Goal: Transaction & Acquisition: Purchase product/service

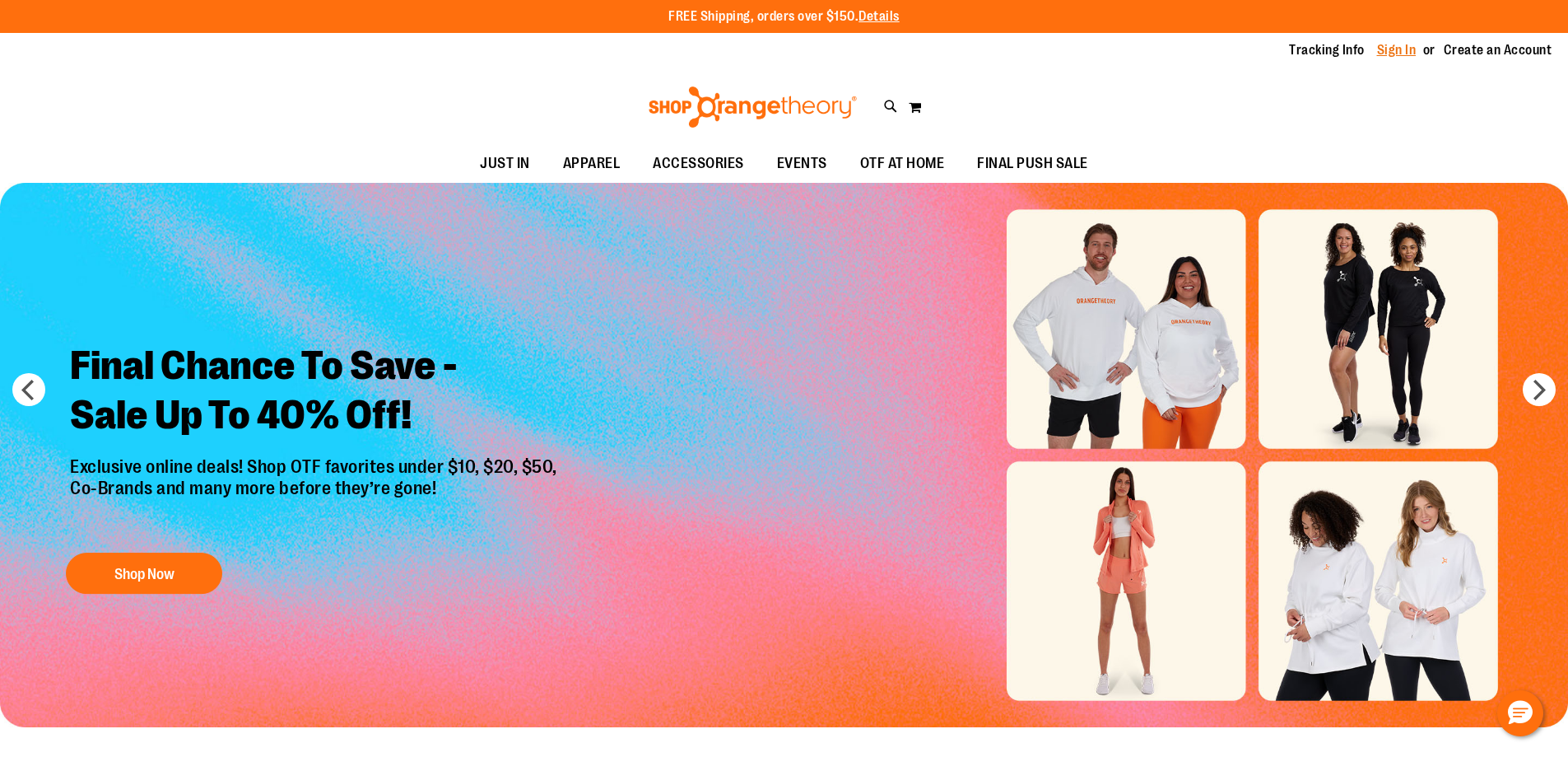
type input "**********"
click at [1390, 54] on link "Sign In" at bounding box center [1397, 51] width 40 height 18
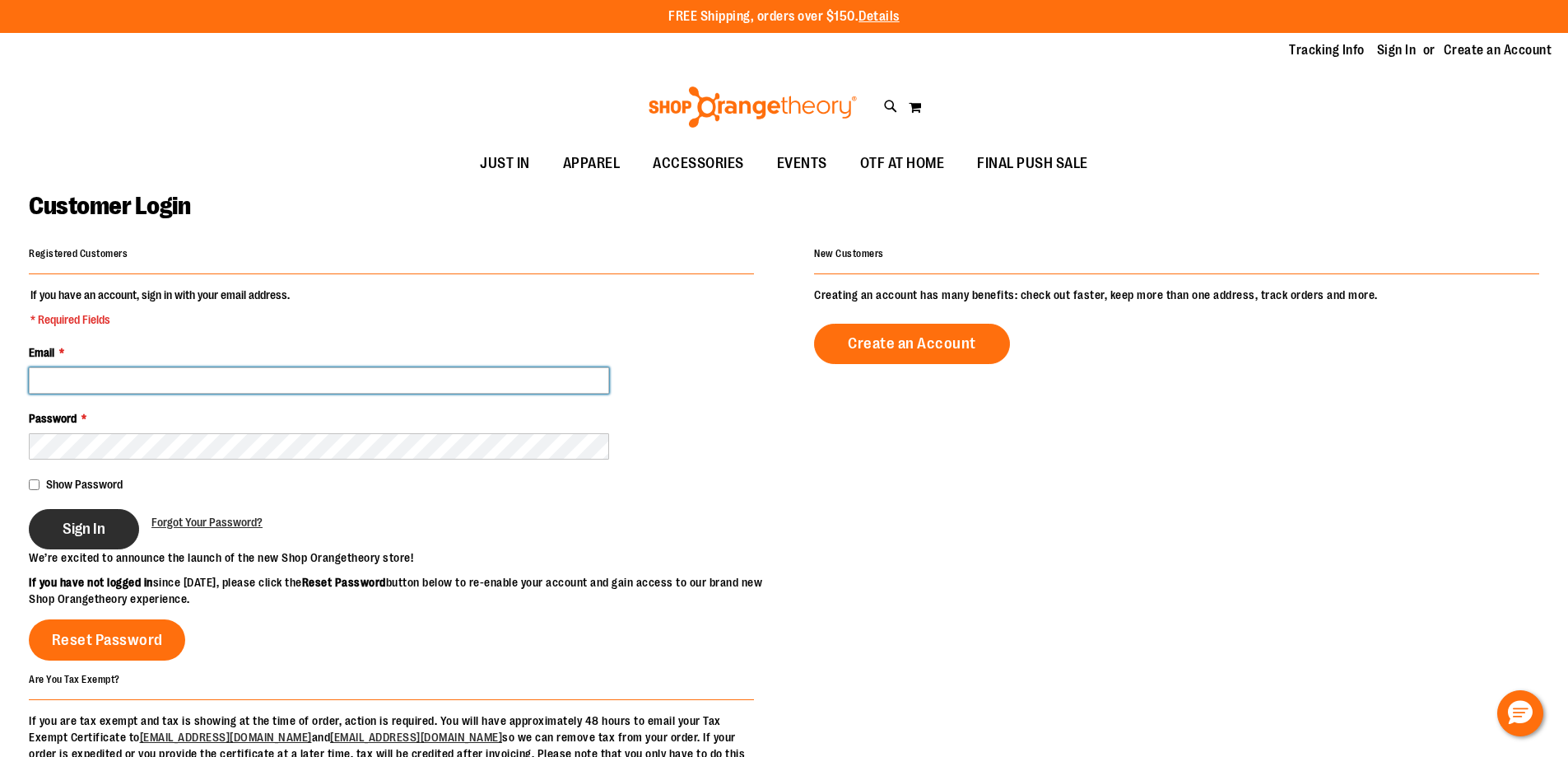
type input "**********"
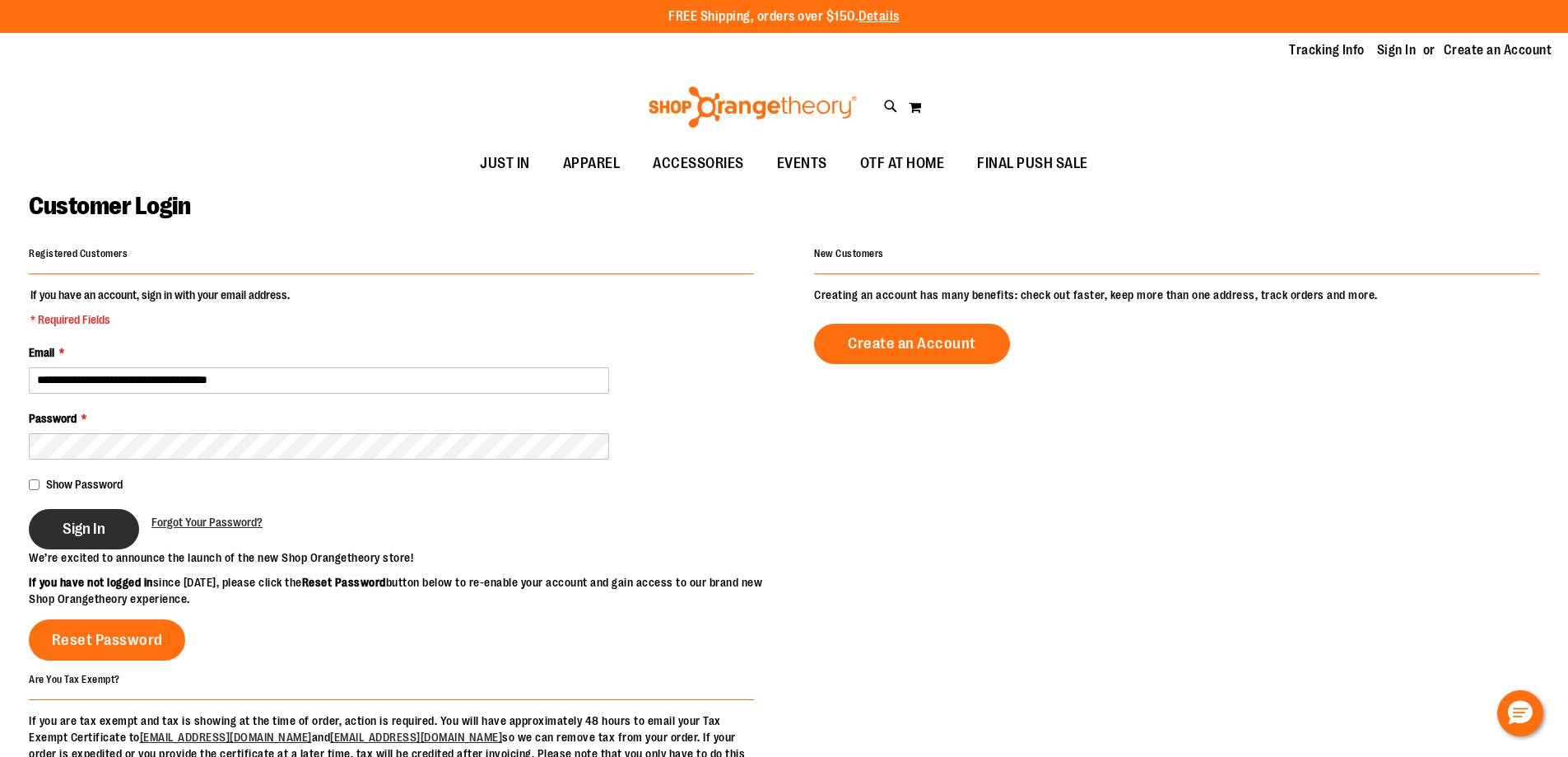
type input "**********"
click at [90, 523] on span "Sign In" at bounding box center [84, 529] width 42 height 18
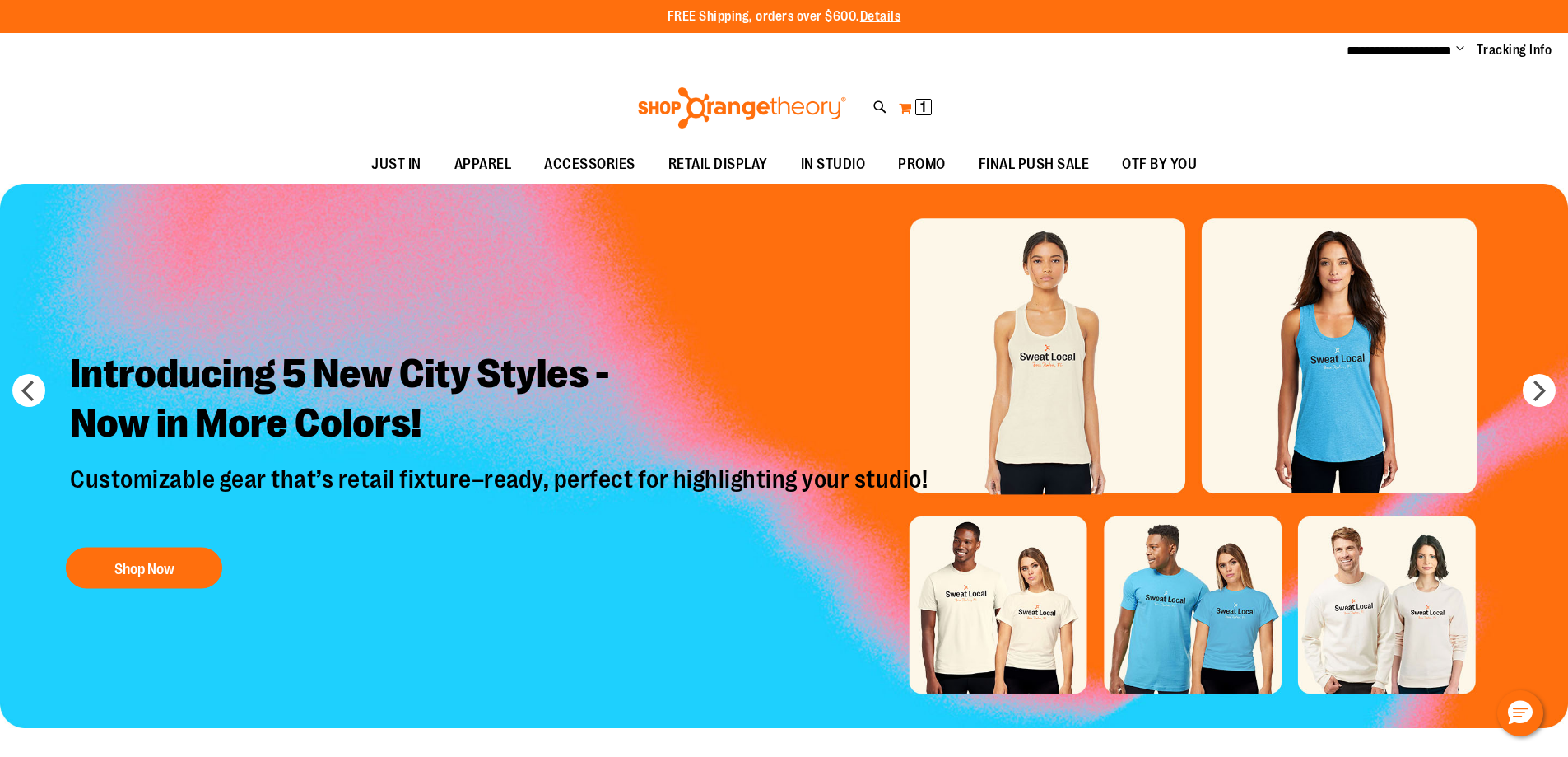
type input "**********"
click at [913, 112] on button "My Cart 1 1 items" at bounding box center [915, 108] width 35 height 27
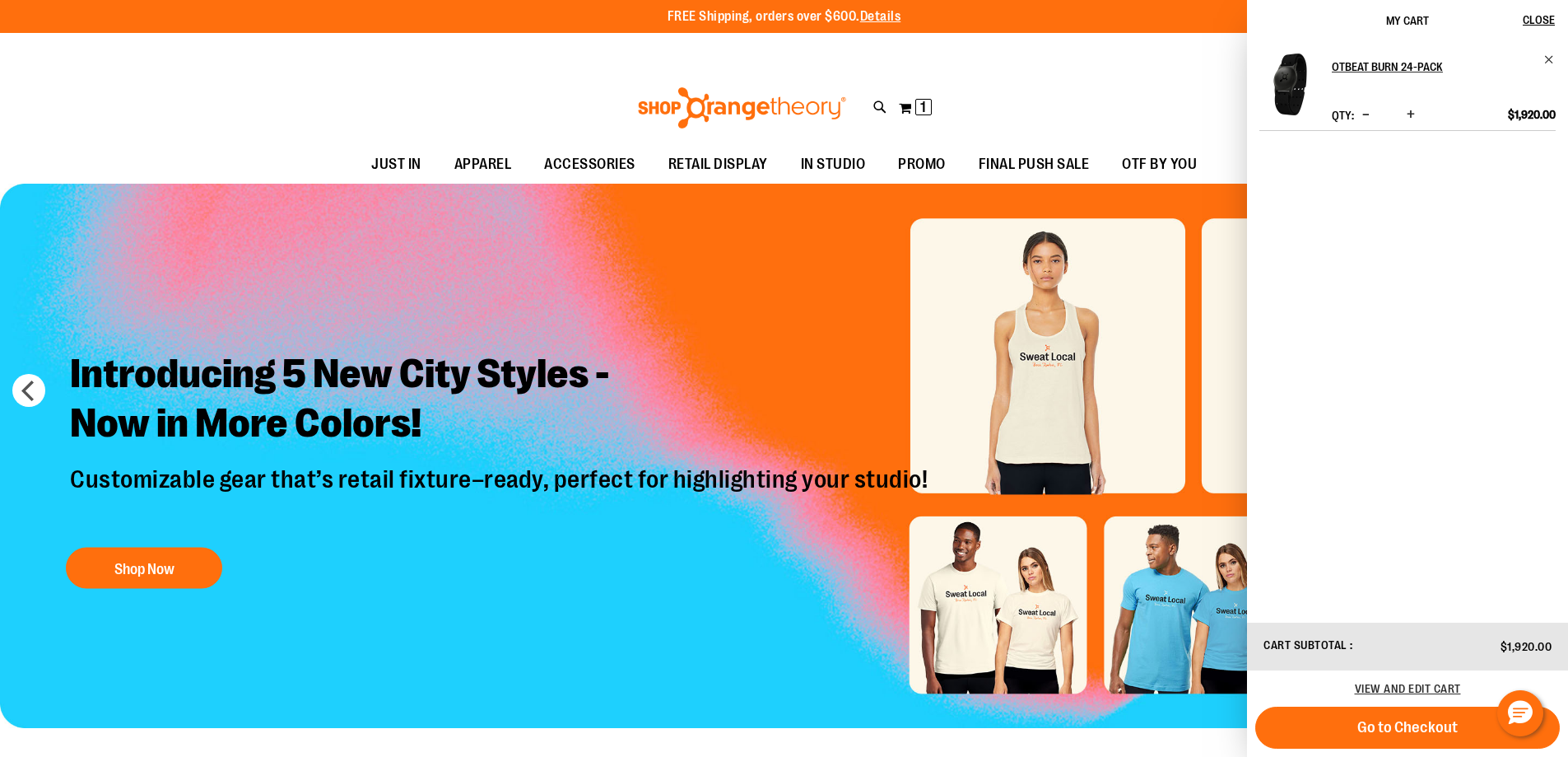
click at [1165, 89] on div "Toggle Nav Search Popular Suggestions Advanced Search" at bounding box center [784, 108] width 1568 height 76
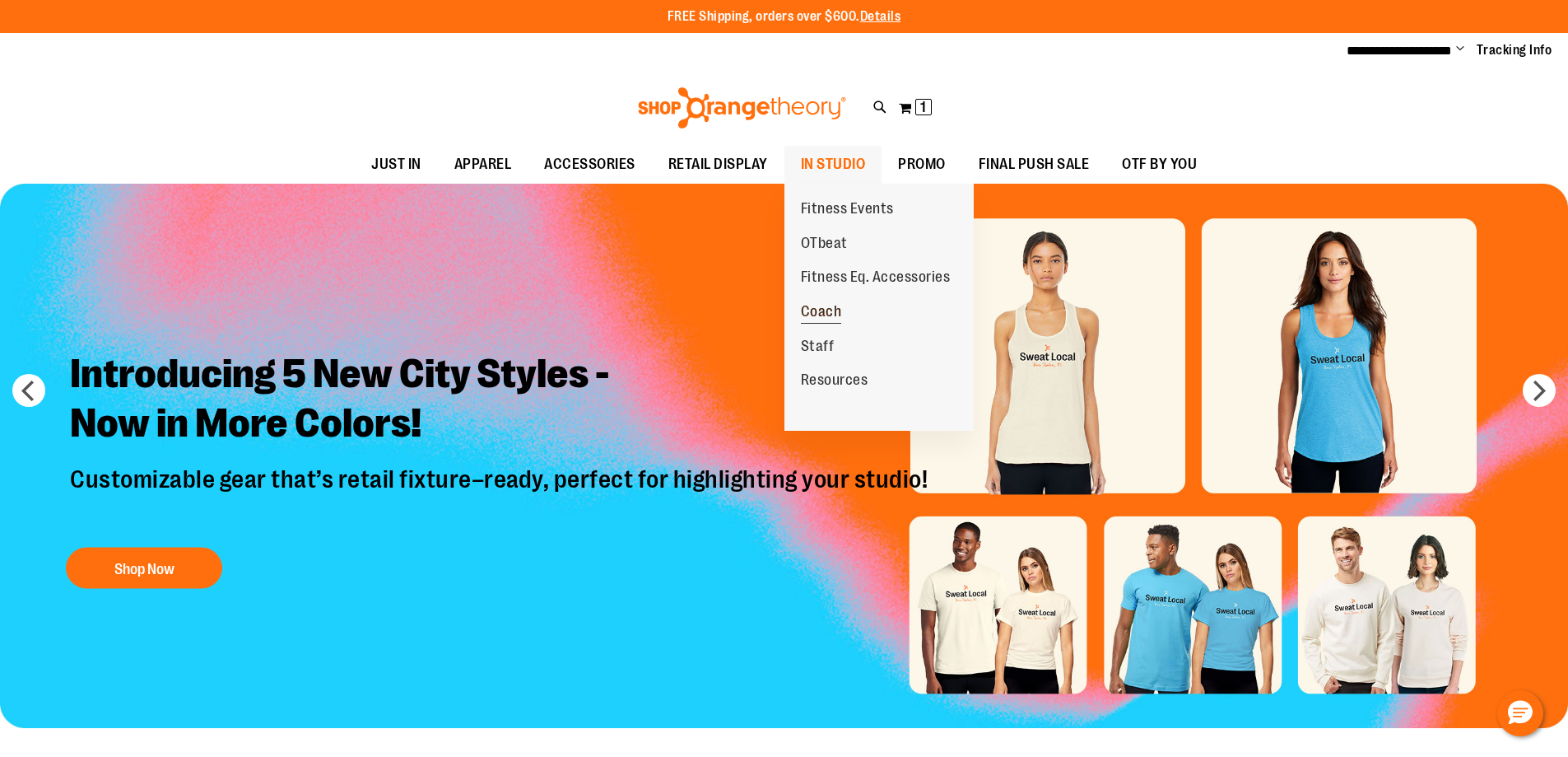
click at [832, 312] on span "Coach" at bounding box center [821, 313] width 41 height 20
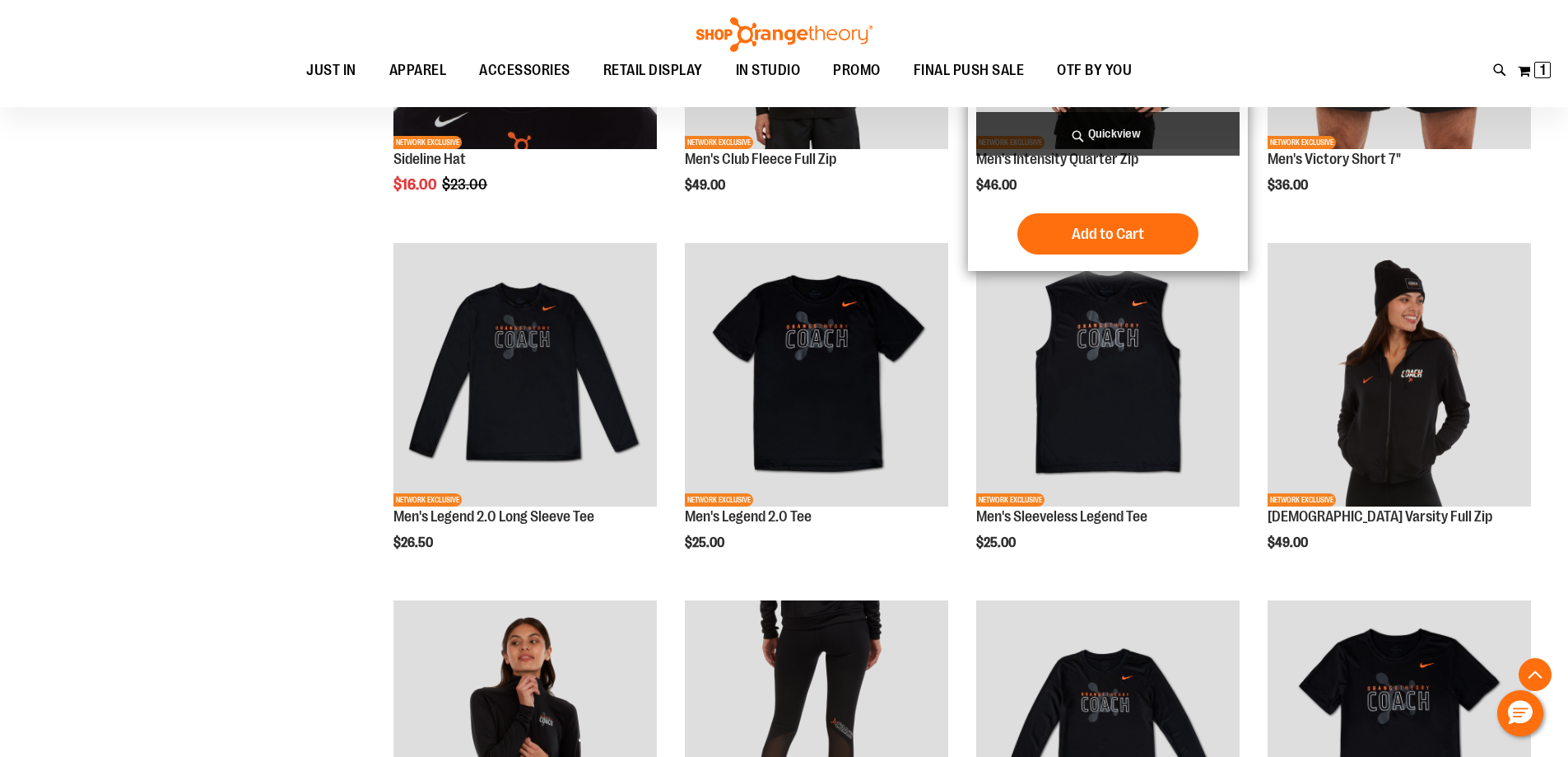
scroll to position [493, 0]
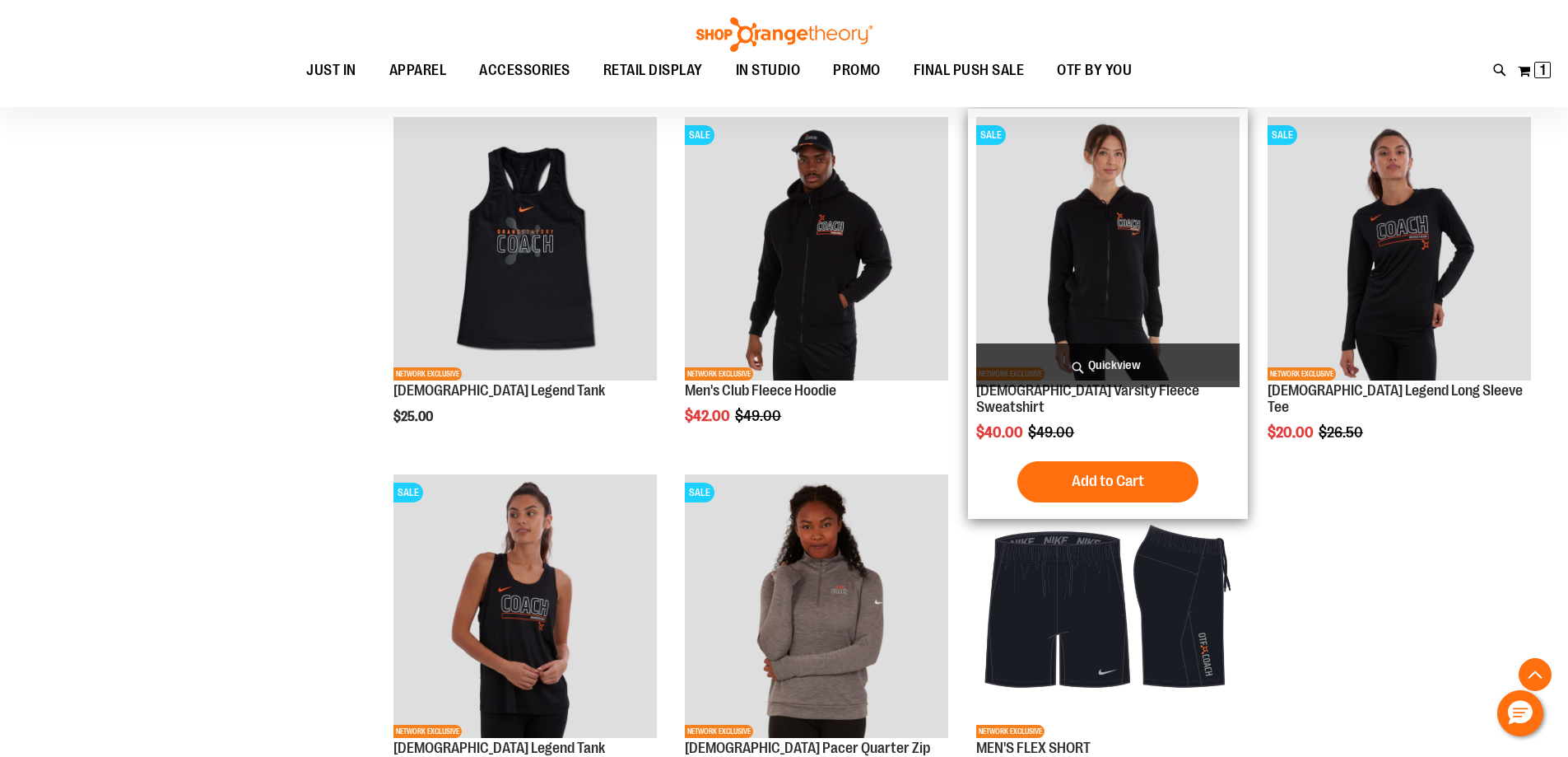
scroll to position [1317, 0]
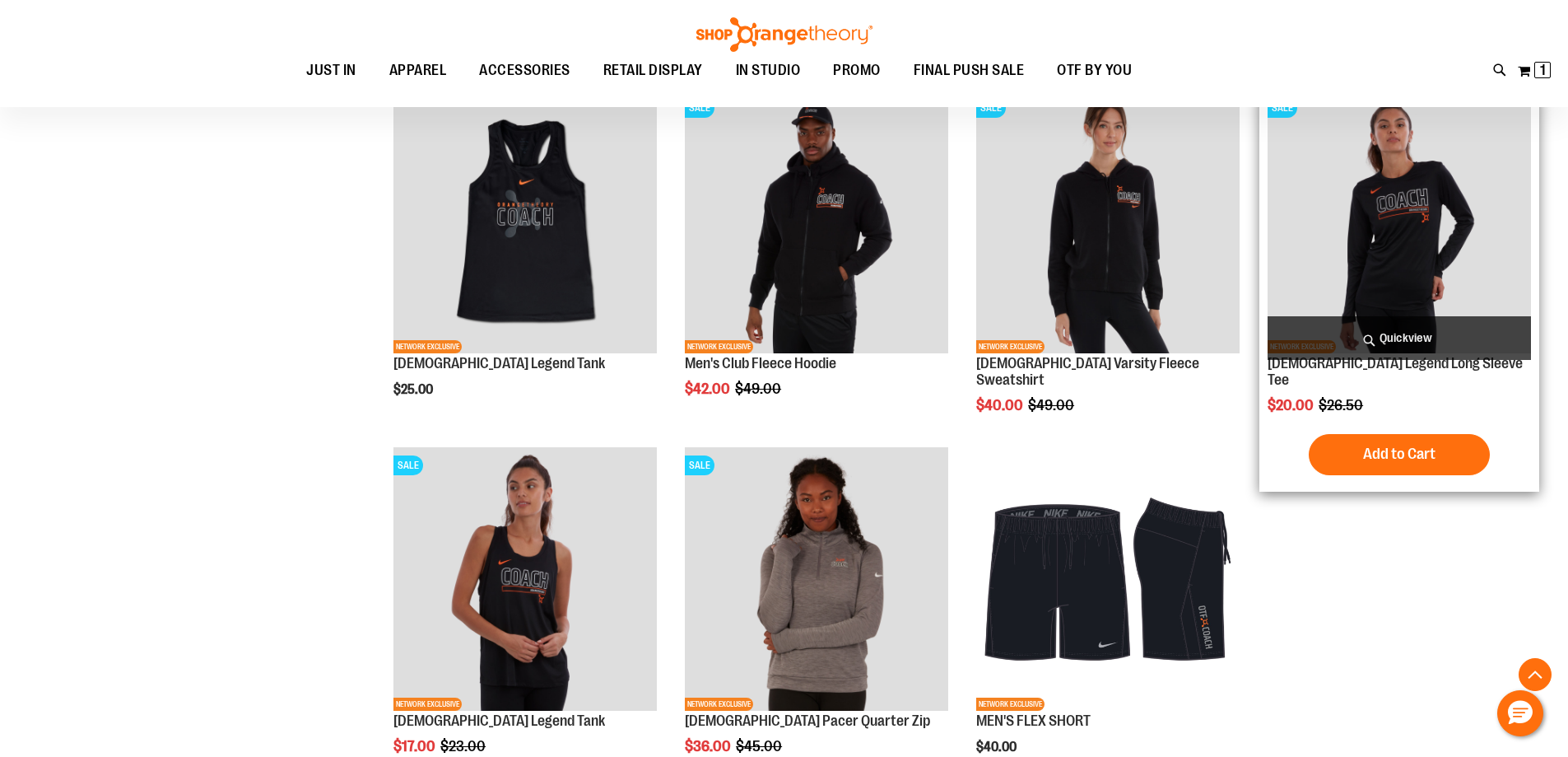
type input "**********"
click at [1449, 215] on img "product" at bounding box center [1399, 221] width 264 height 264
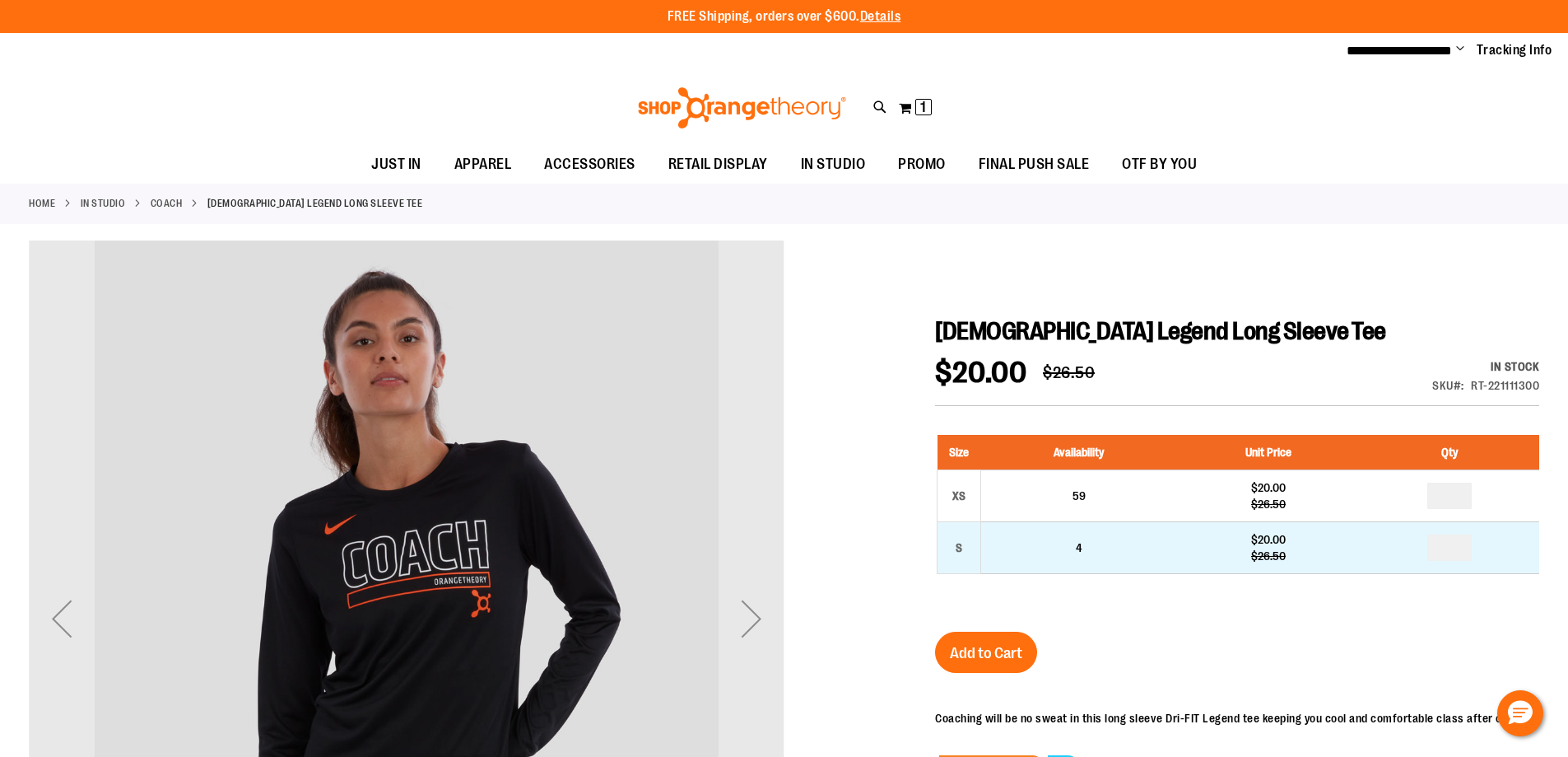
type input "**********"
click at [1455, 543] on input "number" at bounding box center [1450, 548] width 44 height 27
type input "*"
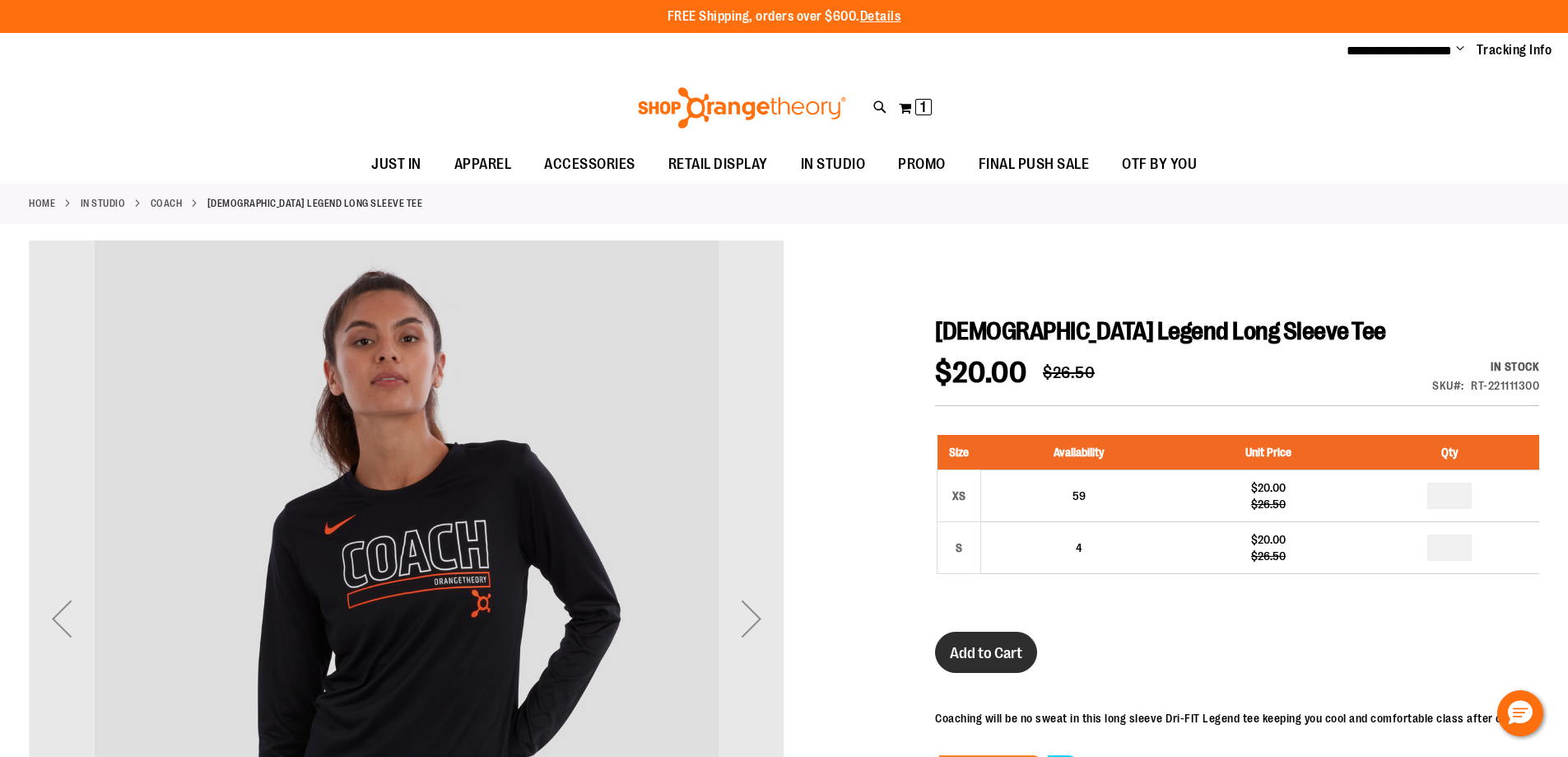
click at [997, 657] on span "Add to Cart" at bounding box center [986, 653] width 73 height 18
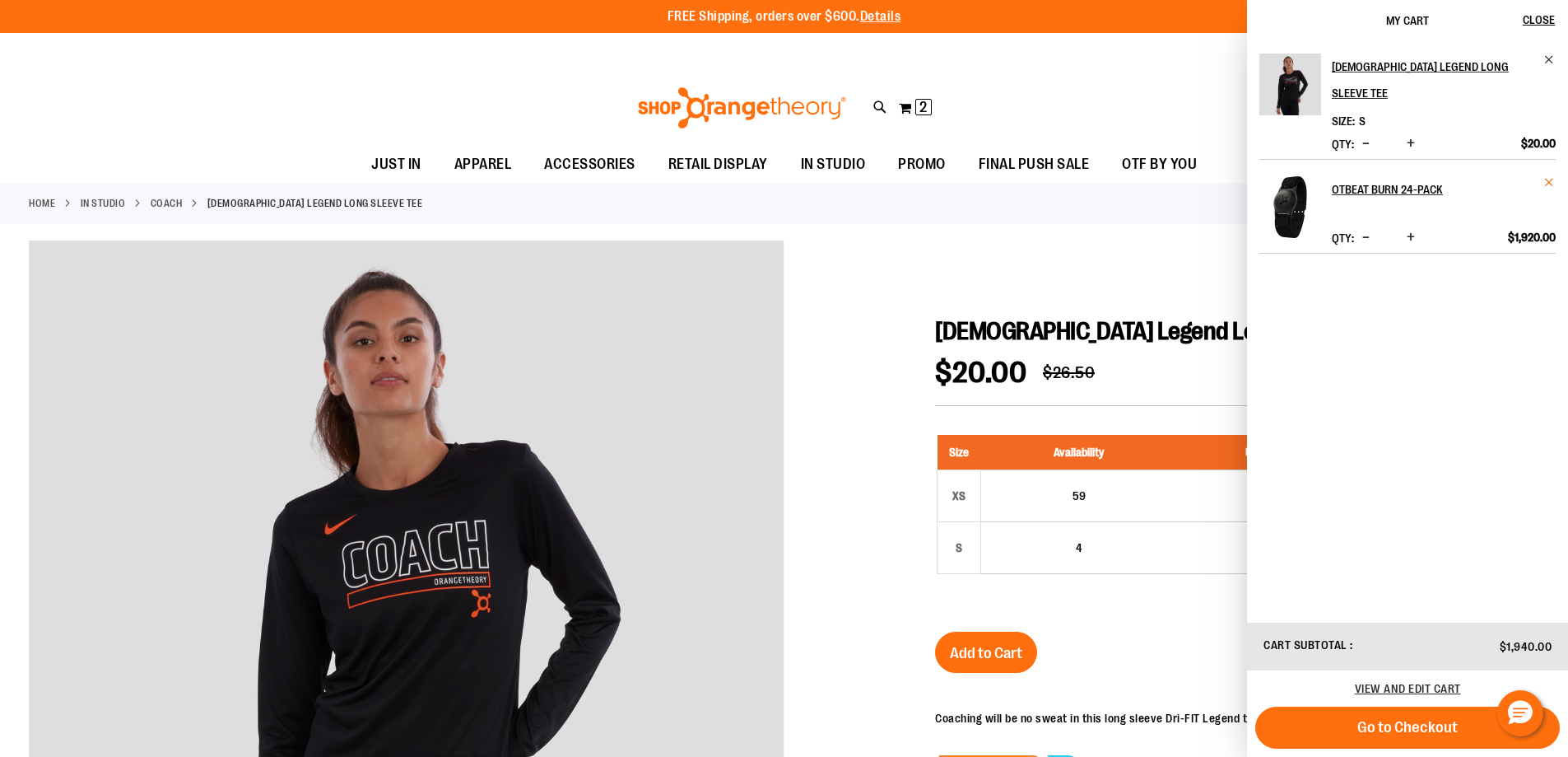
click at [1547, 176] on span "Remove item" at bounding box center [1550, 182] width 12 height 12
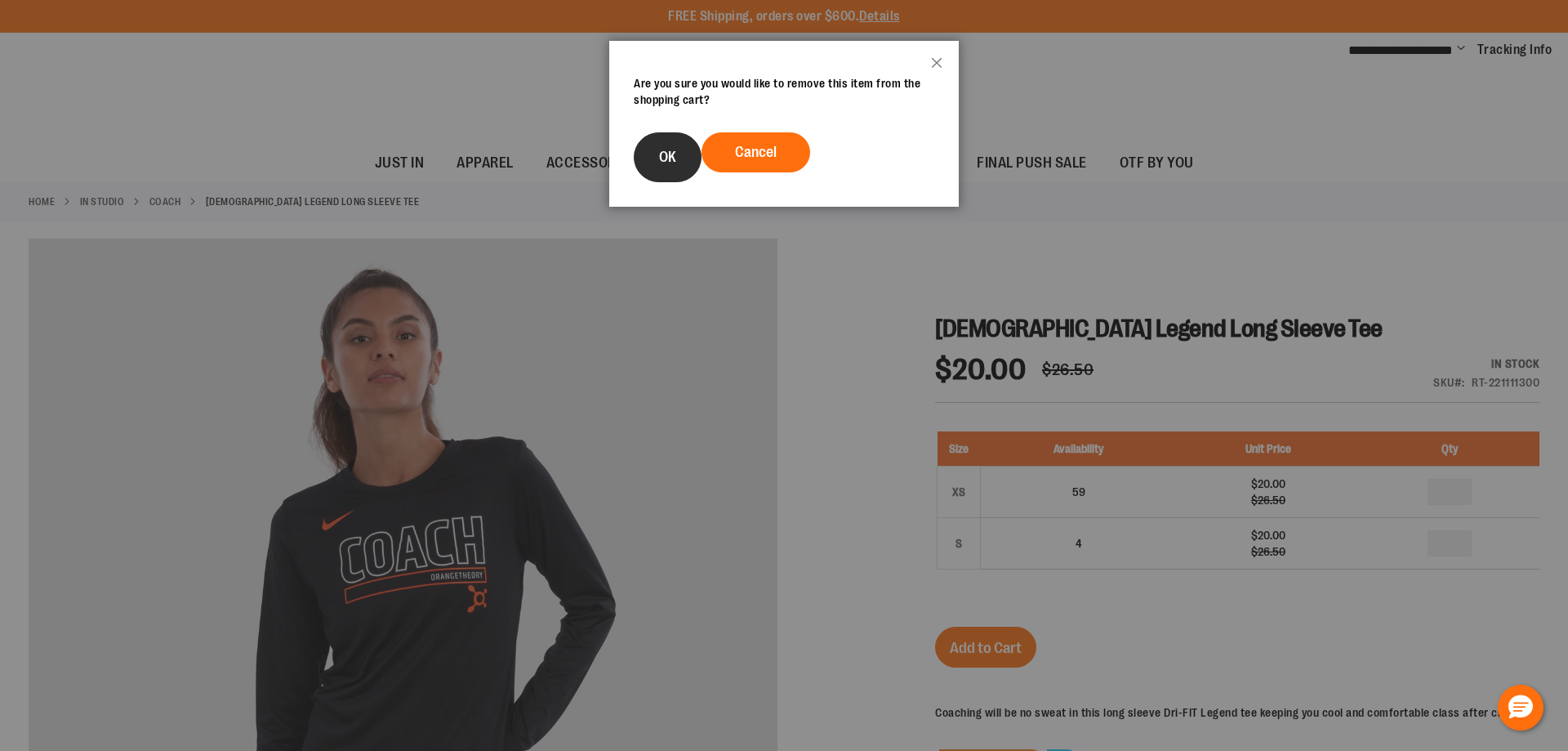
click at [648, 162] on button "OK" at bounding box center [667, 157] width 68 height 49
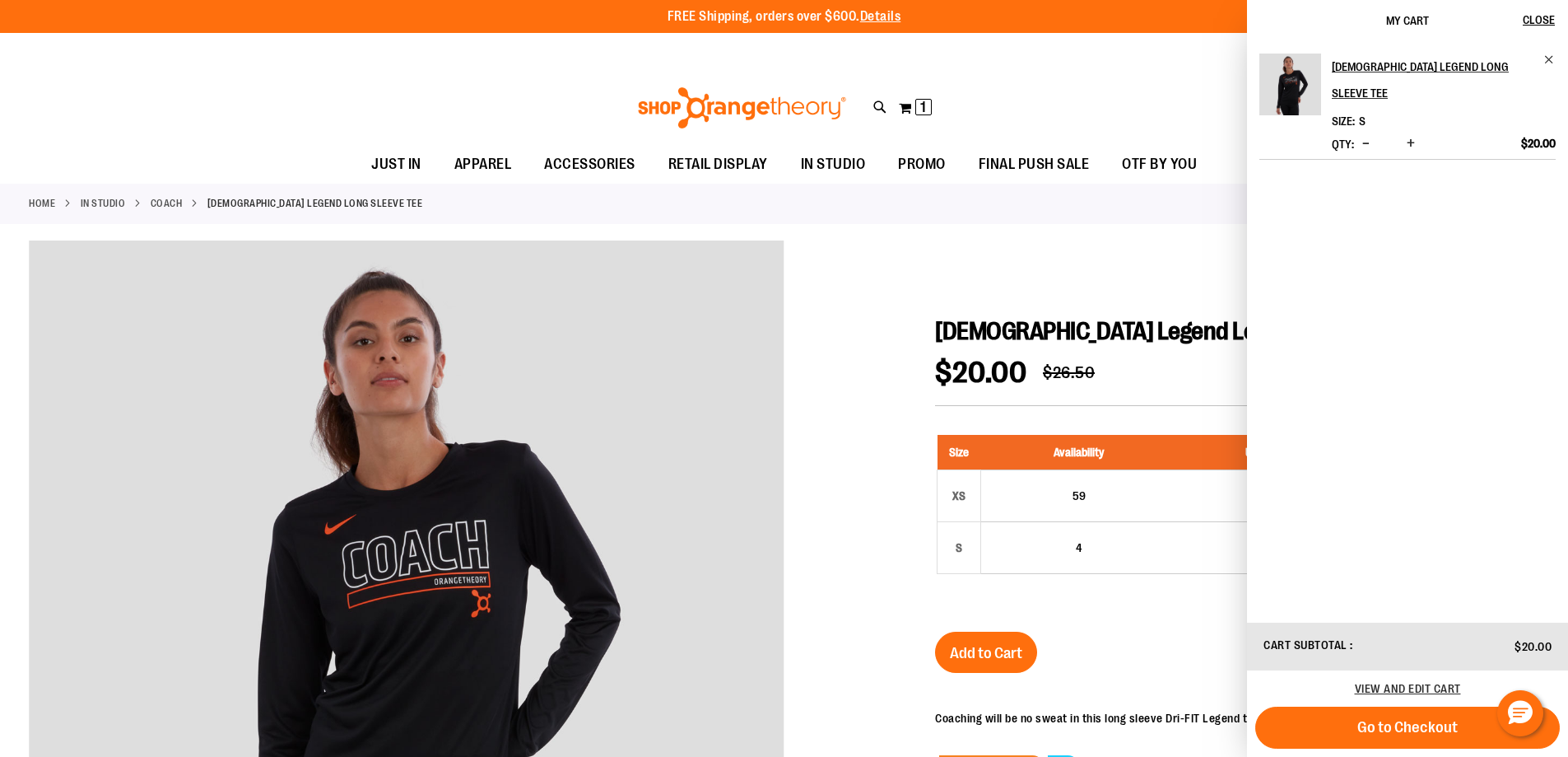
click at [167, 200] on link "Coach" at bounding box center [166, 204] width 32 height 15
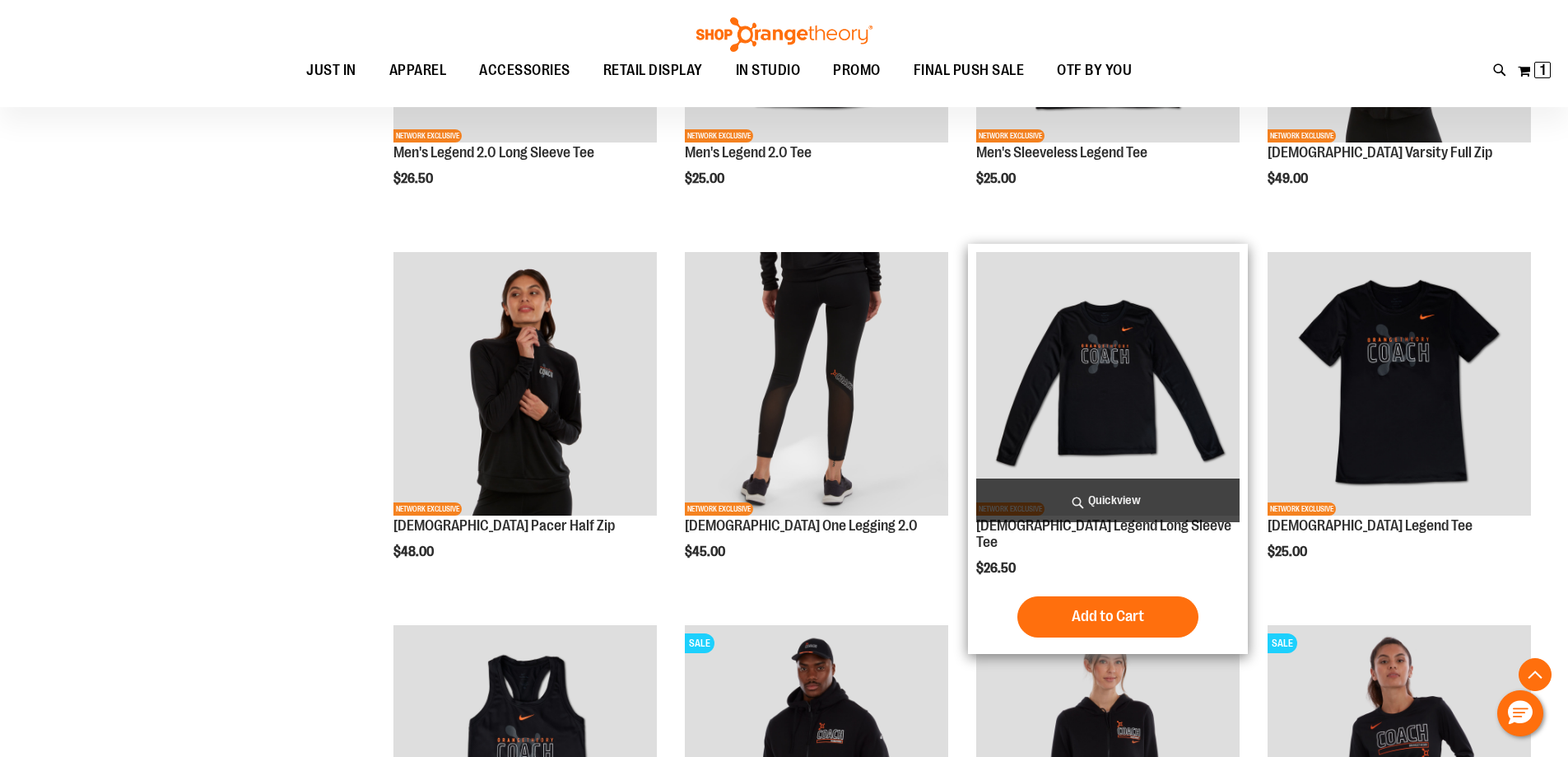
scroll to position [822, 0]
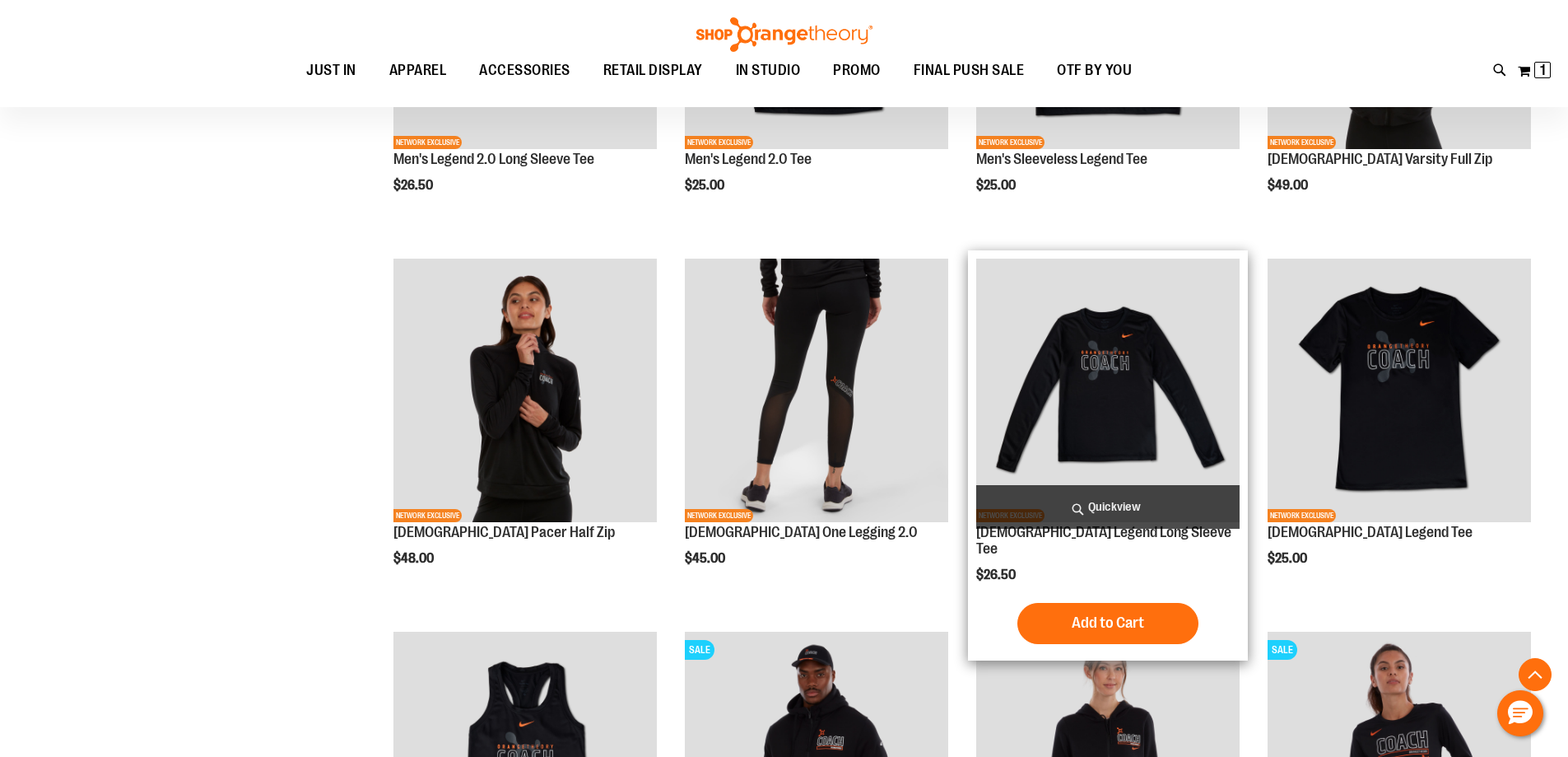
type input "**********"
click at [1121, 340] on img "product" at bounding box center [1108, 390] width 264 height 264
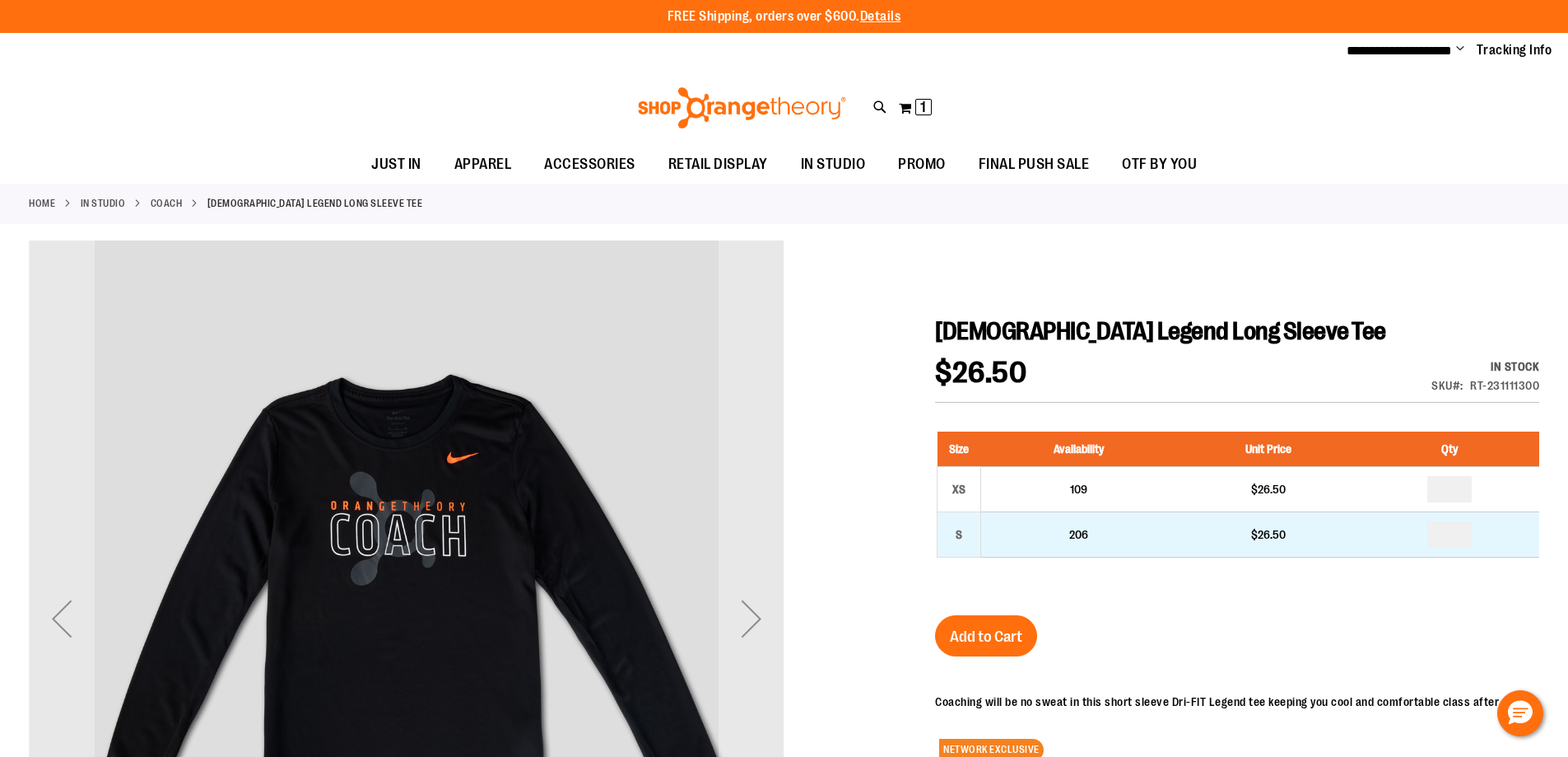
type input "**********"
click at [1459, 531] on input "number" at bounding box center [1450, 534] width 44 height 27
type input "*"
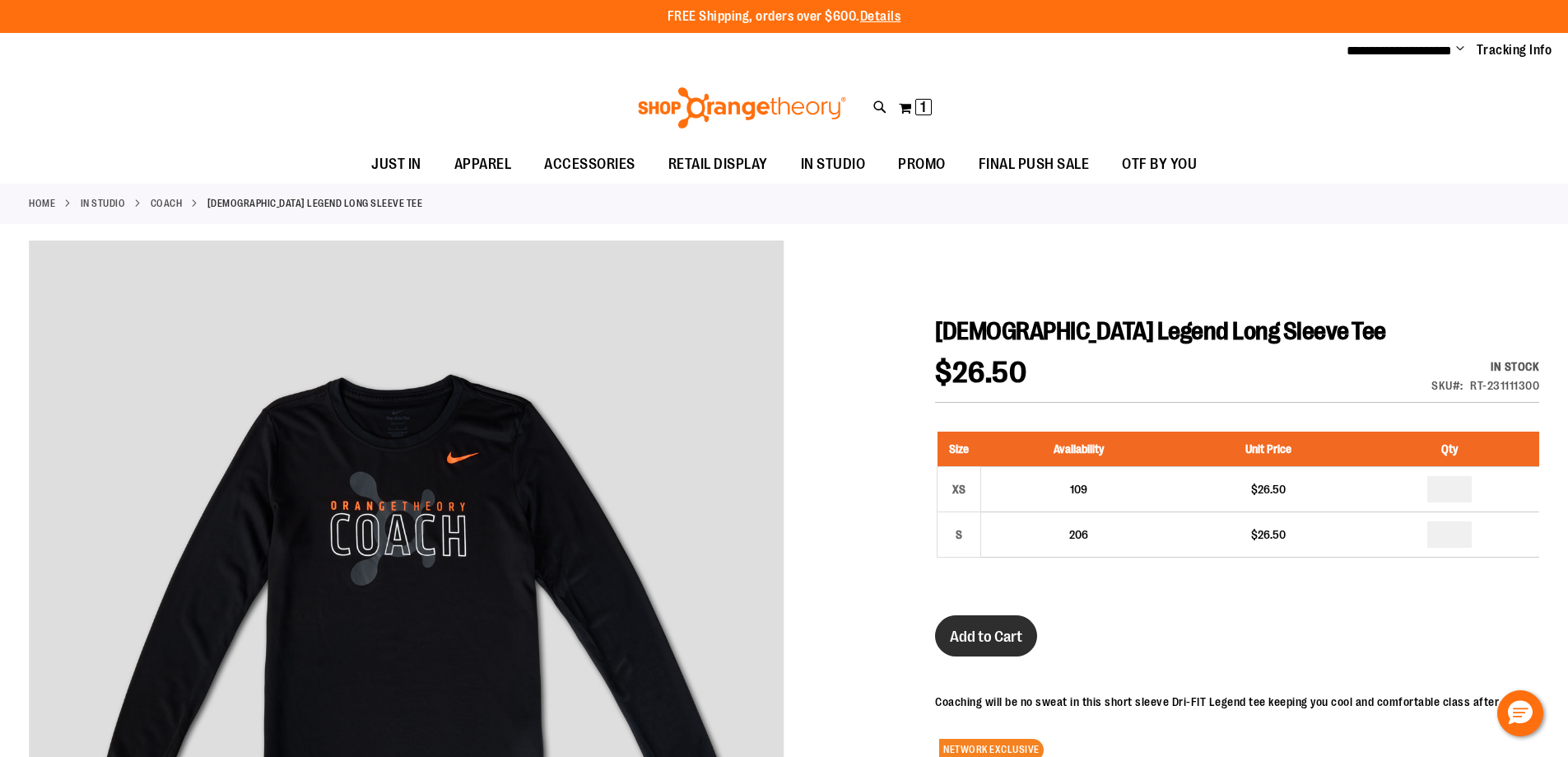
click at [1013, 637] on span "Add to Cart" at bounding box center [986, 637] width 73 height 18
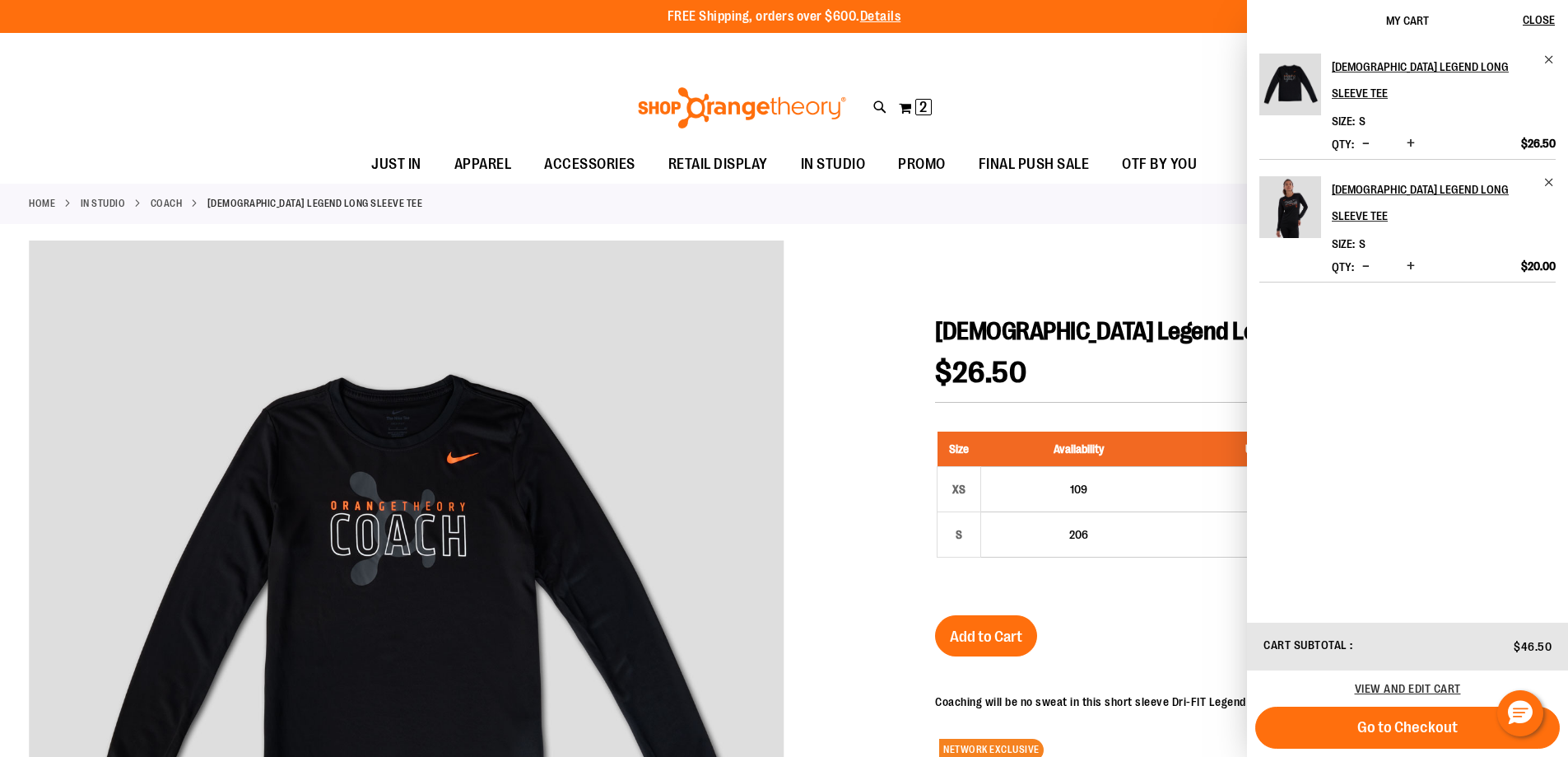
click at [915, 245] on div at bounding box center [784, 663] width 1511 height 846
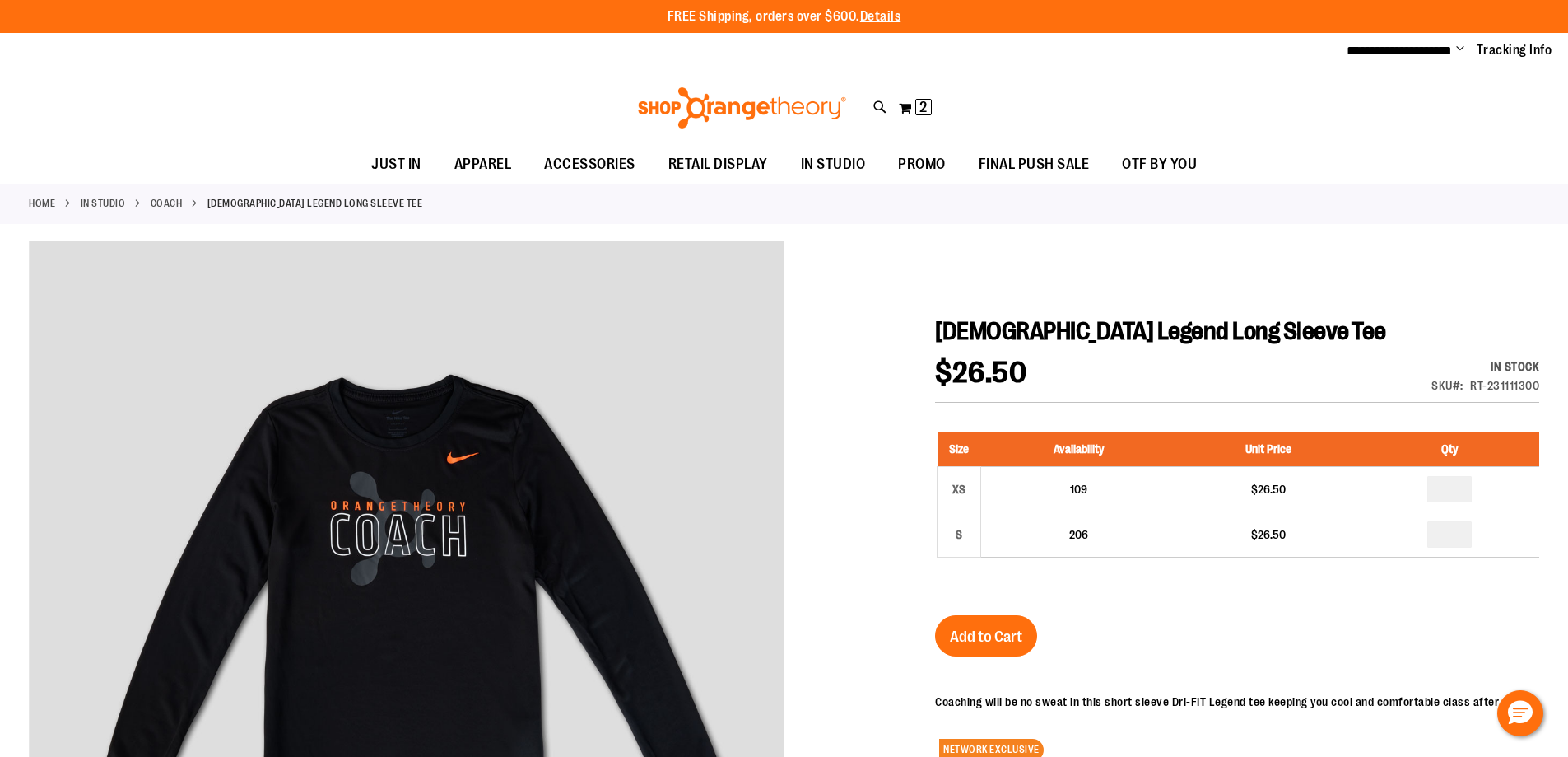
click at [174, 206] on link "Coach" at bounding box center [166, 204] width 32 height 15
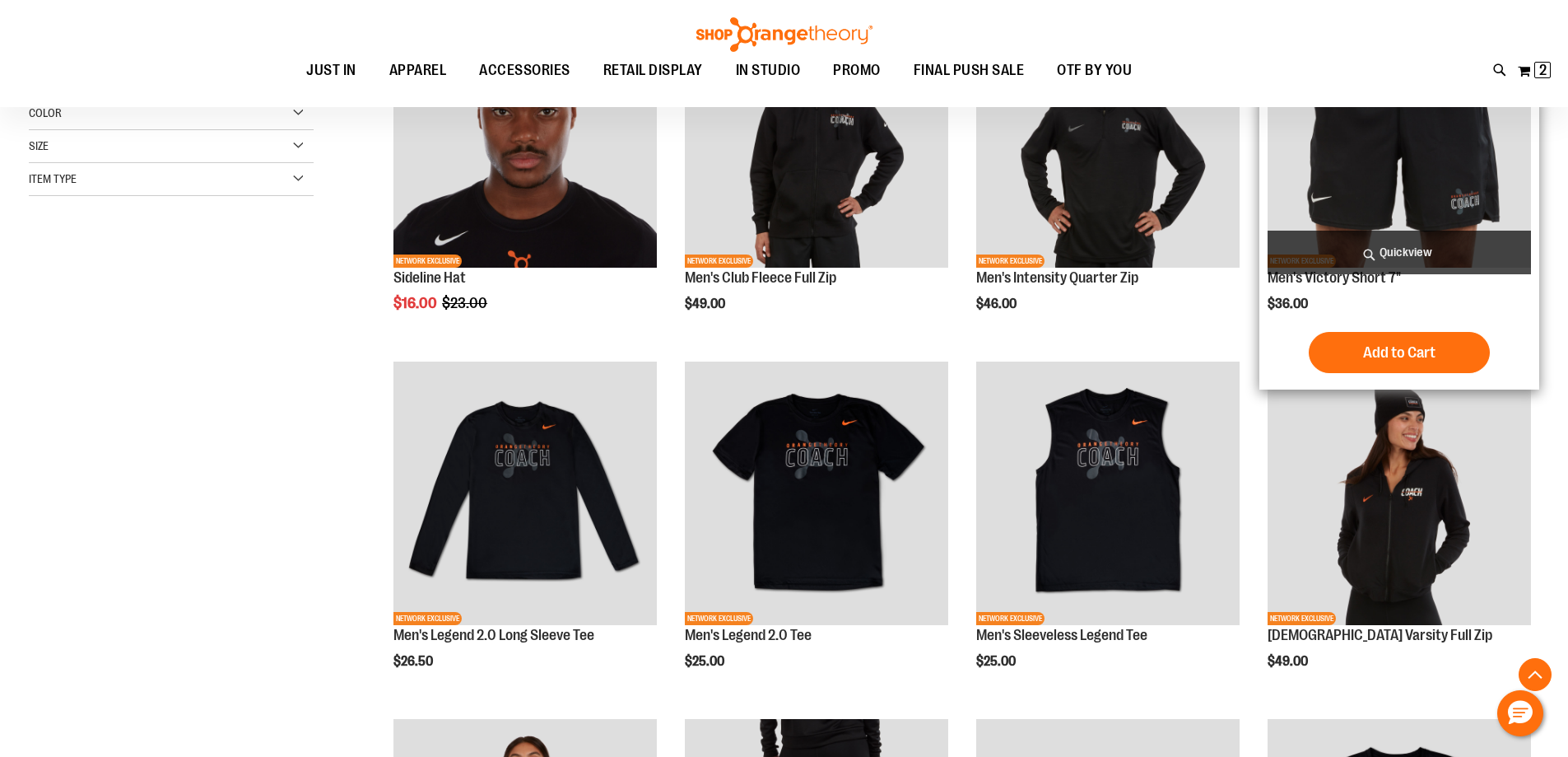
scroll to position [411, 0]
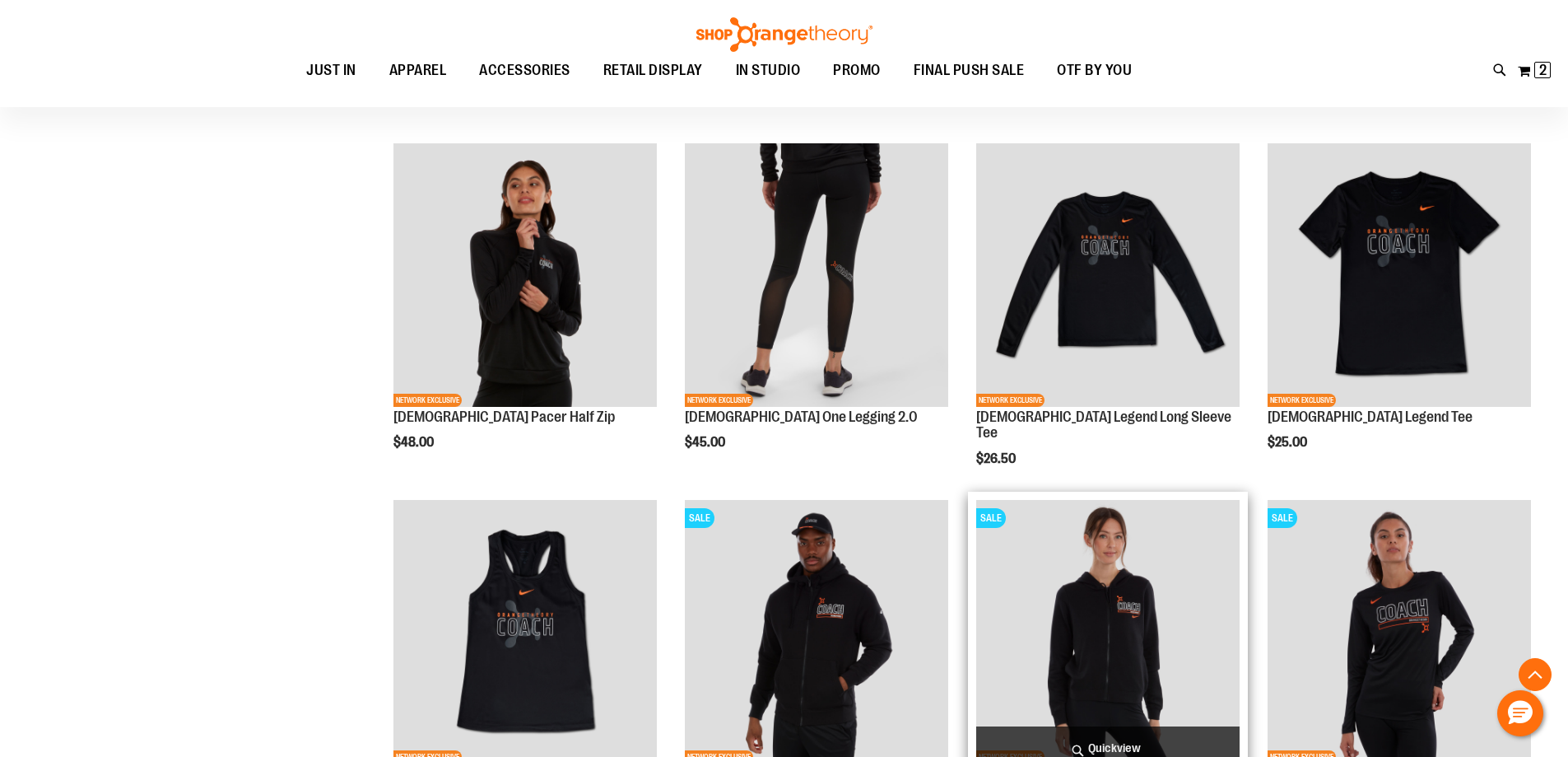
scroll to position [905, 0]
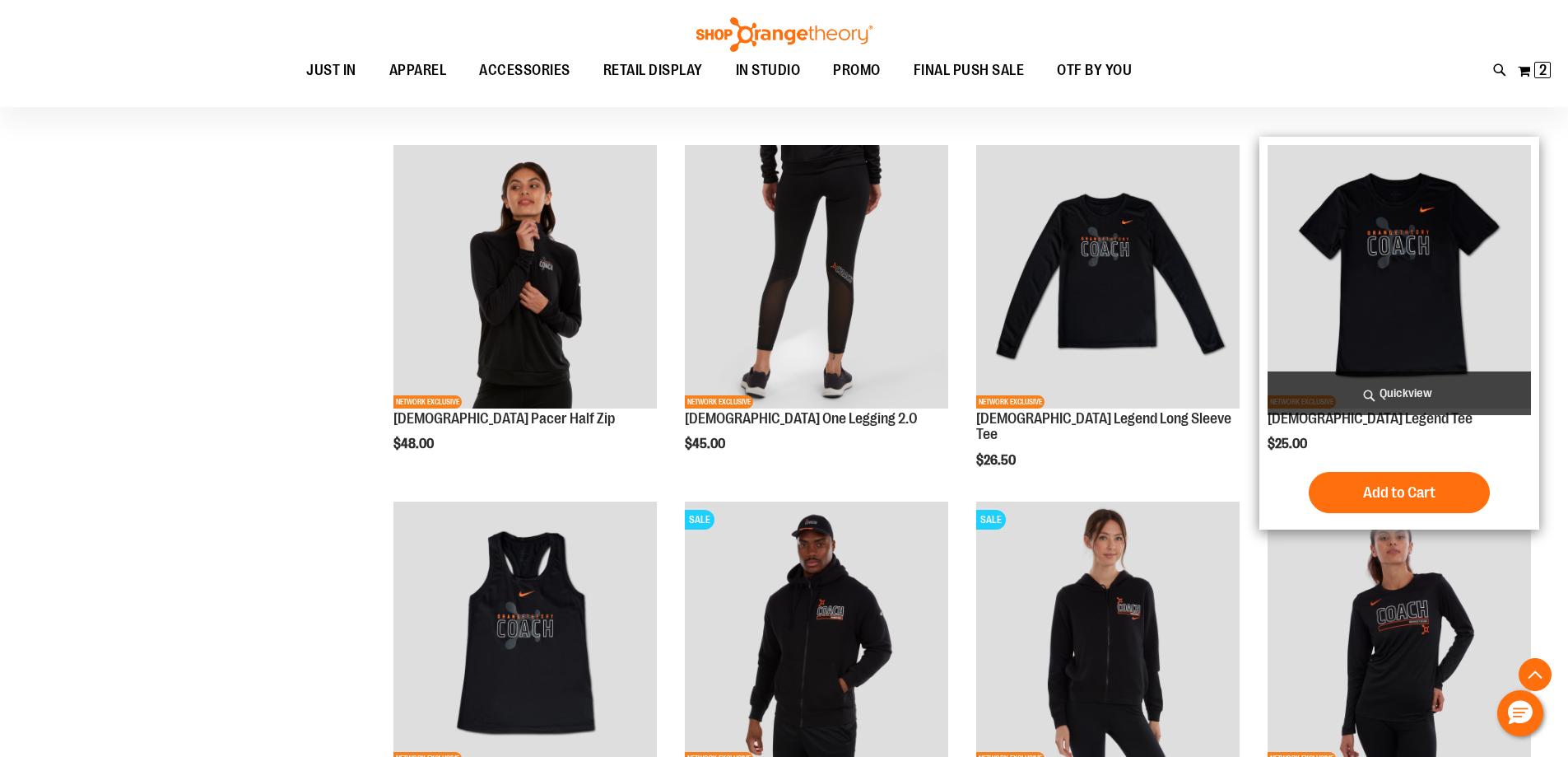
type input "**********"
click at [1365, 301] on img "product" at bounding box center [1399, 277] width 264 height 264
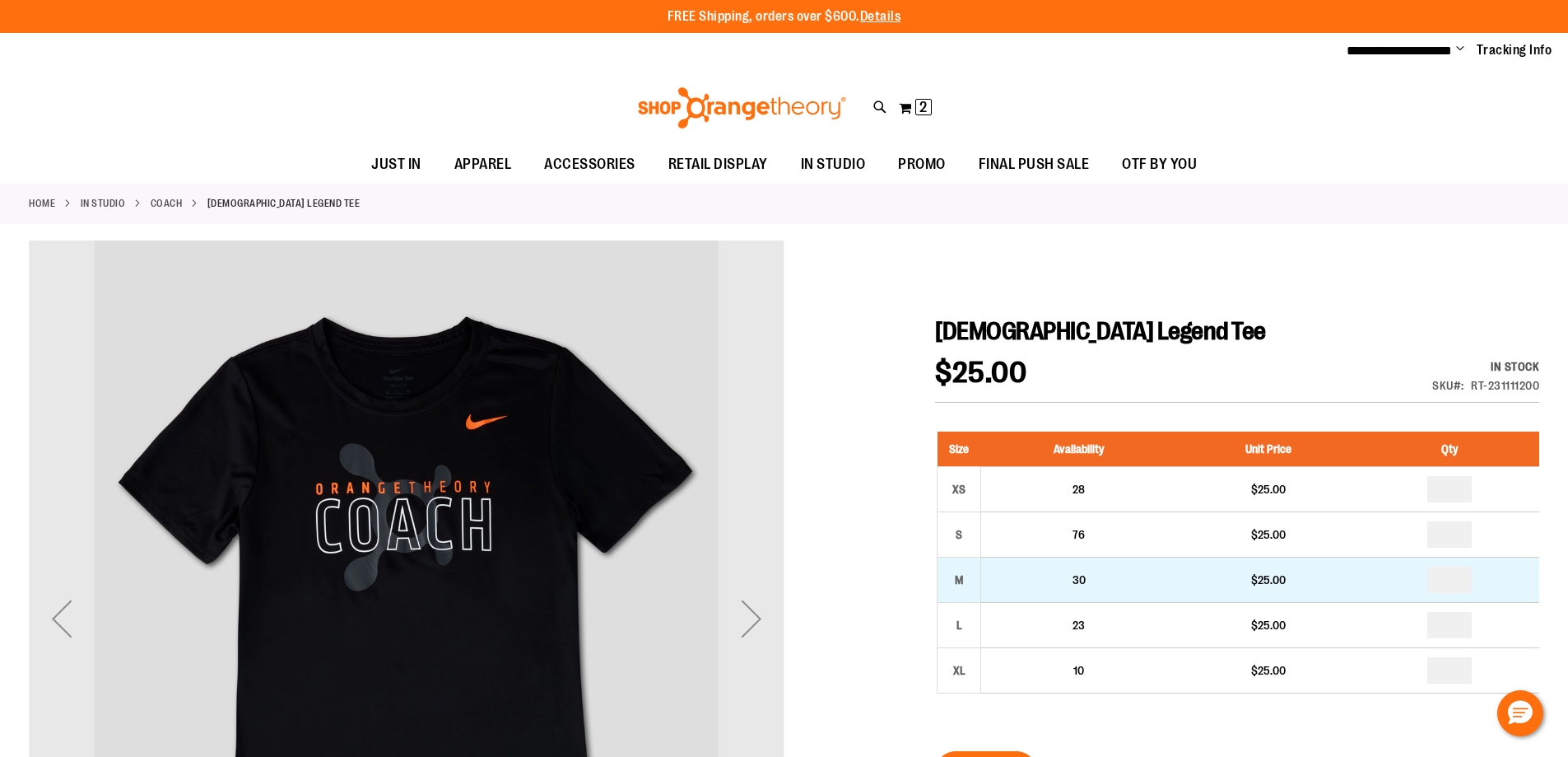
type input "**********"
click at [1460, 574] on input "number" at bounding box center [1450, 579] width 44 height 27
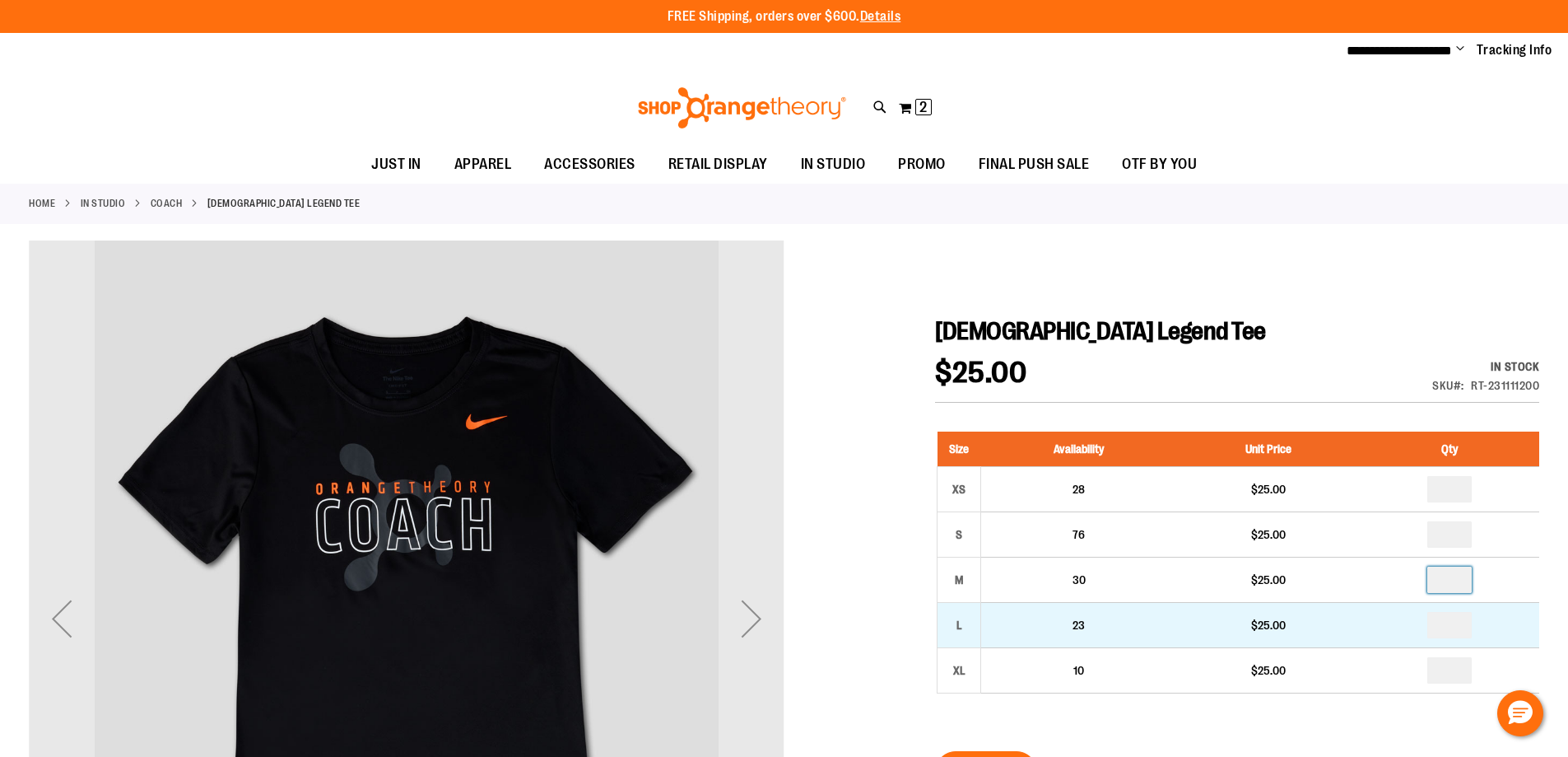
type input "*"
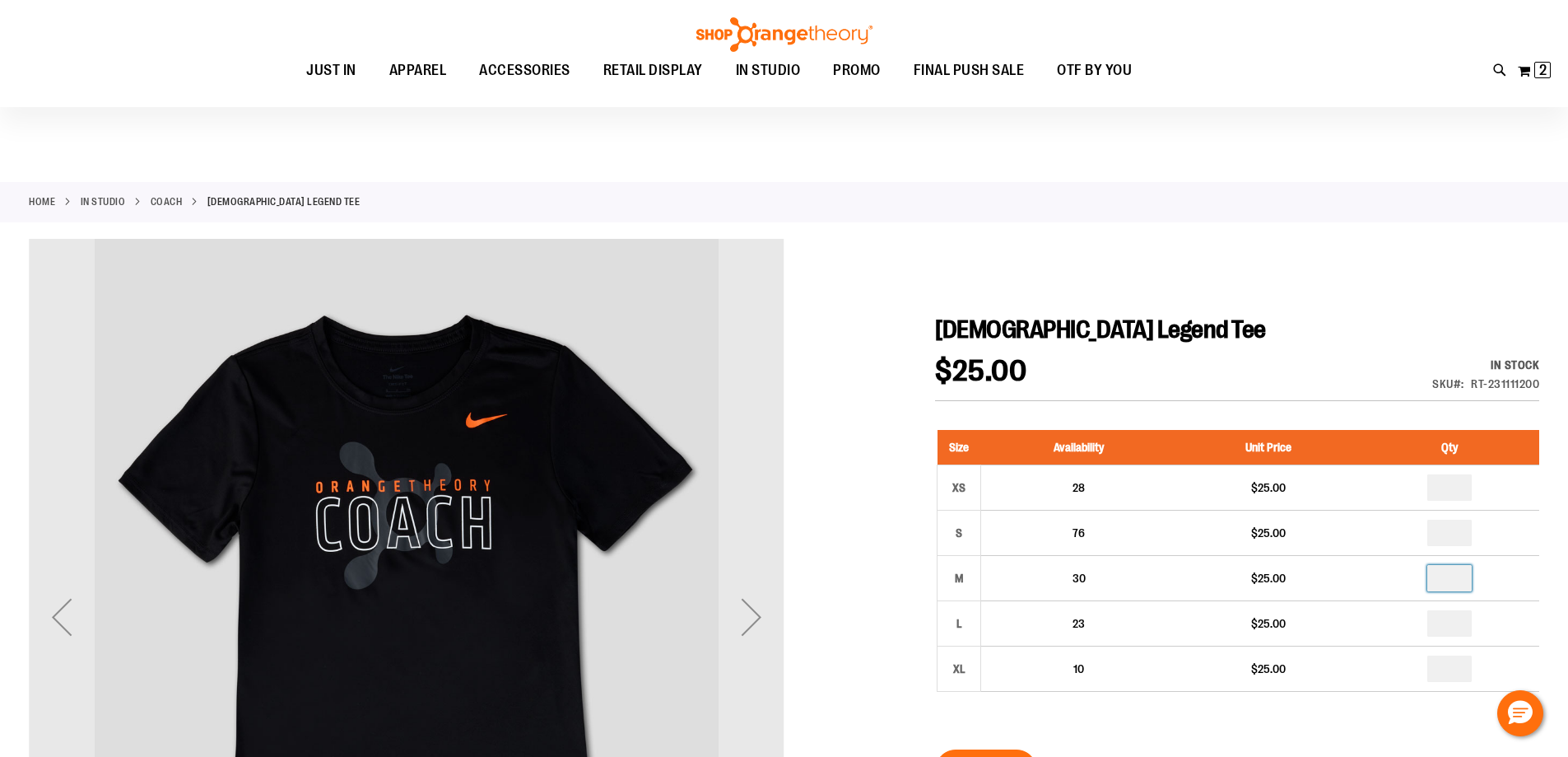
scroll to position [81, 0]
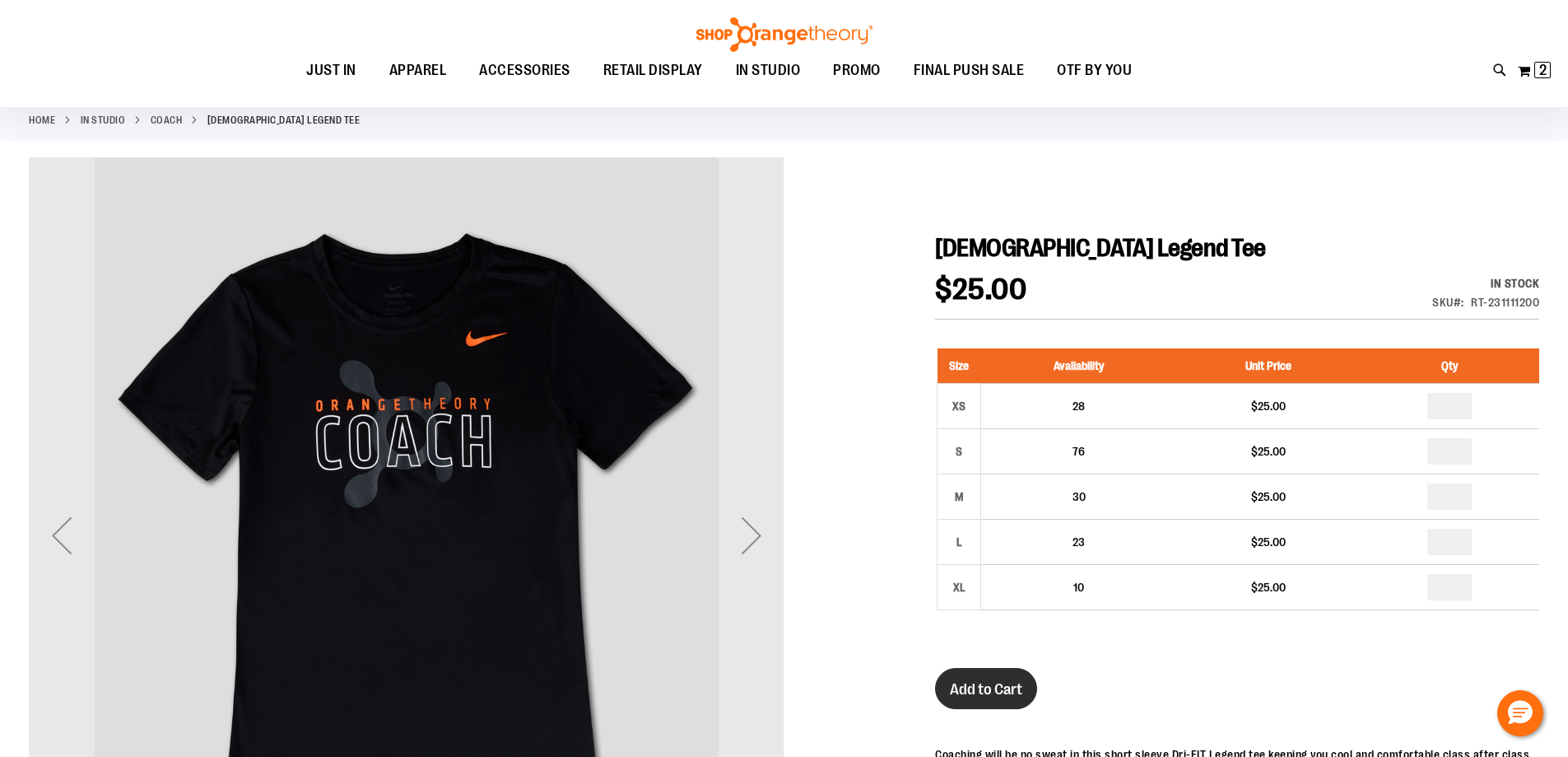
click at [994, 685] on span "Add to Cart" at bounding box center [986, 690] width 73 height 18
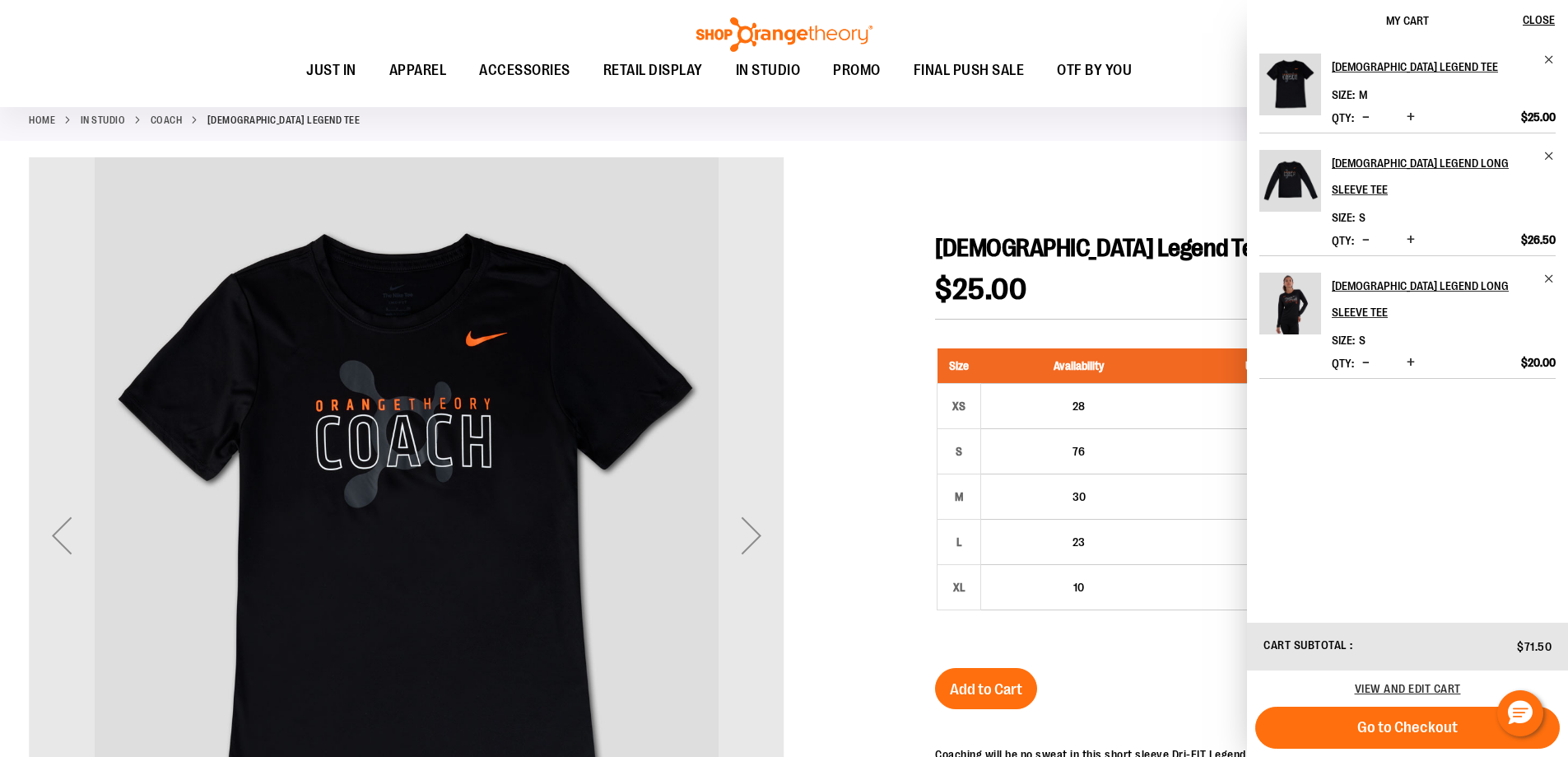
click at [914, 249] on div at bounding box center [784, 617] width 1511 height 918
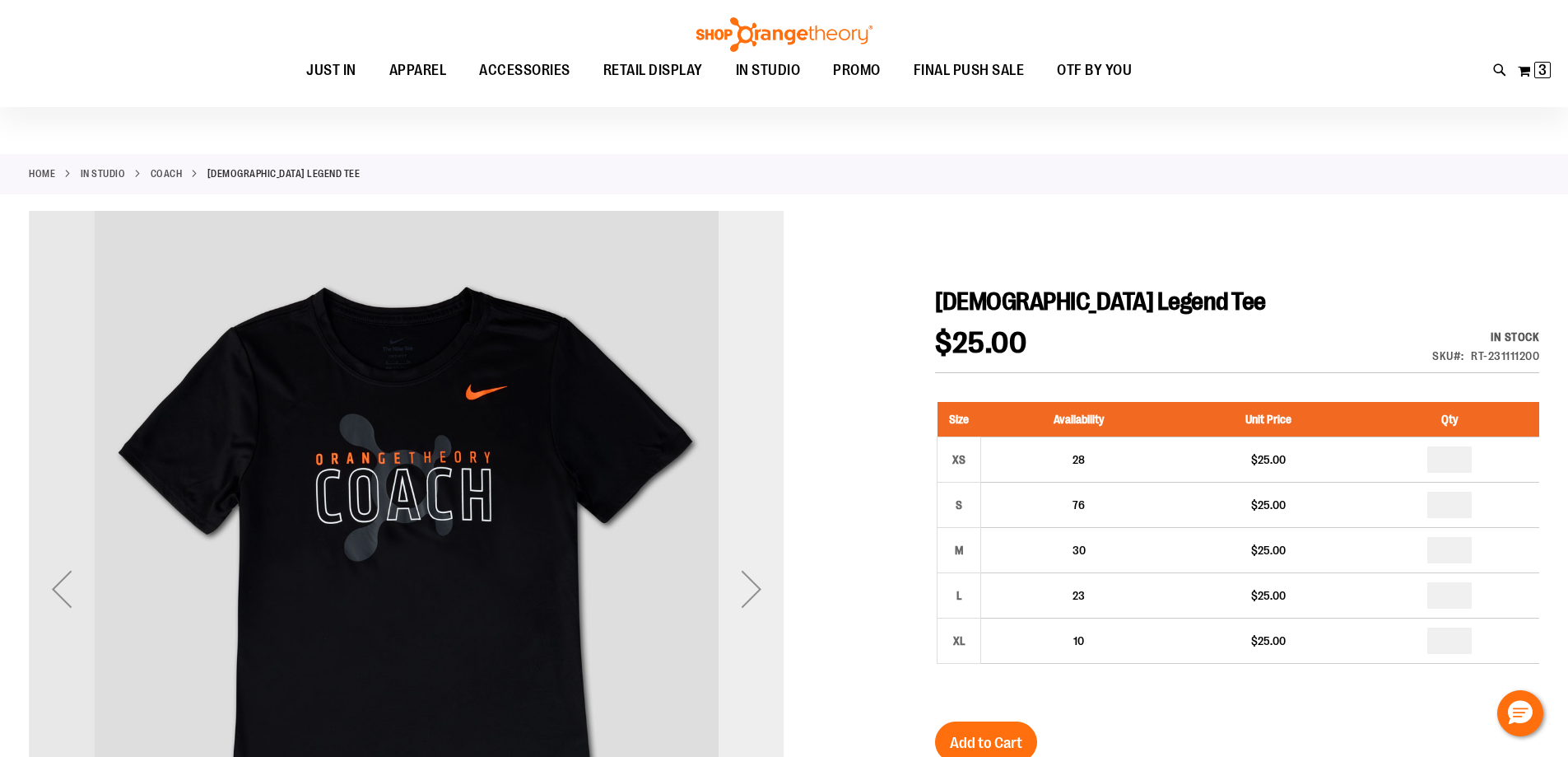
scroll to position [0, 0]
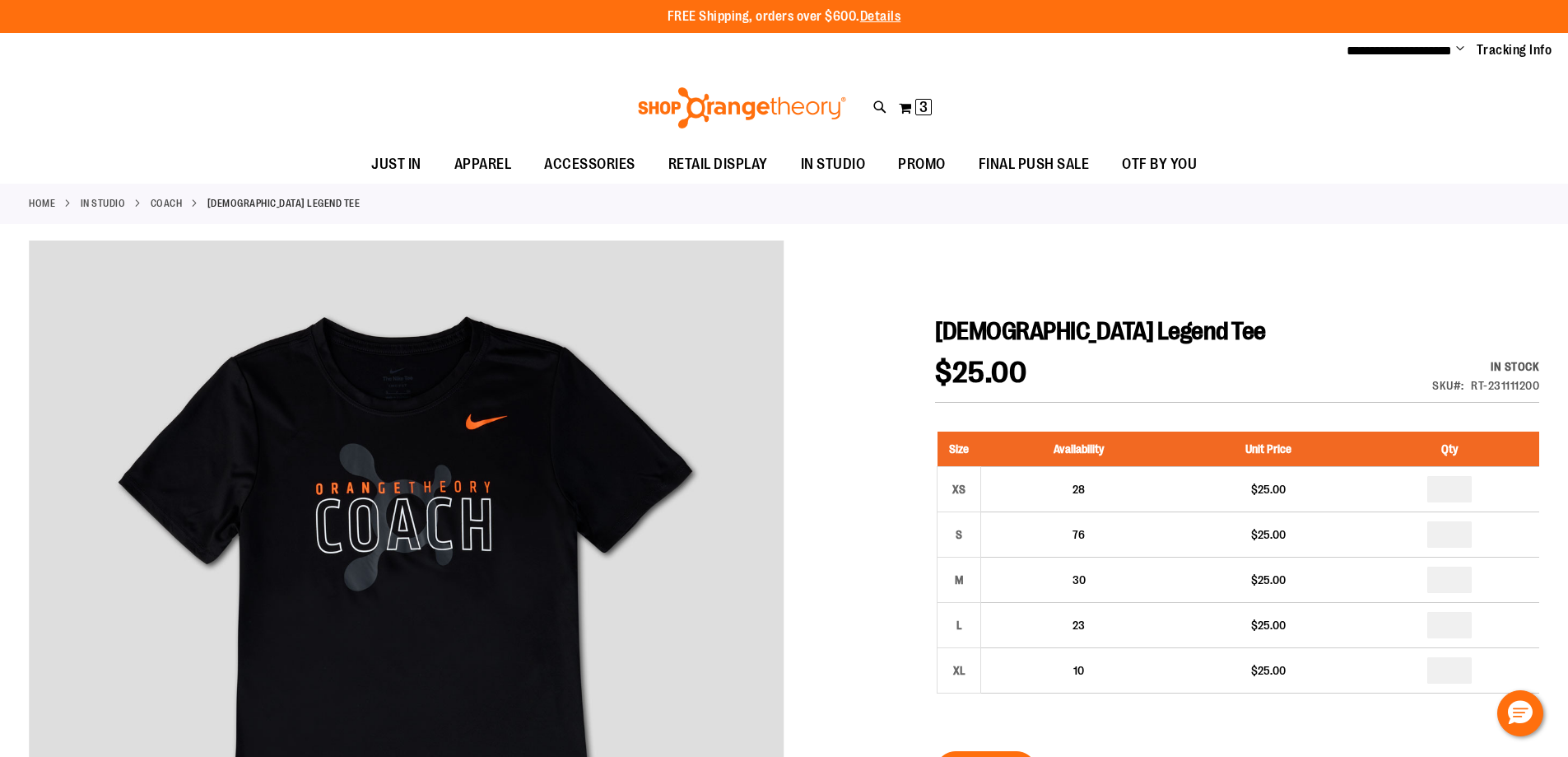
click at [155, 201] on link "Coach" at bounding box center [166, 204] width 32 height 15
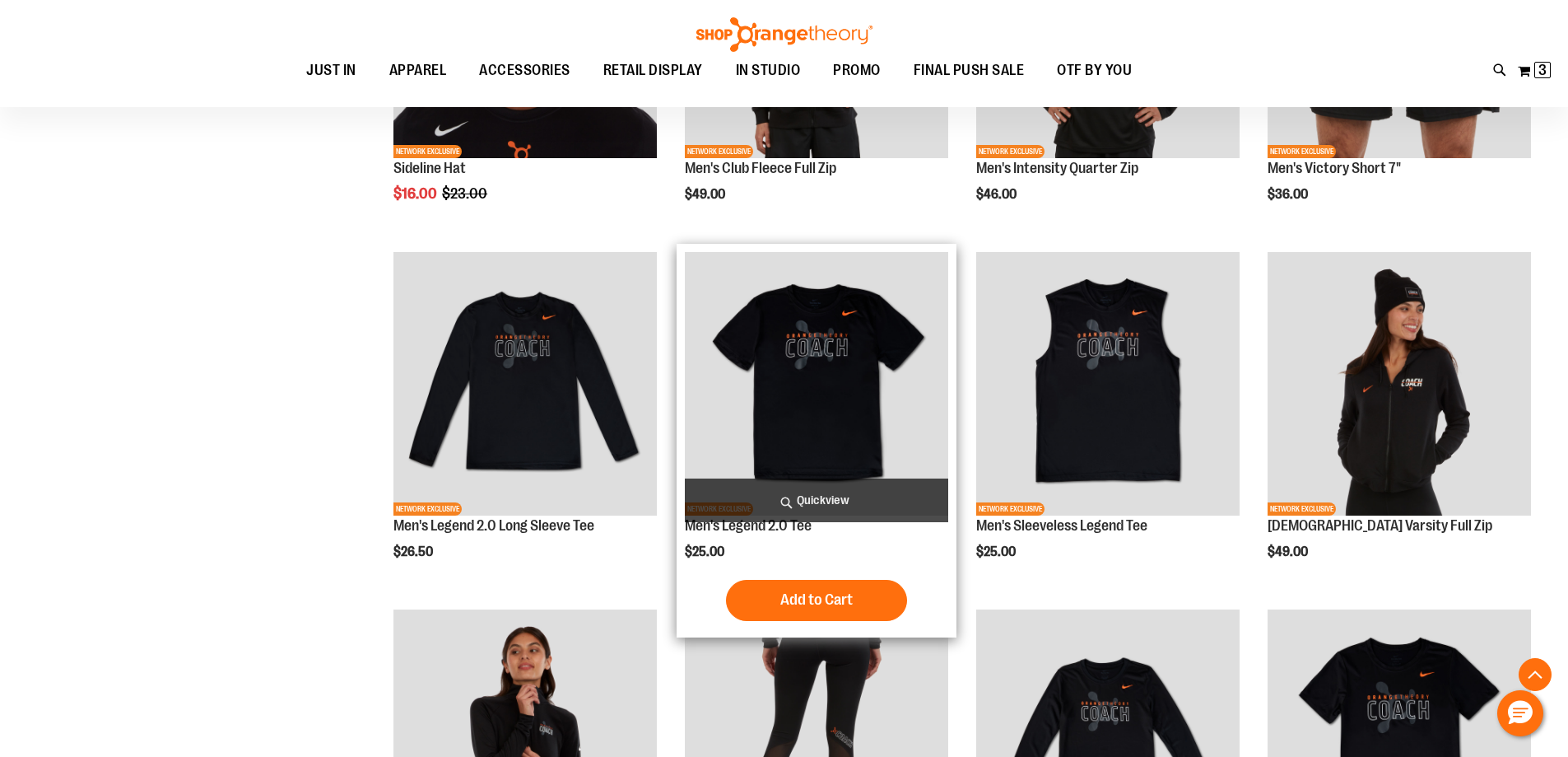
scroll to position [411, 0]
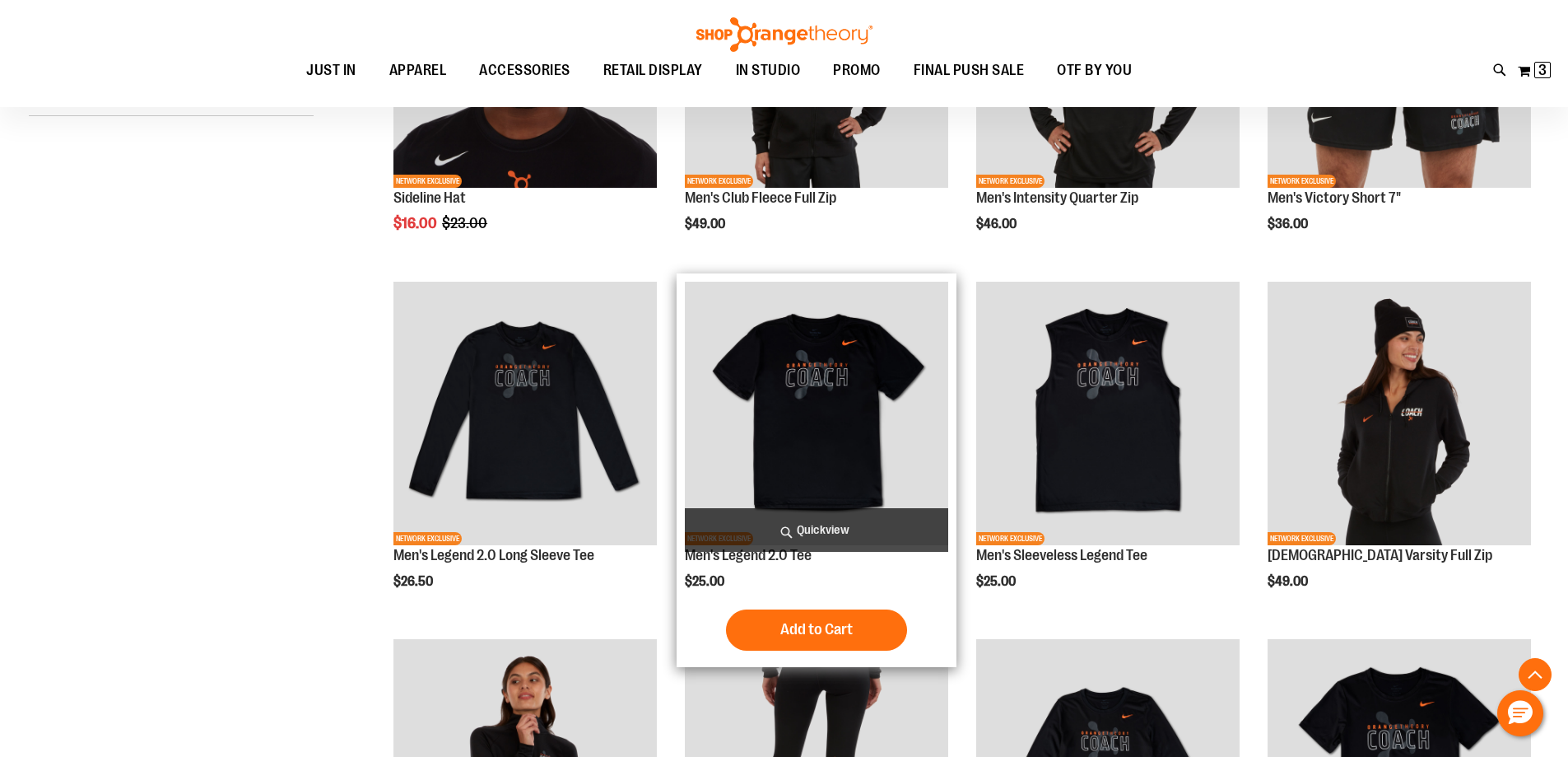
type input "**********"
click at [804, 386] on img "product" at bounding box center [817, 413] width 264 height 264
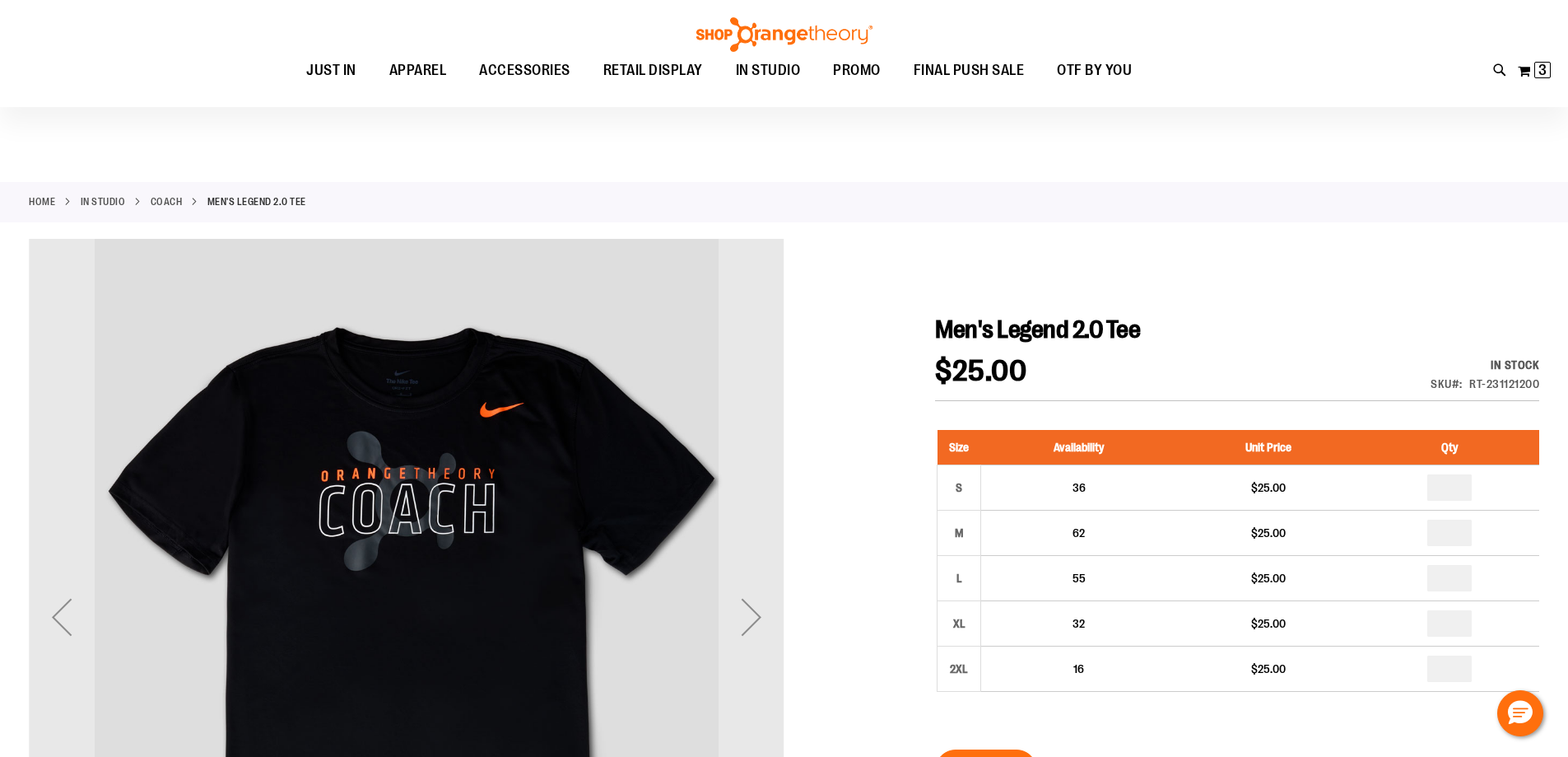
scroll to position [164, 0]
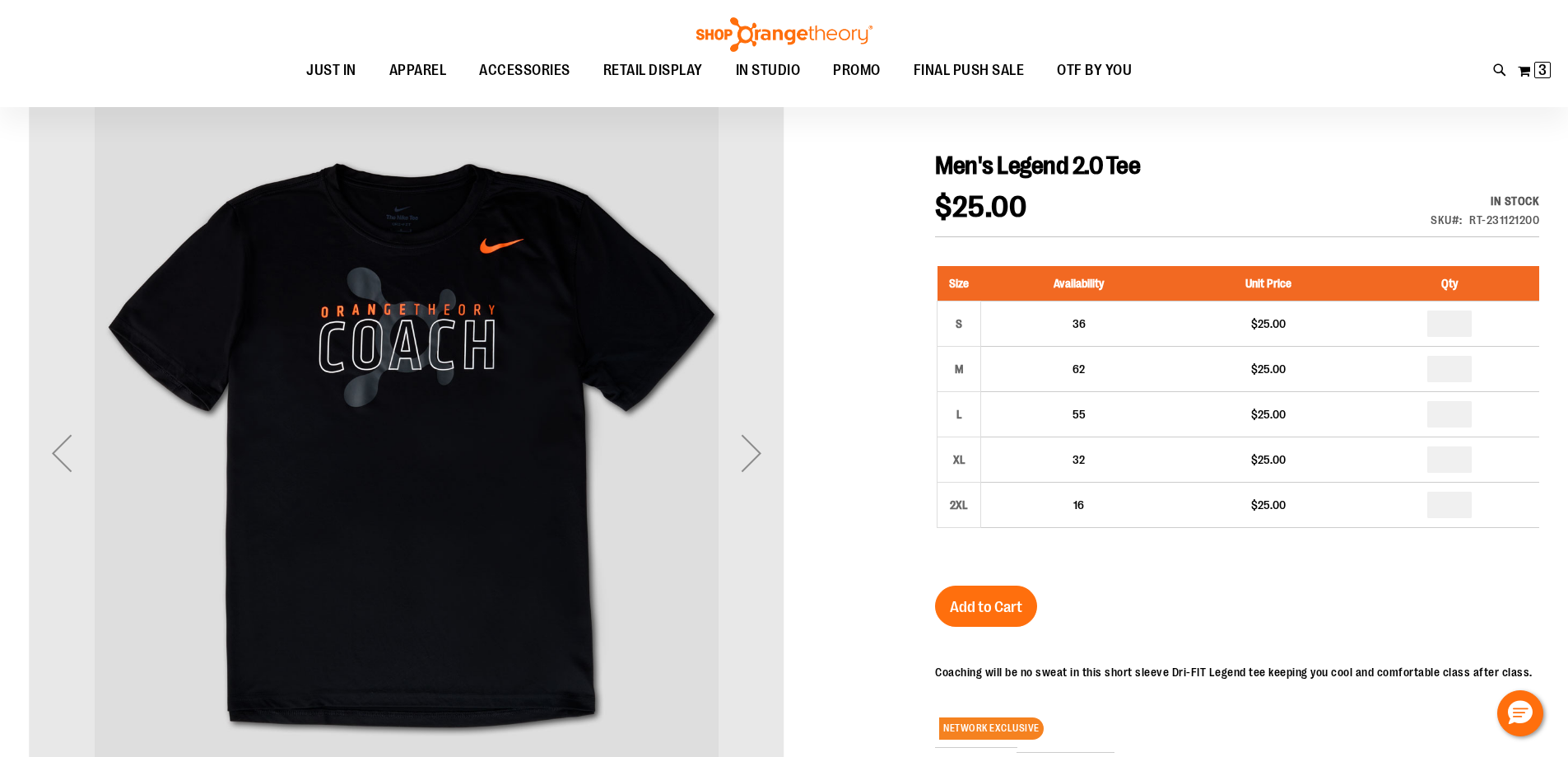
type input "**********"
drag, startPoint x: 840, startPoint y: 297, endPoint x: 760, endPoint y: 312, distance: 81.4
drag, startPoint x: 760, startPoint y: 312, endPoint x: 851, endPoint y: 201, distance: 143.5
click at [851, 201] on div at bounding box center [784, 542] width 1511 height 935
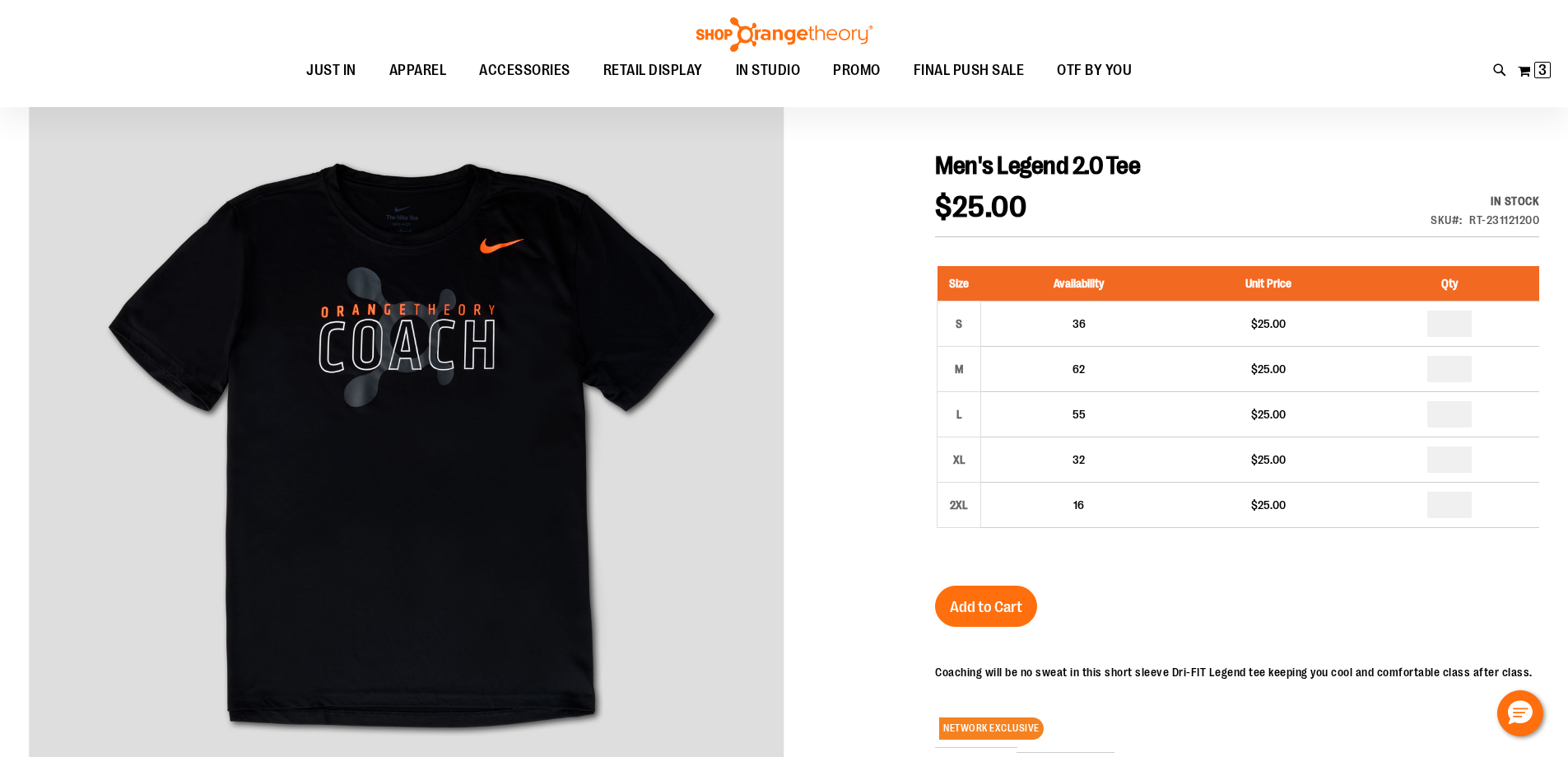
click at [1242, 147] on div at bounding box center [784, 542] width 1511 height 935
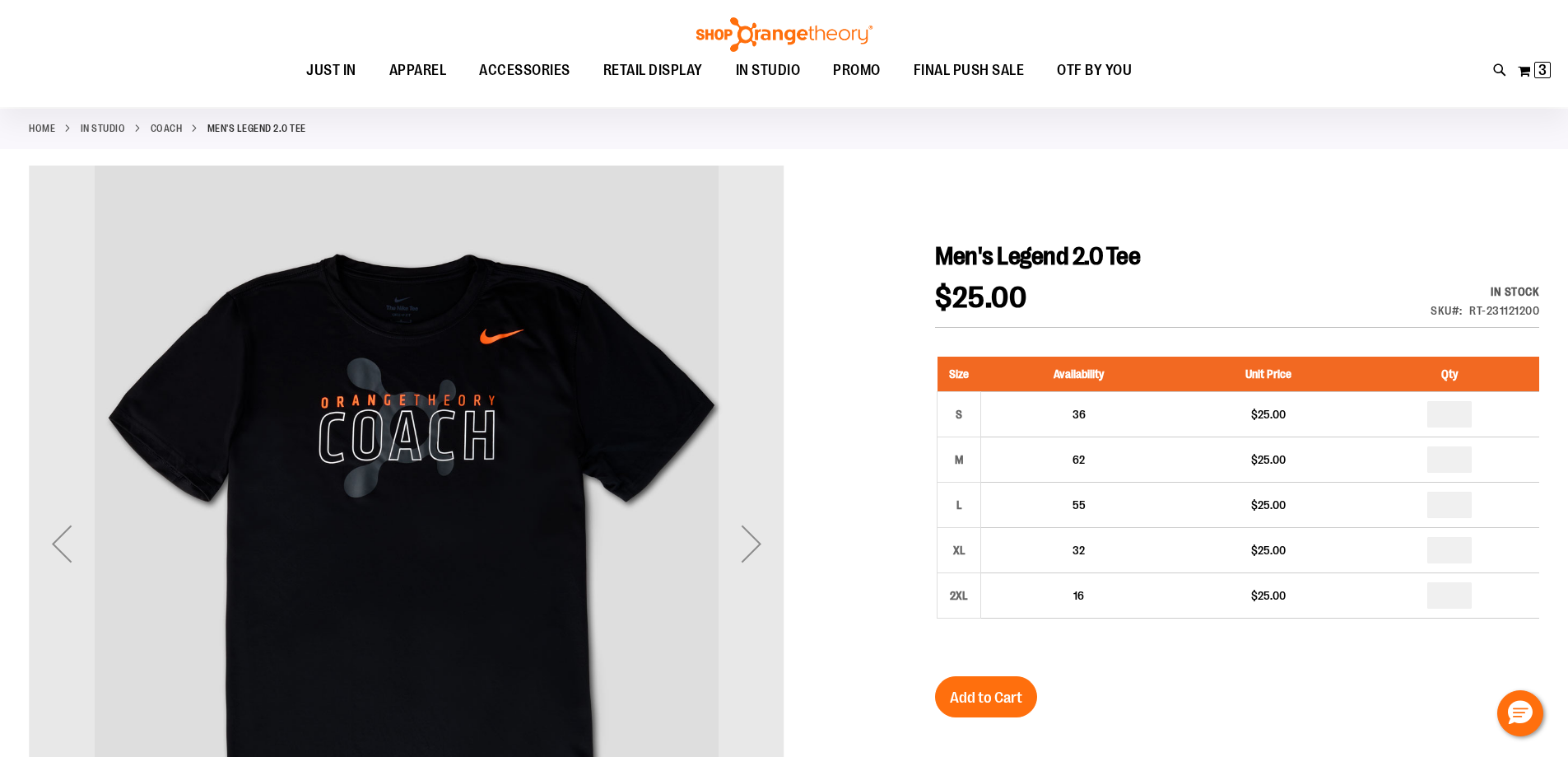
scroll to position [0, 0]
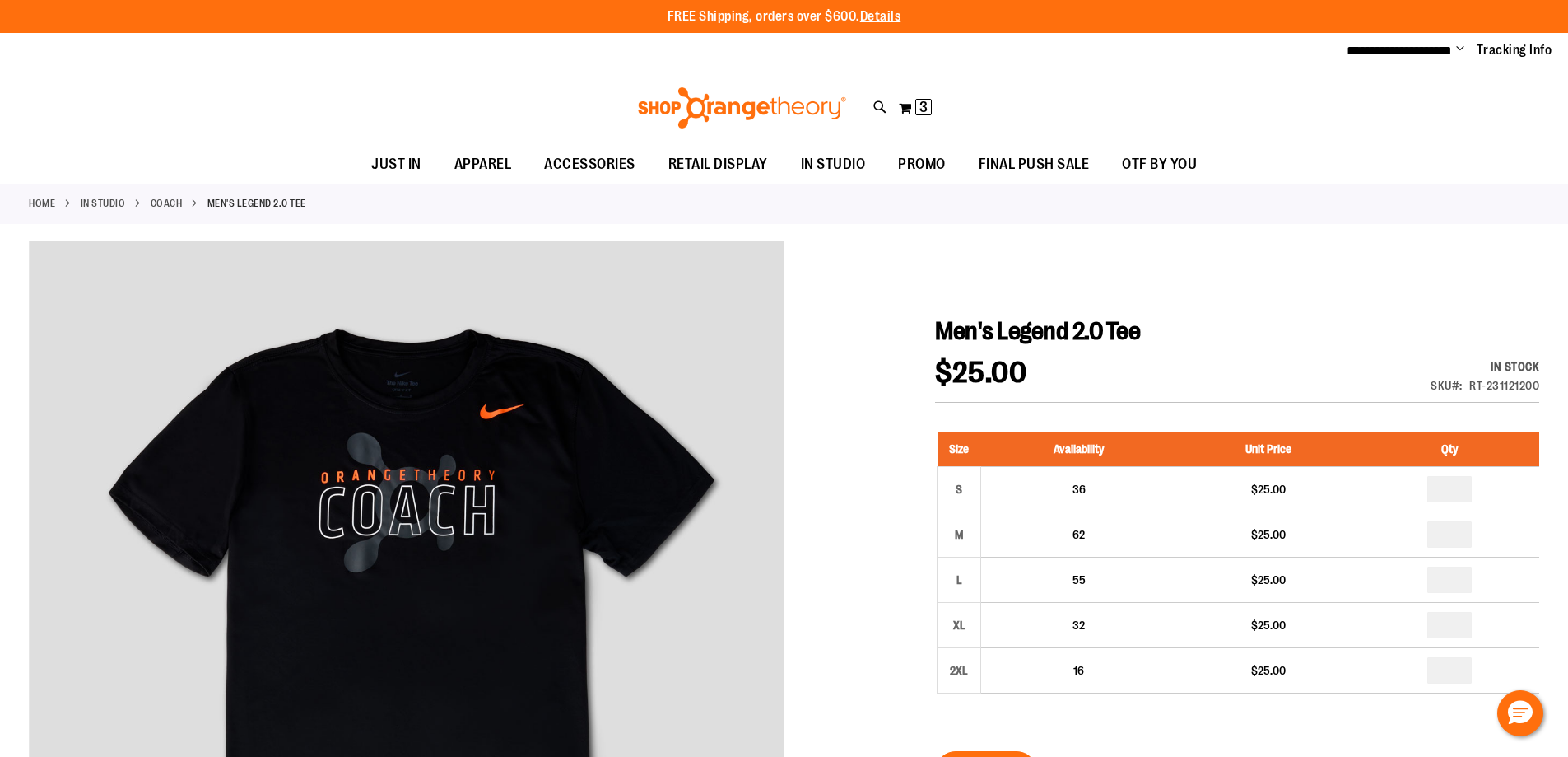
click at [170, 203] on link "Coach" at bounding box center [166, 204] width 32 height 15
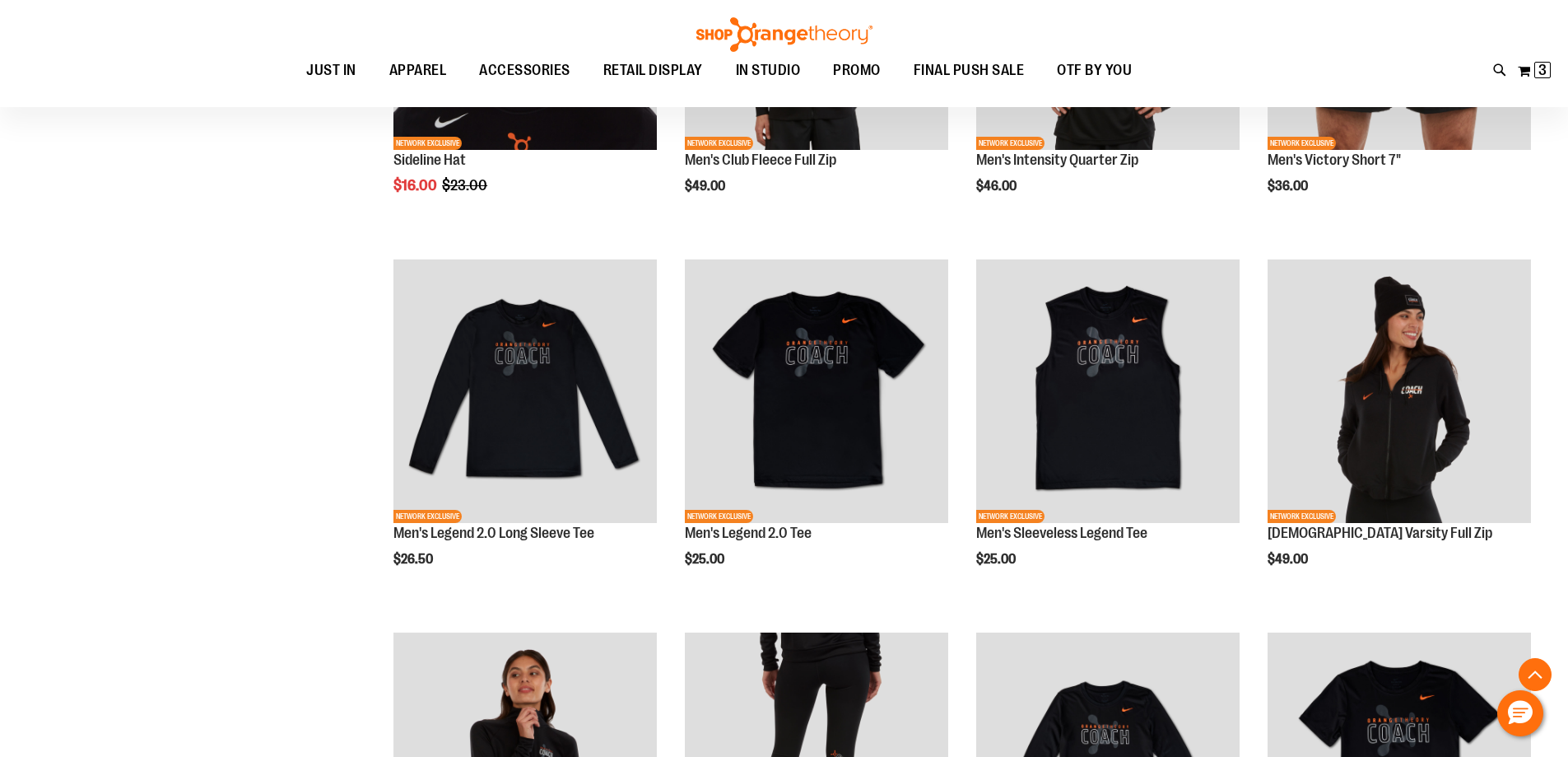
scroll to position [493, 0]
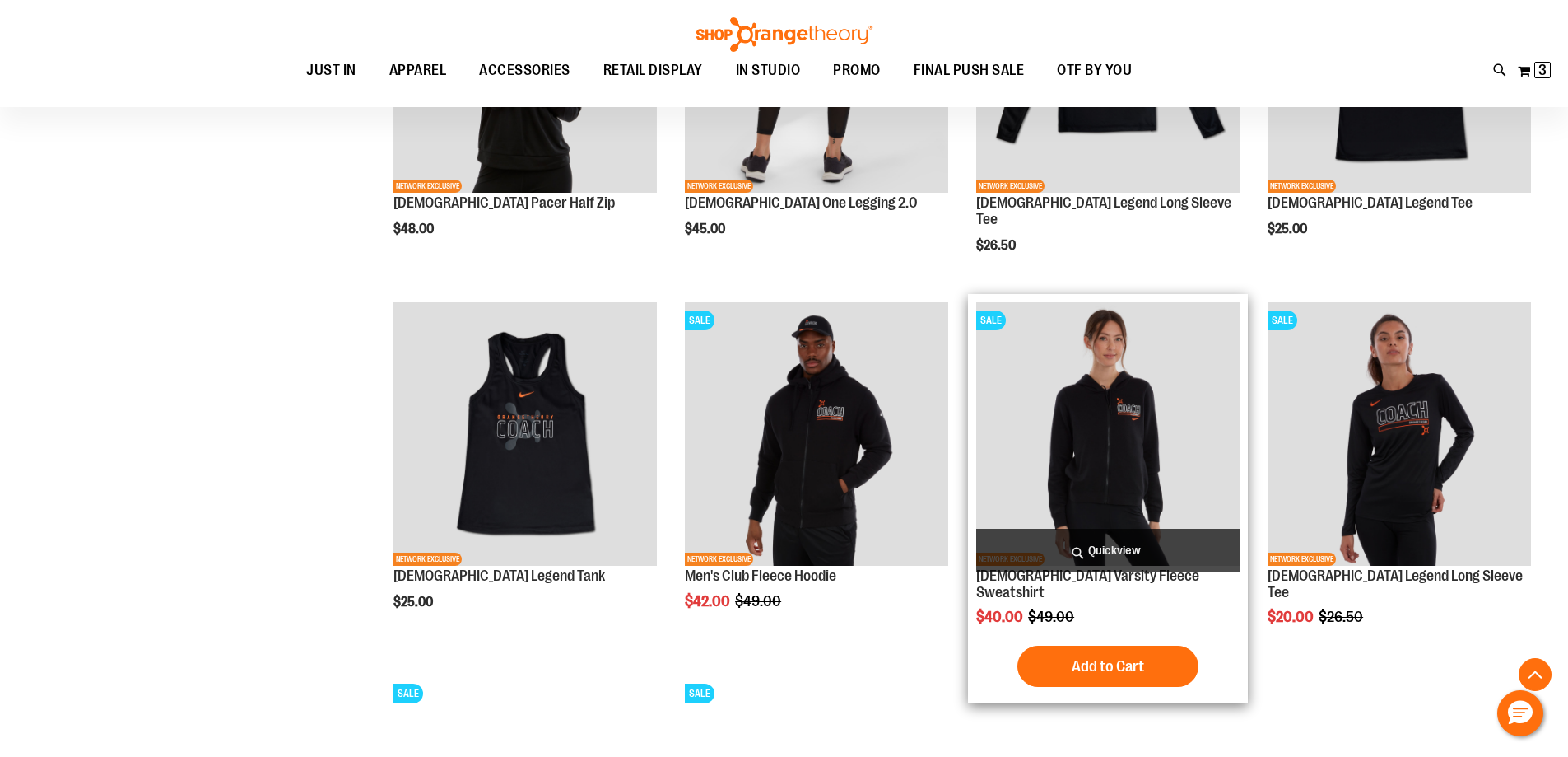
scroll to position [905, 0]
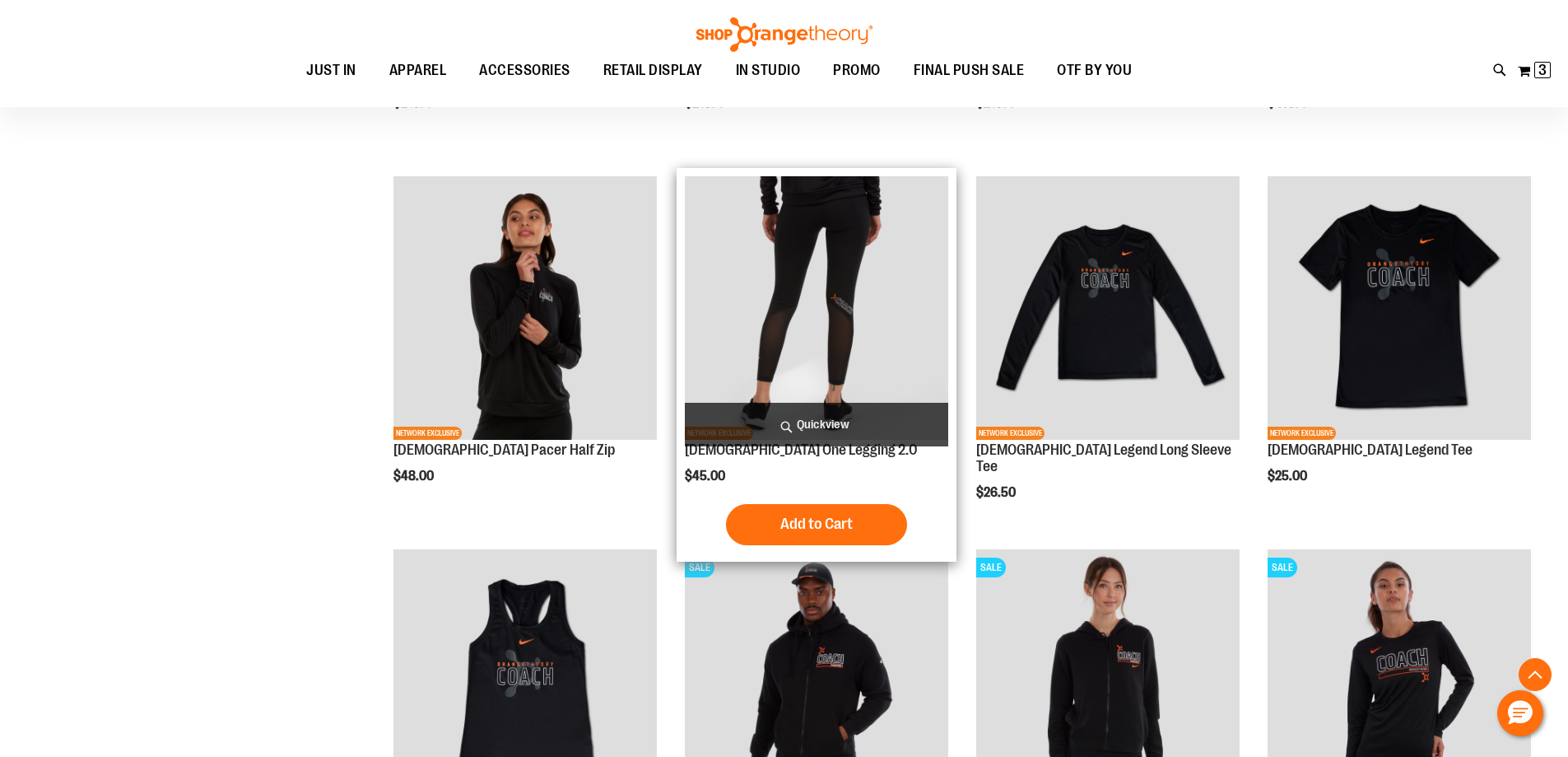
type input "**********"
click at [873, 278] on img "product" at bounding box center [817, 308] width 264 height 264
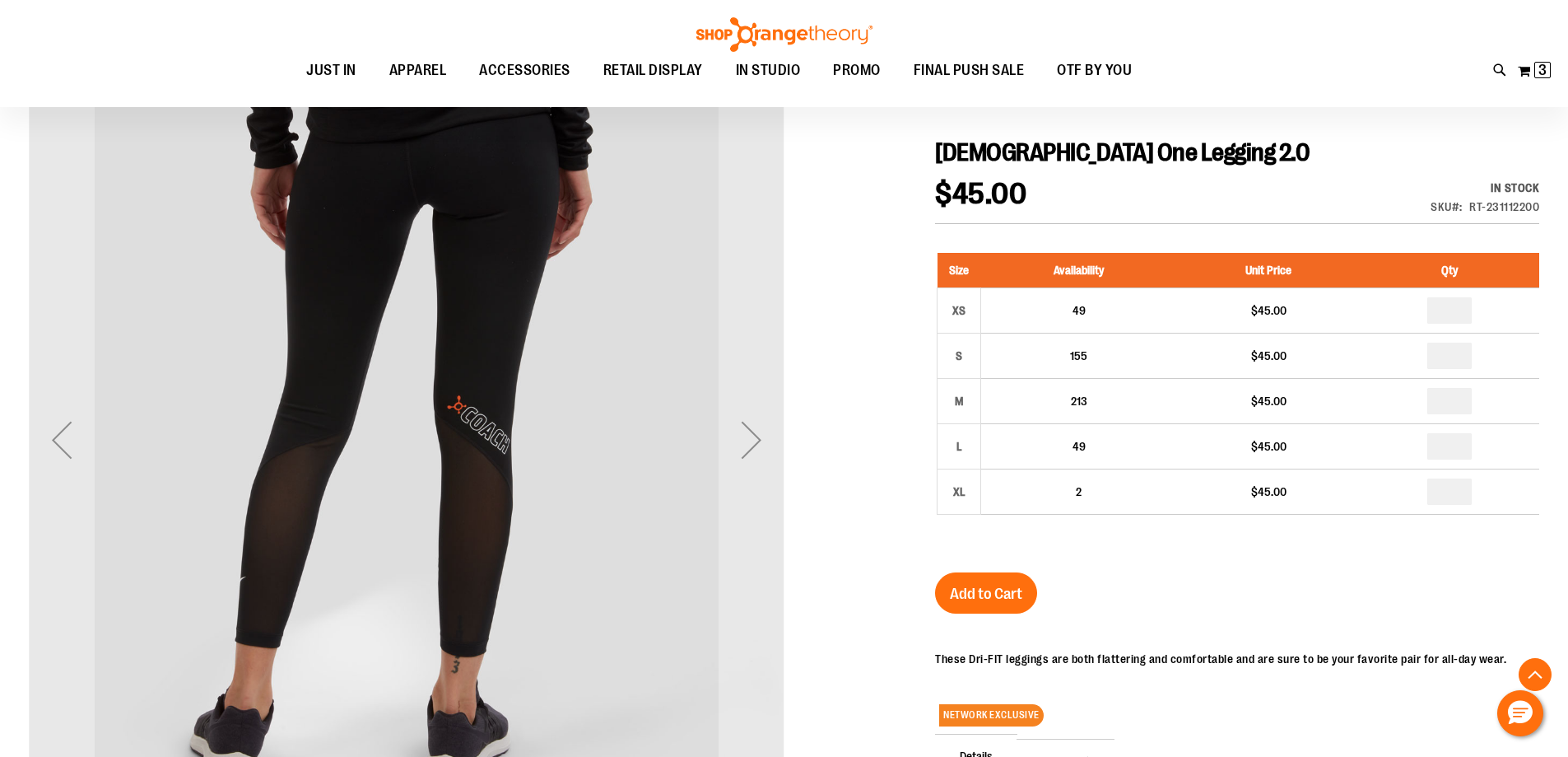
scroll to position [411, 0]
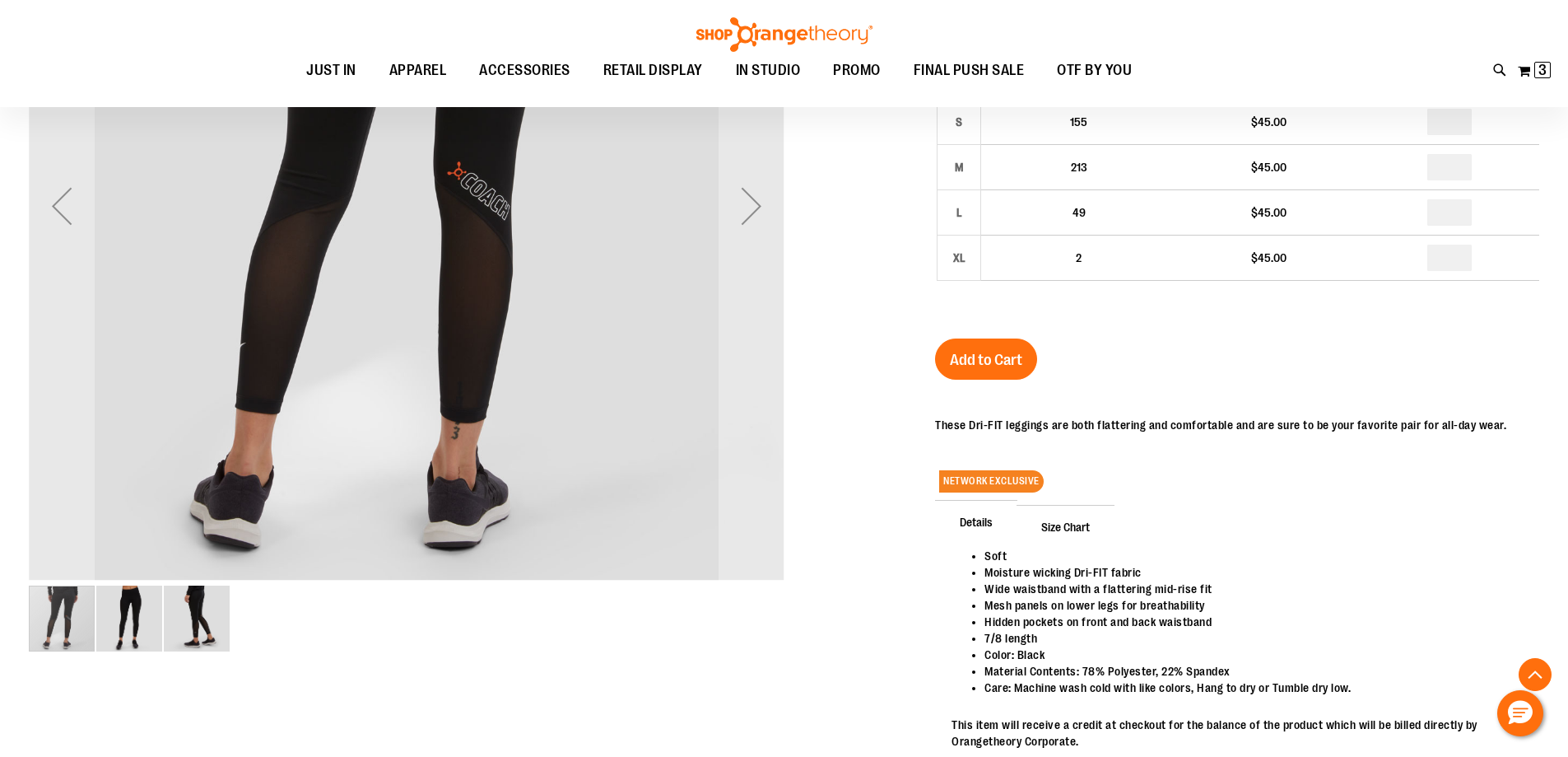
type input "**********"
click at [124, 635] on img "image 2 of 3" at bounding box center [128, 618] width 65 height 65
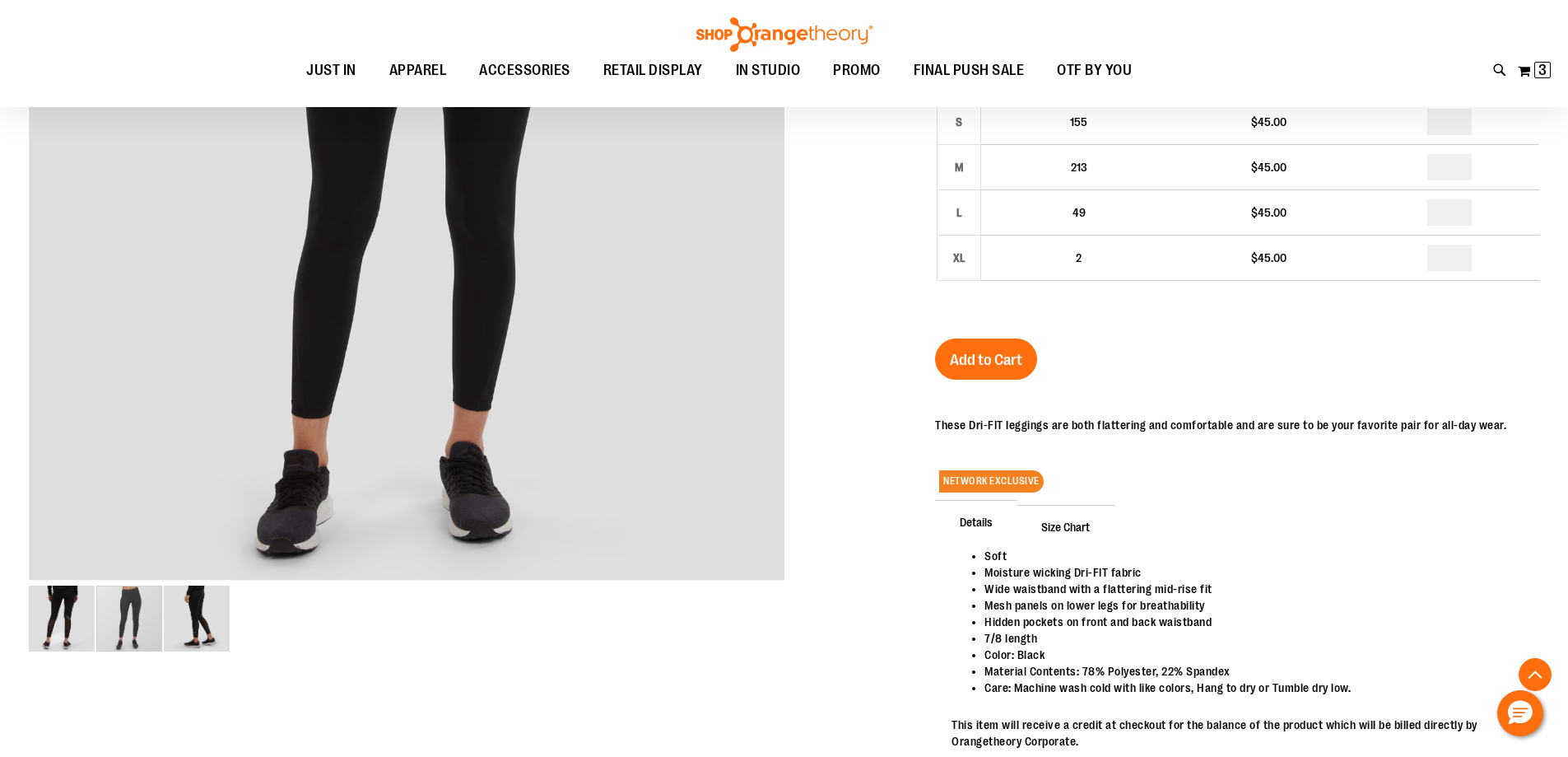
click at [193, 618] on img "image 3 of 3" at bounding box center [196, 618] width 65 height 65
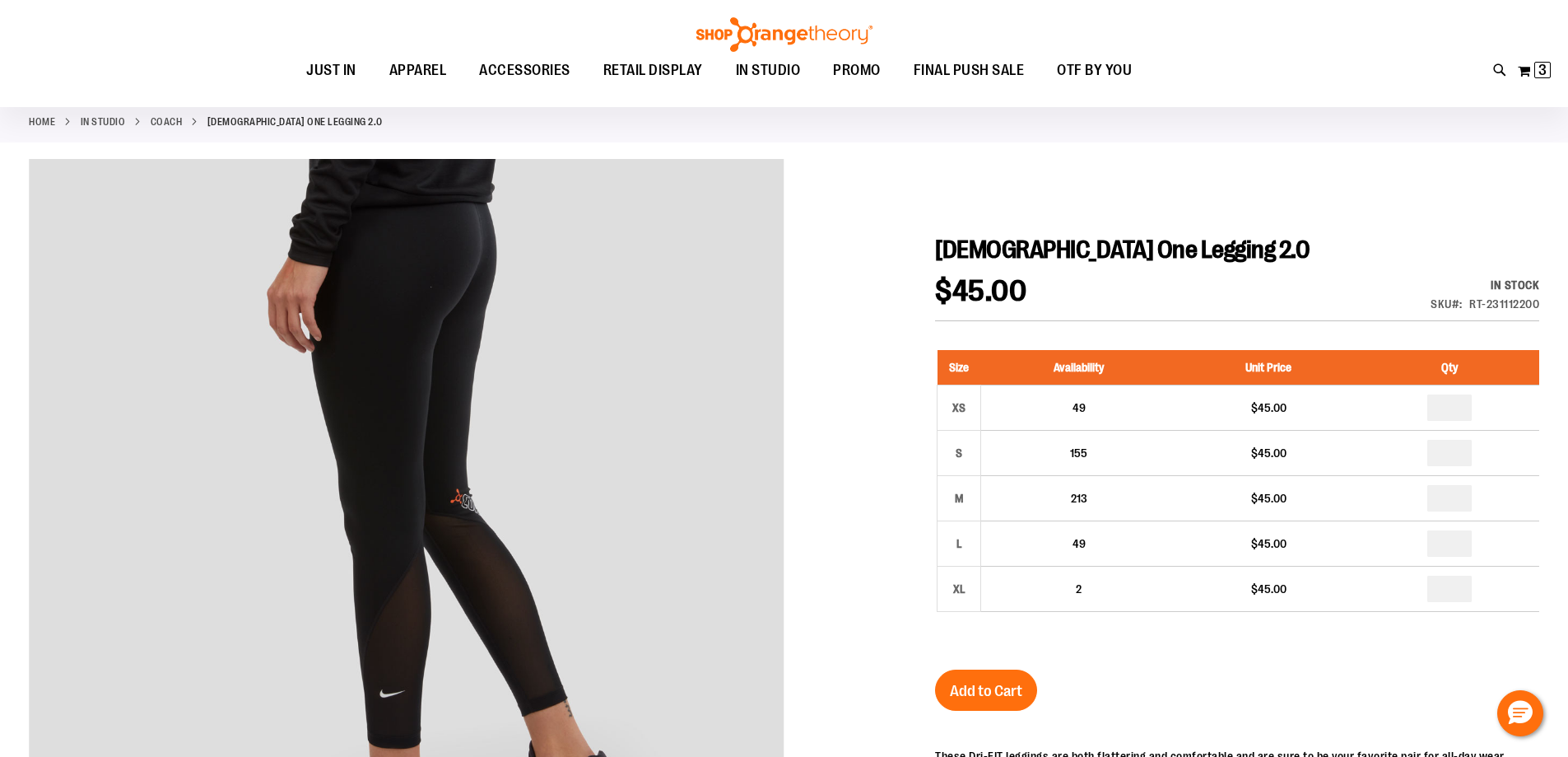
scroll to position [0, 0]
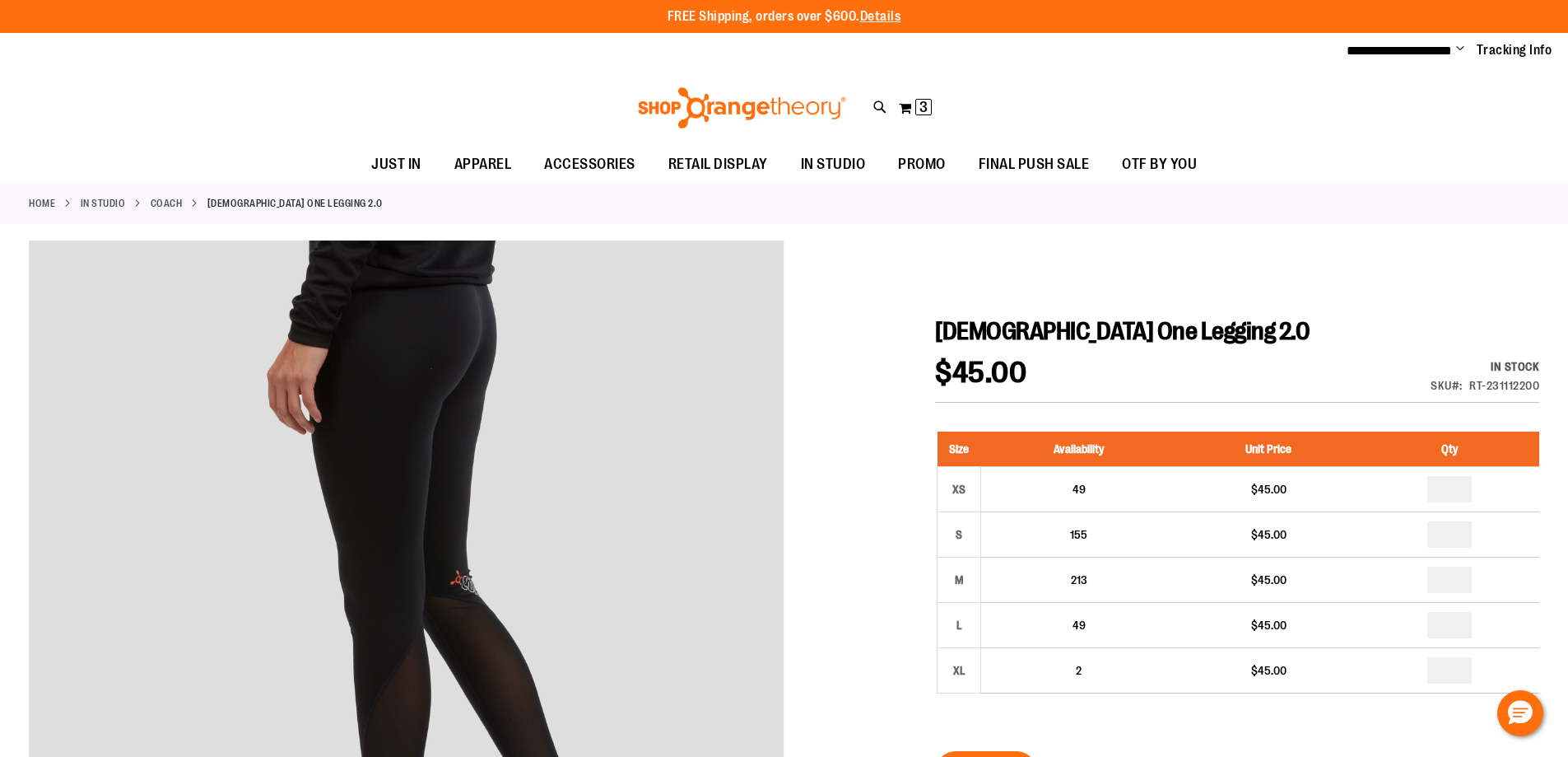
click at [1106, 213] on div "Home IN STUDIO Coach Ladies One Legging 2.0" at bounding box center [784, 204] width 1568 height 41
click at [163, 201] on link "Coach" at bounding box center [166, 204] width 32 height 15
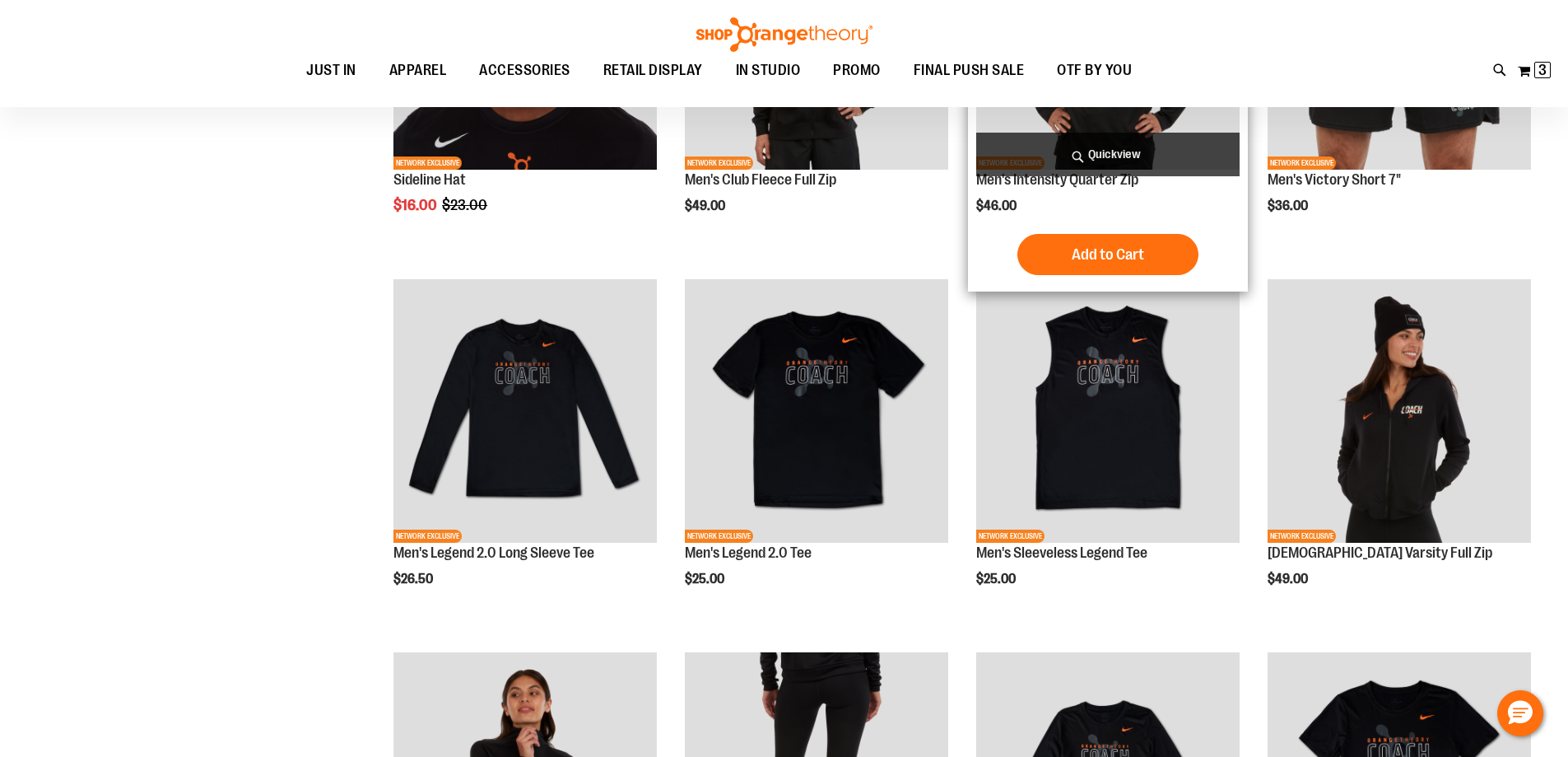
scroll to position [229, 0]
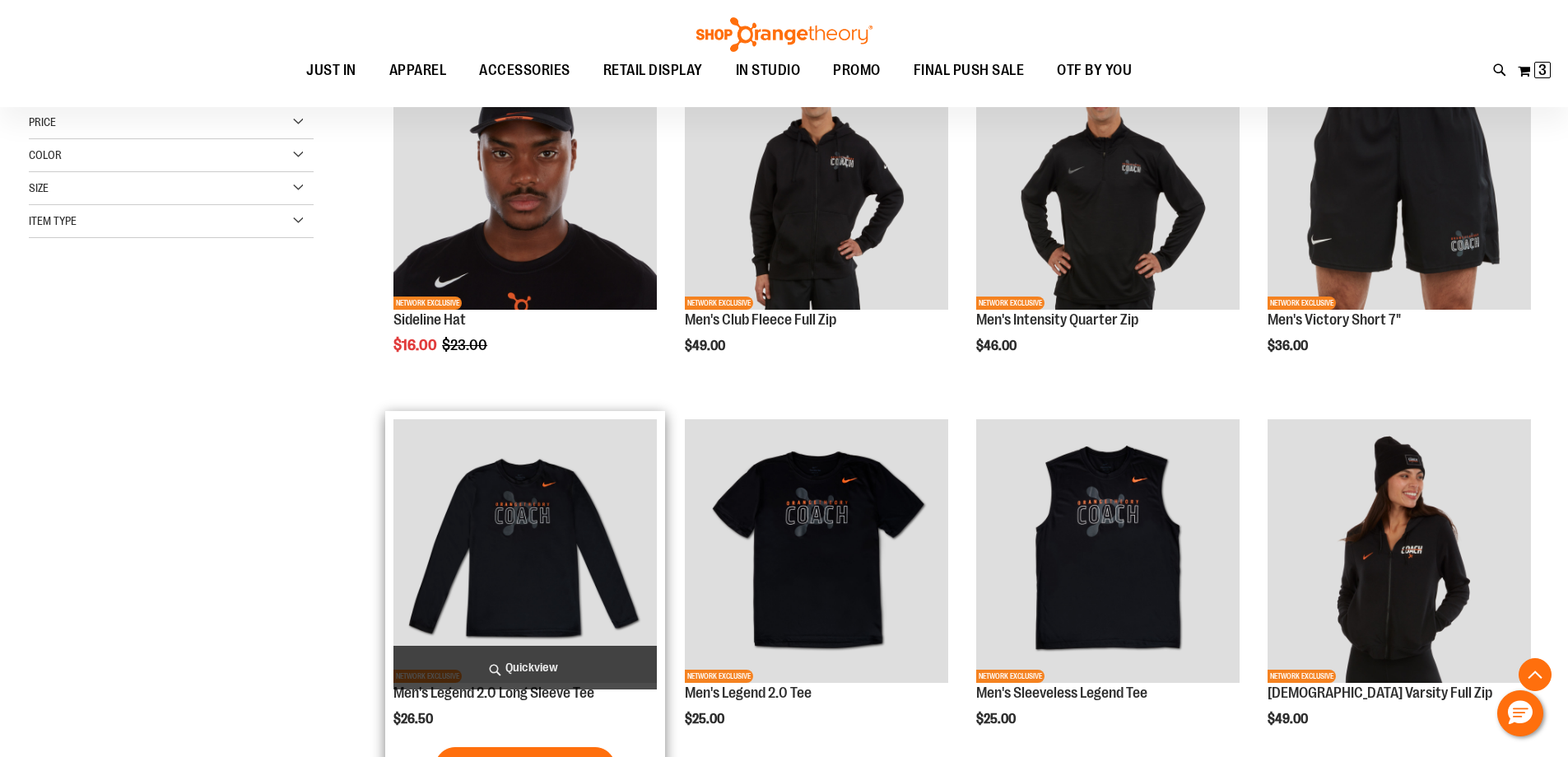
scroll to position [328, 0]
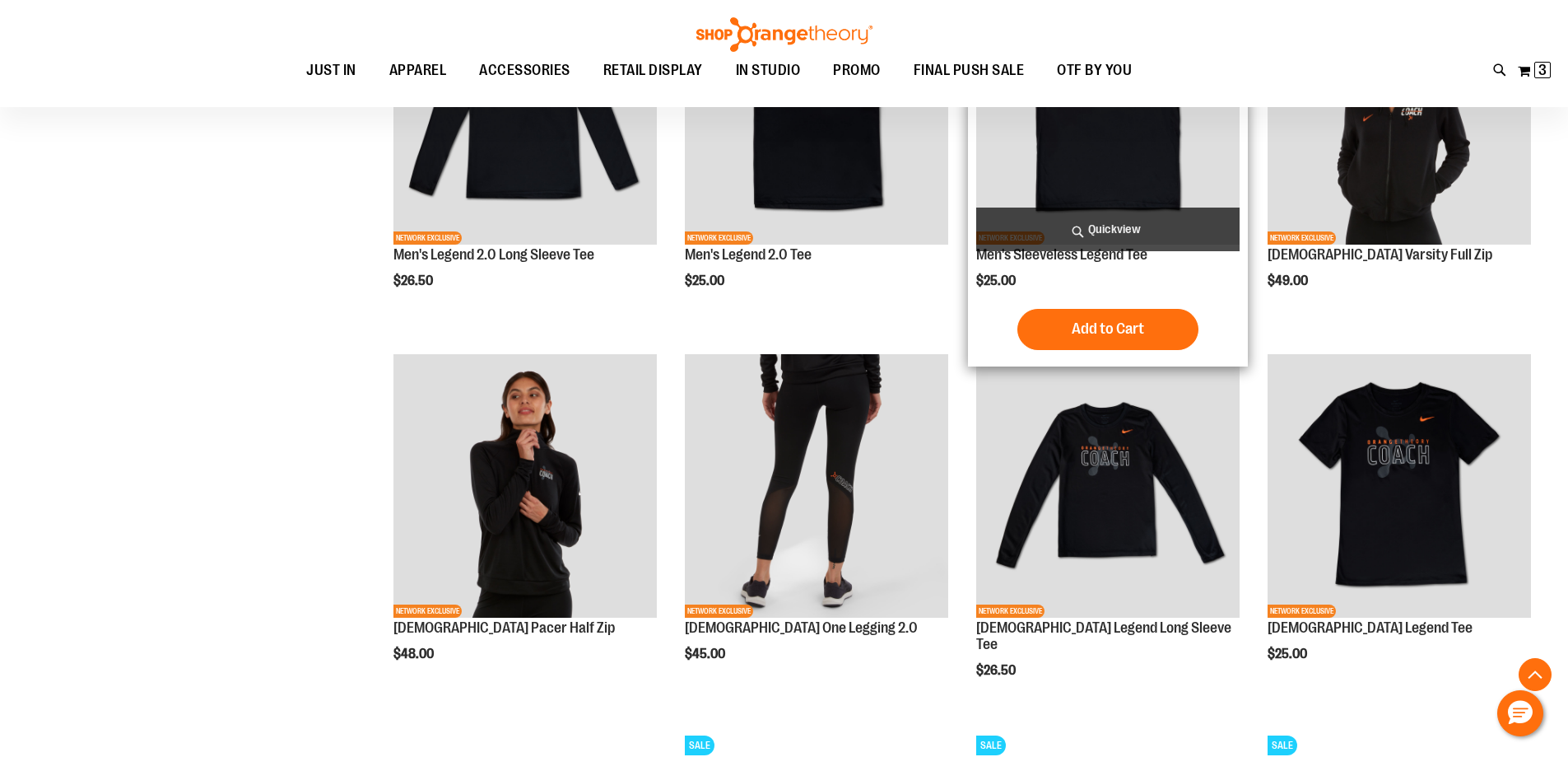
scroll to position [575, 0]
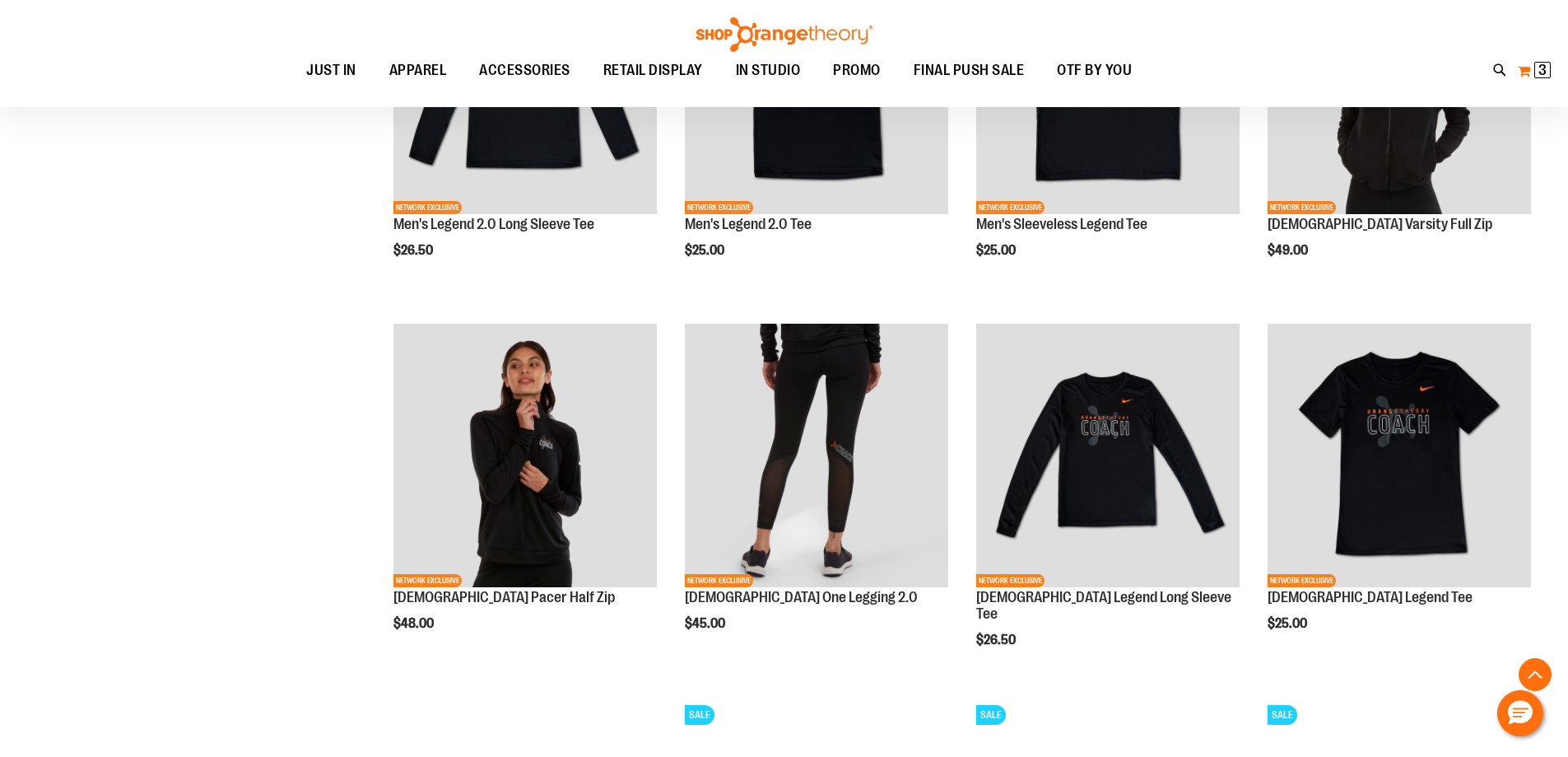
type input "**********"
click at [1535, 65] on span "3 3 items" at bounding box center [1543, 70] width 17 height 17
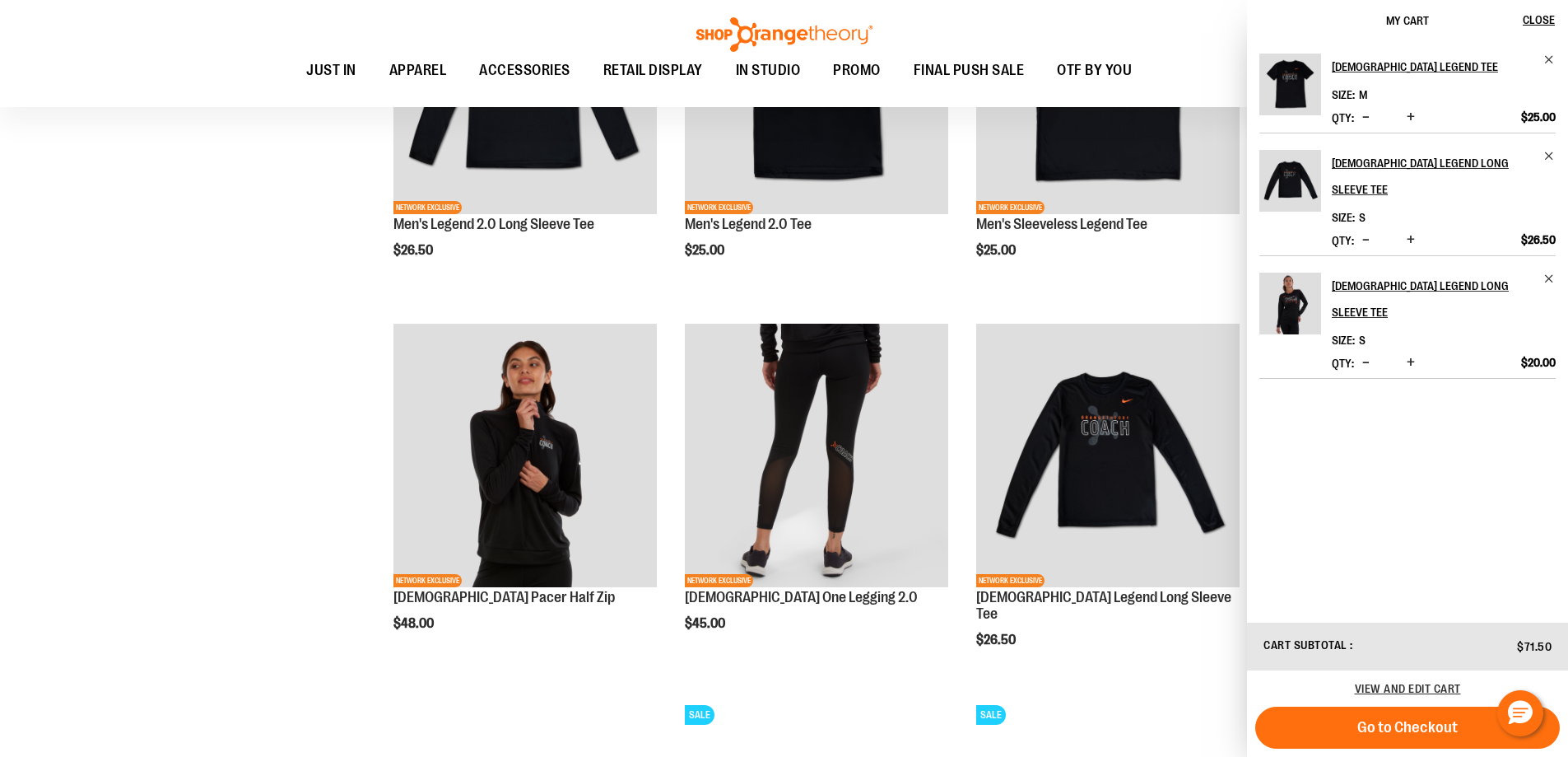
click at [1211, 50] on div "Toggle Nav Search Popular Suggestions Advanced Search" at bounding box center [784, 53] width 1568 height 107
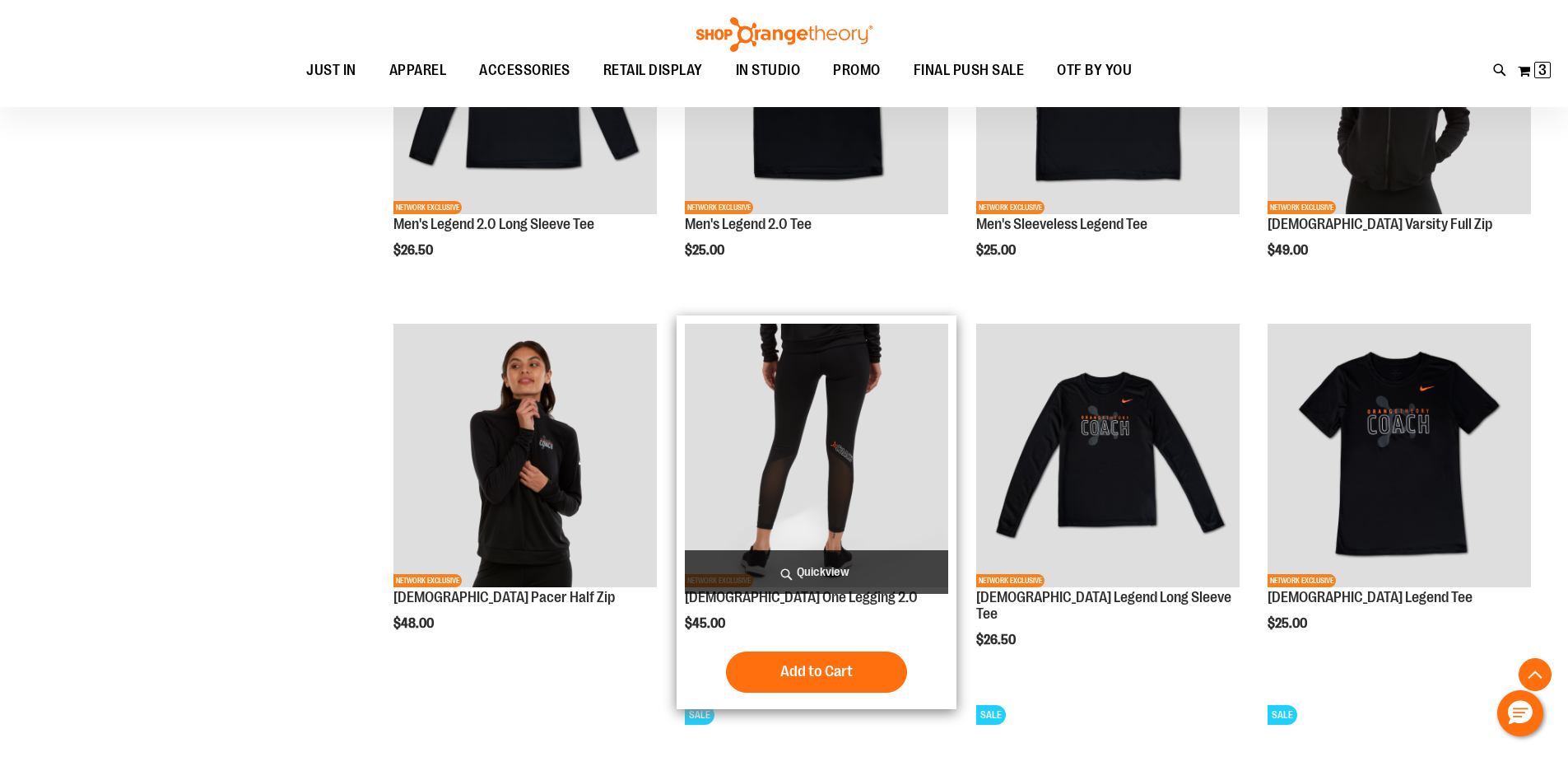
scroll to position [81, 0]
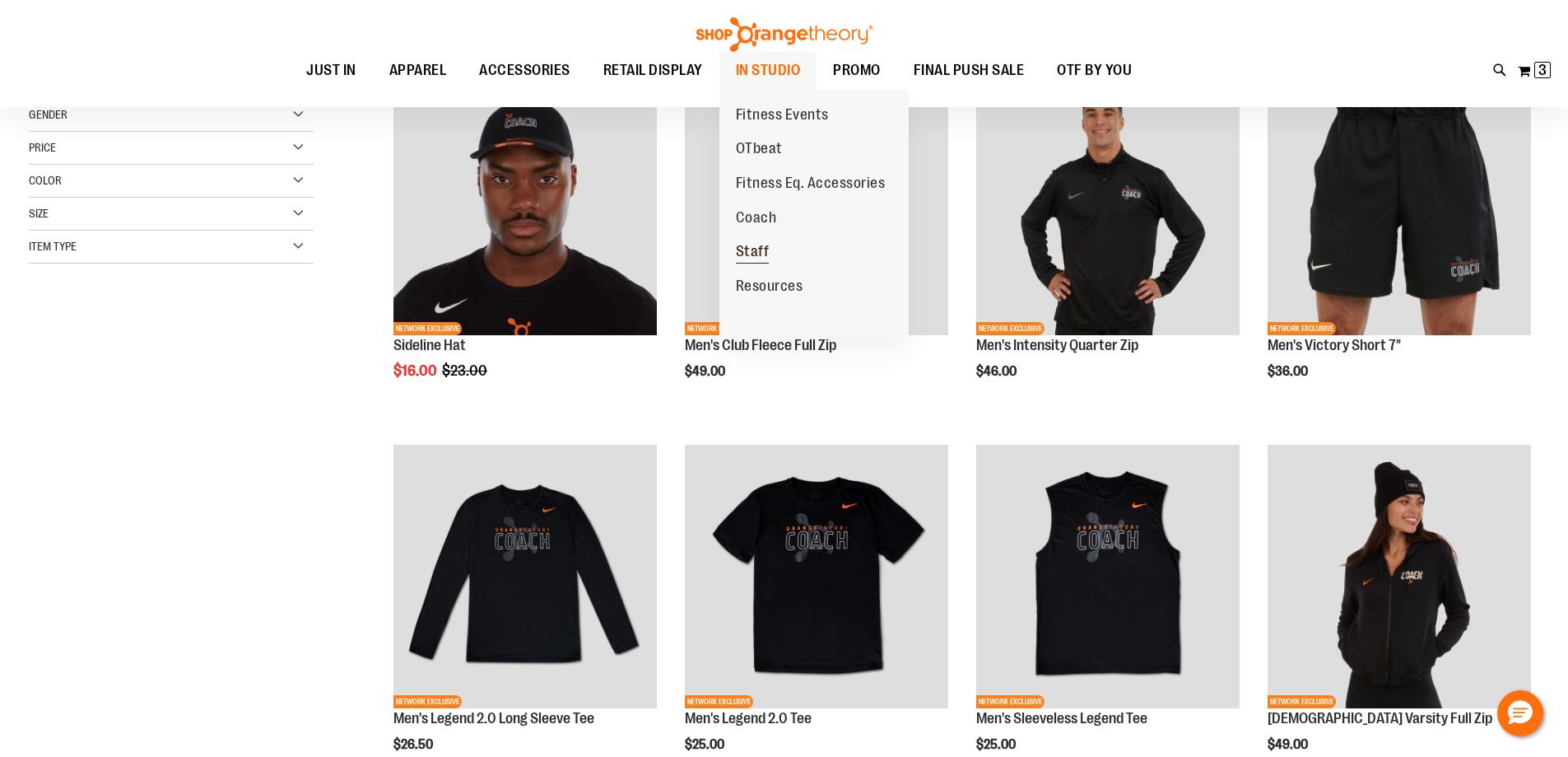
click at [767, 246] on span "Staff" at bounding box center [752, 253] width 34 height 20
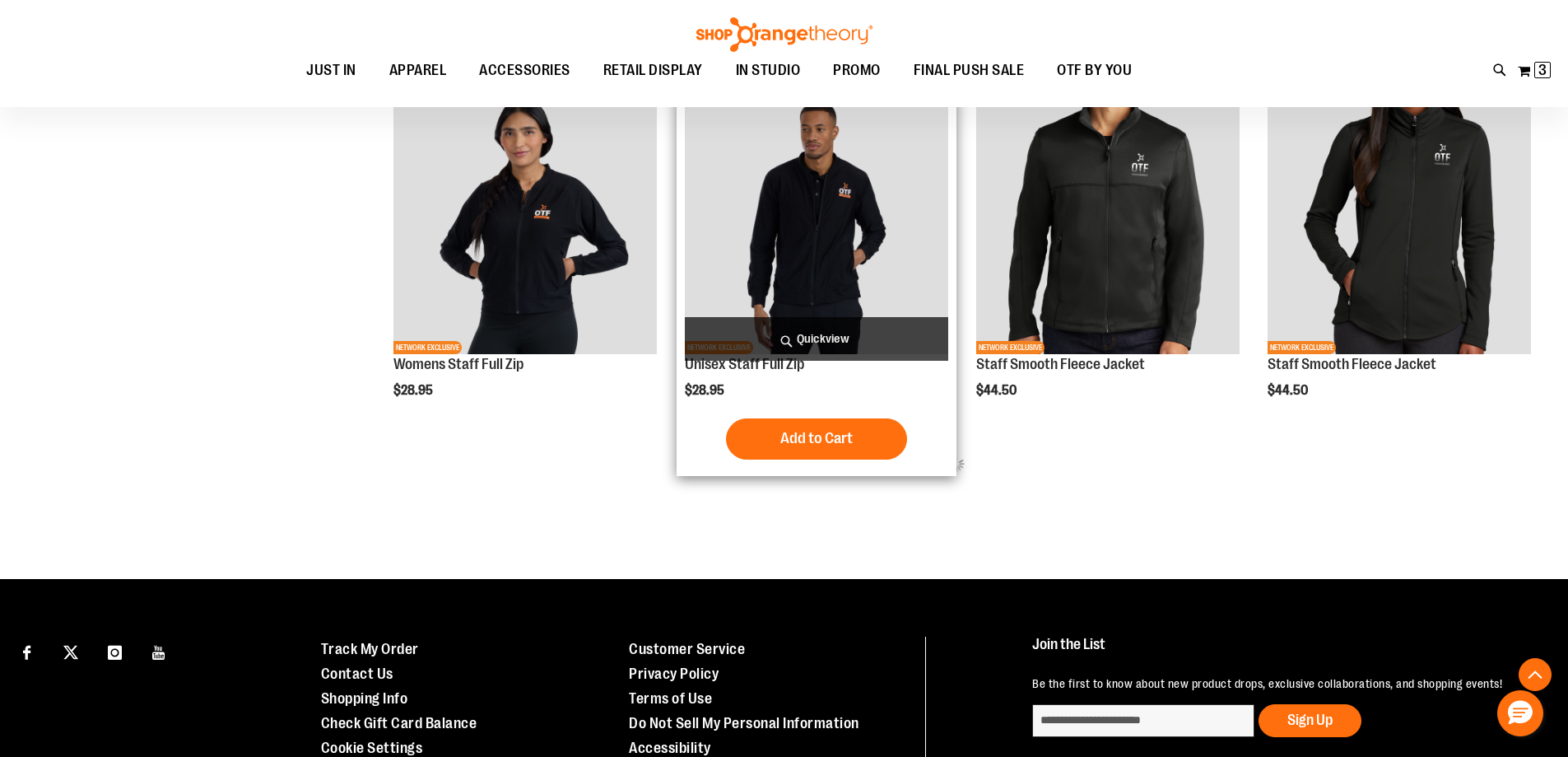
scroll to position [658, 0]
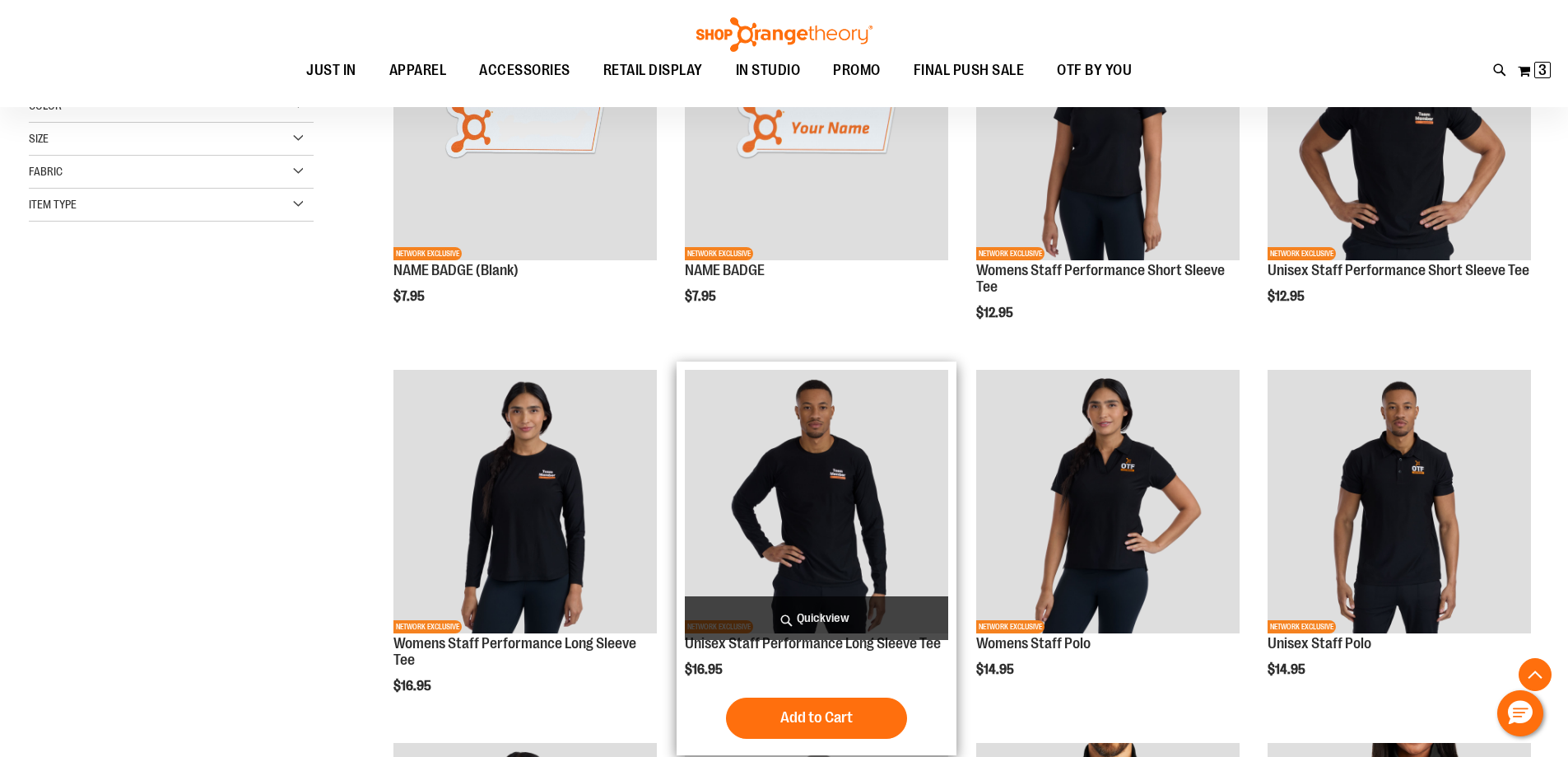
scroll to position [328, 0]
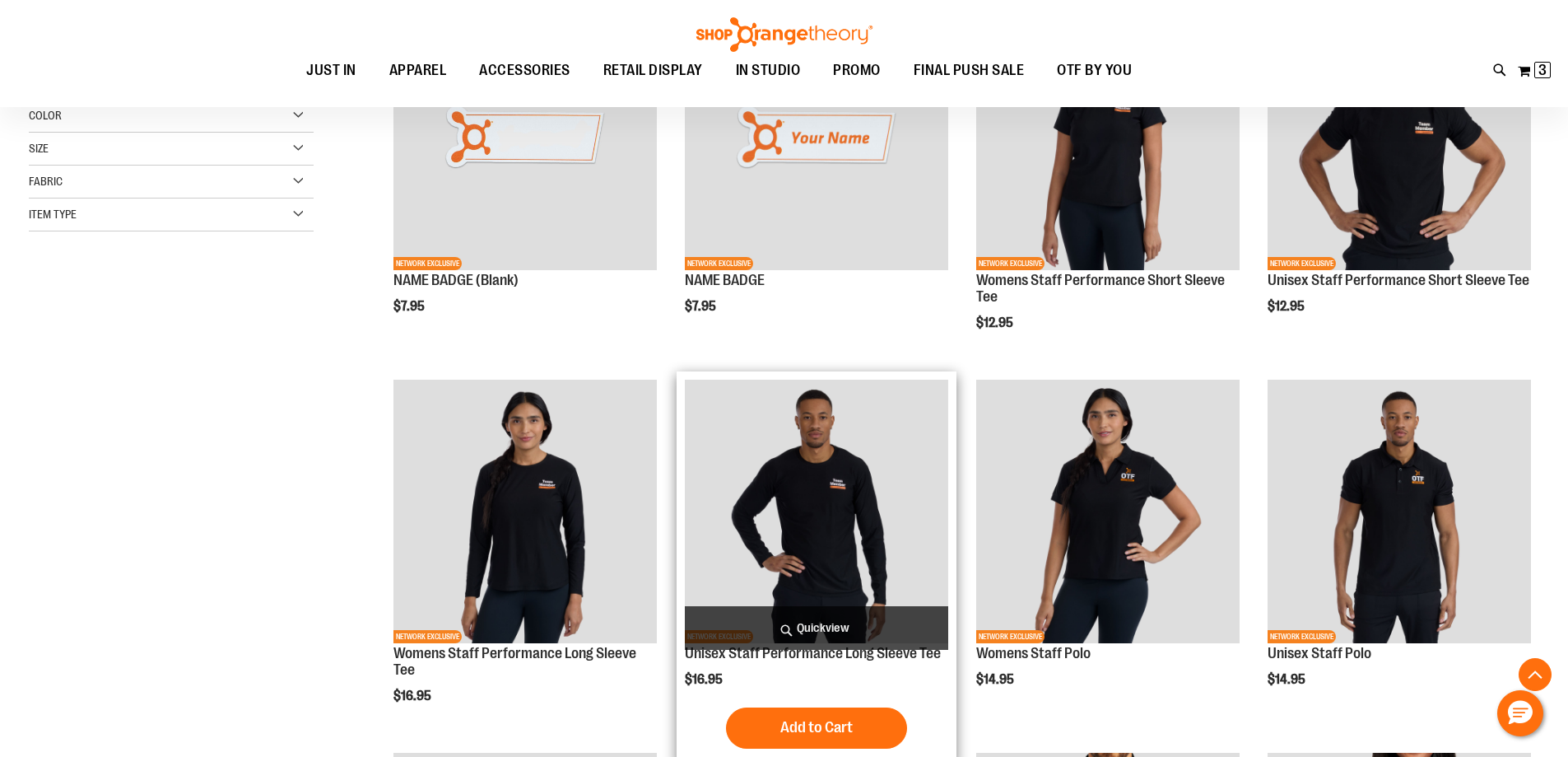
type input "**********"
click at [823, 444] on img "product" at bounding box center [817, 512] width 264 height 264
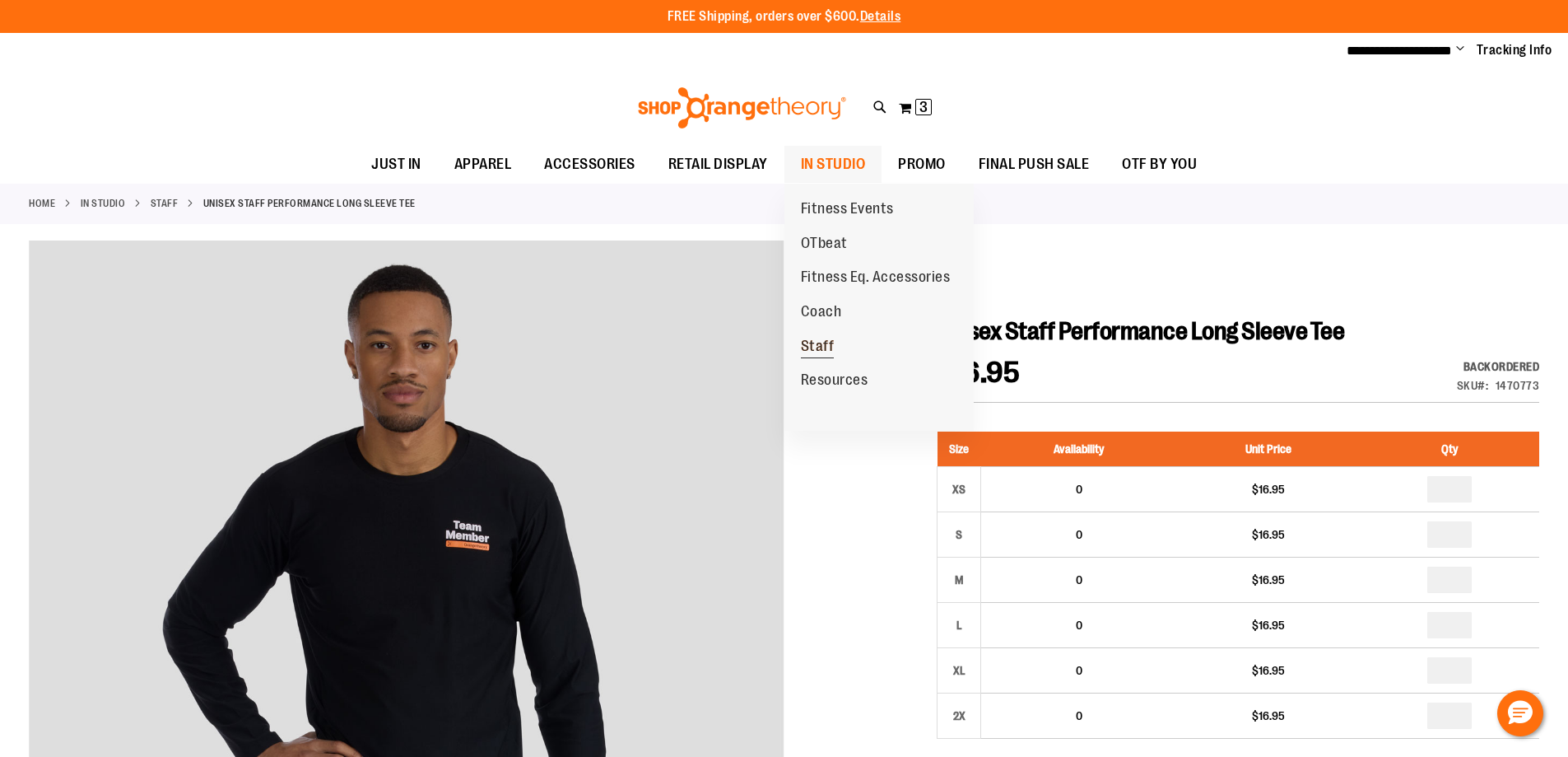
type input "**********"
click at [820, 350] on span "Staff" at bounding box center [818, 348] width 34 height 20
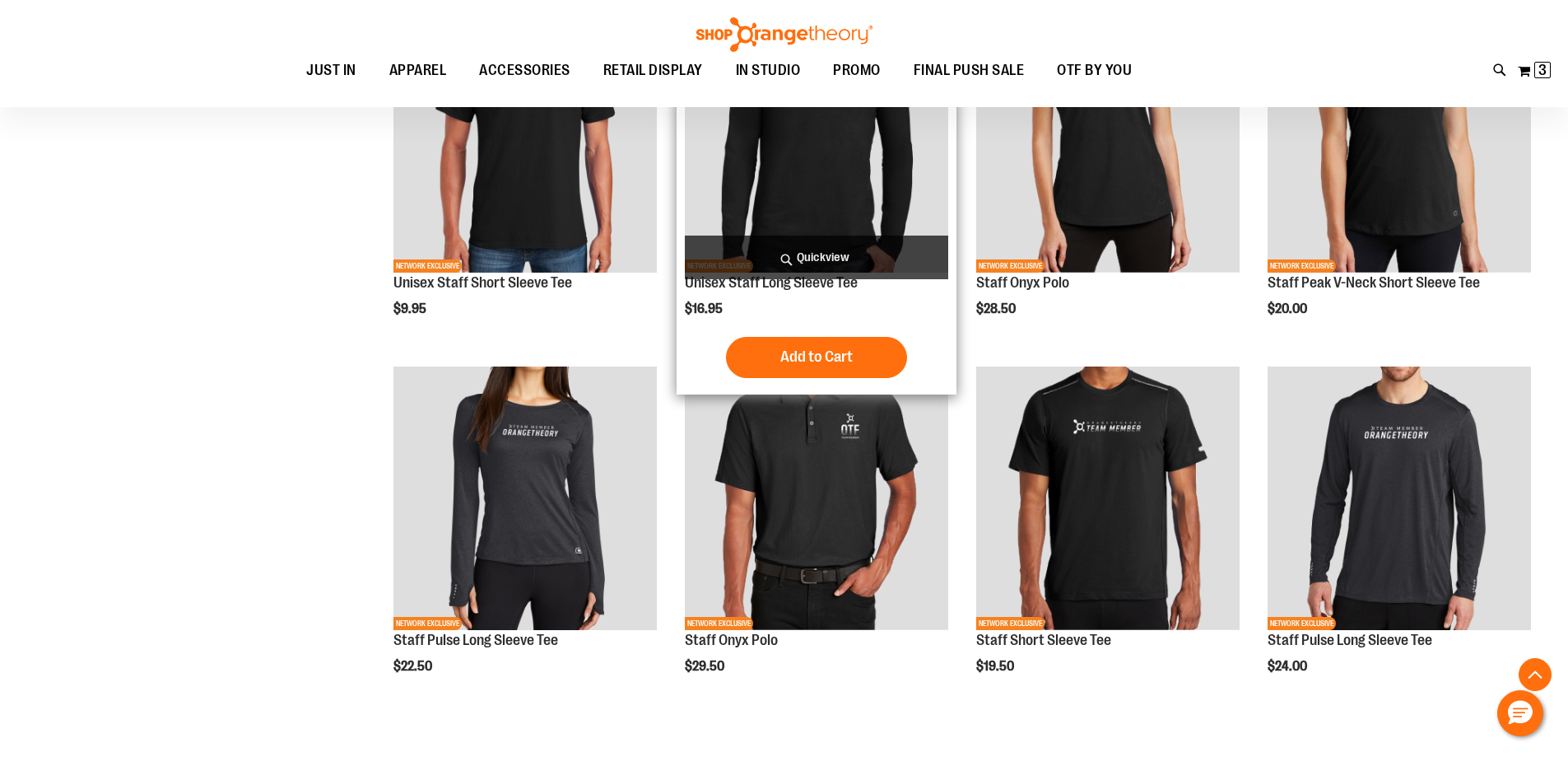
scroll to position [1399, 0]
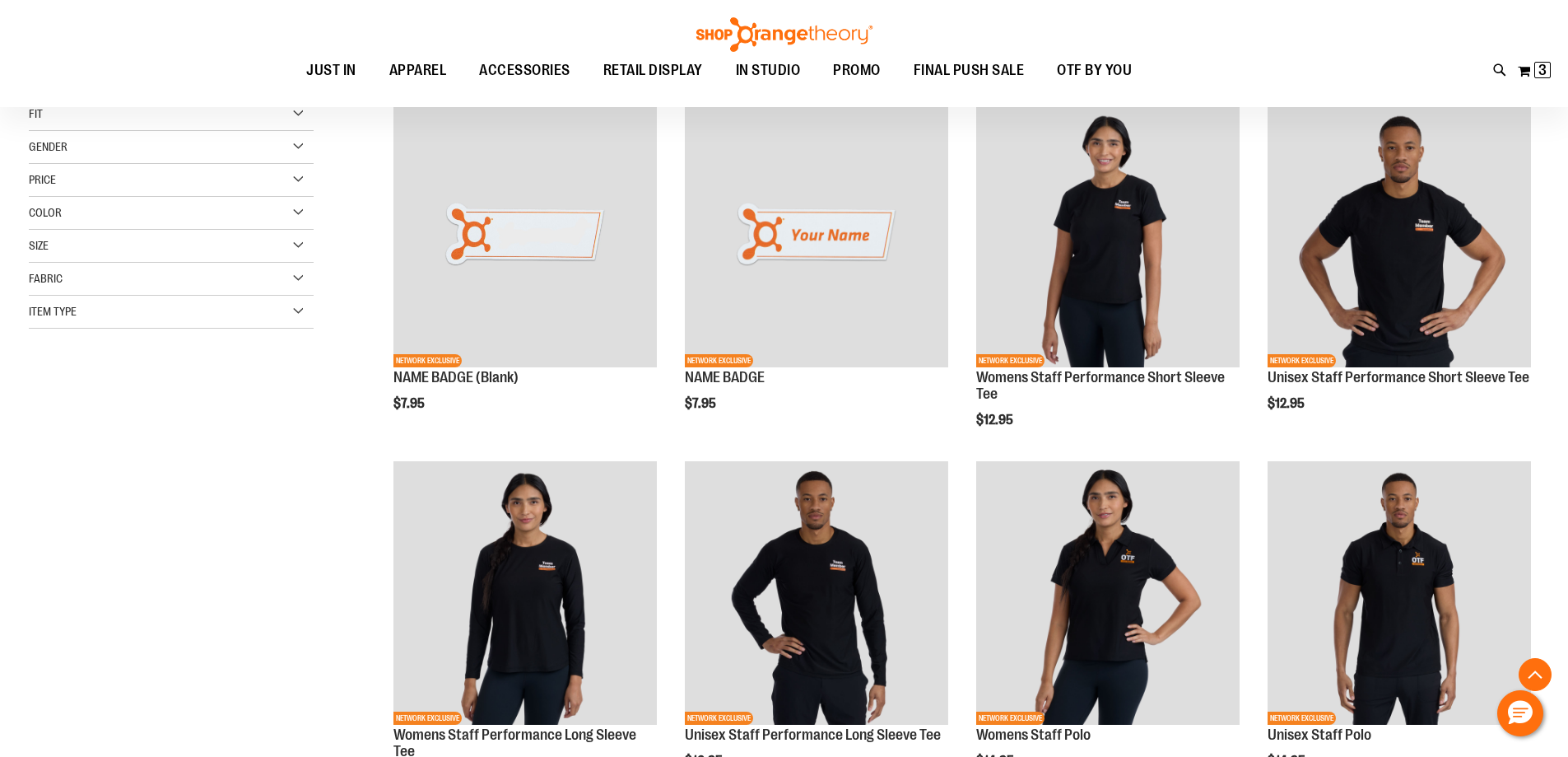
scroll to position [81, 0]
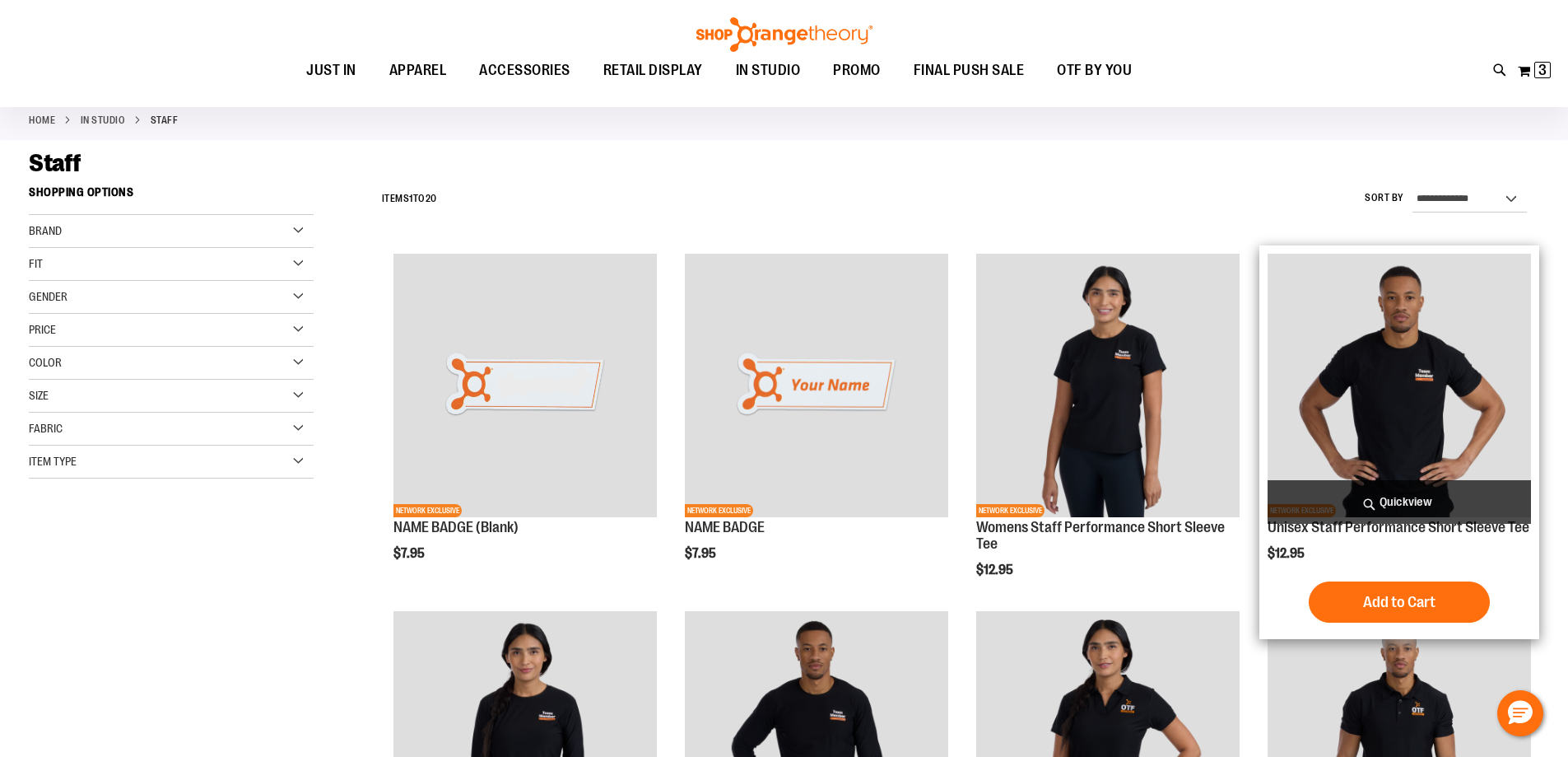
type input "**********"
click at [1377, 314] on img "product" at bounding box center [1399, 385] width 264 height 264
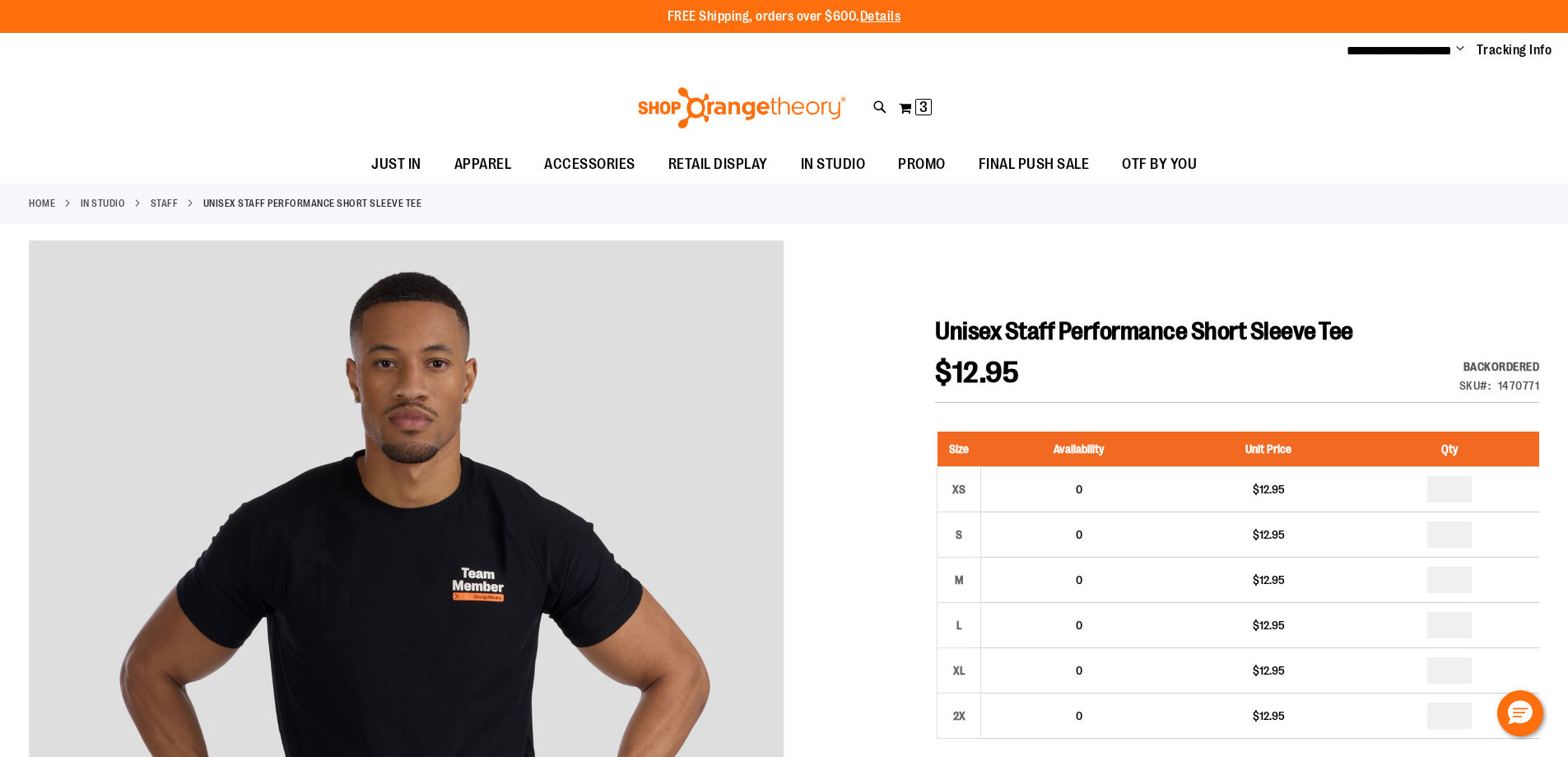
type input "**********"
click at [172, 201] on link "Staff" at bounding box center [164, 204] width 28 height 15
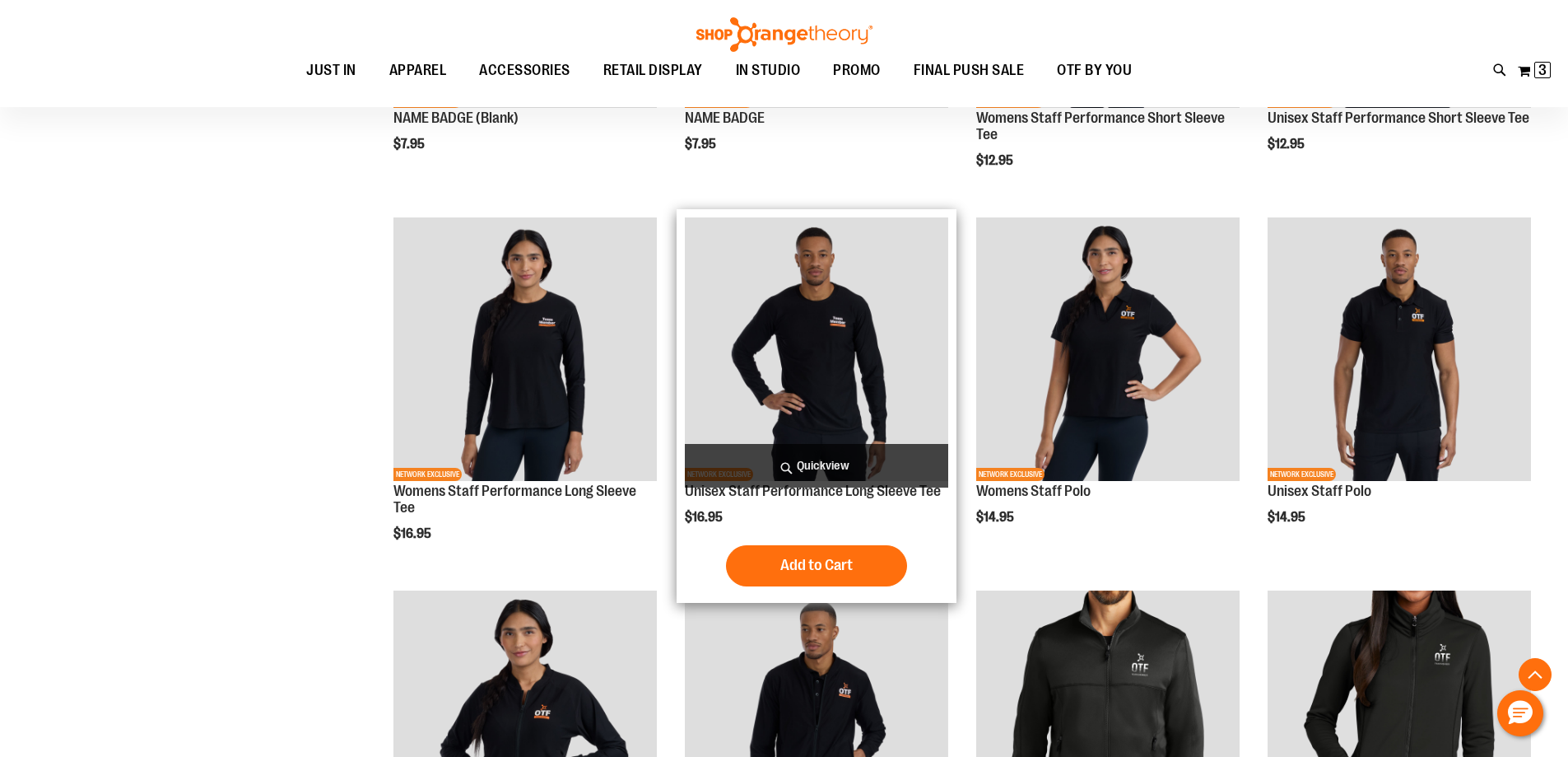
scroll to position [493, 0]
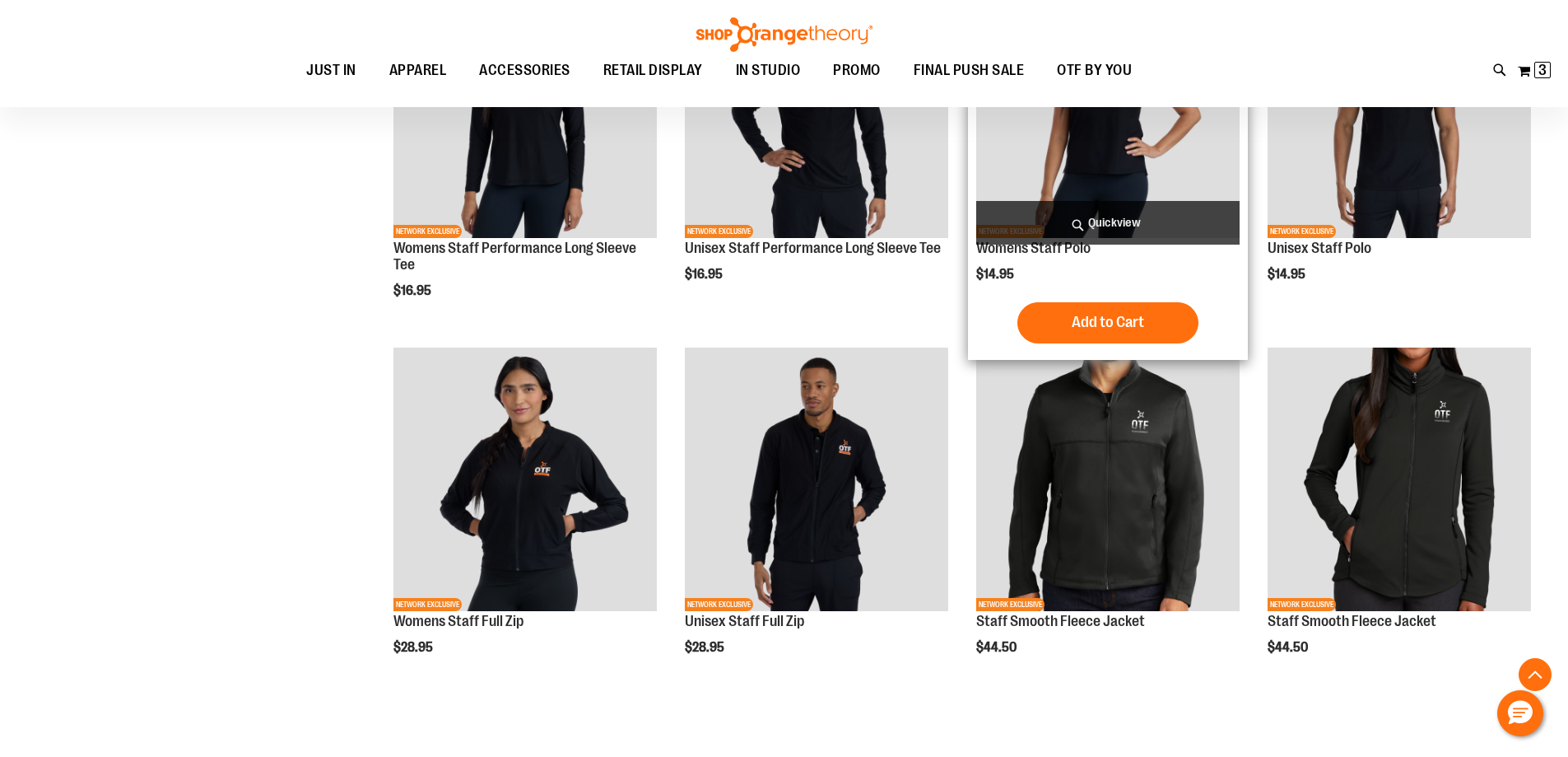
scroll to position [575, 0]
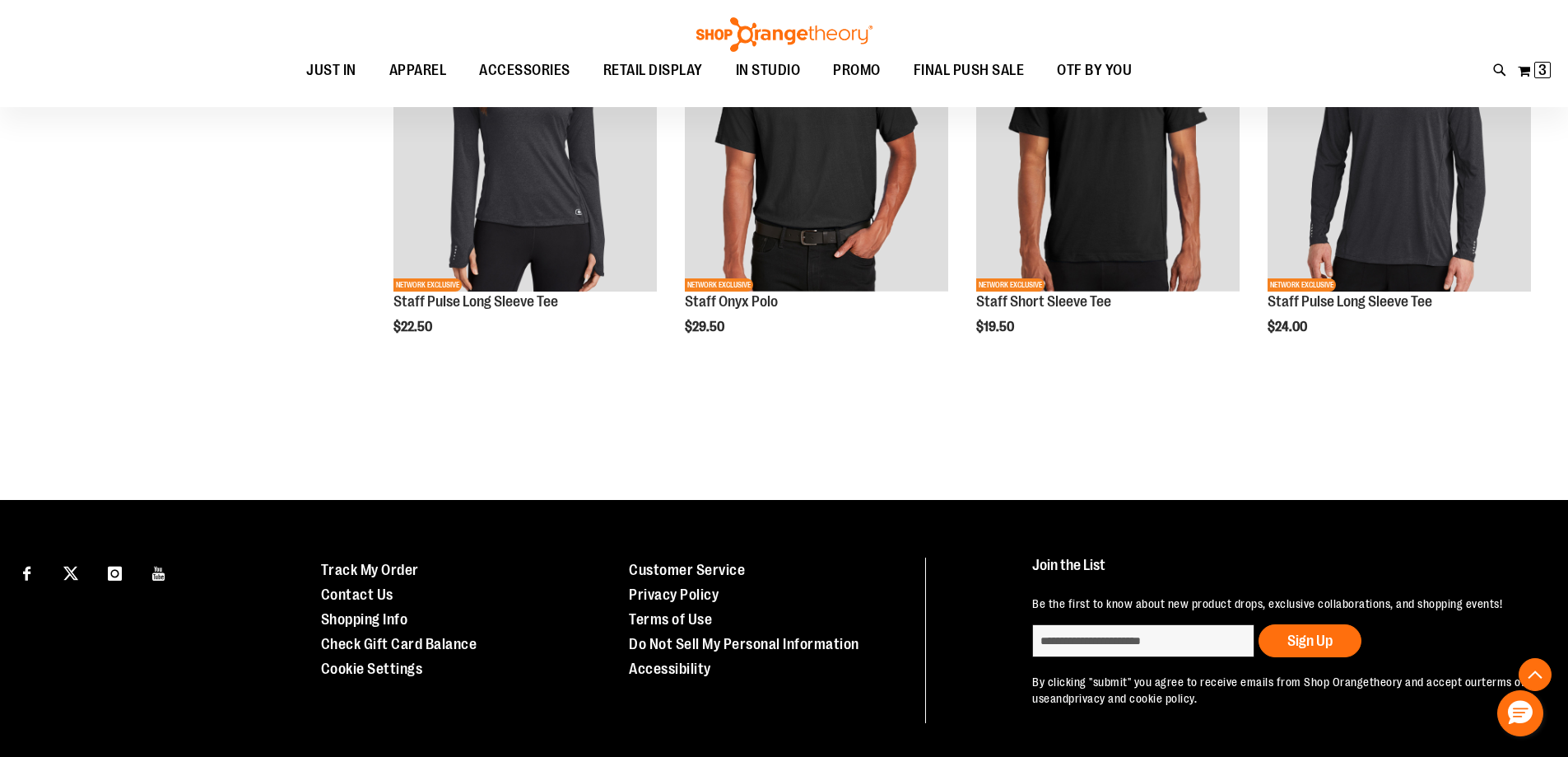
scroll to position [1668, 0]
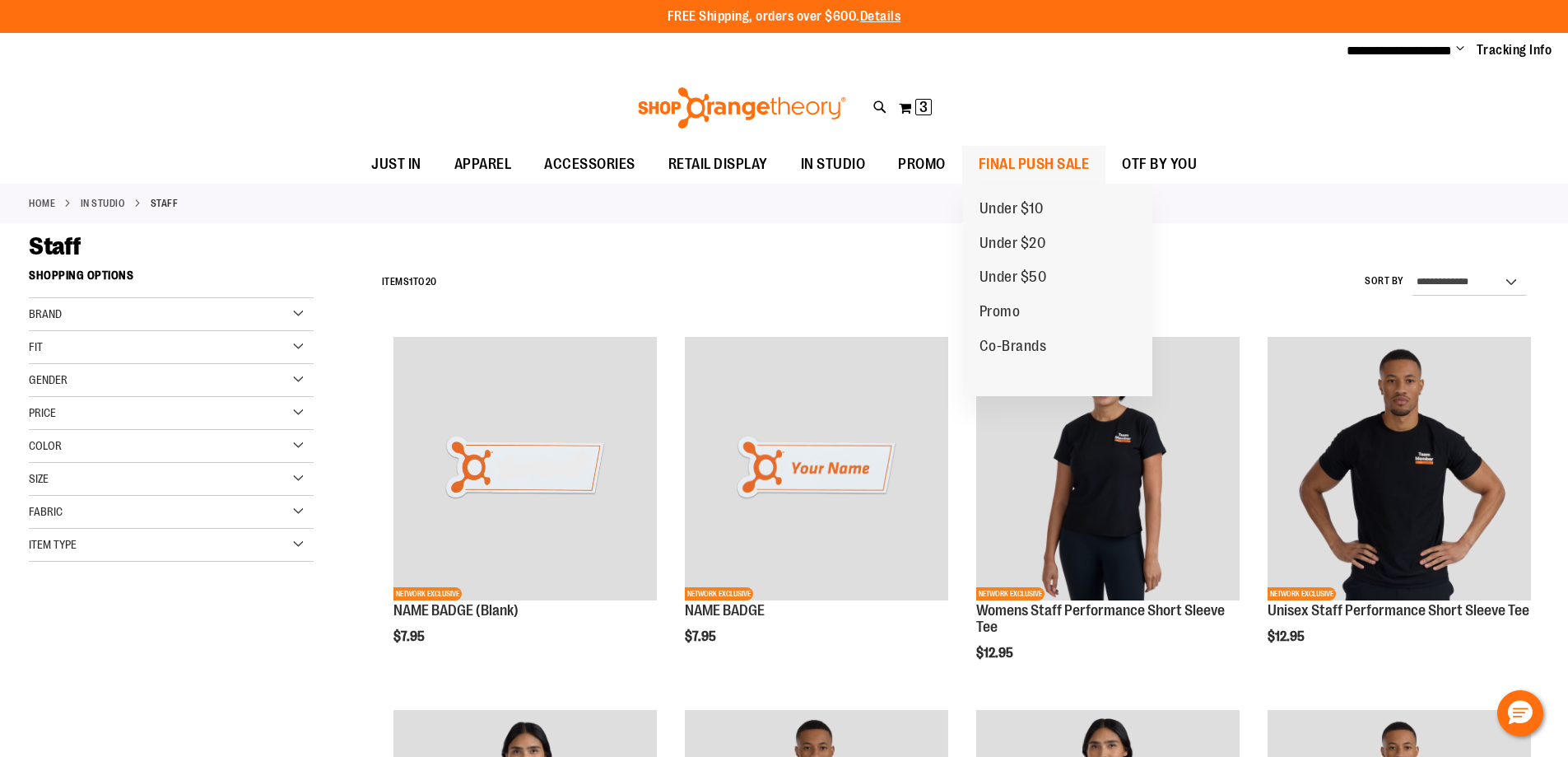
type input "**********"
click at [1033, 158] on span "FINAL PUSH SALE" at bounding box center [1034, 164] width 112 height 37
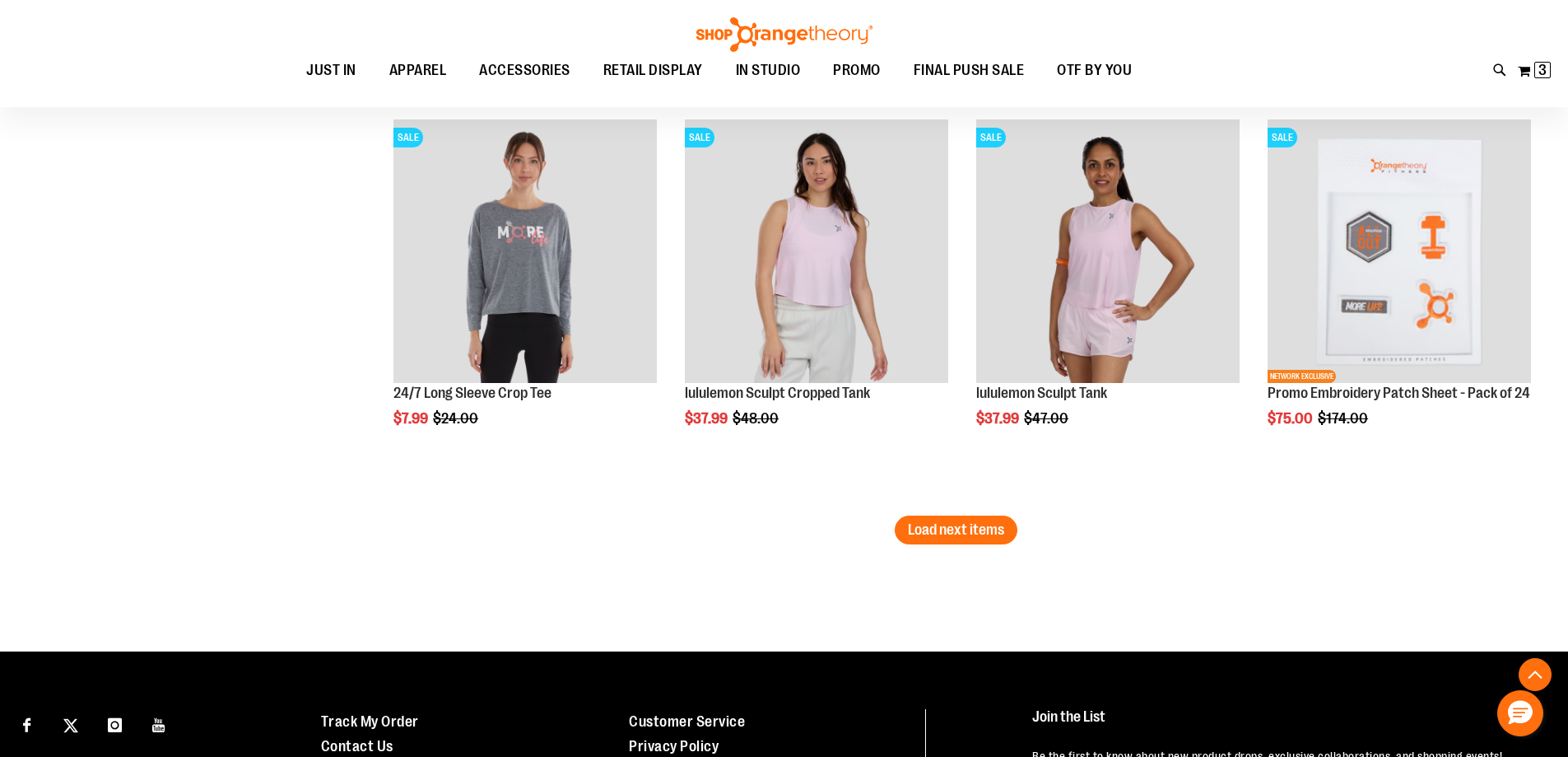
scroll to position [3293, 0]
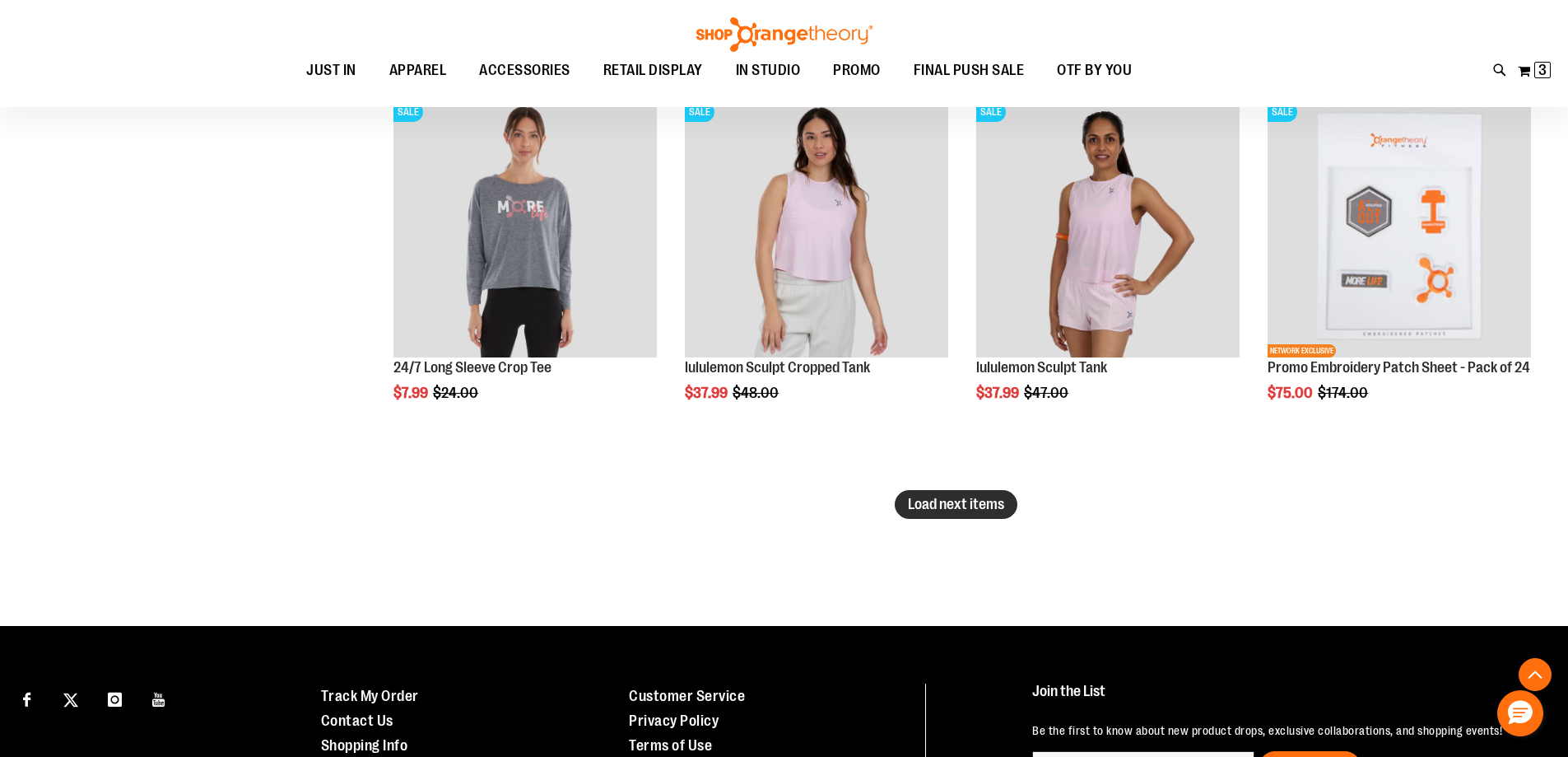
type input "**********"
click at [913, 503] on span "Load next items" at bounding box center [956, 504] width 96 height 17
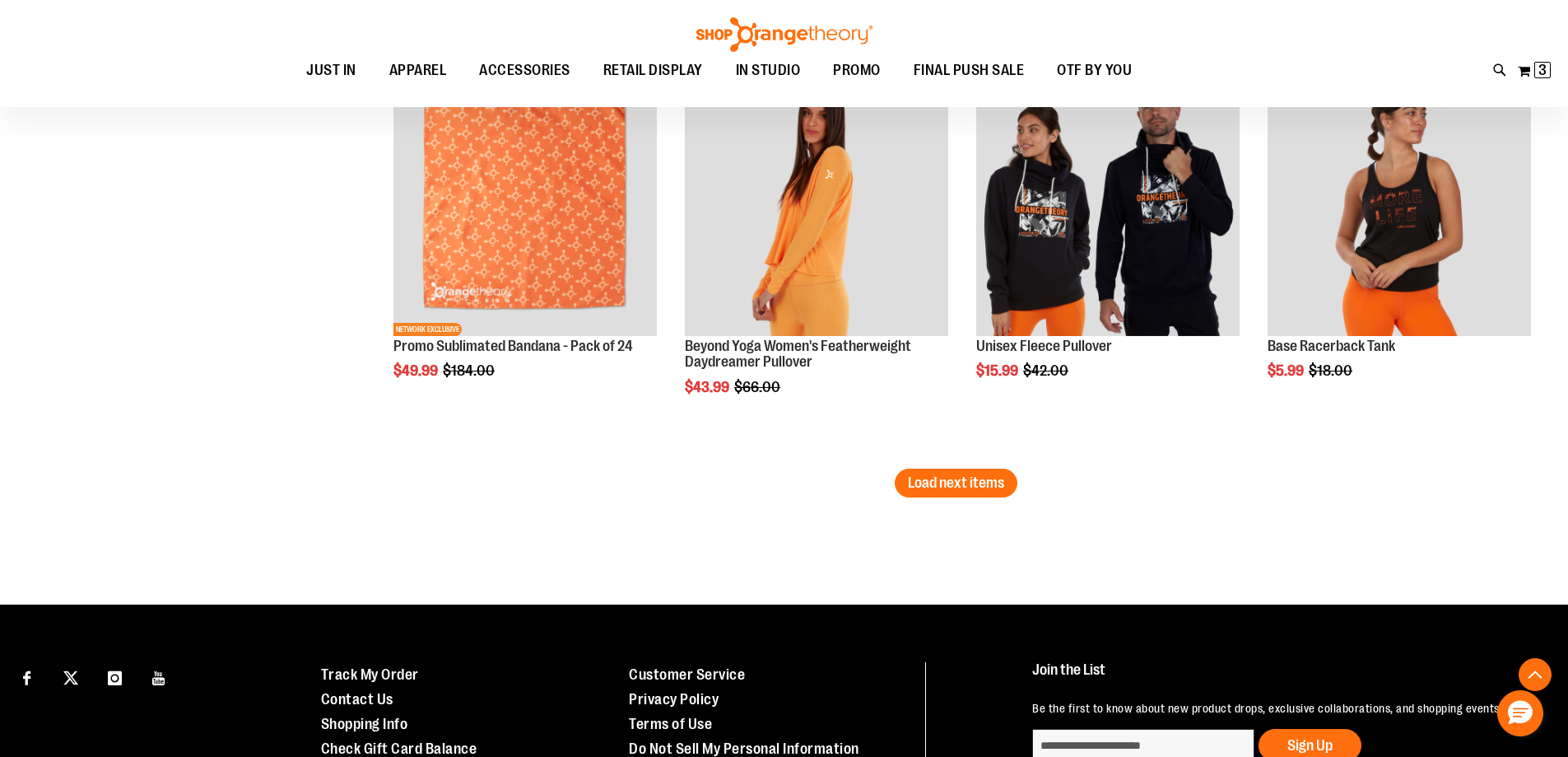
scroll to position [4528, 0]
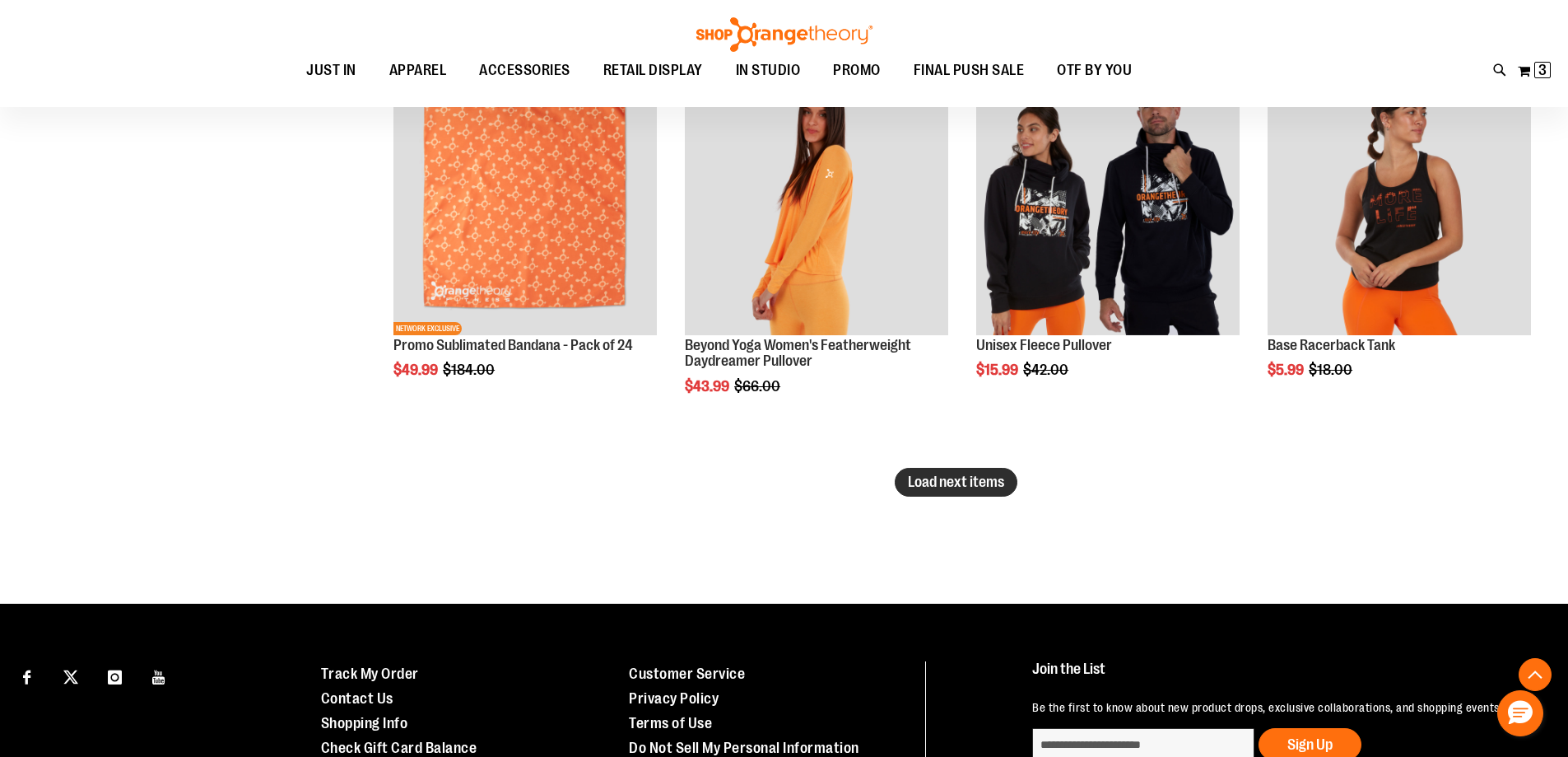
click at [925, 478] on span "Load next items" at bounding box center [956, 482] width 96 height 17
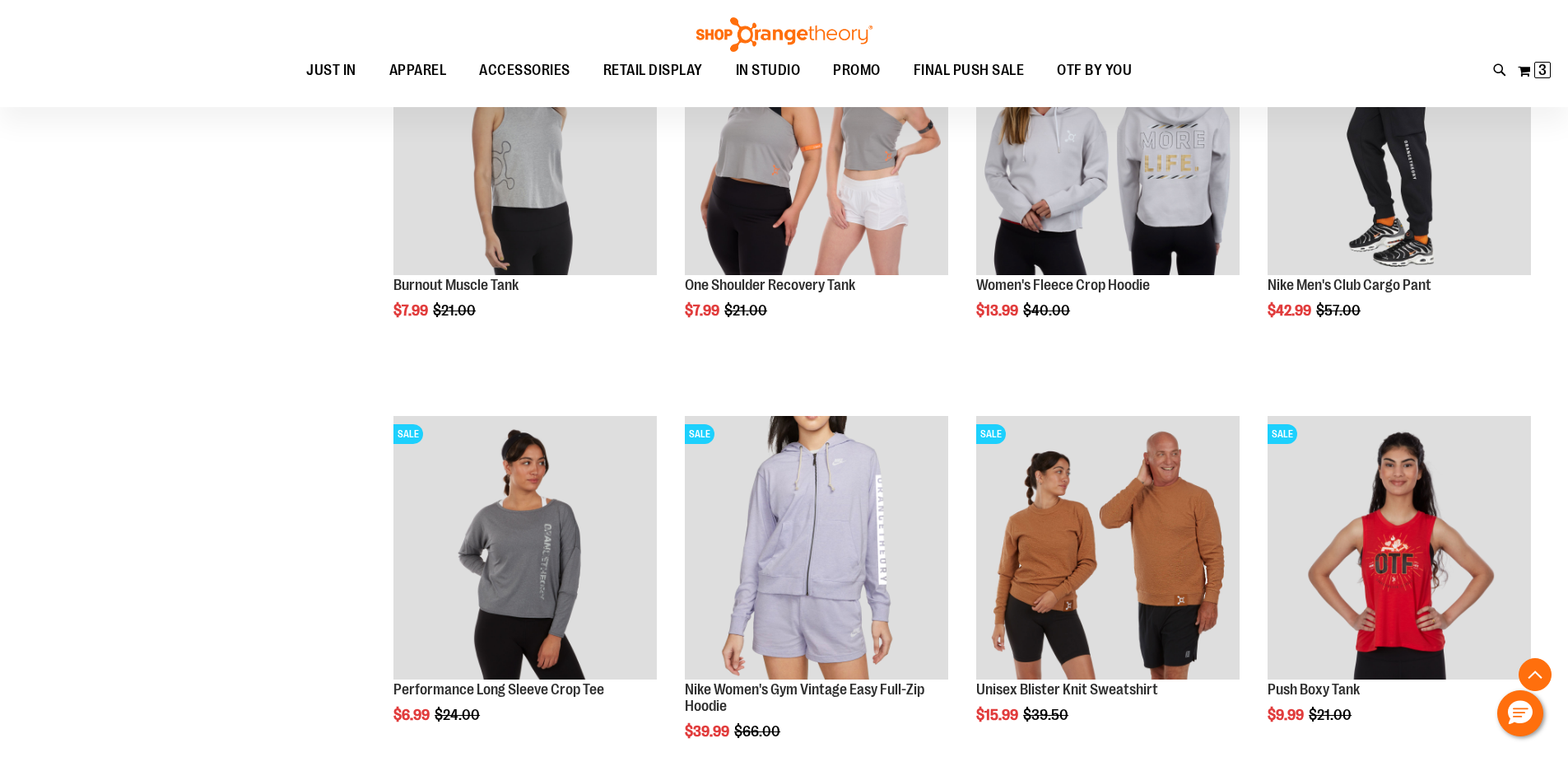
scroll to position [5435, 0]
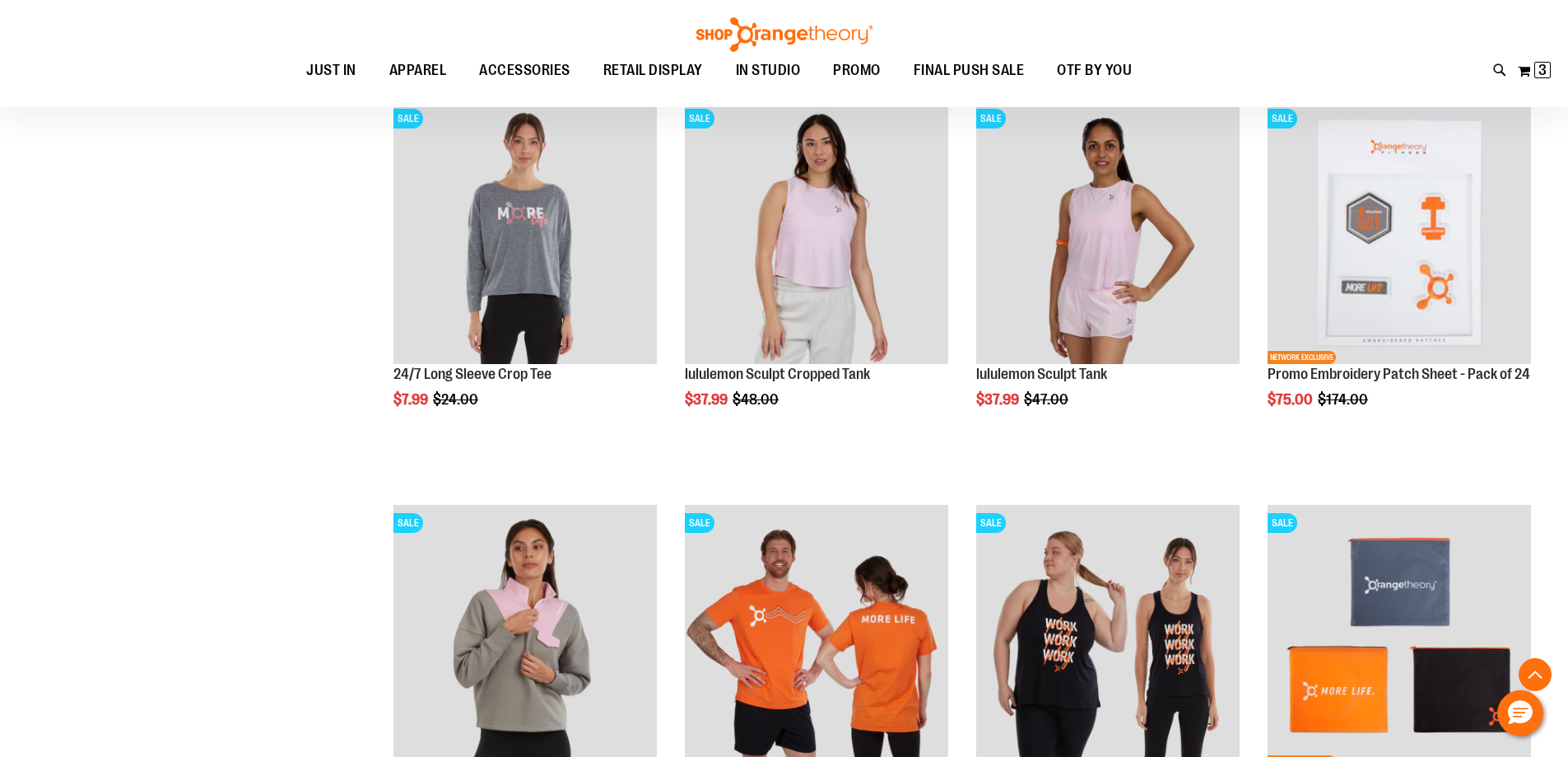
scroll to position [3129, 0]
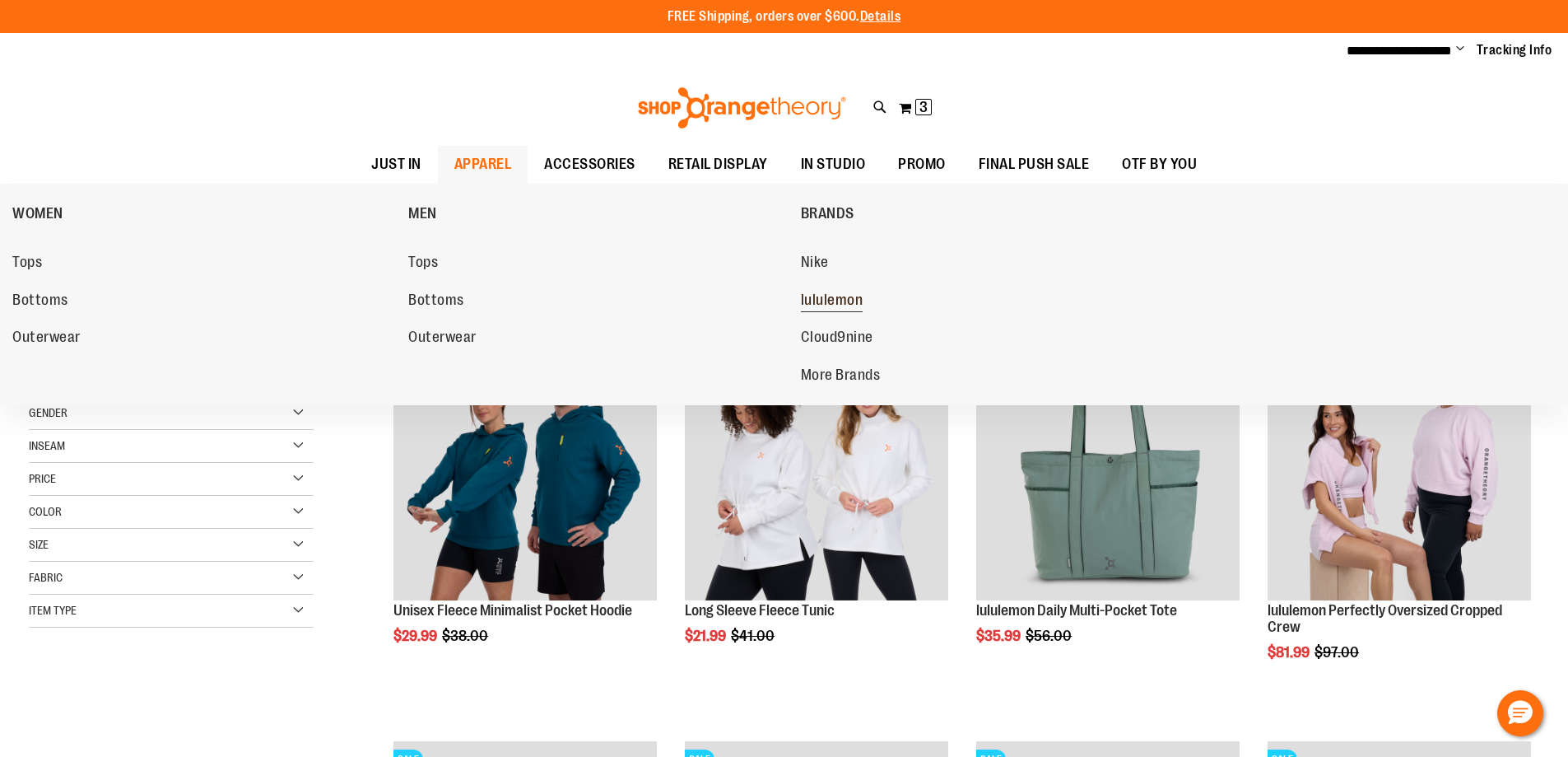
click at [843, 302] on span "lululemon" at bounding box center [832, 302] width 63 height 20
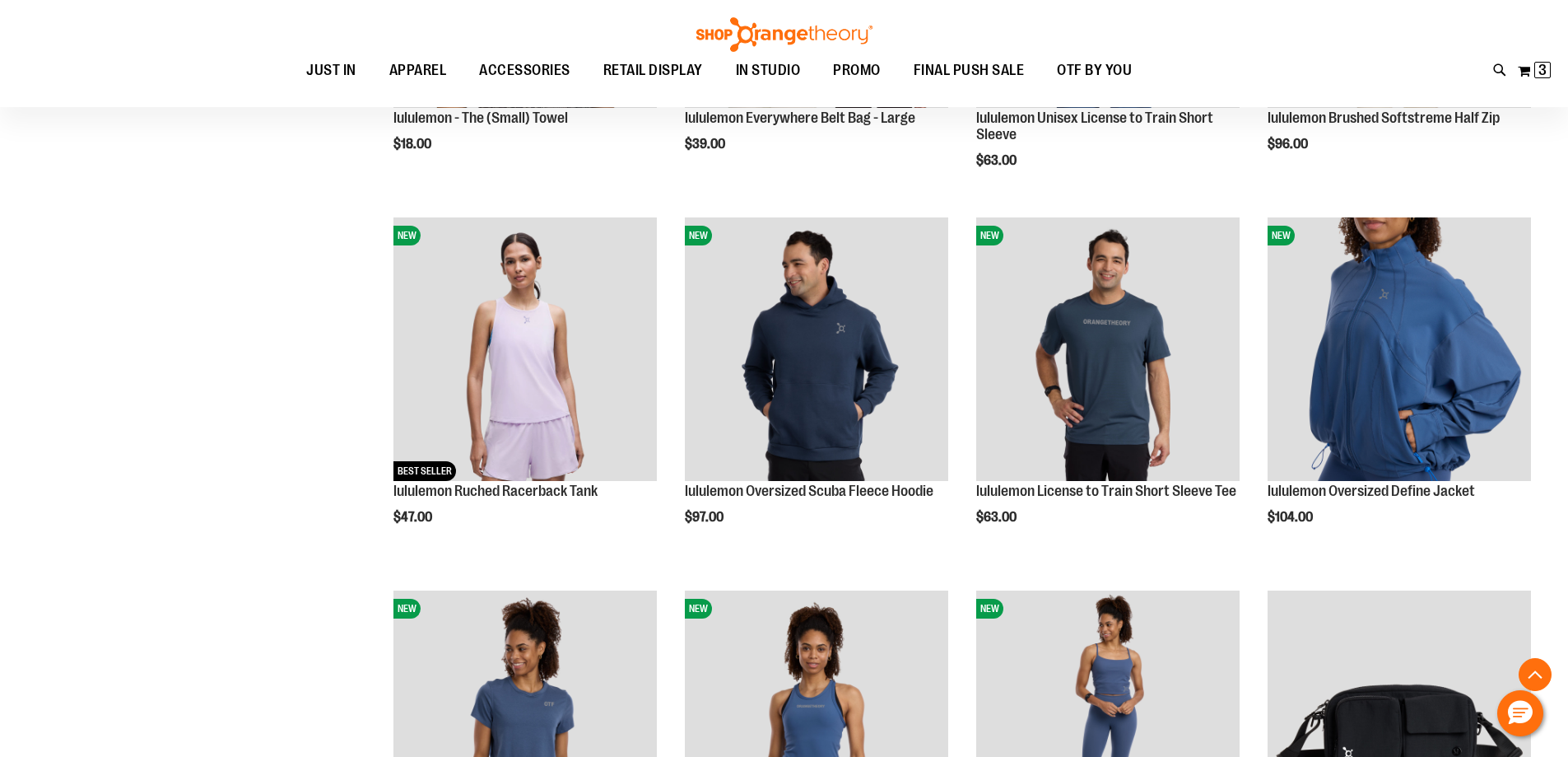
scroll to position [493, 0]
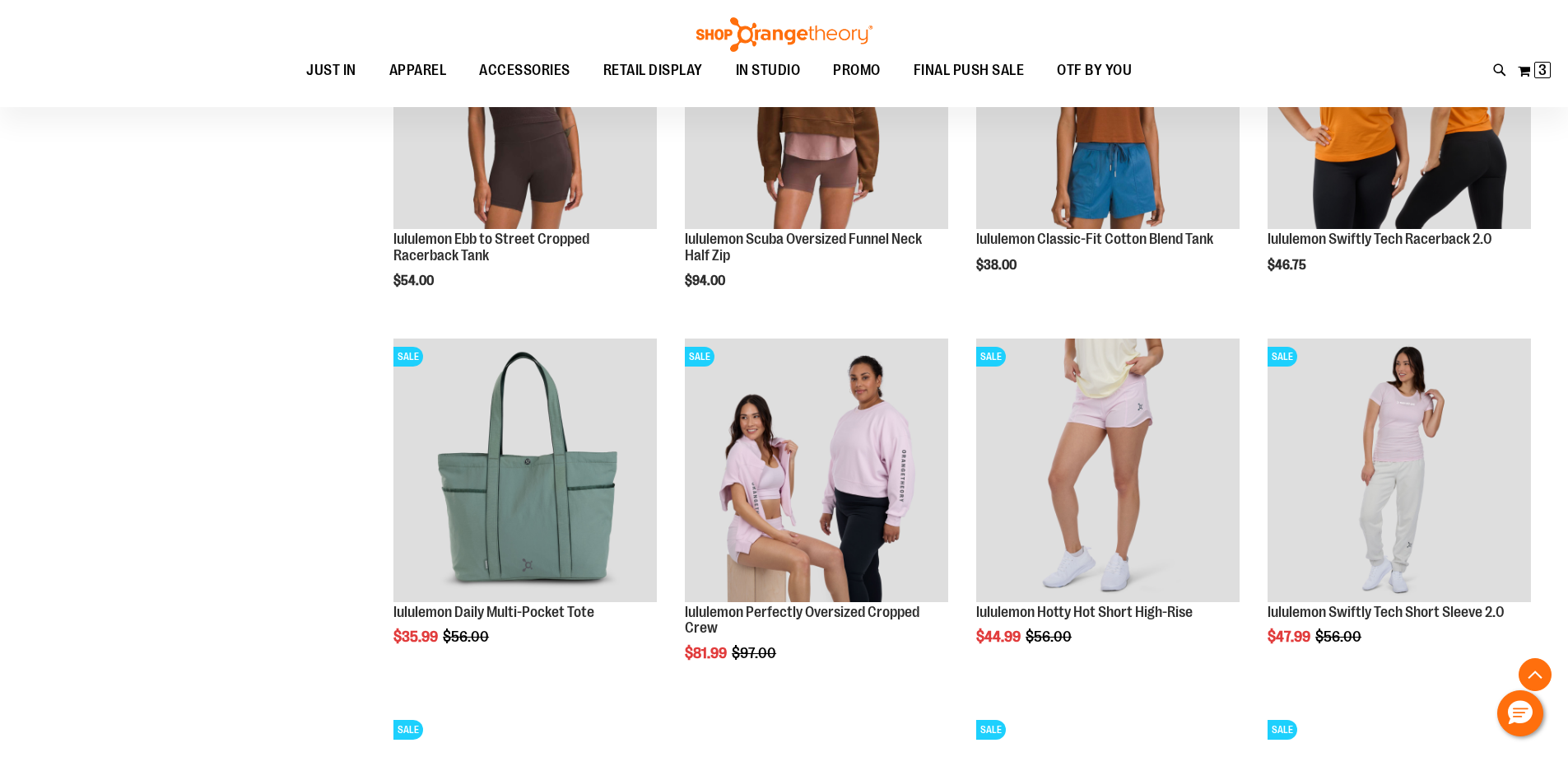
scroll to position [1564, 0]
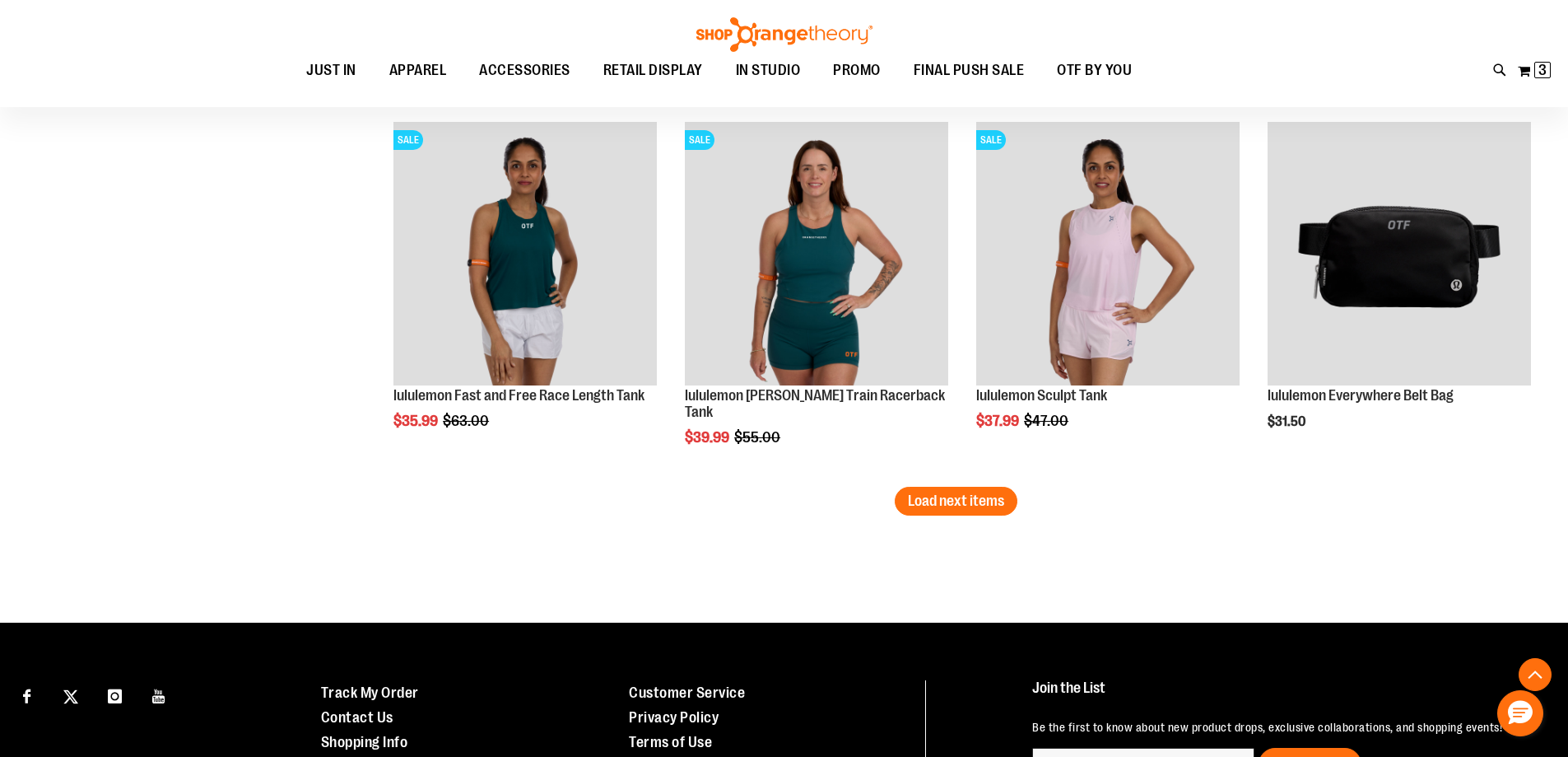
scroll to position [3211, 0]
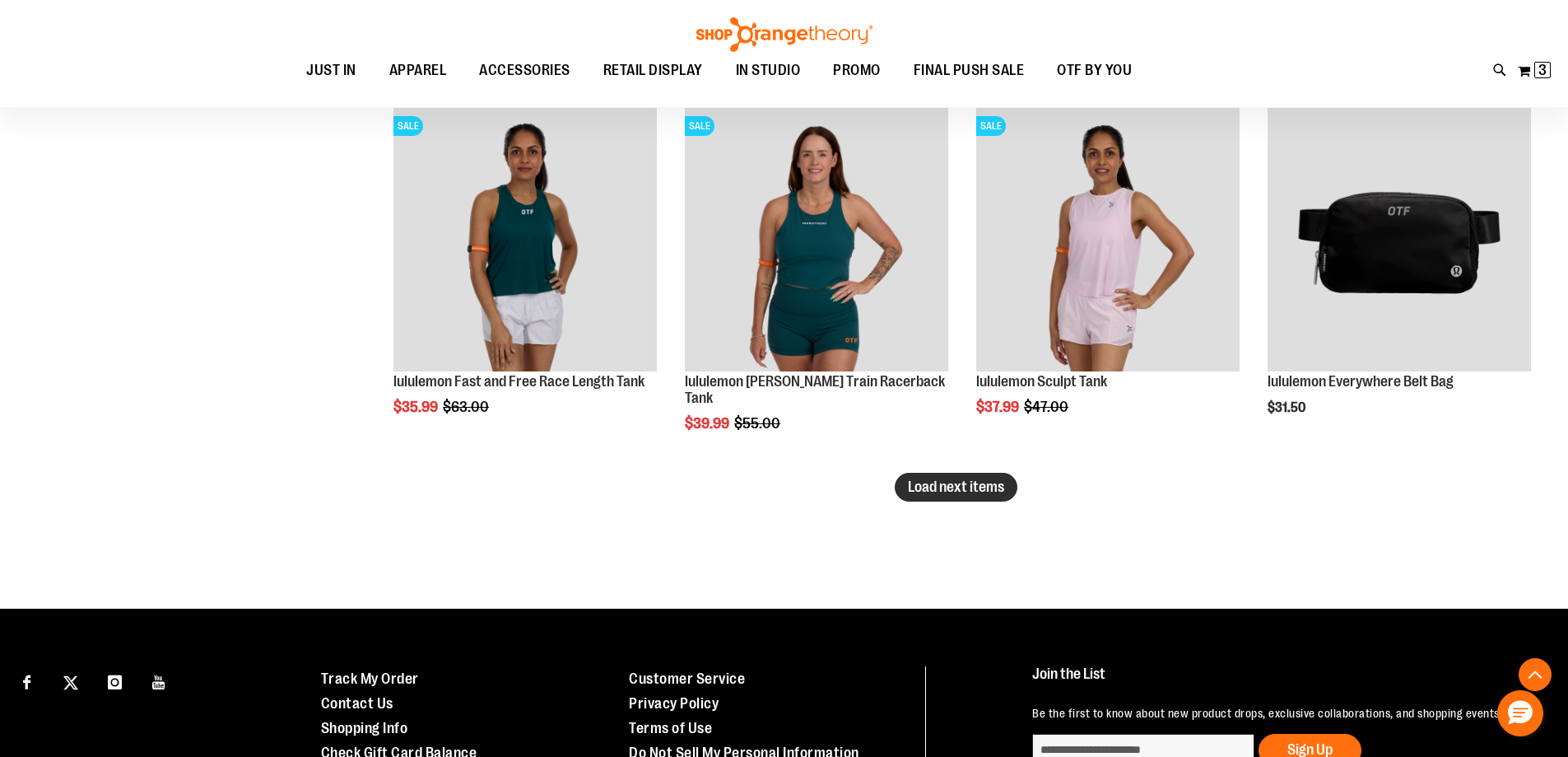
type input "**********"
click at [959, 490] on span "Load next items" at bounding box center [956, 487] width 96 height 17
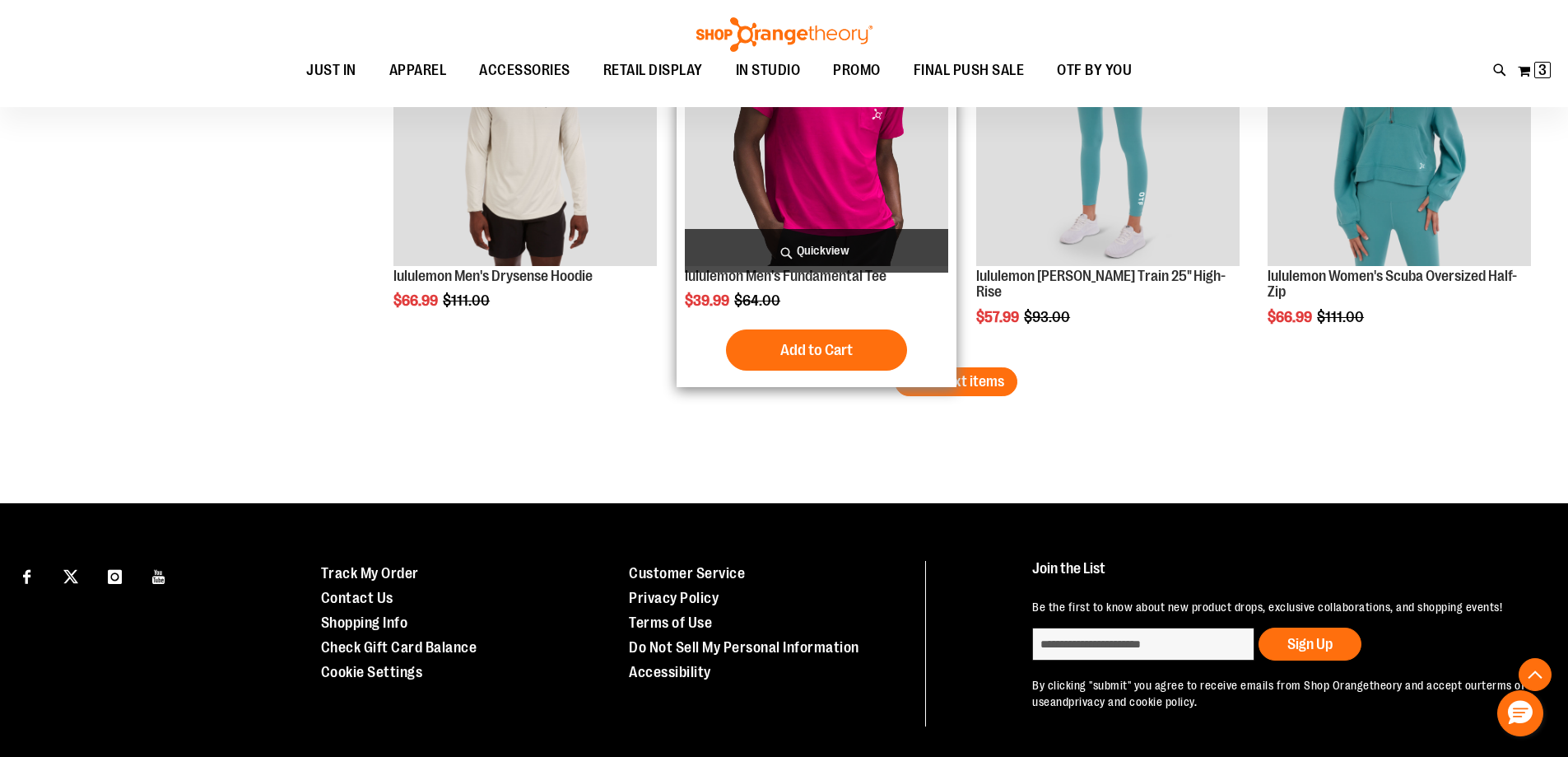
scroll to position [4446, 0]
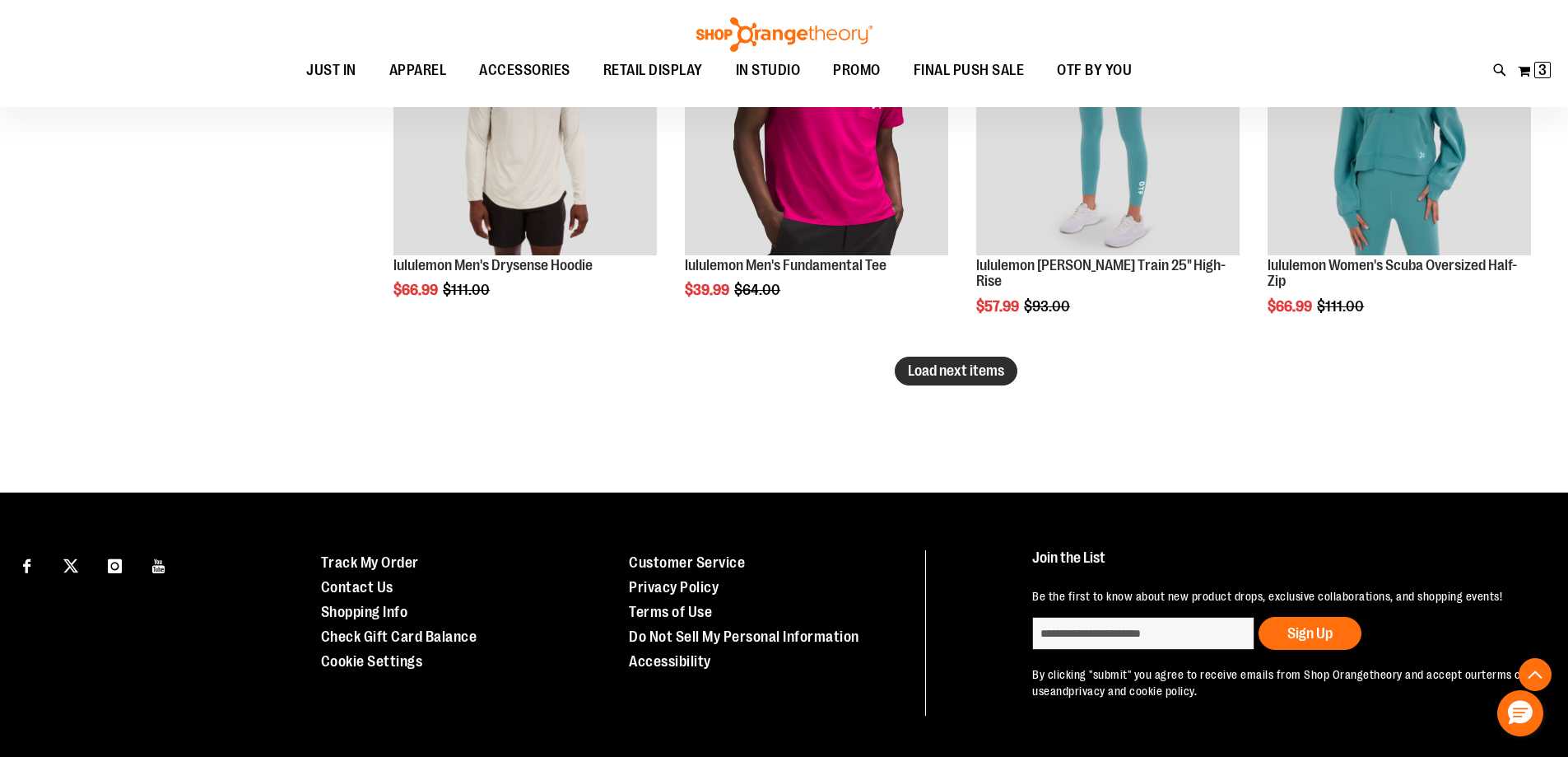
click at [949, 378] on span "Load next items" at bounding box center [956, 371] width 96 height 17
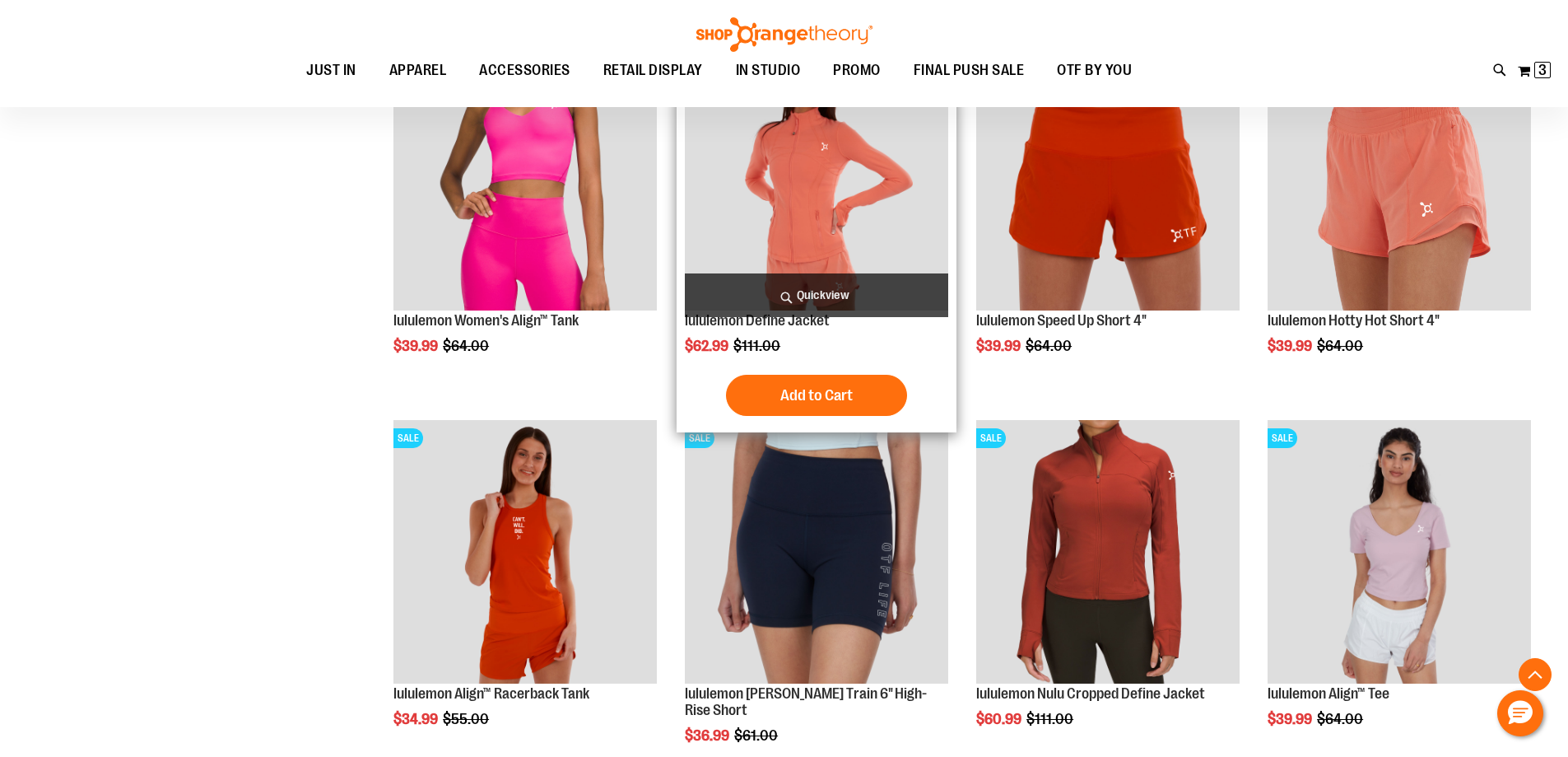
scroll to position [4857, 0]
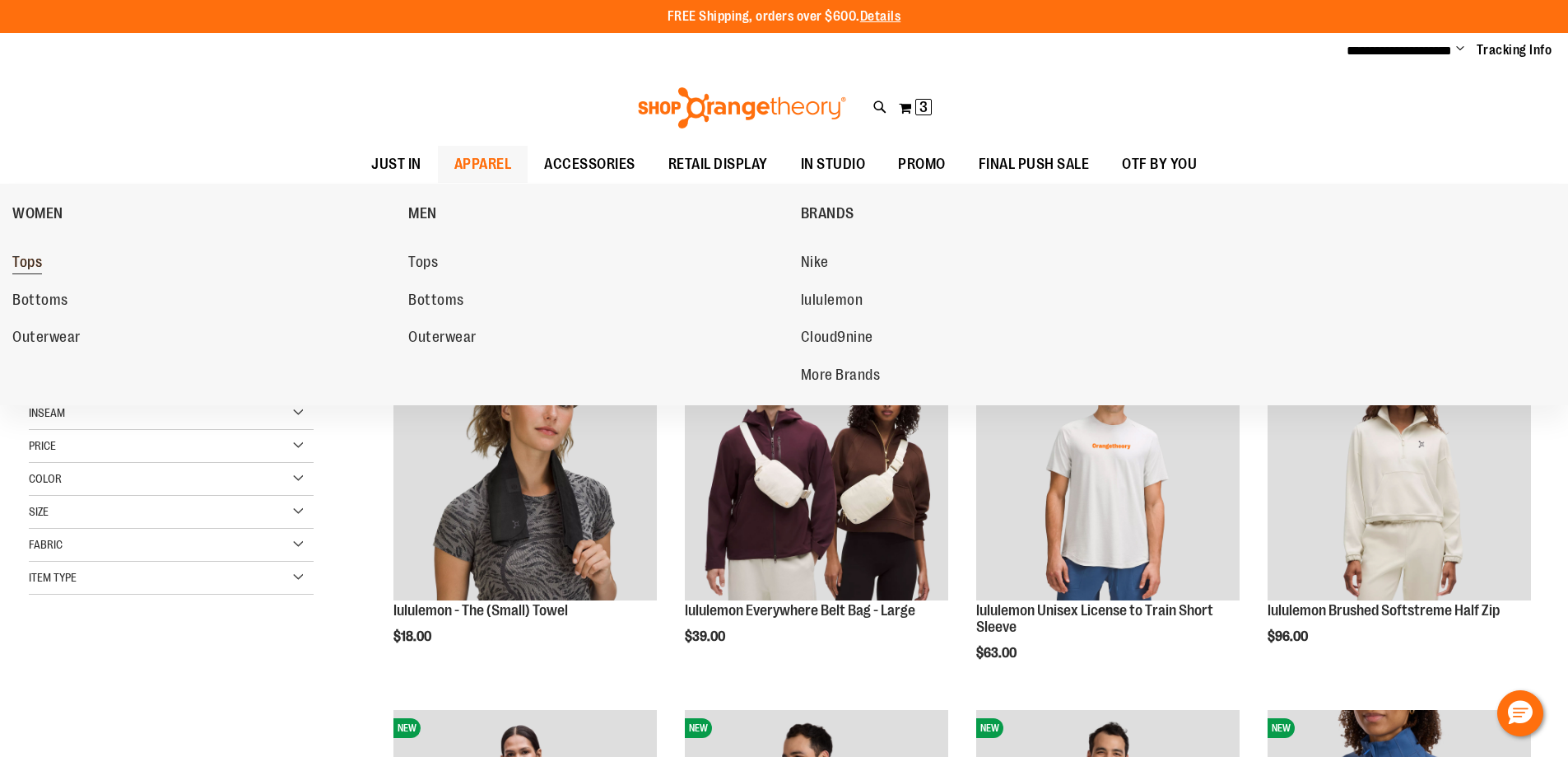
click at [18, 258] on span "Tops" at bounding box center [27, 264] width 29 height 20
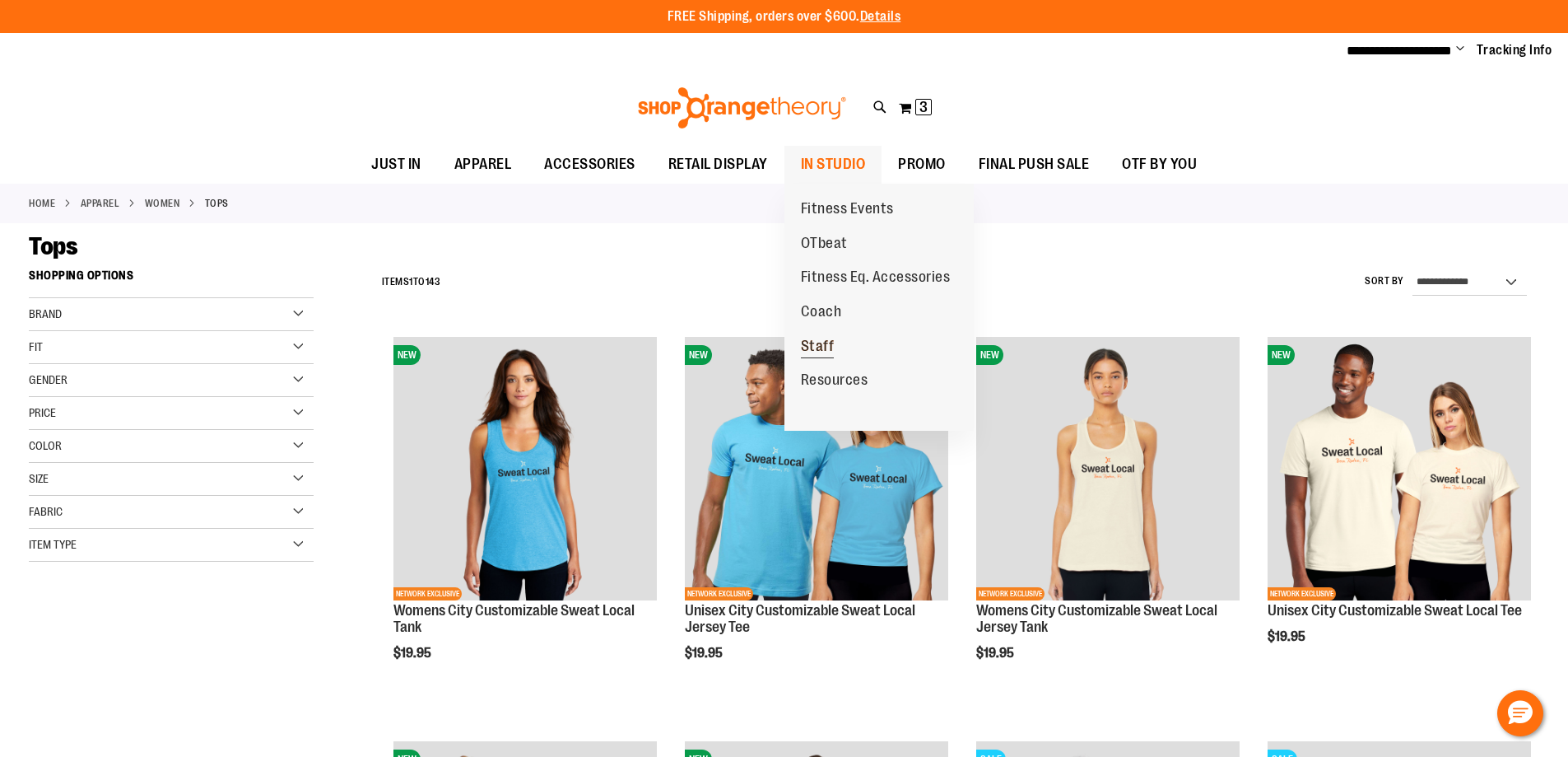
type input "**********"
click at [819, 340] on span "Staff" at bounding box center [818, 348] width 34 height 20
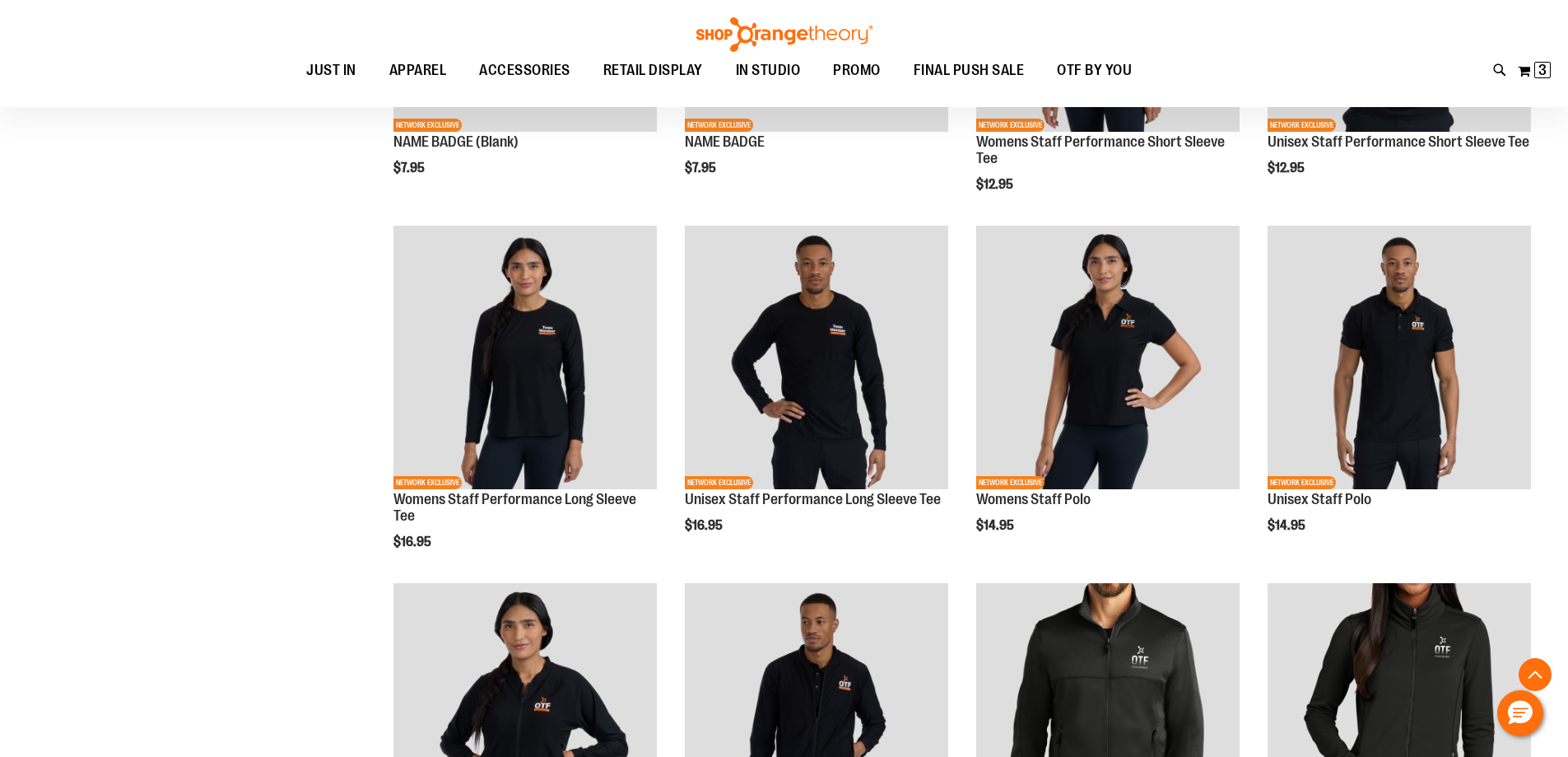
scroll to position [575, 0]
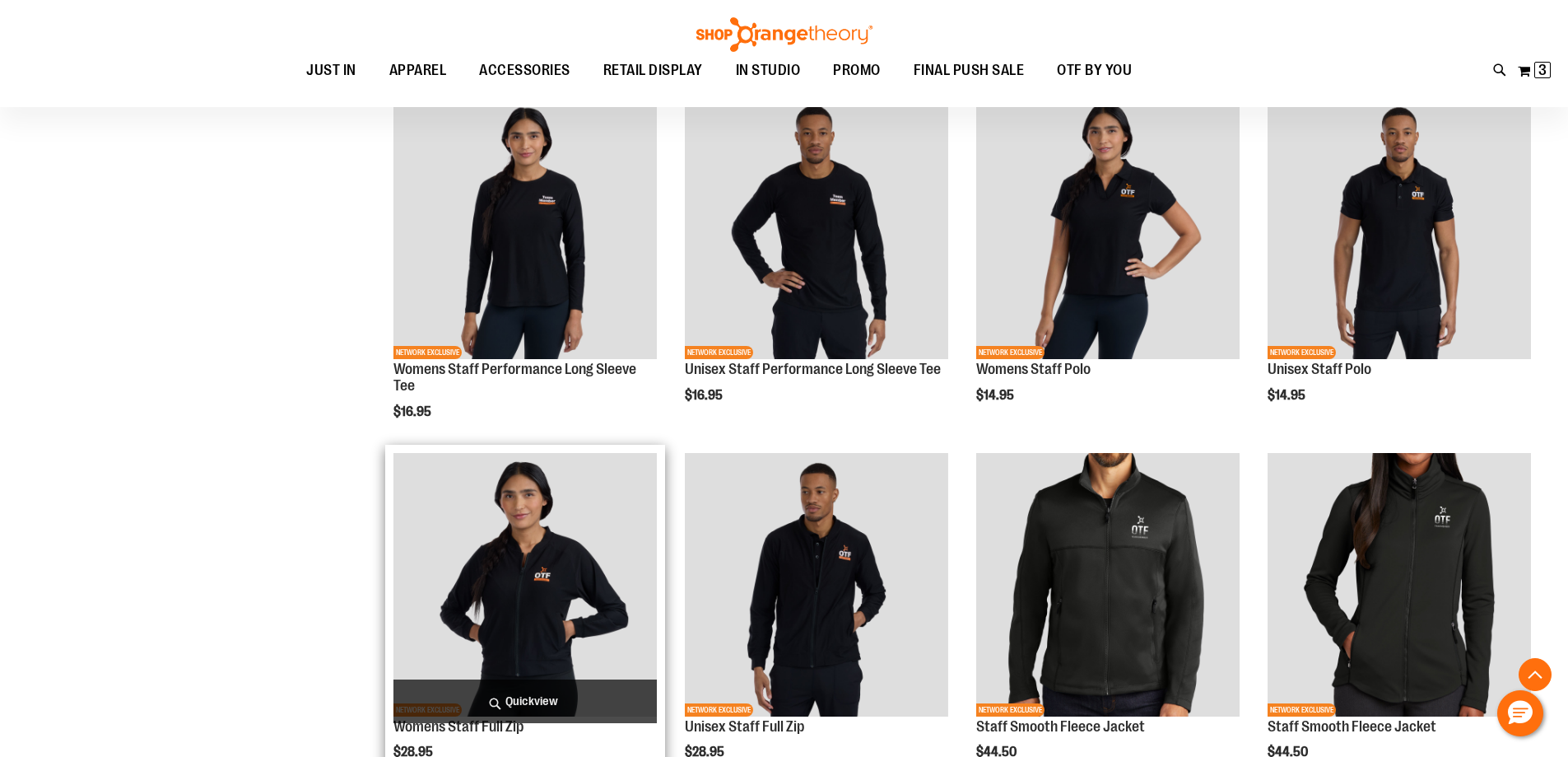
scroll to position [575, 0]
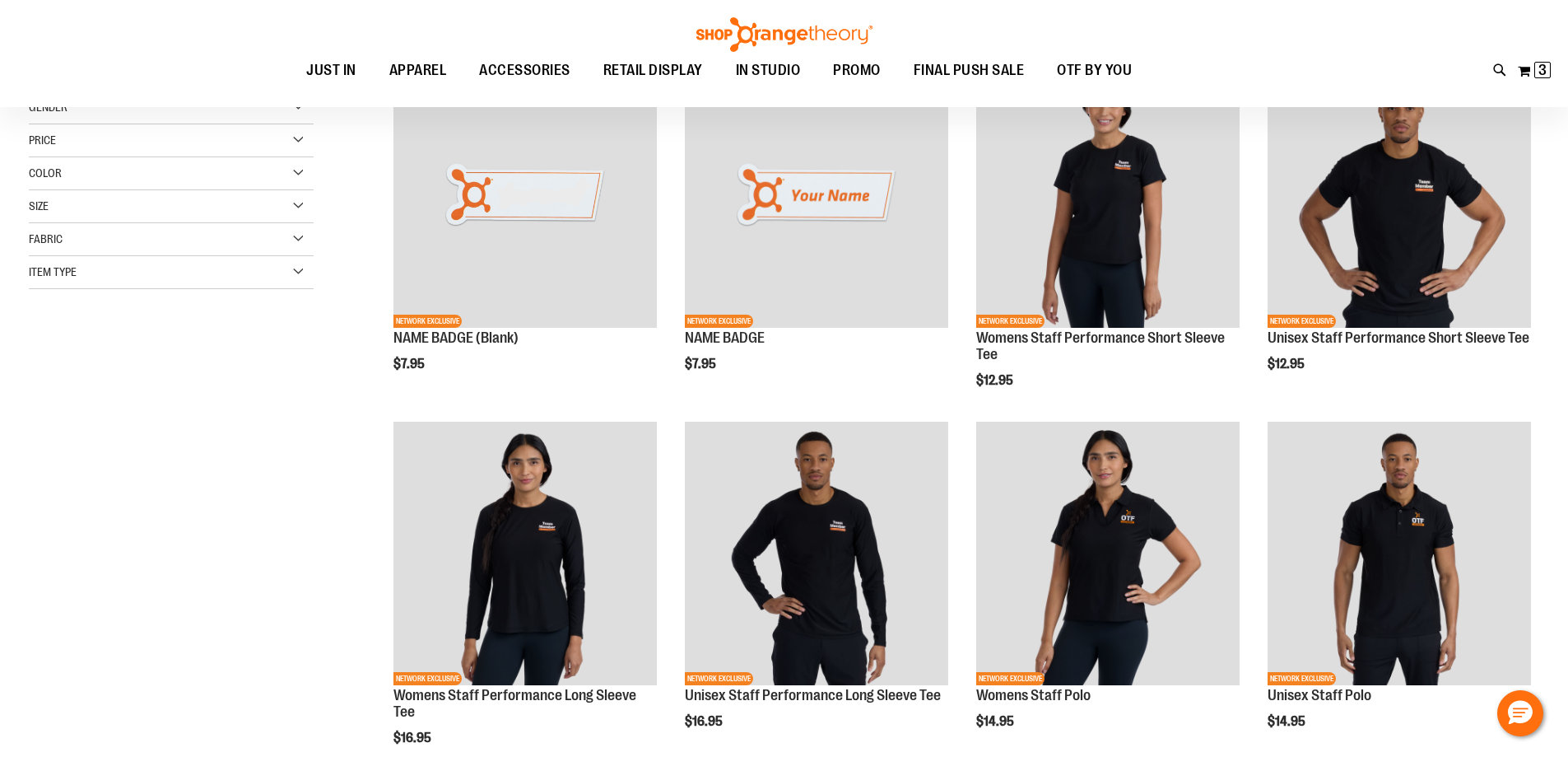
scroll to position [246, 0]
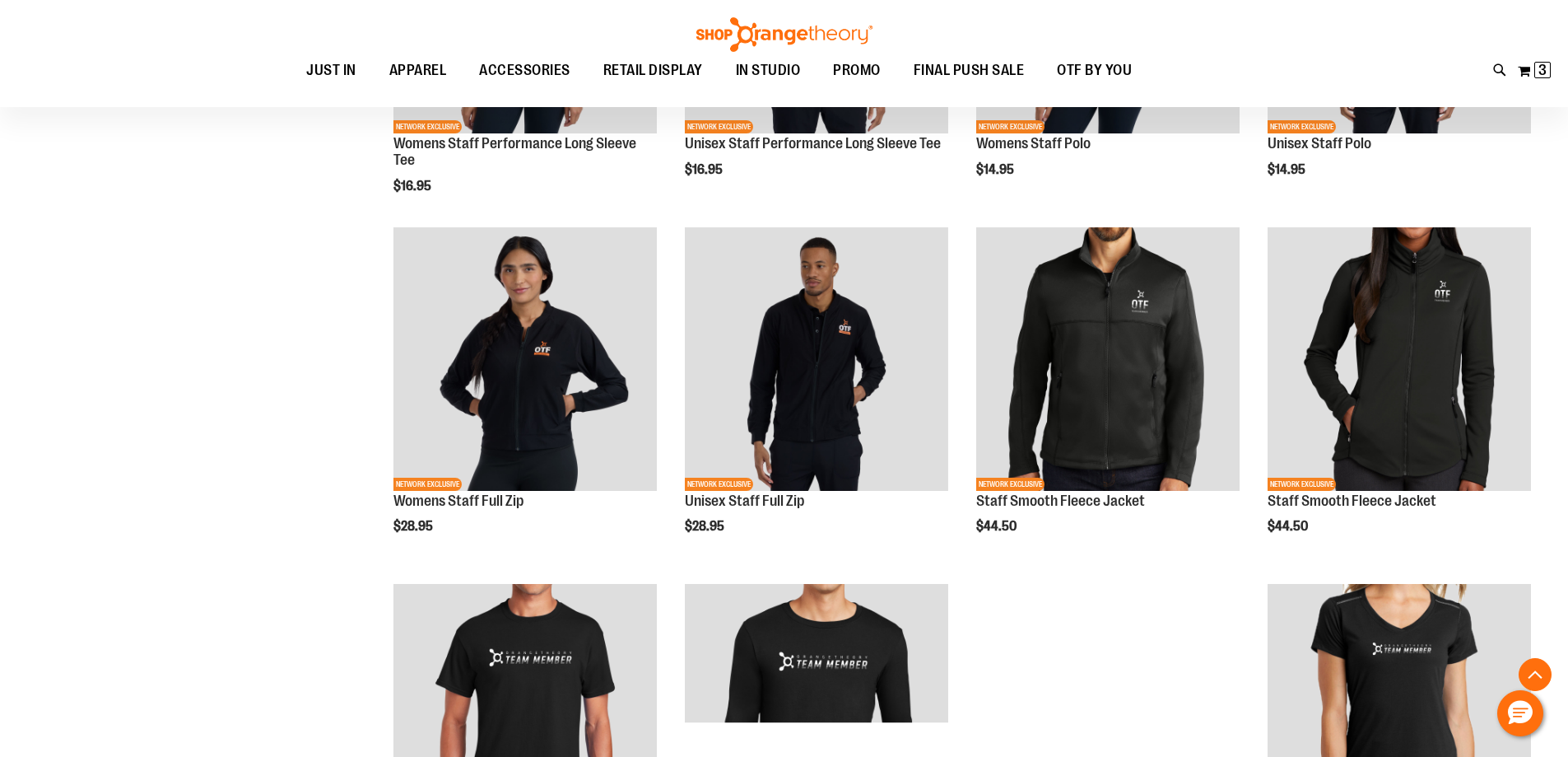
scroll to position [740, 0]
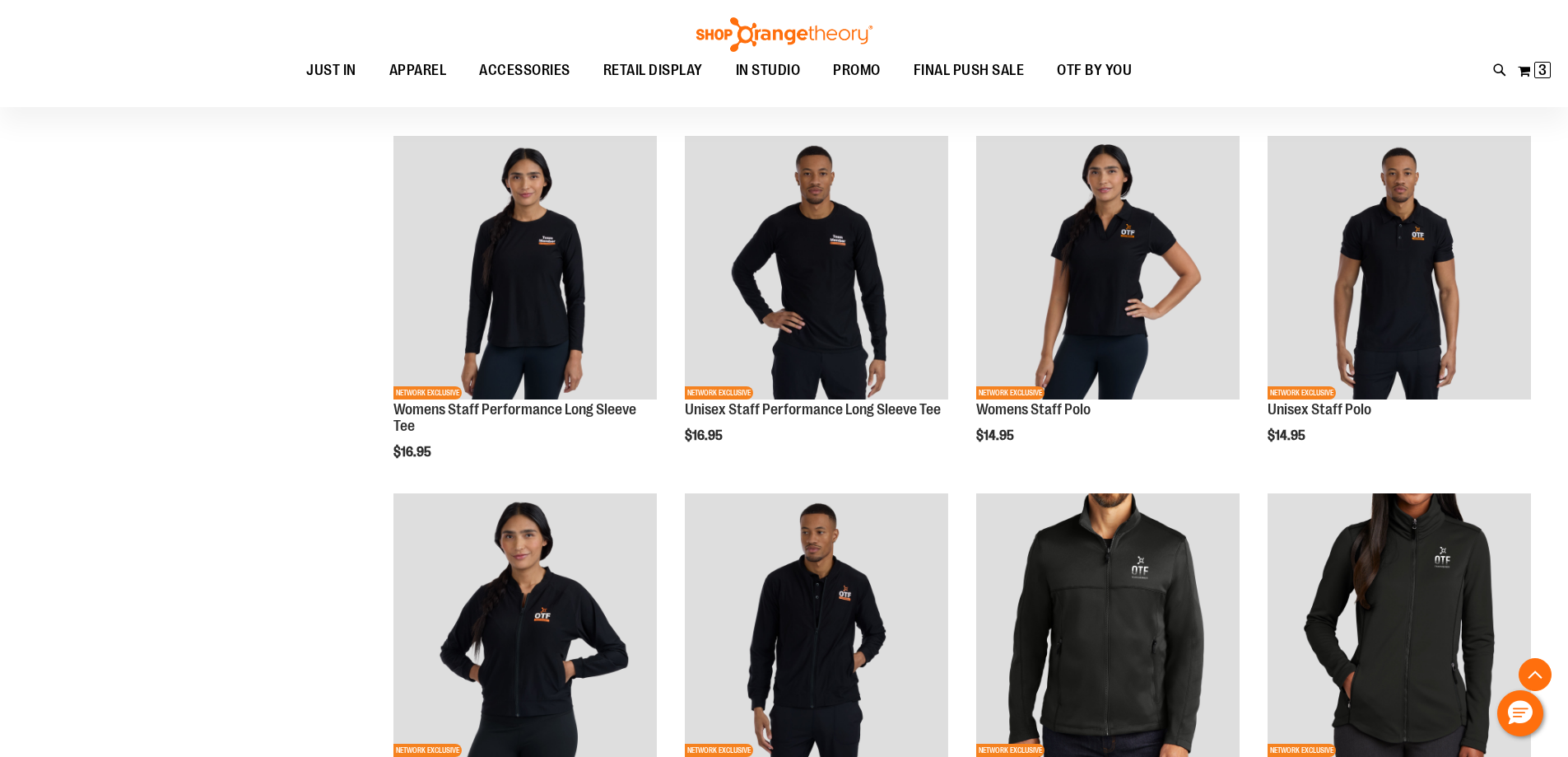
scroll to position [575, 0]
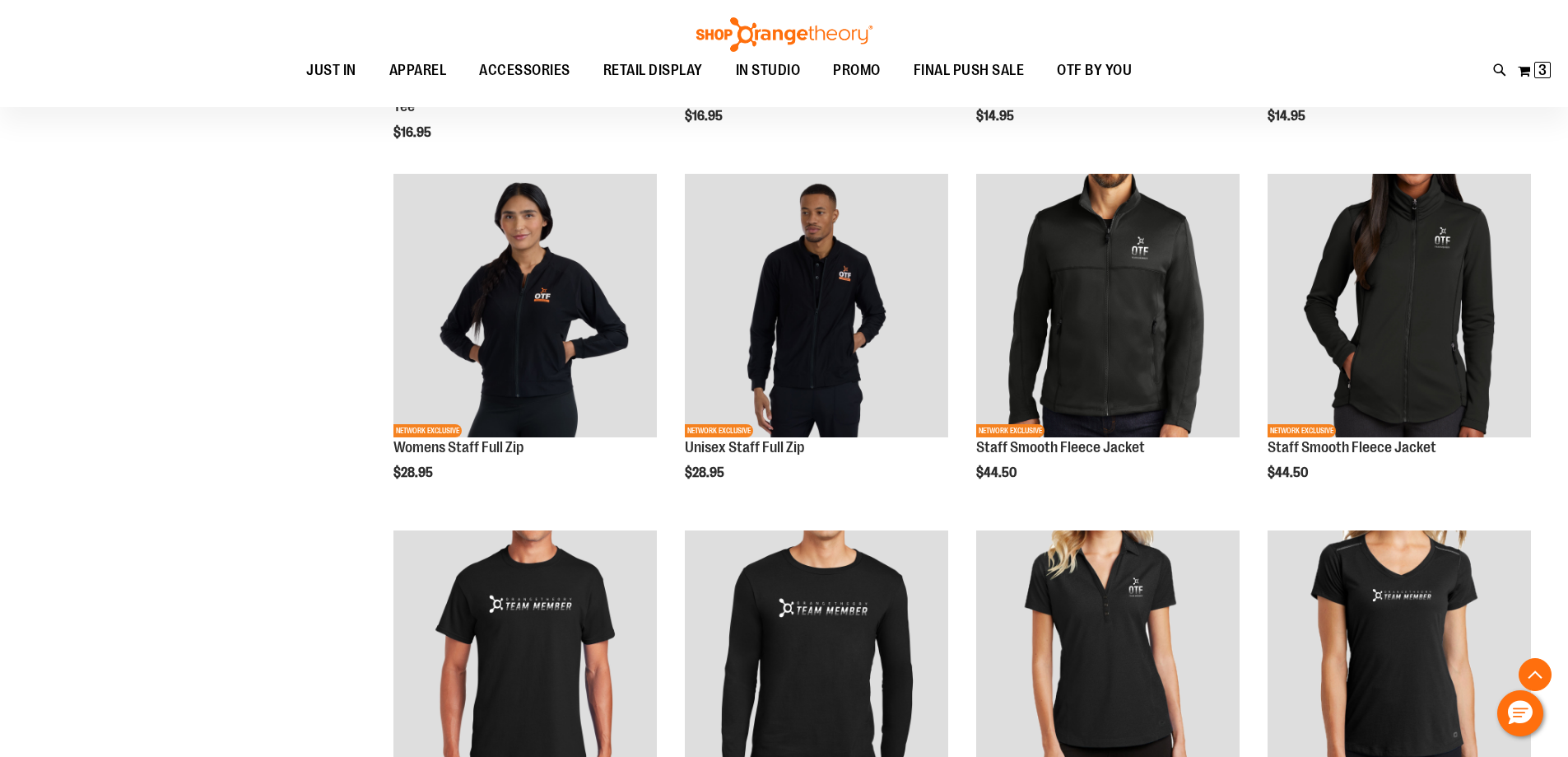
scroll to position [905, 0]
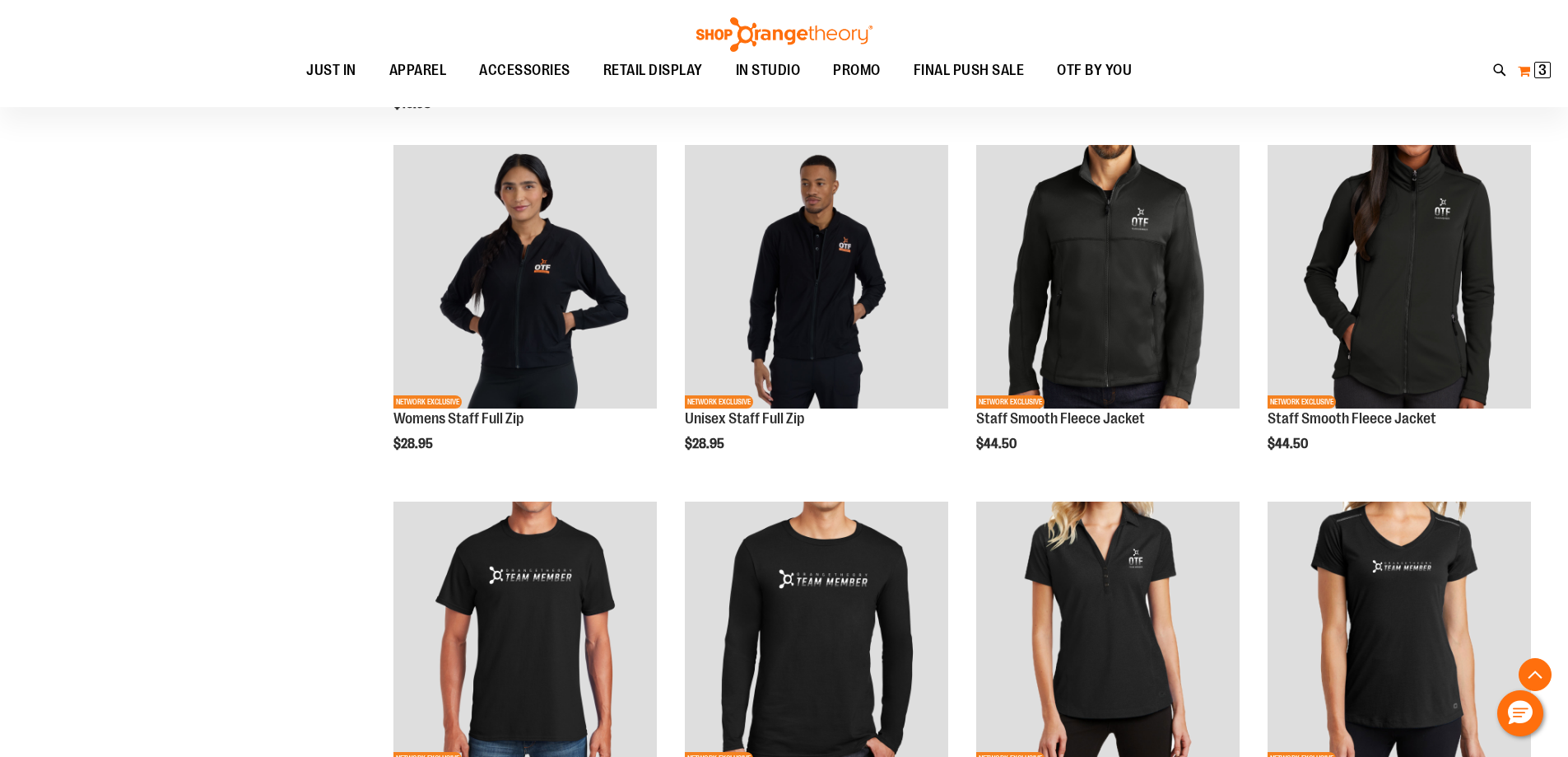
type input "**********"
click at [1537, 76] on span "3 3 items" at bounding box center [1543, 70] width 17 height 17
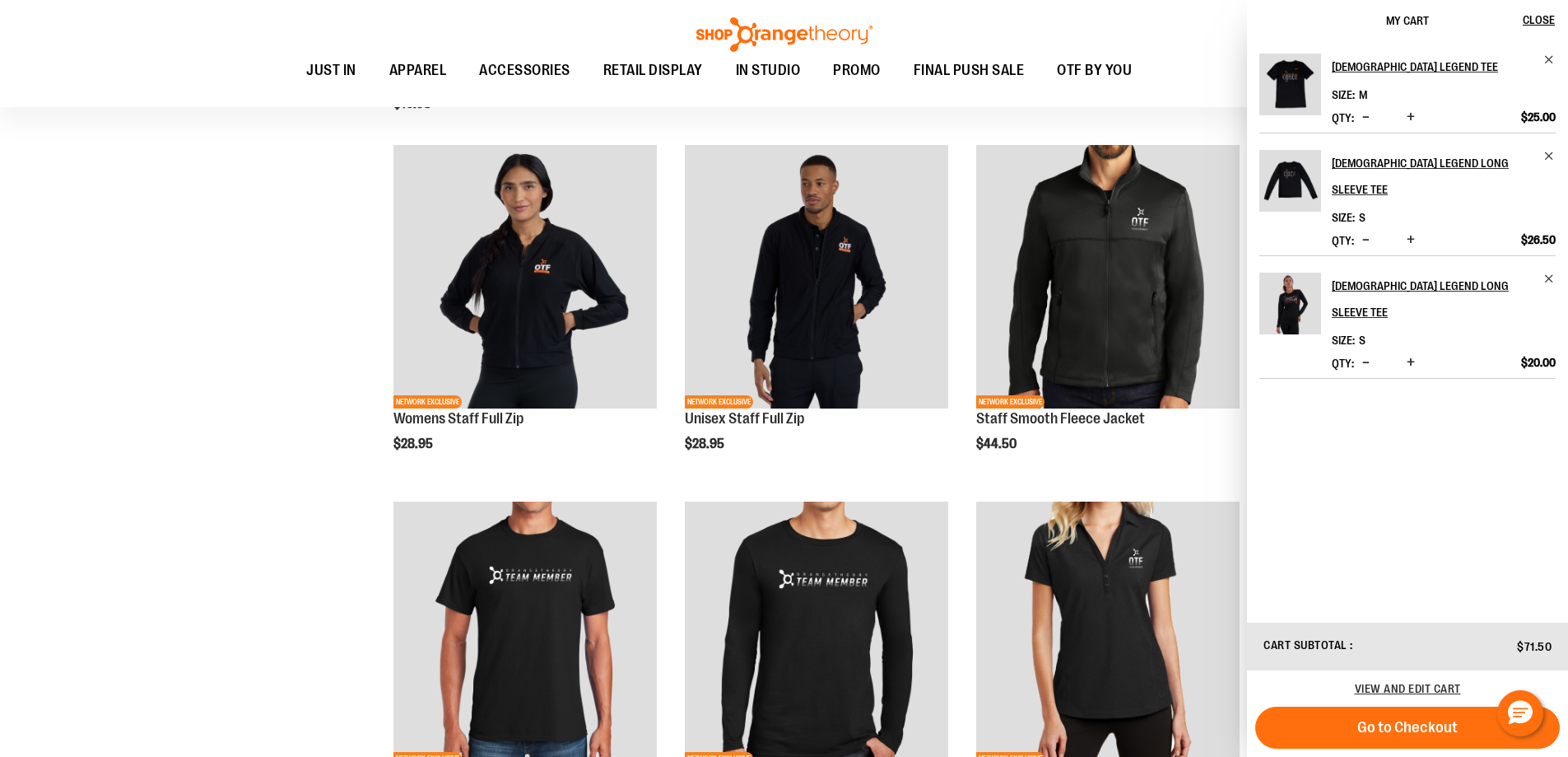
click at [1413, 119] on span "Increase product quantity" at bounding box center [1410, 117] width 8 height 17
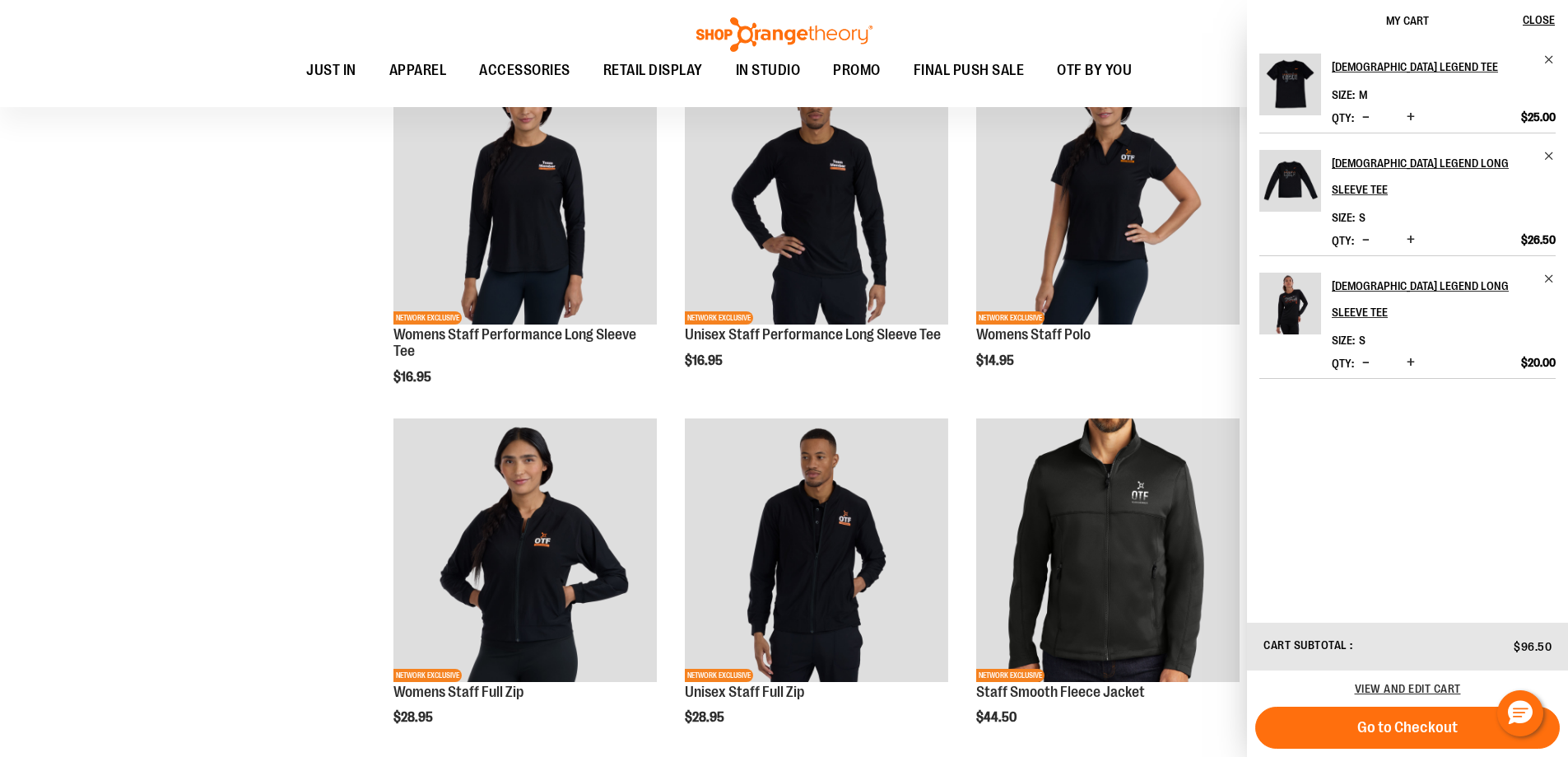
scroll to position [411, 0]
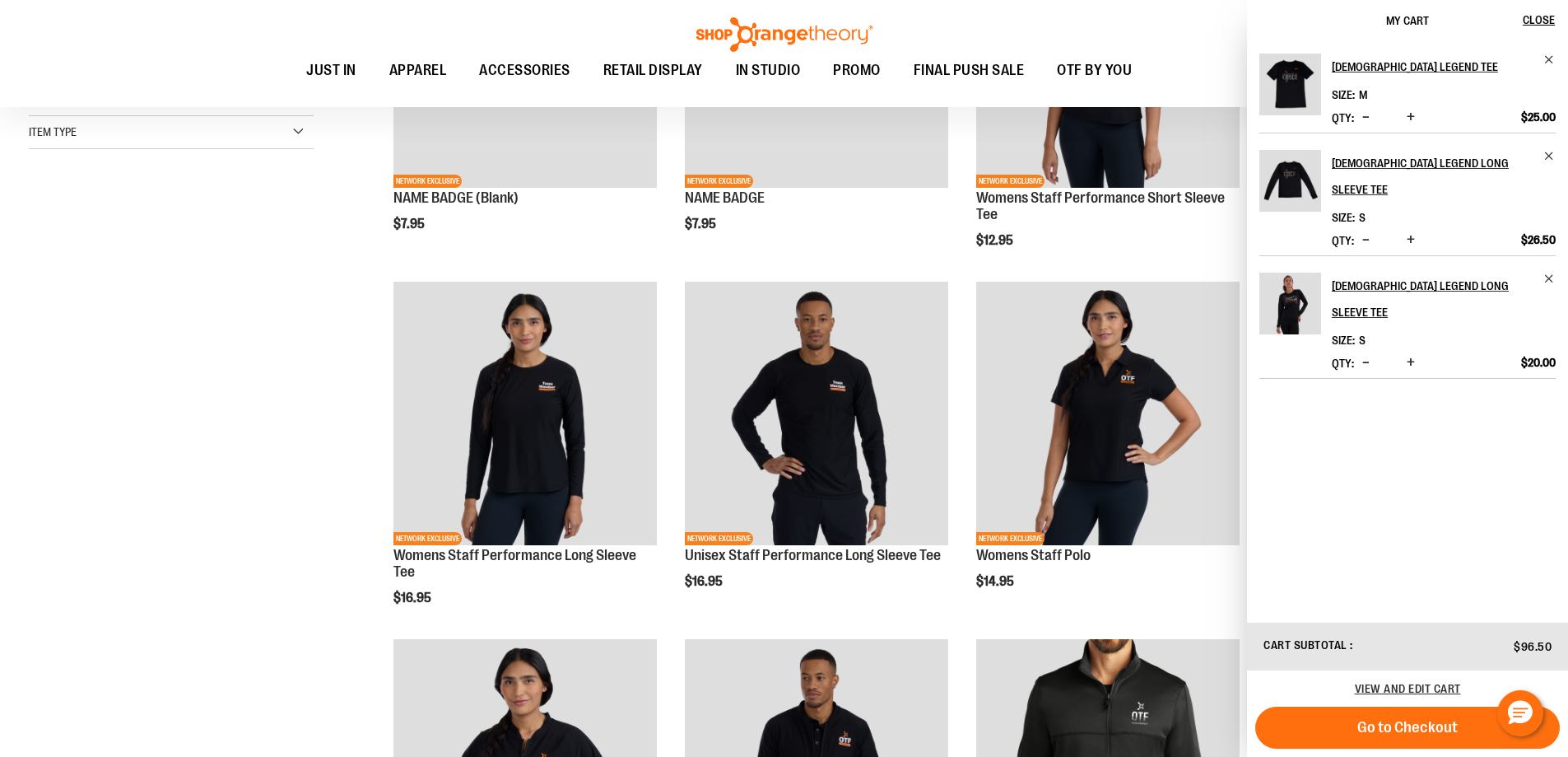
click at [1162, 9] on div "Toggle Nav Search Popular Suggestions Advanced Search" at bounding box center [784, 53] width 1568 height 107
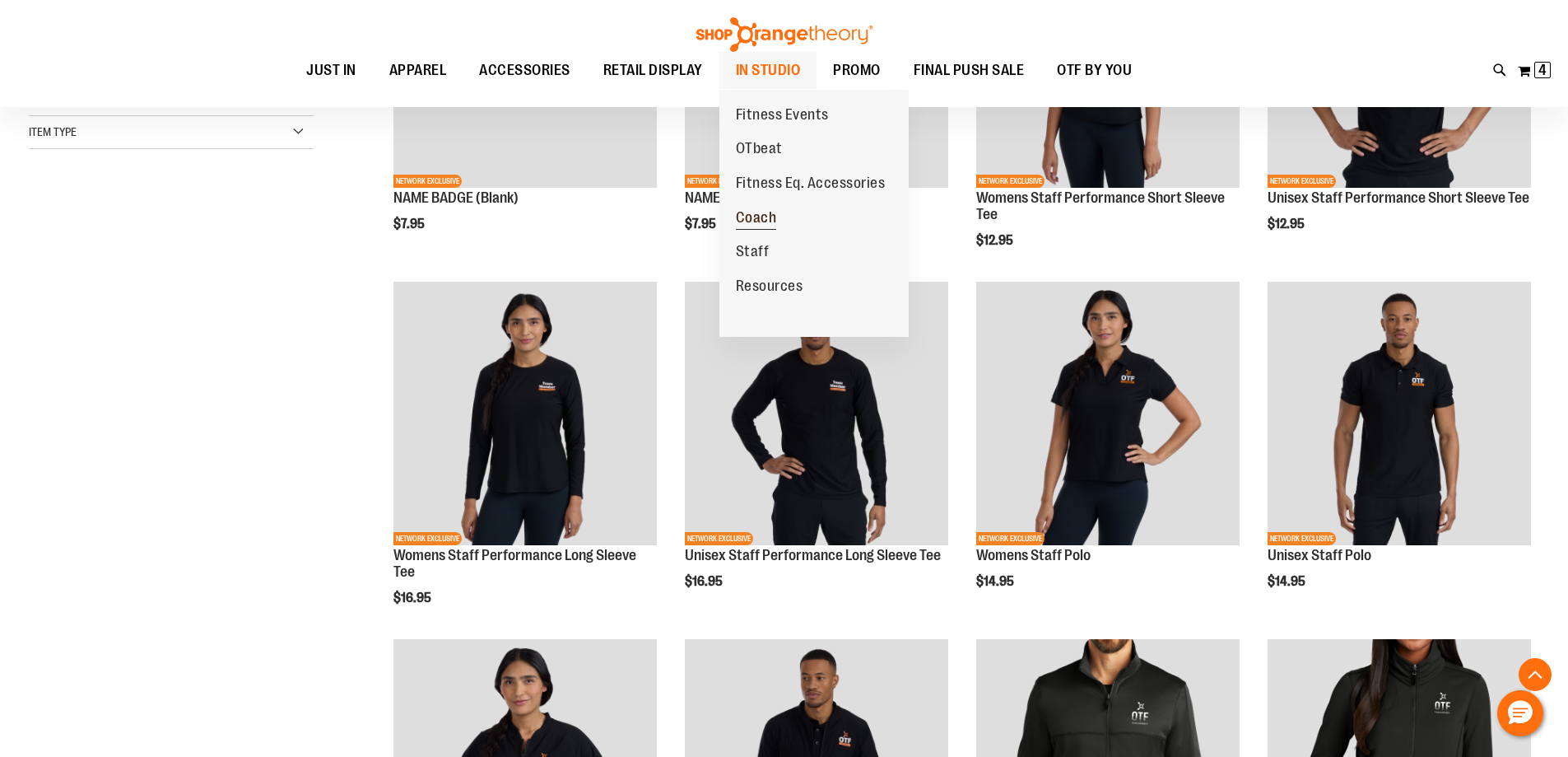
click at [767, 217] on span "Coach" at bounding box center [756, 219] width 41 height 20
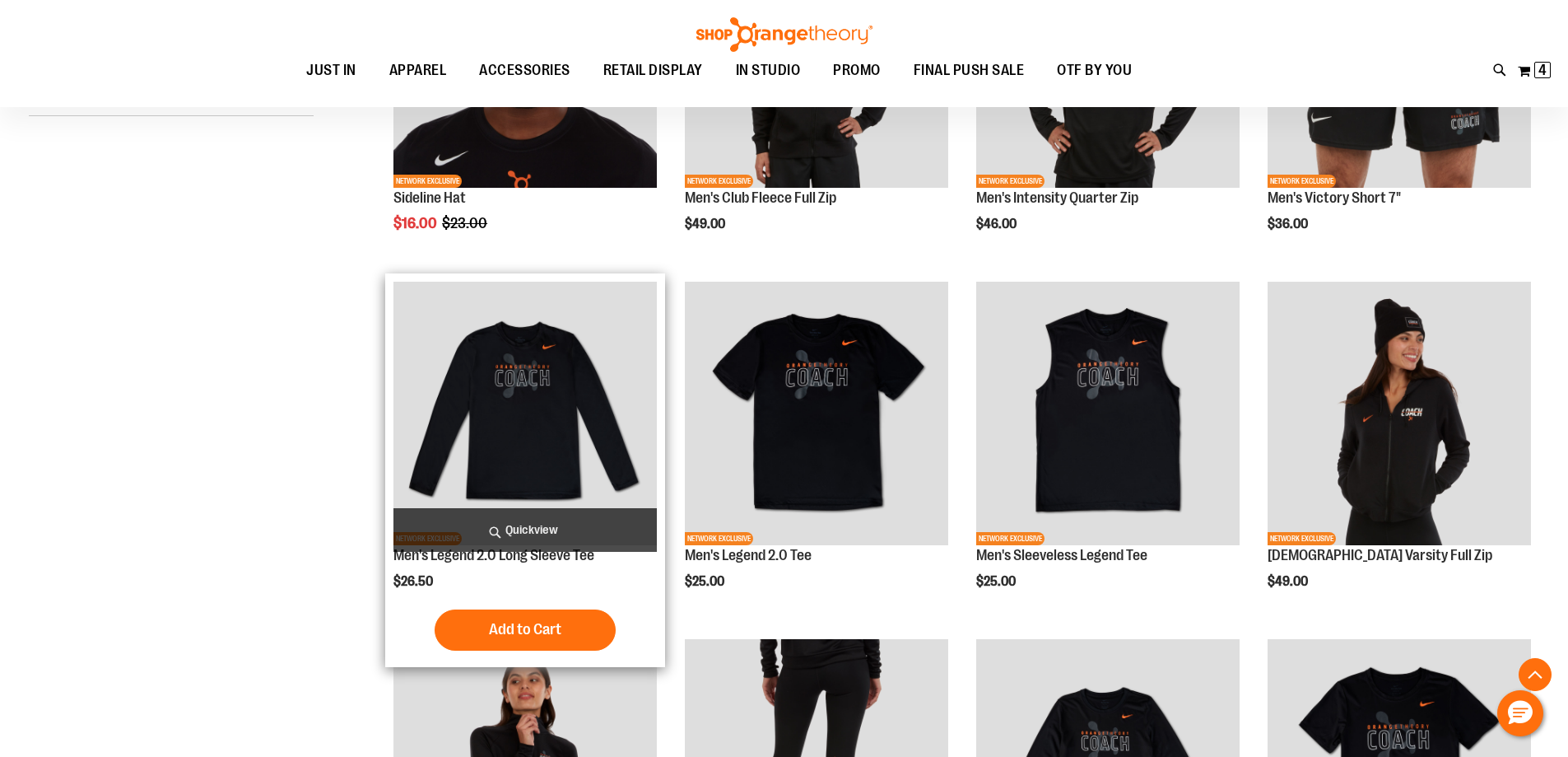
scroll to position [493, 0]
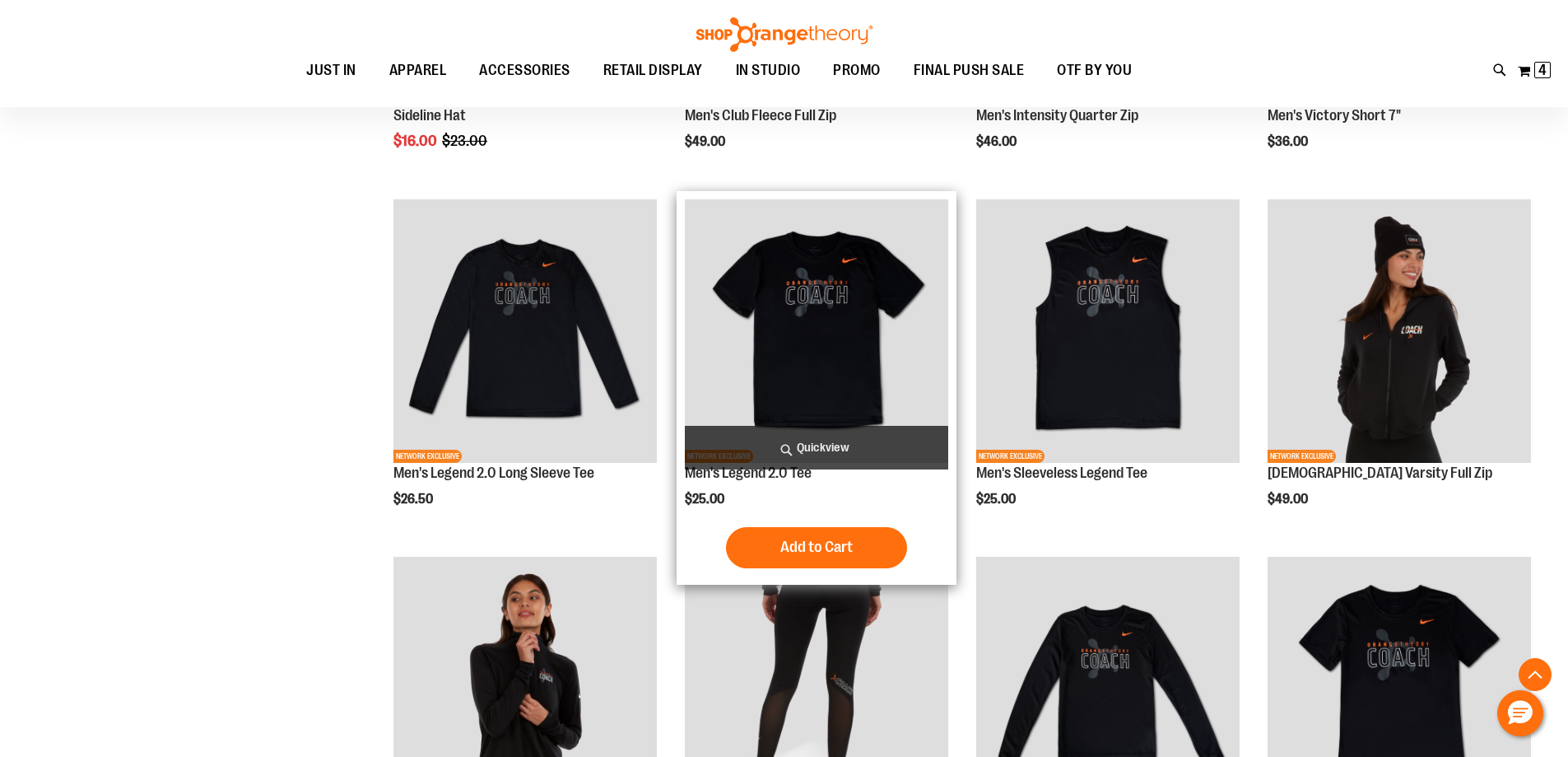
type input "**********"
click at [859, 306] on img "product" at bounding box center [817, 331] width 264 height 264
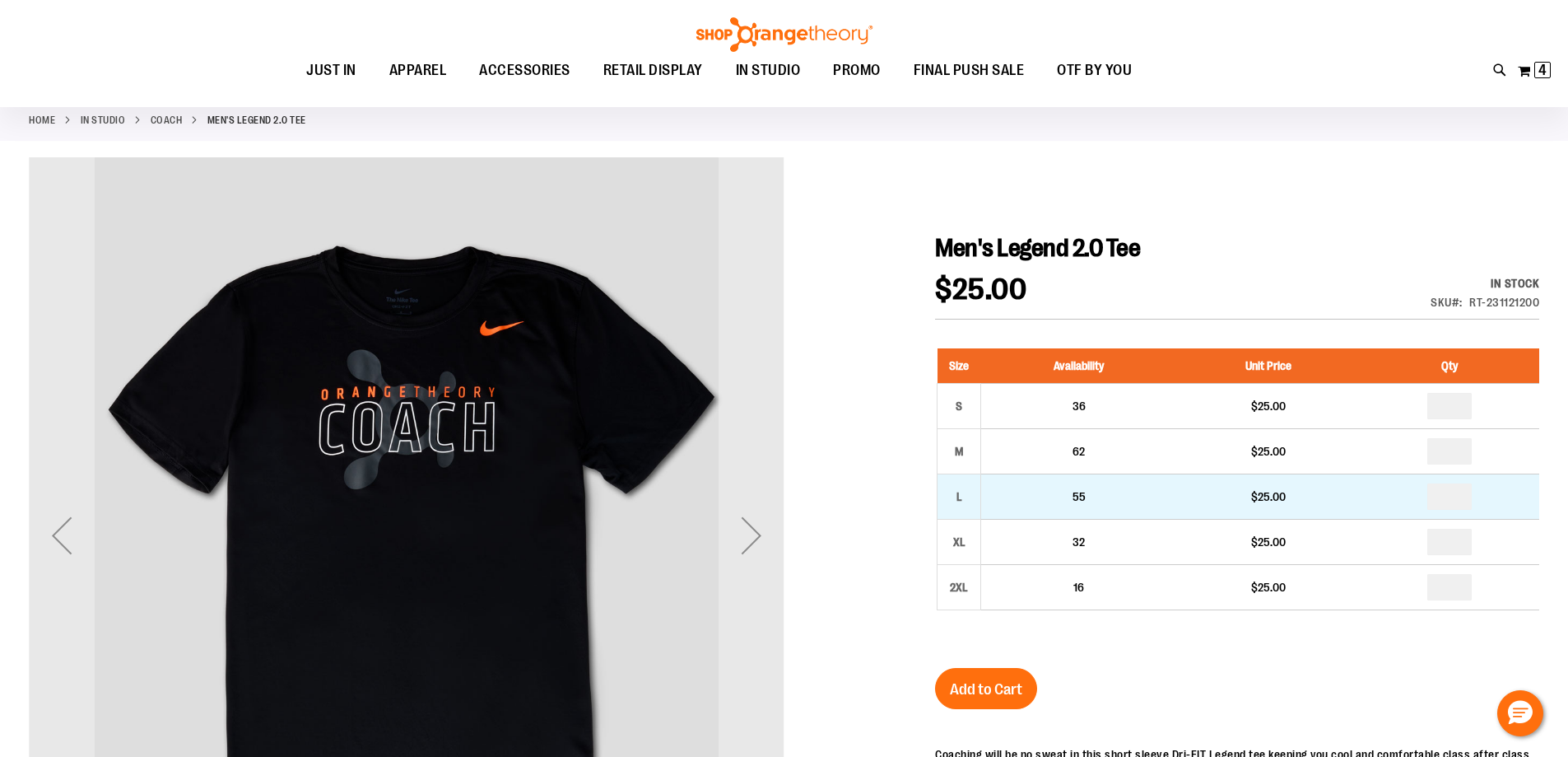
scroll to position [81, 0]
type input "**********"
click at [1459, 493] on input "number" at bounding box center [1450, 496] width 44 height 27
type input "*"
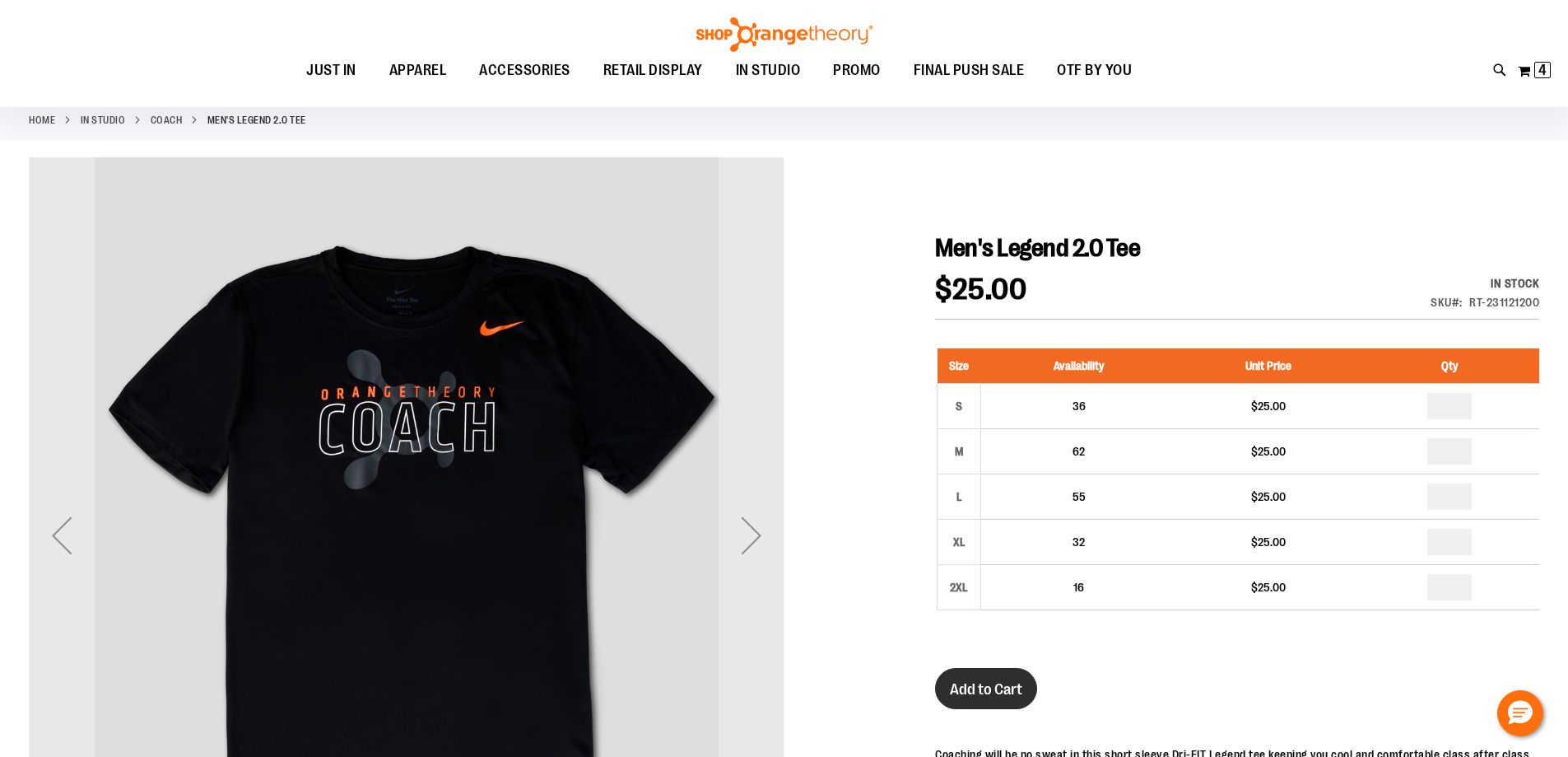
click at [991, 686] on span "Add to Cart" at bounding box center [986, 690] width 73 height 18
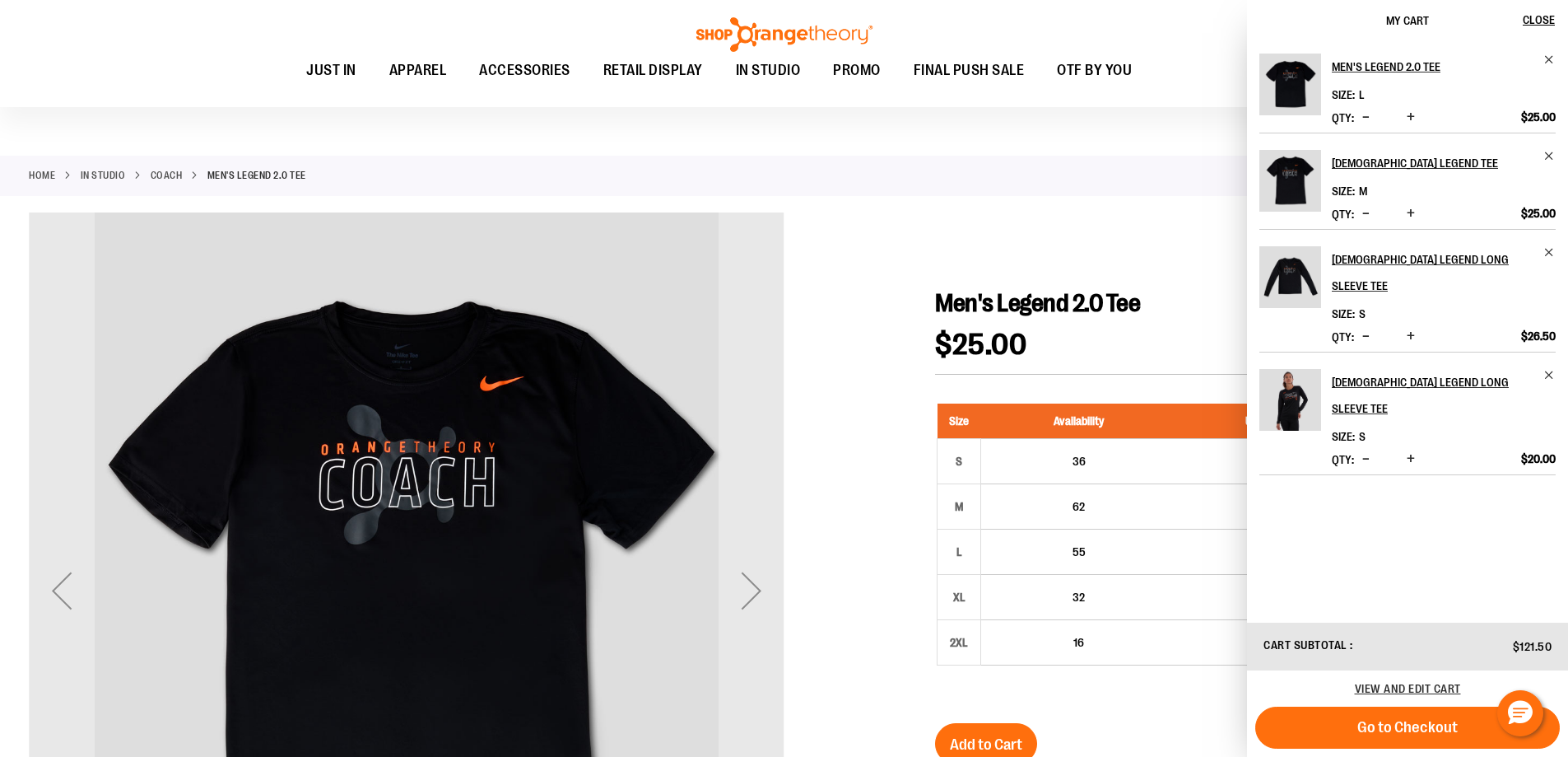
scroll to position [0, 0]
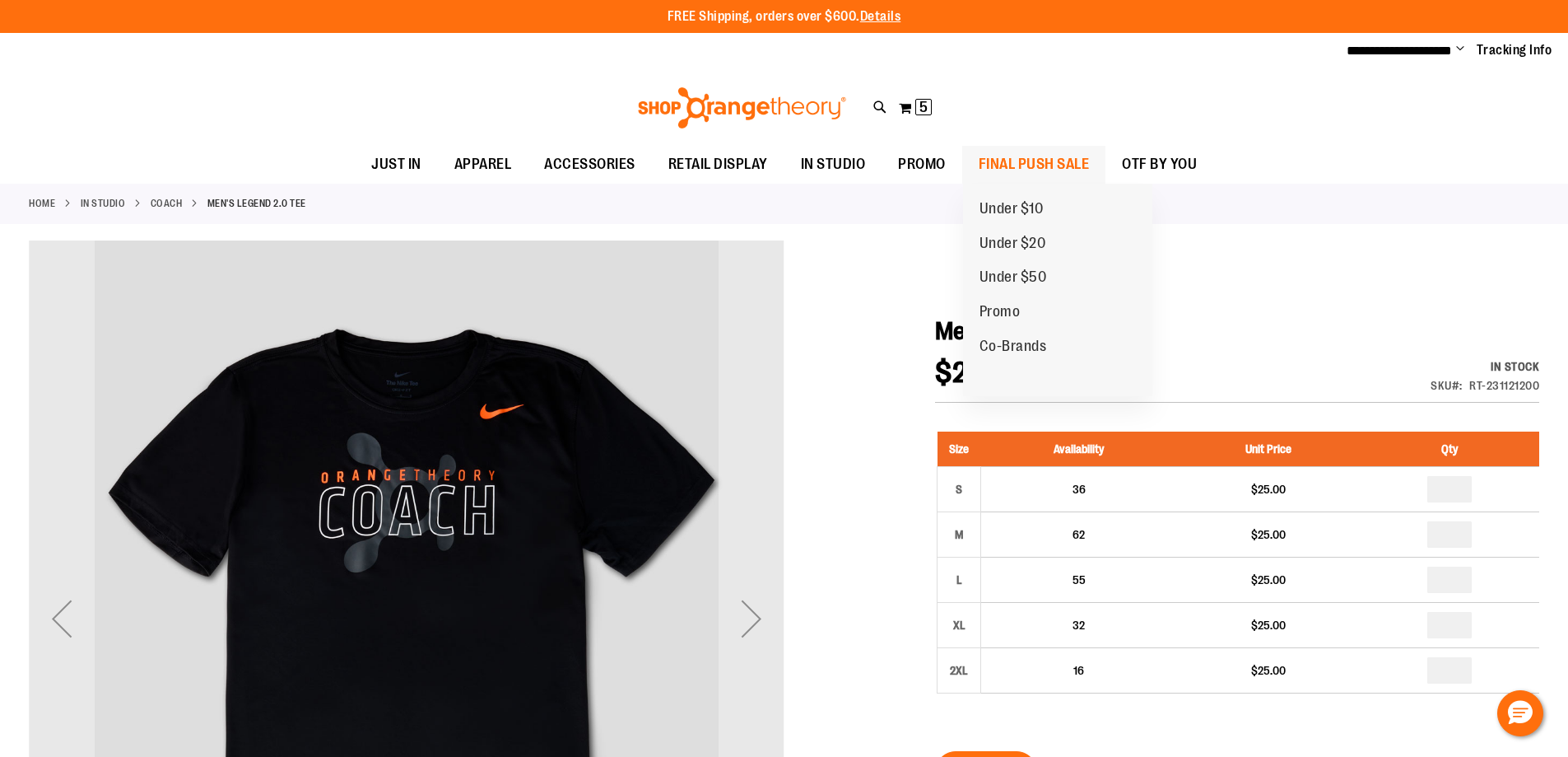
click at [1064, 158] on span "FINAL PUSH SALE" at bounding box center [1034, 164] width 112 height 37
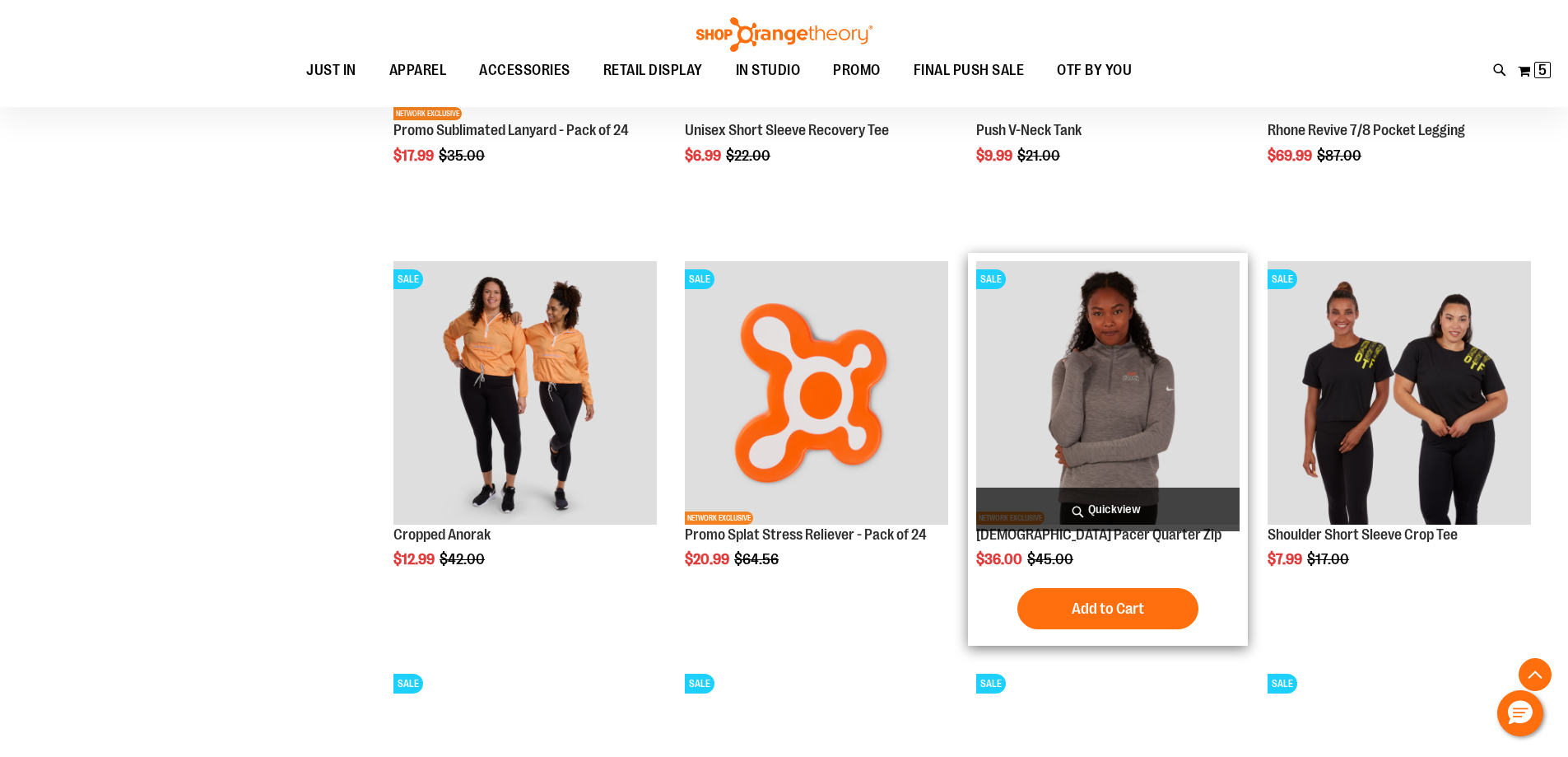
scroll to position [1893, 0]
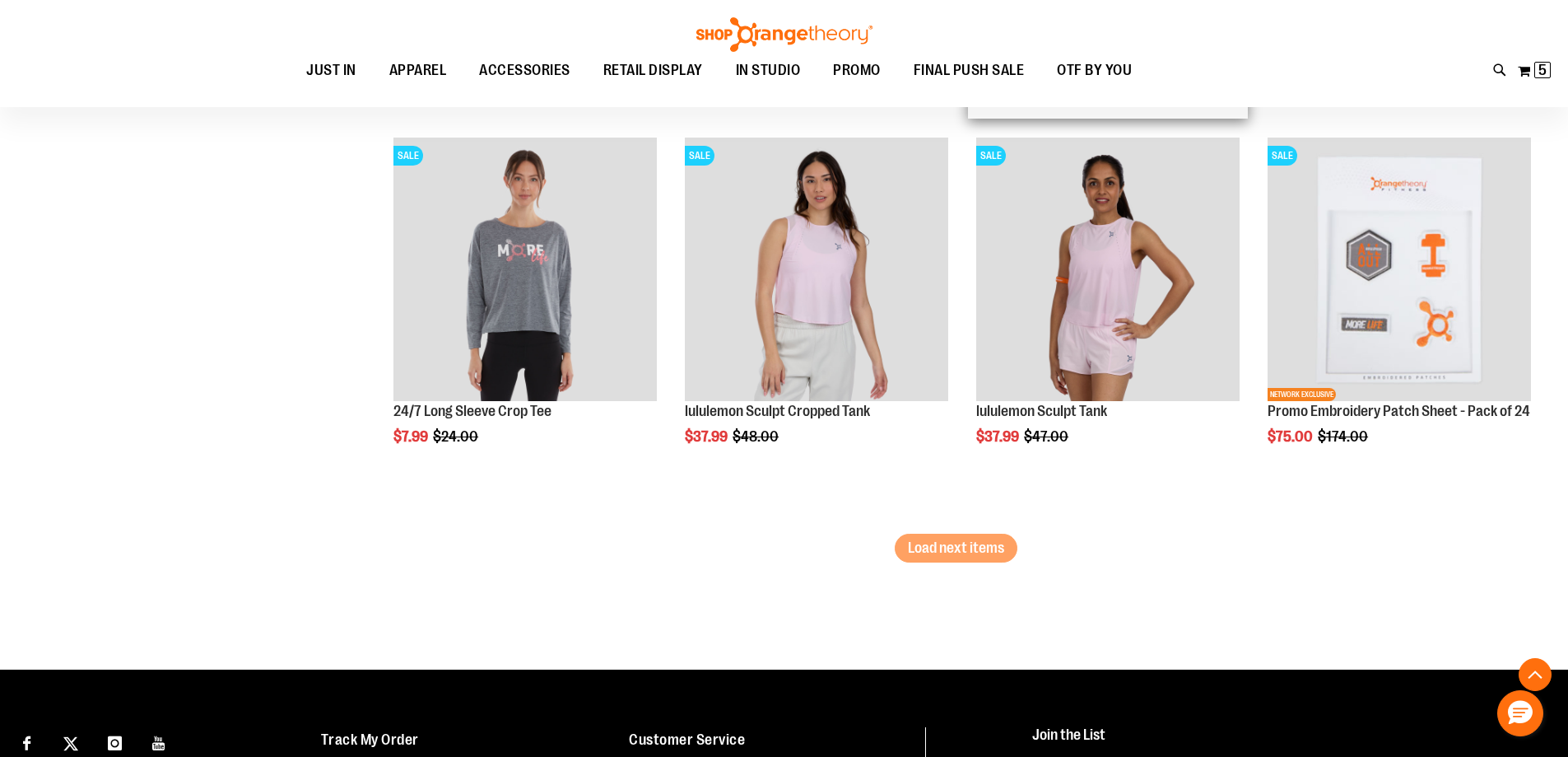
scroll to position [3458, 0]
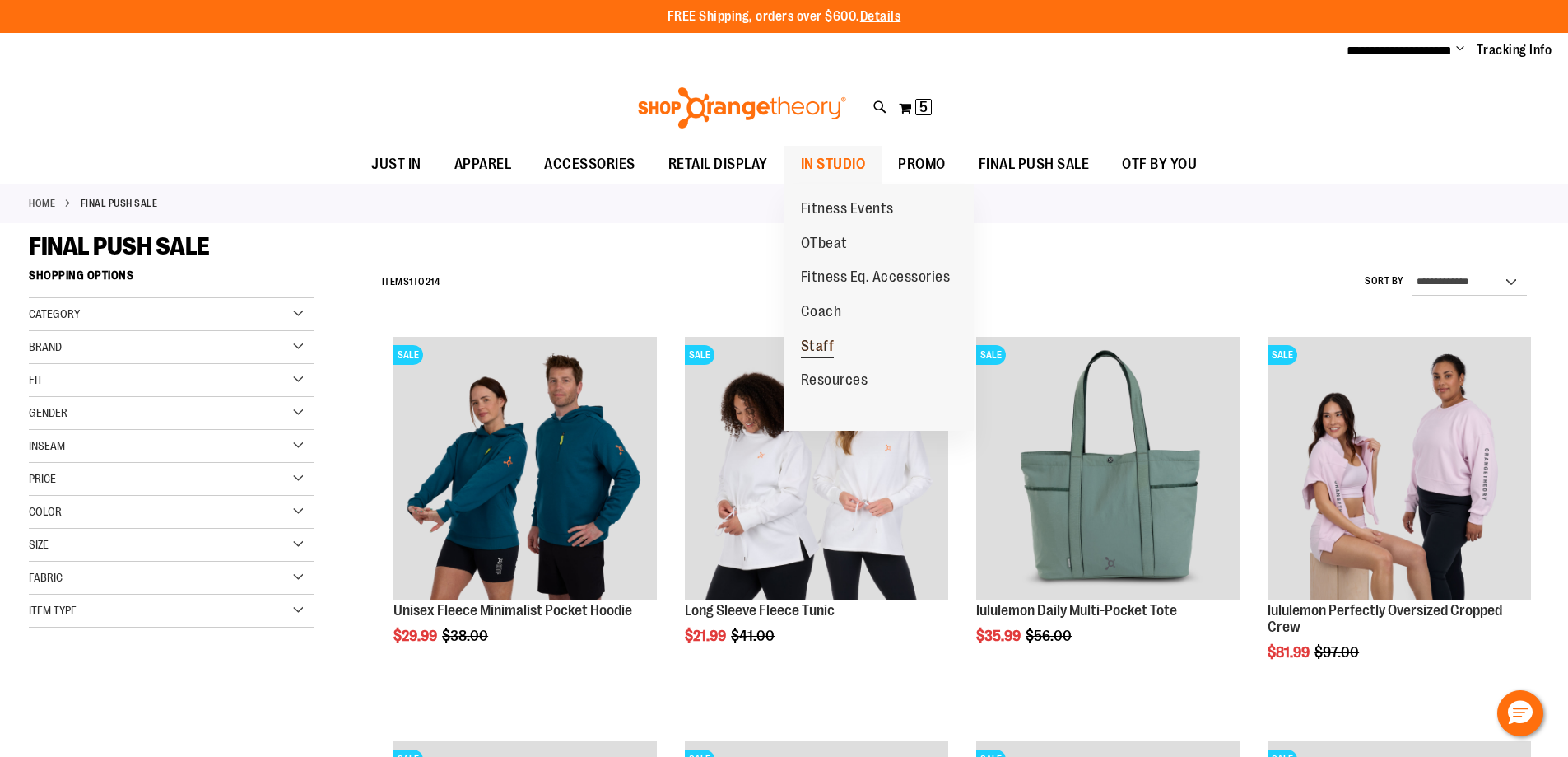
type input "**********"
click at [831, 341] on span "Staff" at bounding box center [818, 348] width 34 height 20
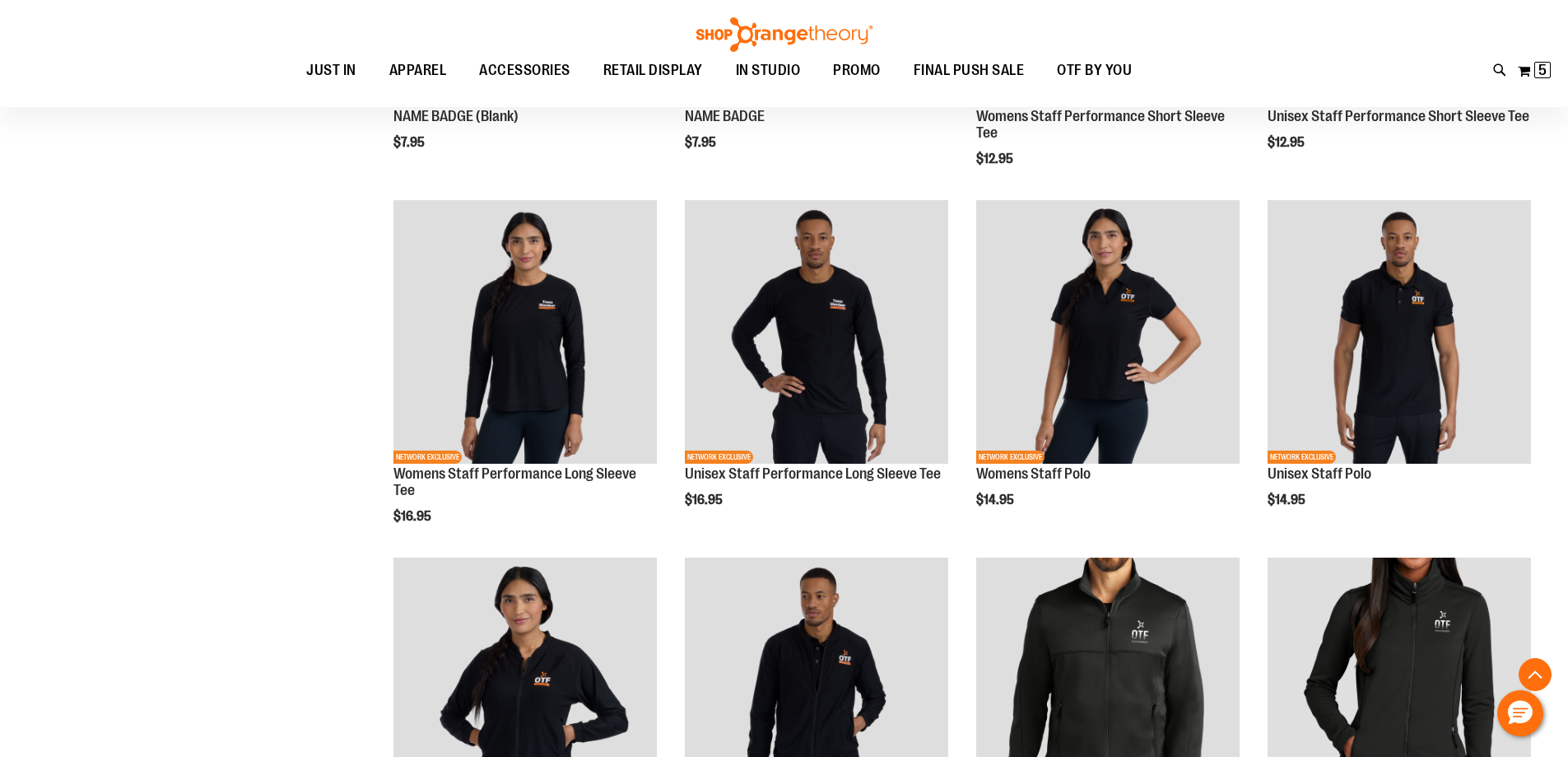
scroll to position [493, 0]
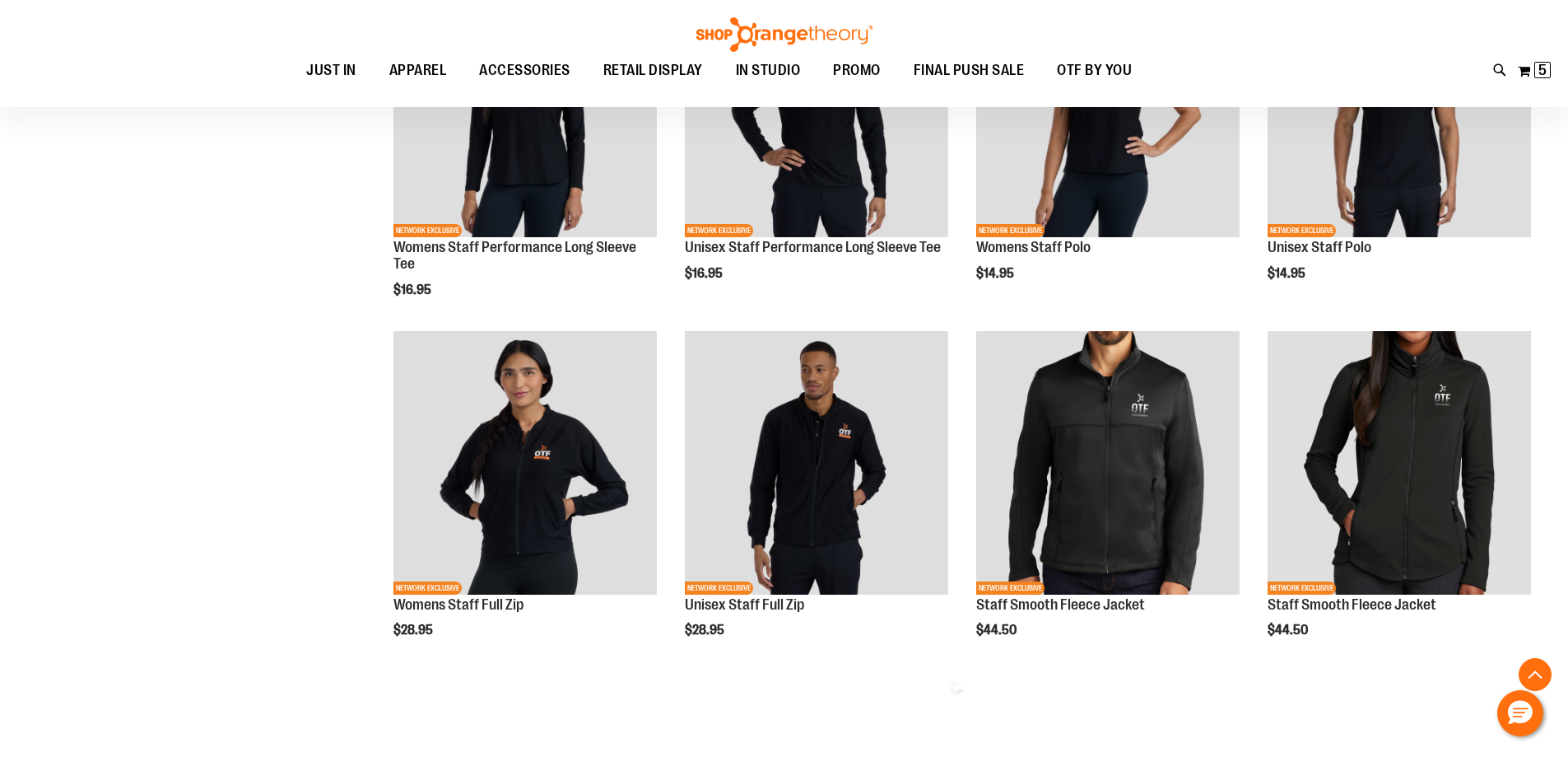
scroll to position [740, 0]
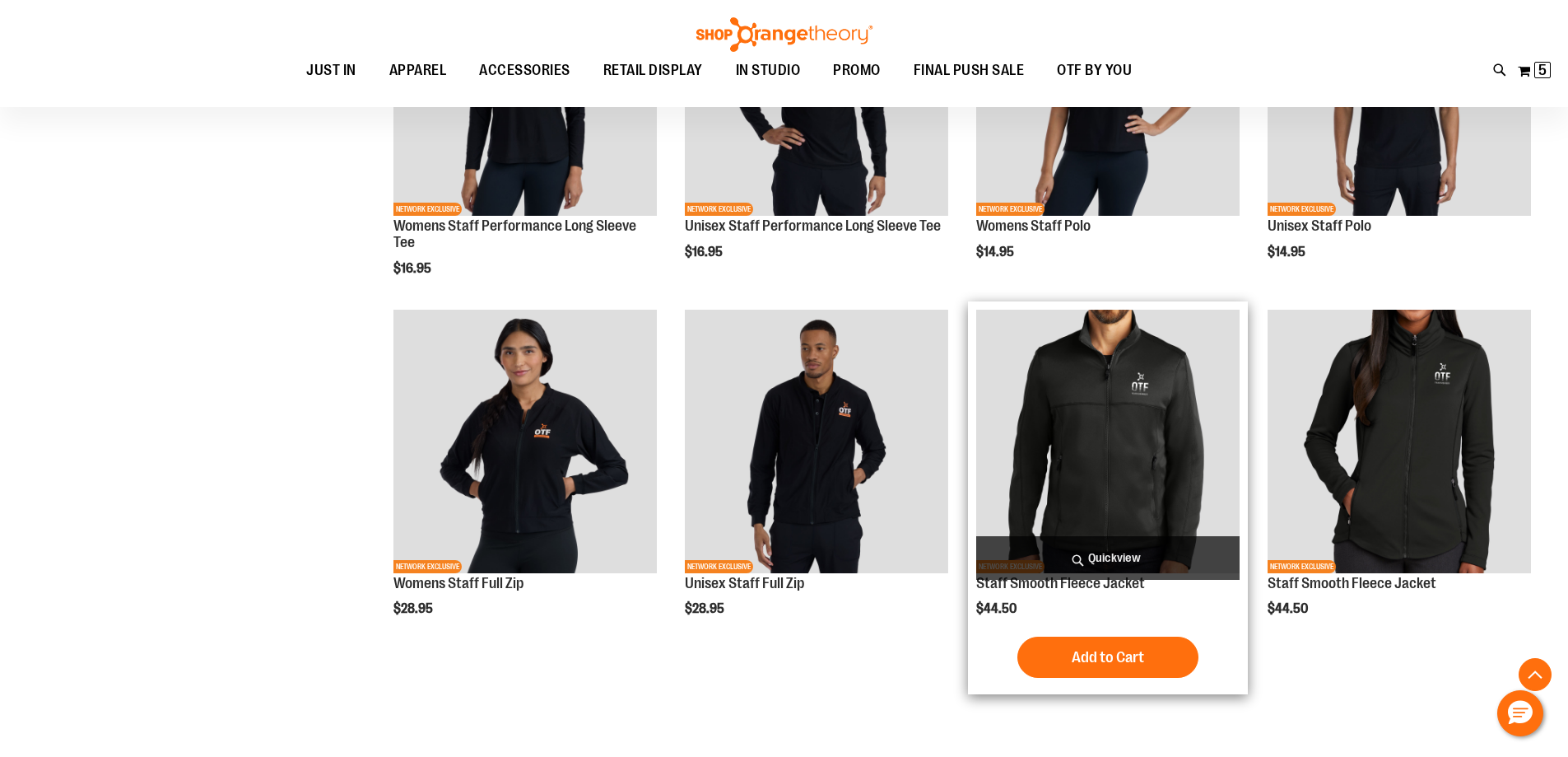
type input "**********"
click at [1092, 471] on img "product" at bounding box center [1108, 442] width 264 height 264
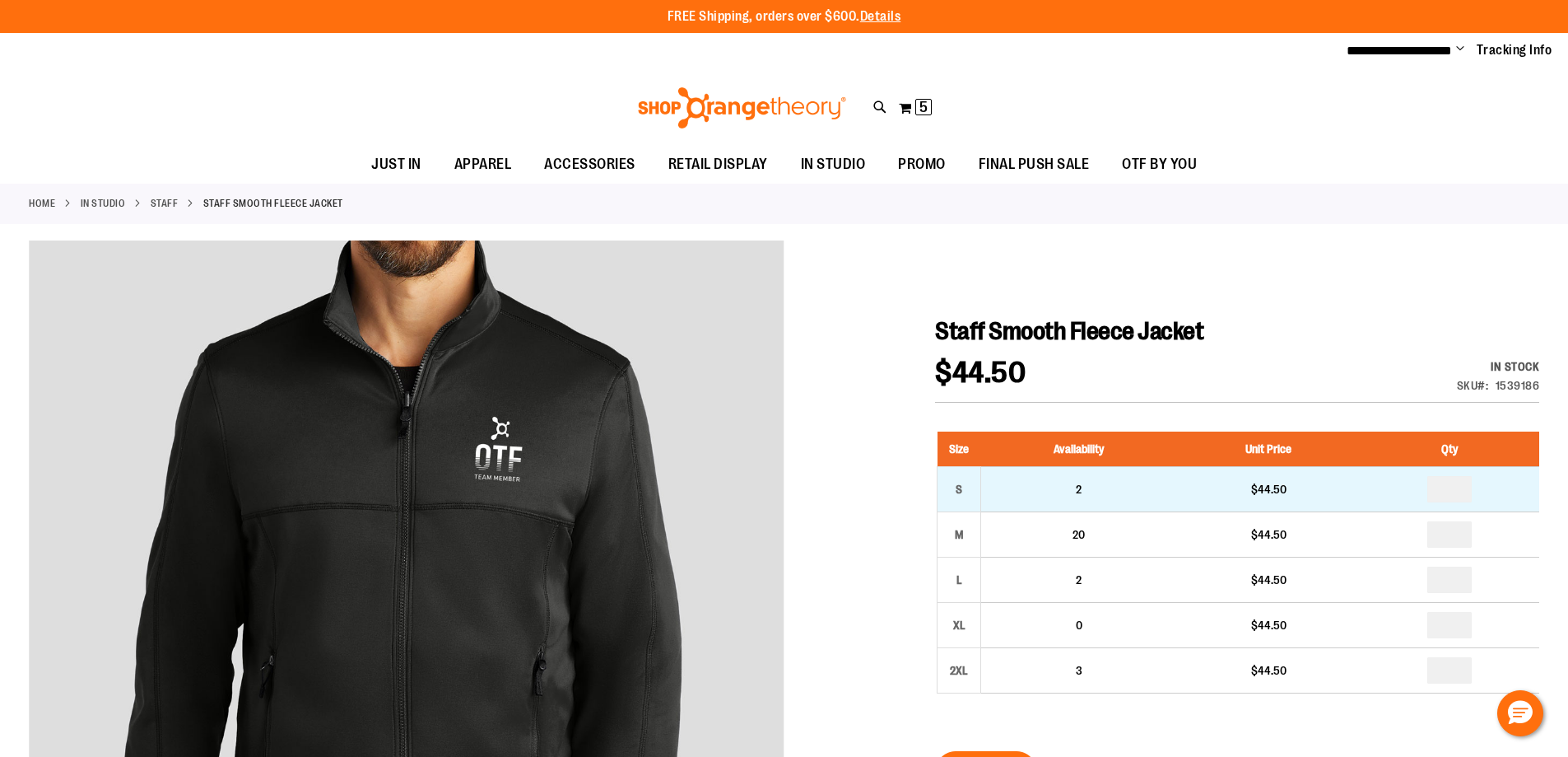
type input "**********"
click at [1450, 481] on input "number" at bounding box center [1450, 489] width 44 height 27
type input "*"
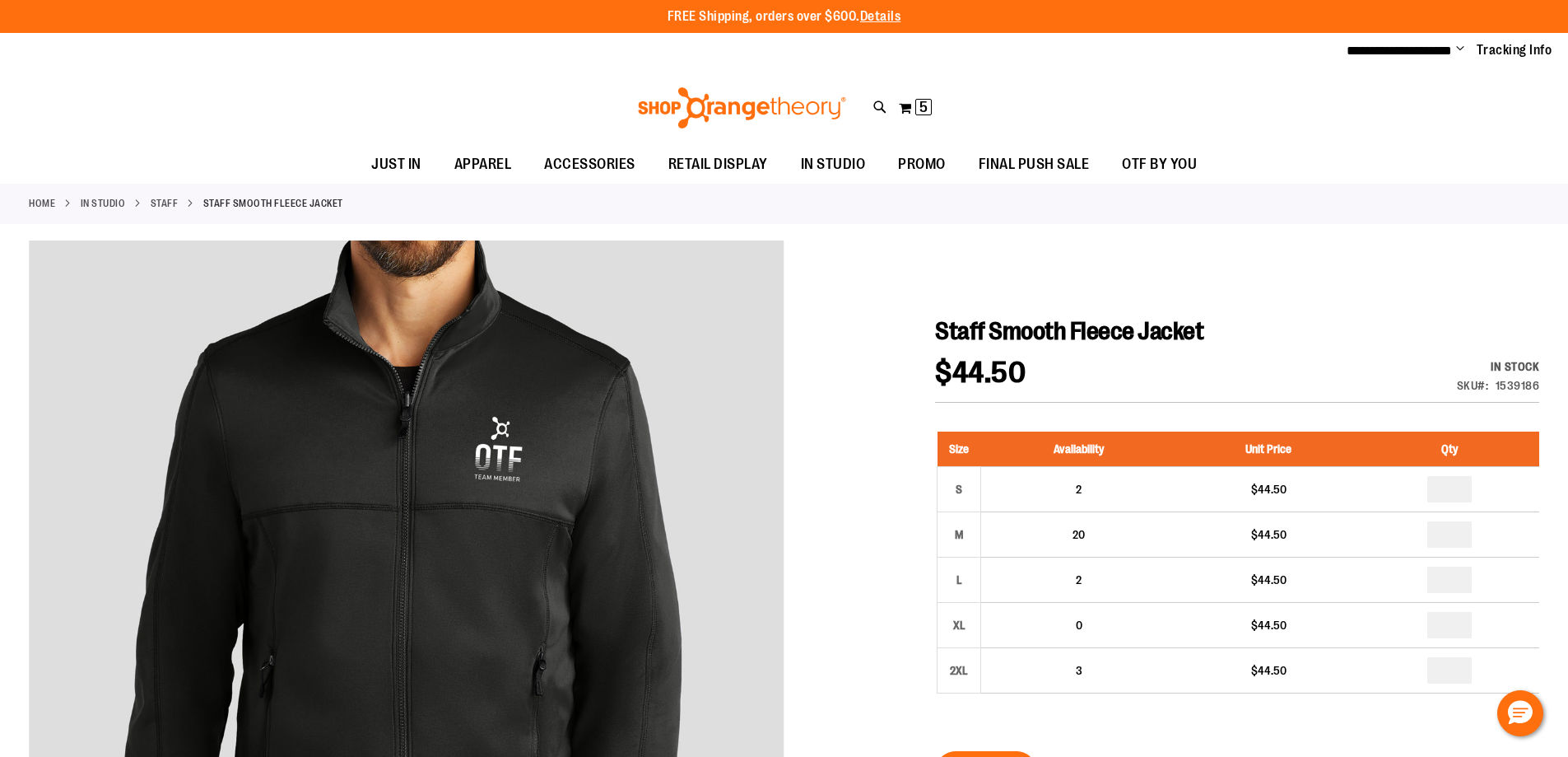
click at [1341, 382] on div "$44.50 In stock Only %1 left SKU 1539186" at bounding box center [1238, 380] width 605 height 44
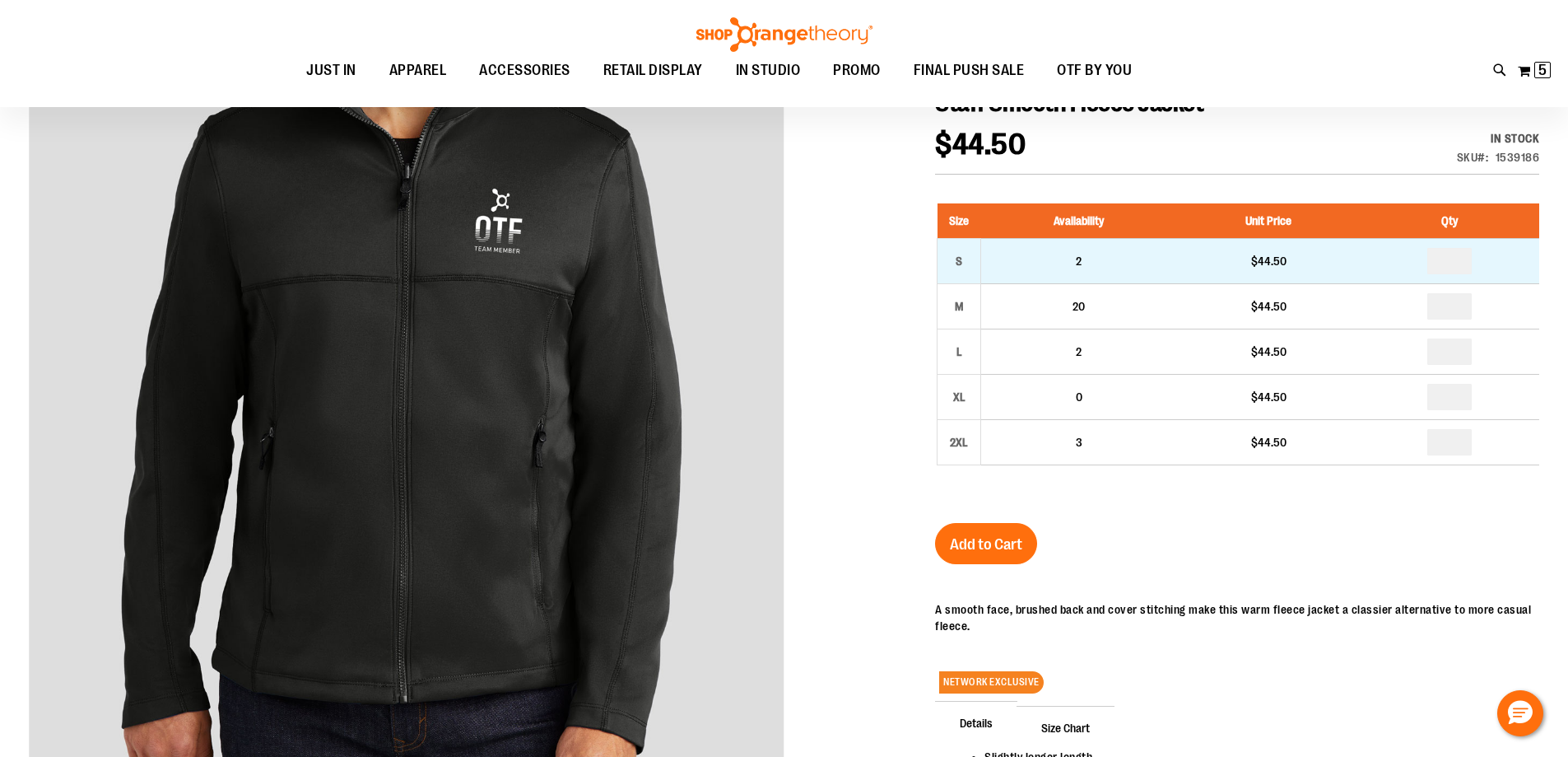
scroll to position [246, 0]
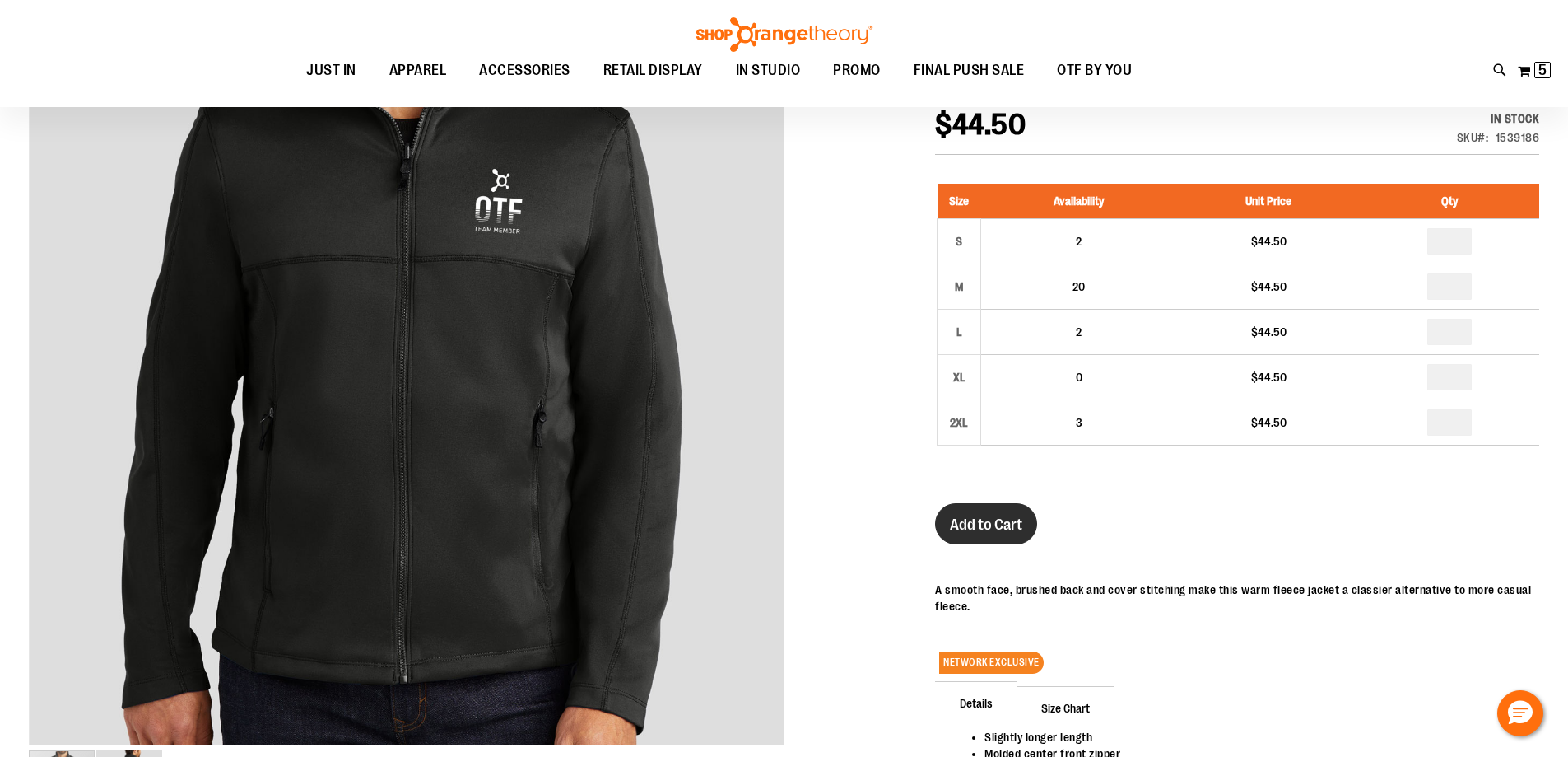
click at [1015, 521] on span "Add to Cart" at bounding box center [986, 525] width 73 height 18
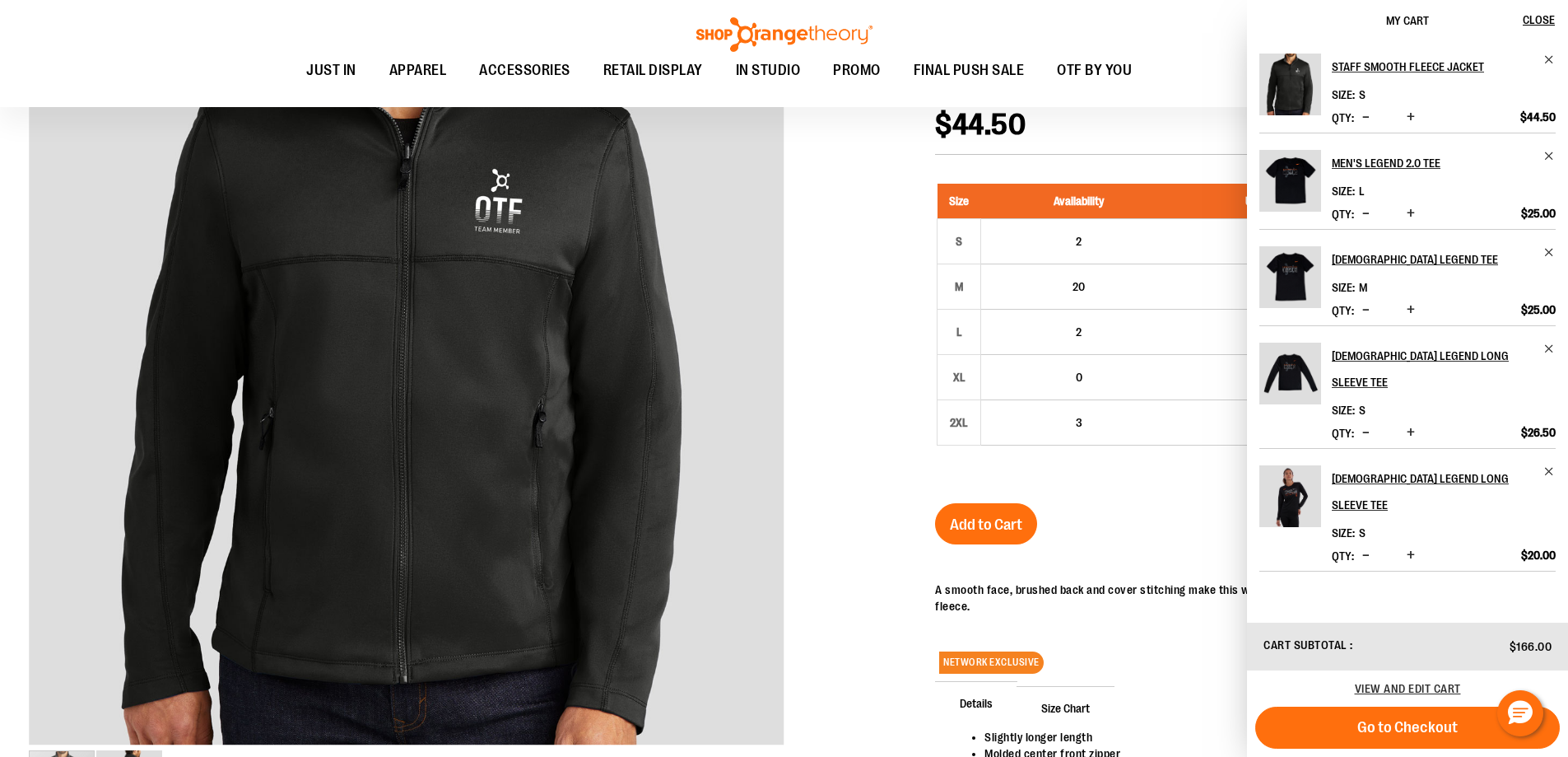
click at [834, 389] on div at bounding box center [784, 452] width 1511 height 918
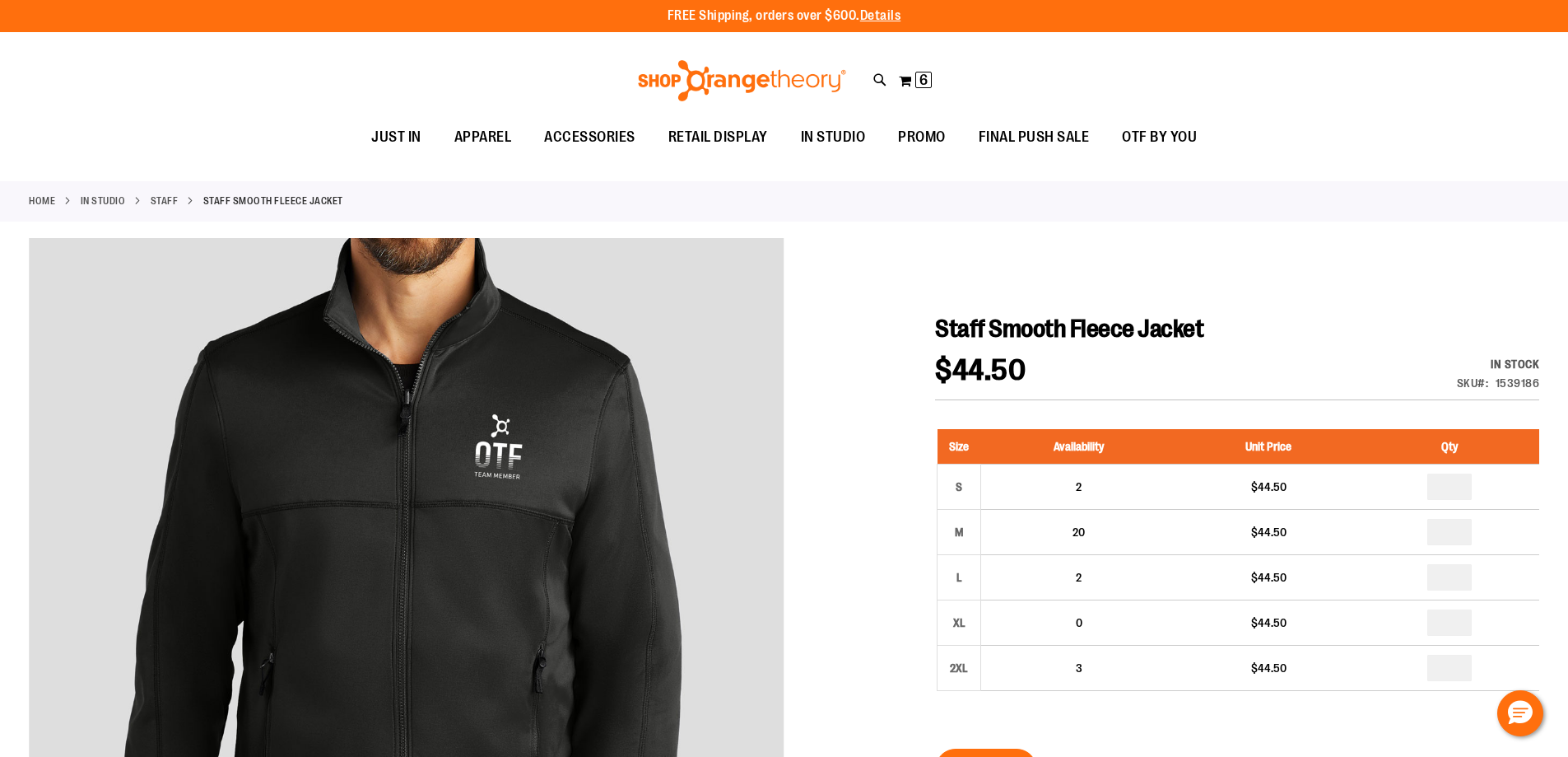
scroll to position [0, 0]
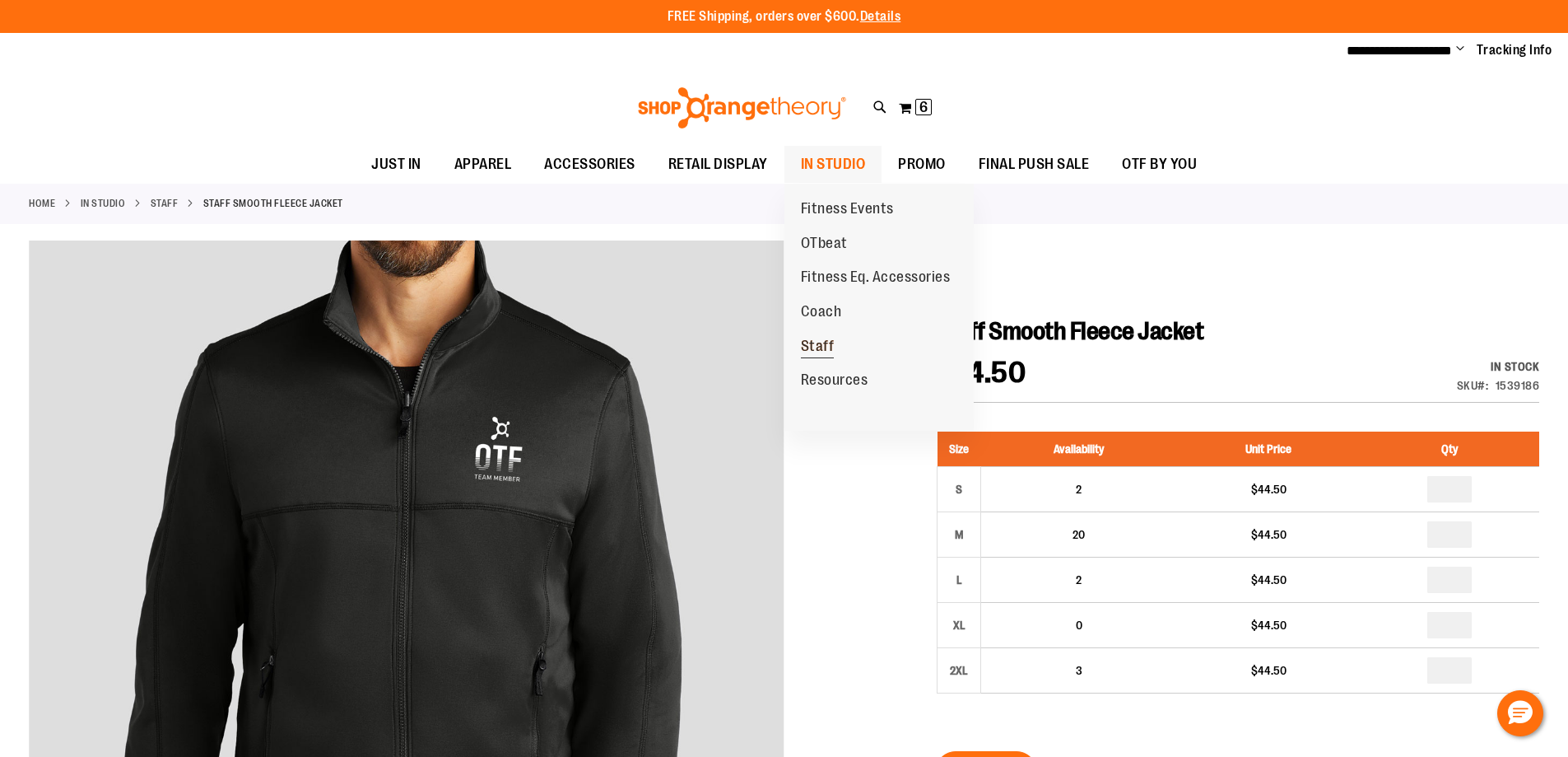
click at [818, 347] on span "Staff" at bounding box center [818, 348] width 34 height 20
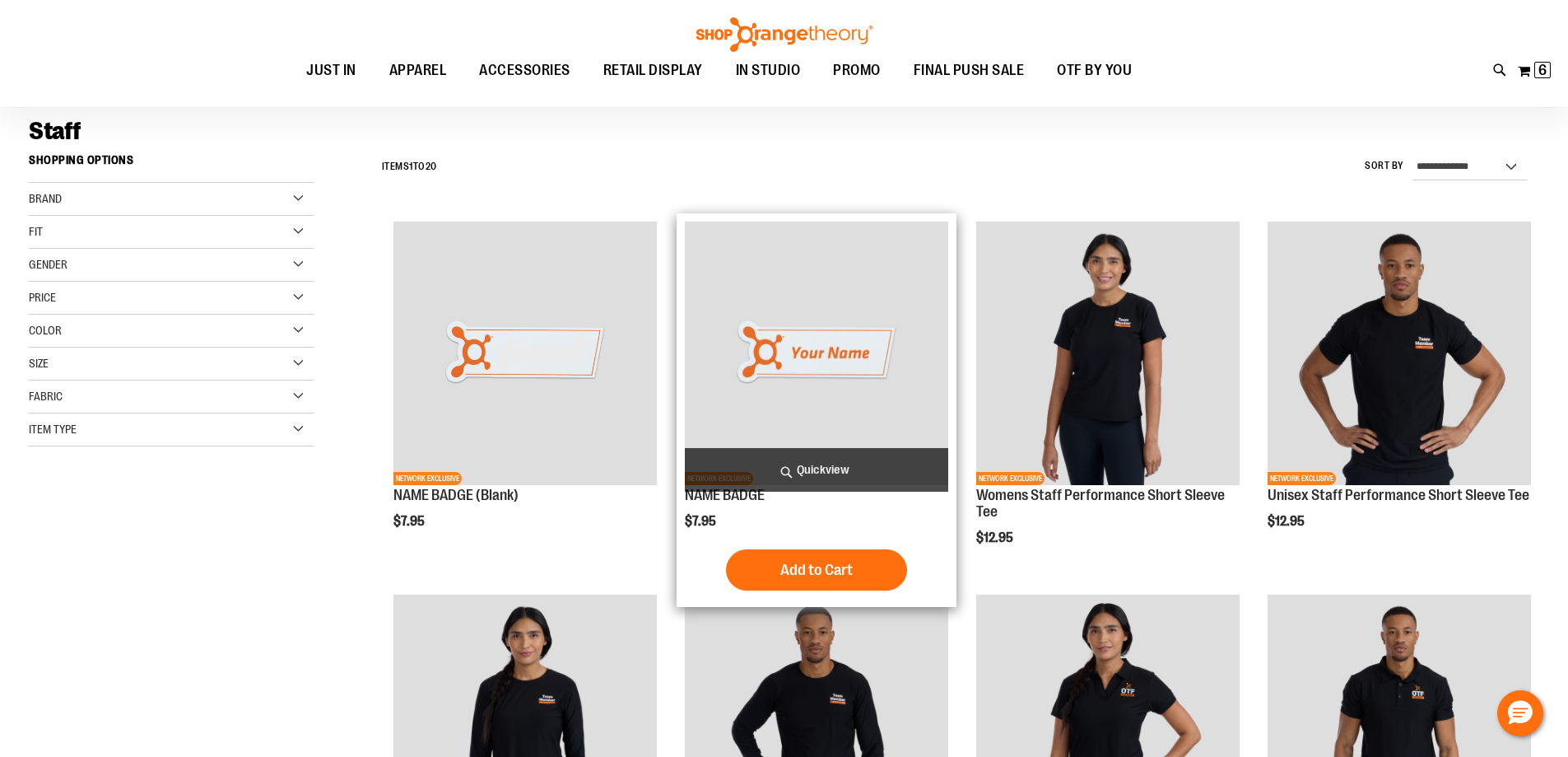
scroll to position [246, 0]
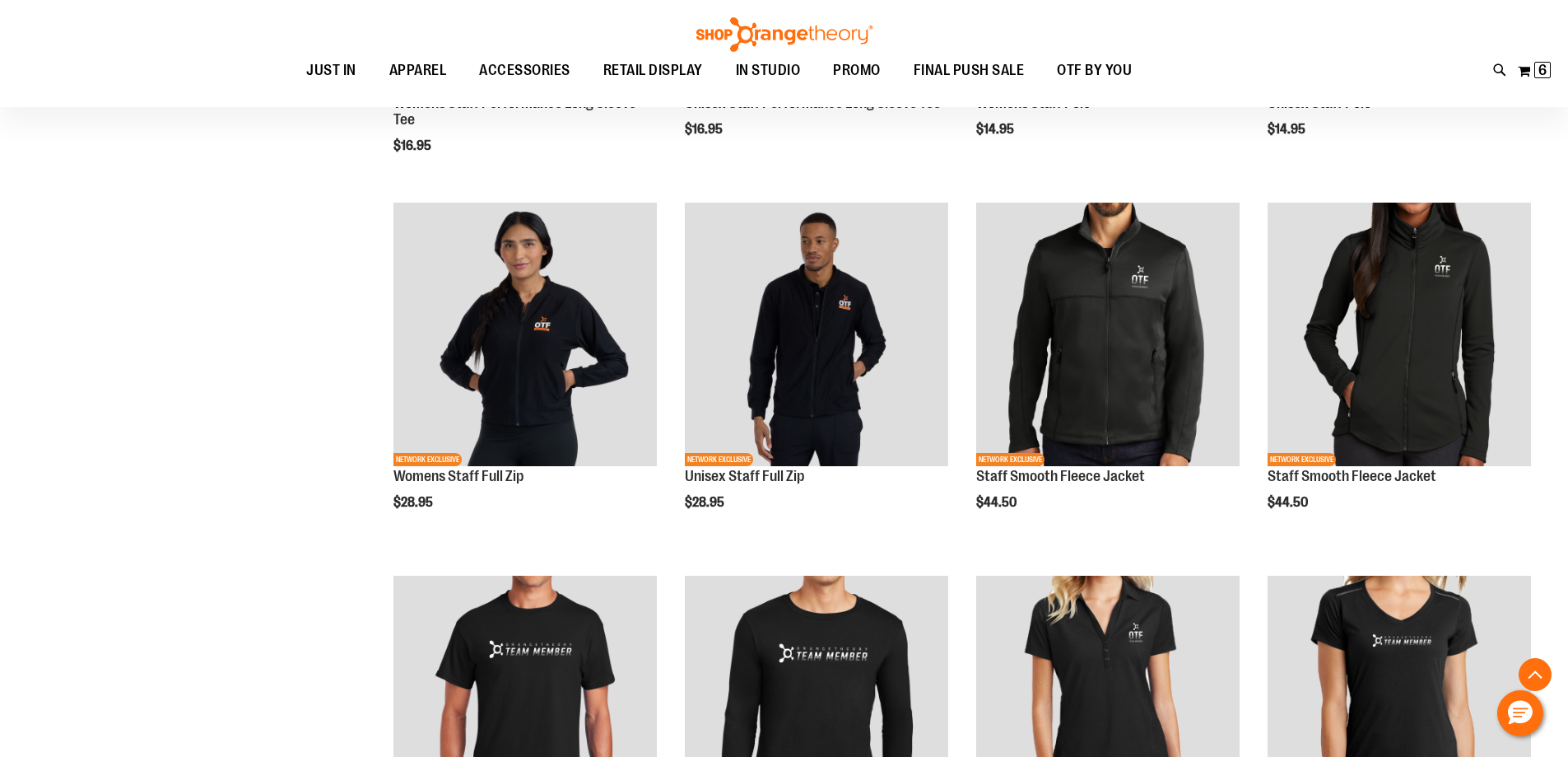
scroll to position [822, 0]
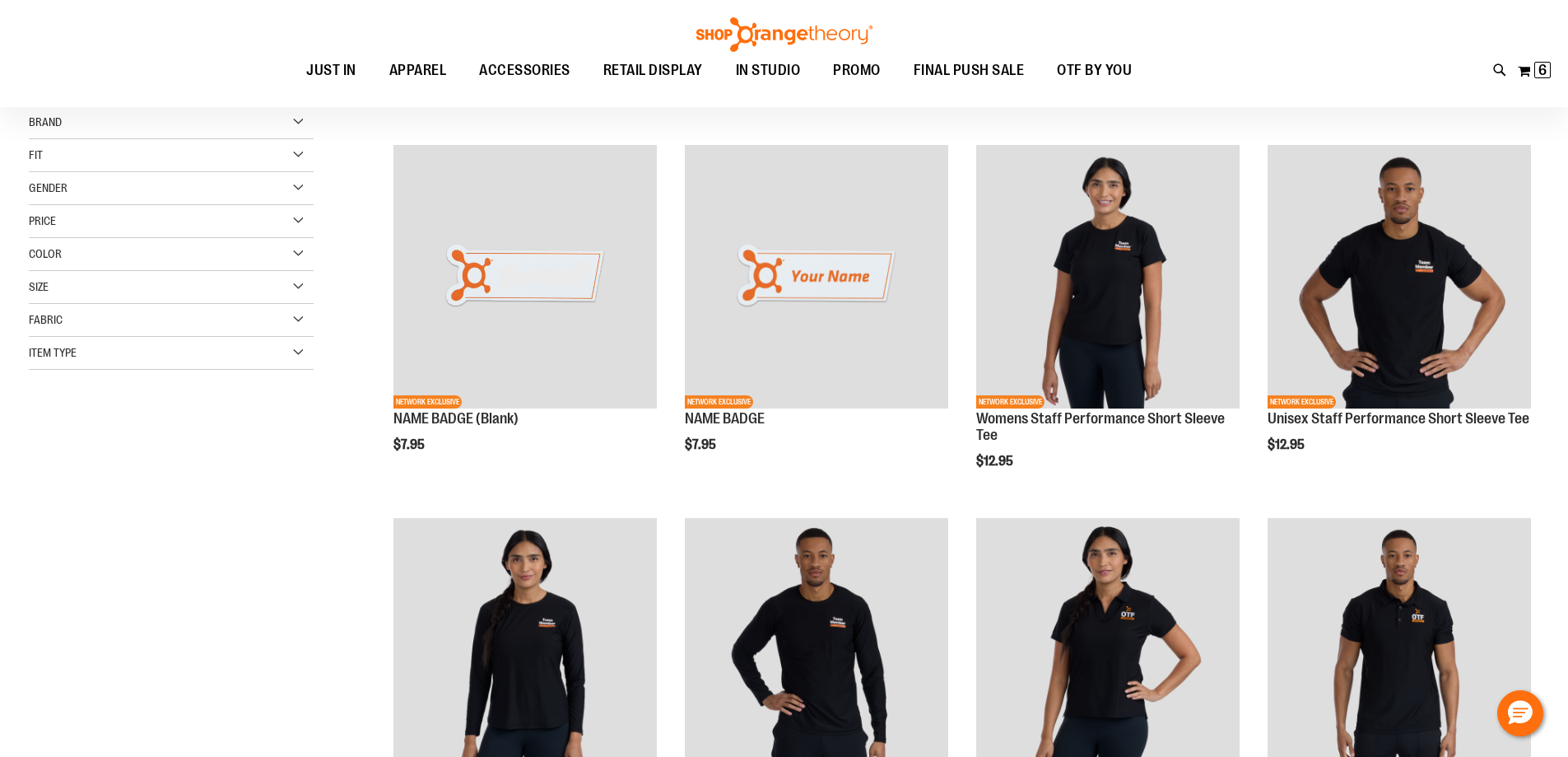
scroll to position [164, 0]
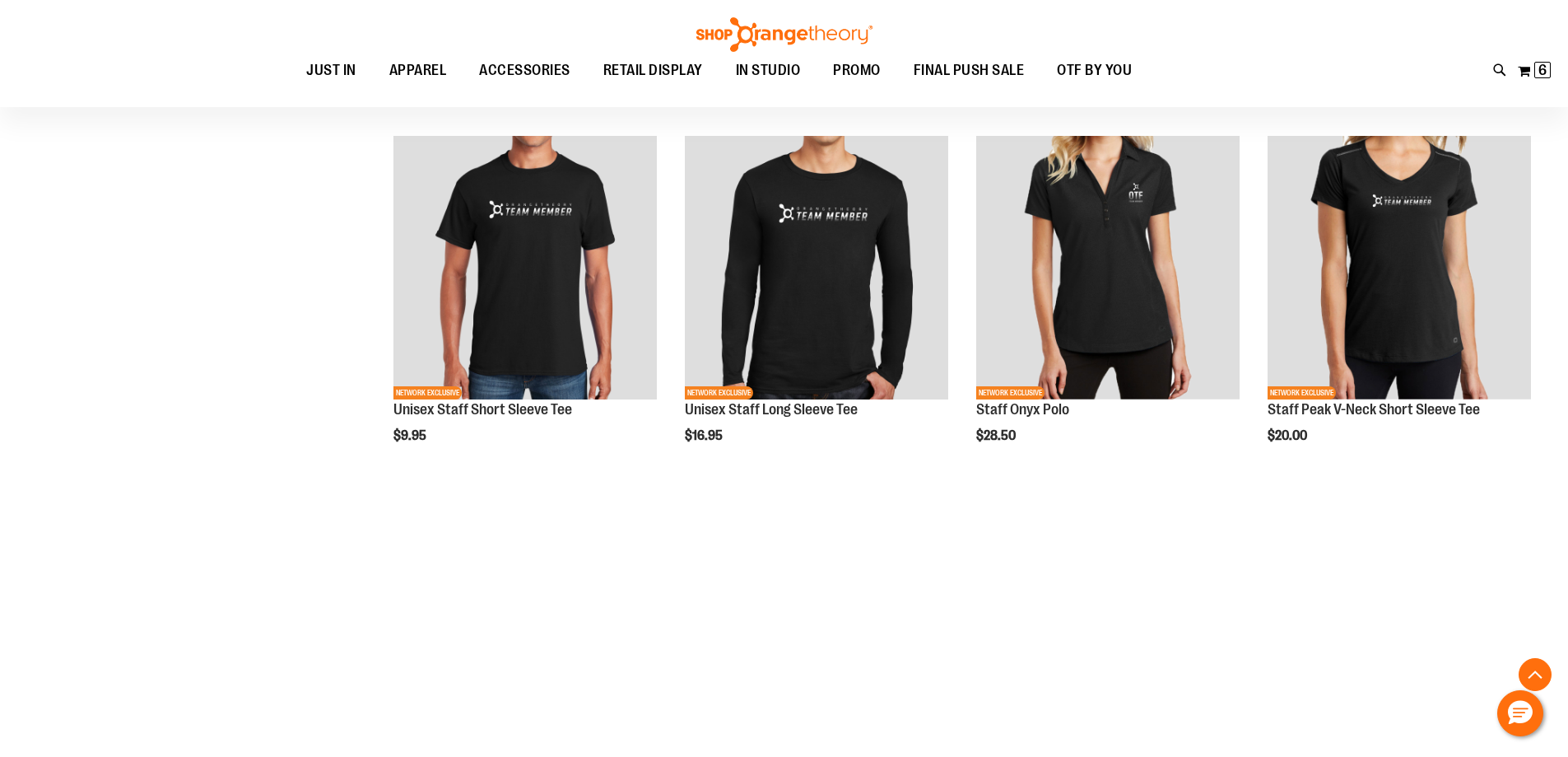
scroll to position [1317, 0]
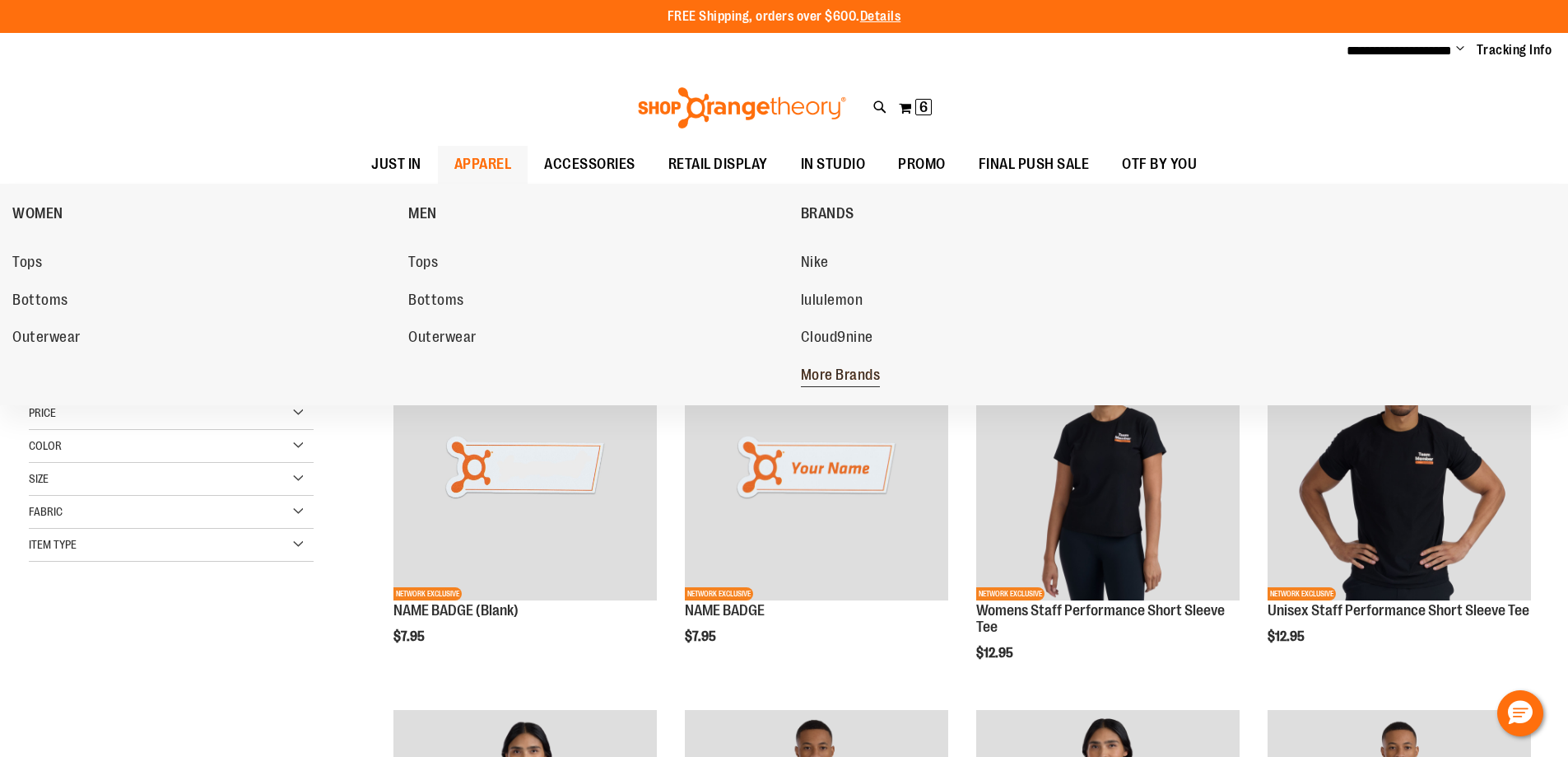
type input "**********"
click at [855, 370] on span "More Brands" at bounding box center [841, 376] width 80 height 20
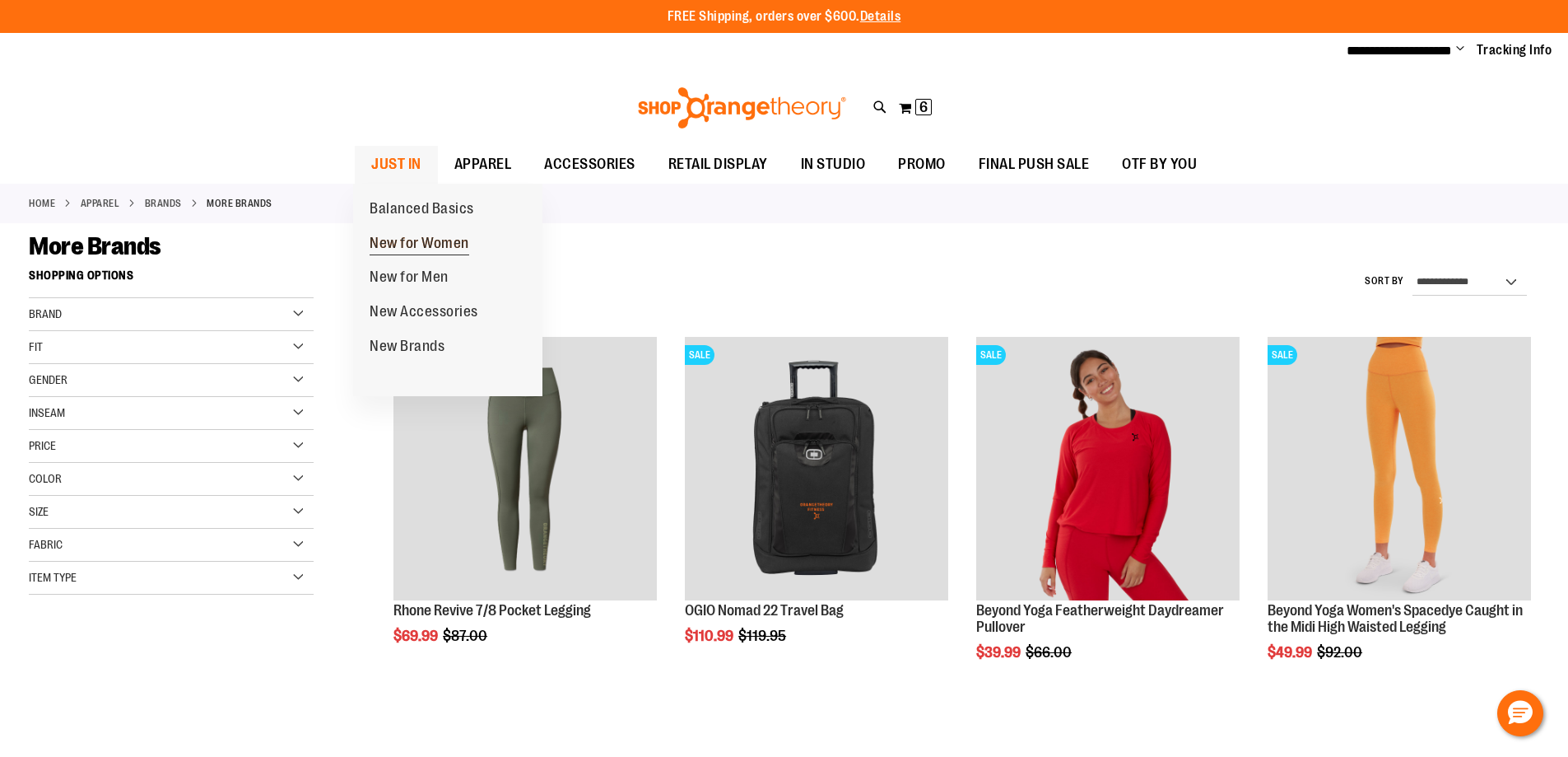
type input "**********"
click at [397, 243] on span "New for Women" at bounding box center [419, 245] width 100 height 20
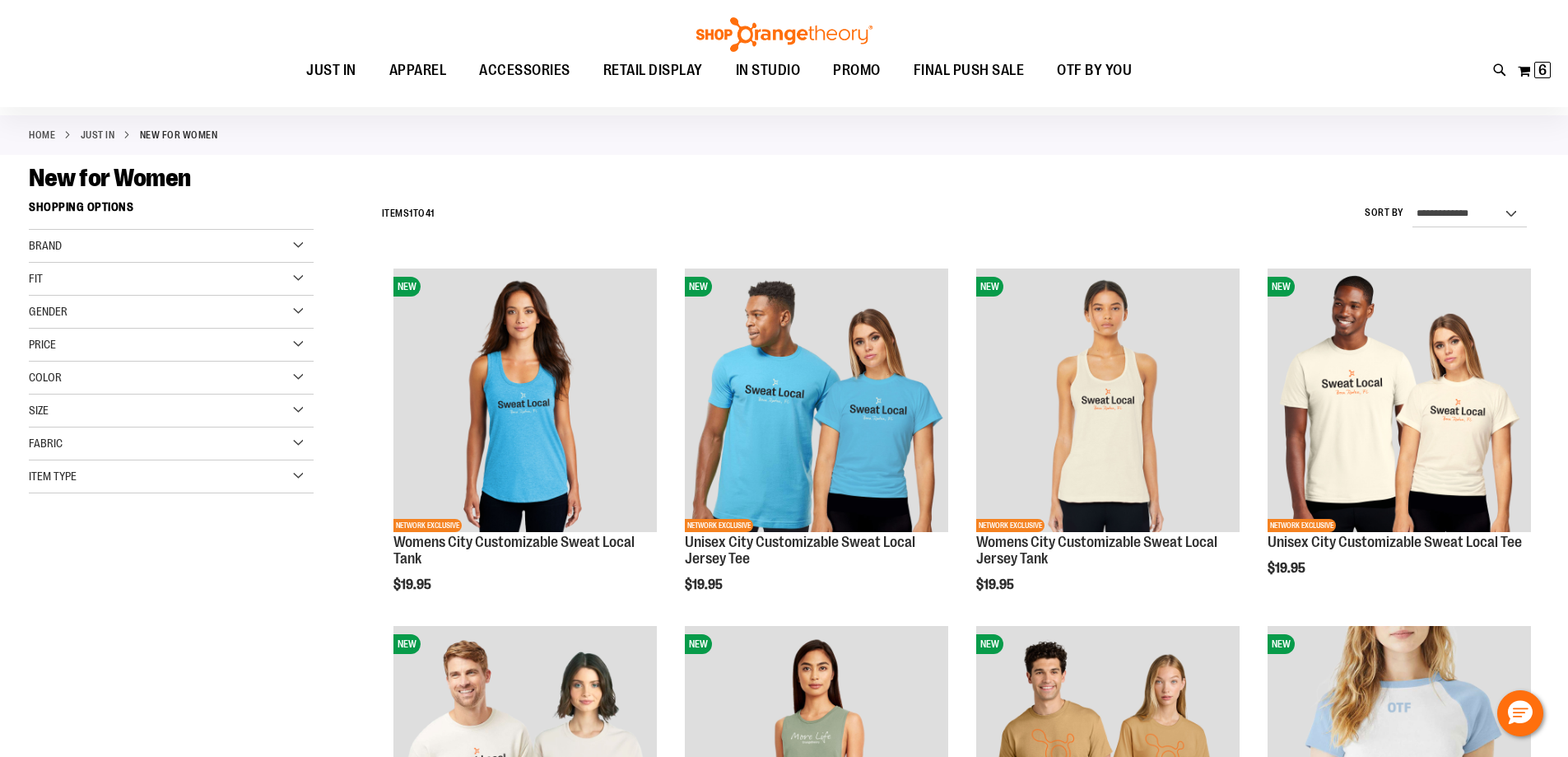
scroll to position [164, 0]
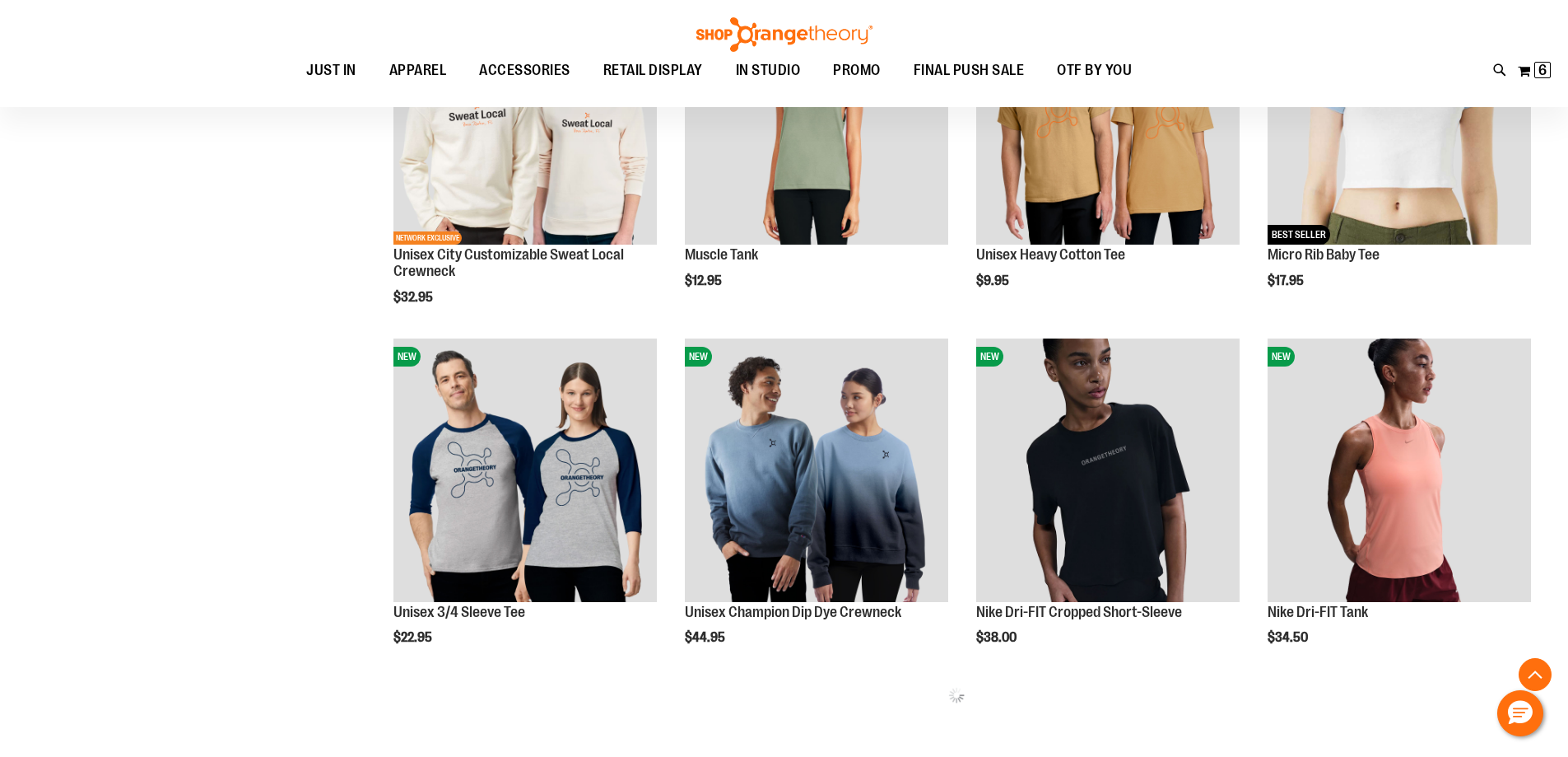
scroll to position [740, 0]
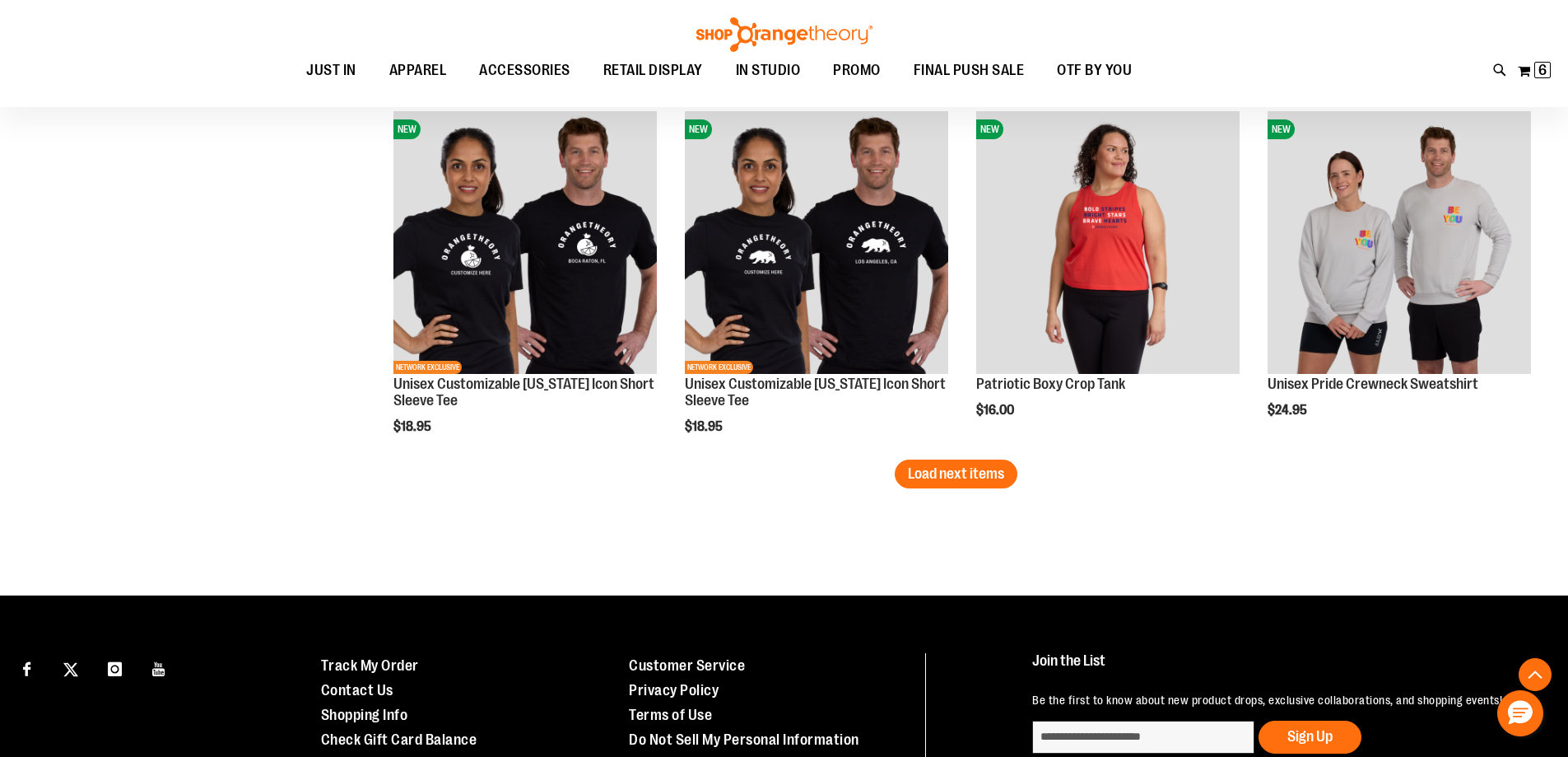
scroll to position [3129, 0]
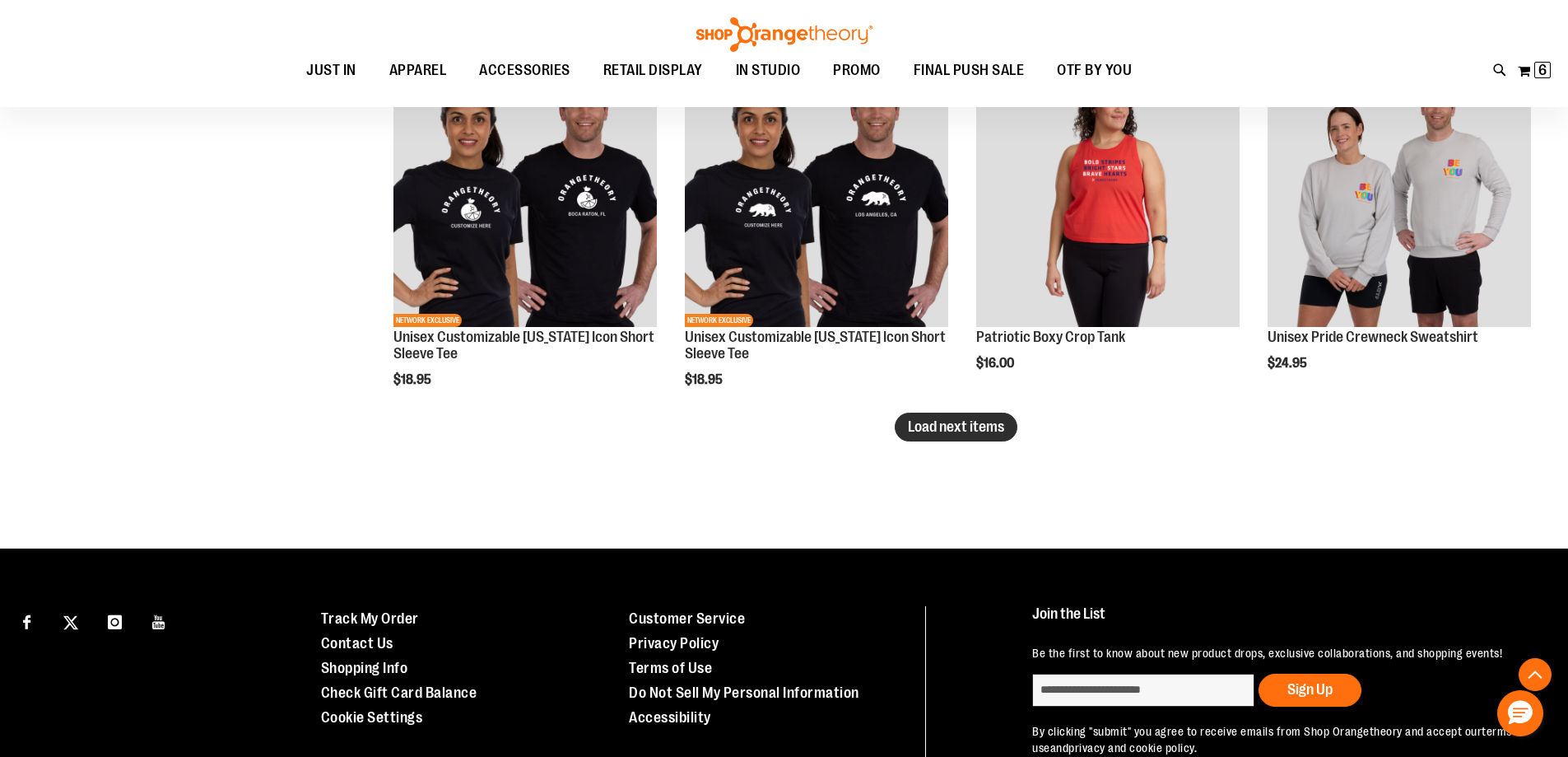
type input "**********"
click at [1005, 426] on span "Load next items" at bounding box center [956, 427] width 96 height 17
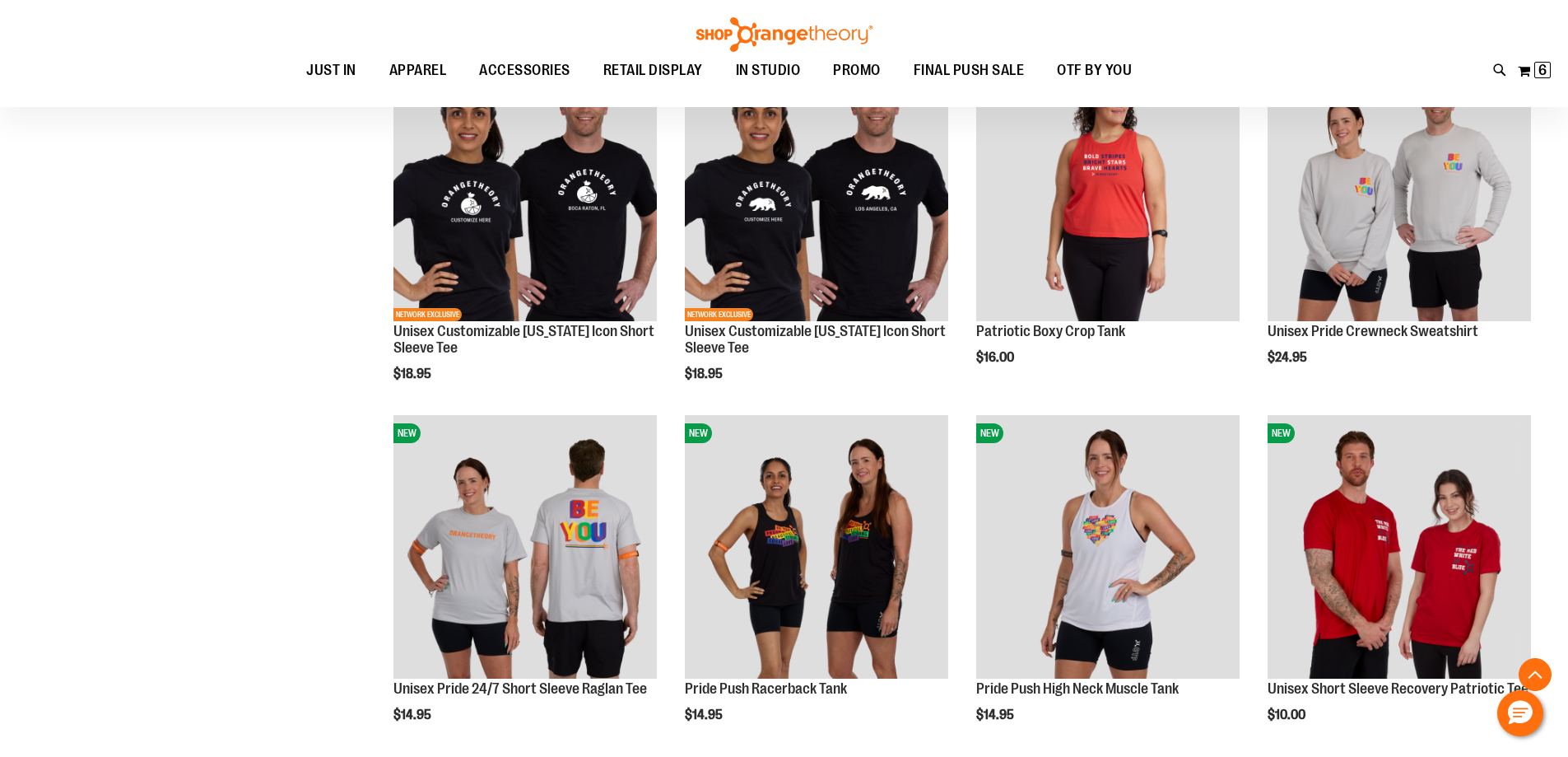
scroll to position [3129, 0]
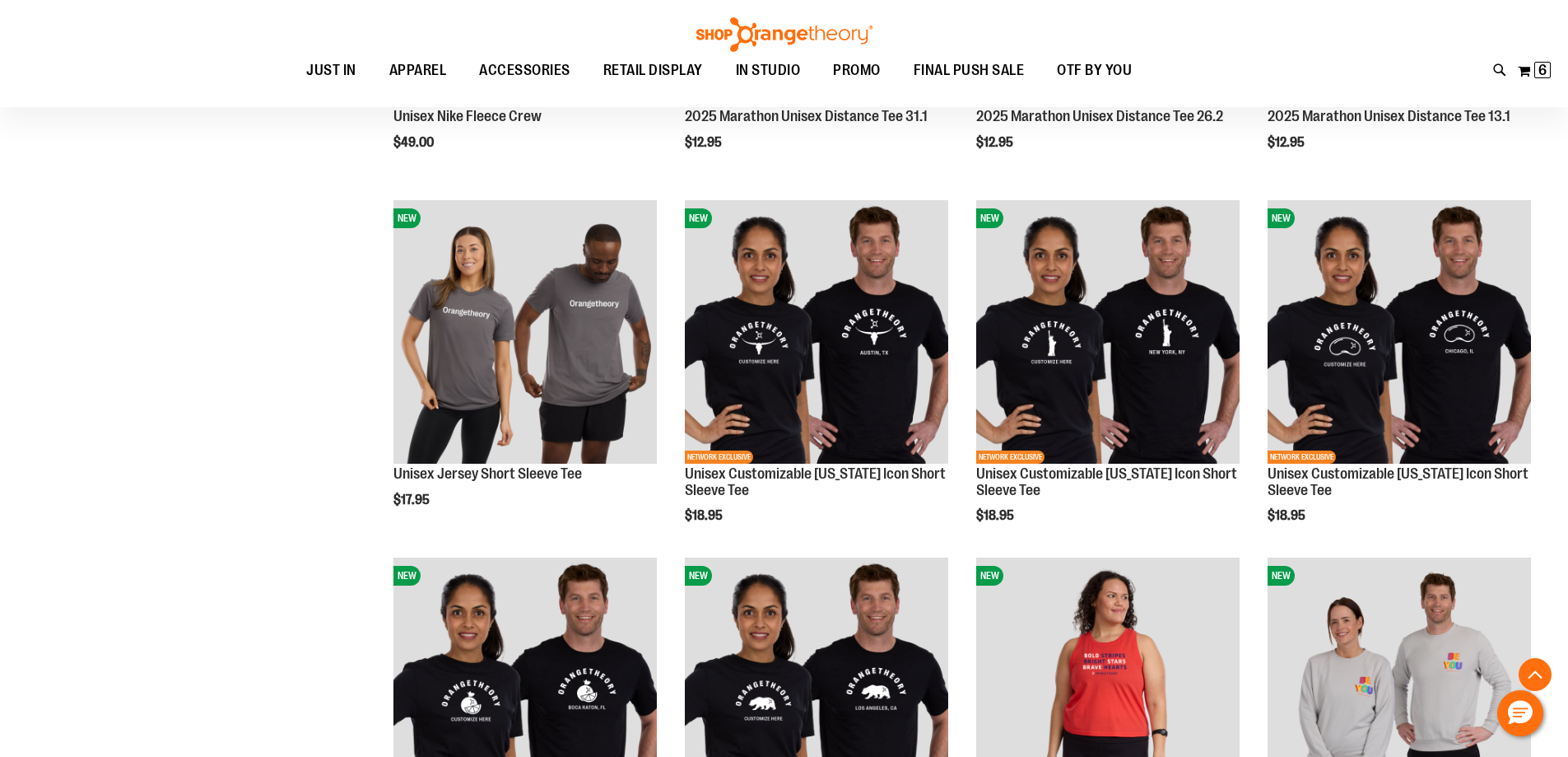
scroll to position [2634, 0]
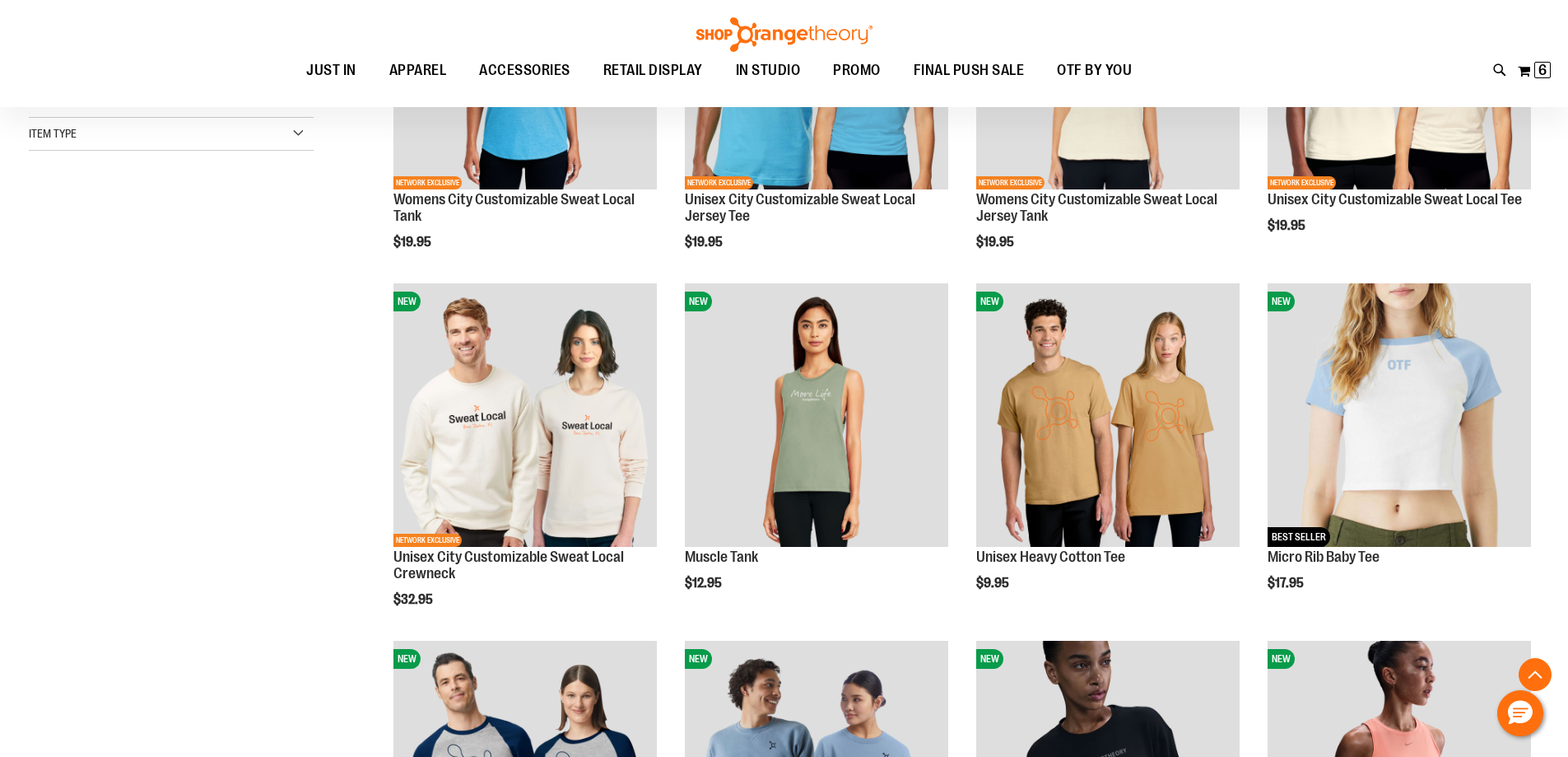
scroll to position [411, 0]
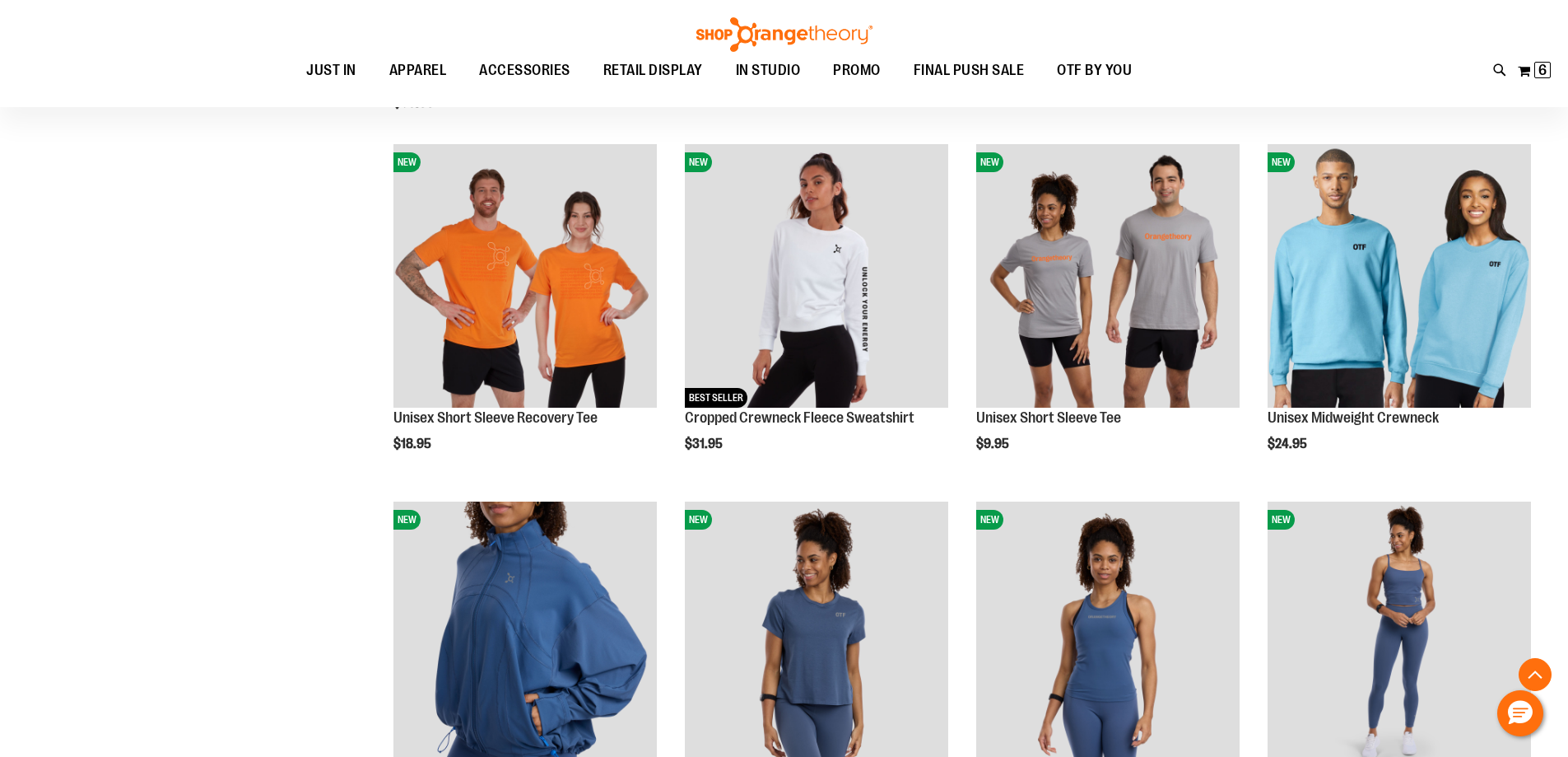
scroll to position [1646, 0]
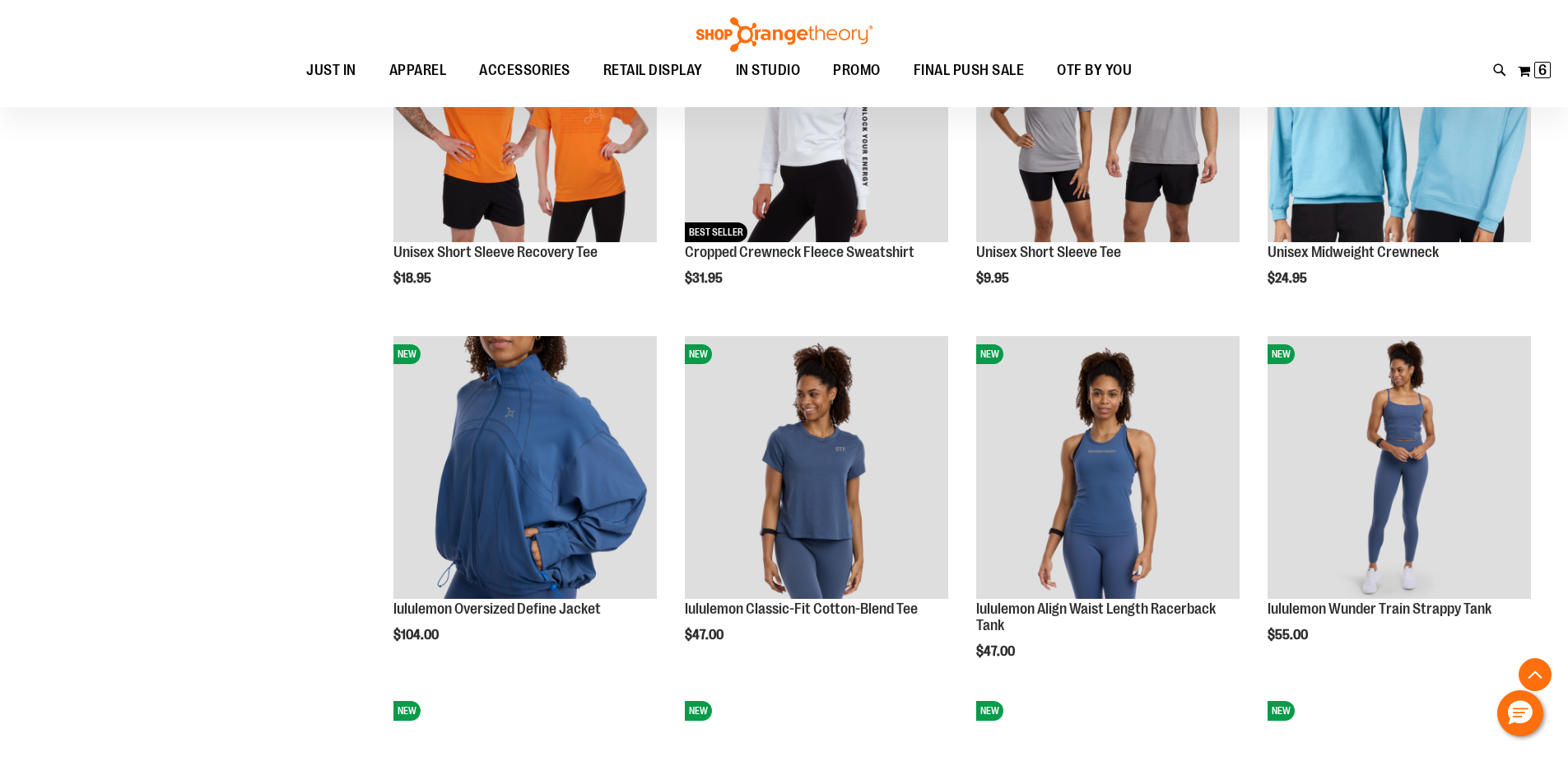
scroll to position [1811, 0]
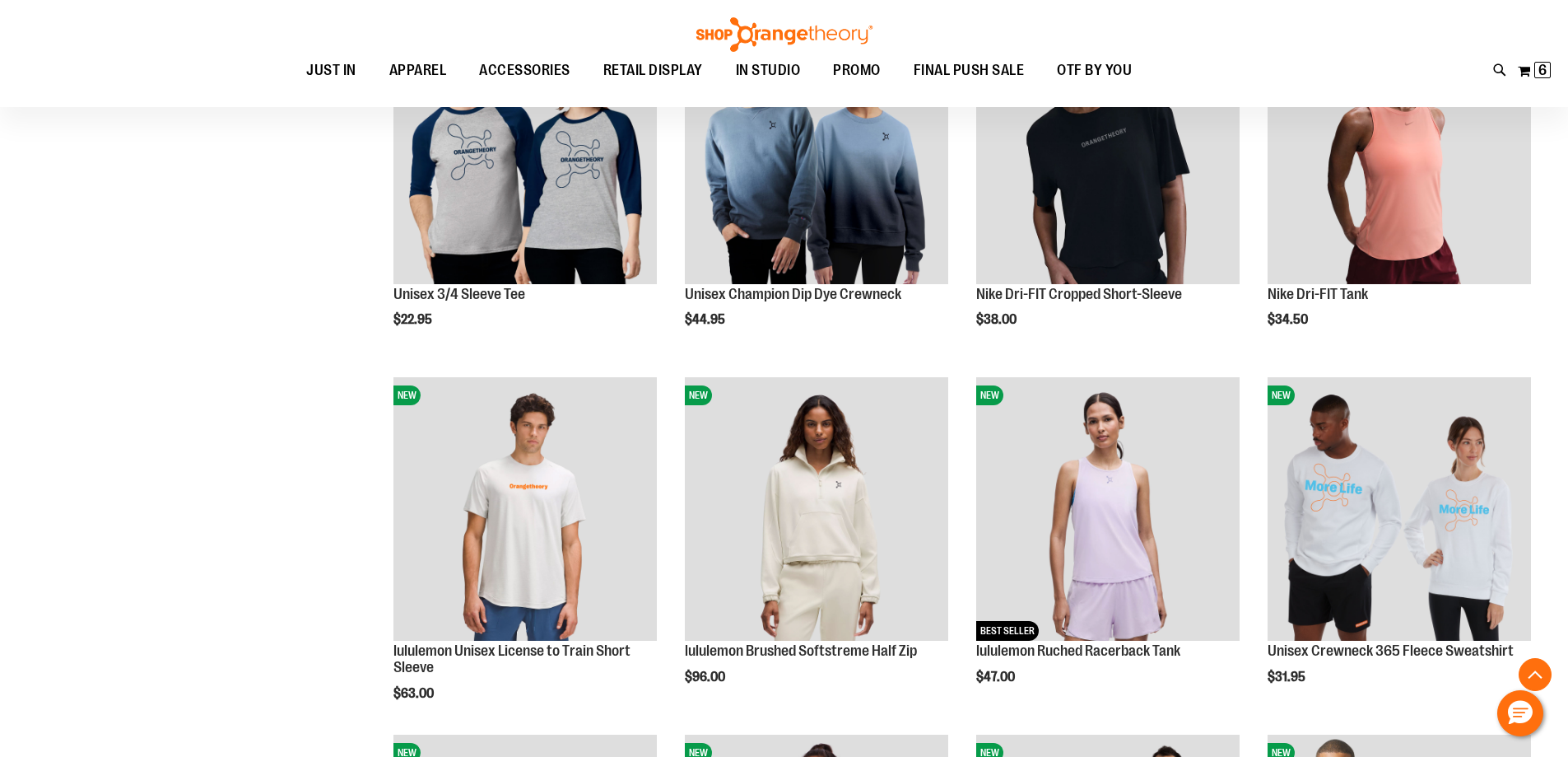
scroll to position [1070, 0]
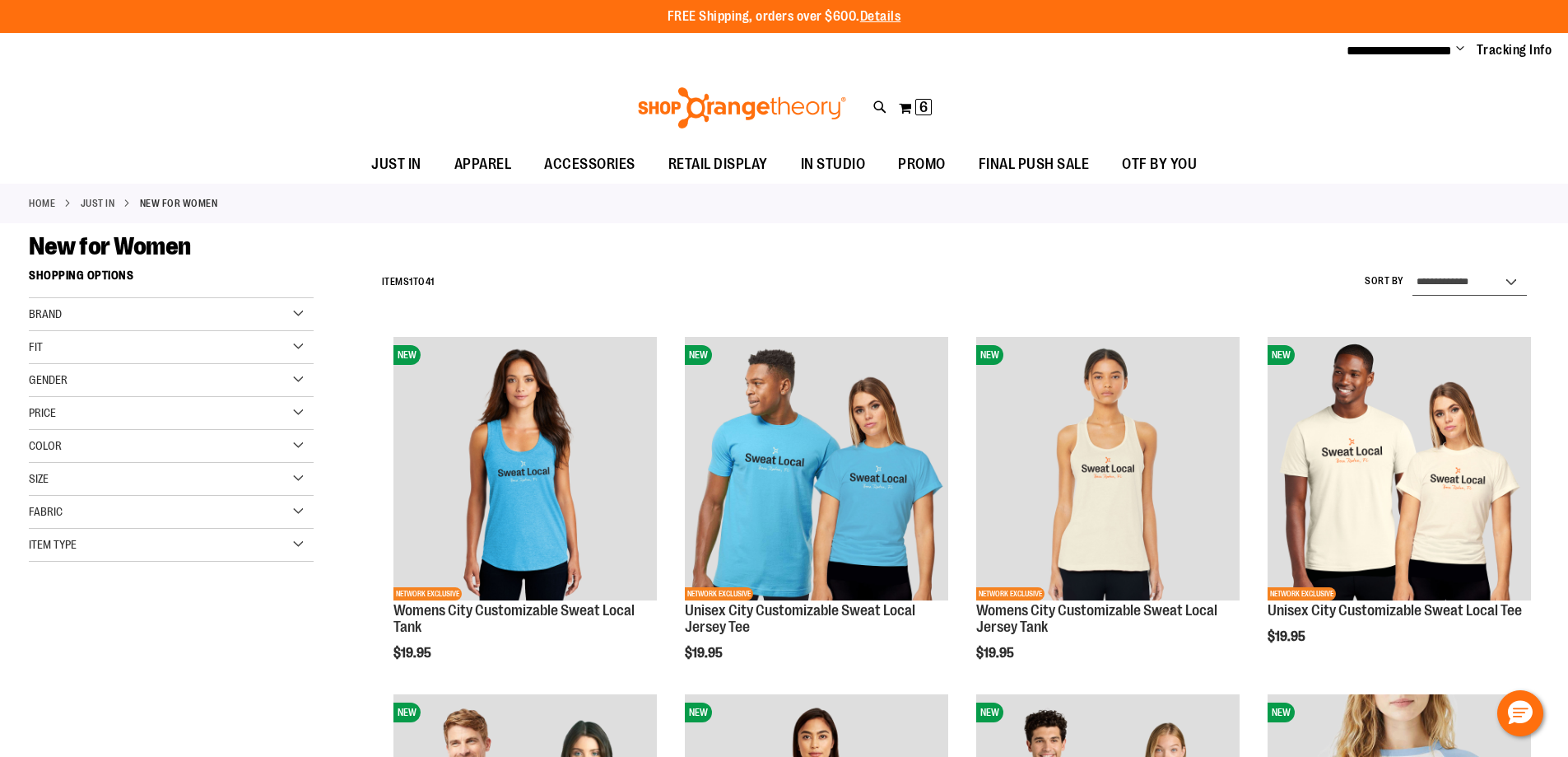
click at [1508, 289] on select "**********" at bounding box center [1470, 282] width 114 height 27
select select "*********"
click at [1413, 269] on select "**********" at bounding box center [1470, 282] width 114 height 27
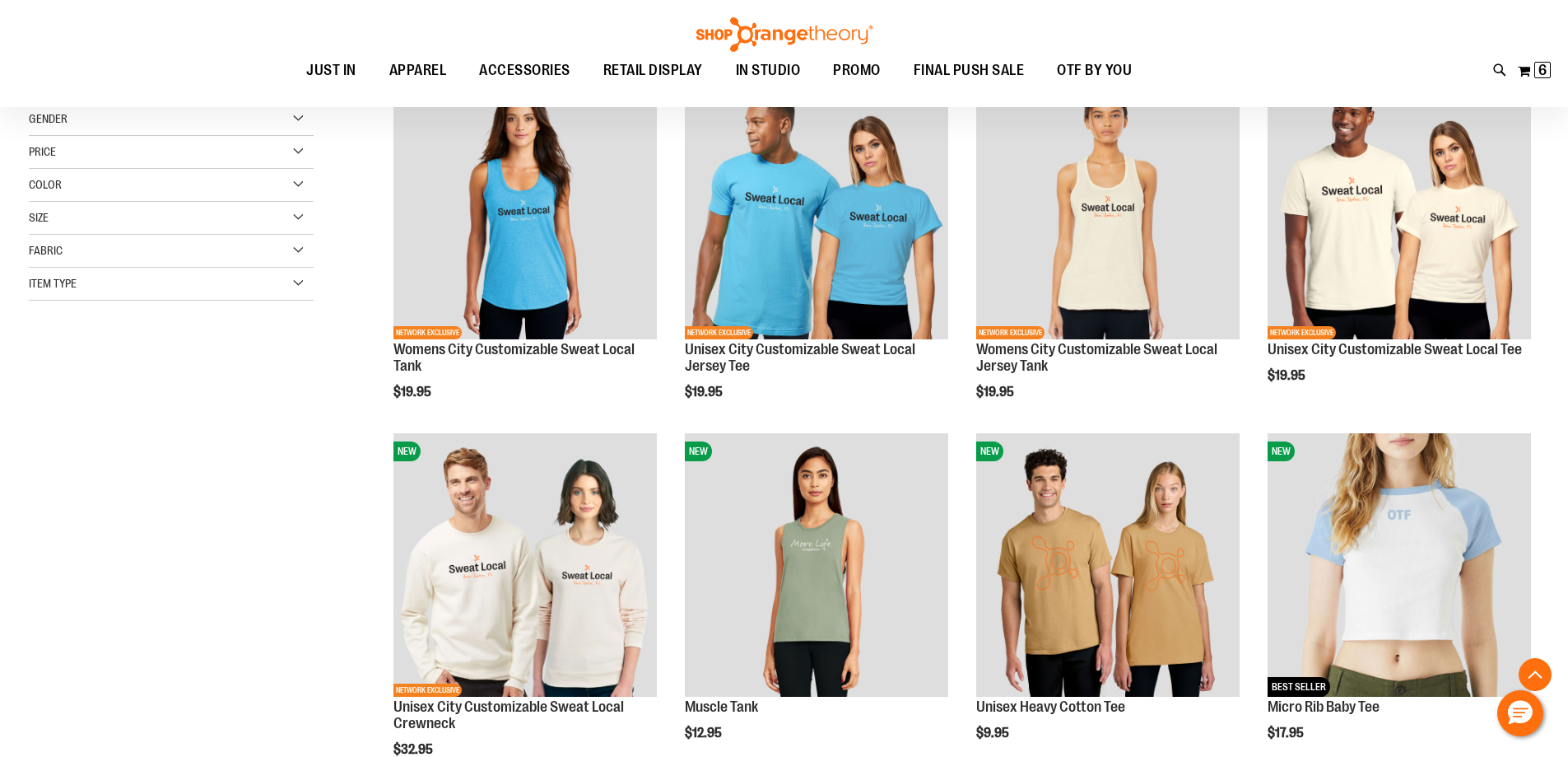
scroll to position [260, 0]
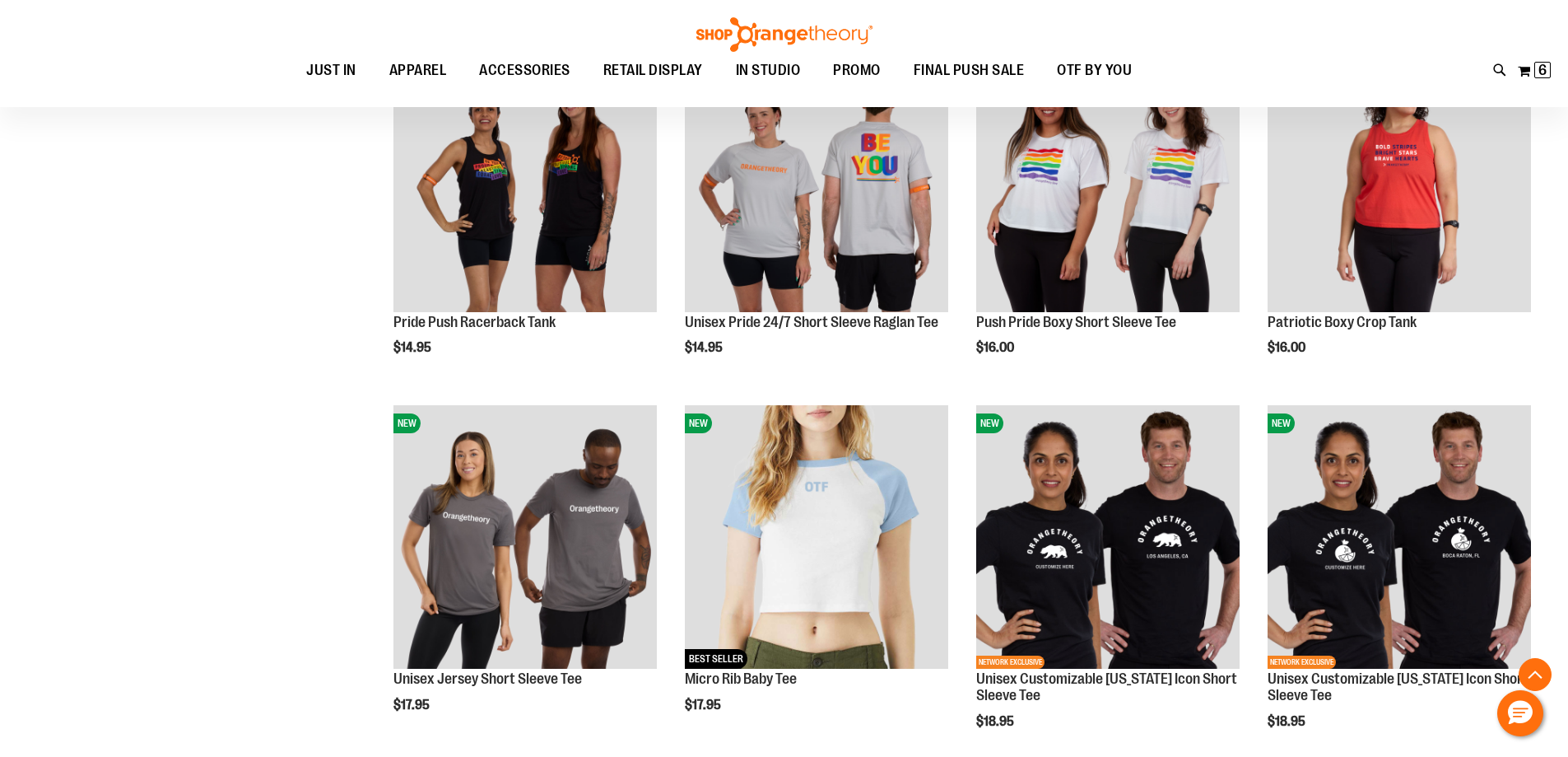
scroll to position [1083, 0]
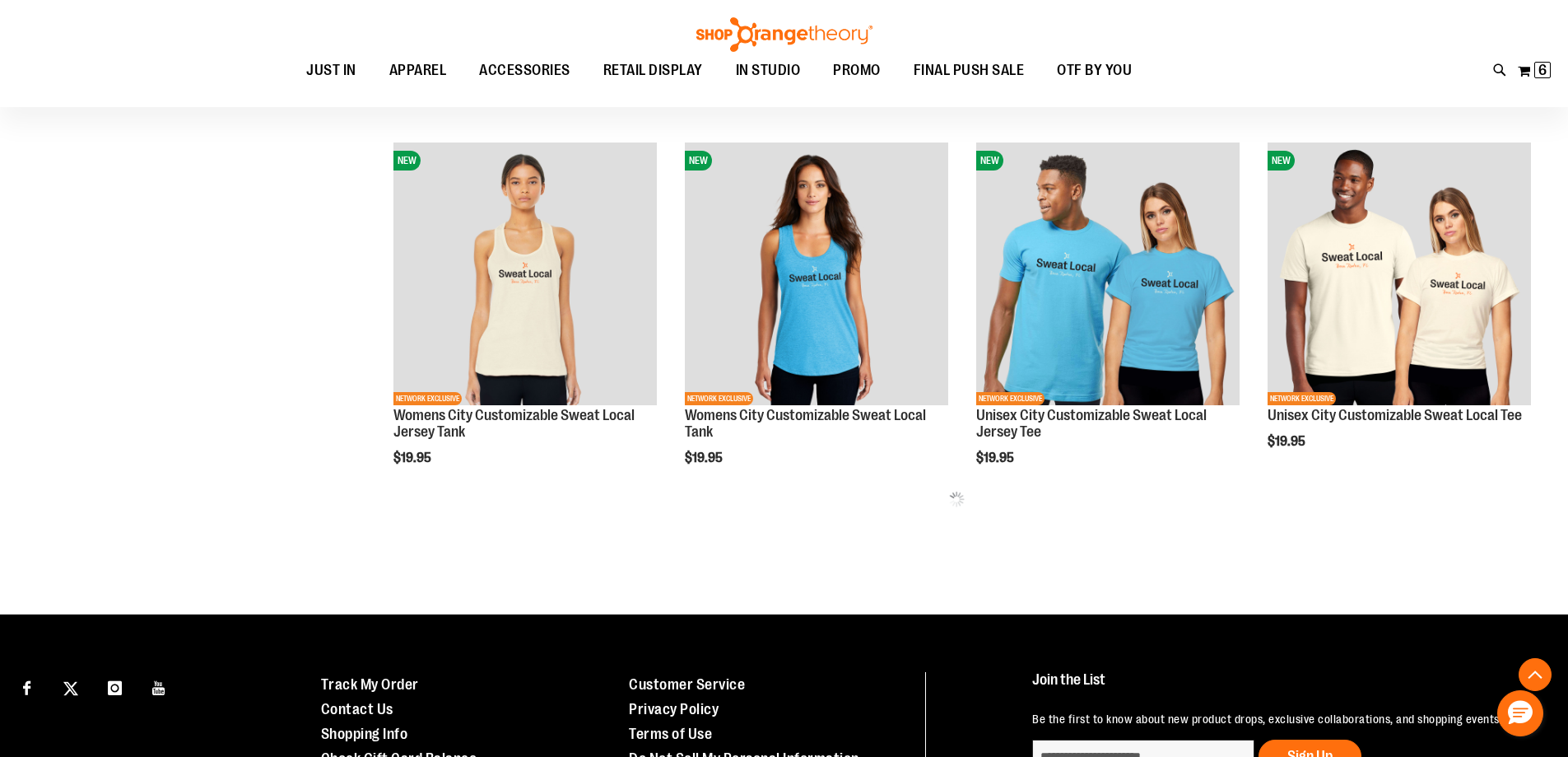
scroll to position [1990, 0]
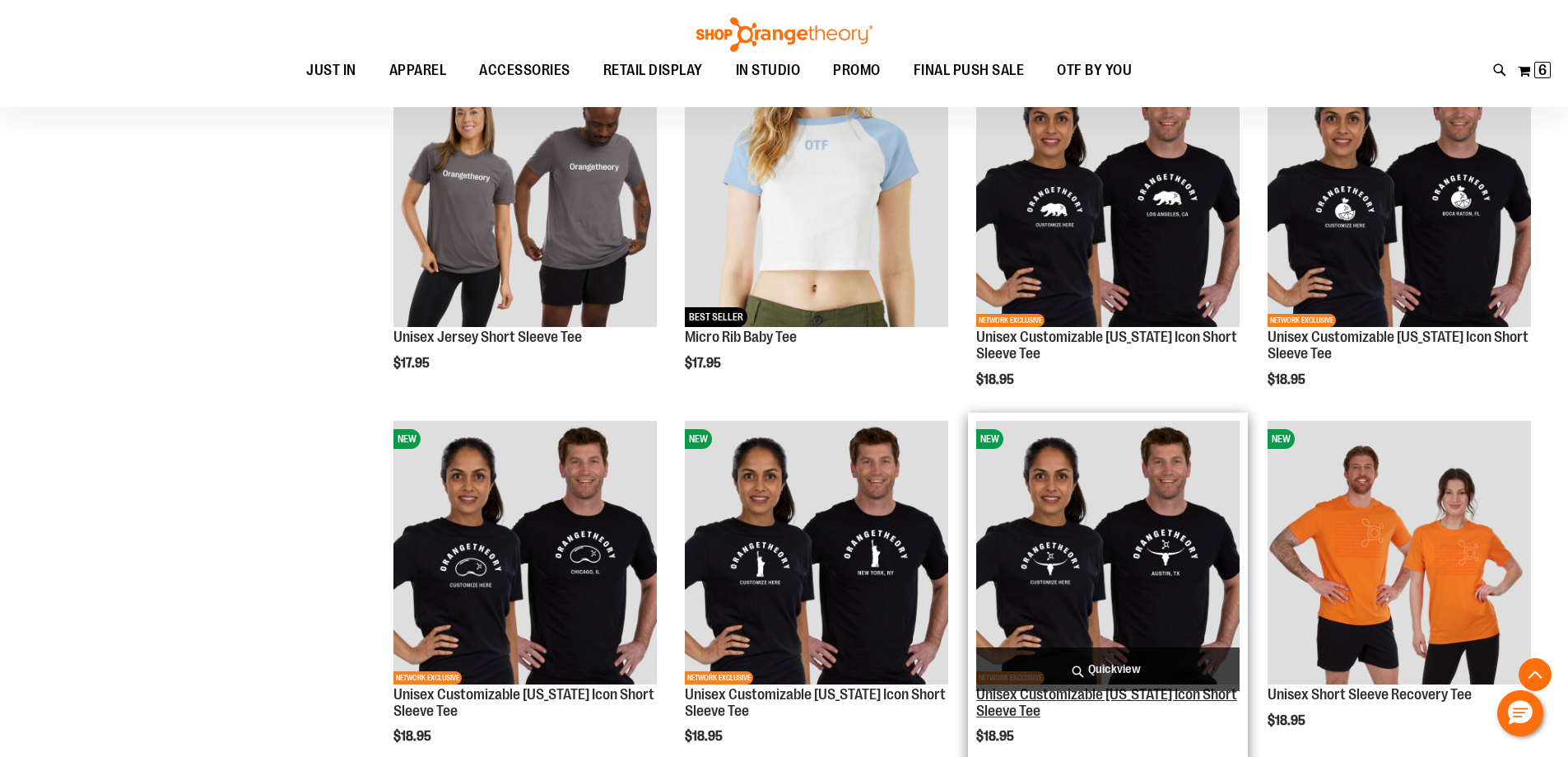
scroll to position [1166, 0]
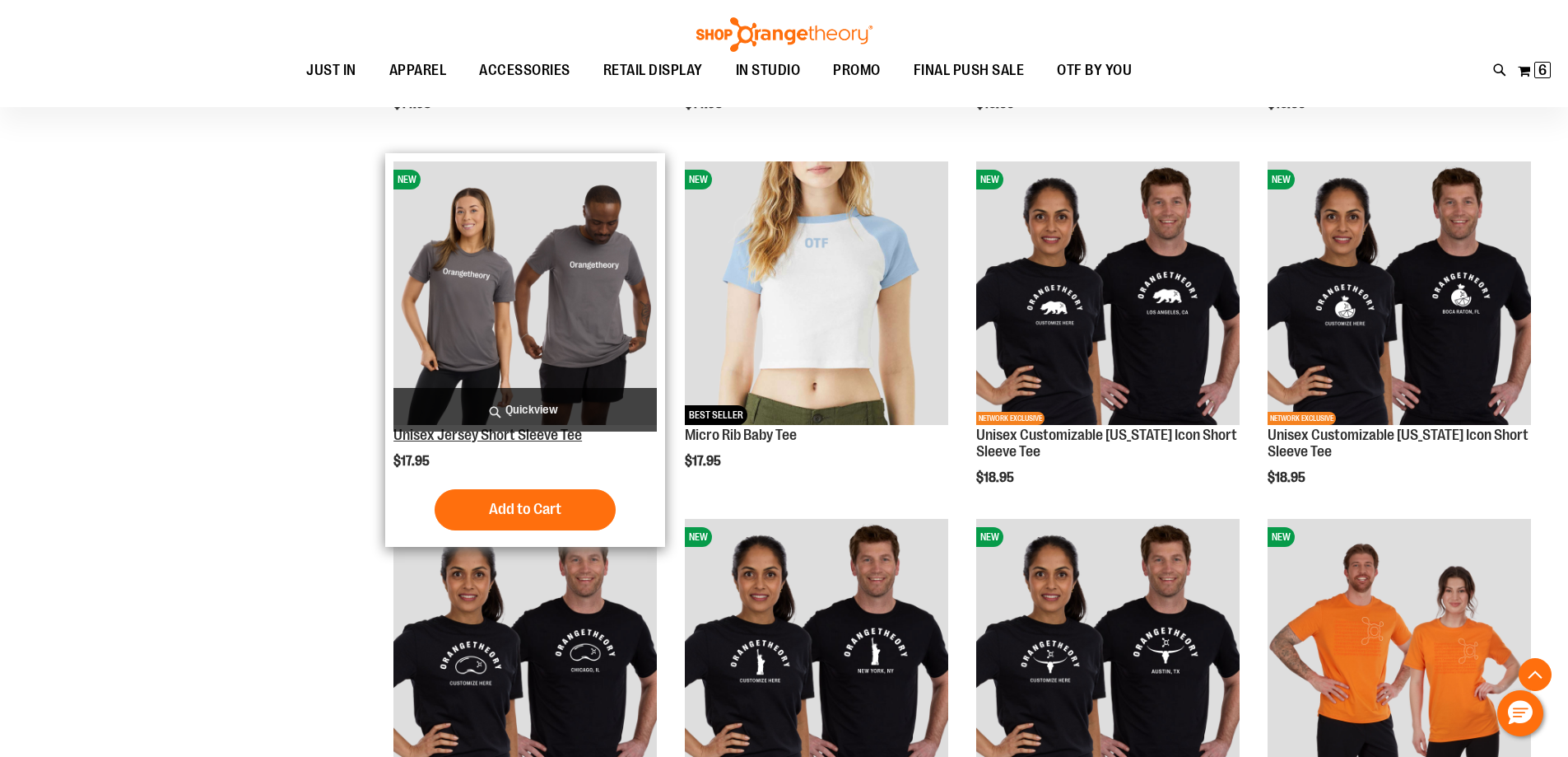
scroll to position [1248, 0]
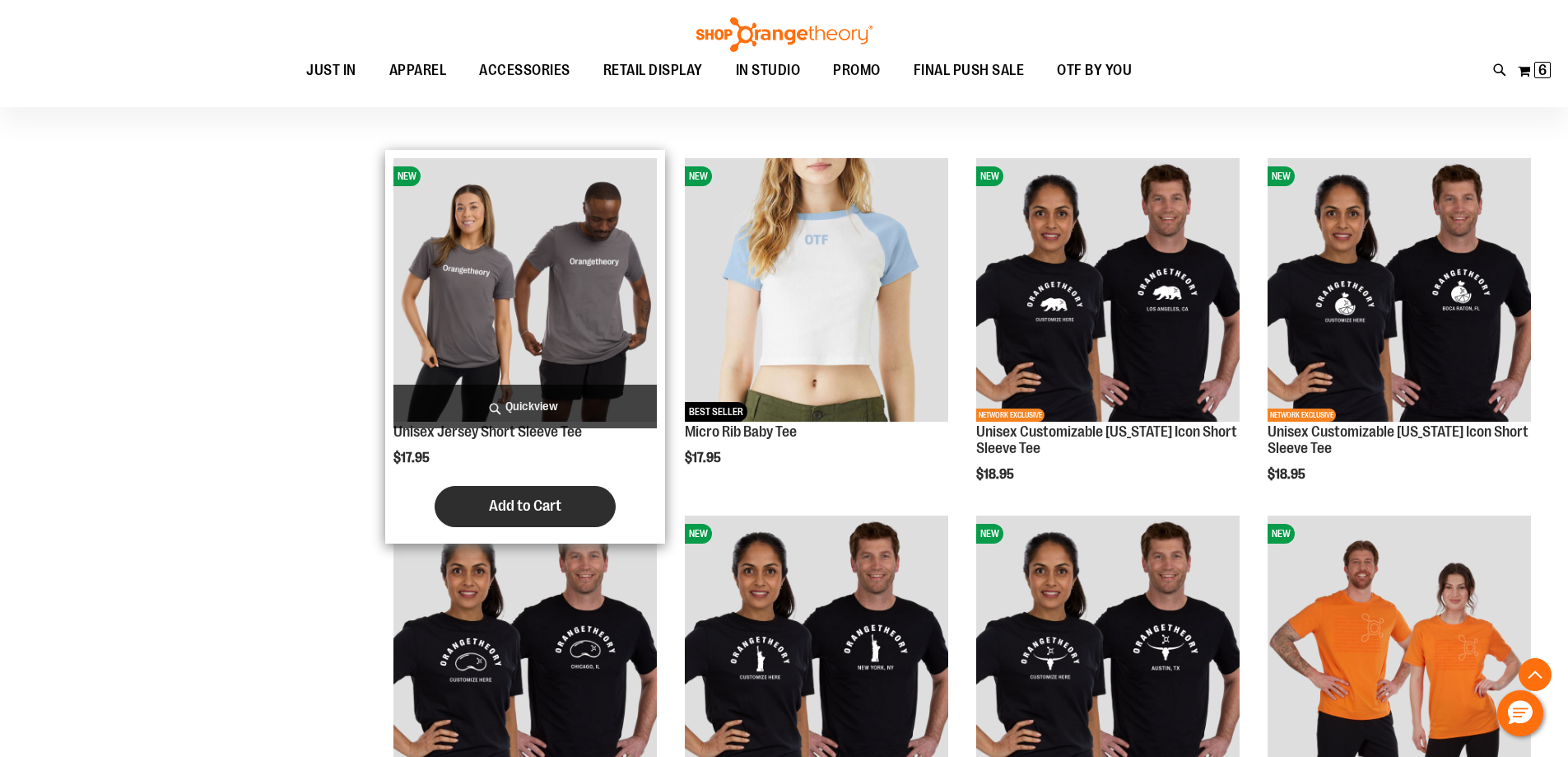
click at [518, 503] on span "Add to Cart" at bounding box center [525, 506] width 73 height 18
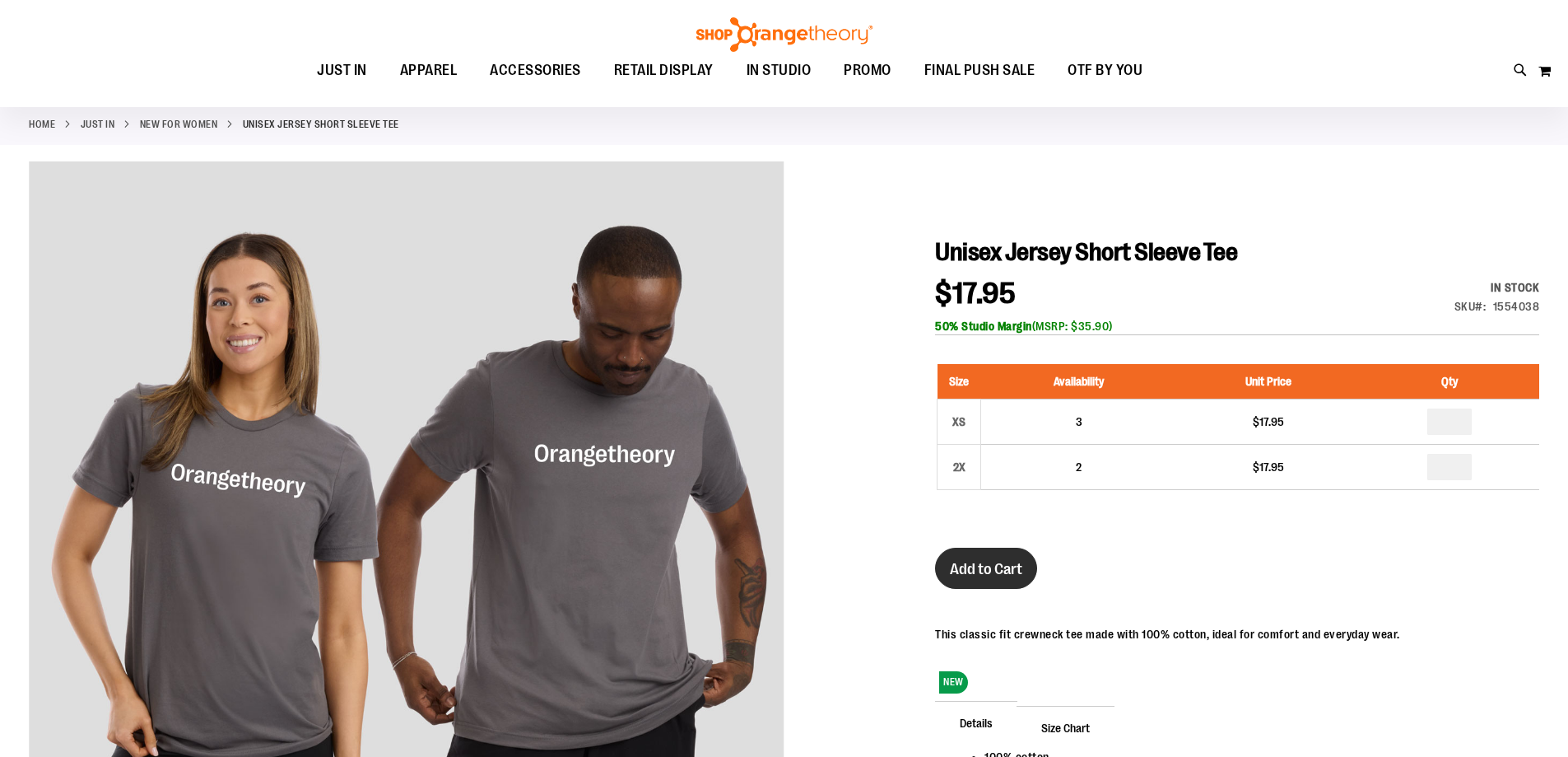
scroll to position [81, 0]
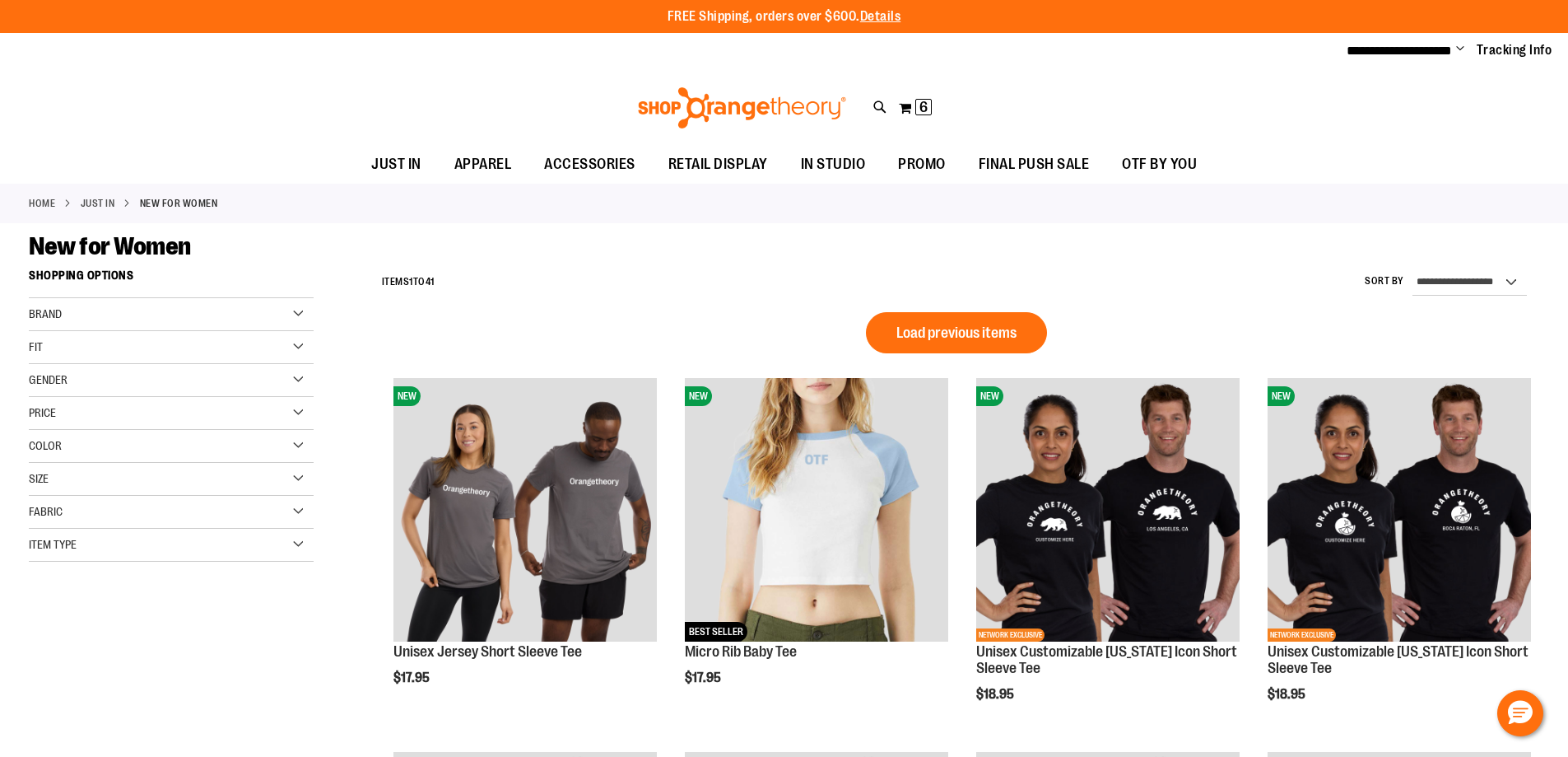
scroll to position [949, 0]
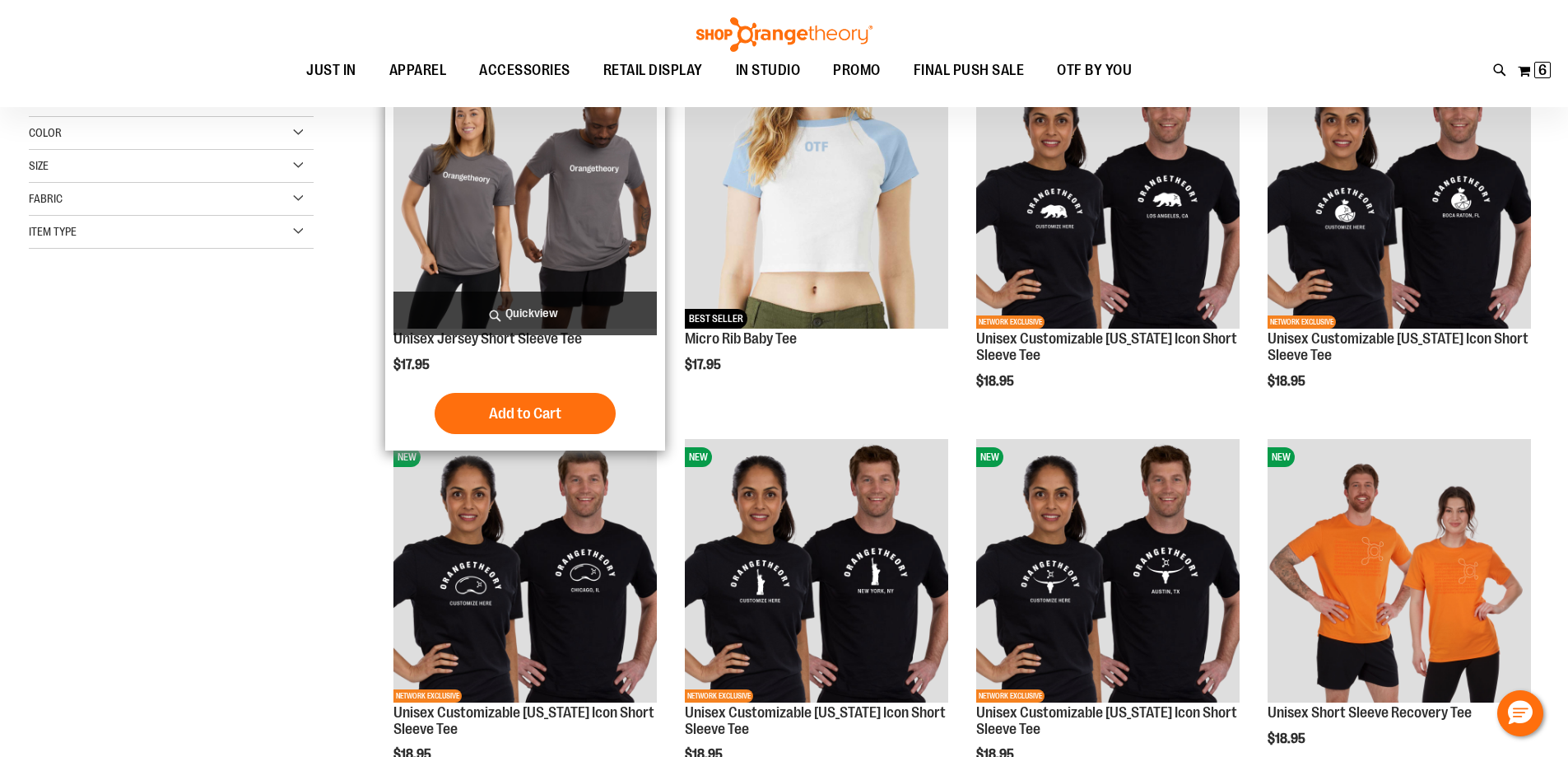
scroll to position [328, 0]
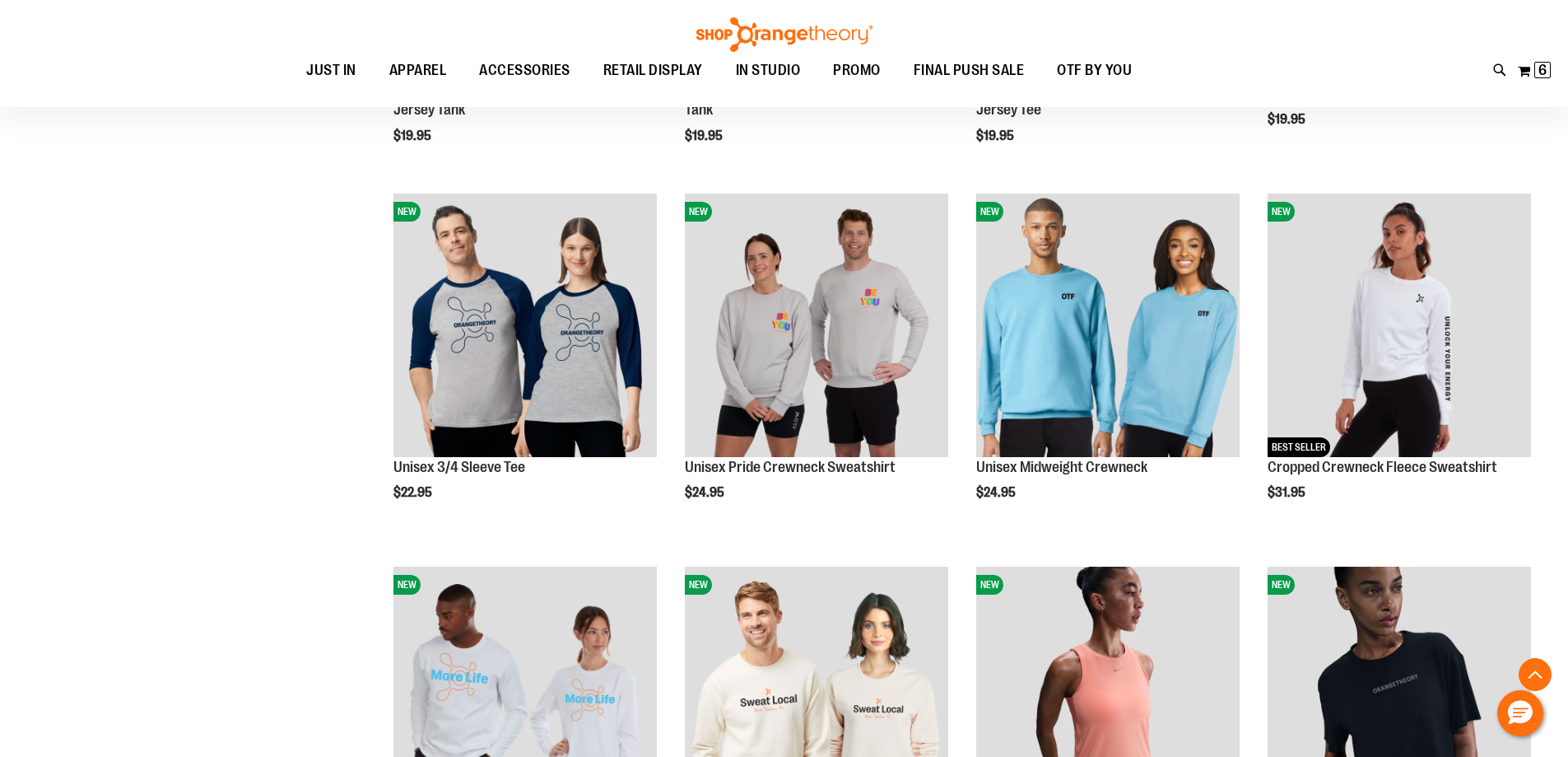
scroll to position [1317, 0]
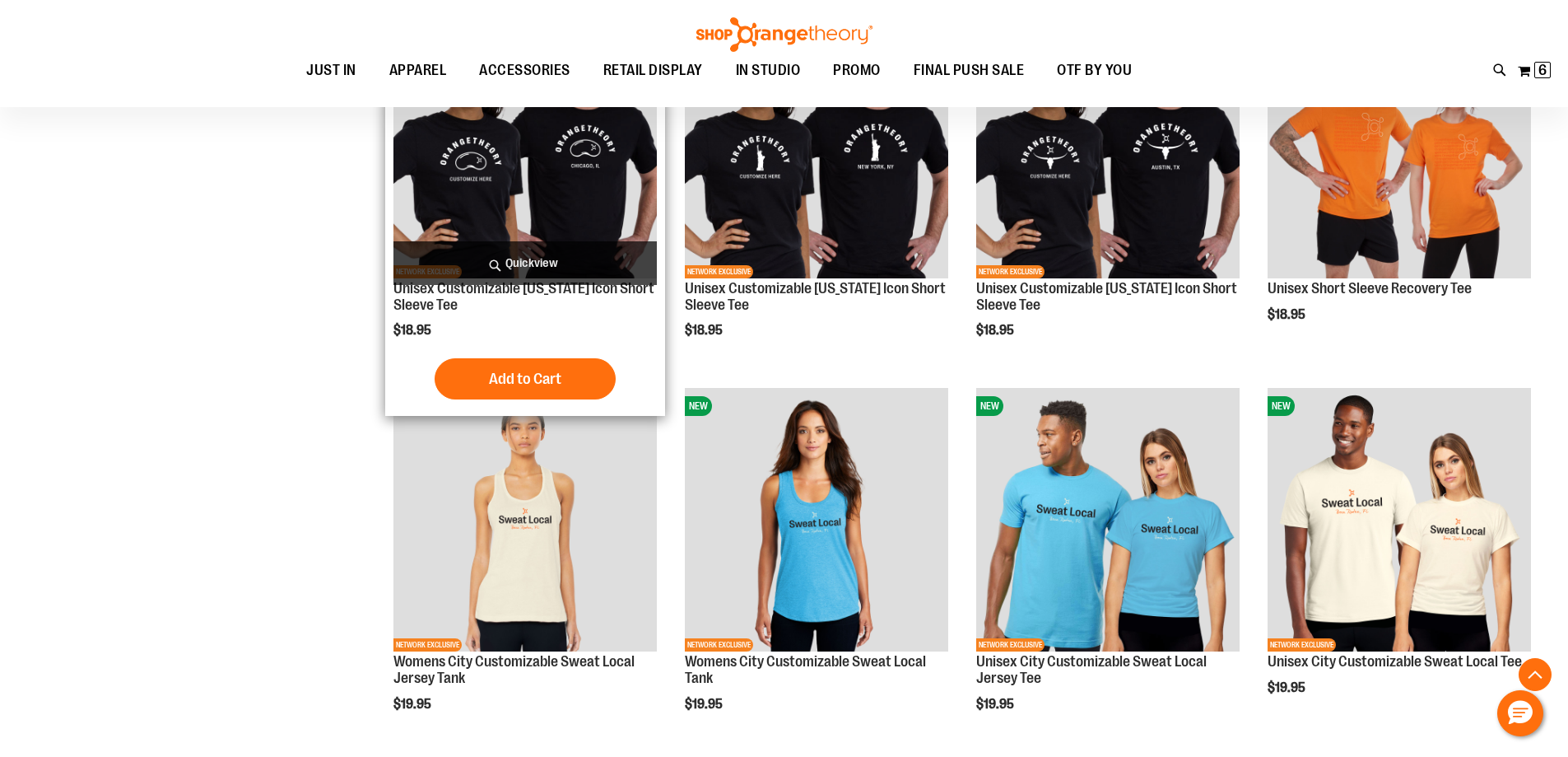
scroll to position [575, 0]
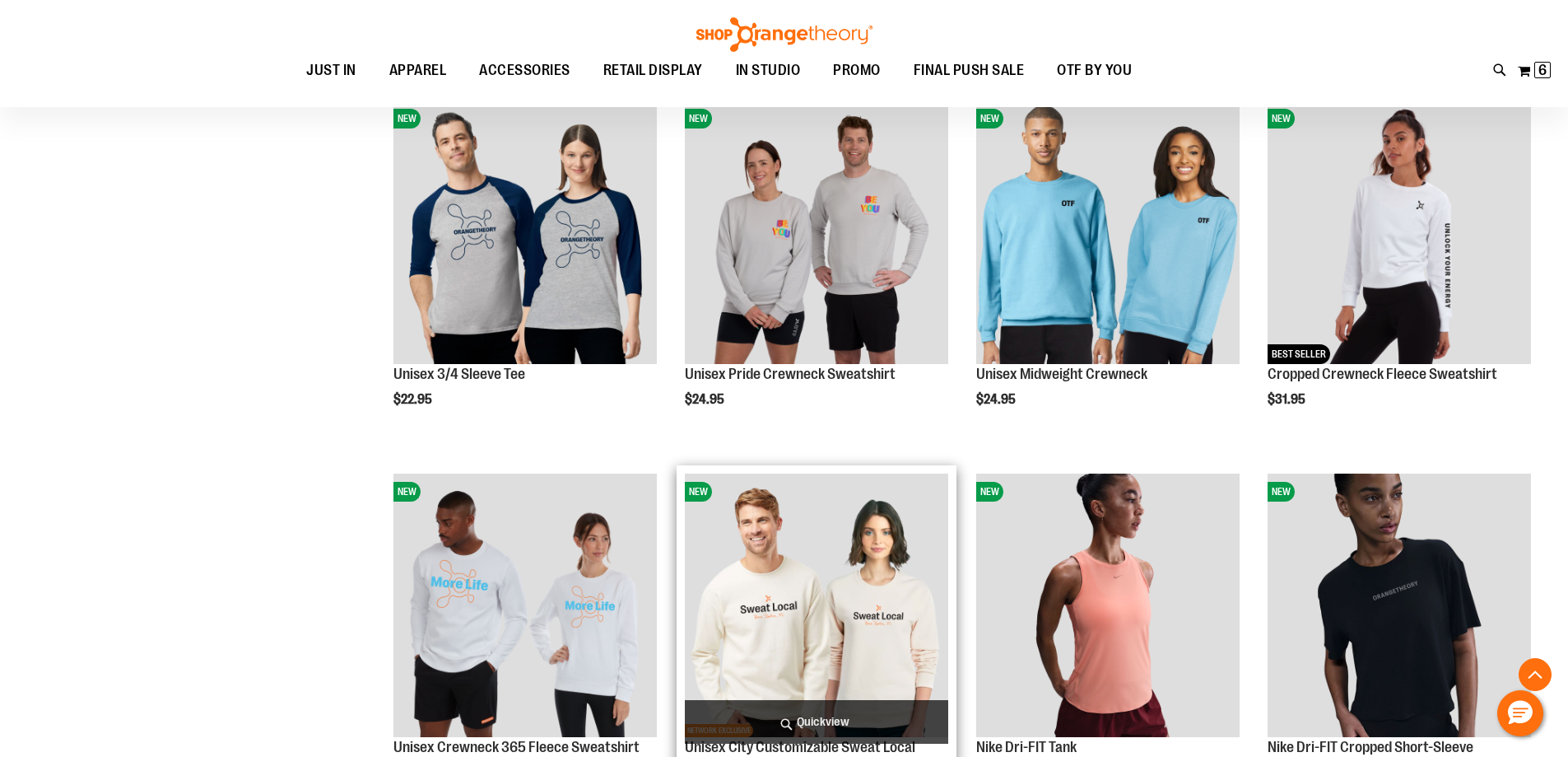
scroll to position [1482, 0]
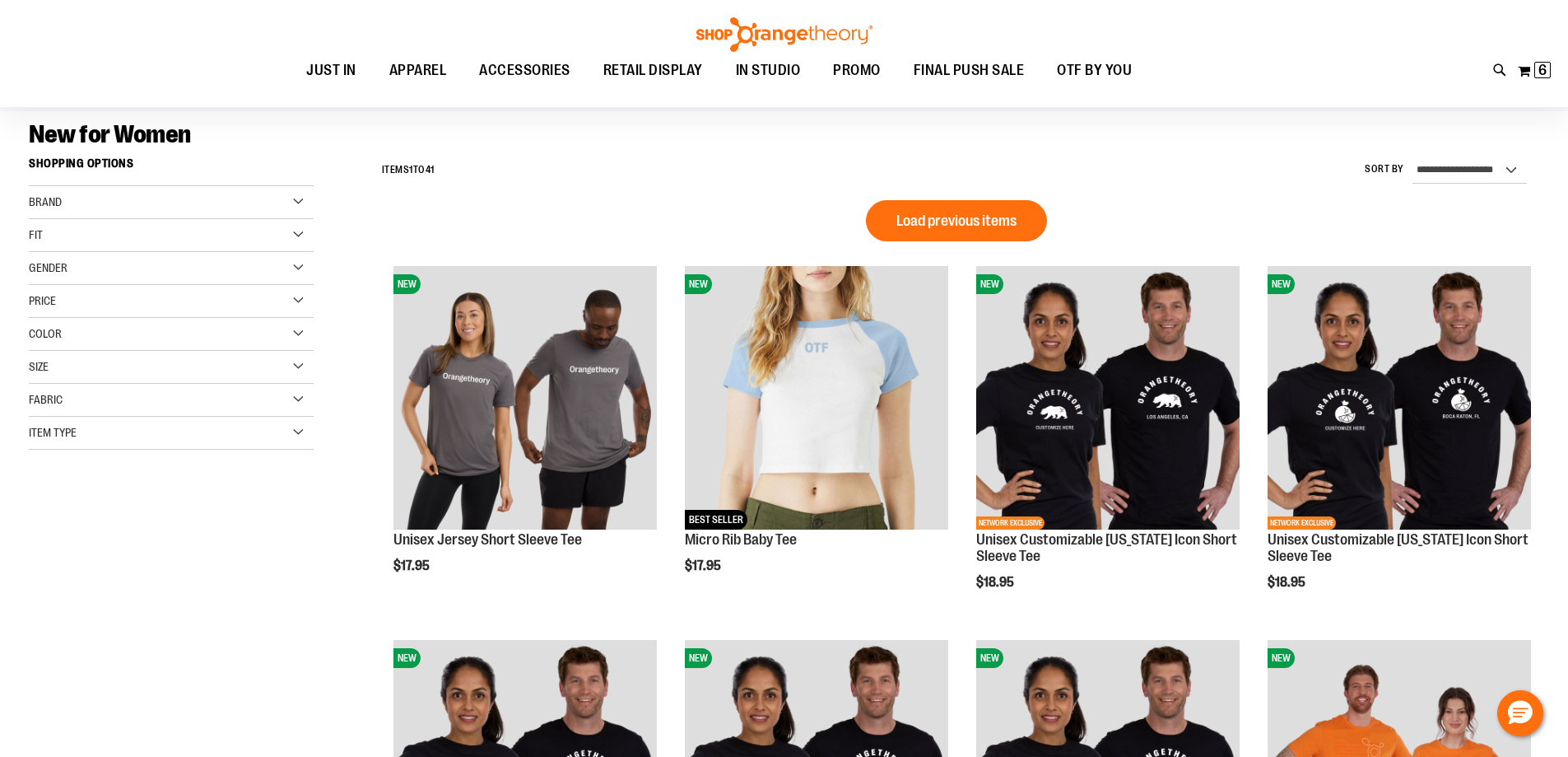
scroll to position [81, 0]
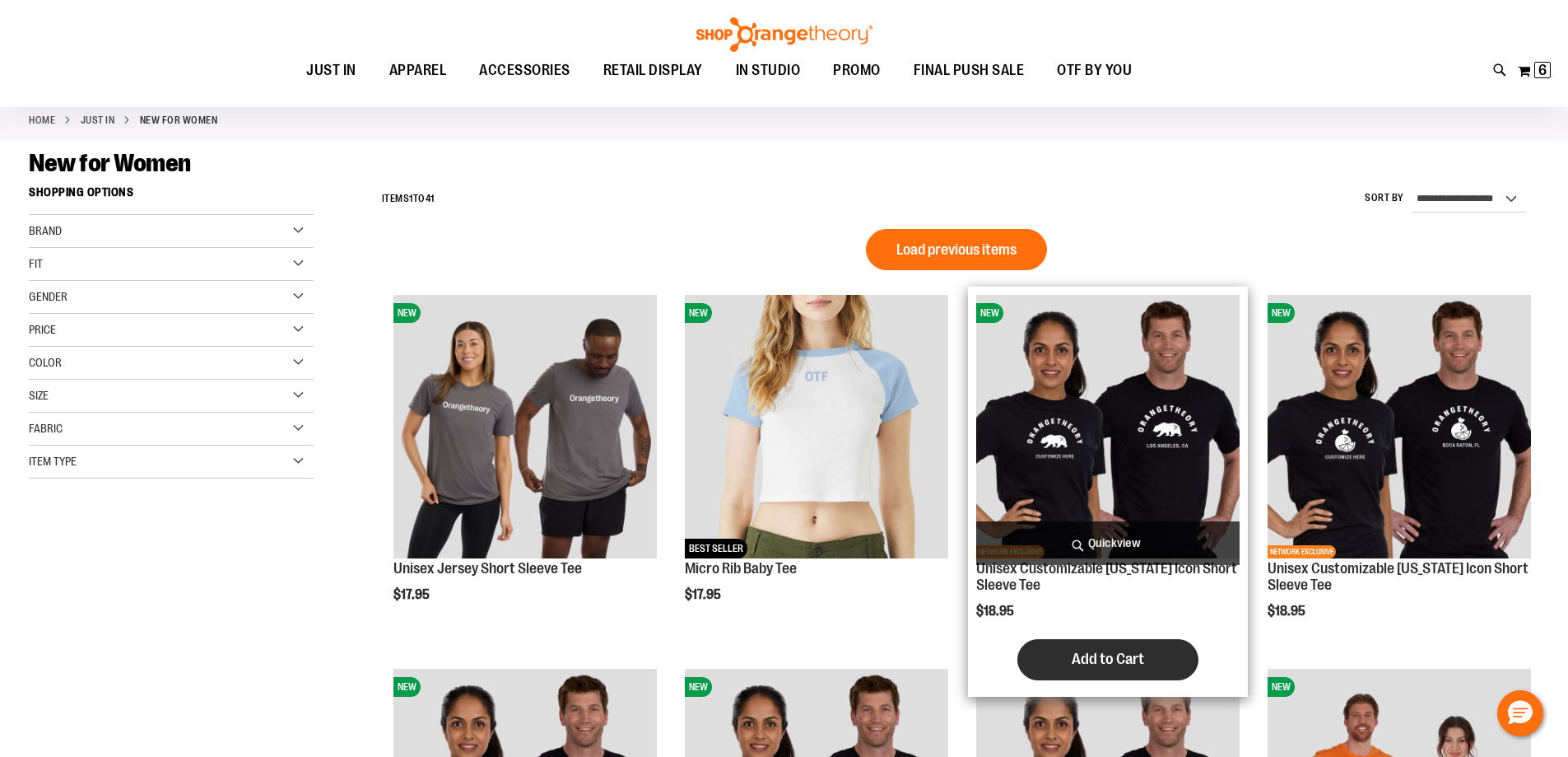
type input "**********"
click at [1107, 645] on button "Add to Cart" at bounding box center [1108, 659] width 181 height 41
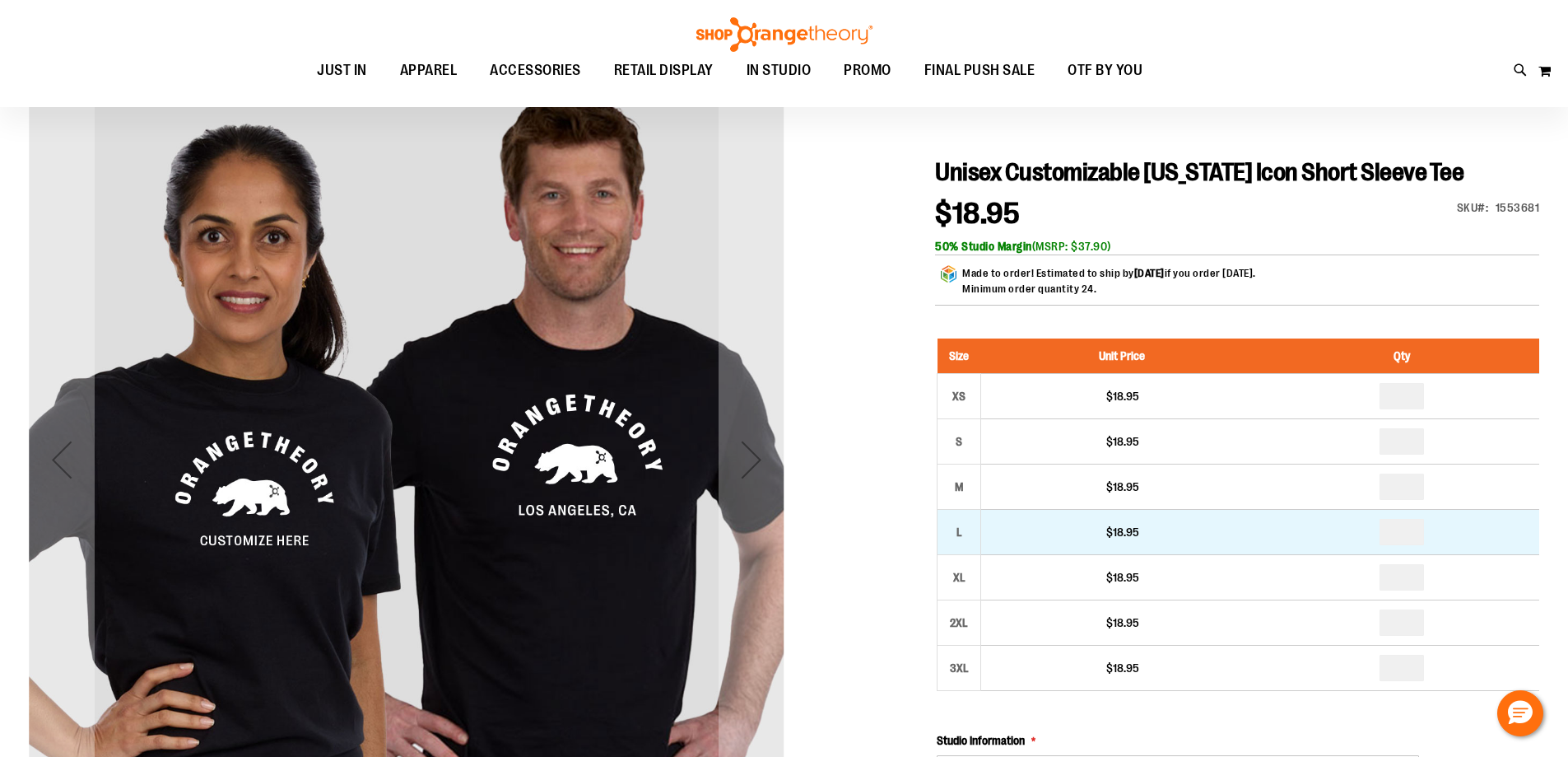
scroll to position [164, 0]
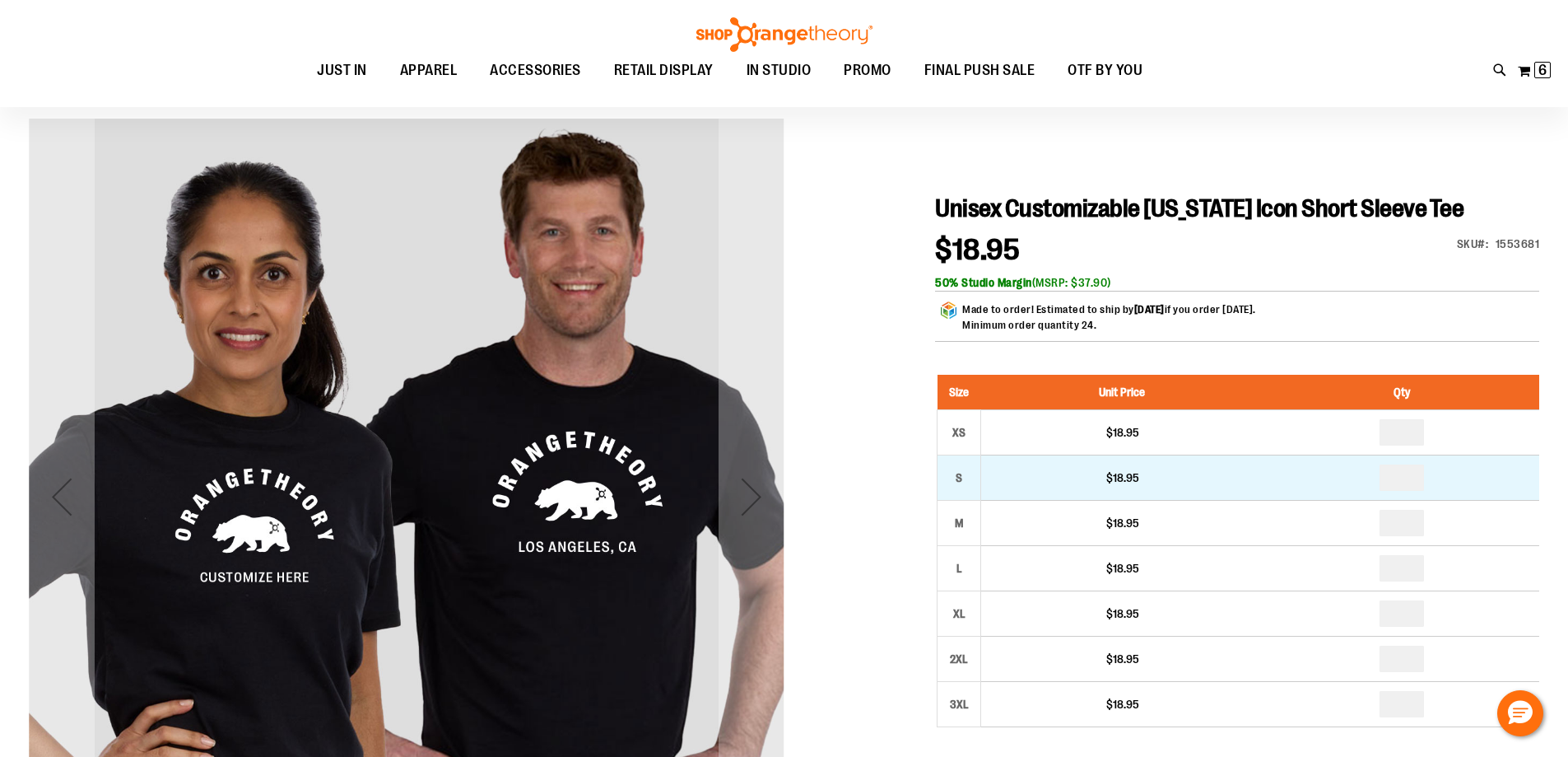
type input "**********"
click at [1413, 473] on input "number" at bounding box center [1402, 478] width 44 height 27
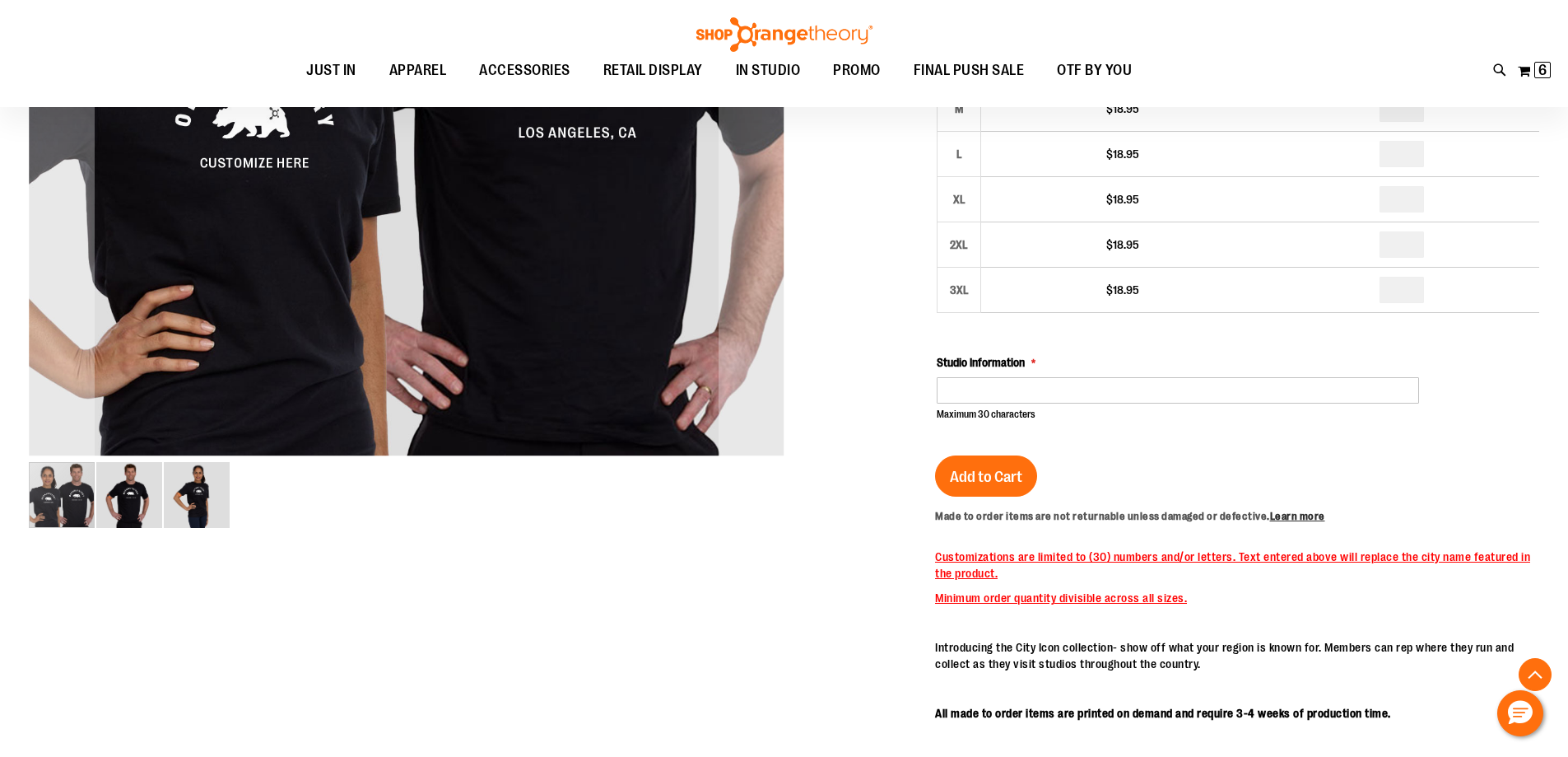
scroll to position [658, 0]
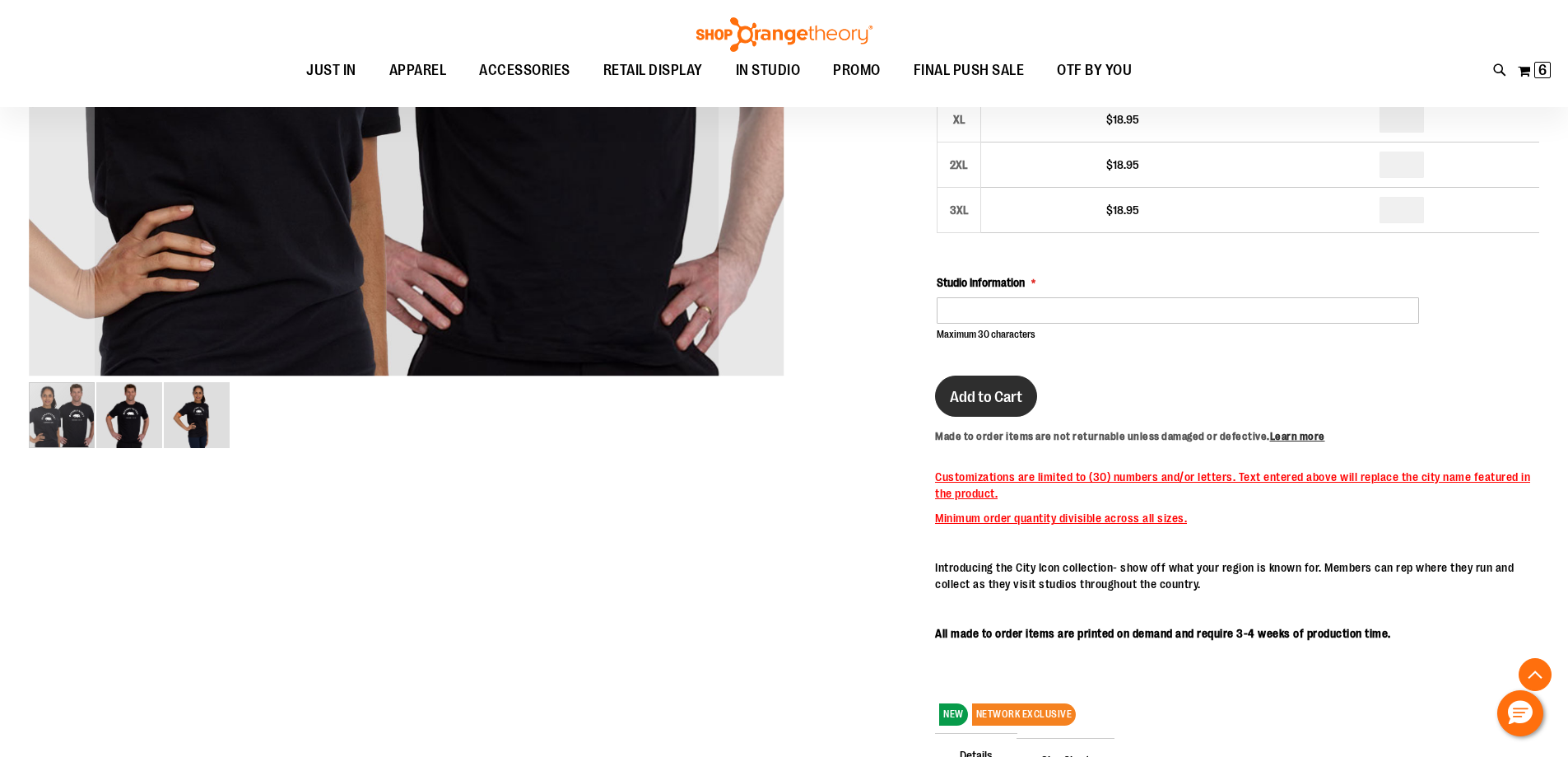
type input "*"
click at [998, 401] on span "Add to Cart" at bounding box center [986, 397] width 73 height 18
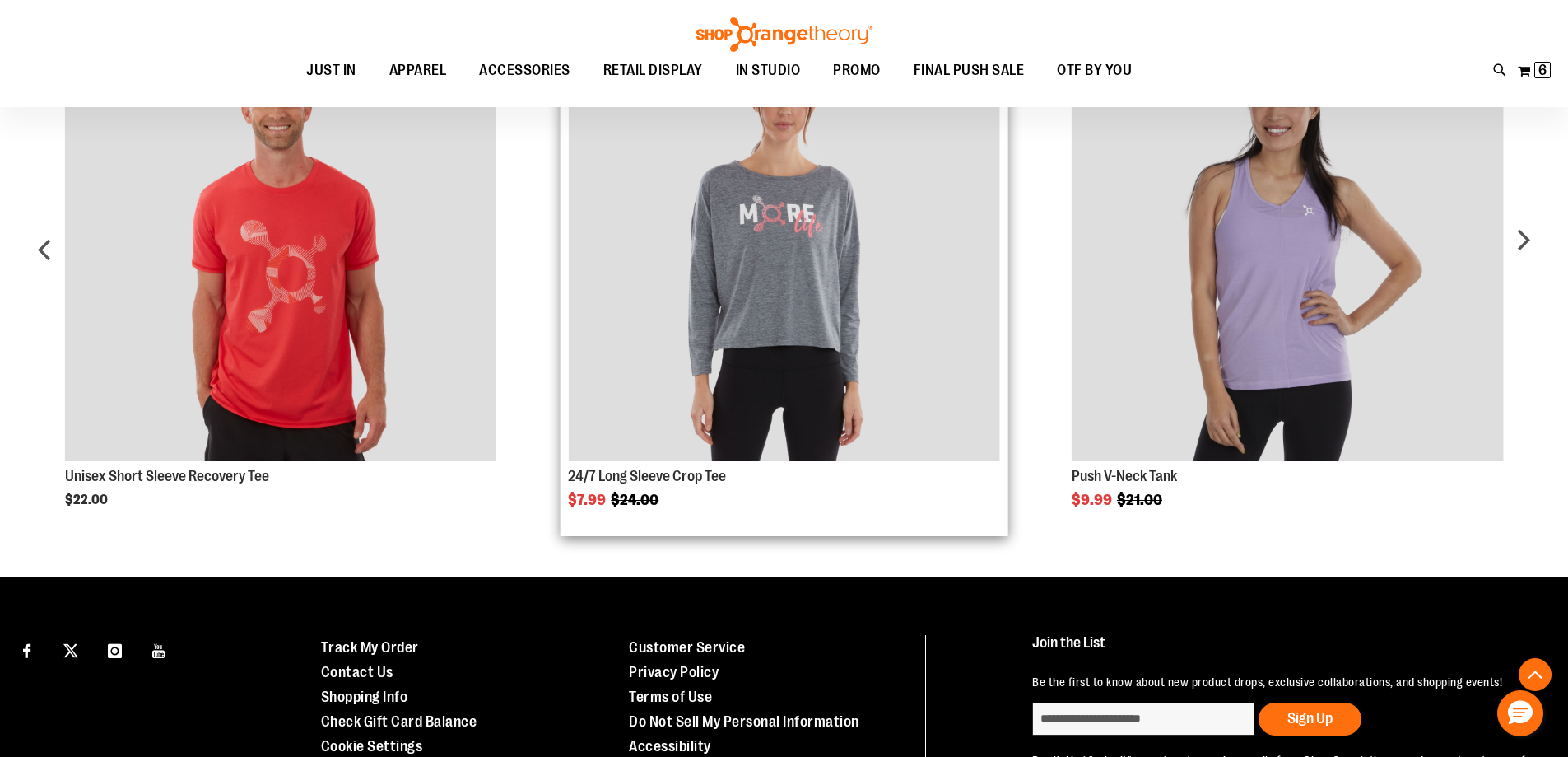
scroll to position [1730, 0]
click at [737, 365] on img "Product Page Link" at bounding box center [784, 243] width 431 height 432
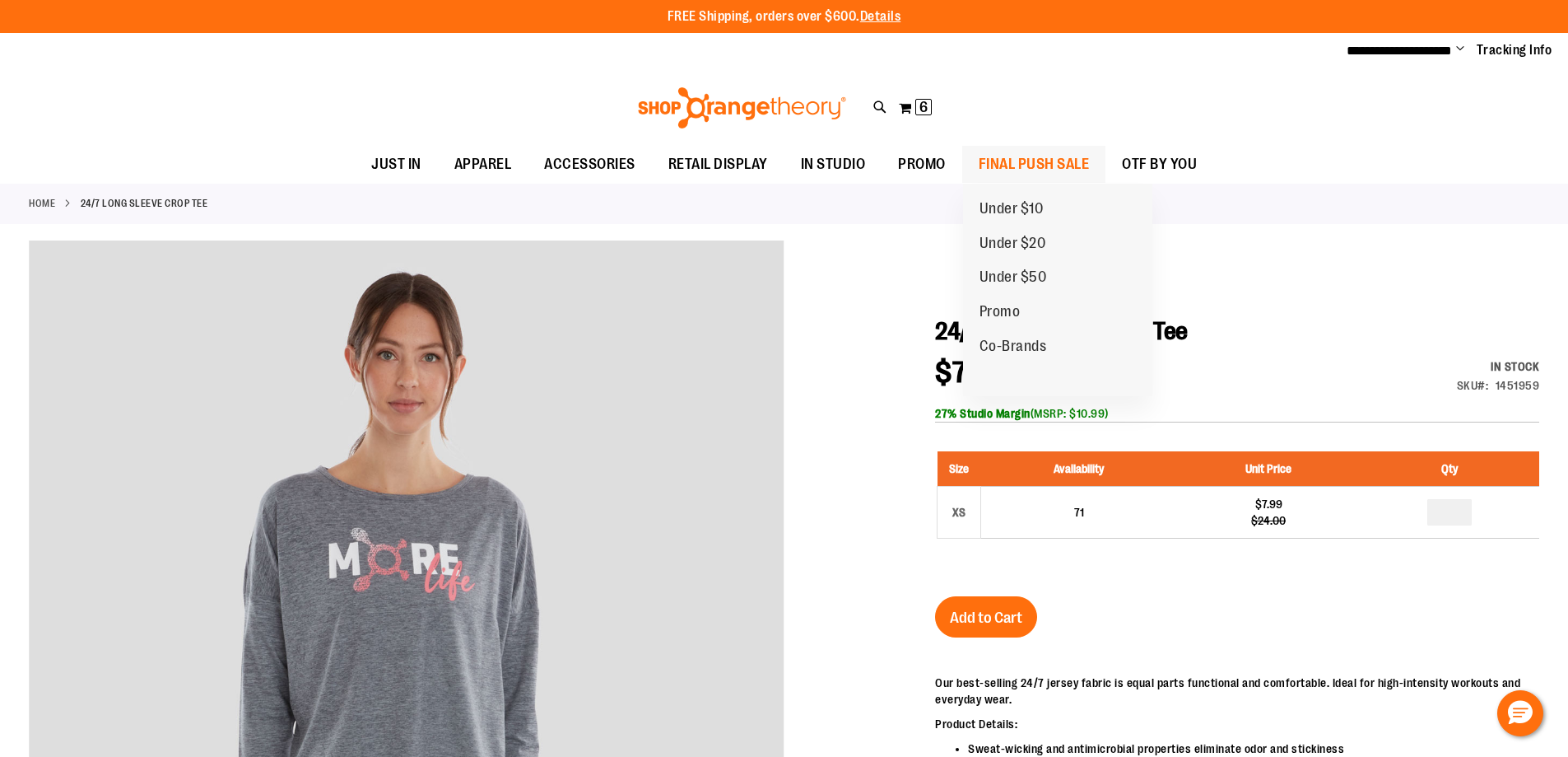
type input "**********"
click at [1029, 165] on span "FINAL PUSH SALE" at bounding box center [1034, 164] width 112 height 37
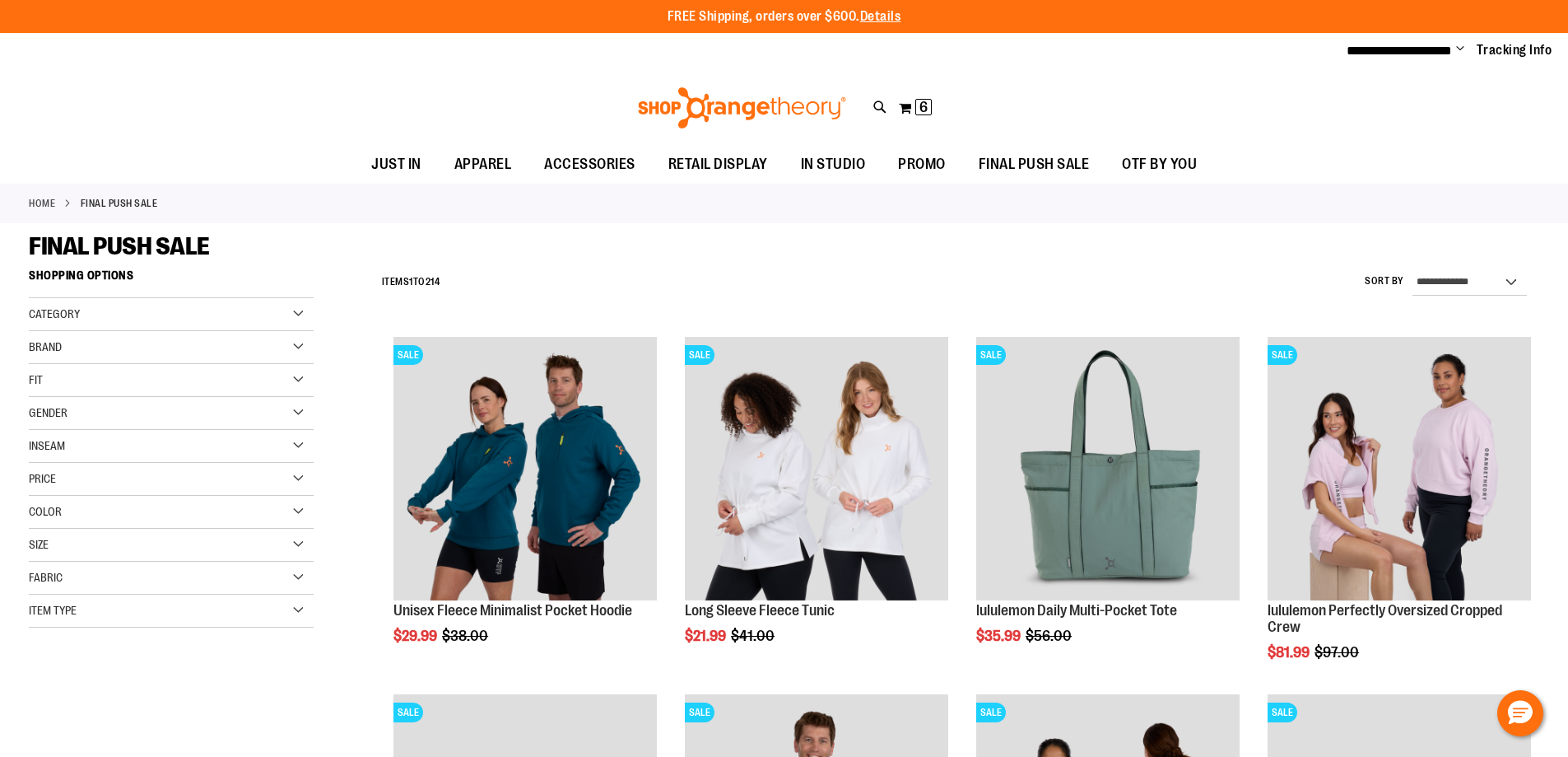
type input "**********"
click at [1498, 278] on select "**********" at bounding box center [1470, 282] width 114 height 27
select select "*********"
click at [1413, 269] on select "**********" at bounding box center [1470, 282] width 114 height 27
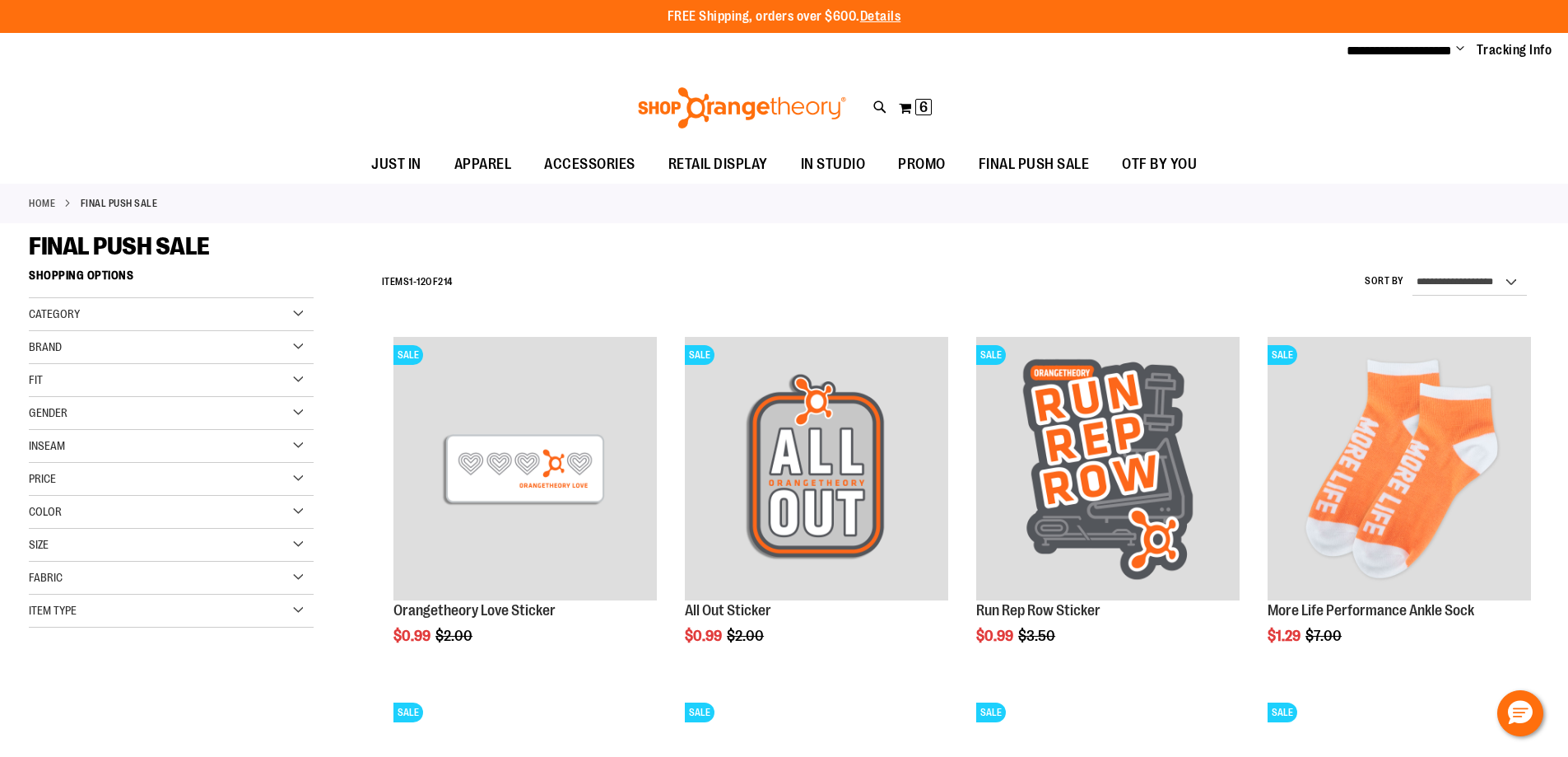
click at [63, 540] on div "Size" at bounding box center [171, 545] width 285 height 33
click at [71, 583] on div "S" at bounding box center [73, 585] width 25 height 25
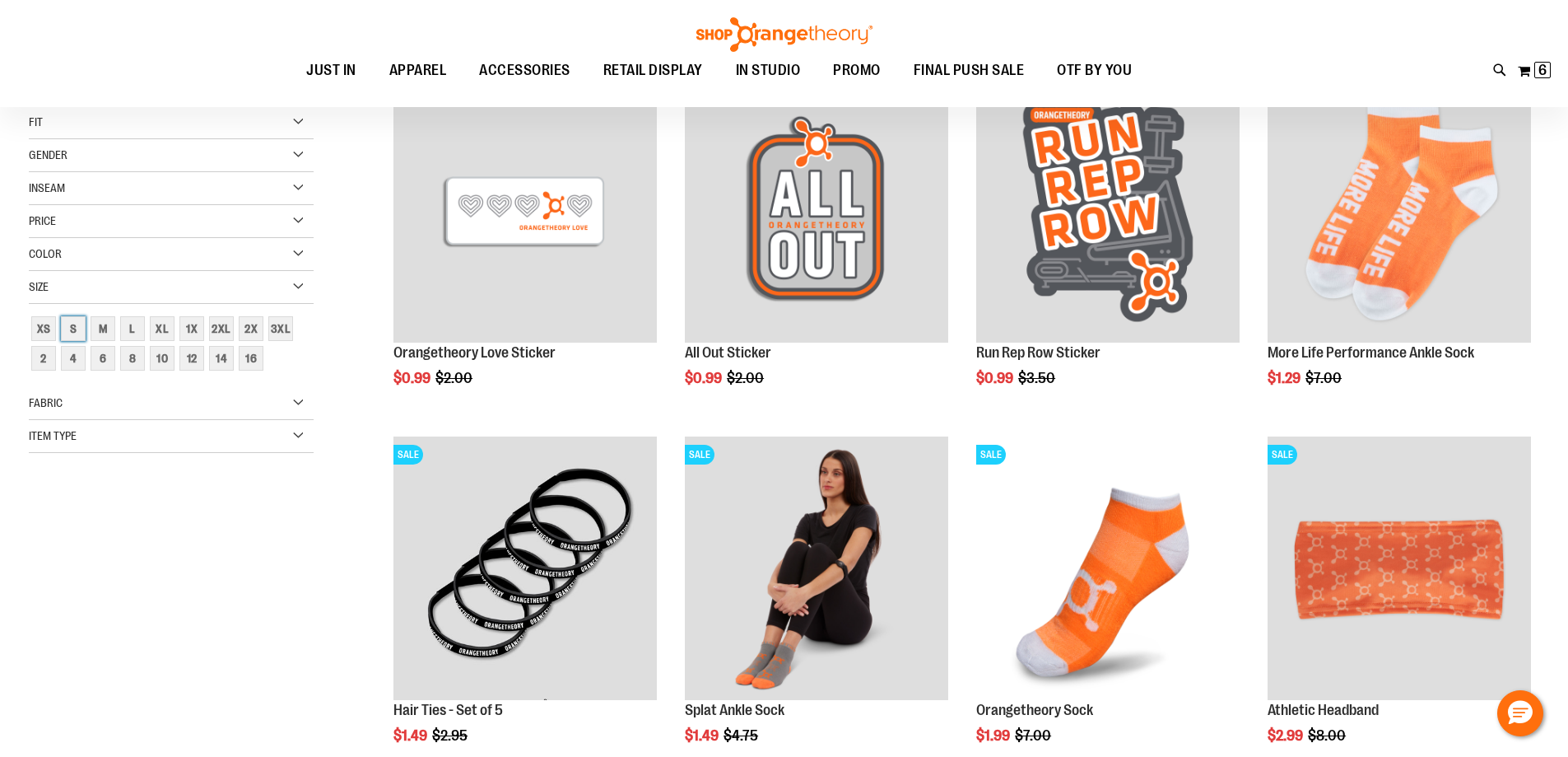
scroll to position [260, 0]
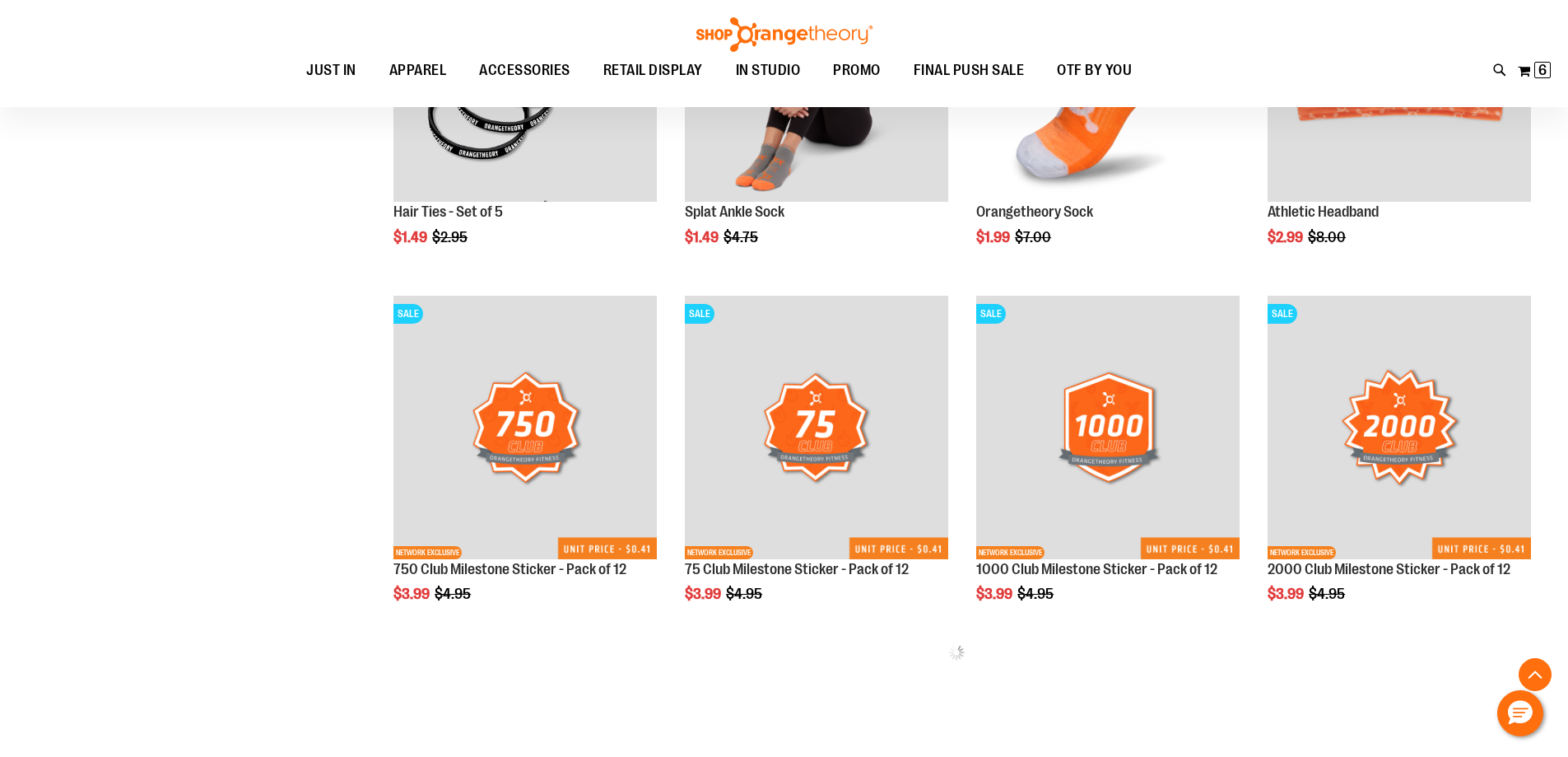
scroll to position [1073, 0]
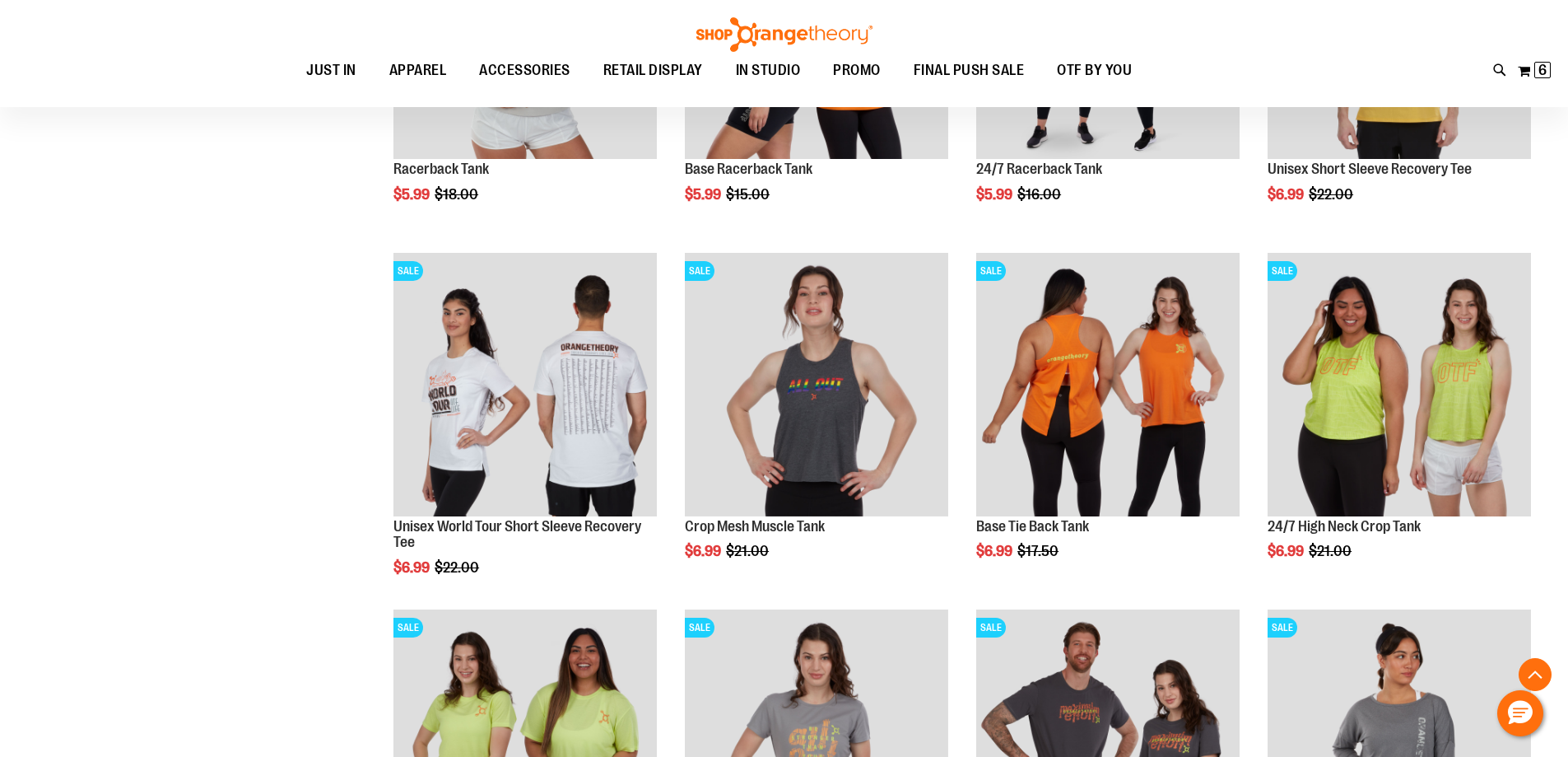
scroll to position [822, 0]
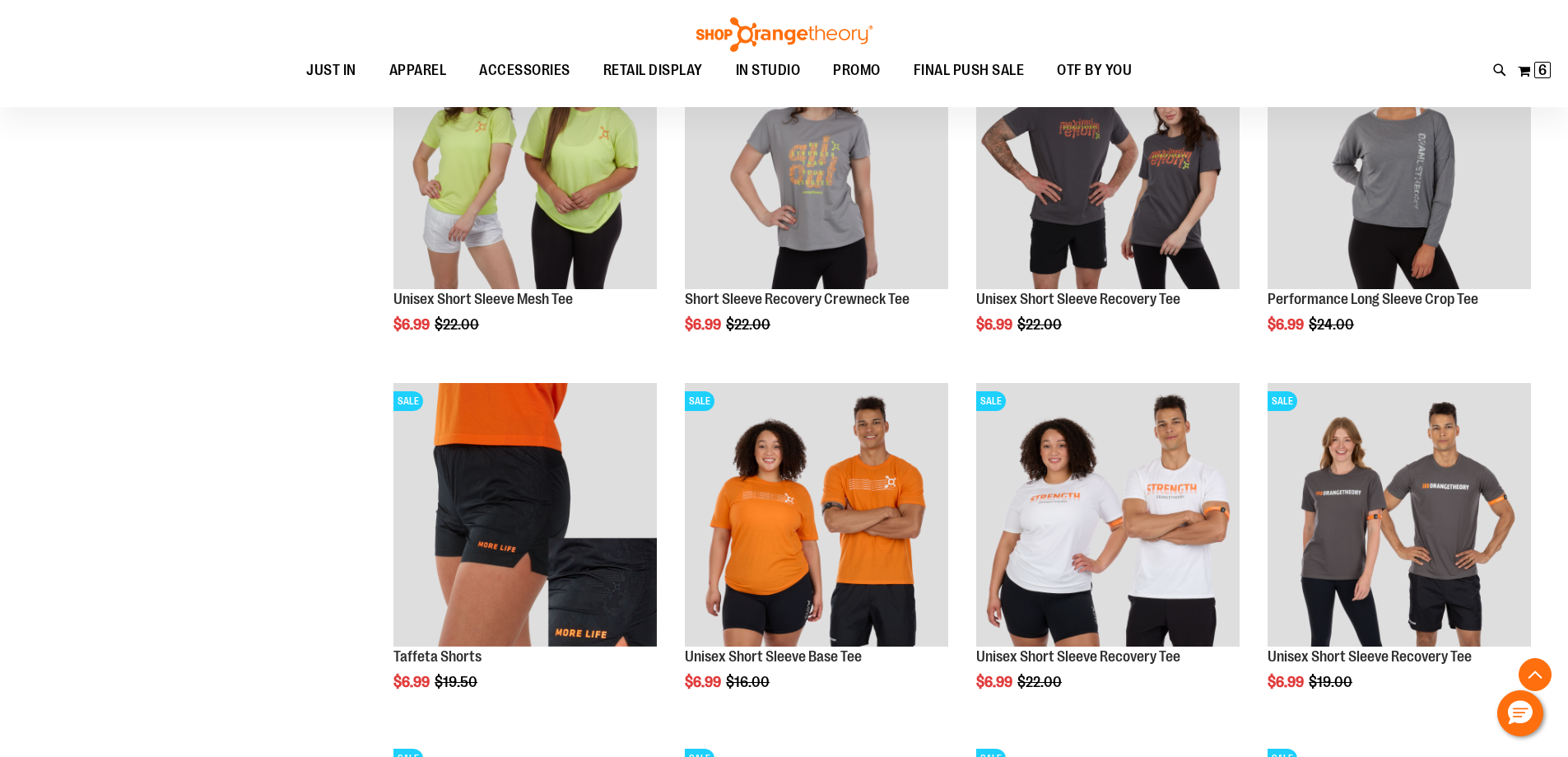
scroll to position [1399, 0]
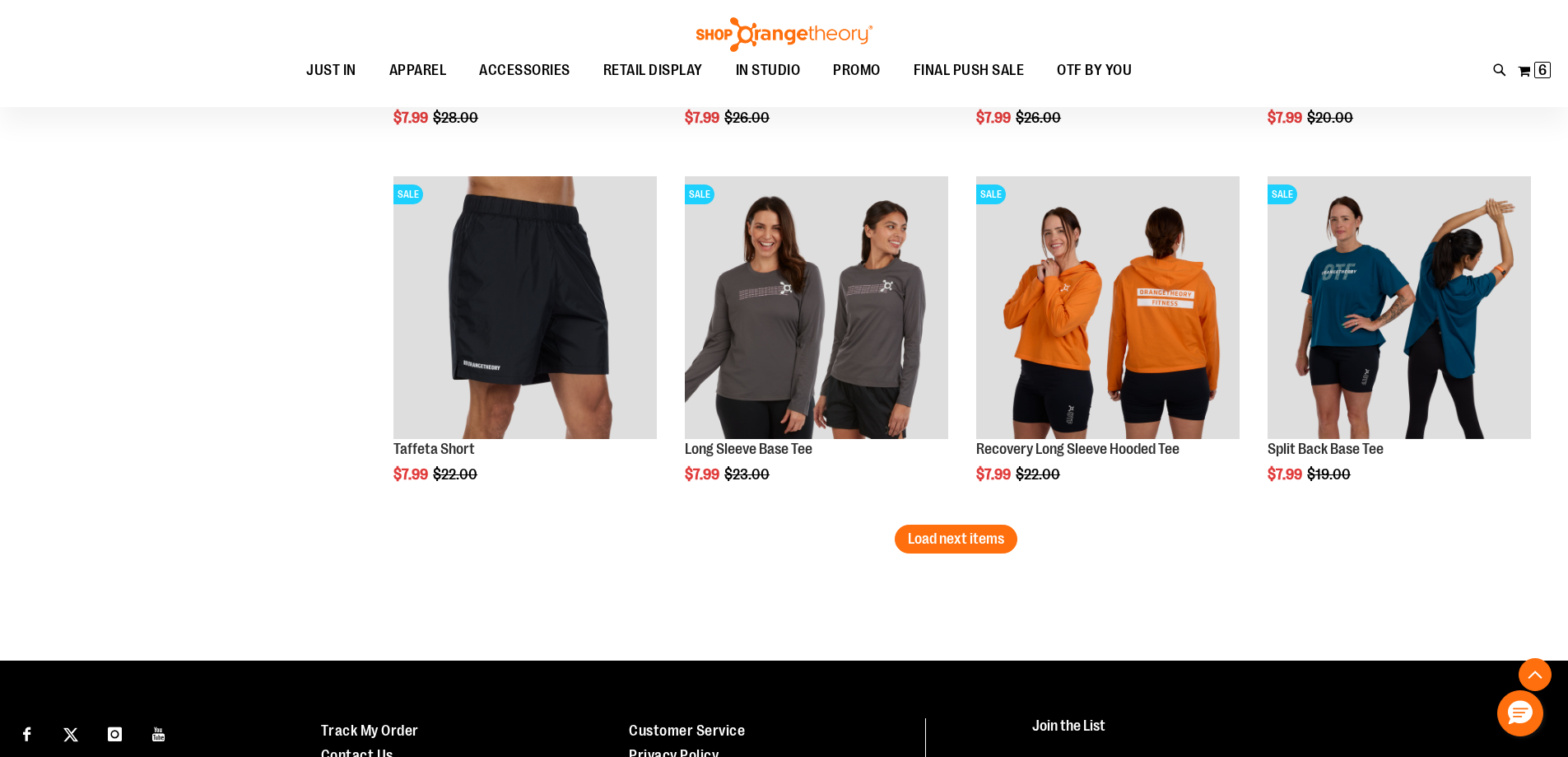
scroll to position [3046, 0]
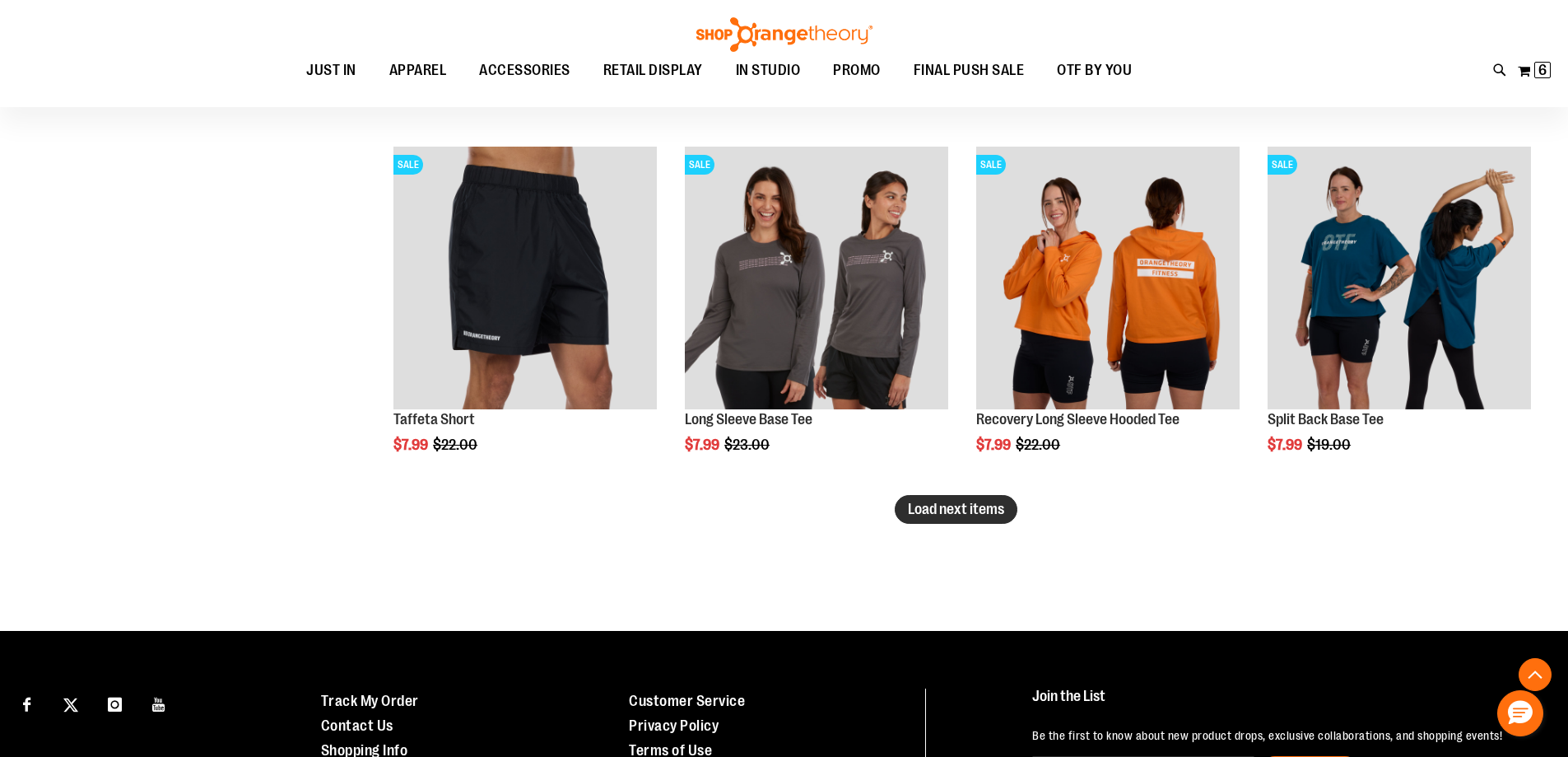
click at [960, 515] on span "Load next items" at bounding box center [956, 509] width 96 height 17
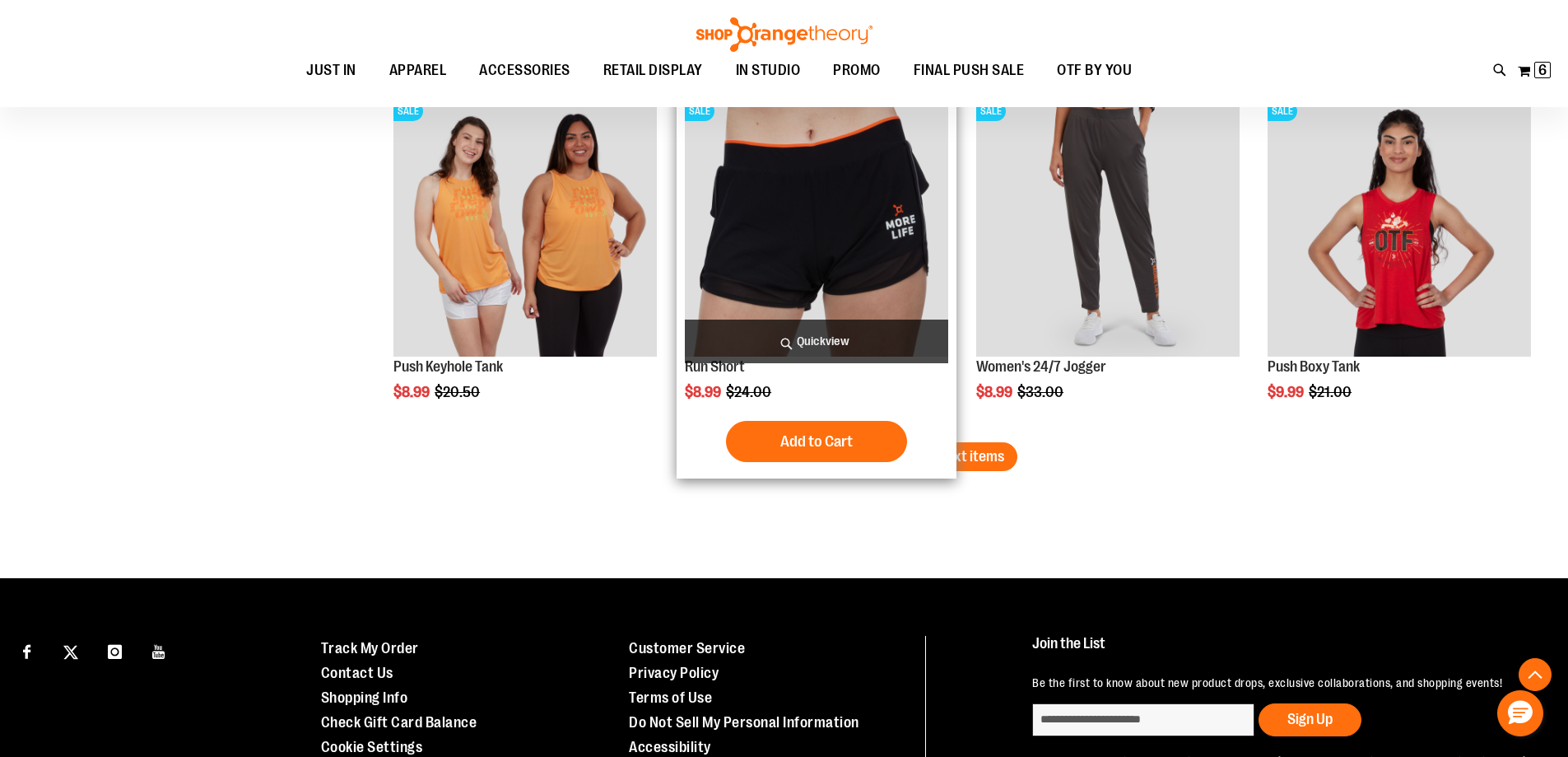
scroll to position [4199, 0]
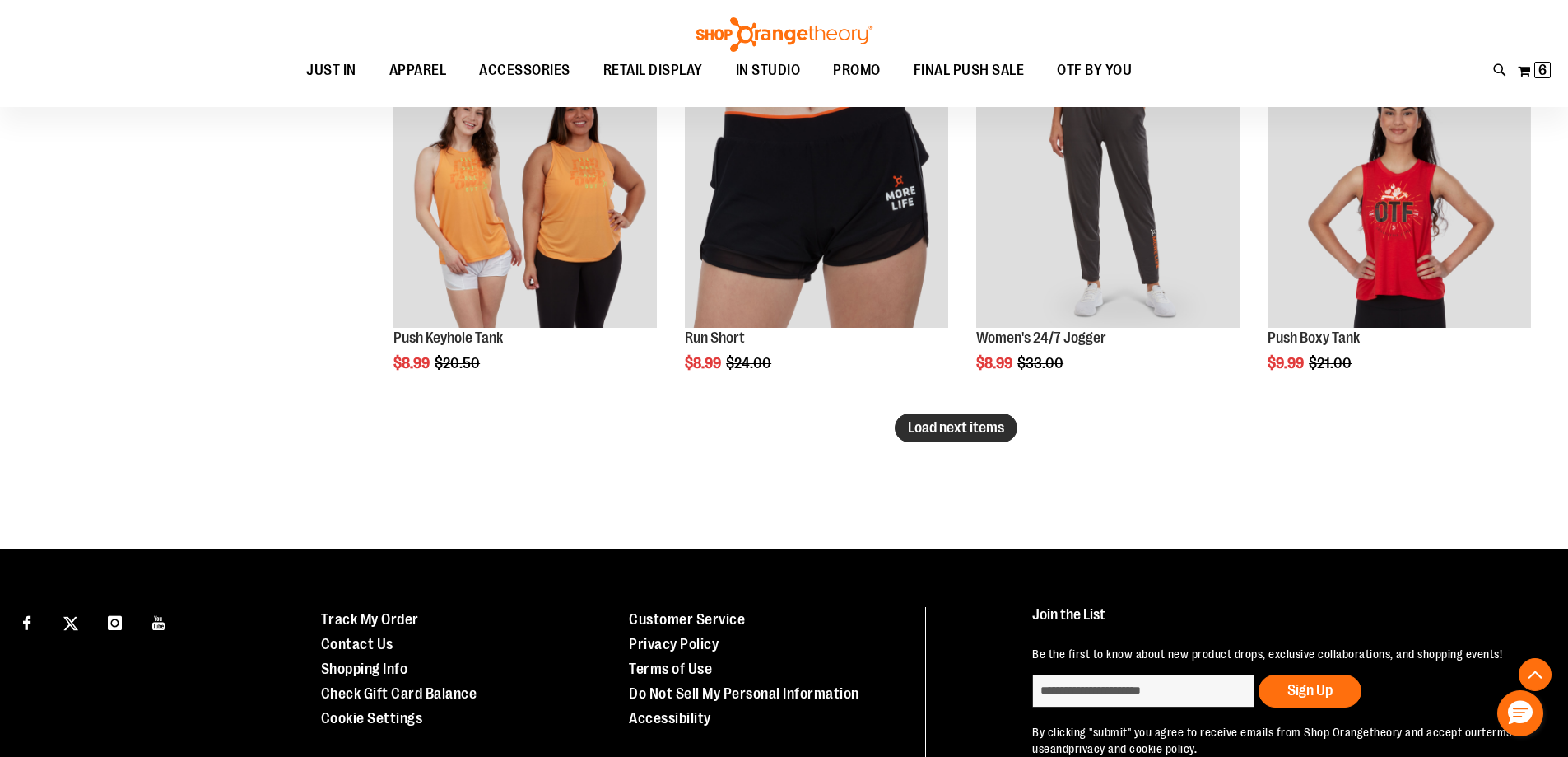
click at [953, 428] on span "Load next items" at bounding box center [956, 428] width 96 height 17
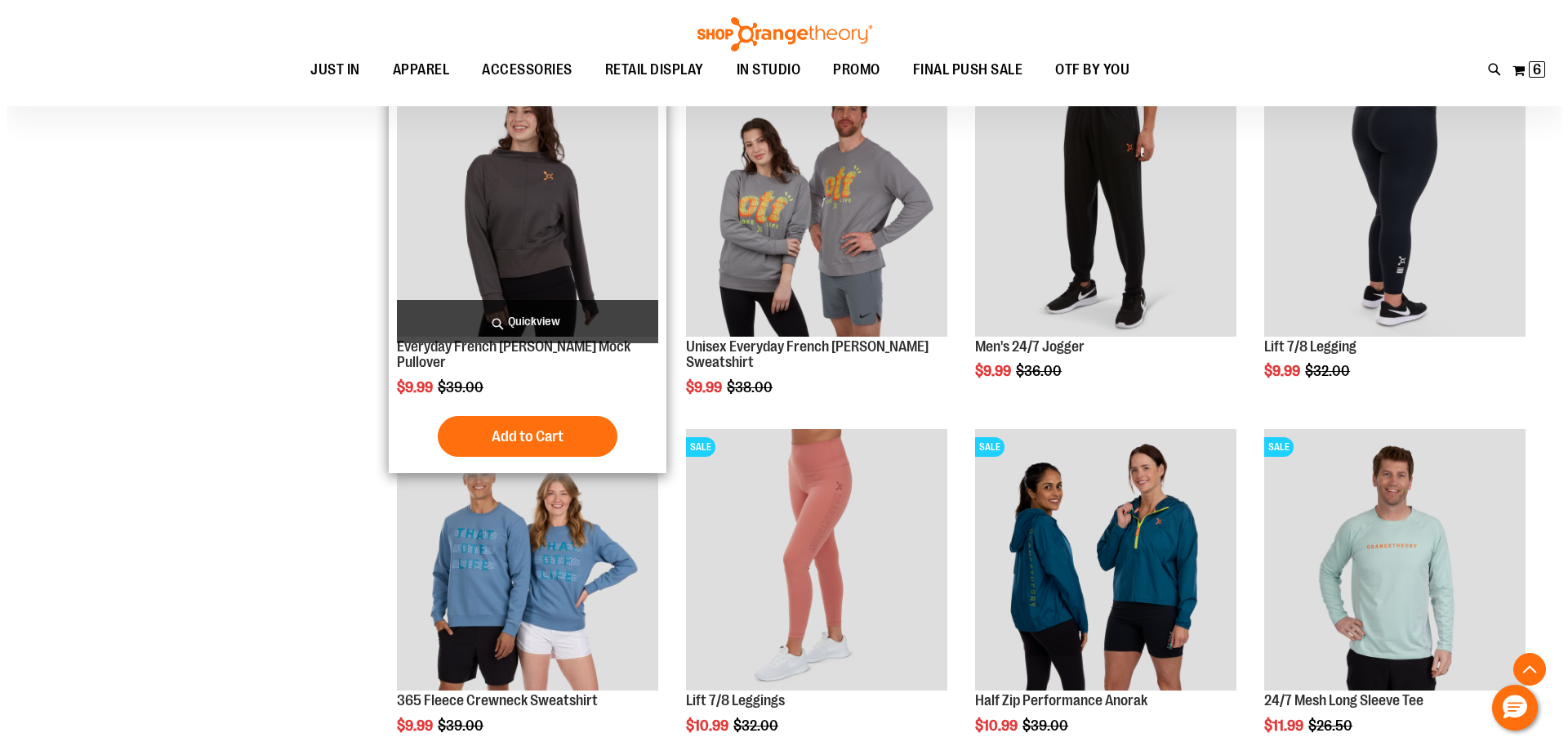
scroll to position [4901, 0]
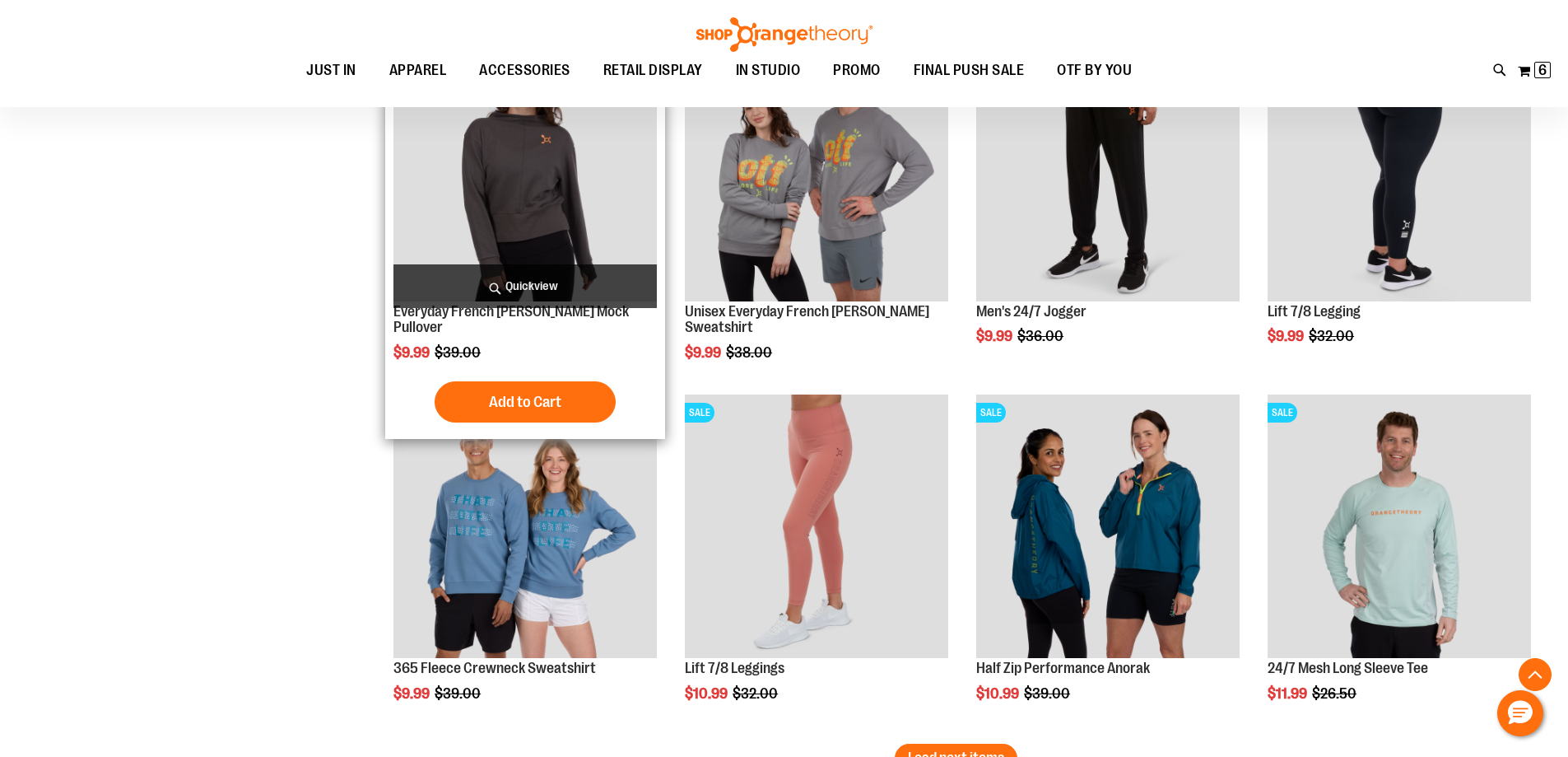
click at [534, 281] on span "Quickview" at bounding box center [525, 286] width 264 height 43
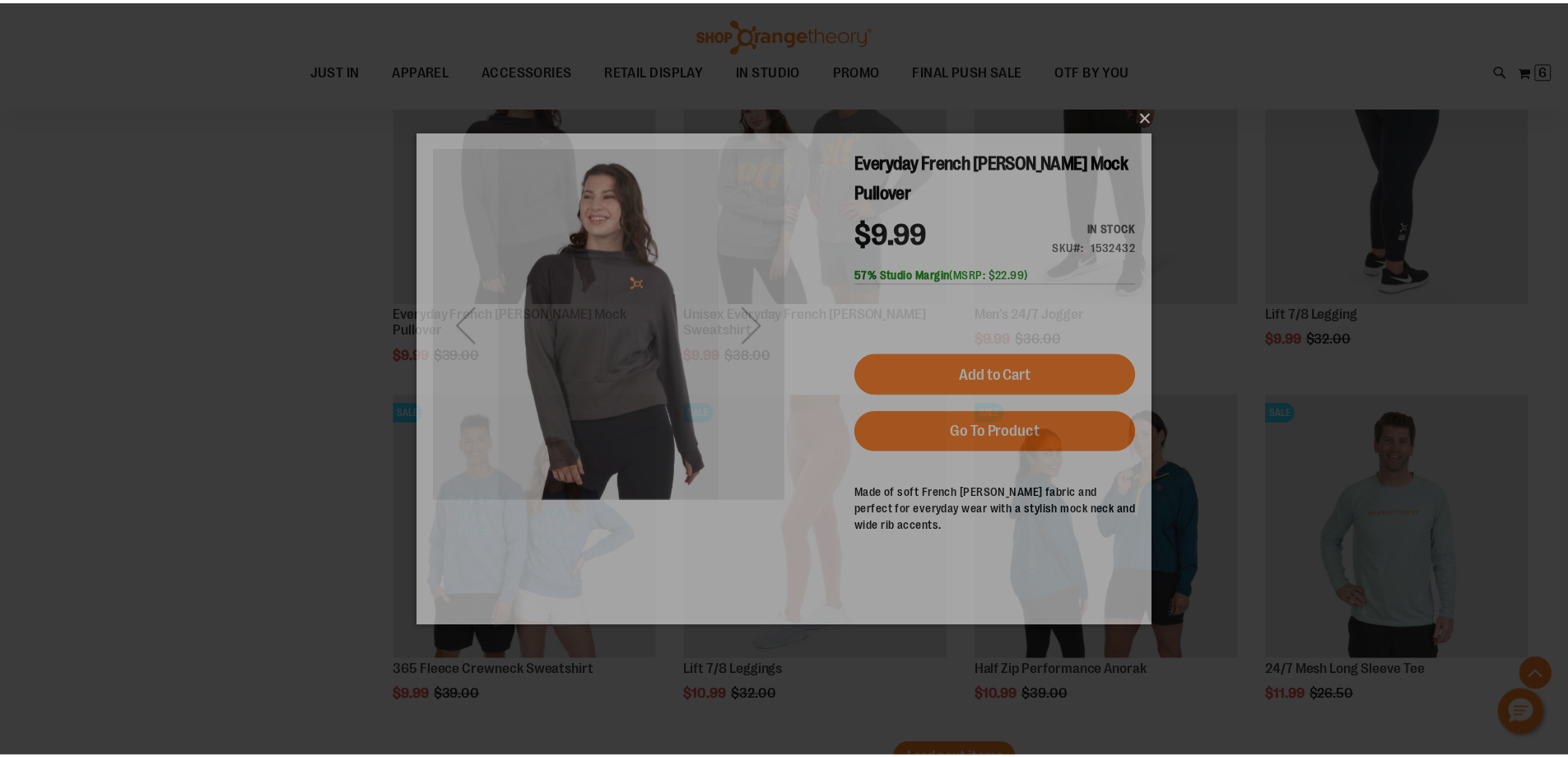
scroll to position [0, 0]
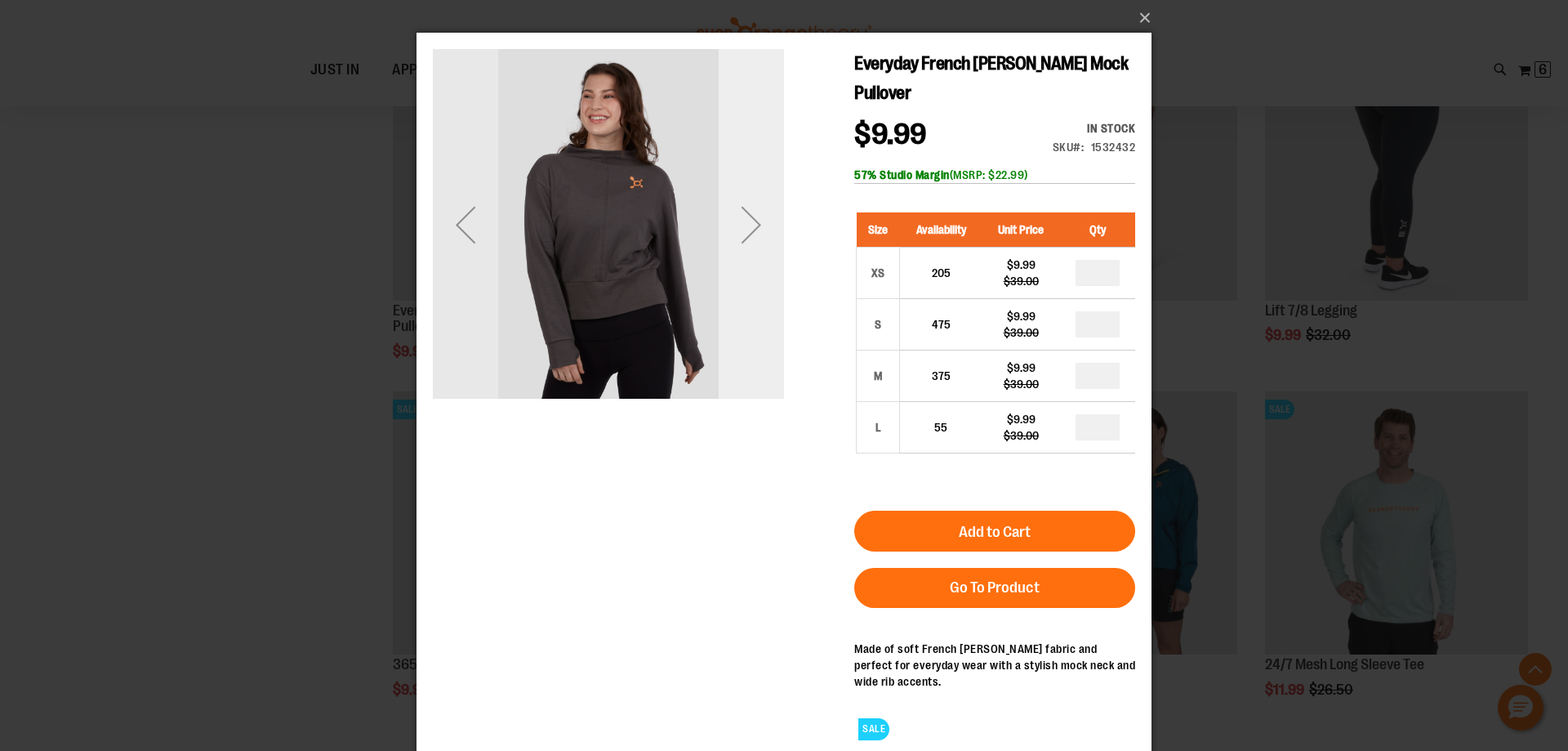
click at [756, 241] on div "Next" at bounding box center [751, 224] width 65 height 65
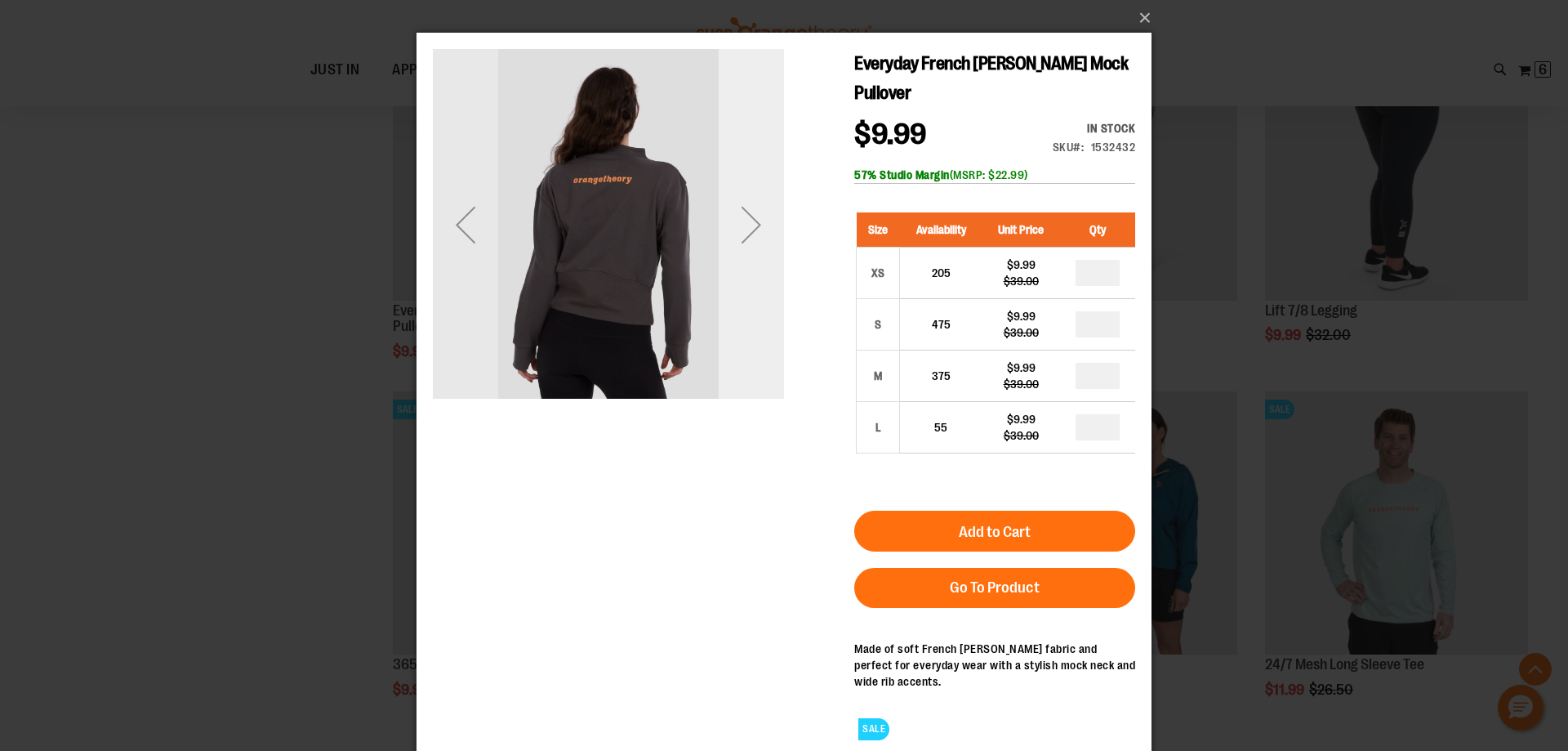
click at [752, 233] on div "Next" at bounding box center [751, 224] width 65 height 65
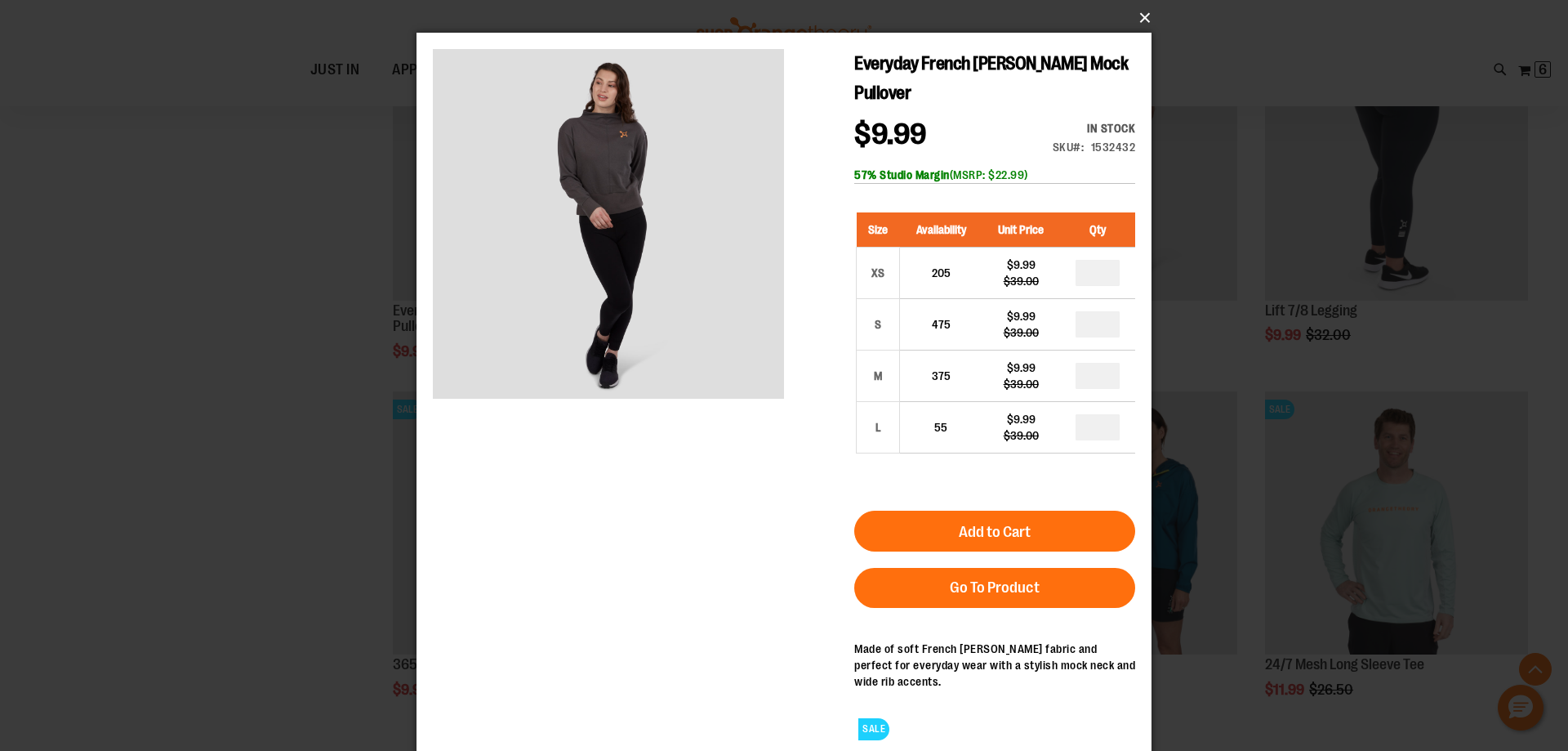
click at [1141, 15] on button "×" at bounding box center [789, 17] width 735 height 36
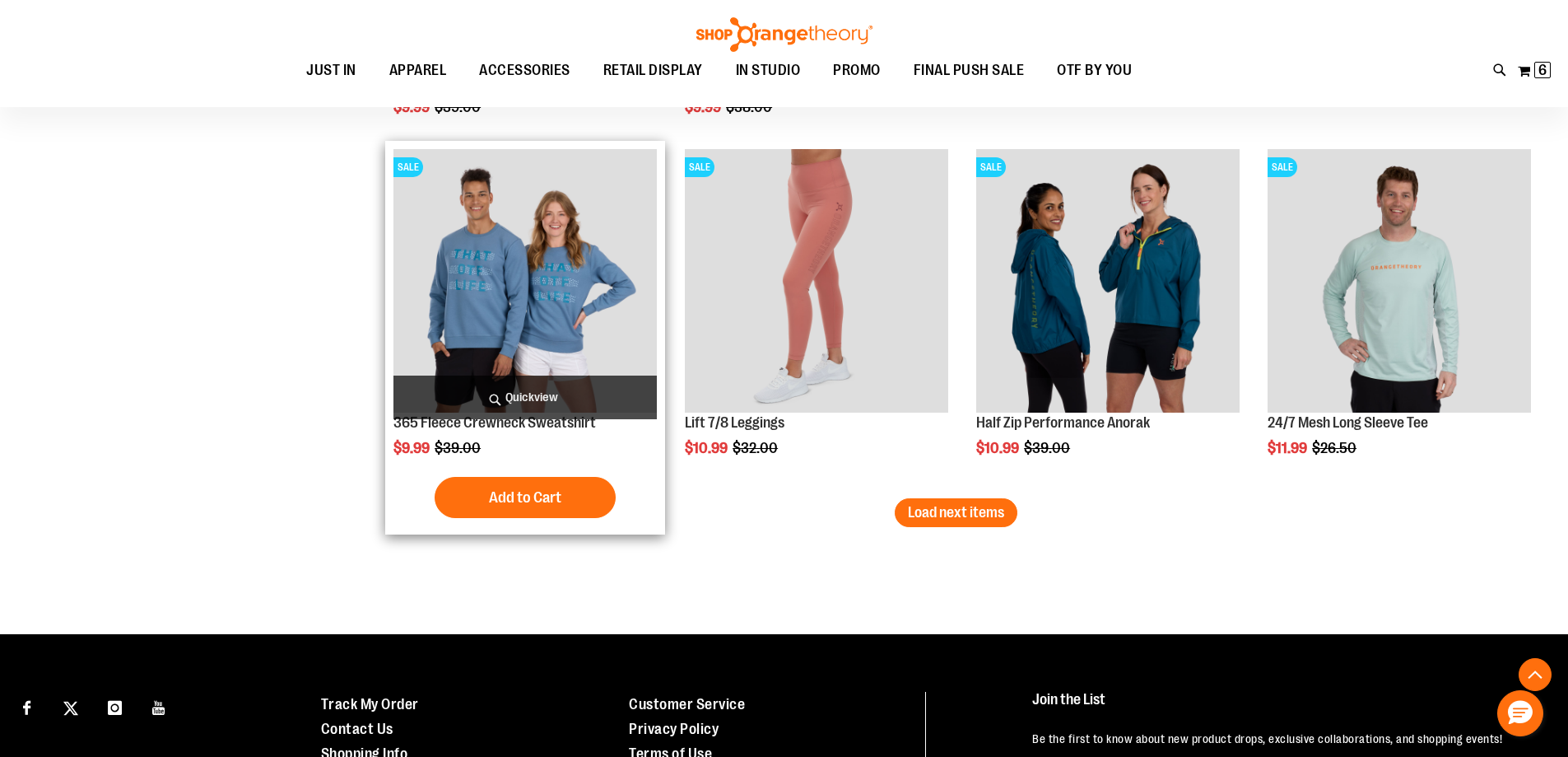
scroll to position [5187, 0]
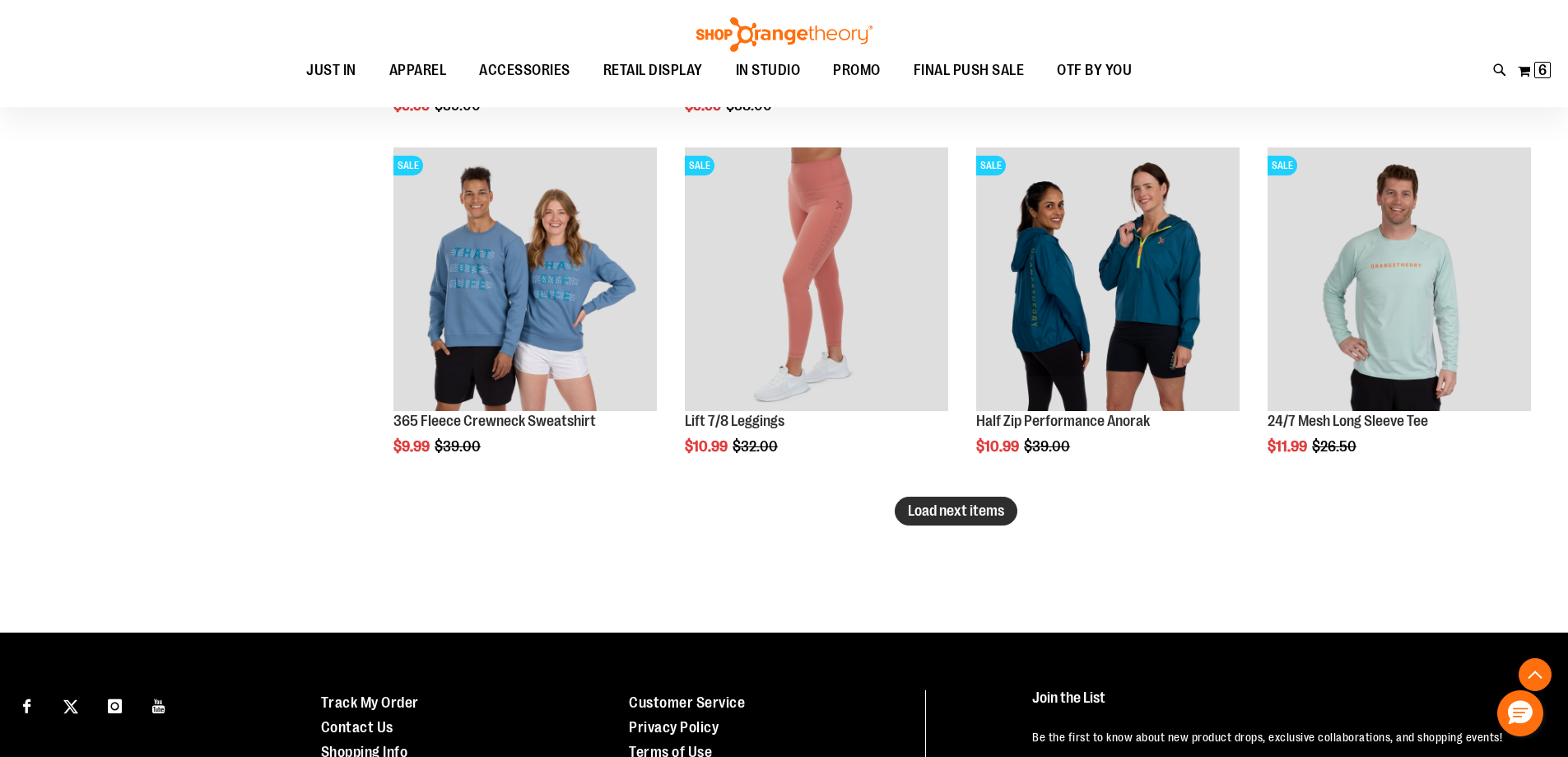
click at [939, 516] on span "Load next items" at bounding box center [956, 511] width 96 height 17
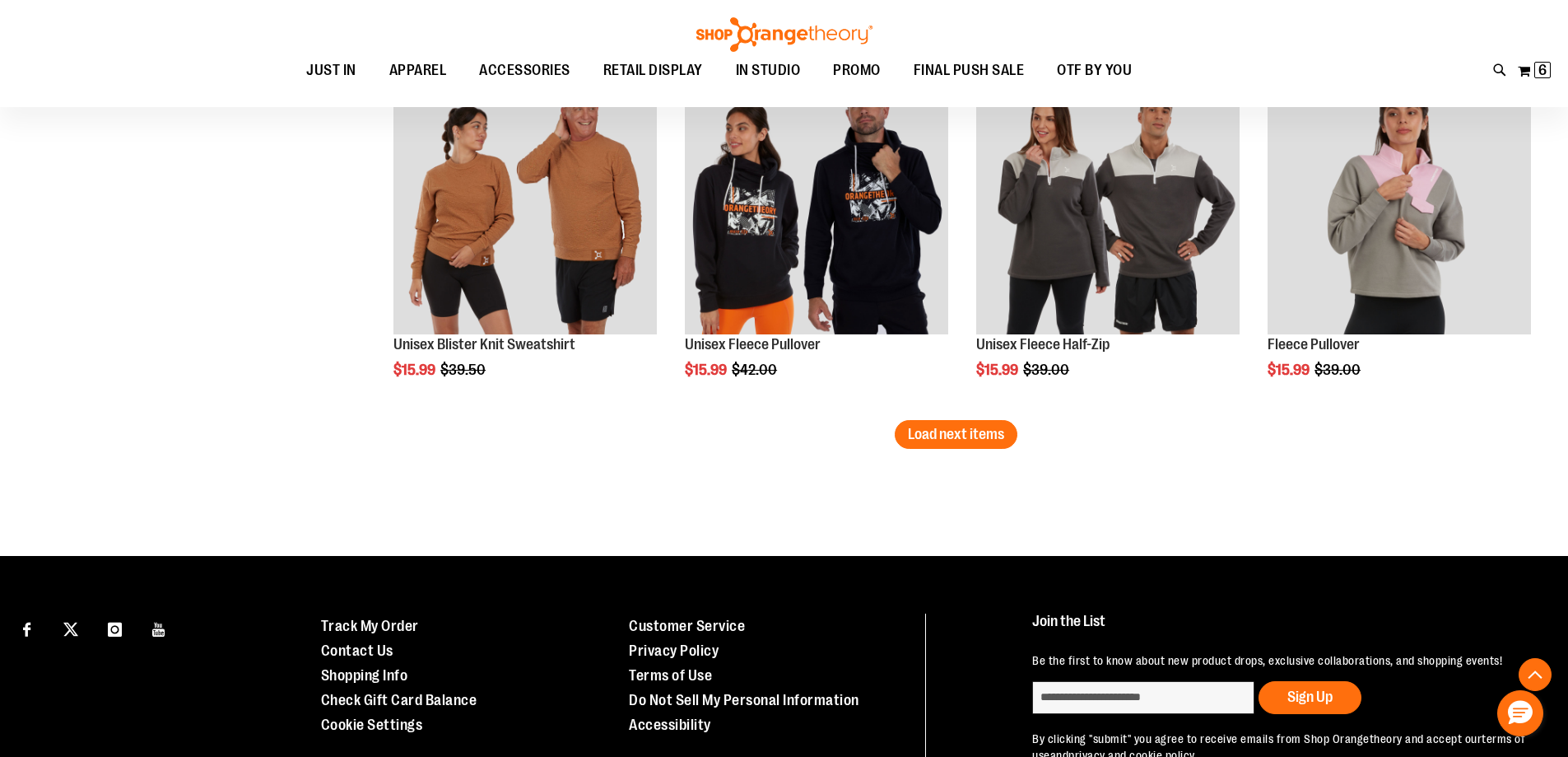
scroll to position [6340, 0]
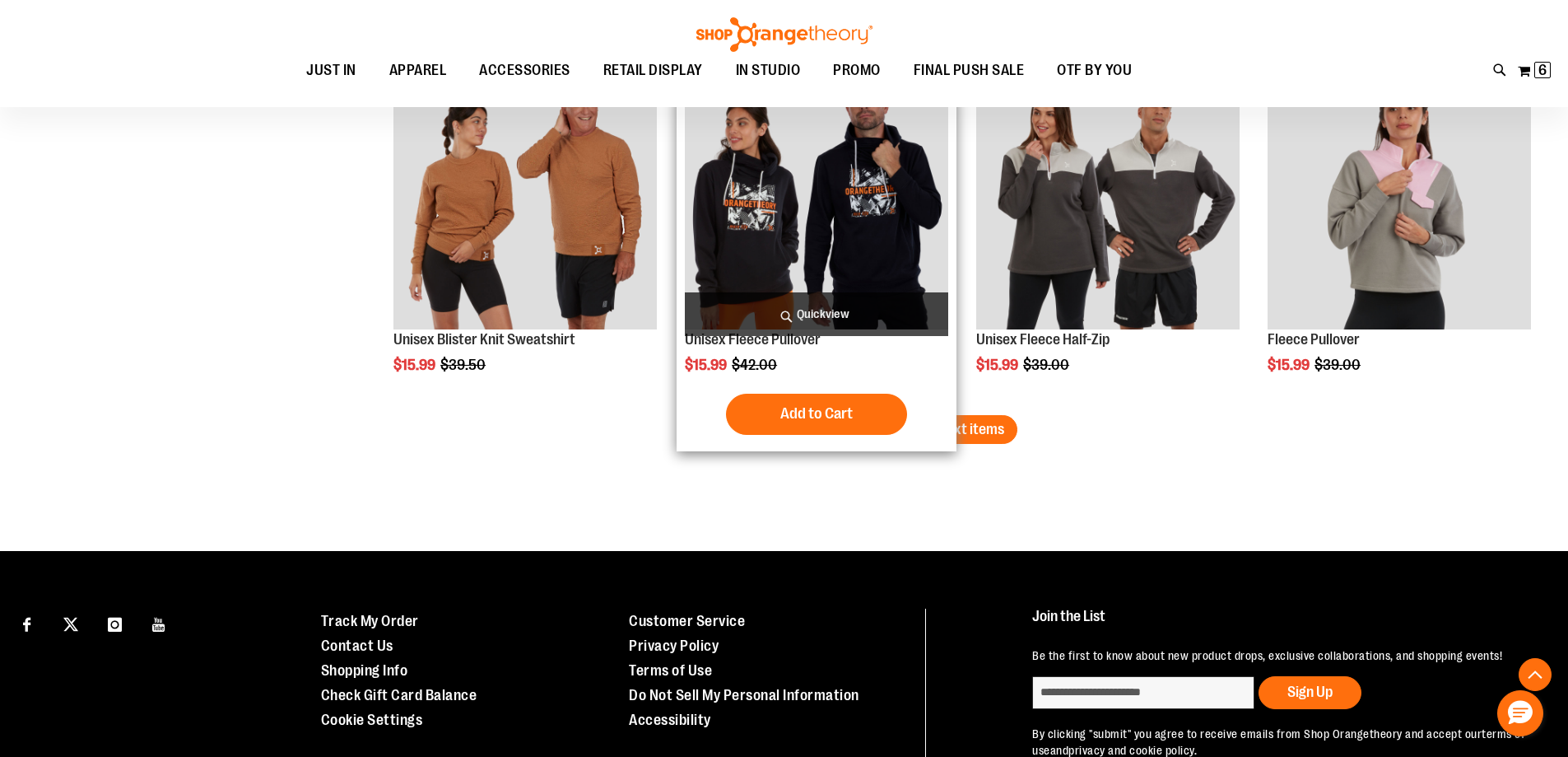
click at [942, 412] on div "Add to Cart In stock" at bounding box center [817, 414] width 264 height 41
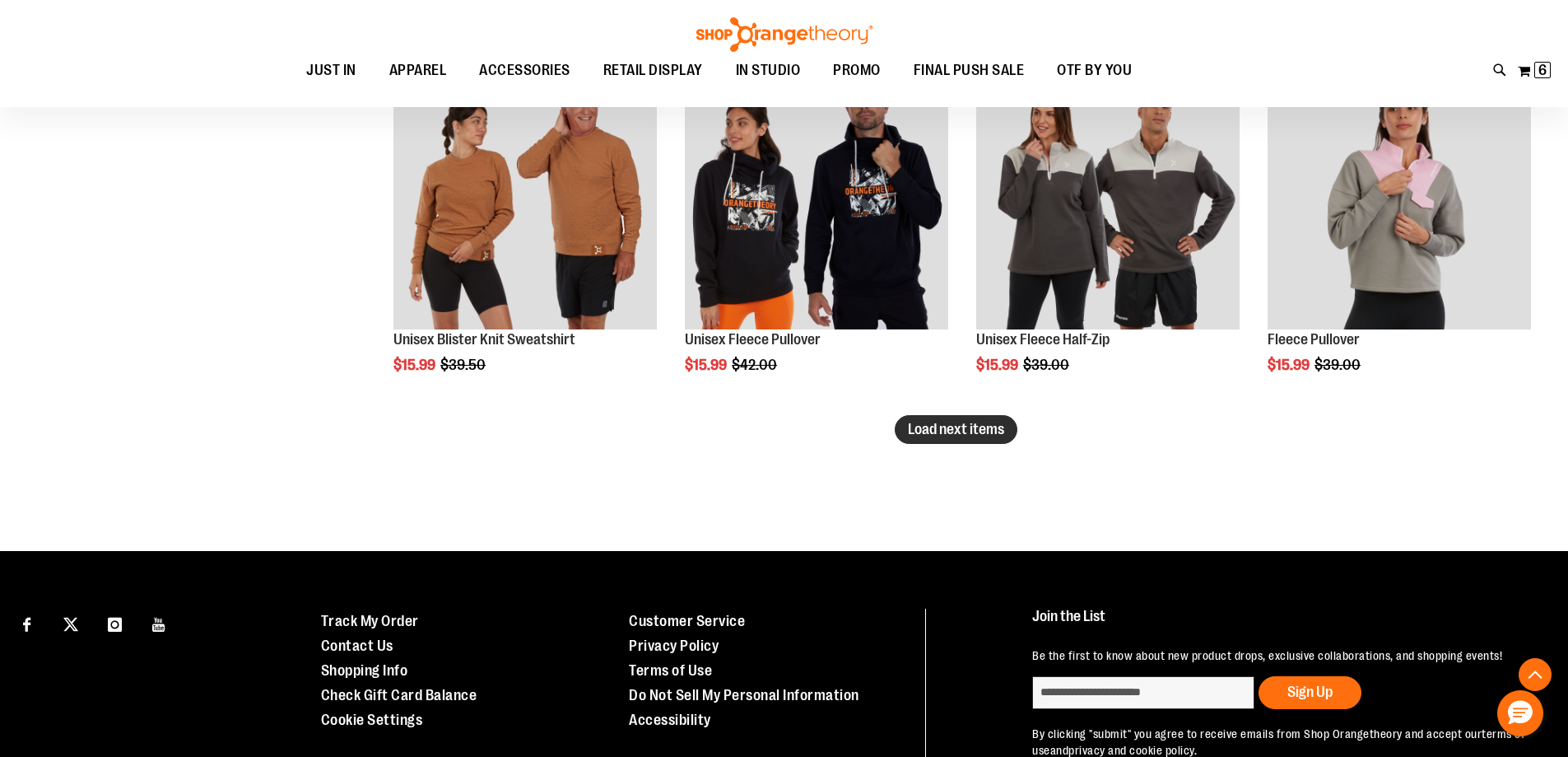
click at [975, 419] on button "Load next items" at bounding box center [956, 429] width 123 height 29
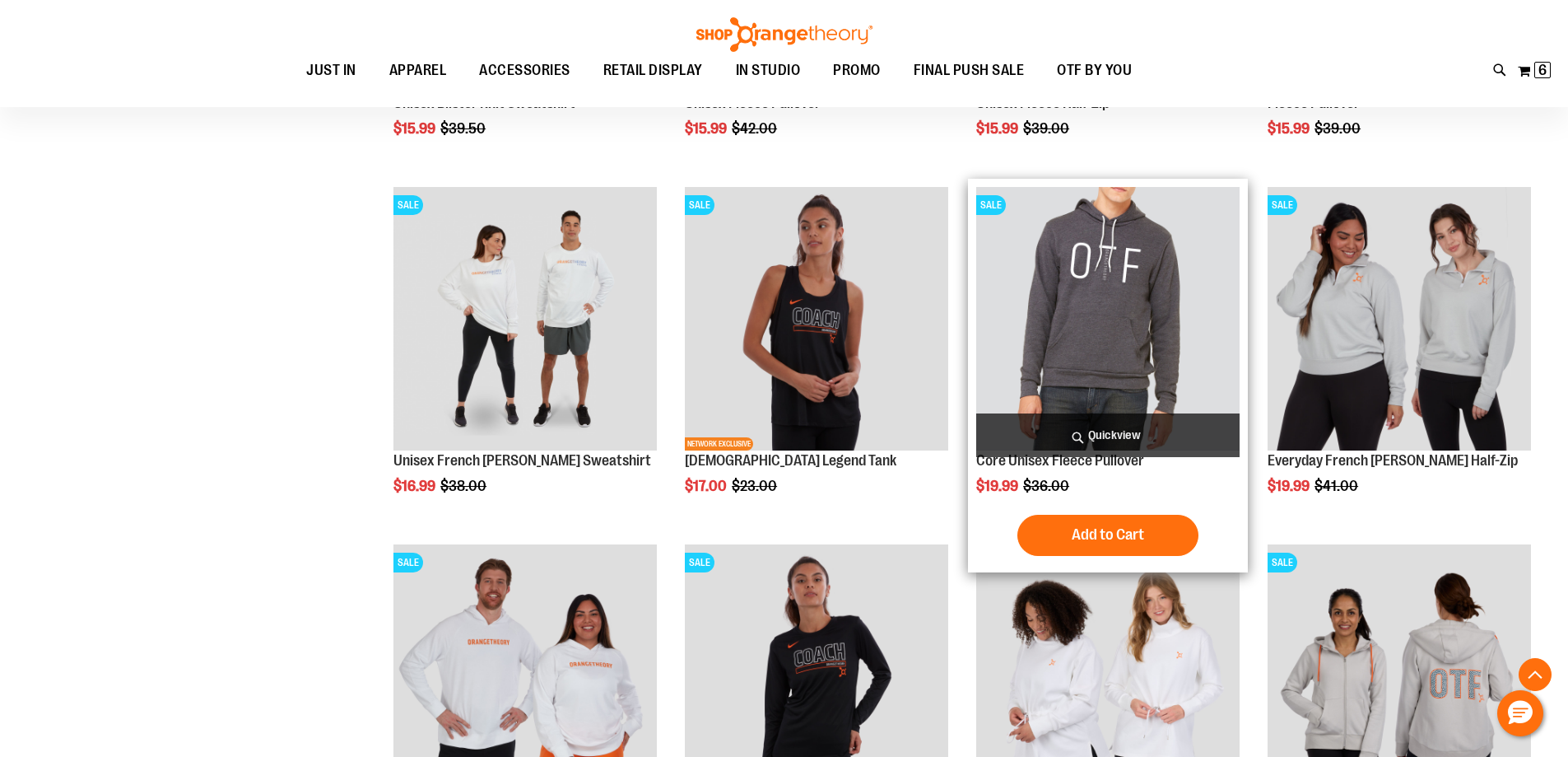
scroll to position [6587, 0]
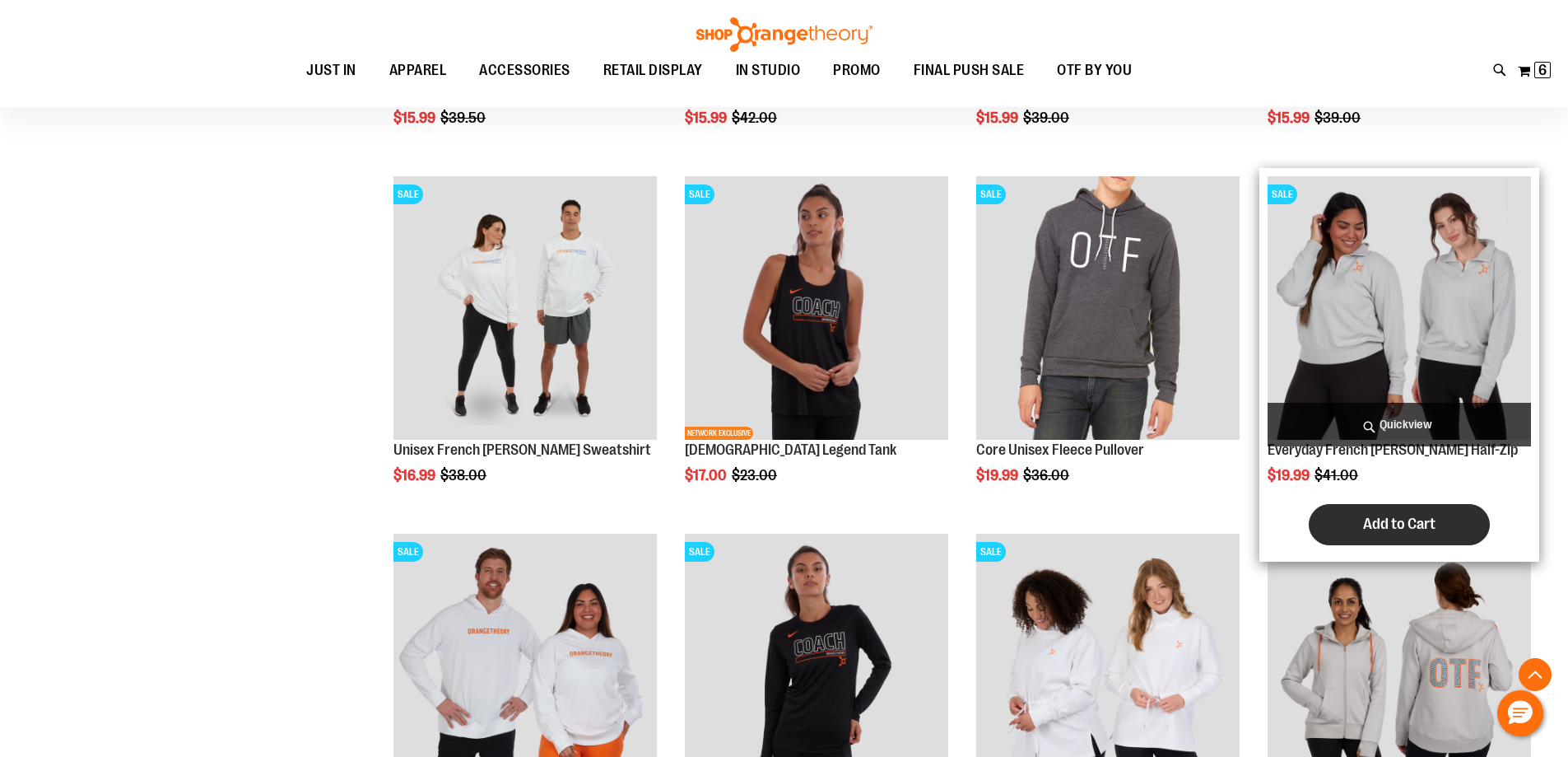
click at [1382, 521] on span "Add to Cart" at bounding box center [1399, 524] width 73 height 18
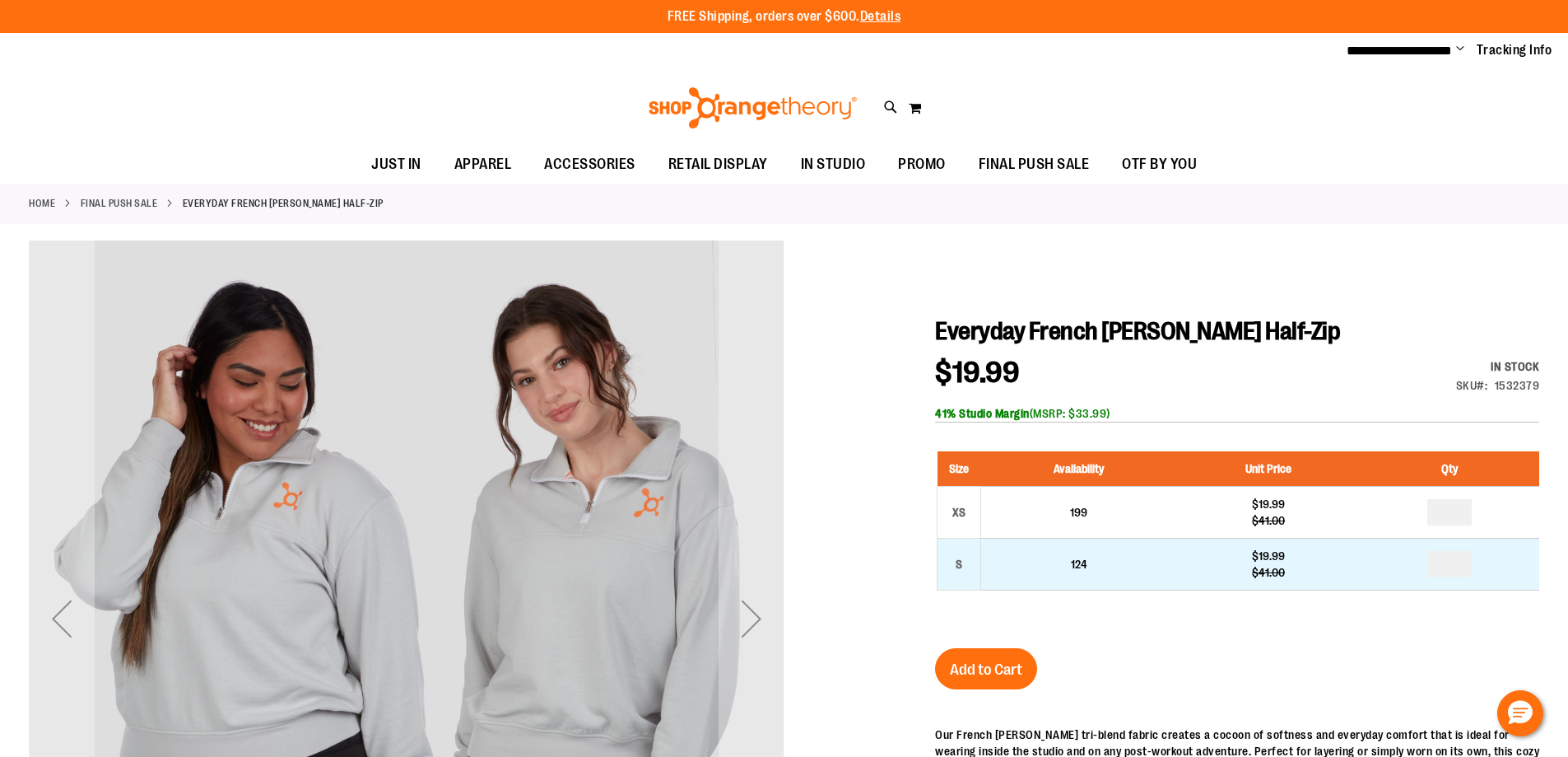
type input "**********"
click at [1459, 560] on tbody "XS 199 $19.99 $41.00 * S 124 $19.99 $41.00" at bounding box center [1239, 538] width 603 height 104
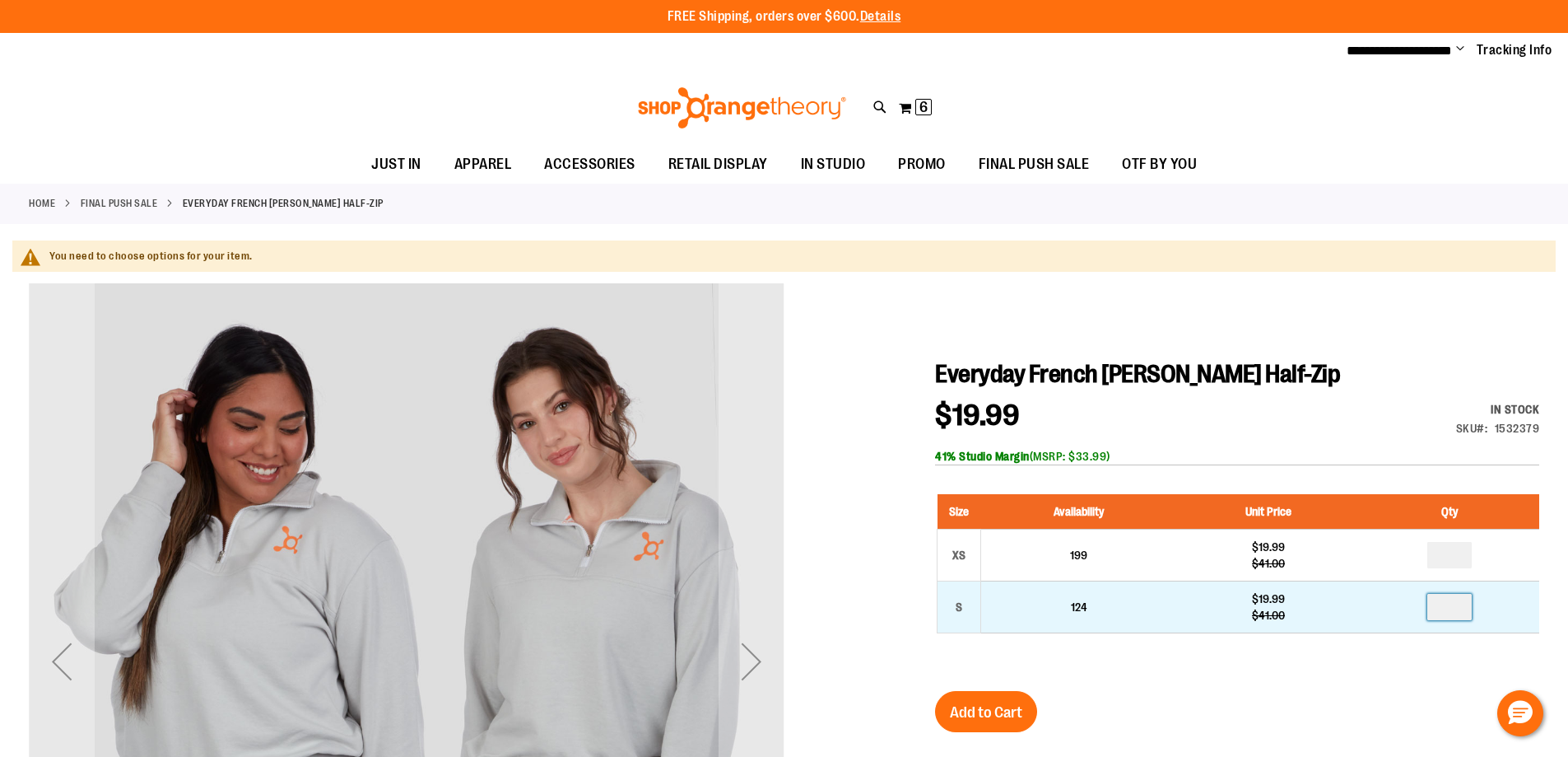
type input "*"
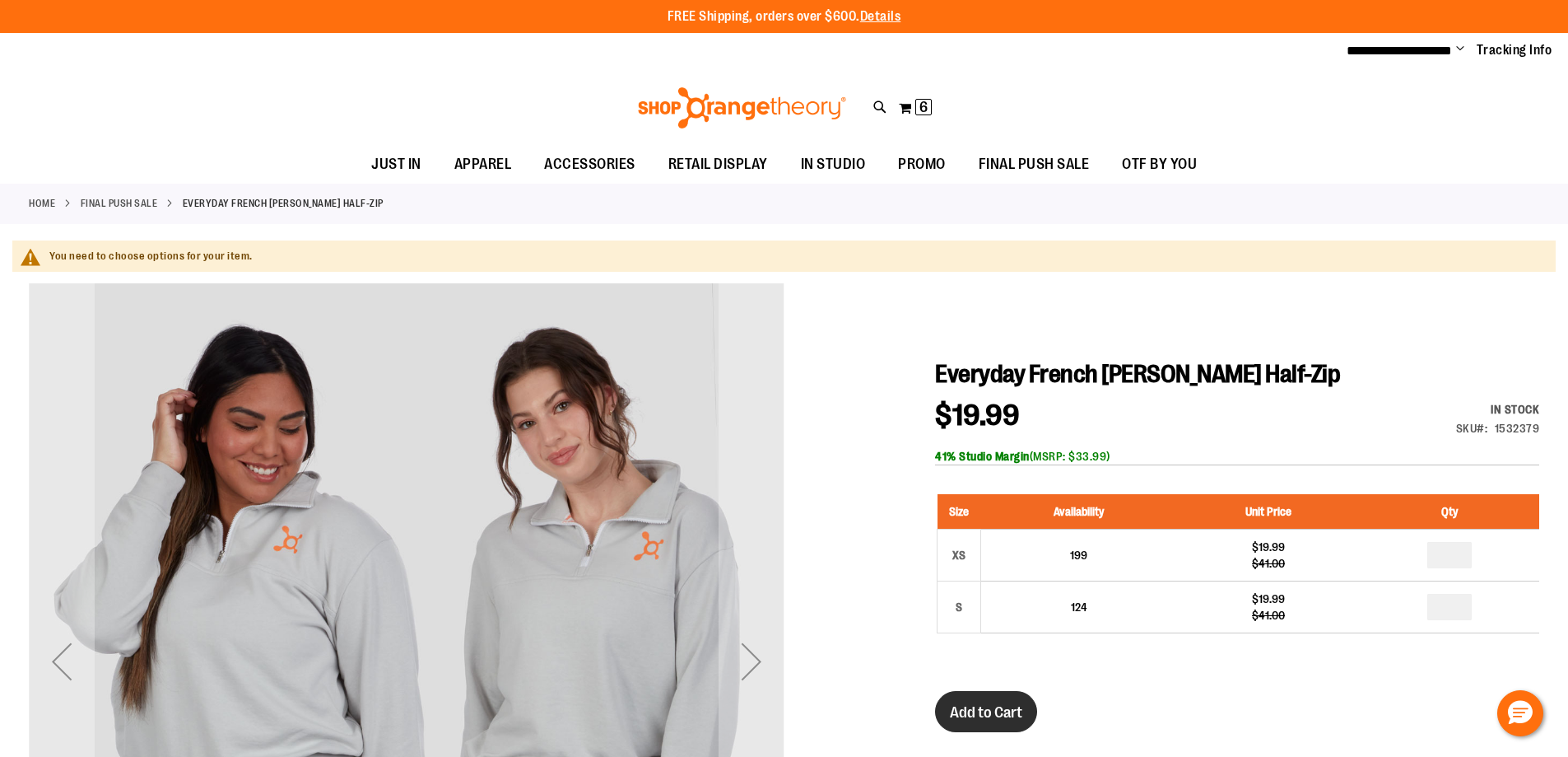
click at [954, 705] on span "Add to Cart" at bounding box center [986, 713] width 73 height 18
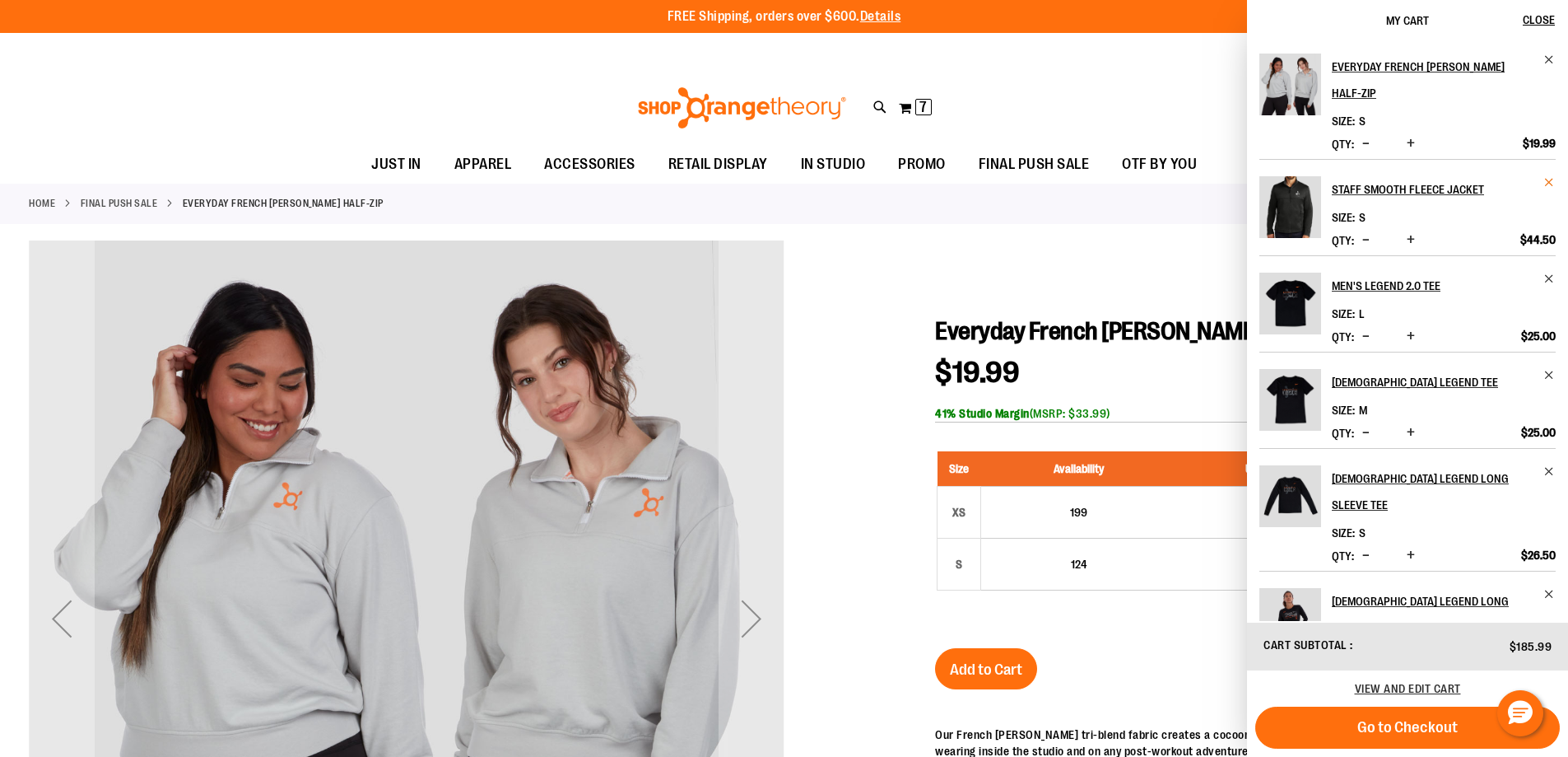
click at [1548, 176] on span "Remove item" at bounding box center [1550, 182] width 12 height 12
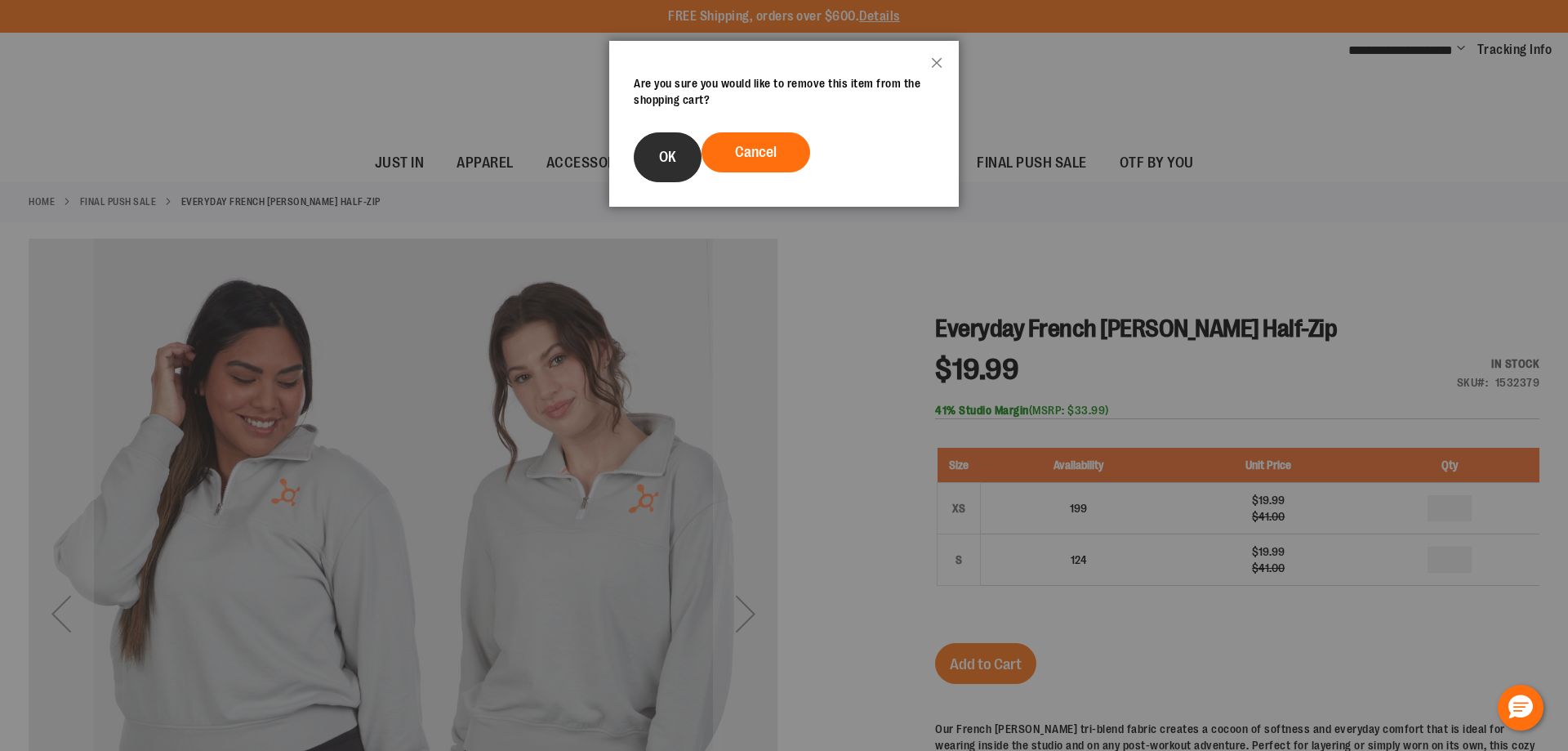
click at [661, 155] on span "OK" at bounding box center [667, 157] width 17 height 16
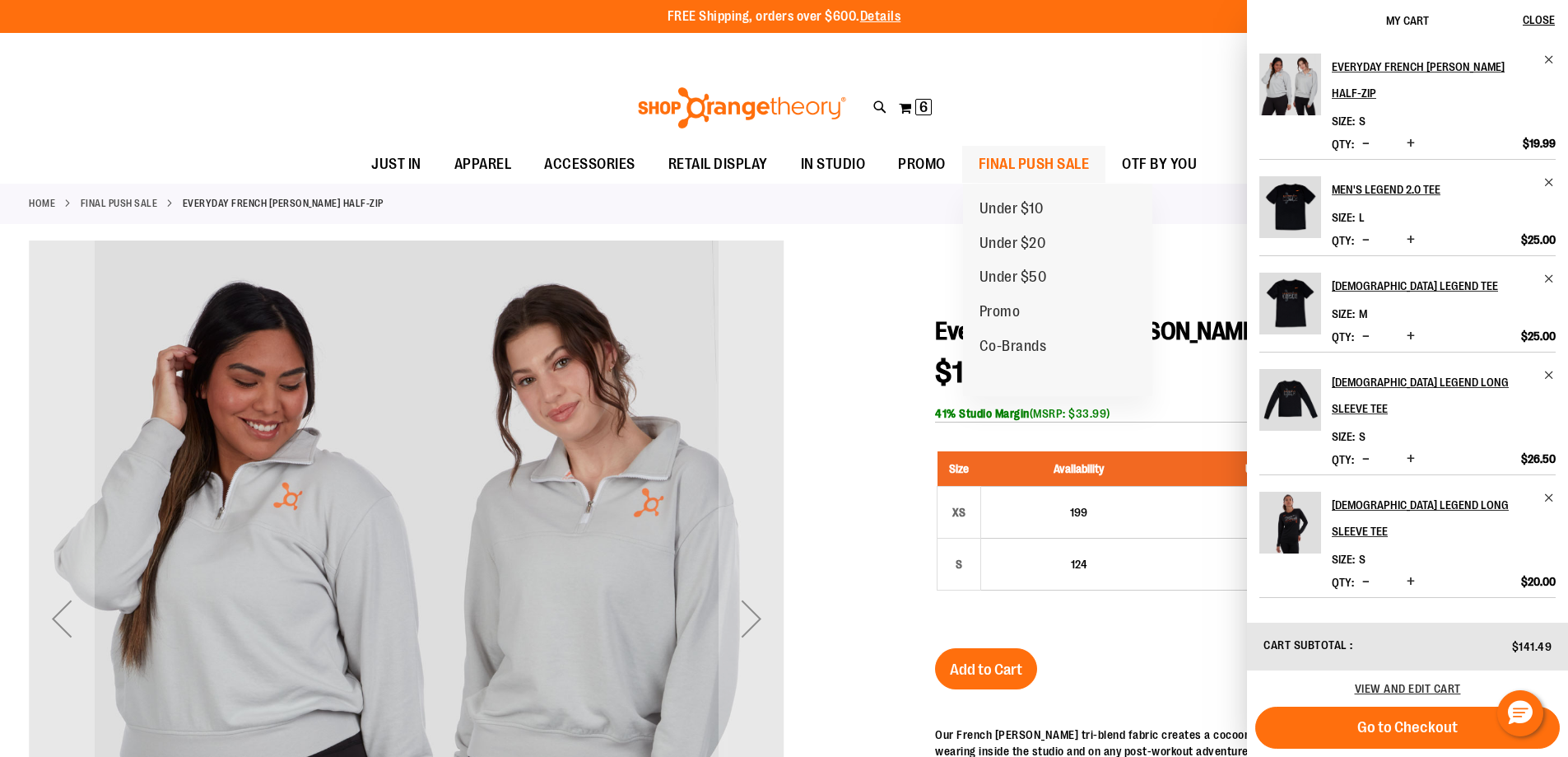
click at [1031, 152] on span "FINAL PUSH SALE" at bounding box center [1034, 164] width 112 height 37
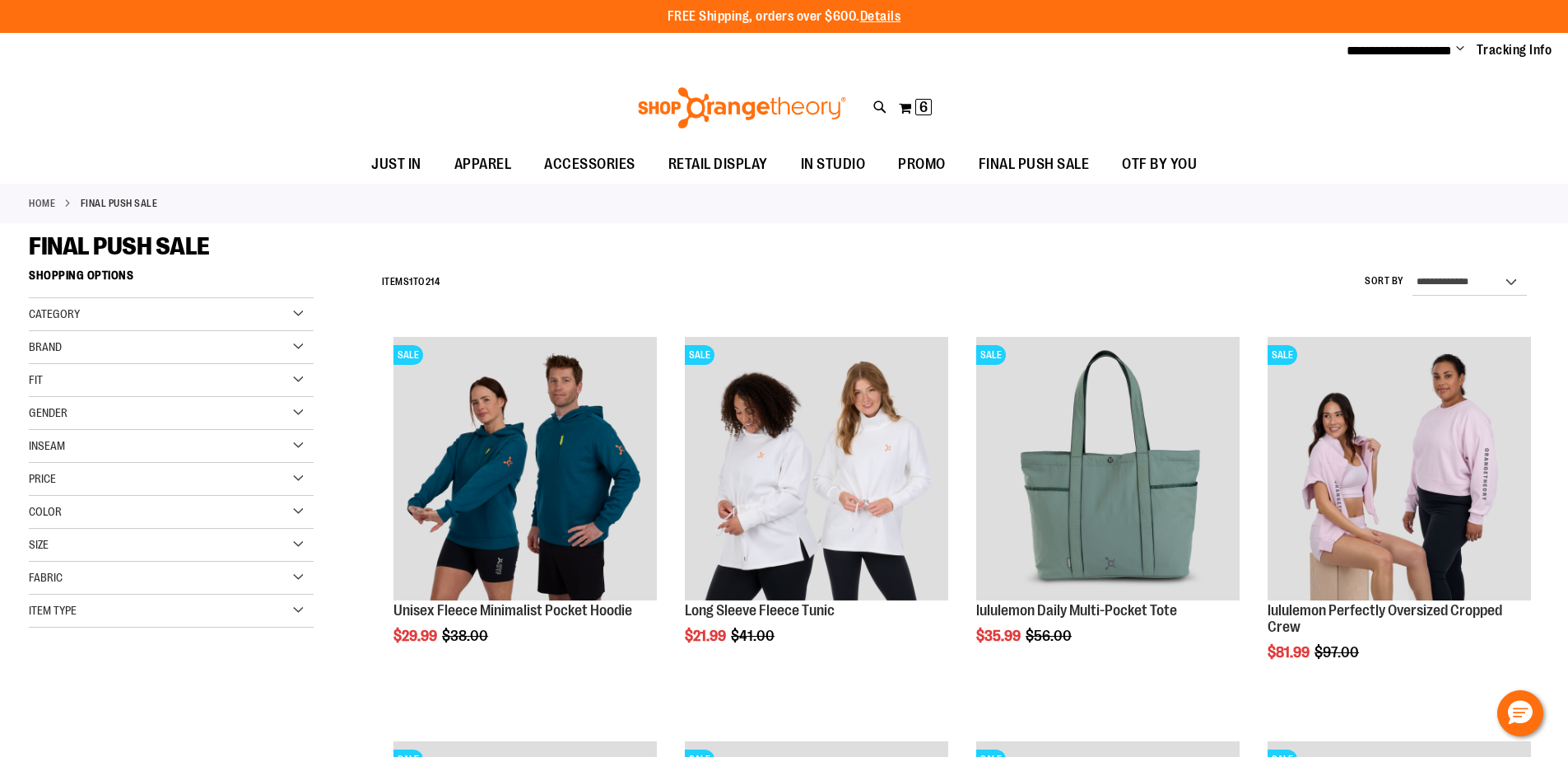
type input "**********"
click at [139, 536] on div "Size" at bounding box center [171, 545] width 285 height 33
click at [74, 587] on div "S" at bounding box center [73, 585] width 25 height 25
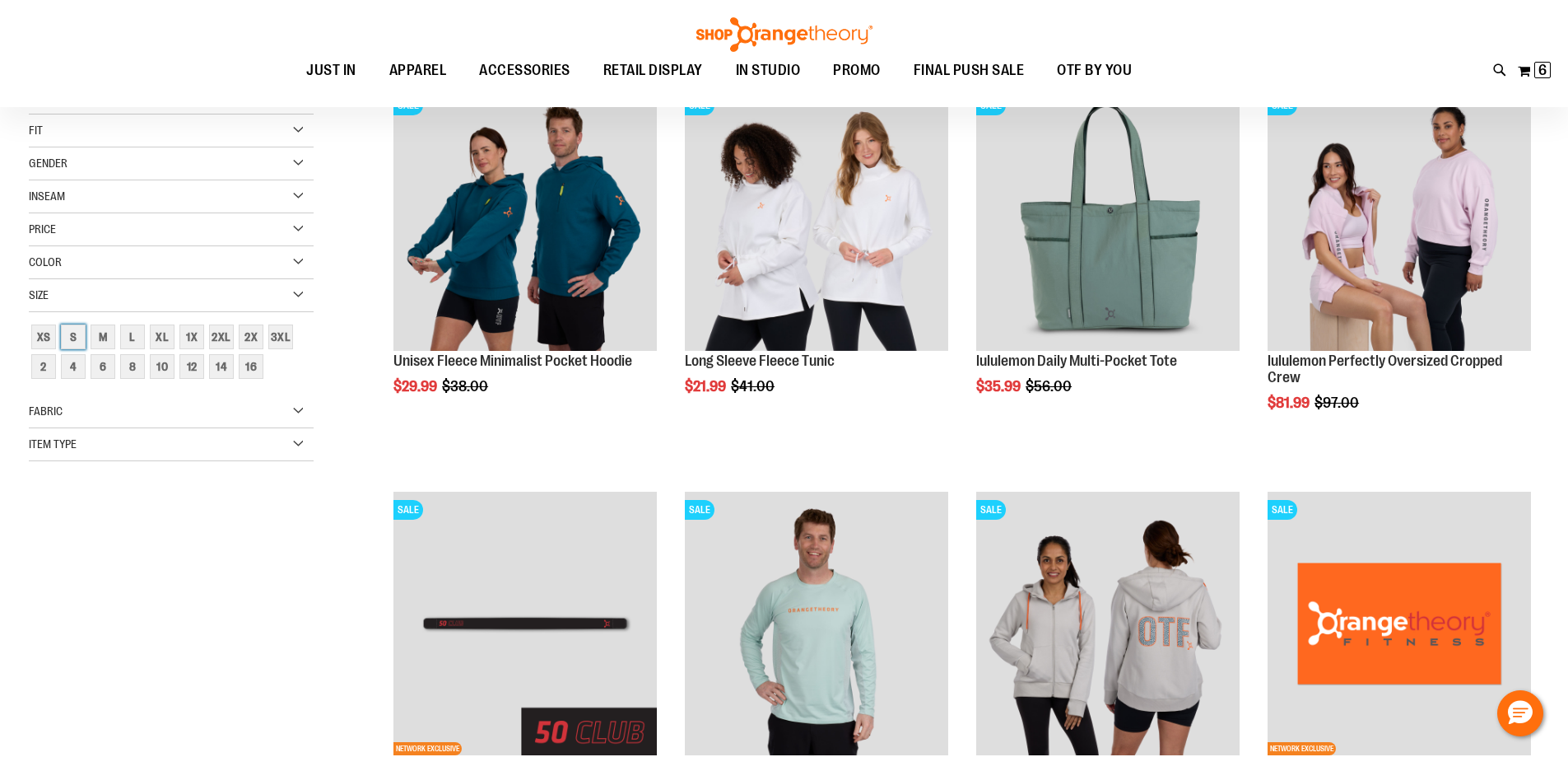
scroll to position [260, 0]
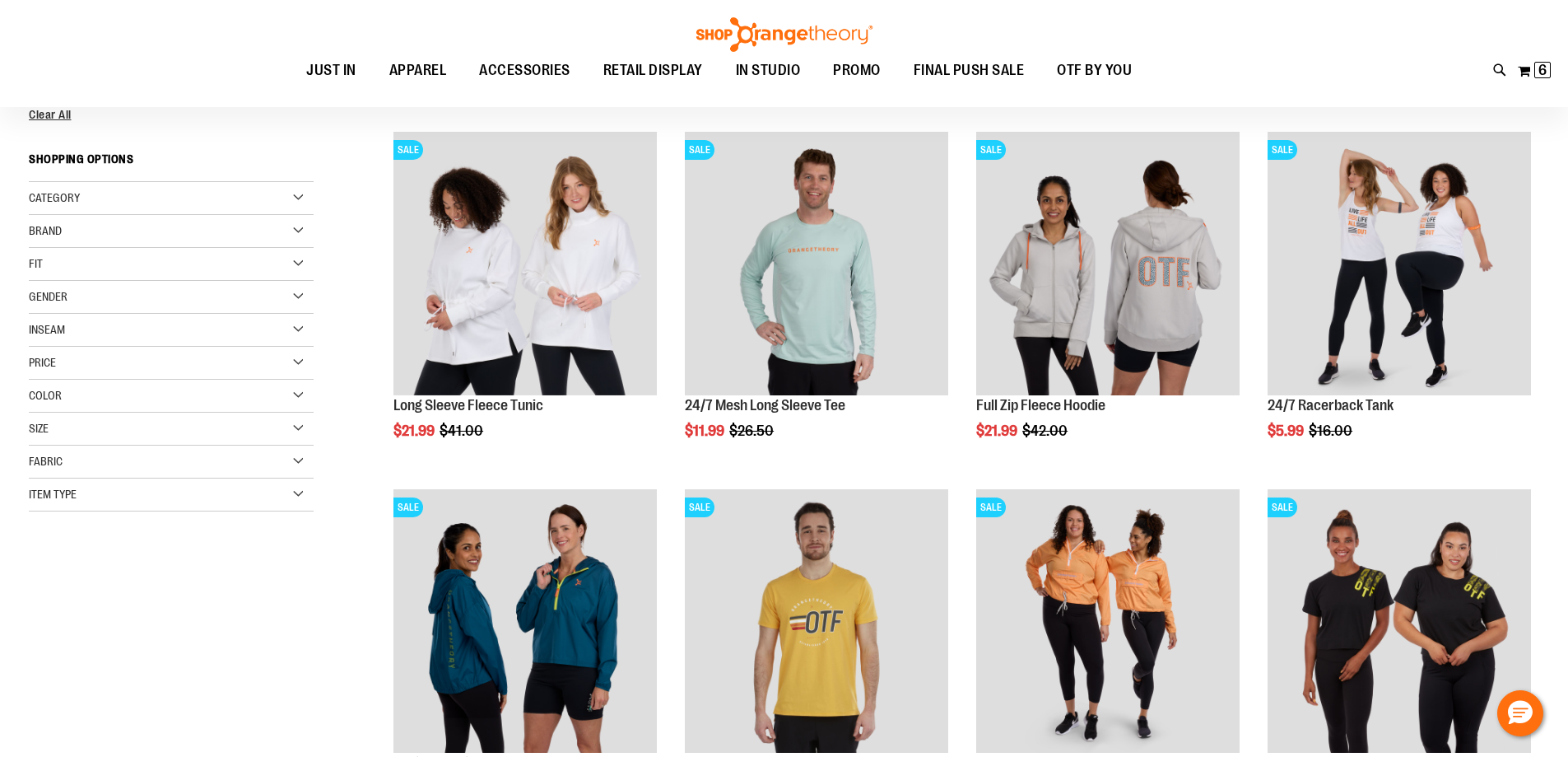
scroll to position [178, 0]
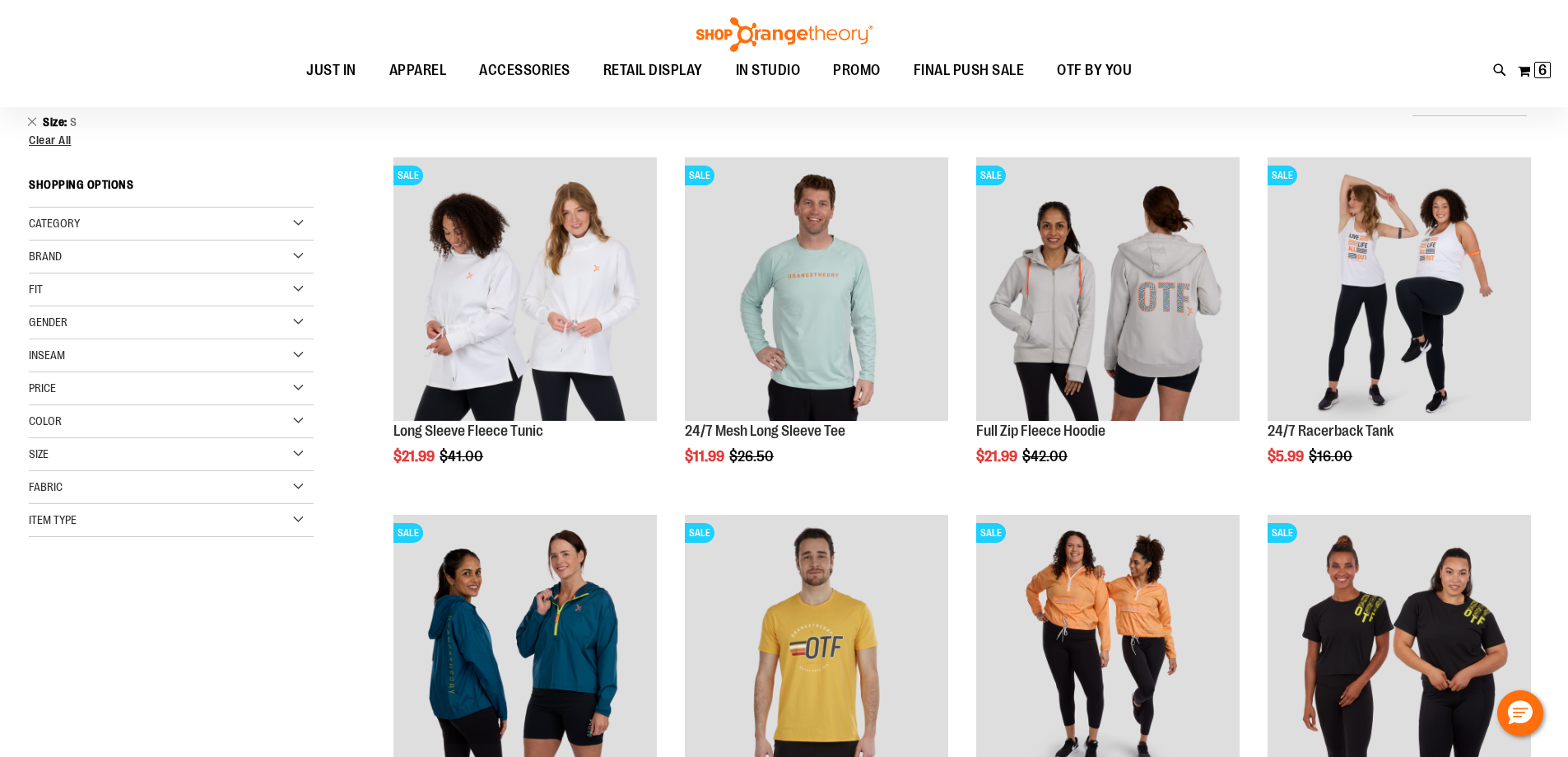
click at [75, 507] on div "Item Type" at bounding box center [171, 521] width 285 height 33
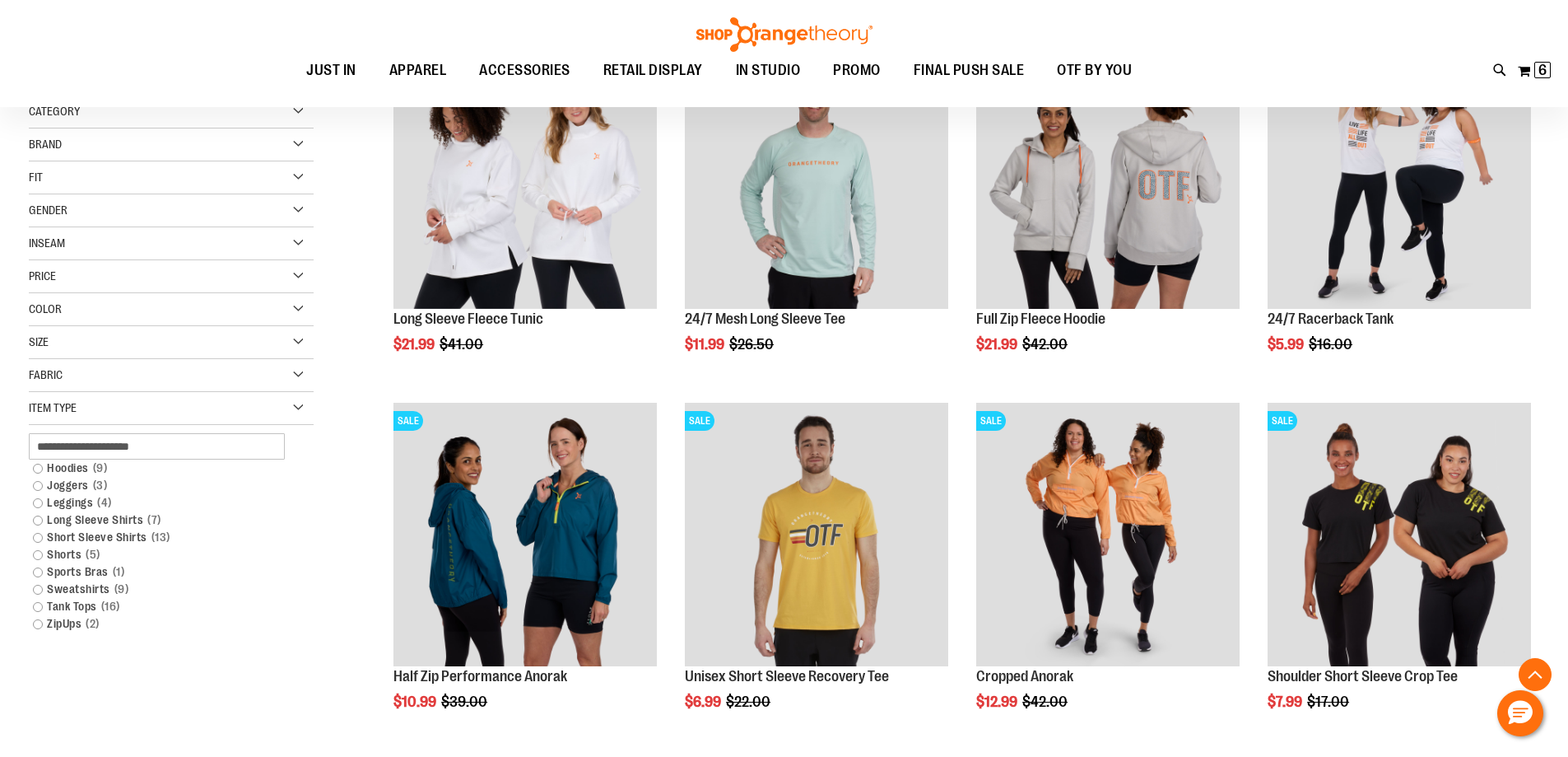
scroll to position [343, 0]
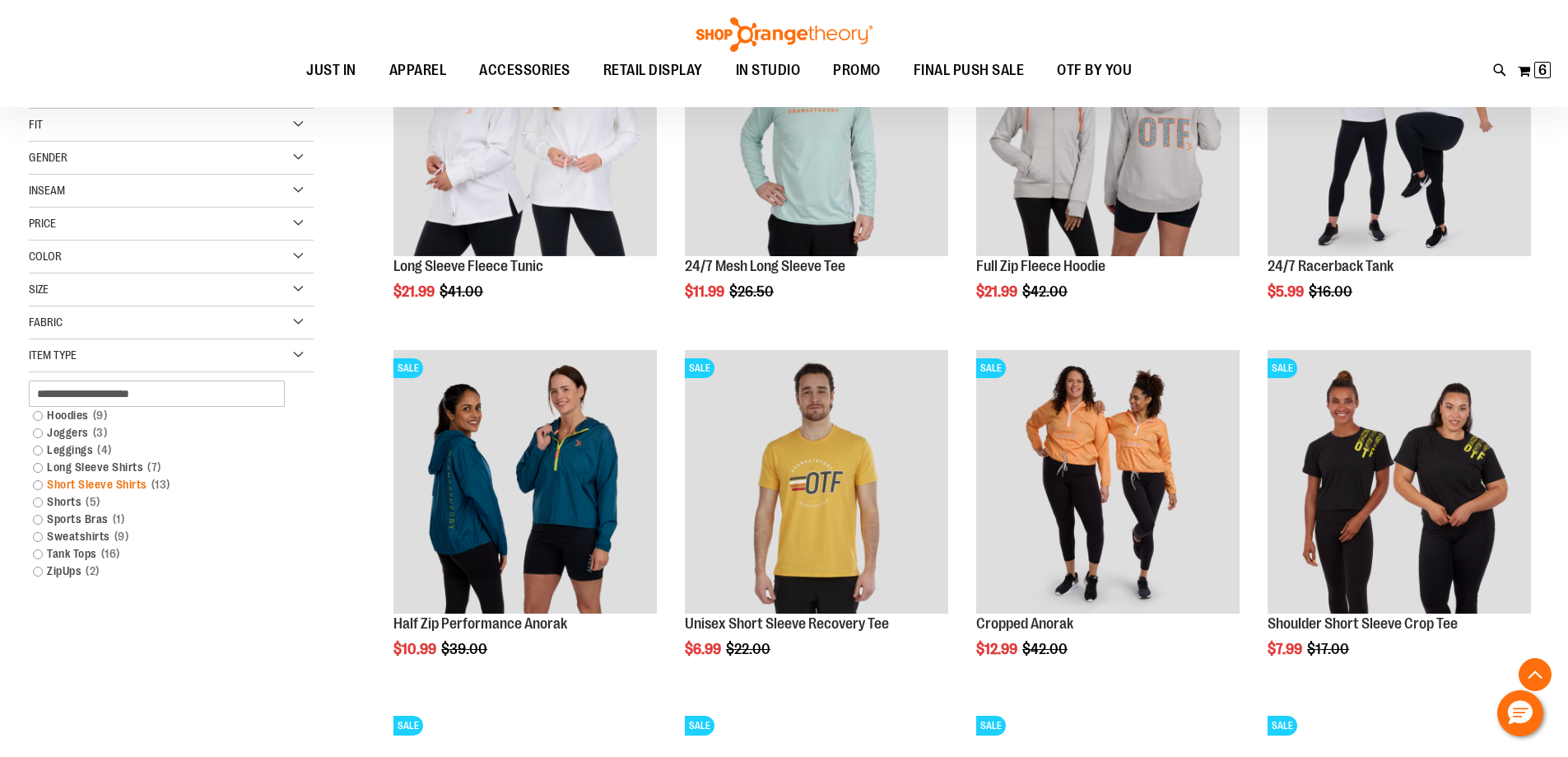
click at [88, 483] on link "Short Sleeve Shirts 13 items" at bounding box center [161, 484] width 274 height 18
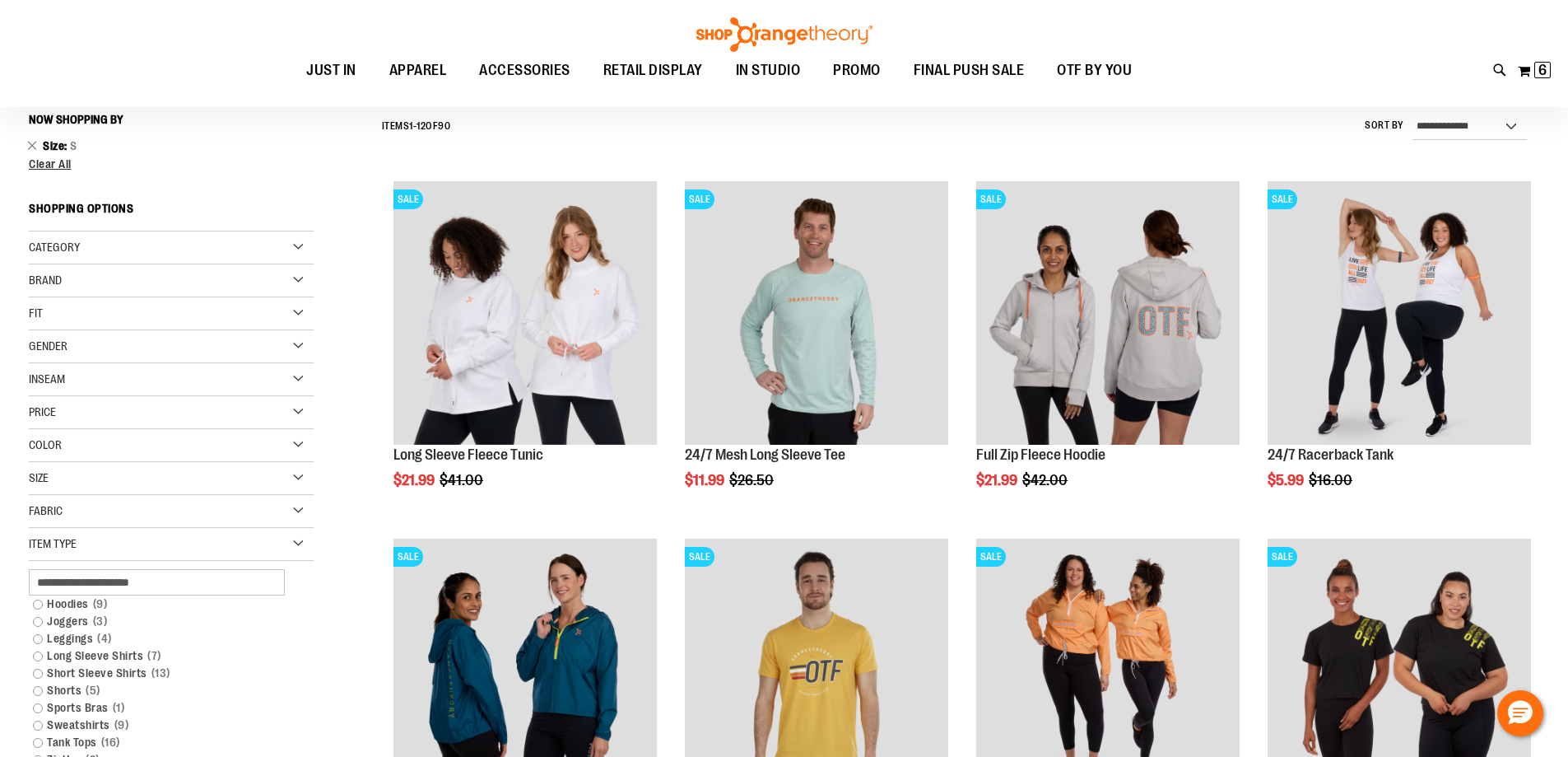
scroll to position [153, 0]
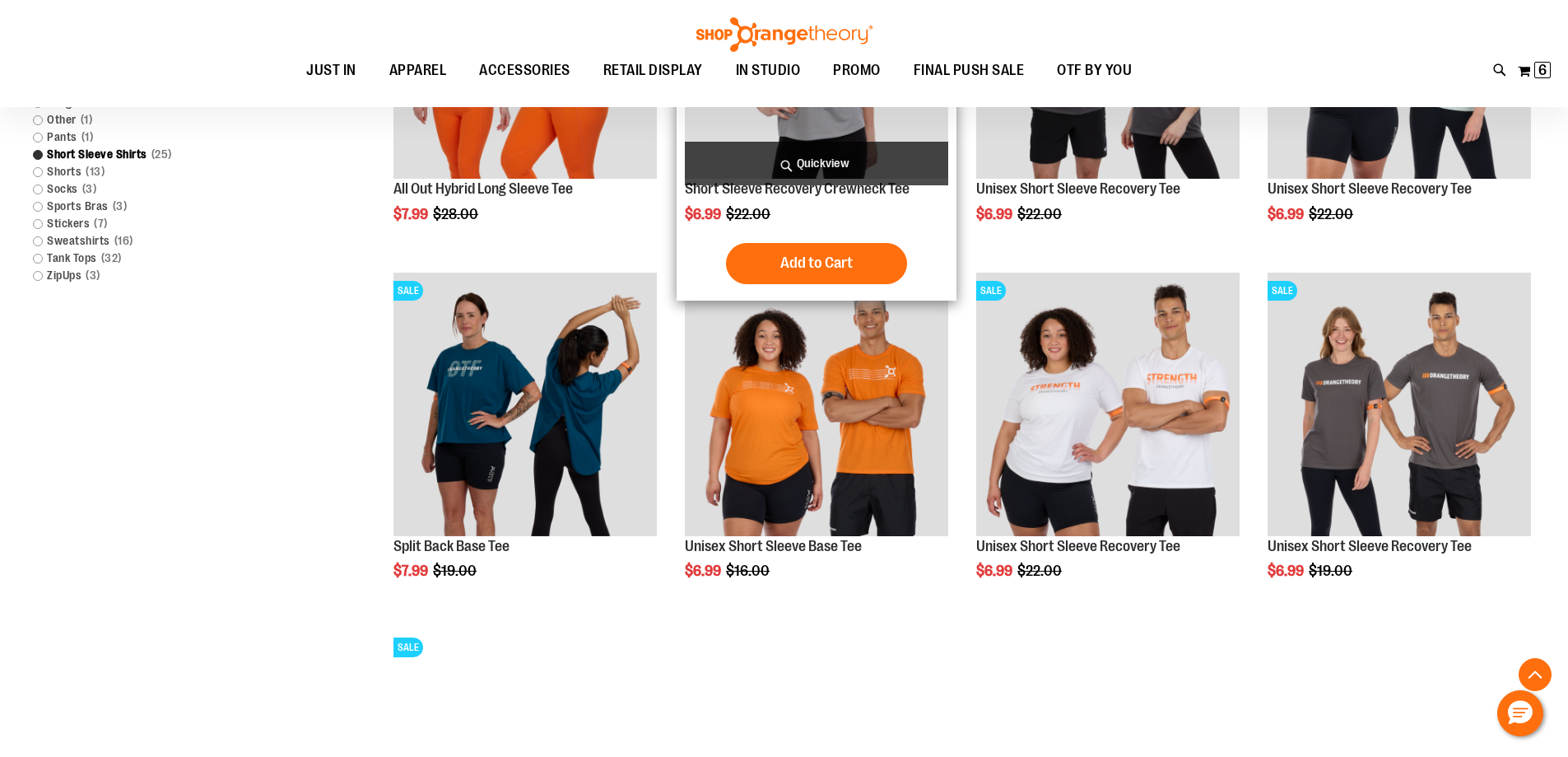
scroll to position [565, 0]
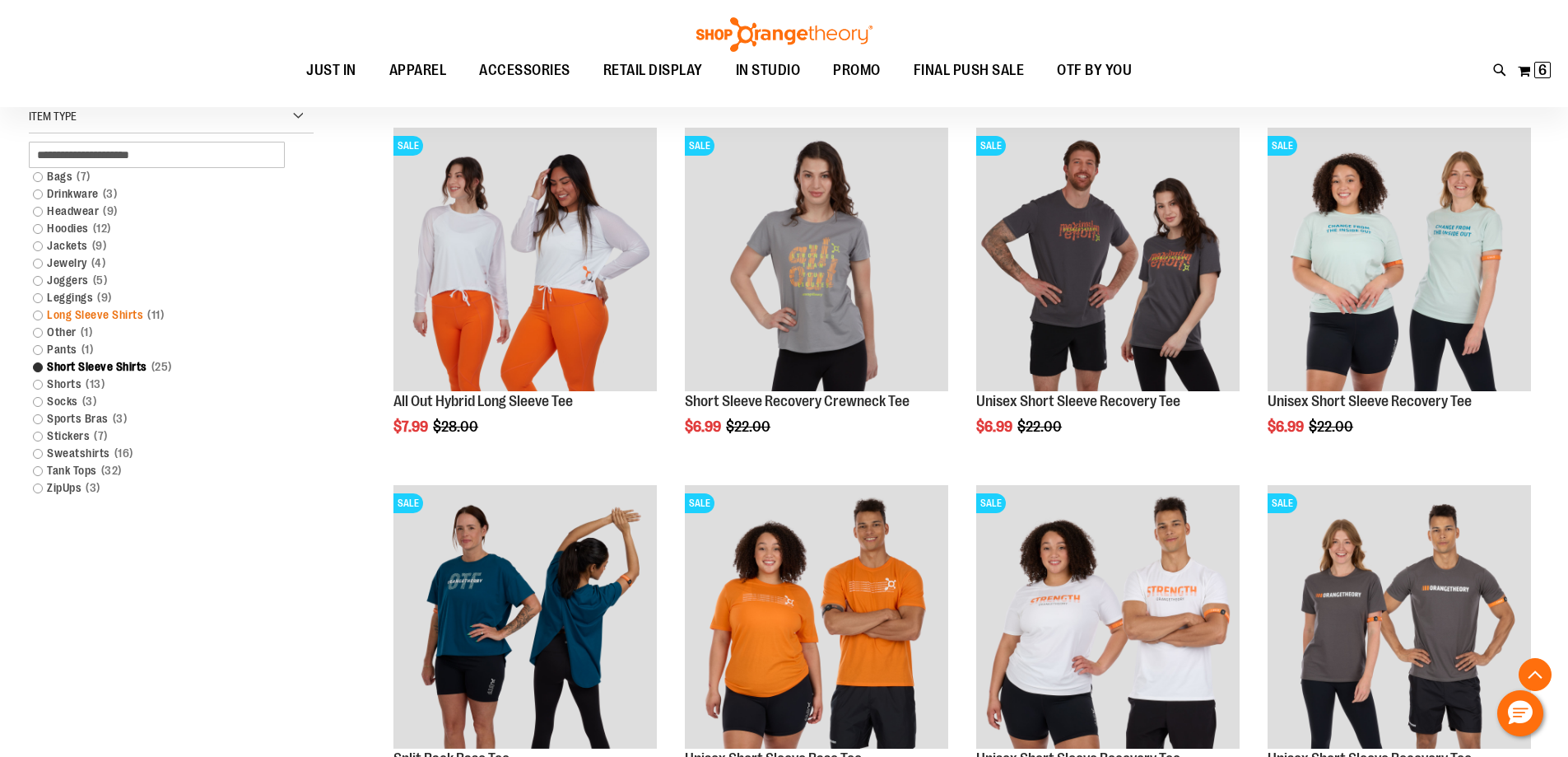
click at [137, 316] on link "Long Sleeve Shirts 11 items" at bounding box center [161, 314] width 274 height 18
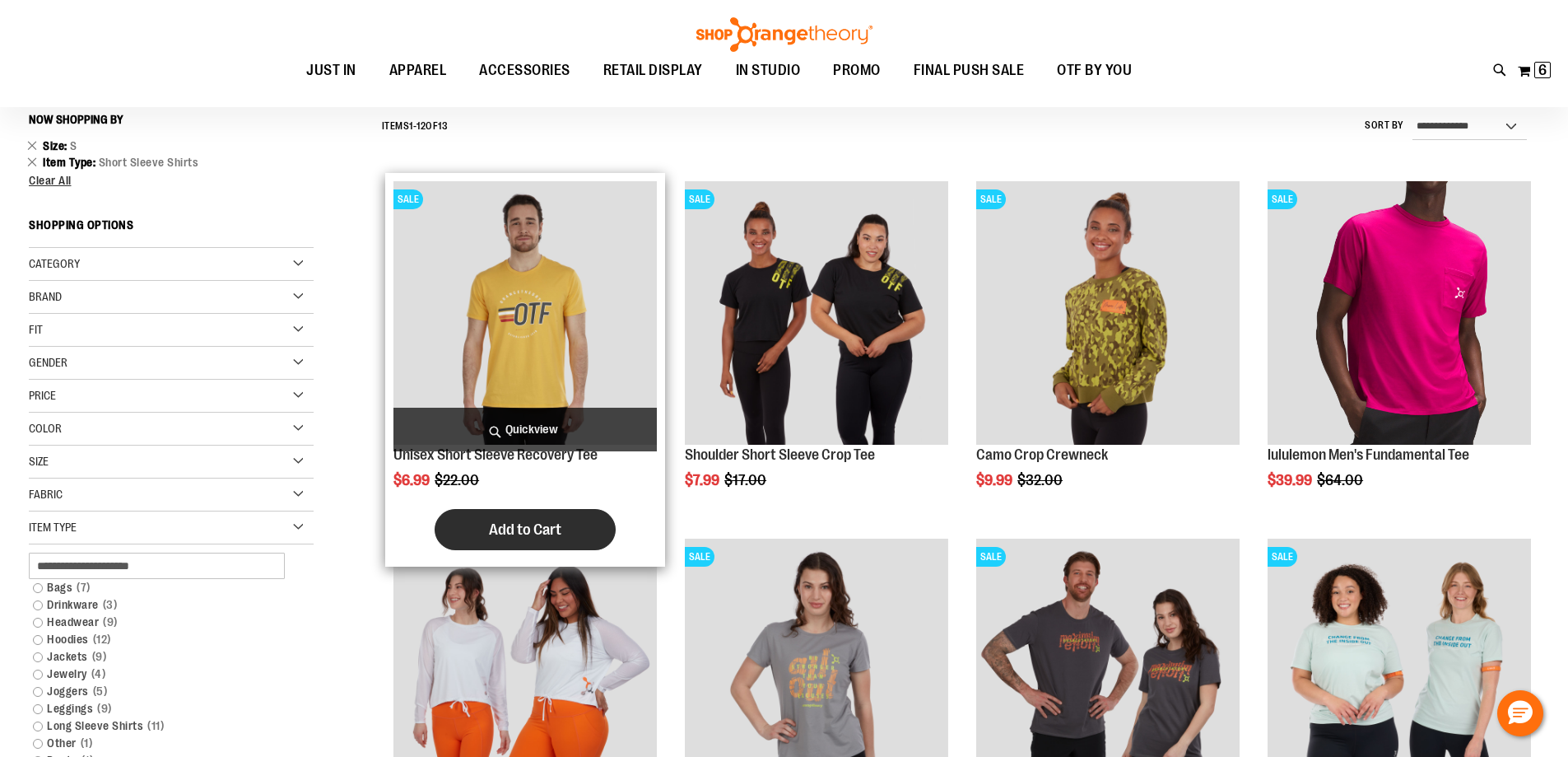
scroll to position [153, 0]
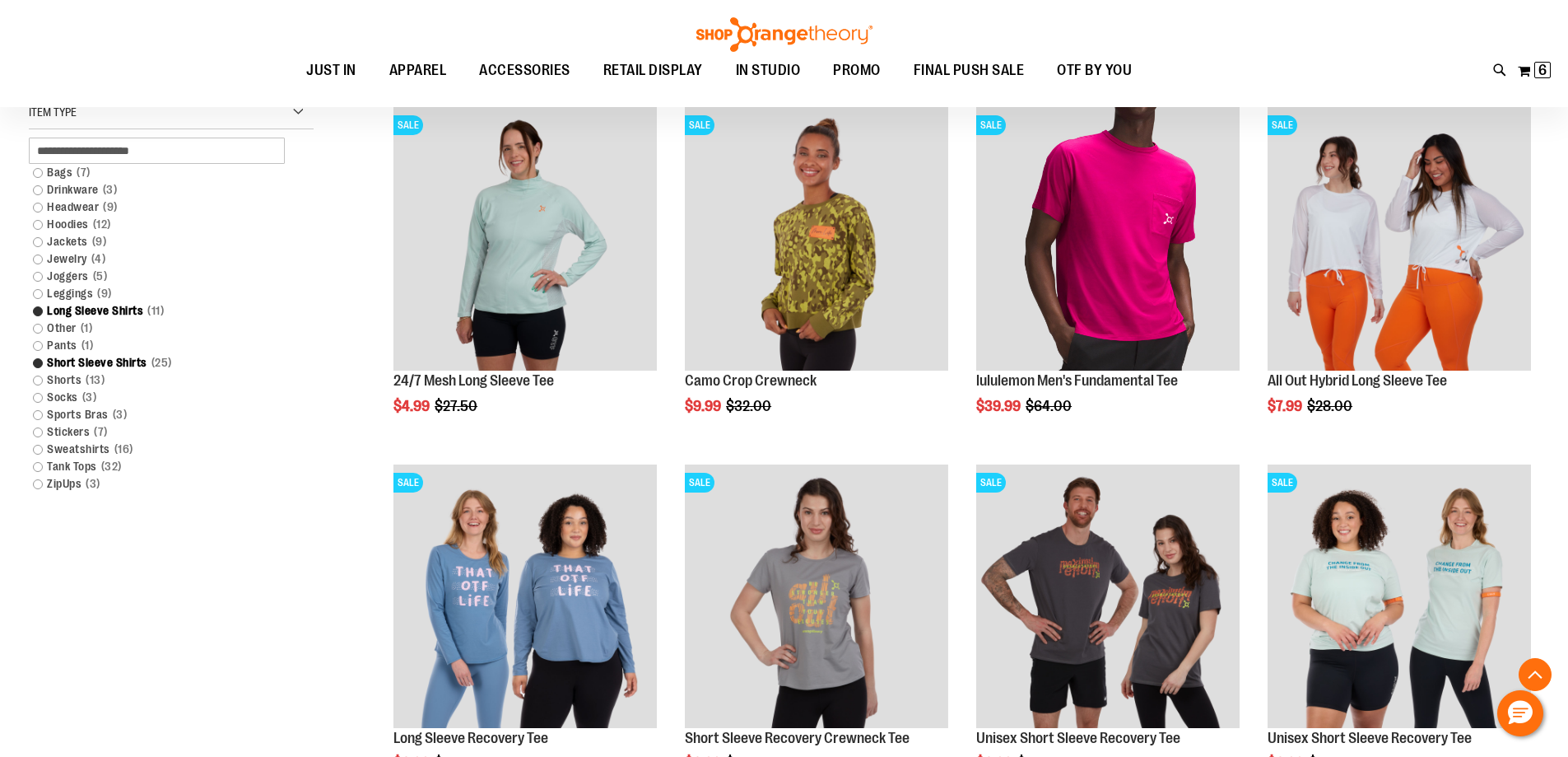
scroll to position [579, 0]
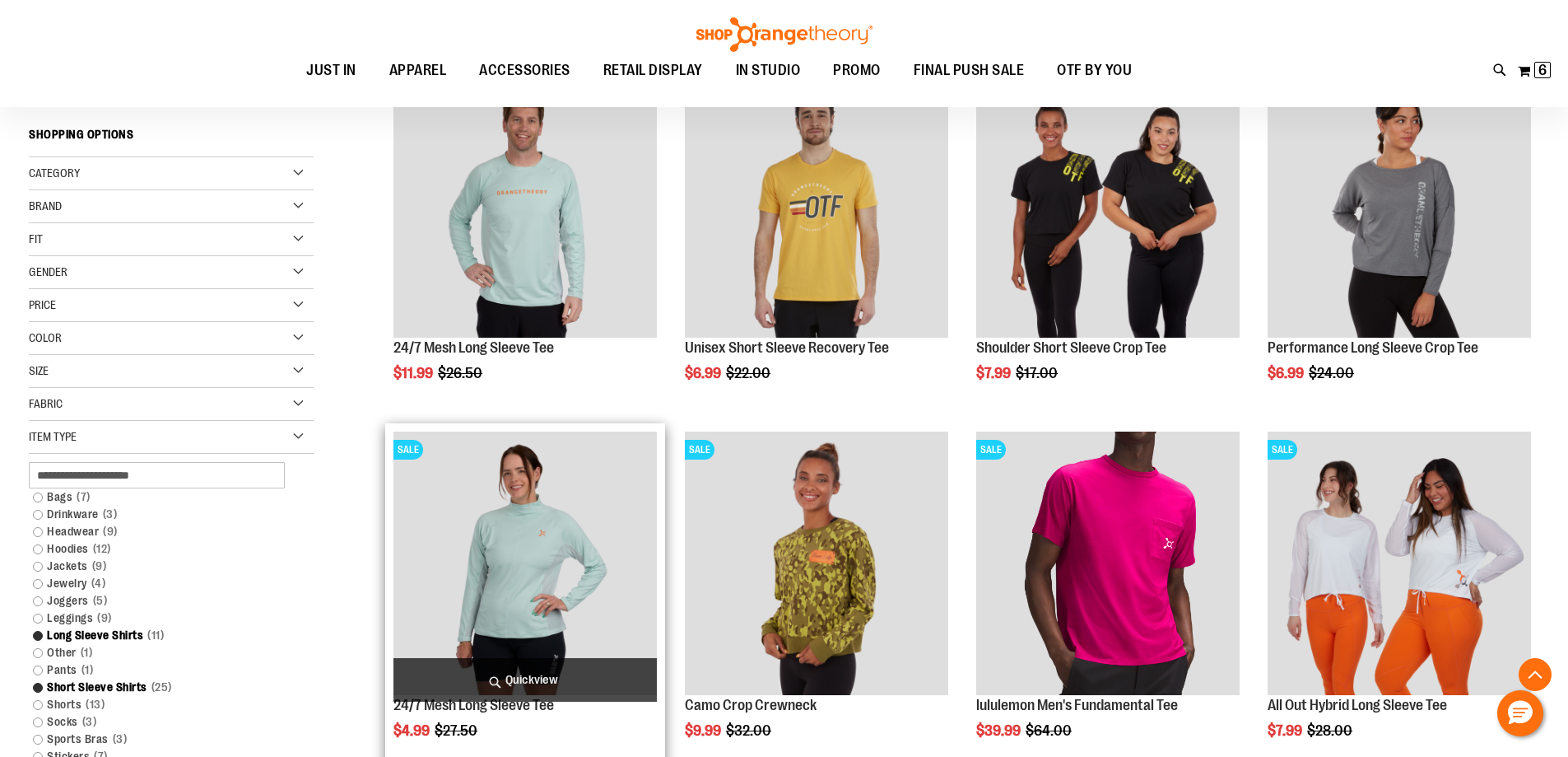
scroll to position [167, 0]
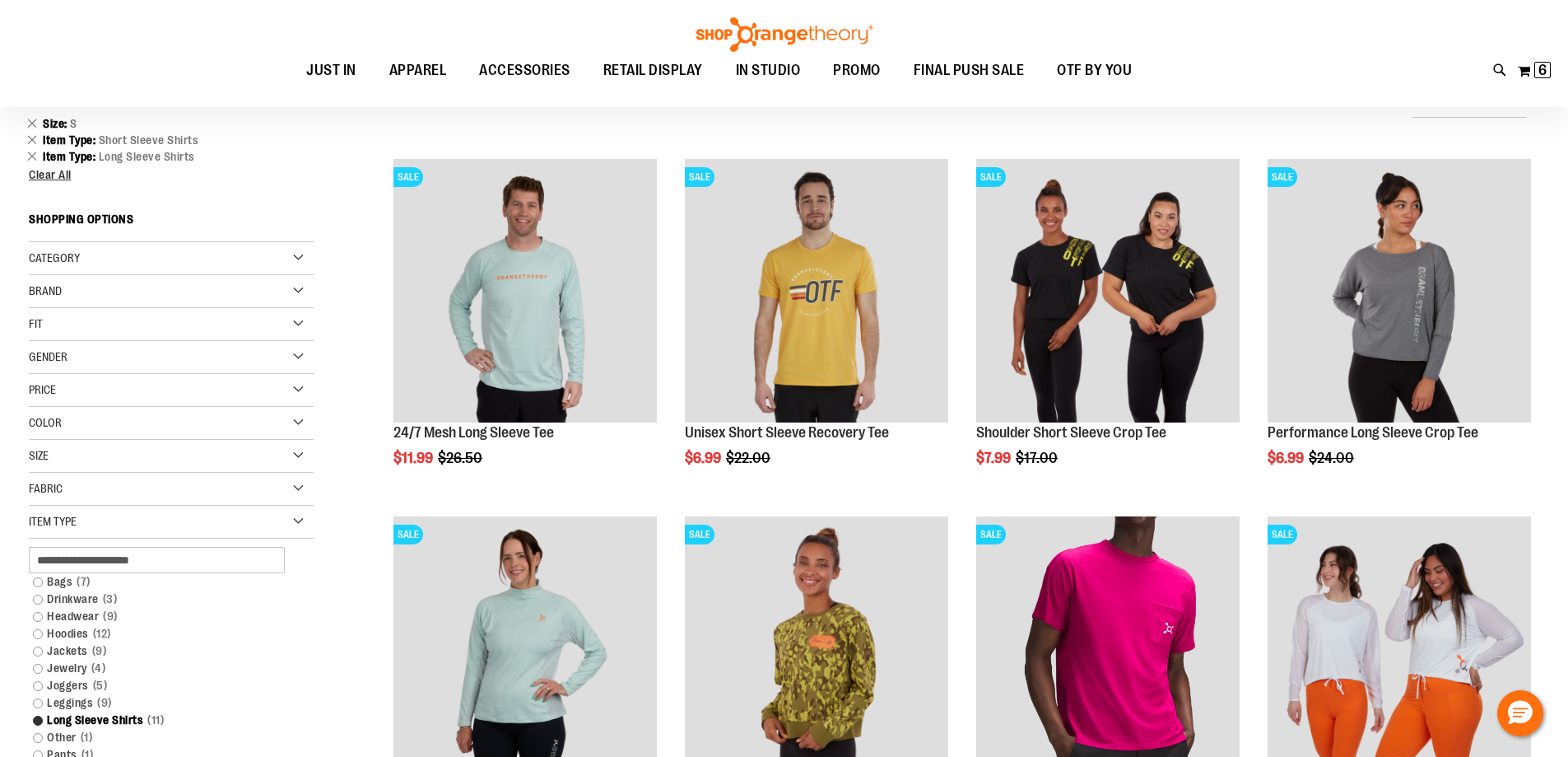
scroll to position [167, 0]
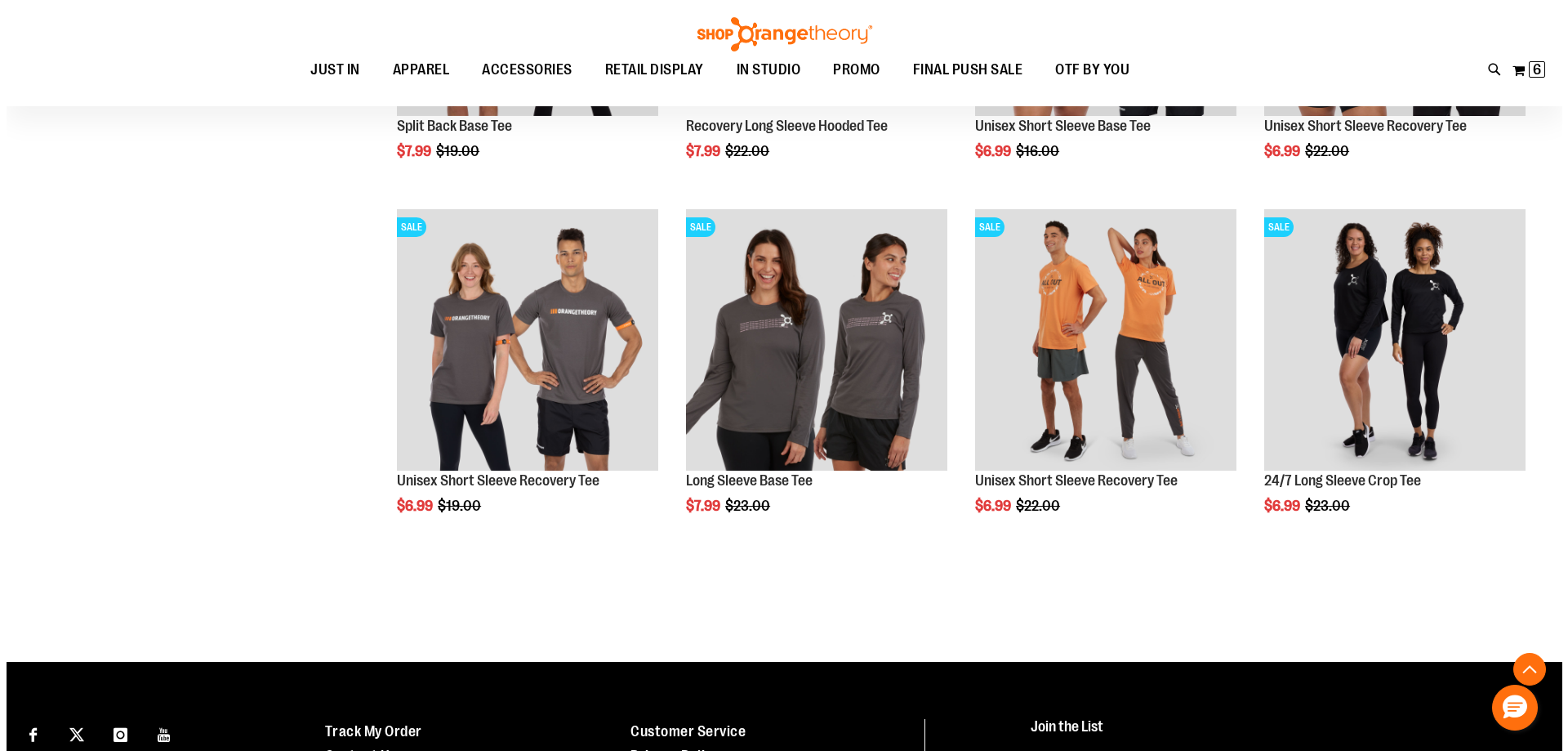
scroll to position [1555, 0]
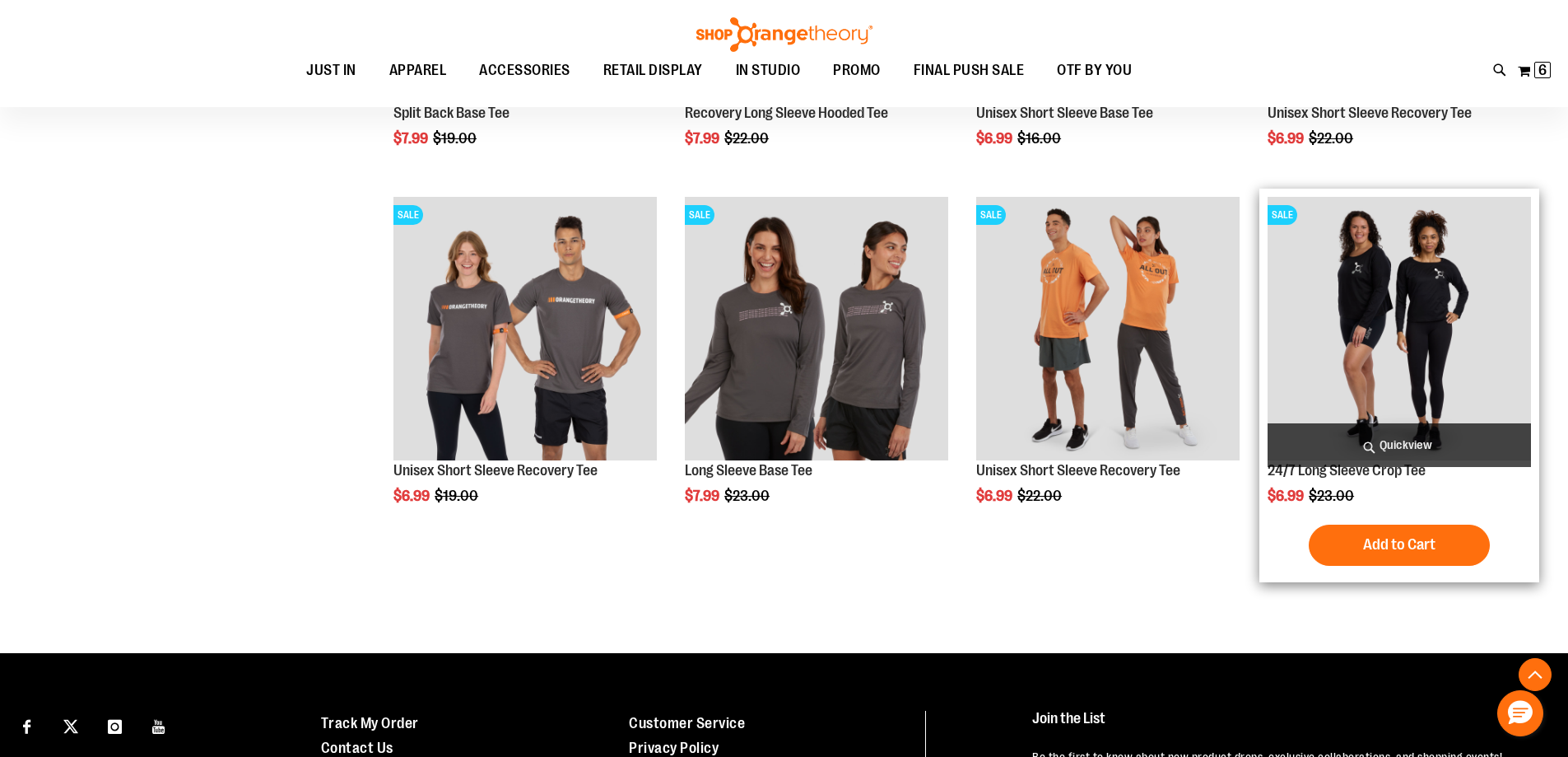
click at [1421, 438] on span "Quickview" at bounding box center [1399, 444] width 264 height 43
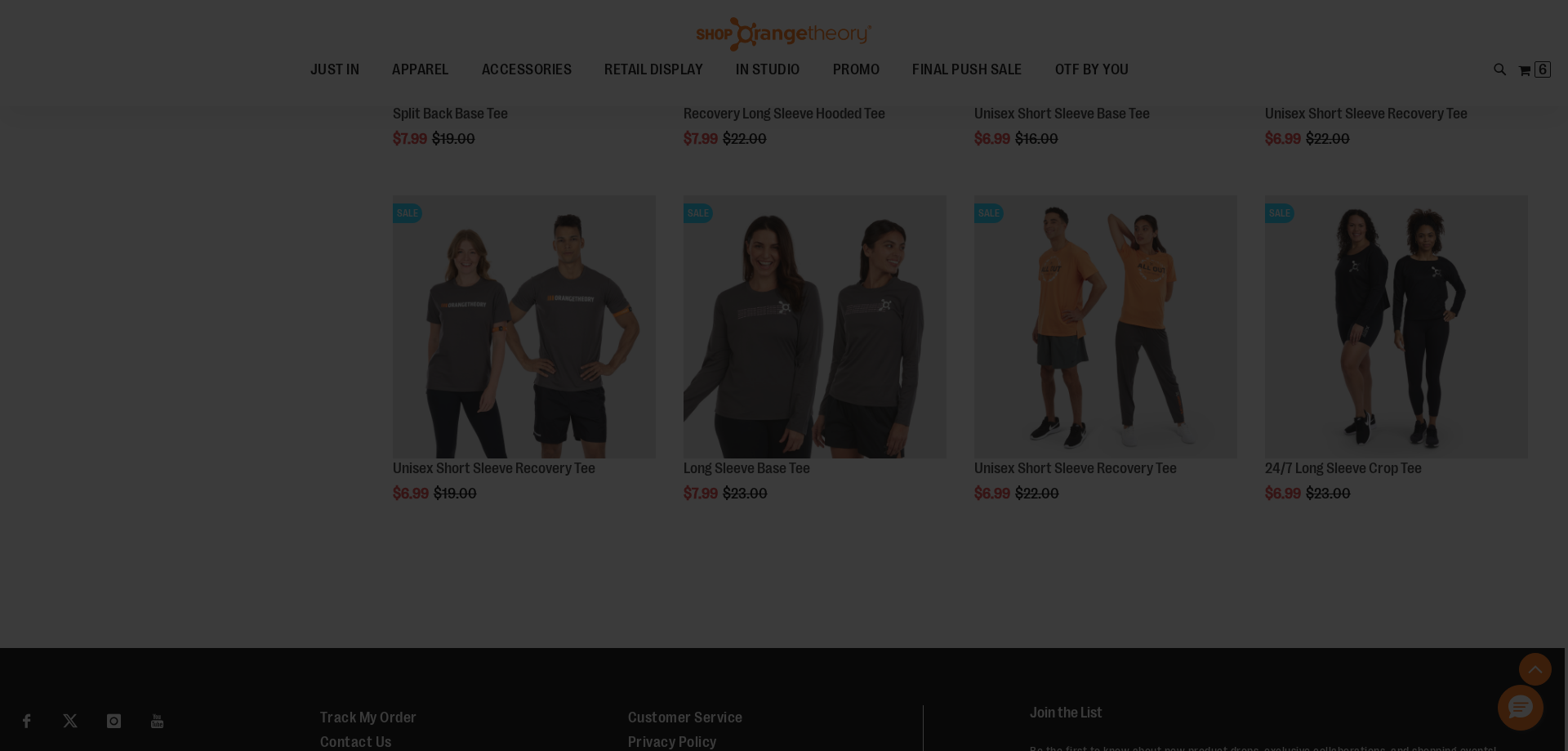
scroll to position [0, 0]
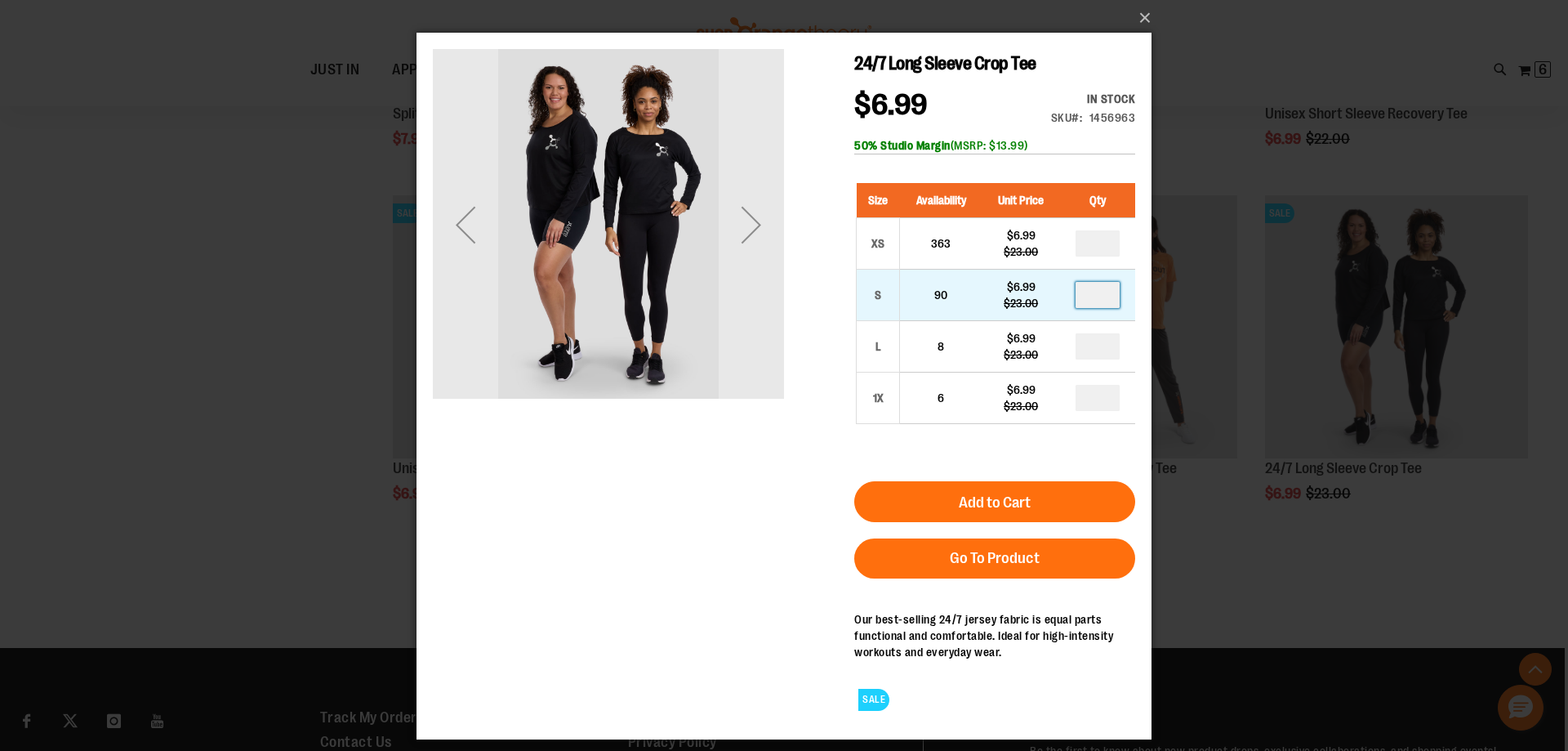
click at [1097, 298] on input "number" at bounding box center [1097, 295] width 44 height 27
type input "*"
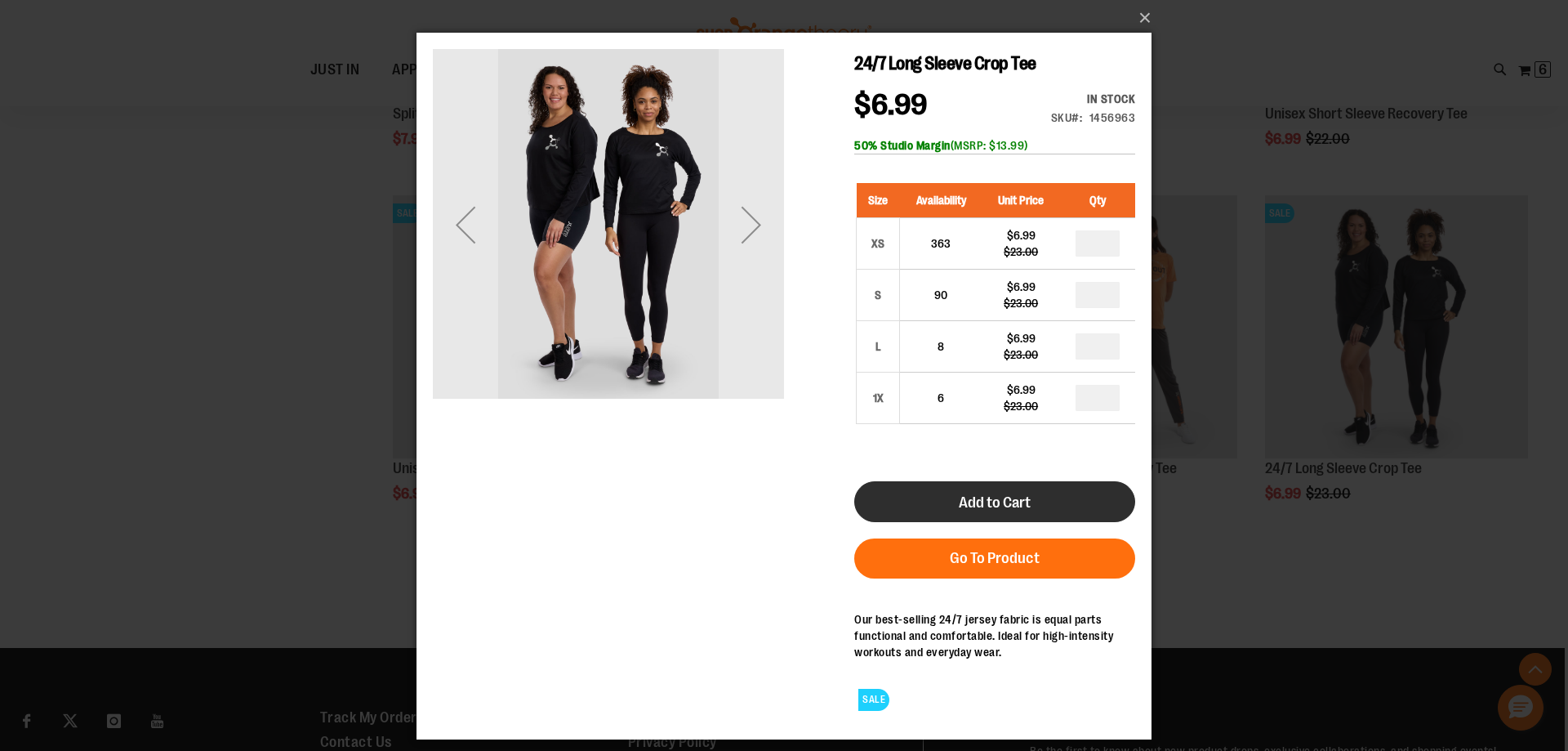
click at [1023, 494] on span "Add to Cart" at bounding box center [994, 502] width 72 height 18
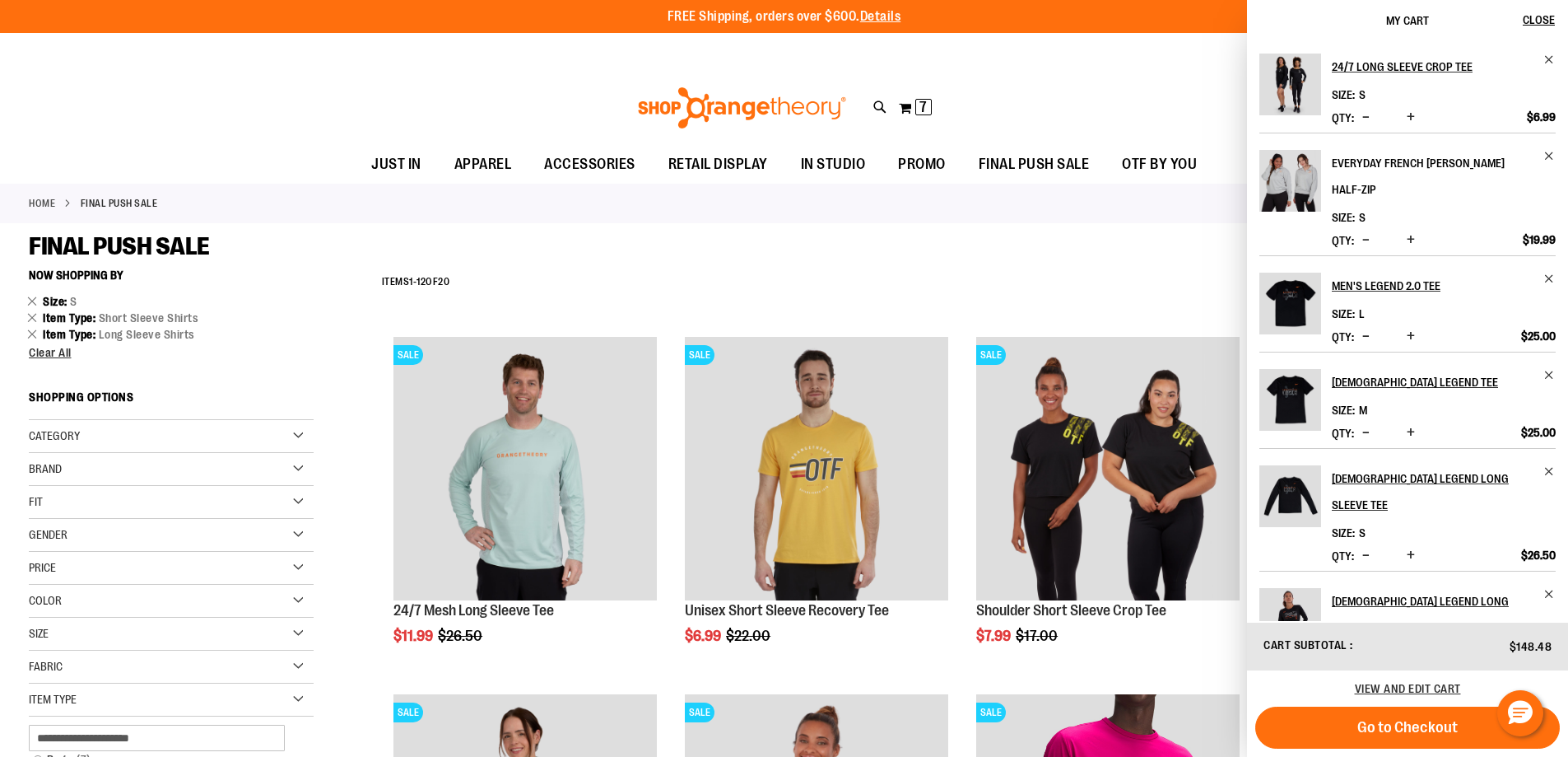
scroll to position [6, 0]
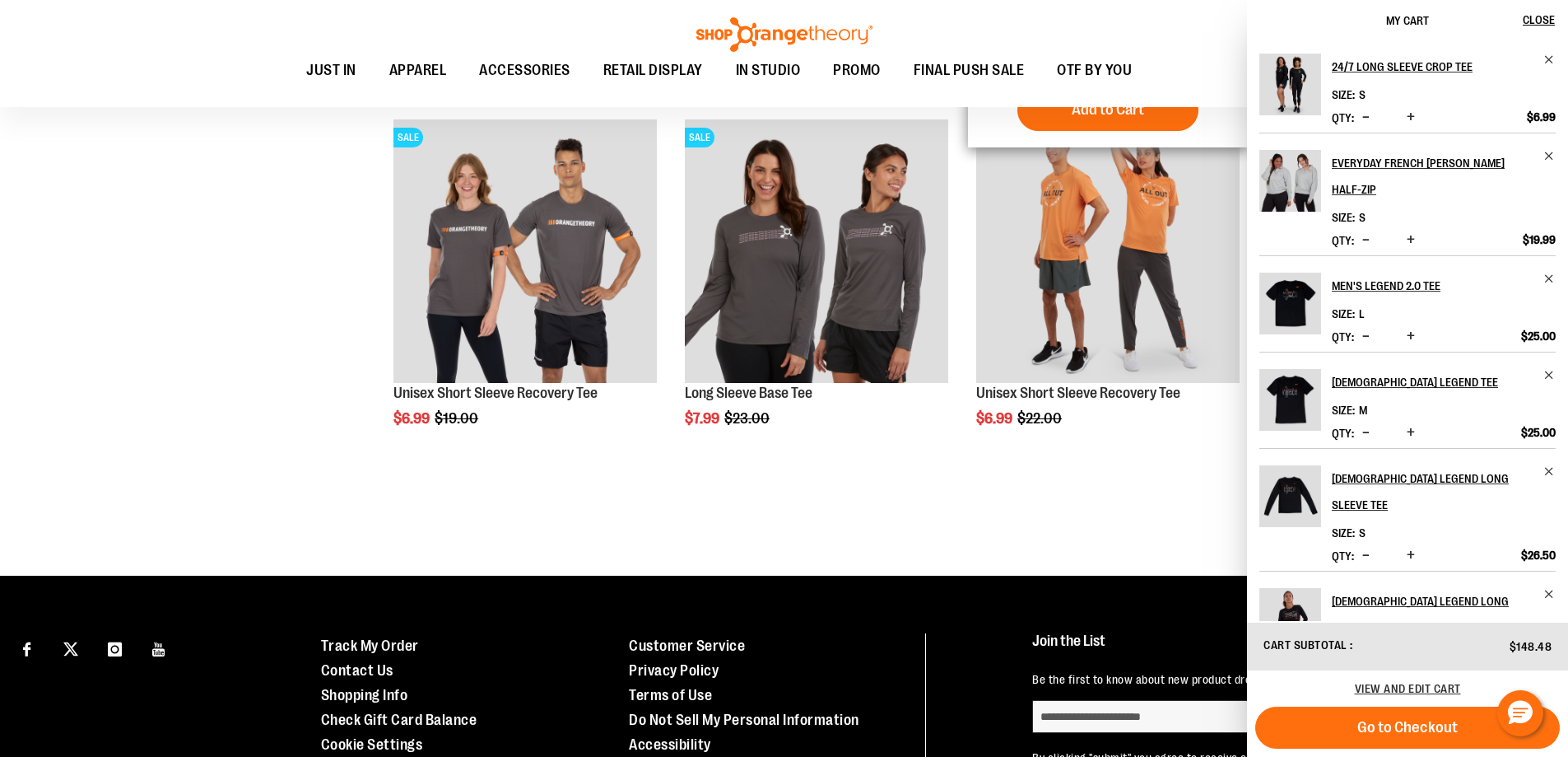
scroll to position [1647, 0]
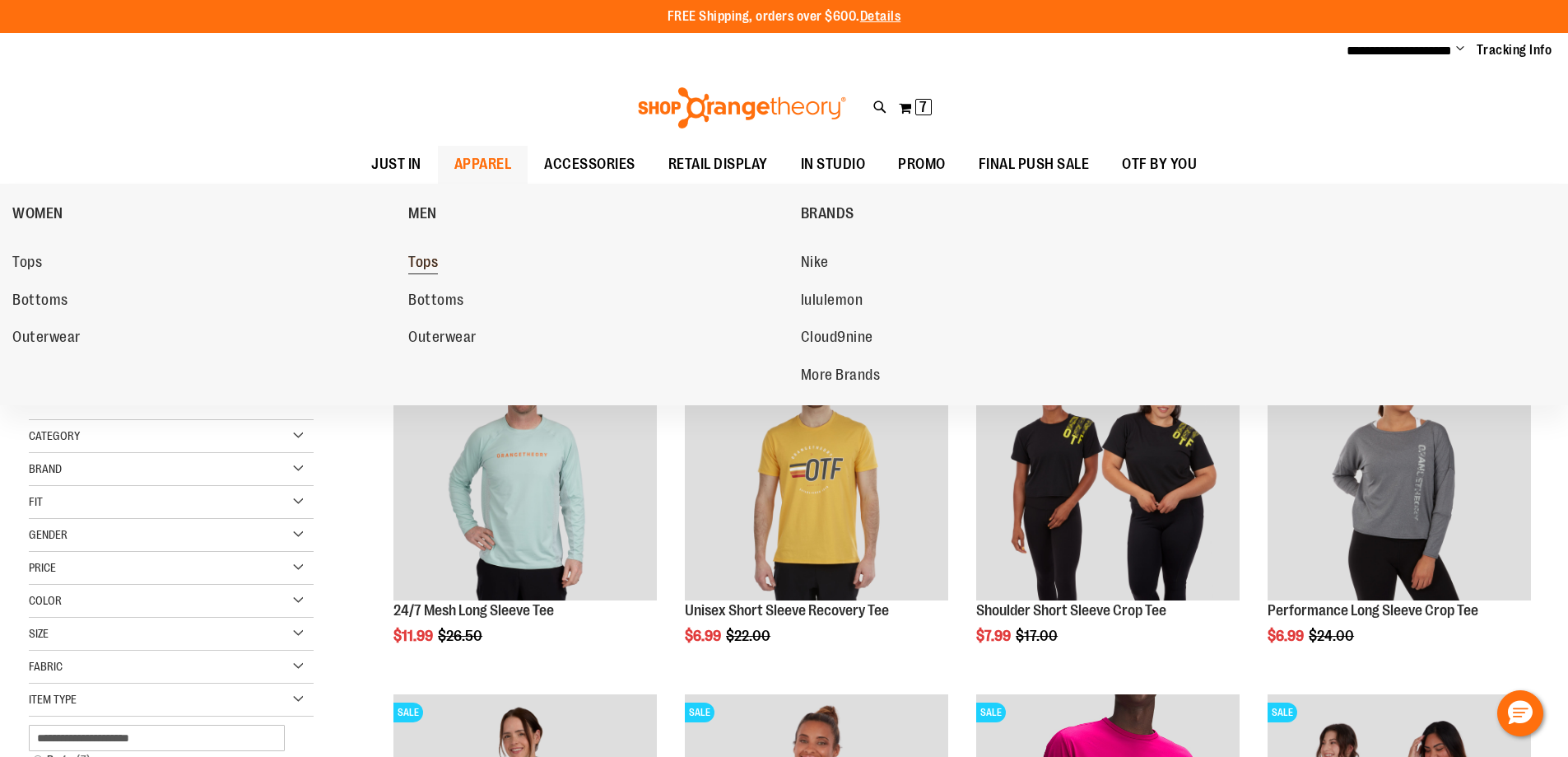
click at [432, 258] on span "Tops" at bounding box center [423, 264] width 29 height 20
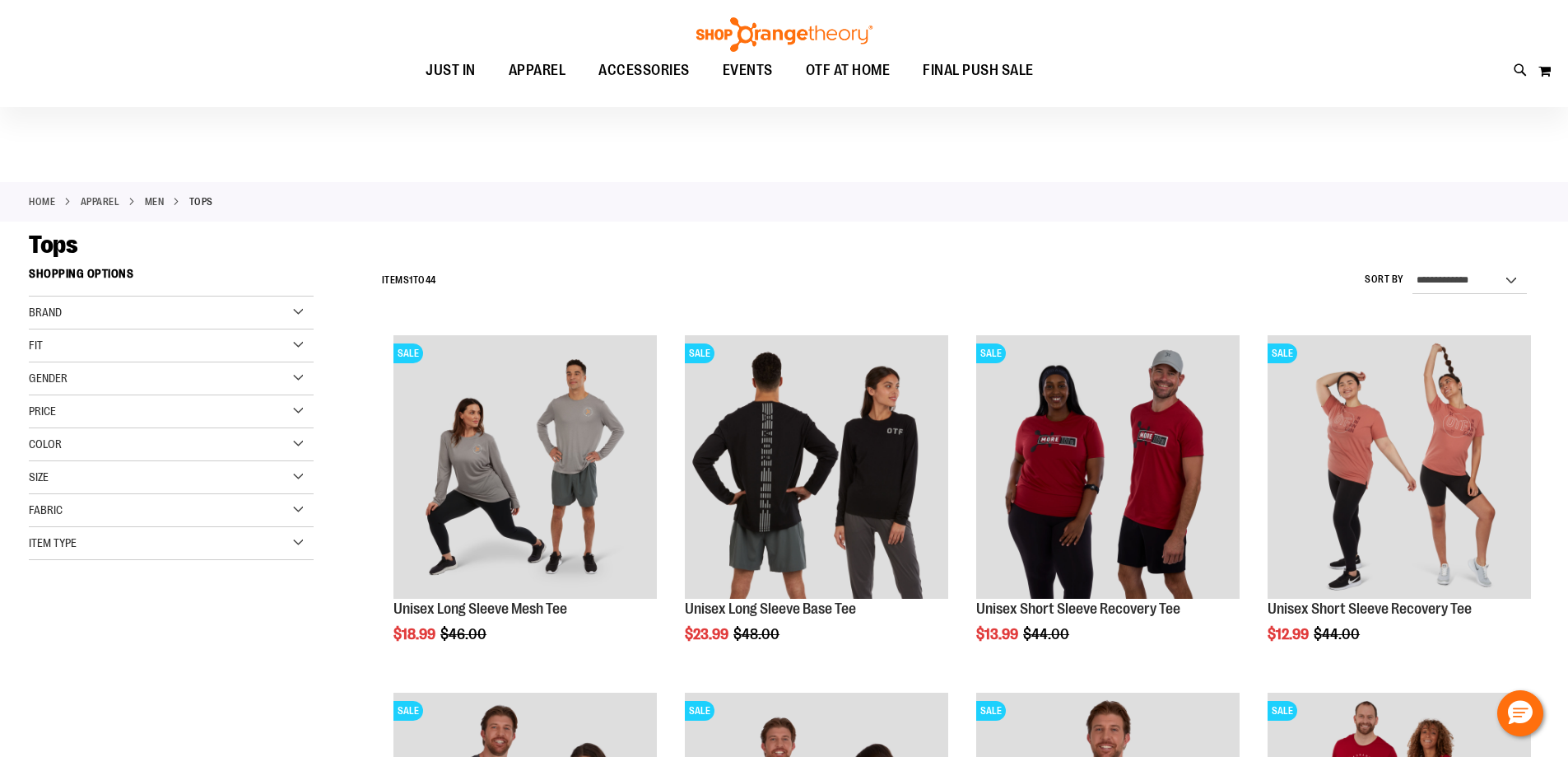
scroll to position [81, 0]
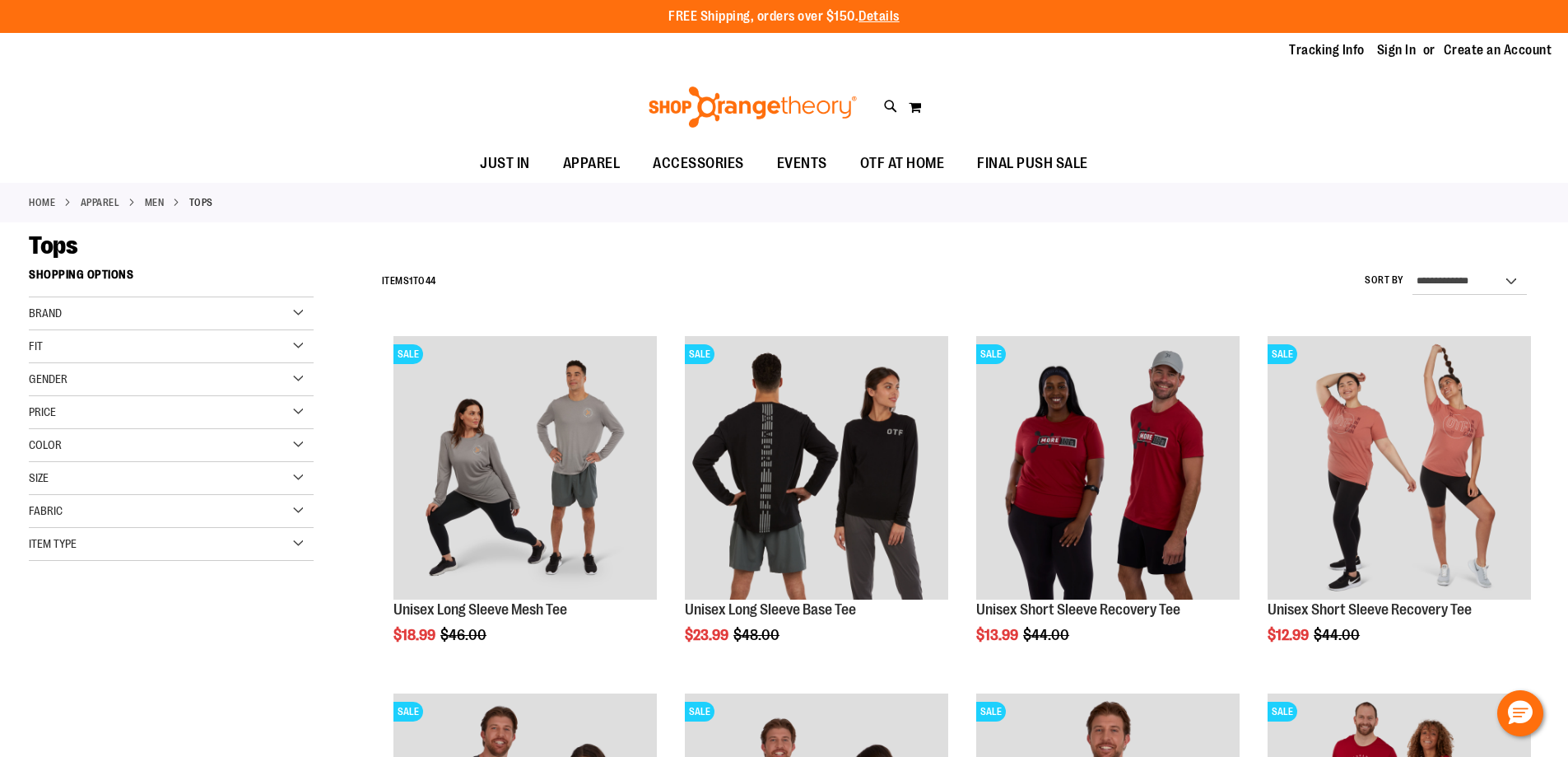
scroll to position [81, 0]
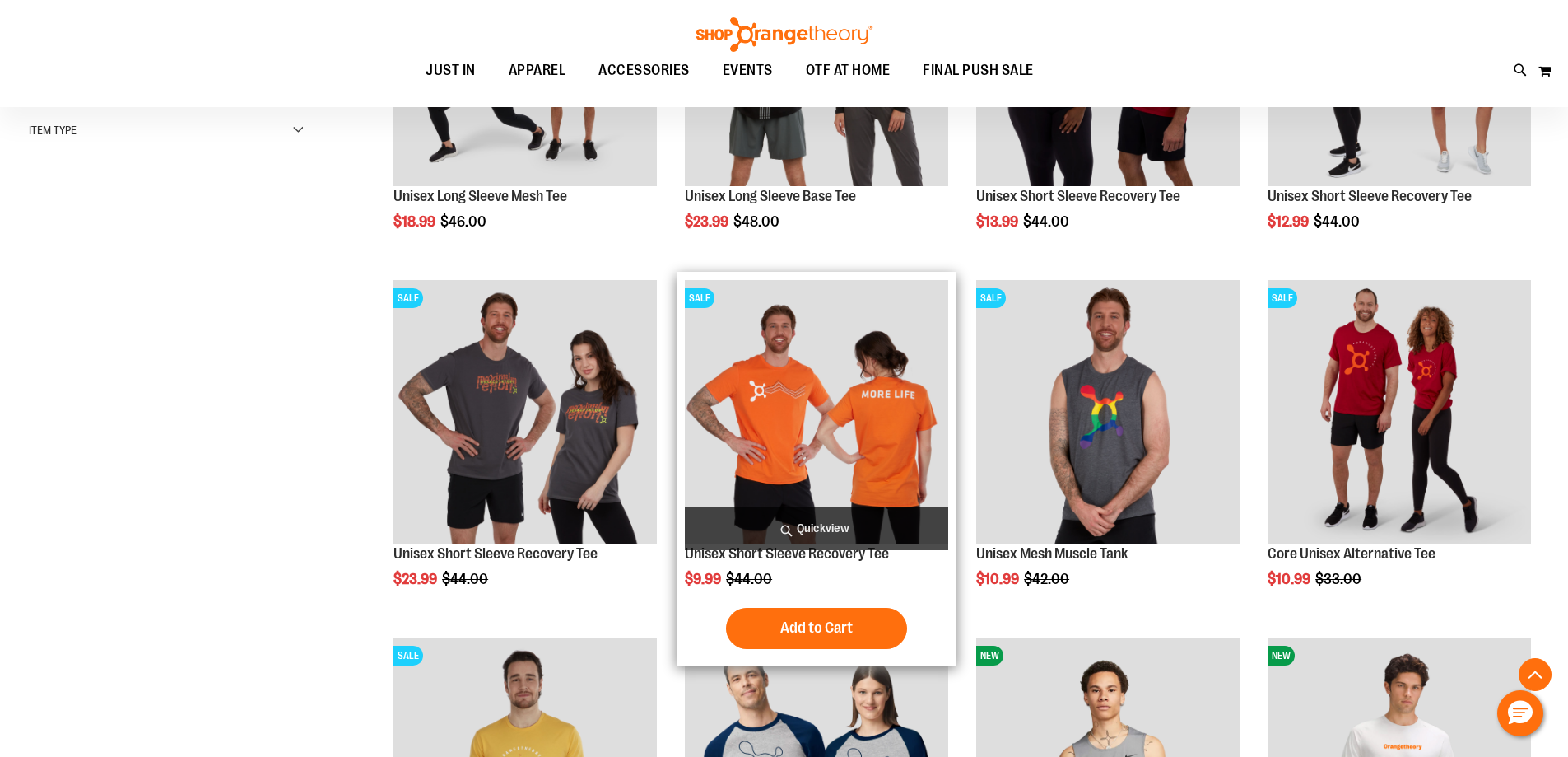
scroll to position [163, 0]
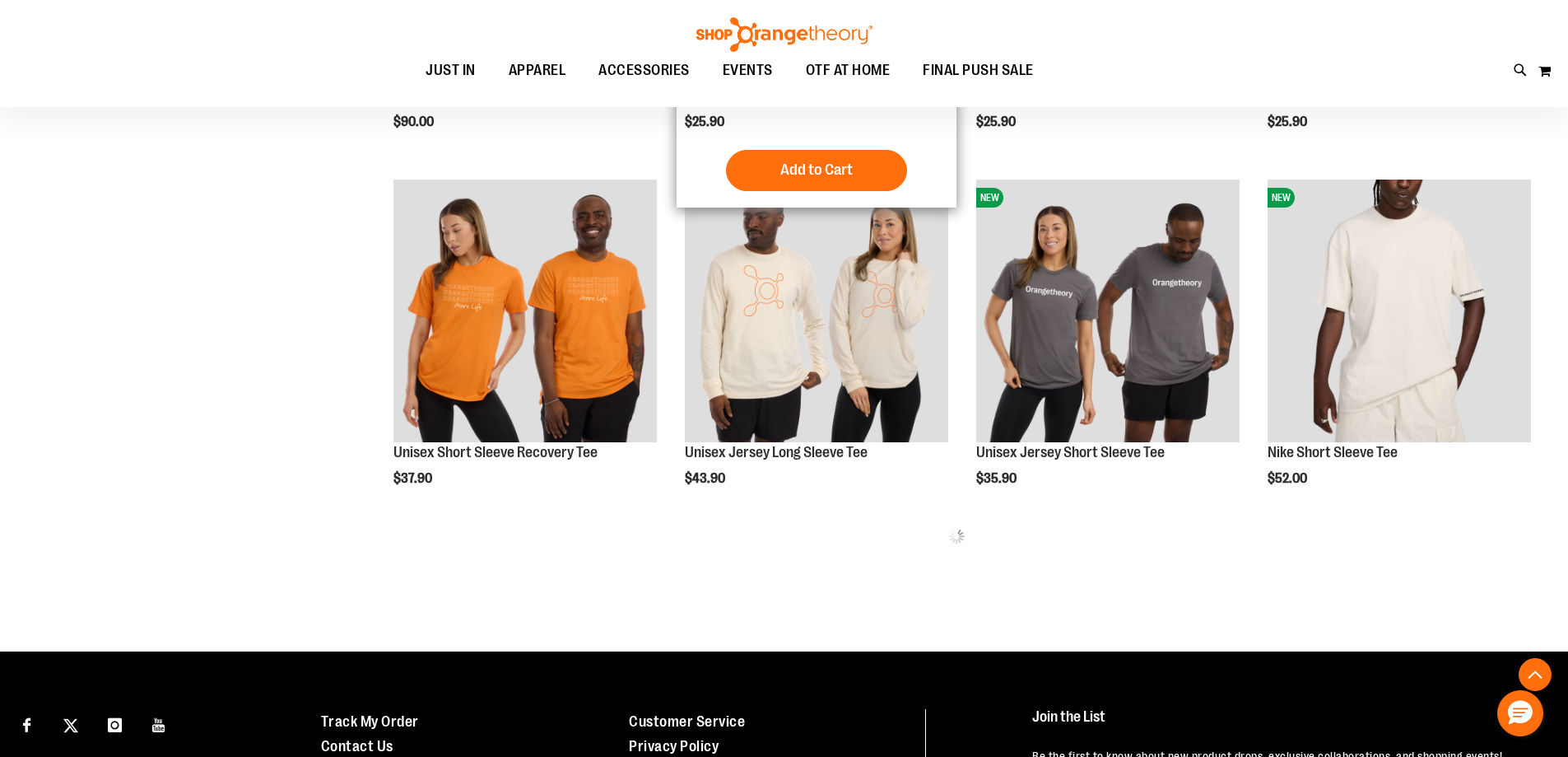
scroll to position [1975, 0]
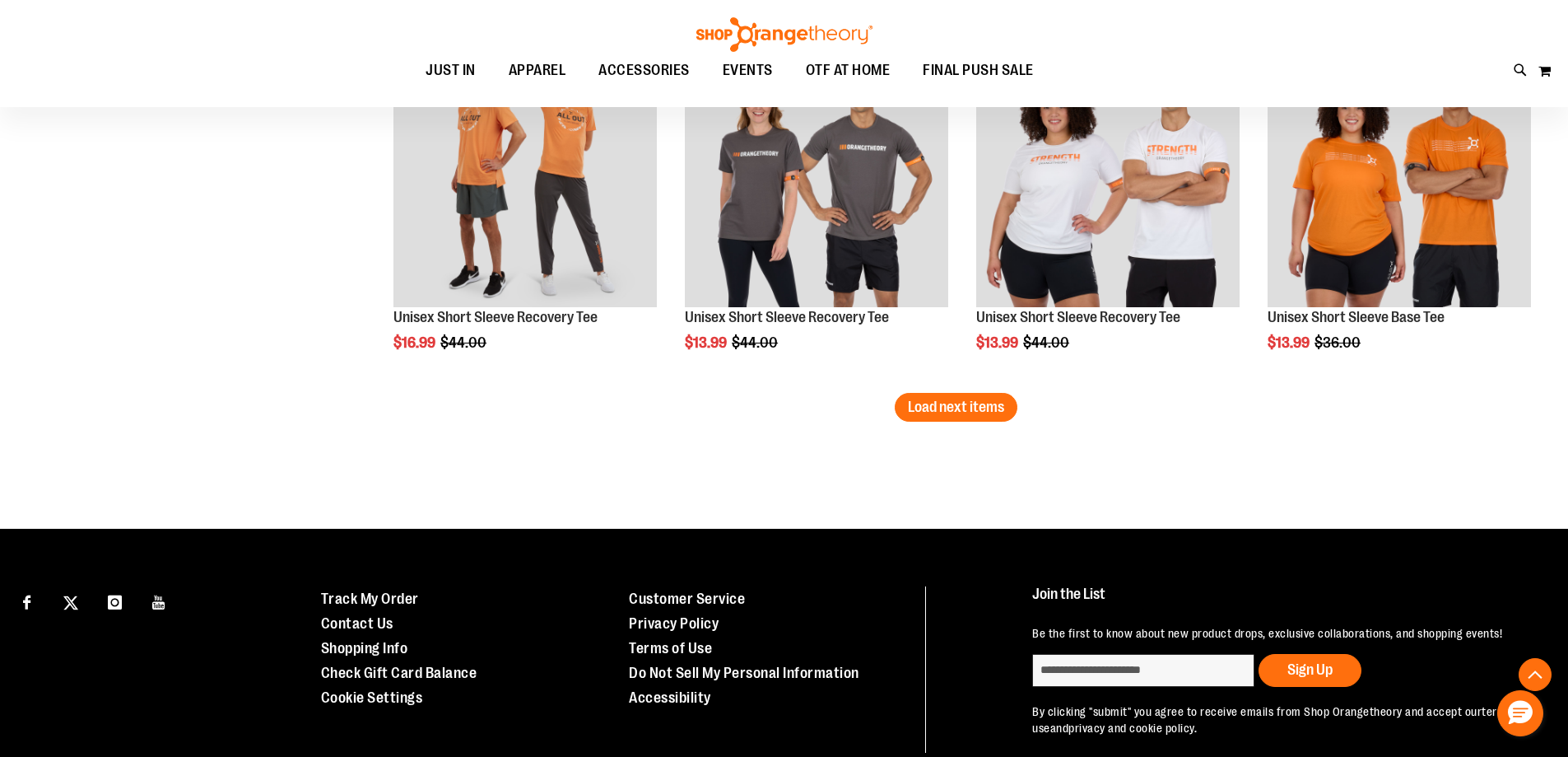
scroll to position [3210, 0]
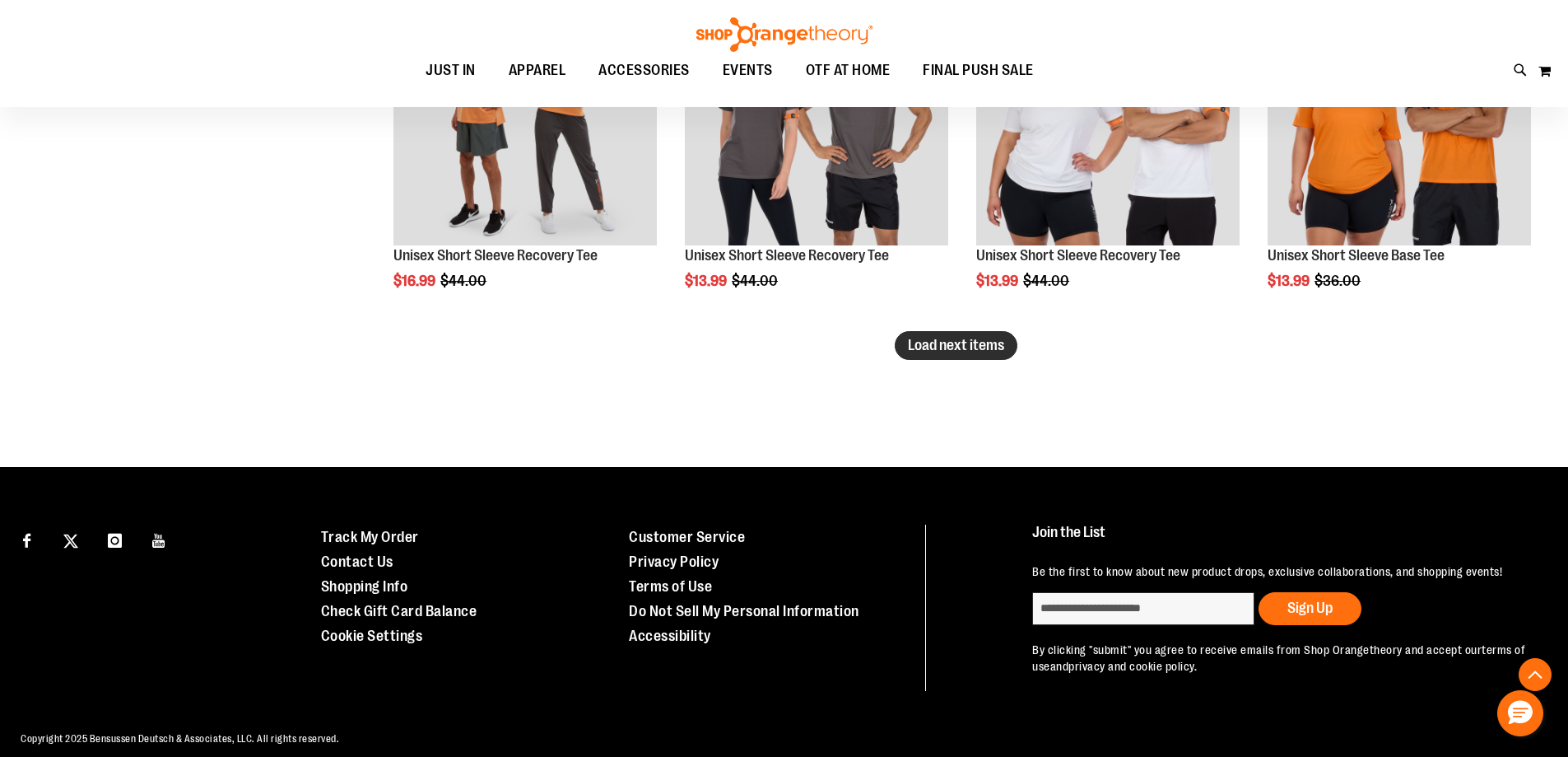
type input "**********"
click at [951, 343] on span "Load next items" at bounding box center [956, 345] width 96 height 17
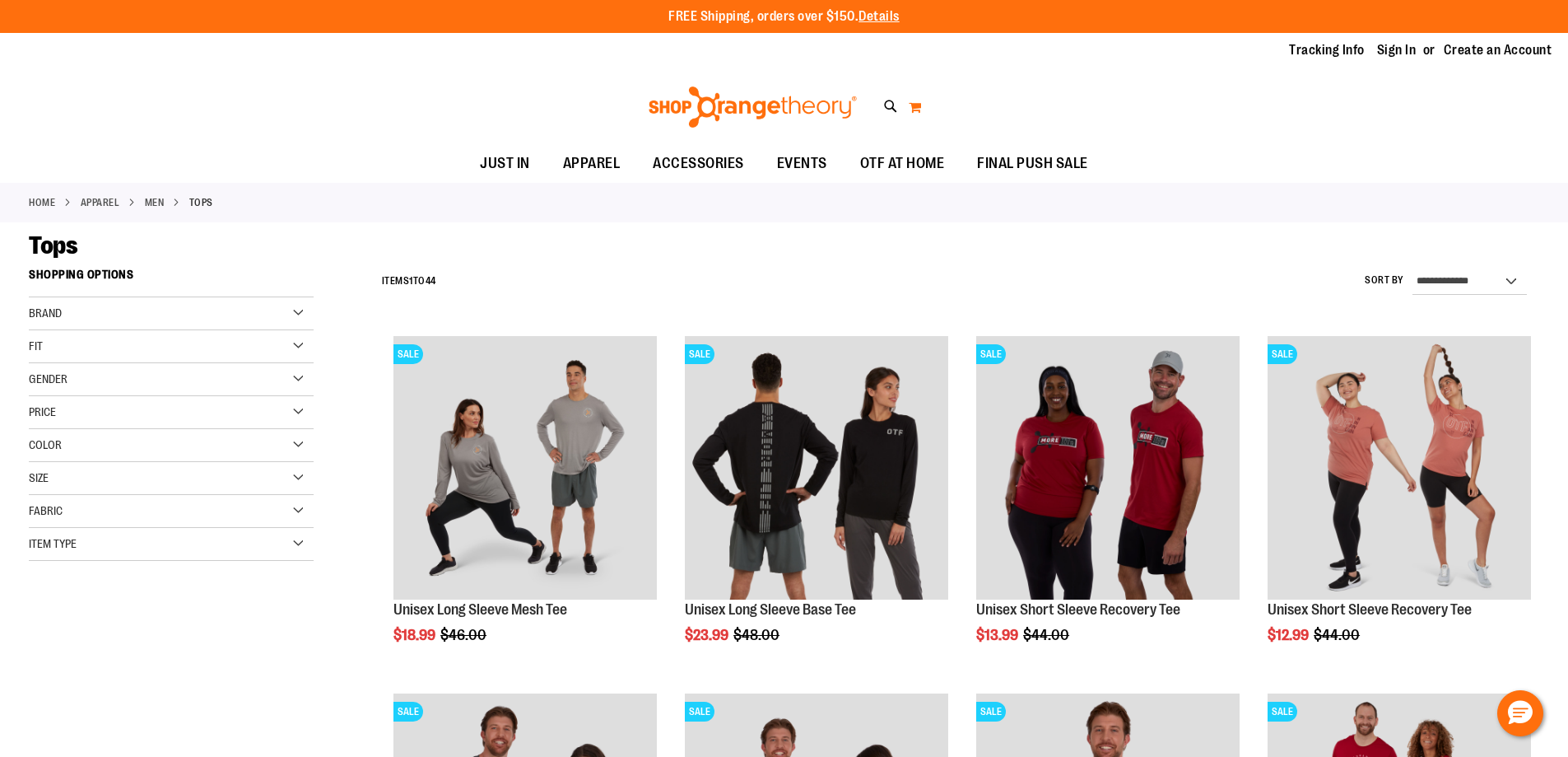
click at [914, 113] on button "My Cart 0" at bounding box center [914, 107] width 14 height 27
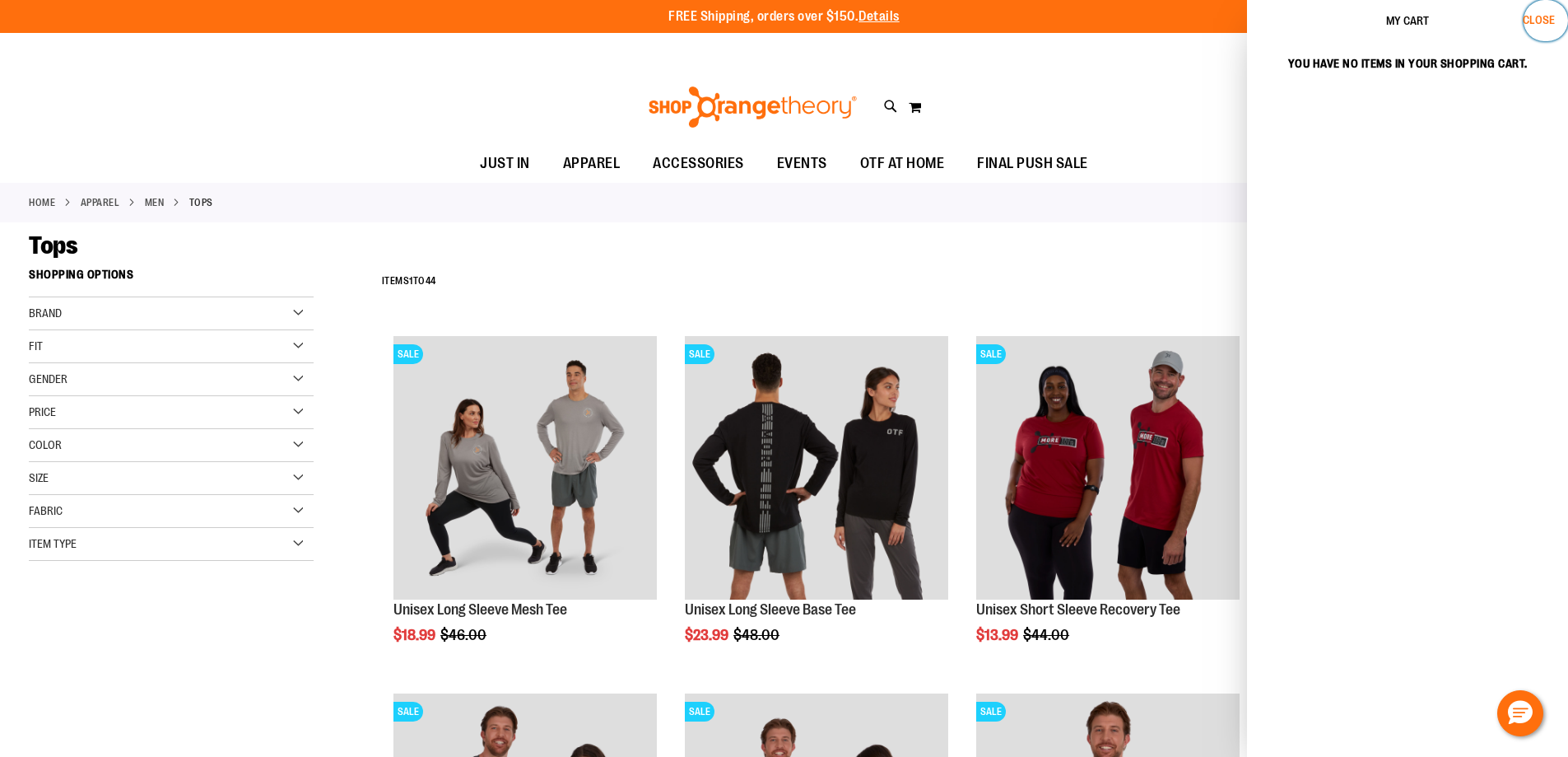
click at [1532, 19] on span "Close" at bounding box center [1539, 19] width 32 height 13
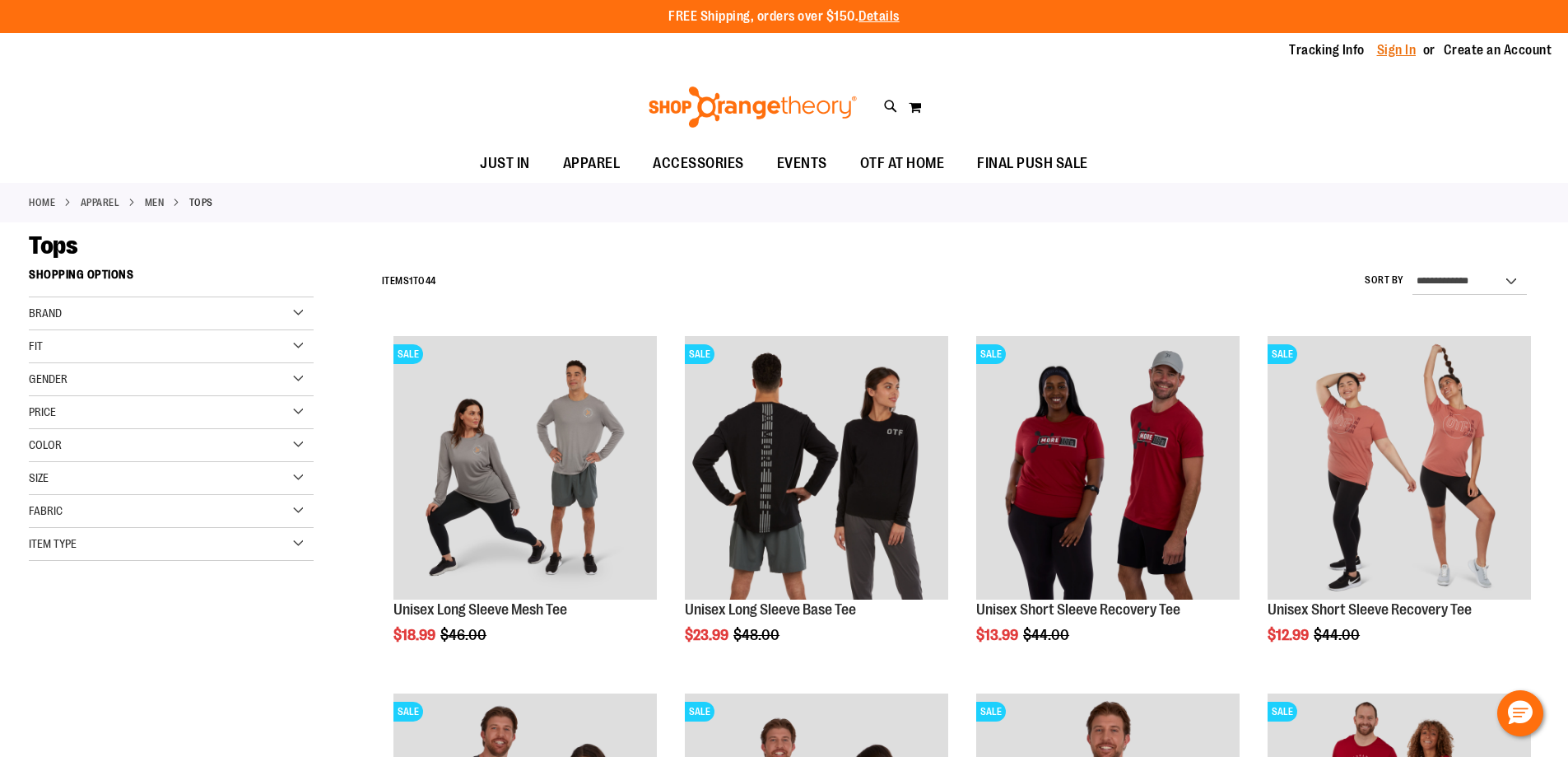
click at [1395, 52] on link "Sign In" at bounding box center [1397, 51] width 40 height 18
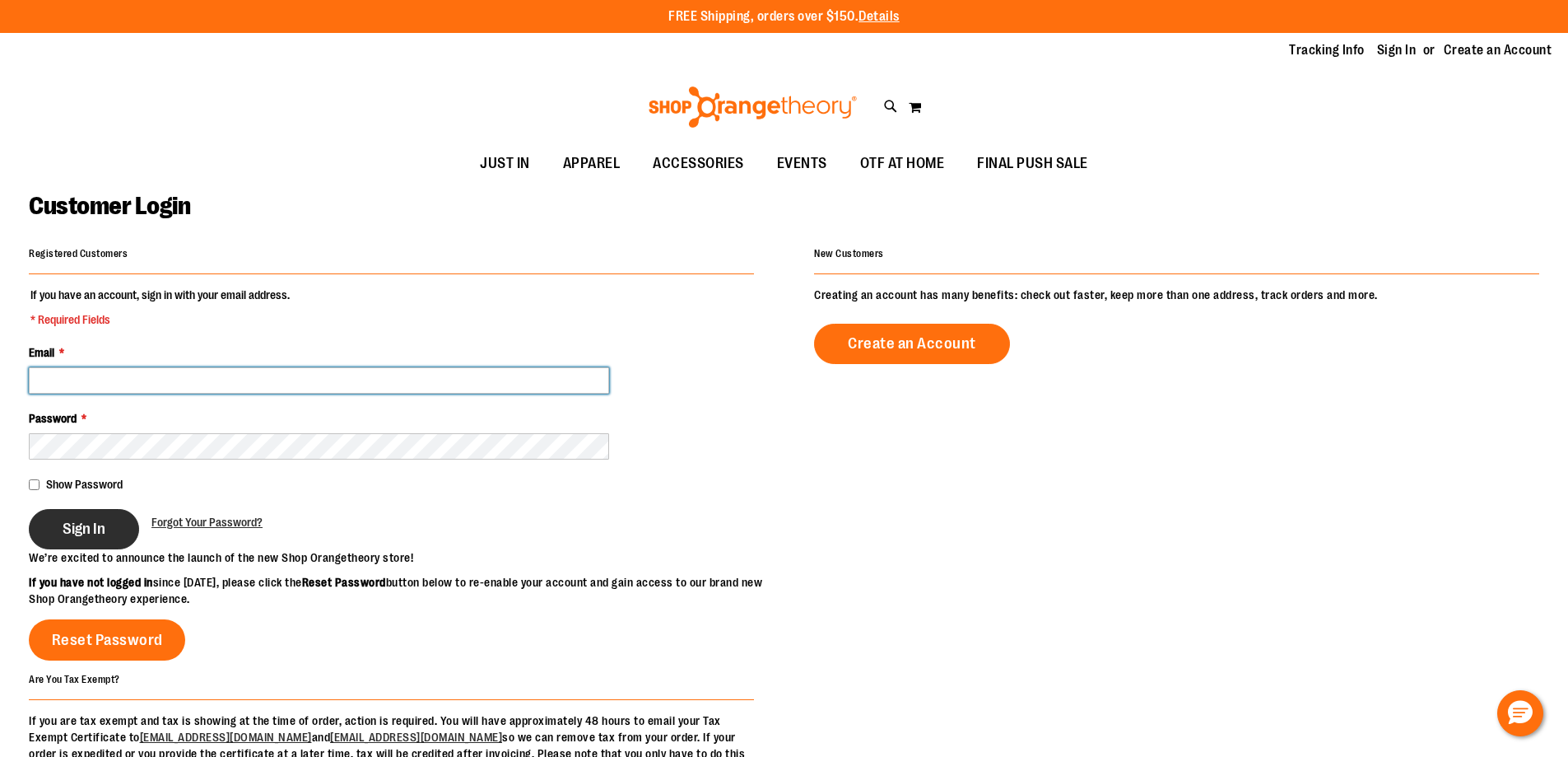
type input "**********"
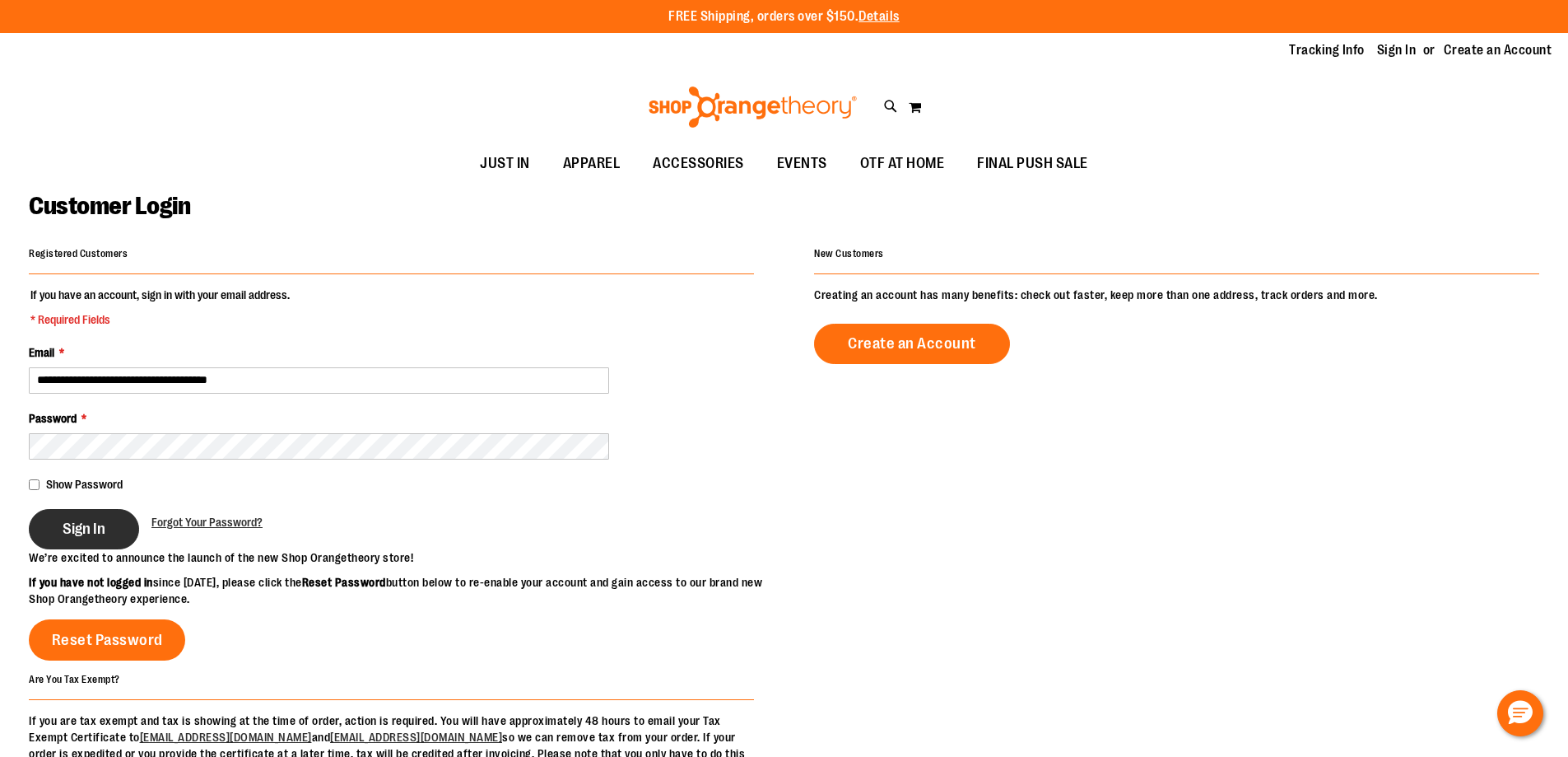
type input "**********"
click at [62, 525] on button "Sign In" at bounding box center [84, 529] width 111 height 41
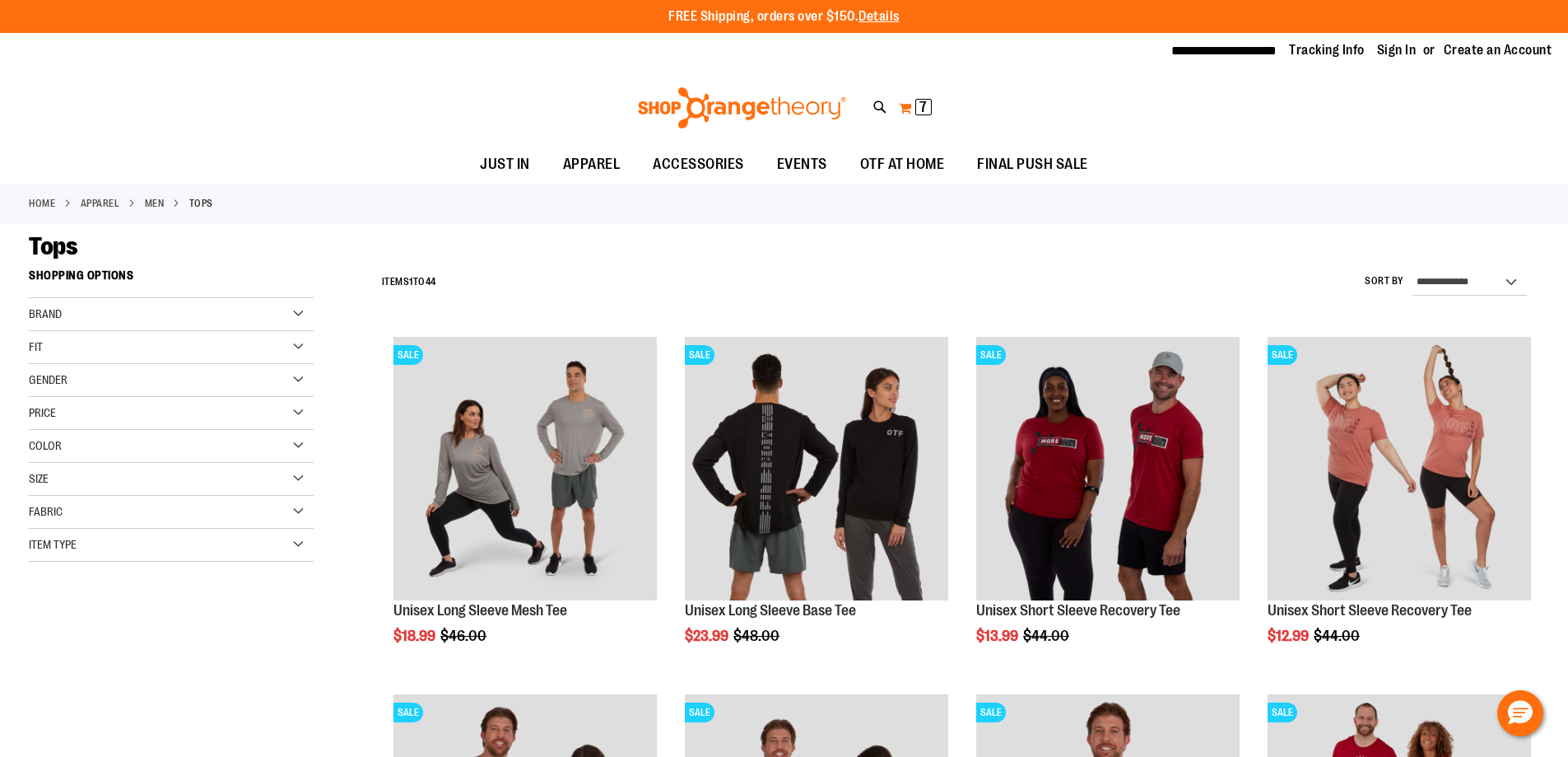
type input "**********"
click at [921, 110] on span "7" at bounding box center [924, 107] width 7 height 17
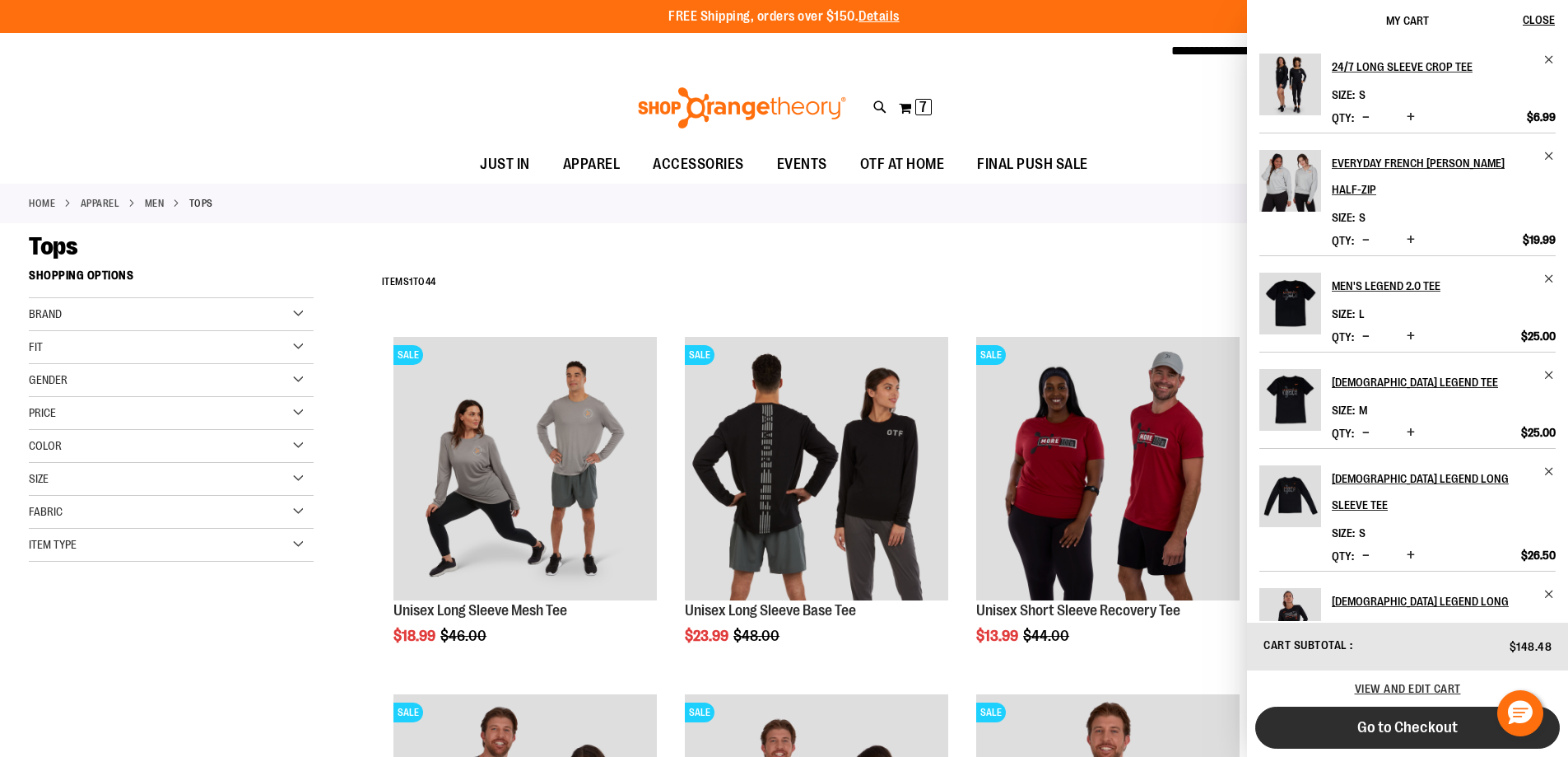
click at [1421, 720] on span "Go to Checkout" at bounding box center [1408, 727] width 100 height 18
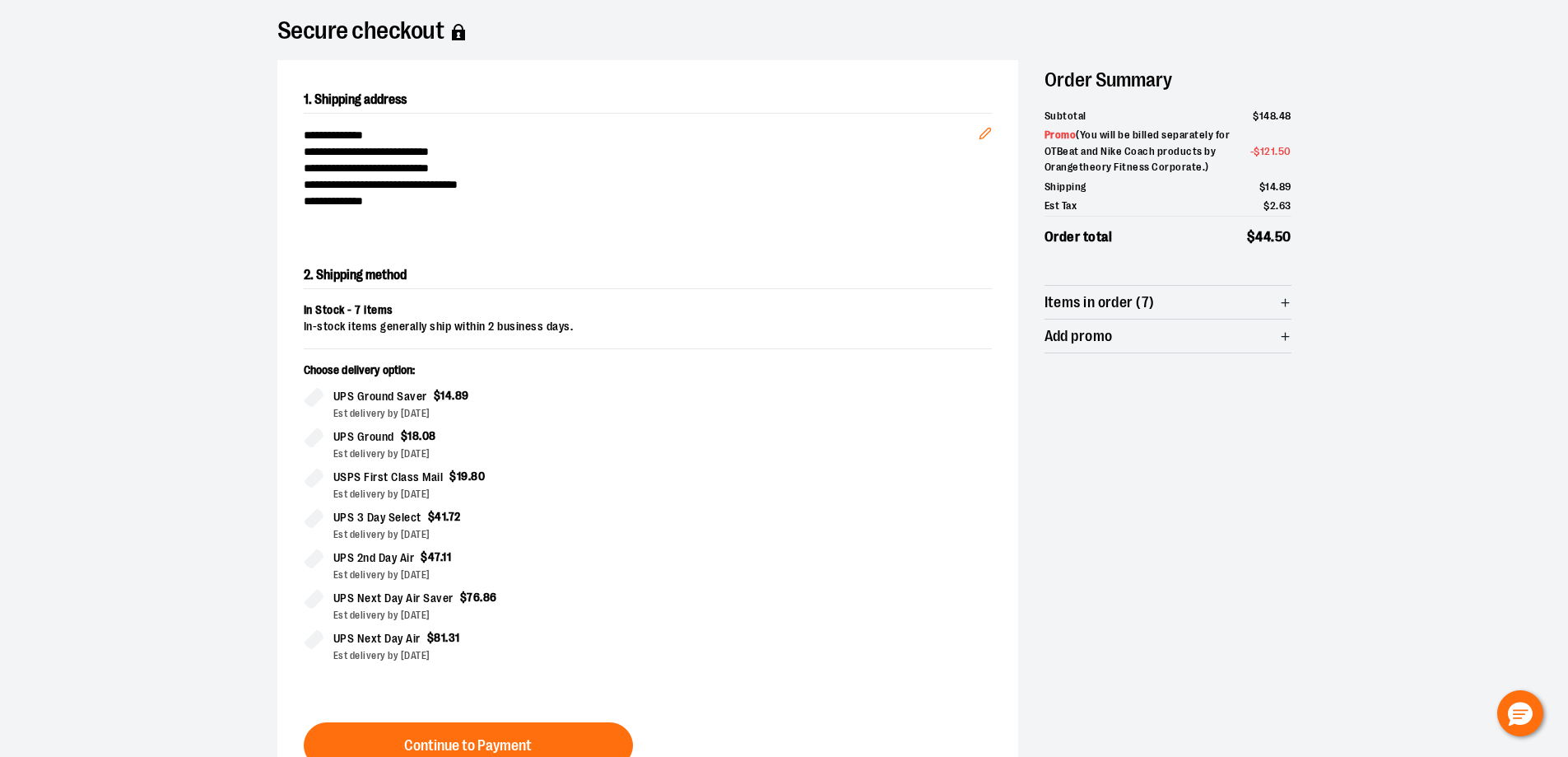
scroll to position [281, 0]
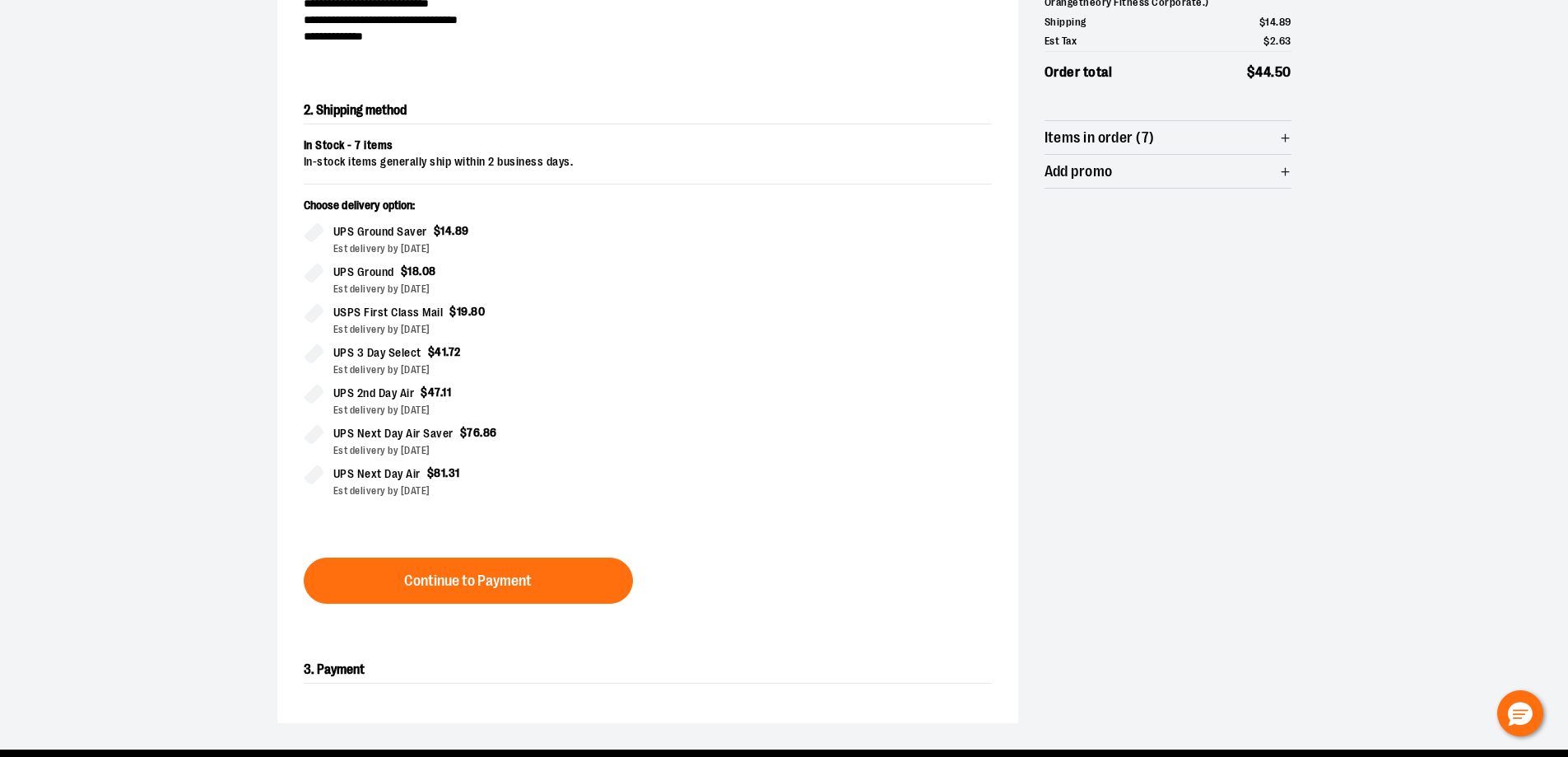
drag, startPoint x: 398, startPoint y: 272, endPoint x: 687, endPoint y: 266, distance: 289.1
click at [687, 266] on div "Choose delivery option: UPS Ground Saver $ 14 . 89 Est delivery by [DATE] UPS G…" at bounding box center [648, 357] width 689 height 320
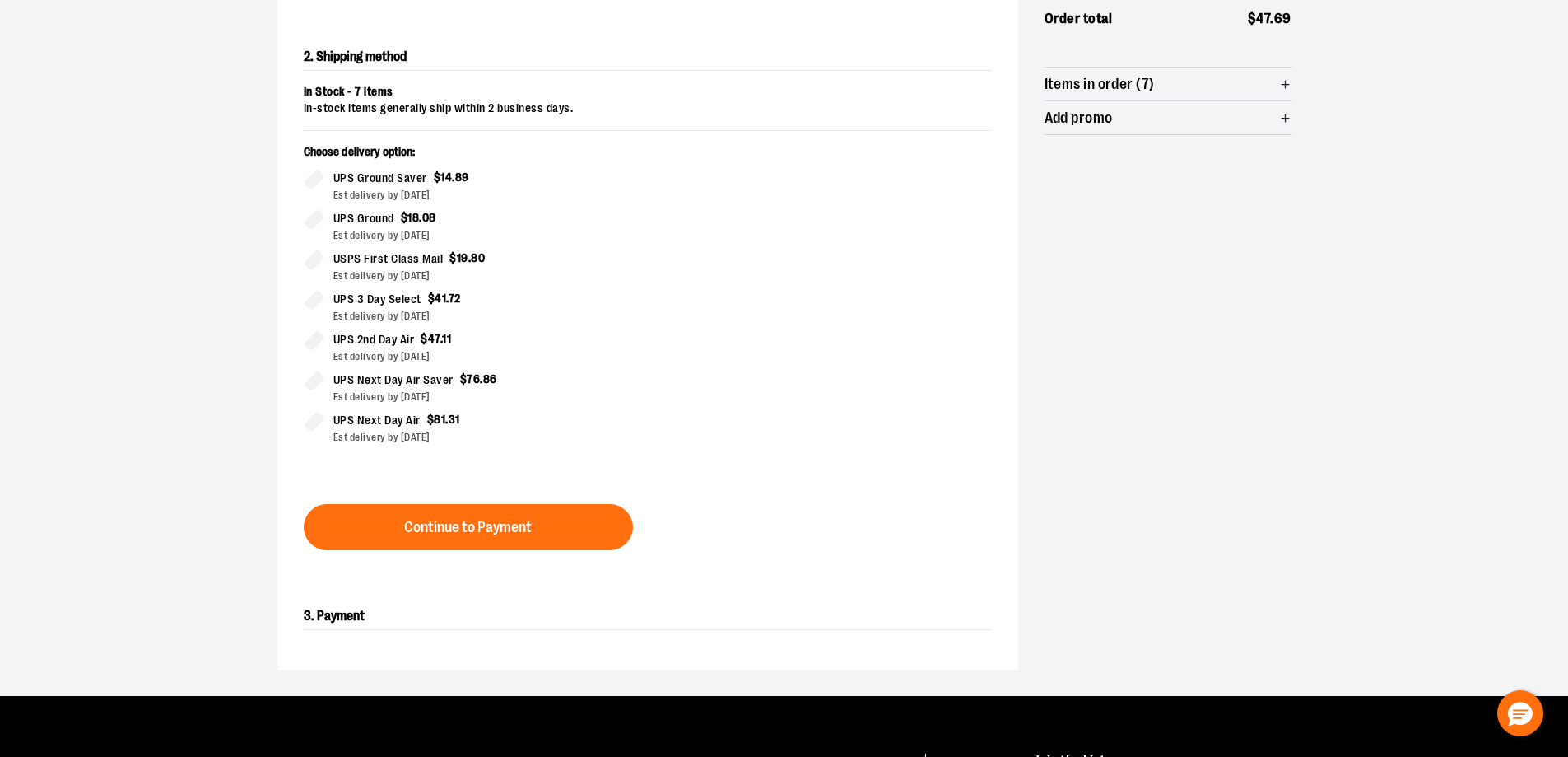
scroll to position [363, 0]
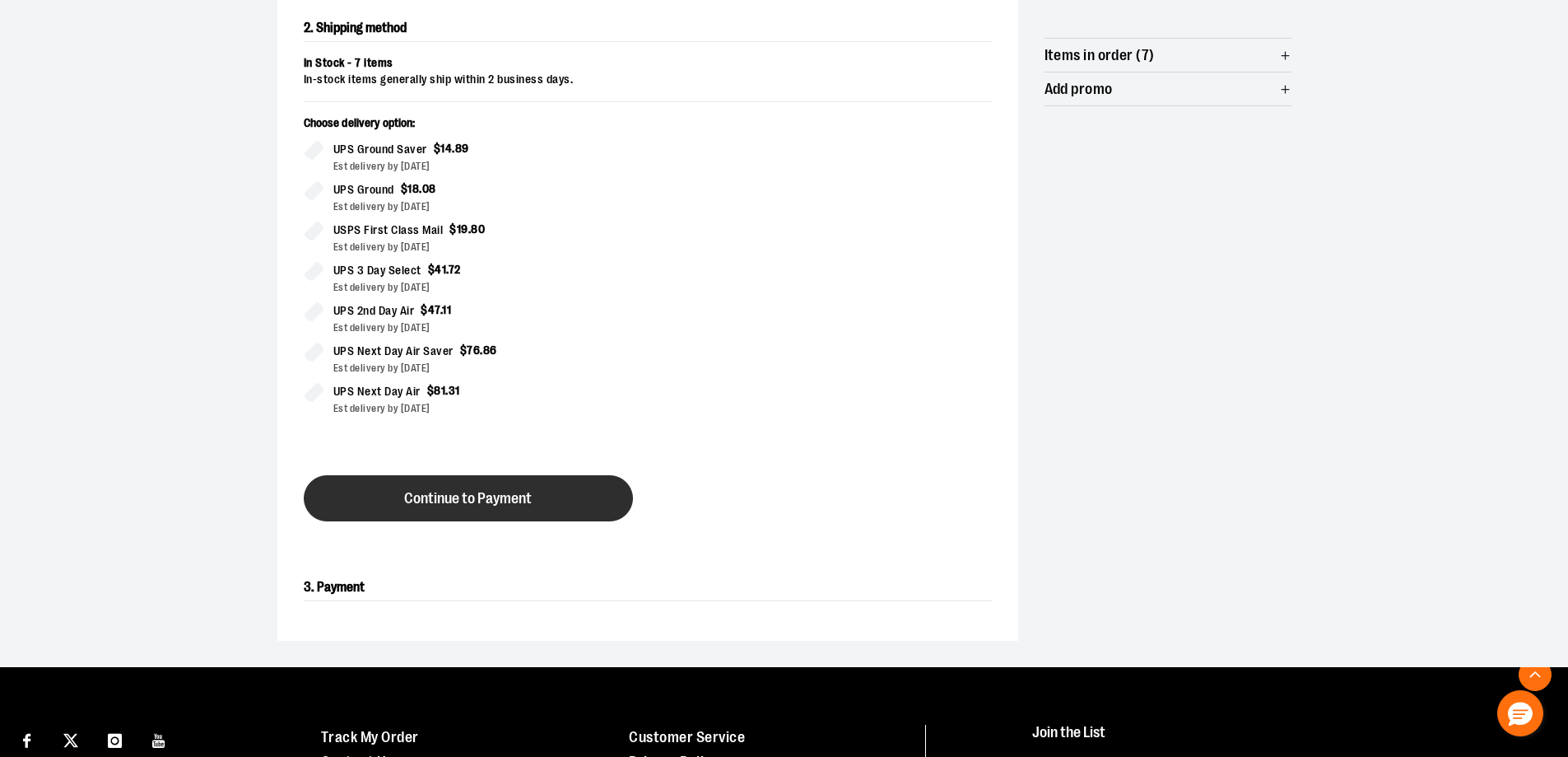
click at [523, 489] on button "Continue to Payment" at bounding box center [468, 498] width 329 height 46
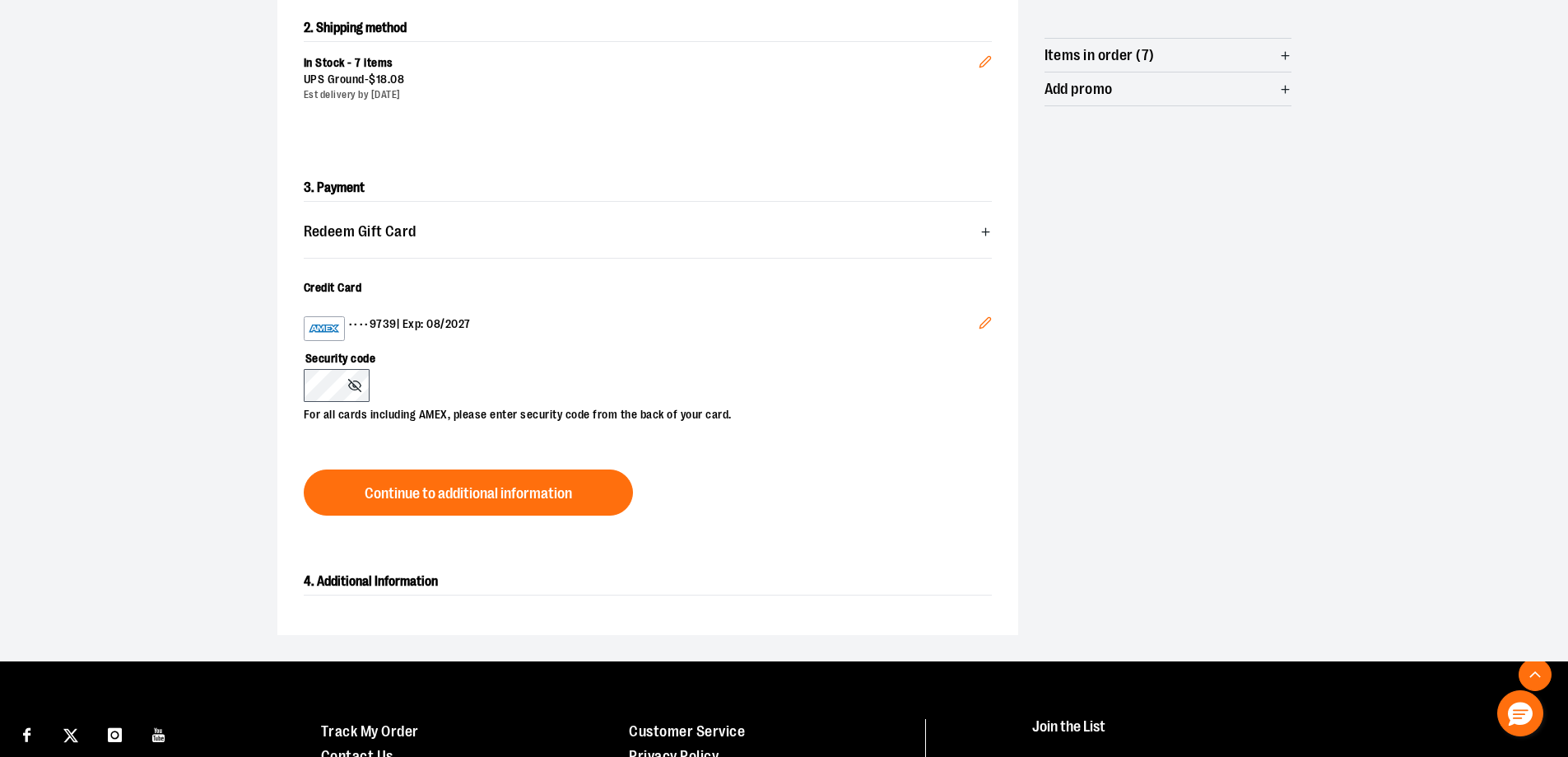
click at [983, 327] on icon "Edit" at bounding box center [985, 324] width 11 height 11
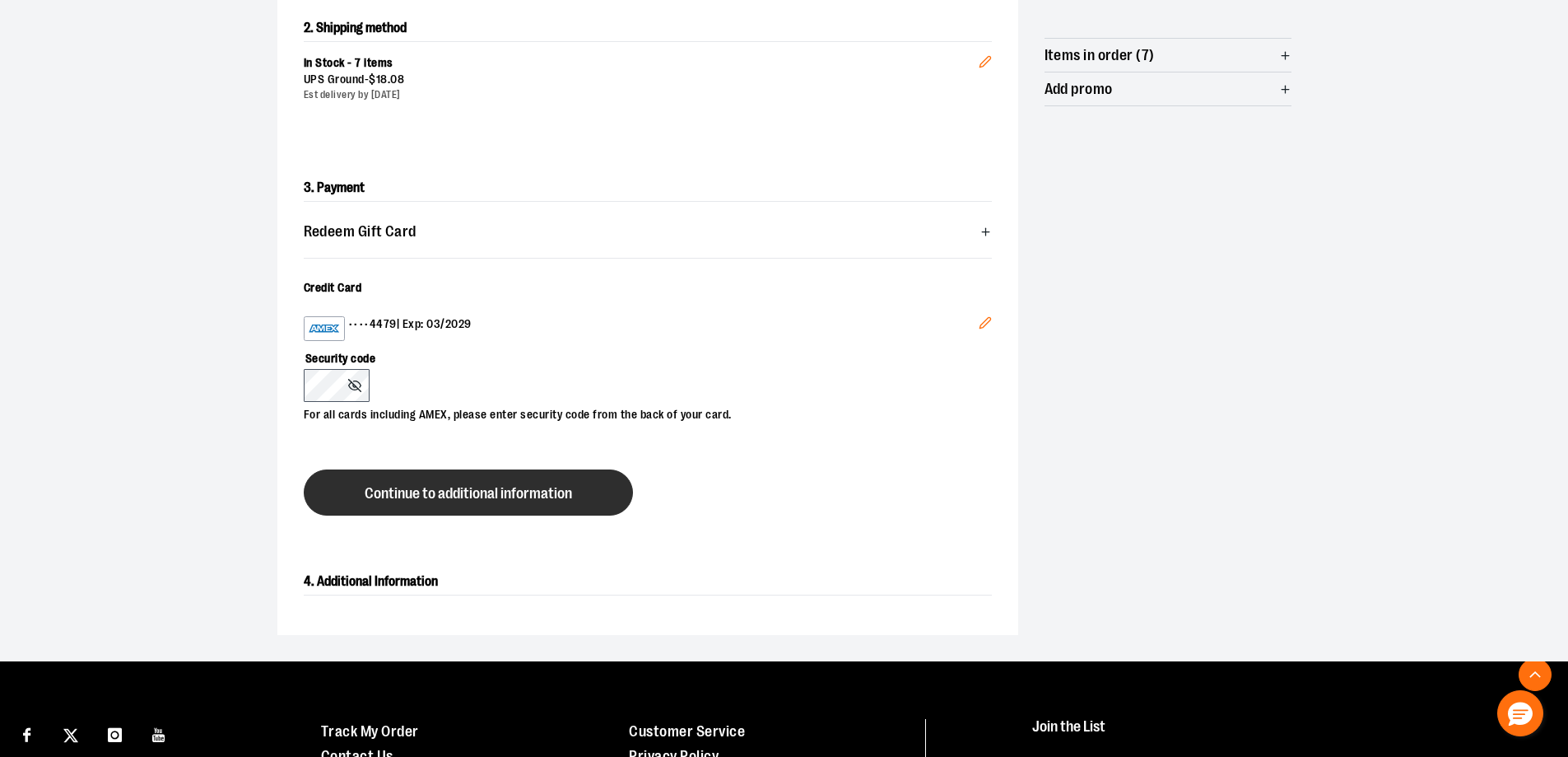
click at [488, 491] on span "Continue to additional information" at bounding box center [468, 493] width 207 height 16
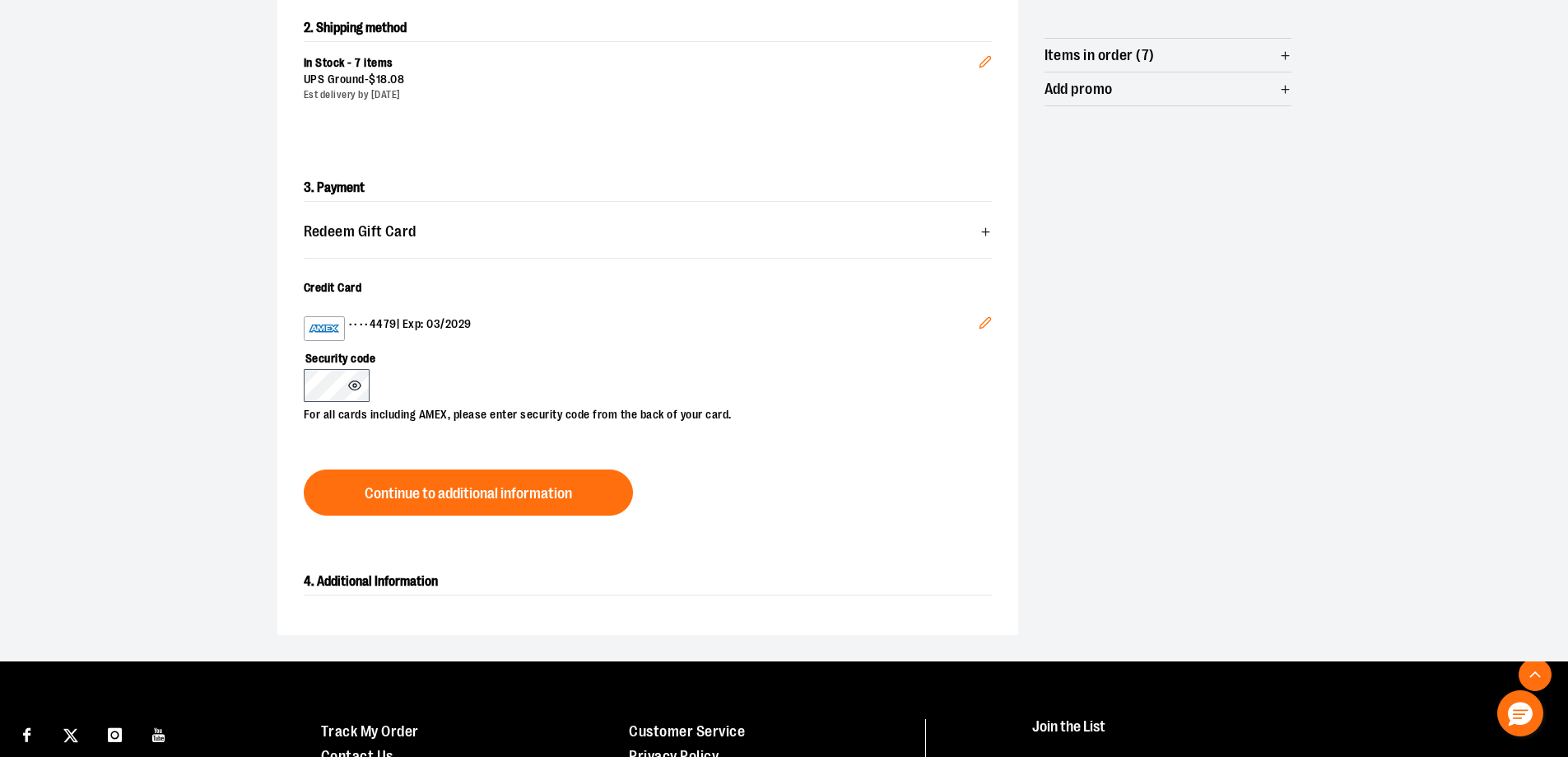
click at [310, 409] on p "For all cards including AMEX, please enter security code from the back of your …" at bounding box center [640, 412] width 672 height 21
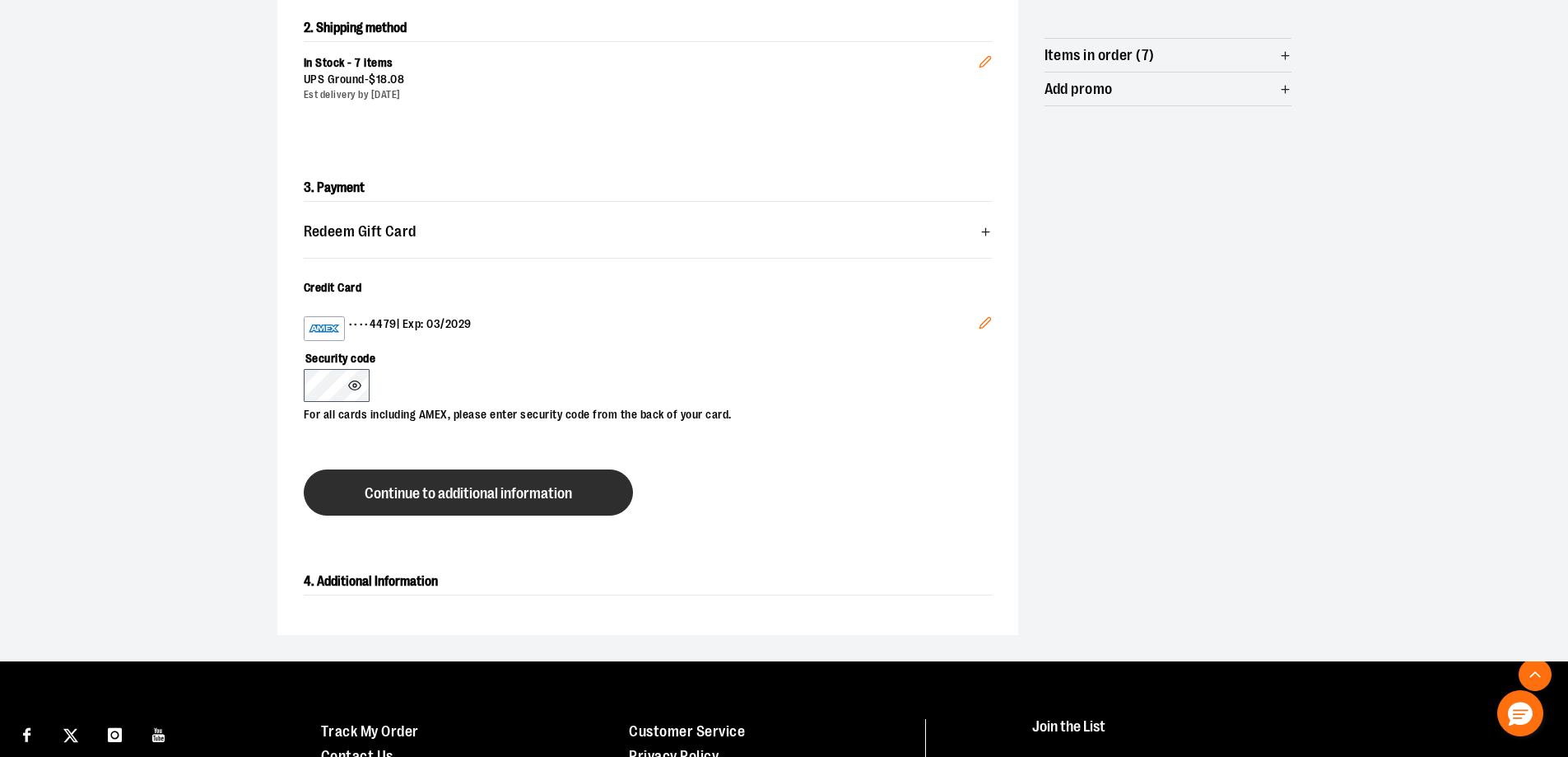
click at [613, 479] on button "Continue to additional information" at bounding box center [468, 492] width 329 height 46
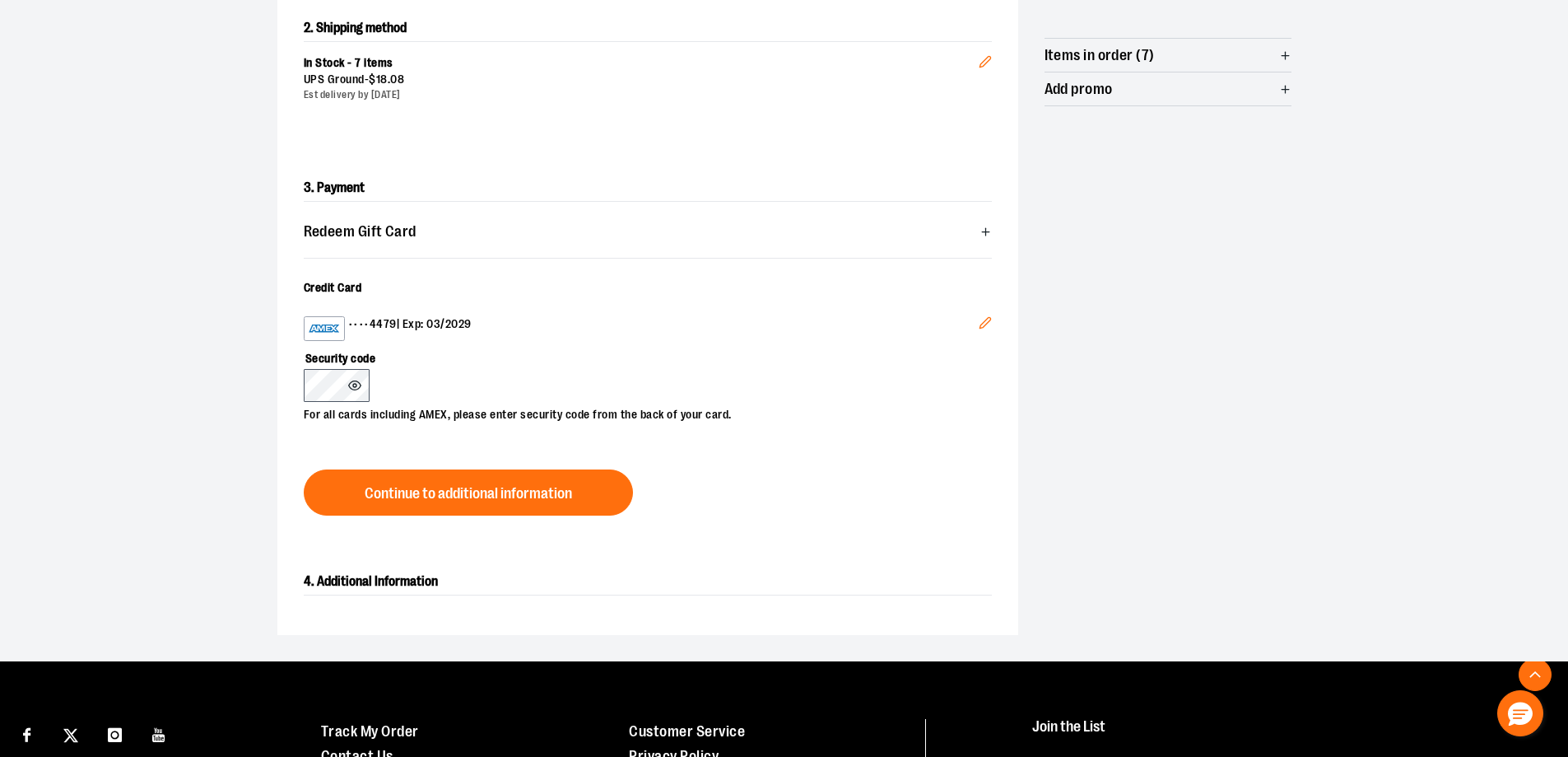
click at [357, 382] on icon at bounding box center [355, 385] width 13 height 13
click at [322, 332] on img at bounding box center [324, 328] width 33 height 19
click at [993, 321] on button "Edit" at bounding box center [985, 325] width 40 height 44
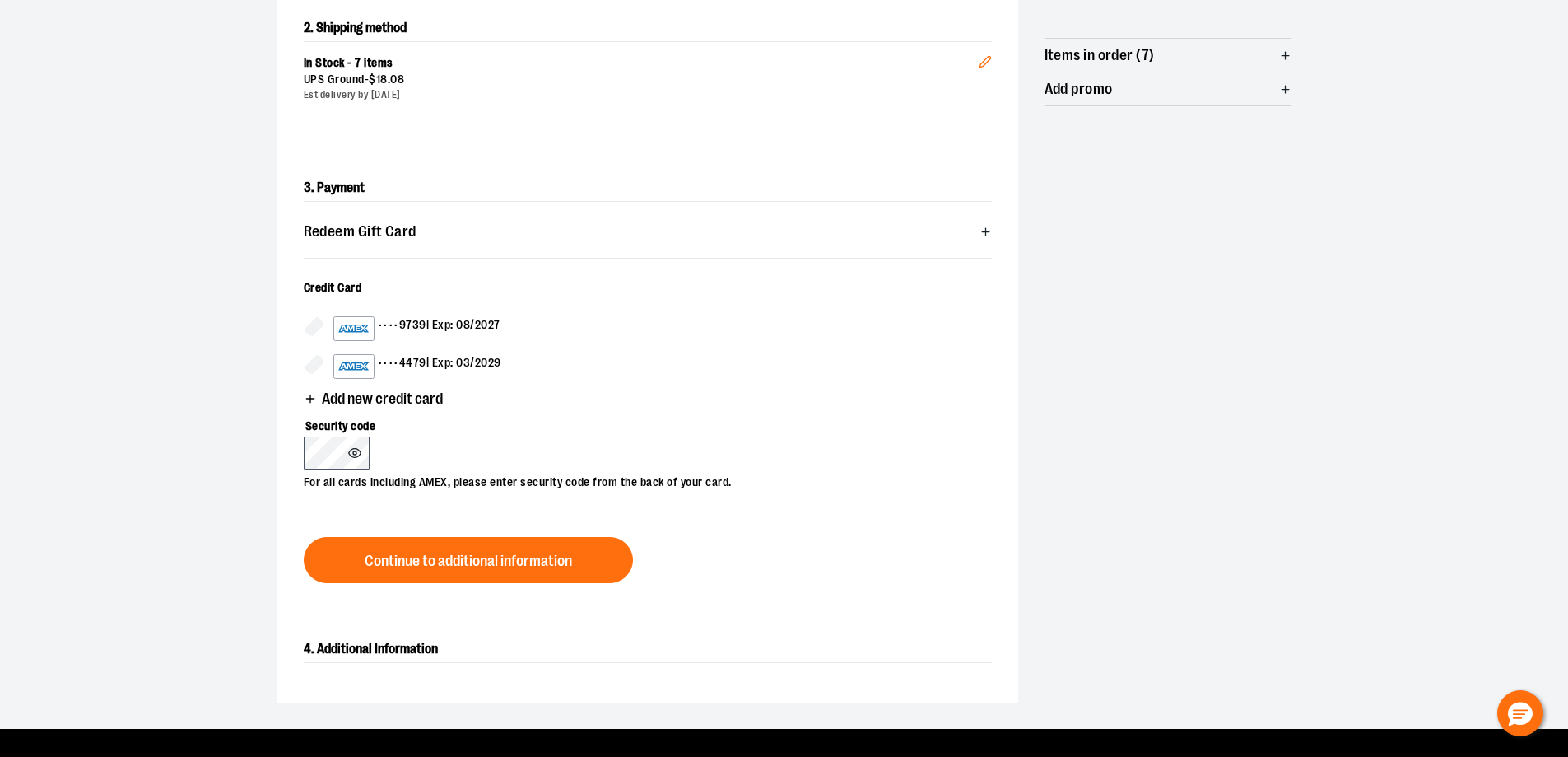
click at [364, 324] on img at bounding box center [354, 328] width 33 height 19
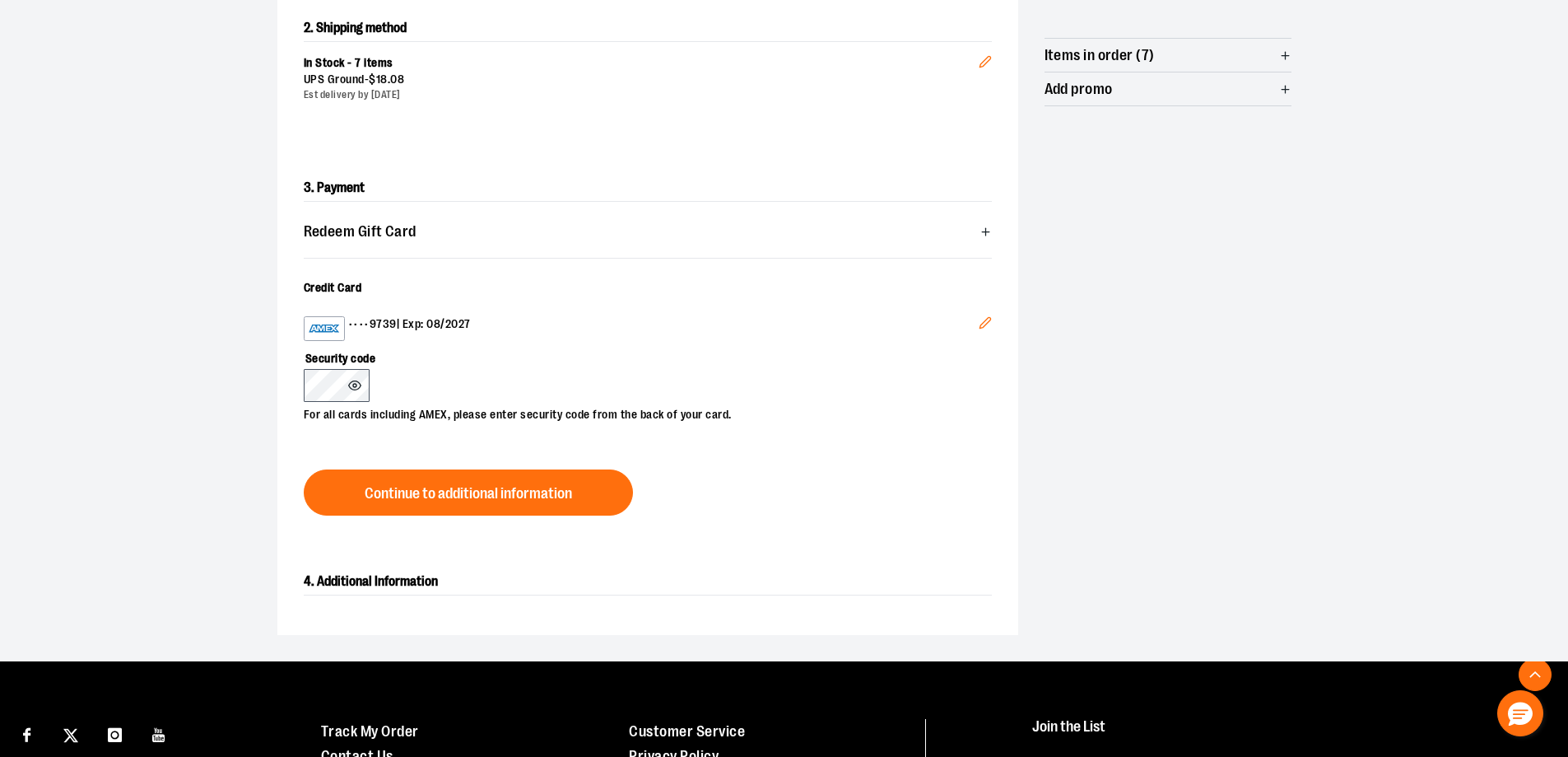
click at [979, 320] on icon "Edit" at bounding box center [985, 323] width 13 height 13
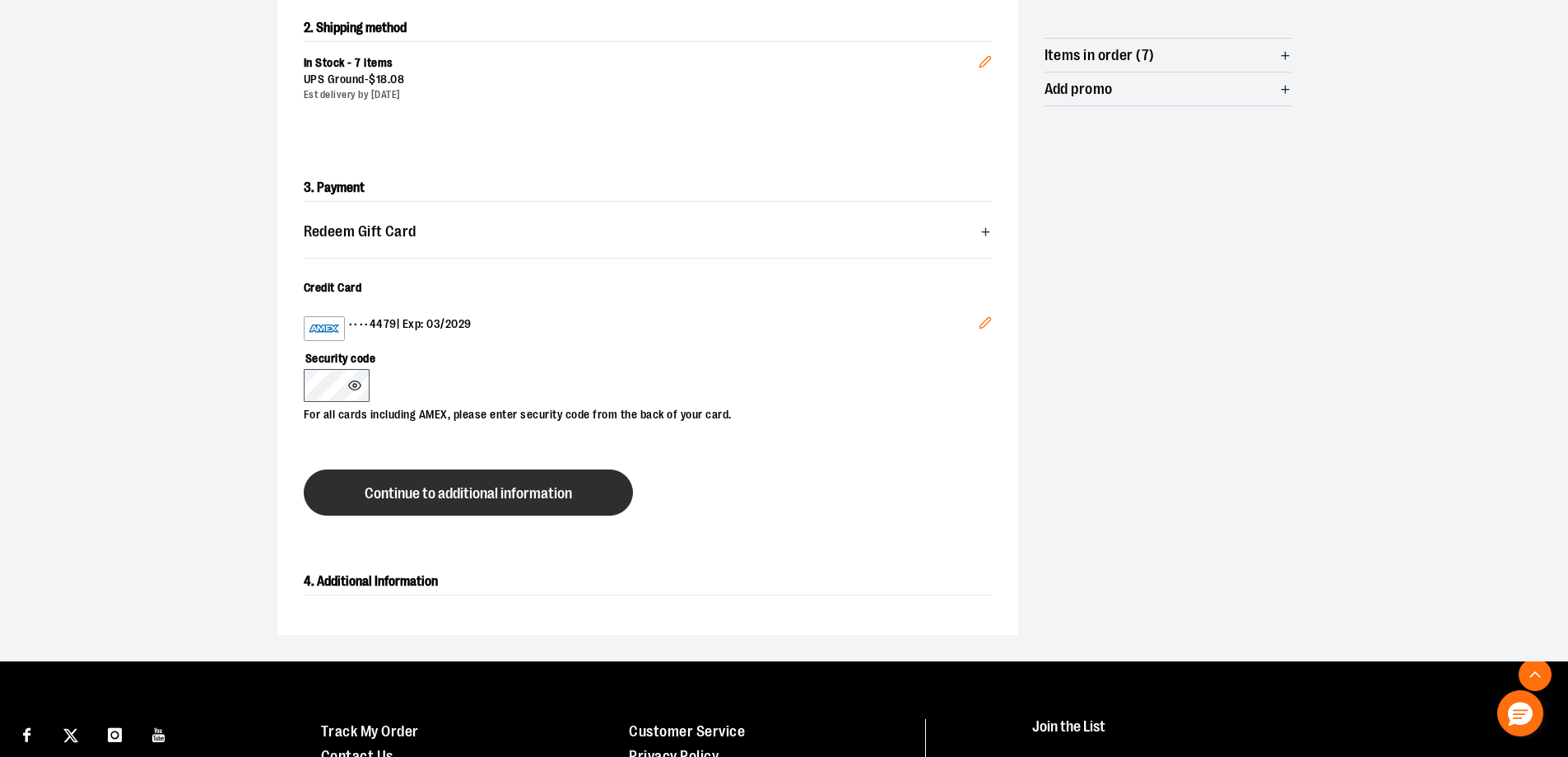
click at [382, 488] on span "Continue to additional information" at bounding box center [468, 493] width 207 height 16
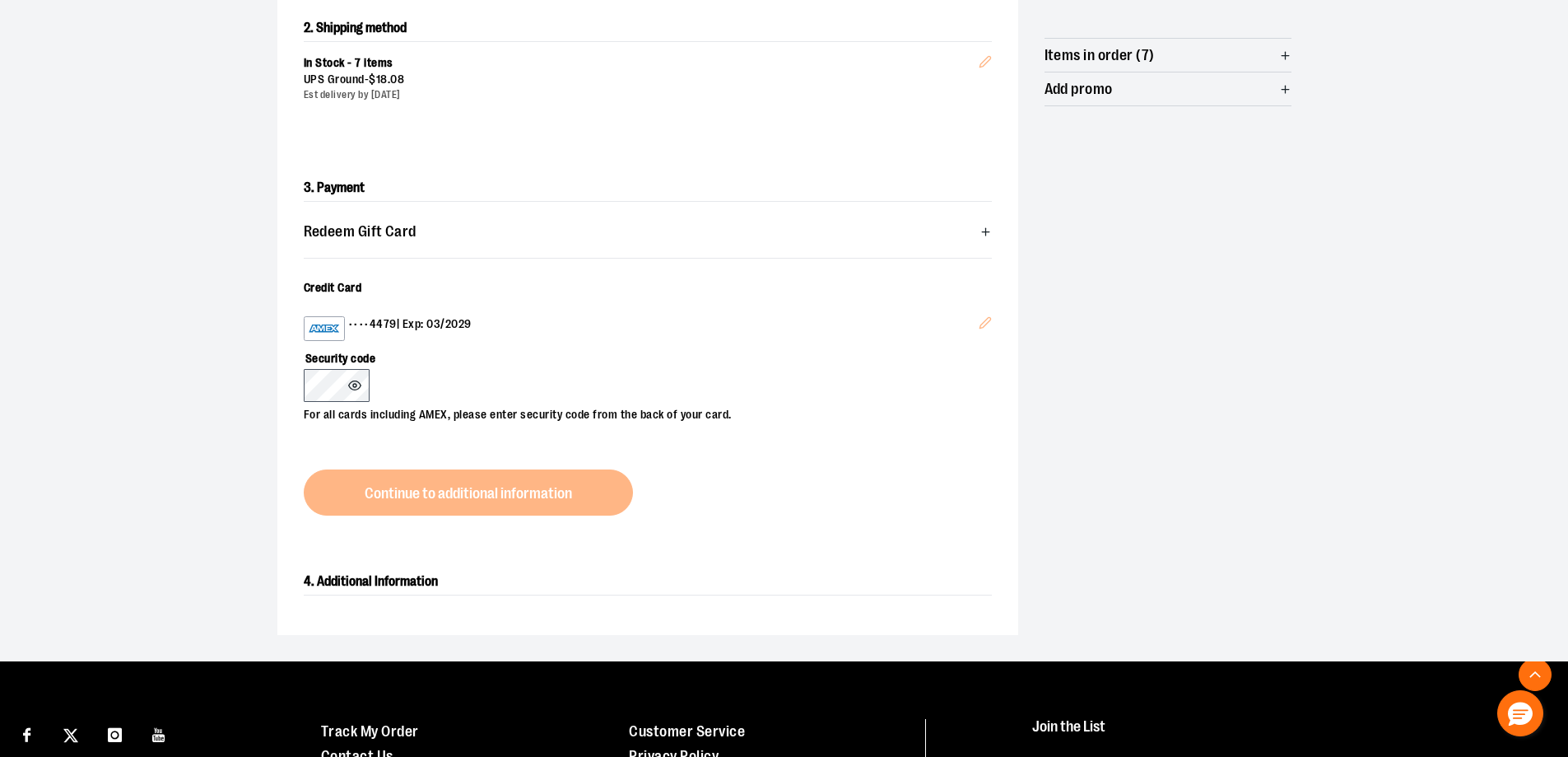
scroll to position [281, 0]
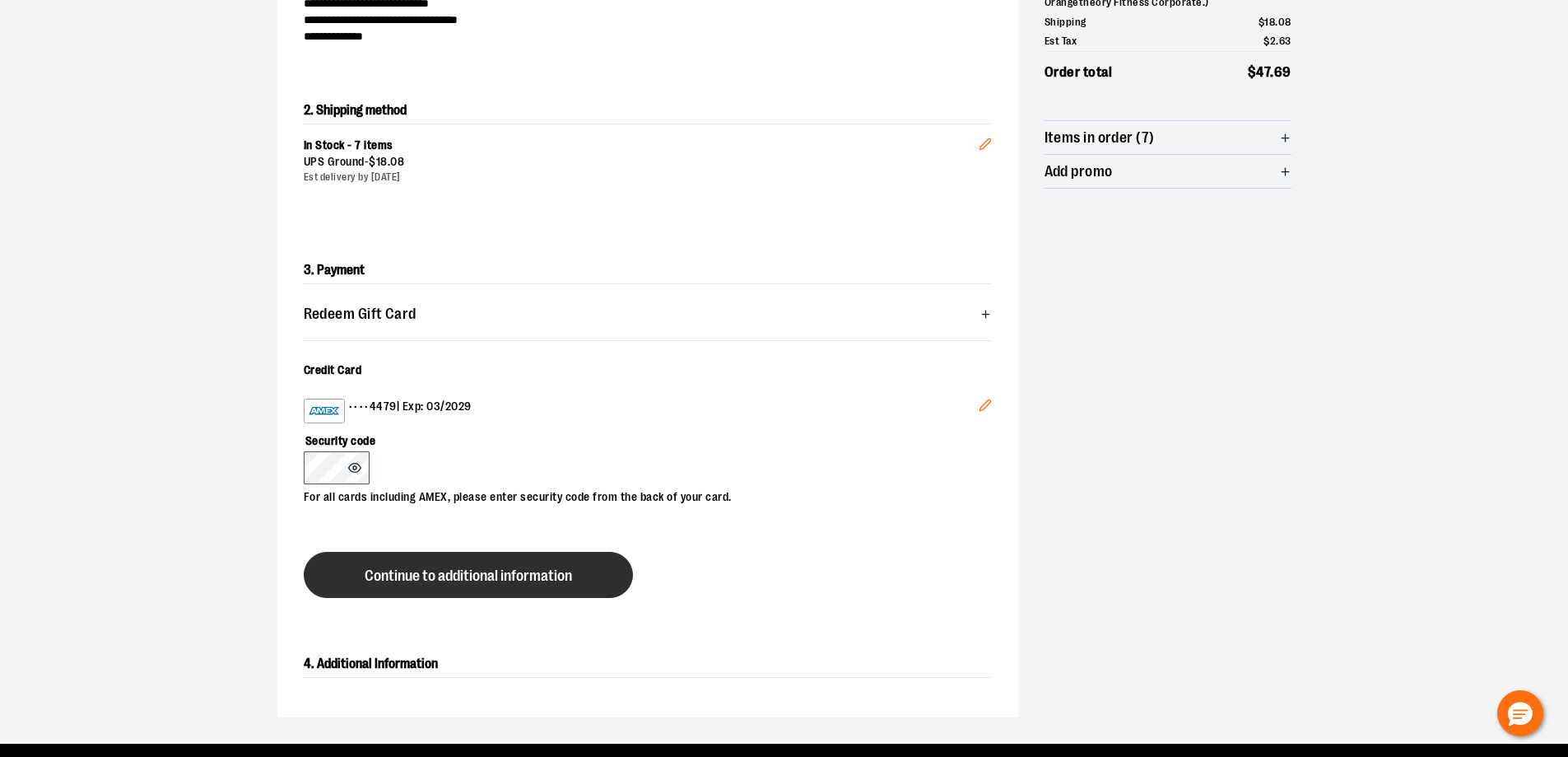
click at [493, 582] on span "Continue to additional information" at bounding box center [468, 575] width 207 height 16
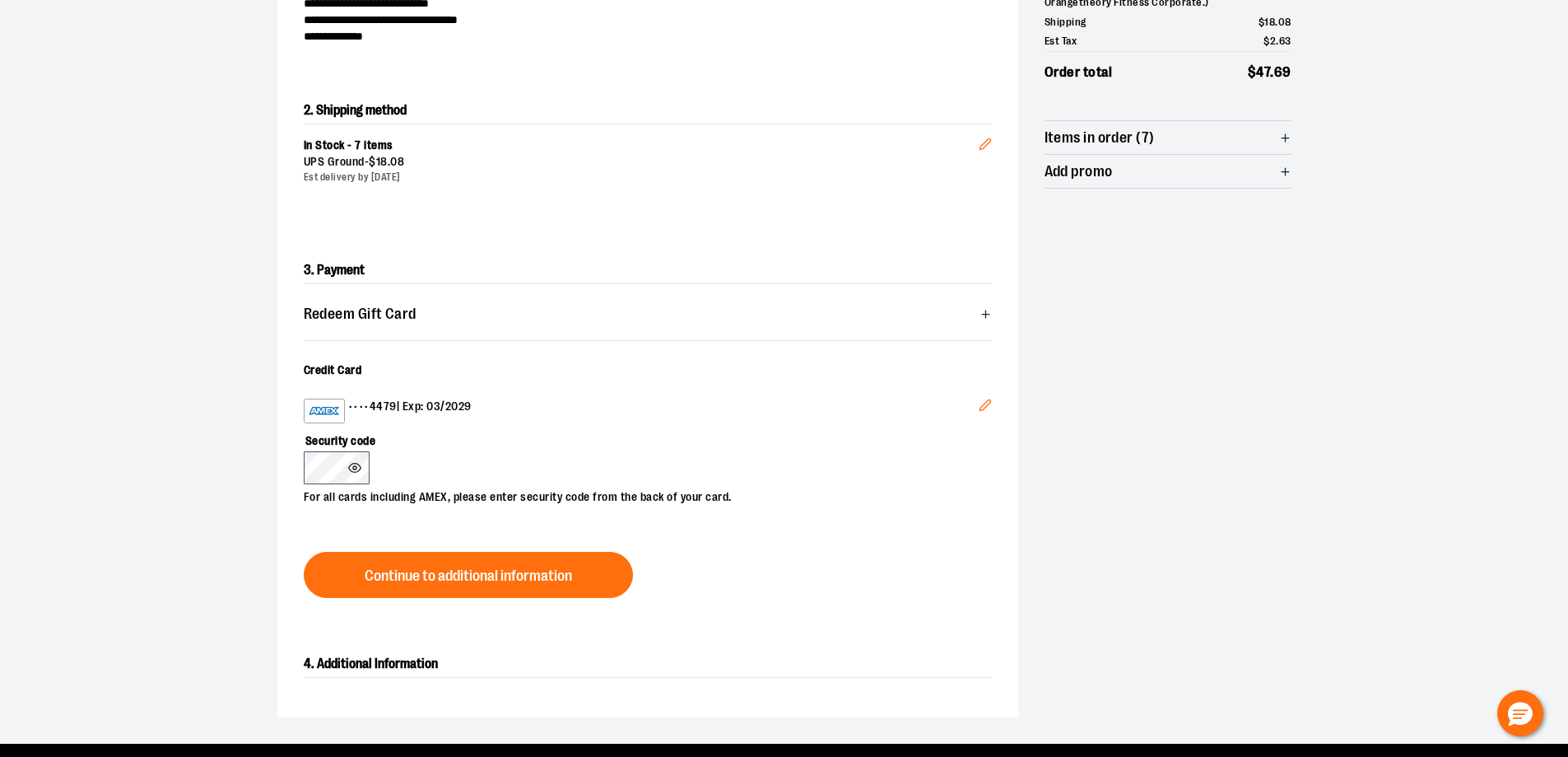
click at [302, 481] on div "3. Payment Redeem Gift Card Card number * Pin number * Apply gift card Cancel C…" at bounding box center [648, 427] width 741 height 394
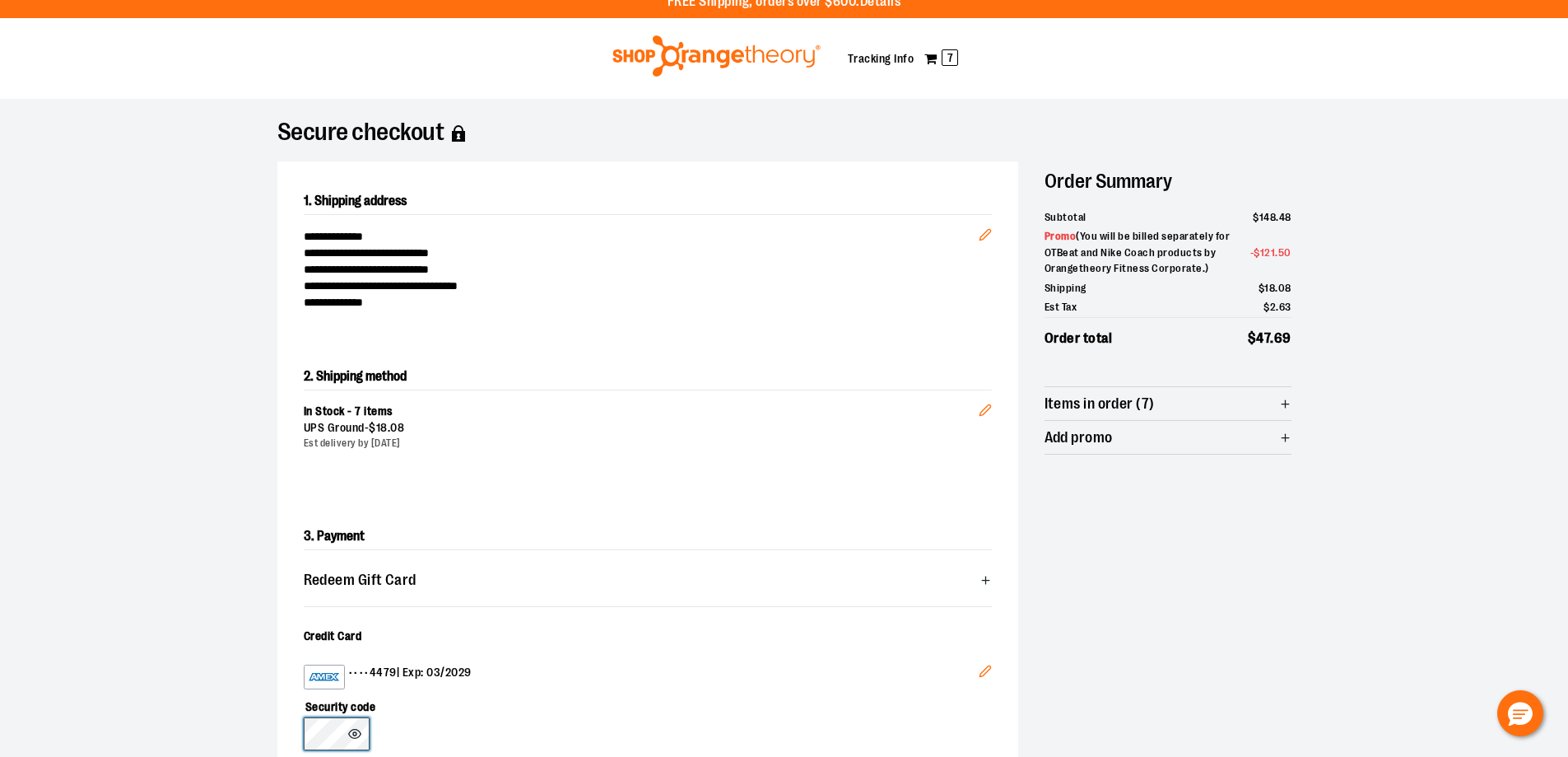
scroll to position [0, 0]
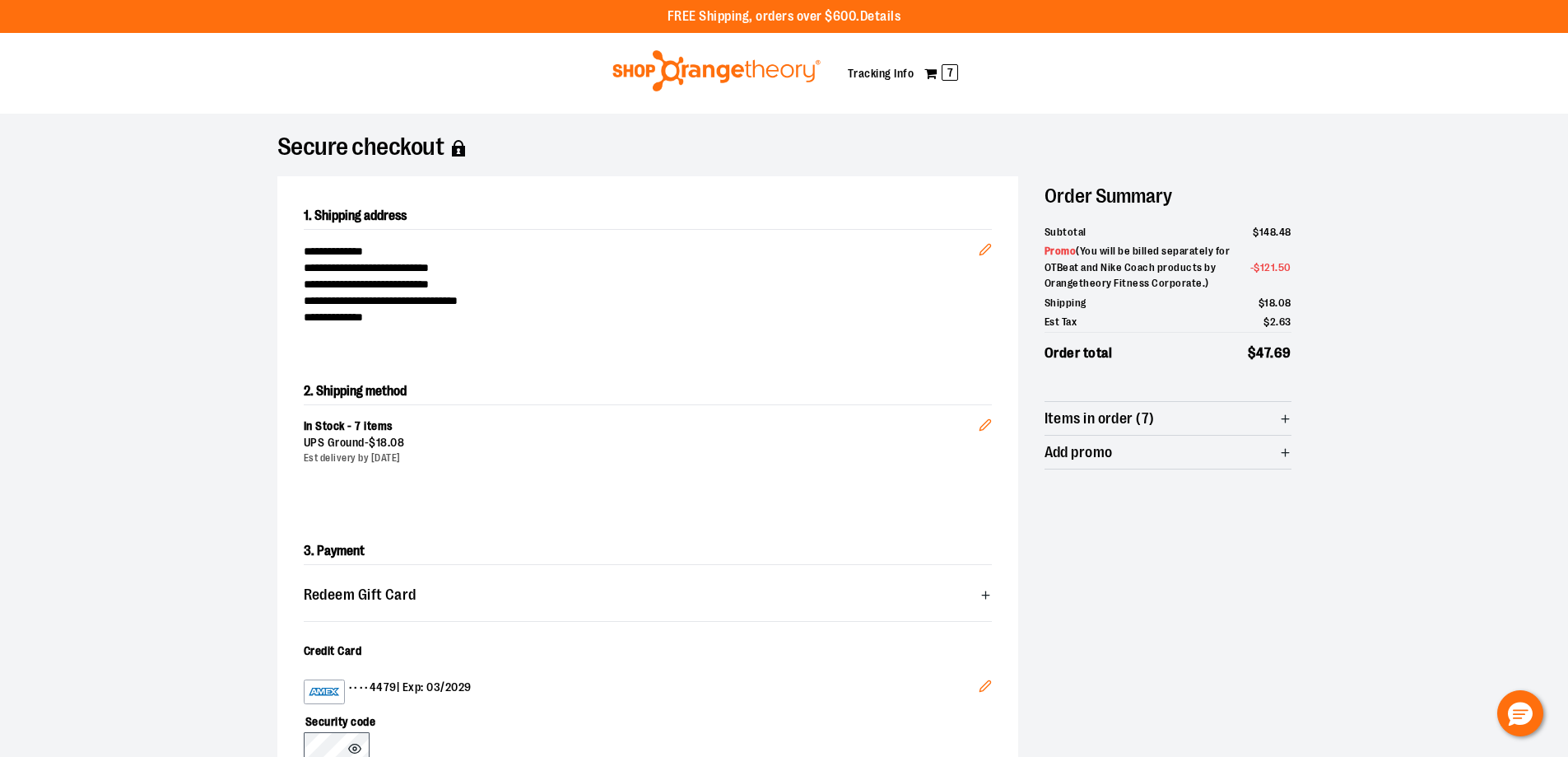
click at [990, 424] on icon "Edit" at bounding box center [985, 425] width 13 height 13
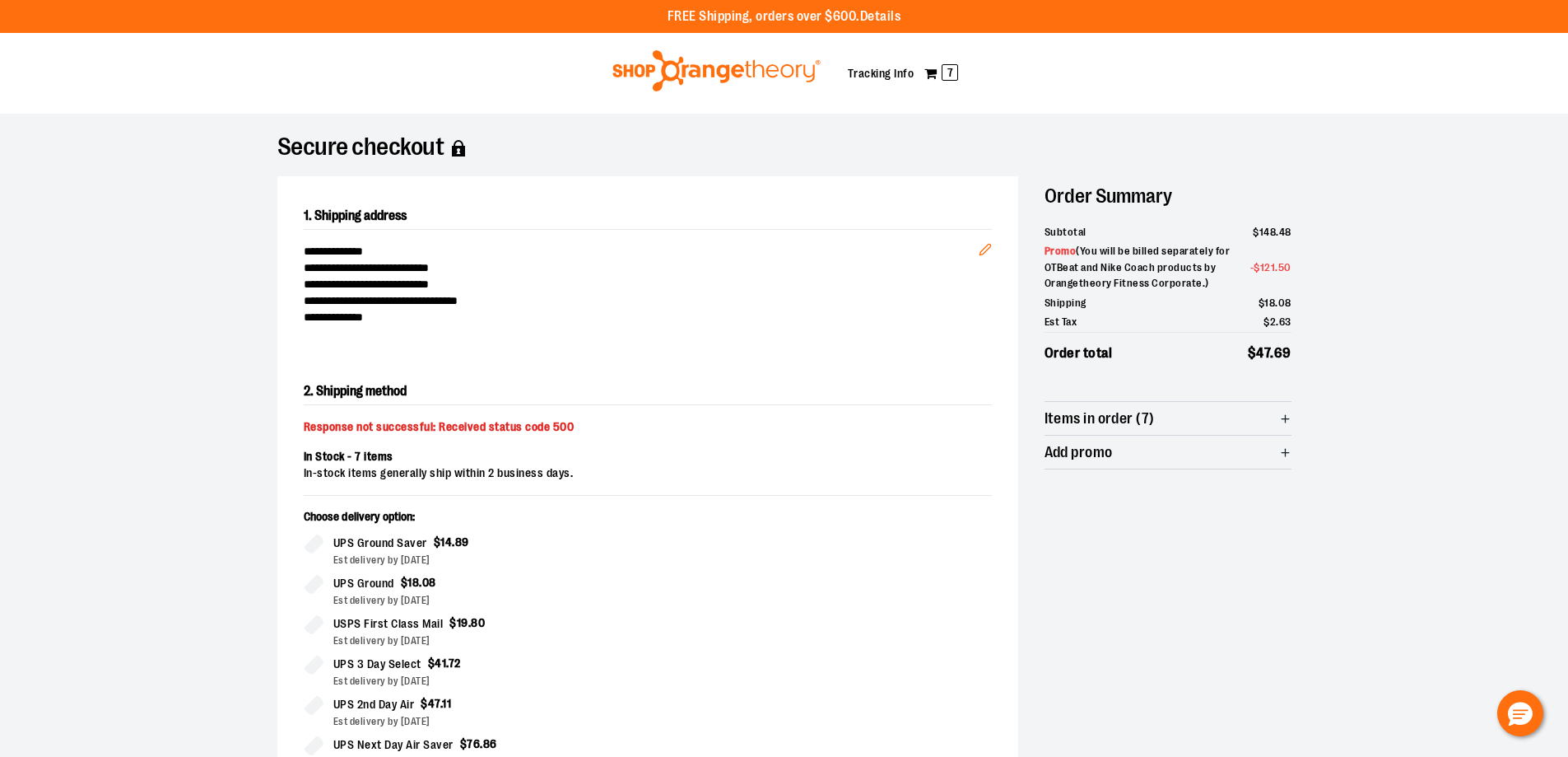
scroll to position [48, 0]
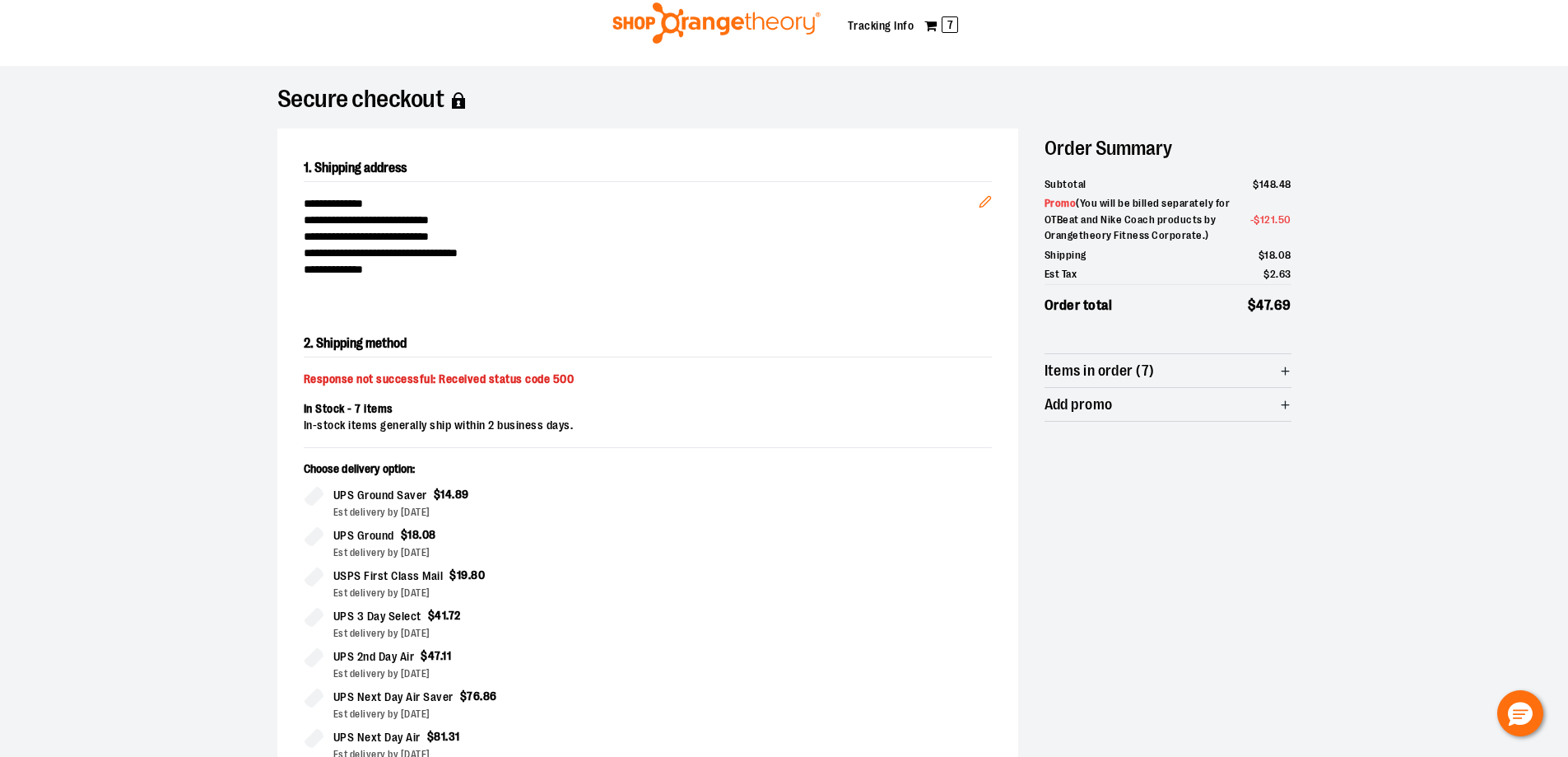
click at [348, 497] on span "UPS Ground Saver" at bounding box center [381, 495] width 94 height 19
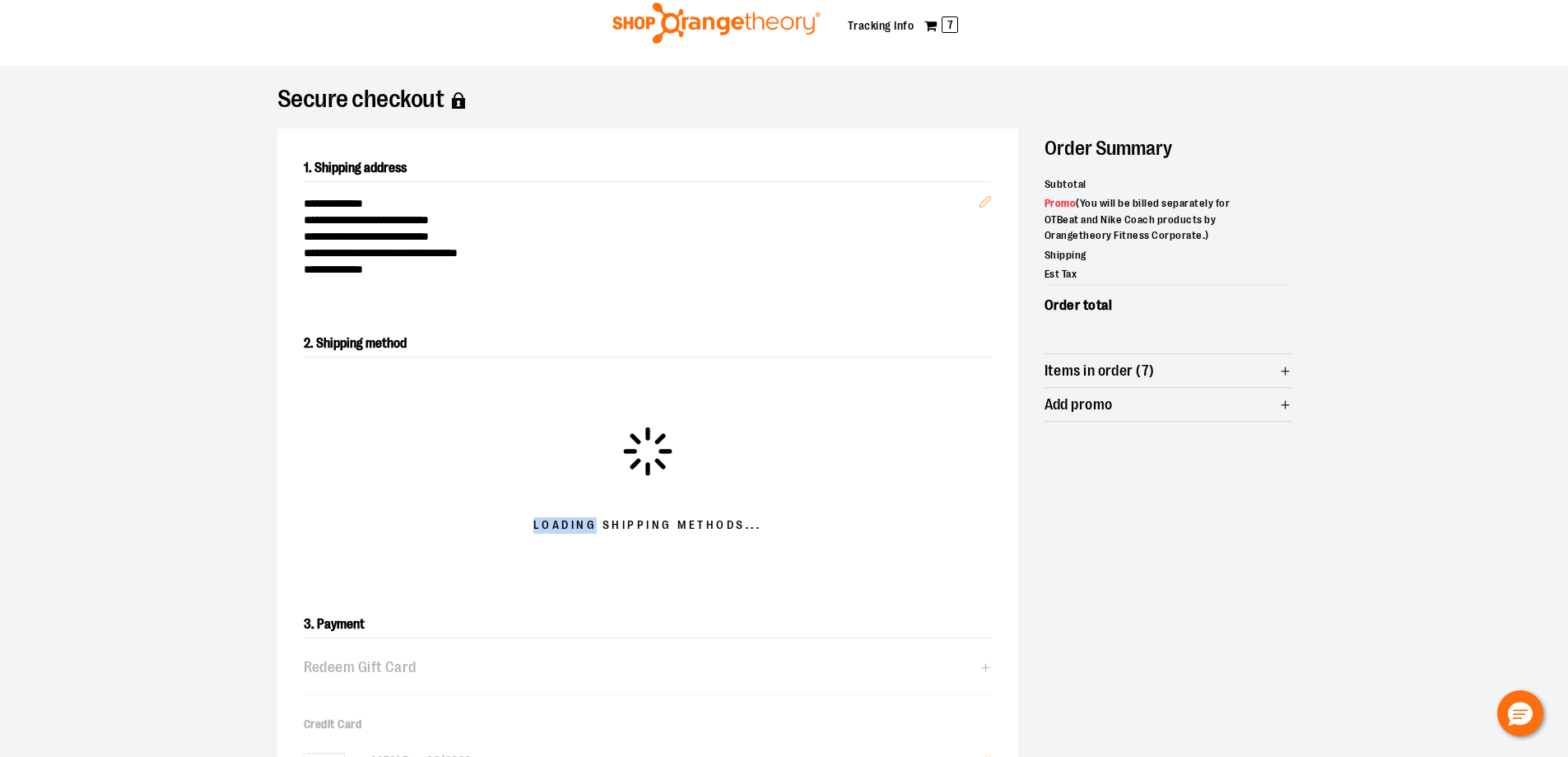
click at [349, 497] on div "Loading shipping methods..." at bounding box center [648, 479] width 689 height 138
click at [350, 497] on div "Loading shipping methods..." at bounding box center [648, 479] width 689 height 138
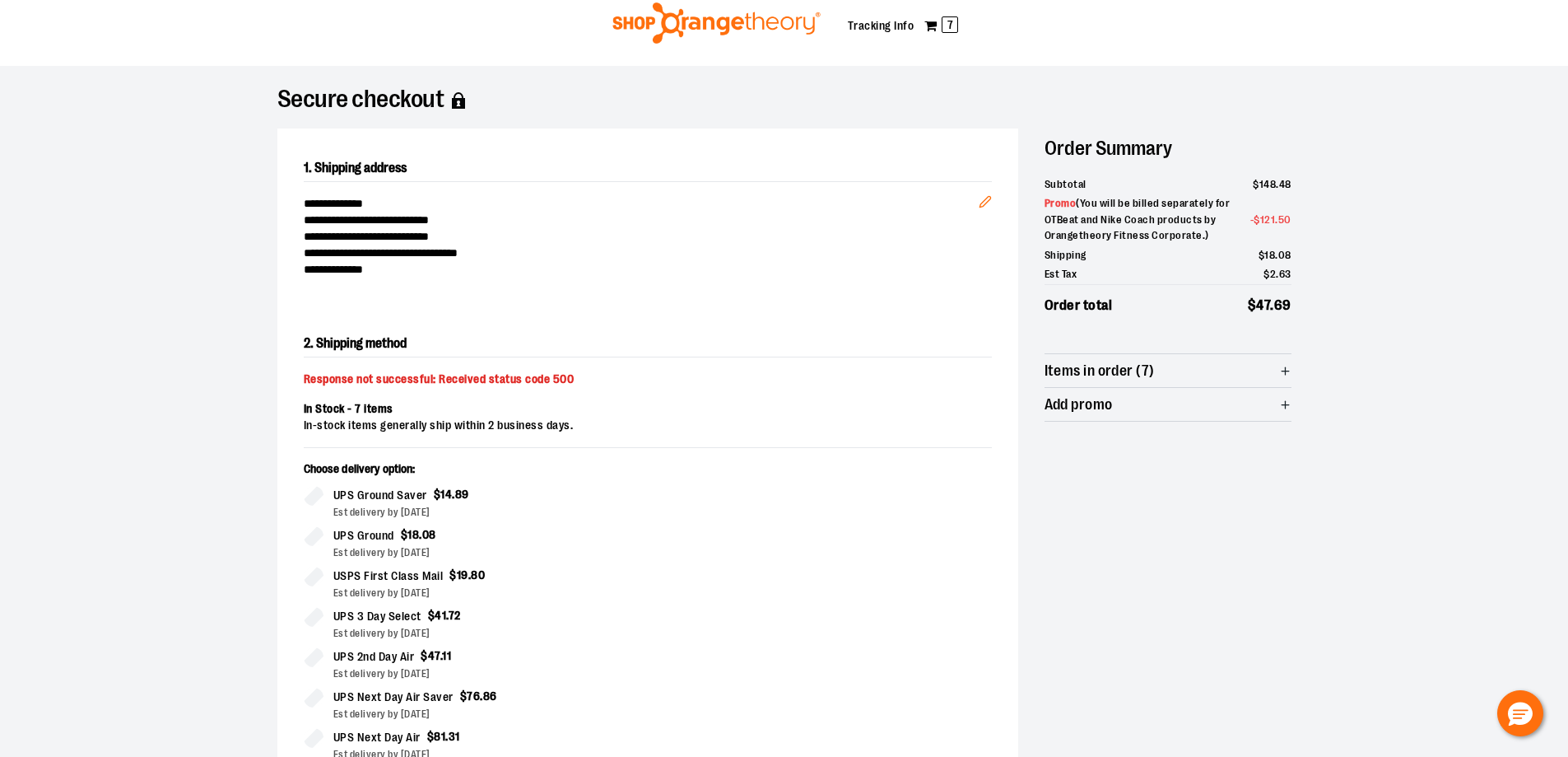
click at [536, 327] on div "2. Shipping method Response not successful: Received status code 500 In Stock -…" at bounding box center [648, 598] width 741 height 589
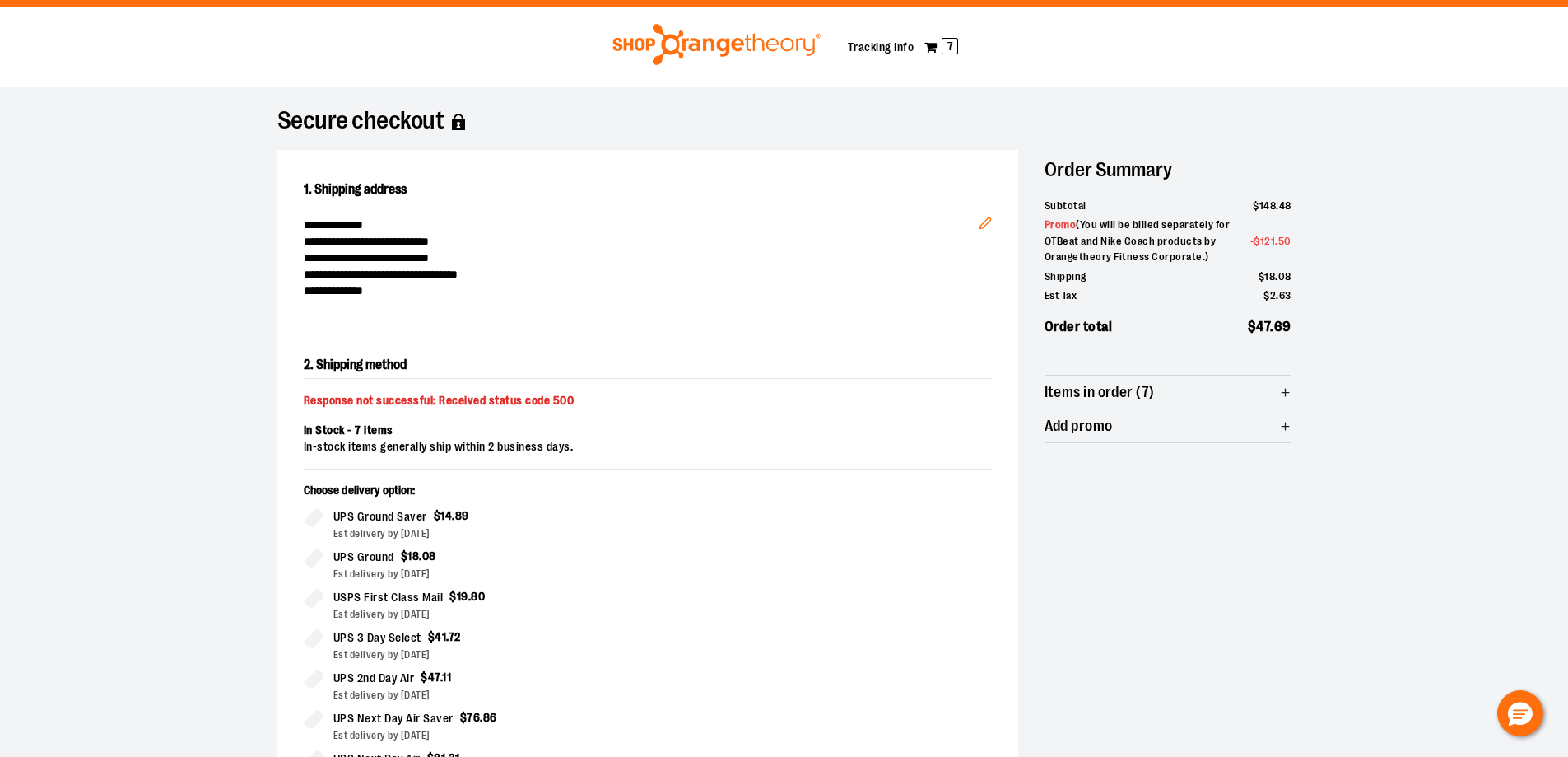
scroll to position [0, 0]
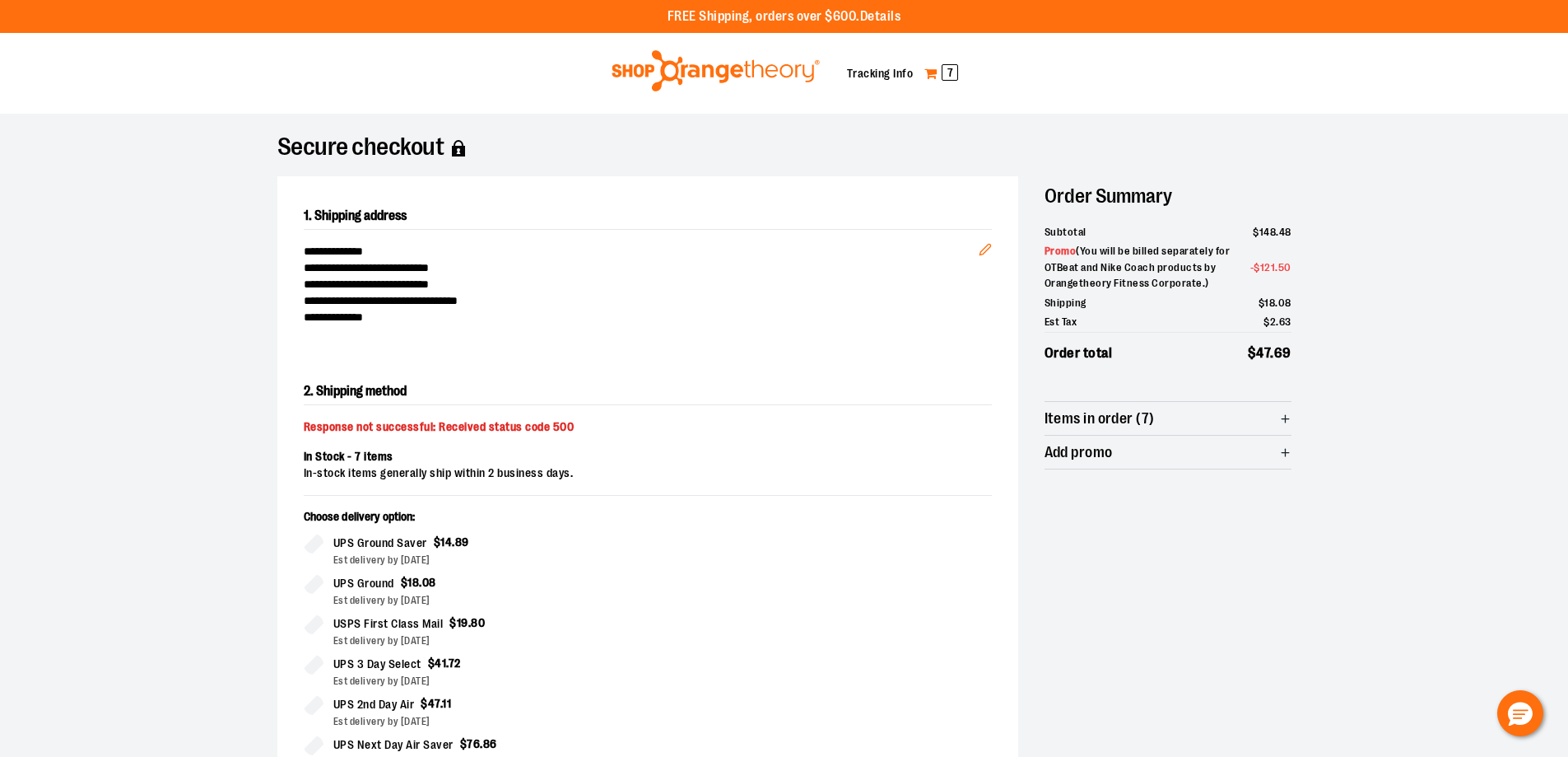
click at [951, 65] on span "7" at bounding box center [950, 73] width 17 height 17
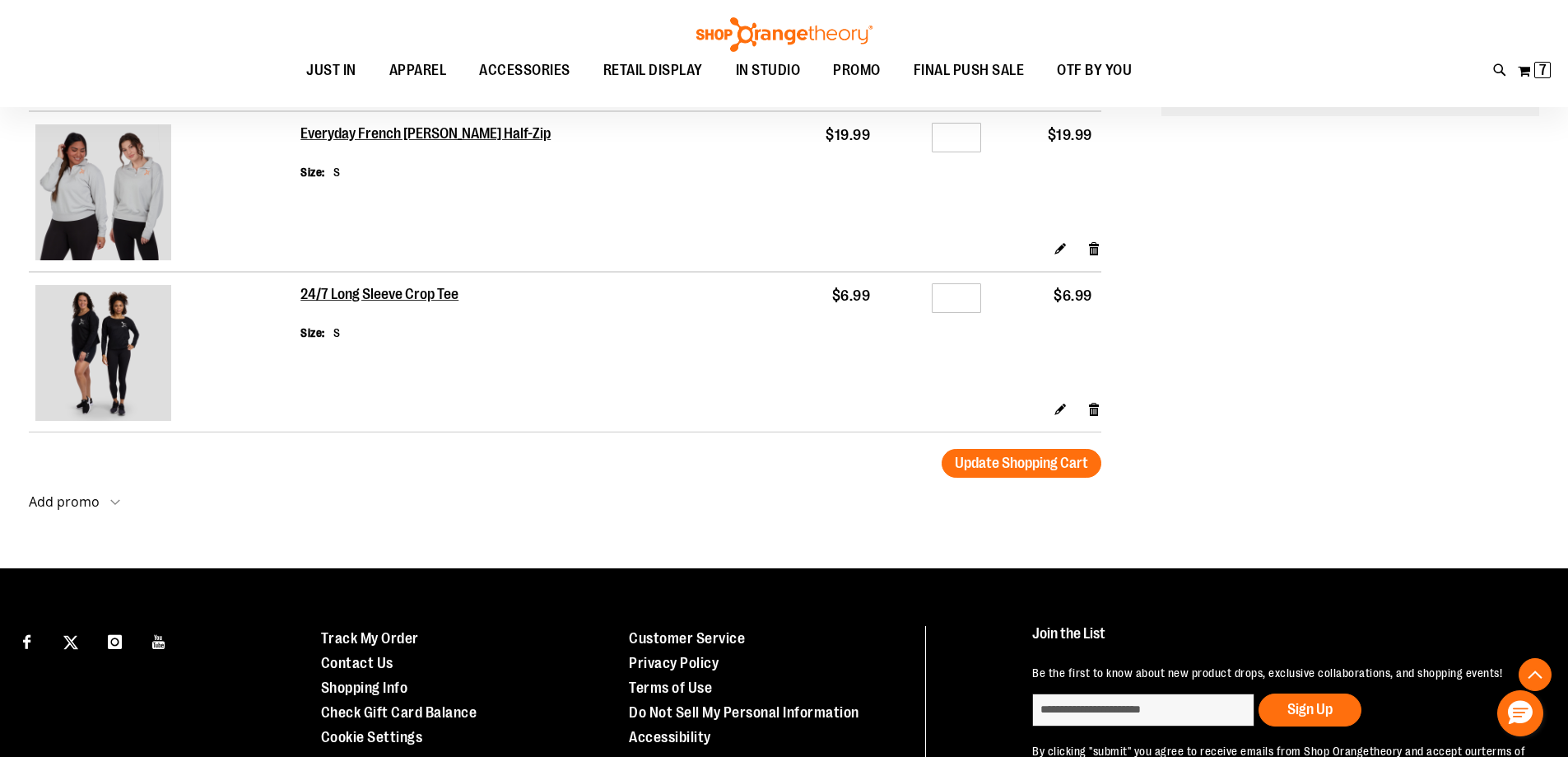
scroll to position [822, 0]
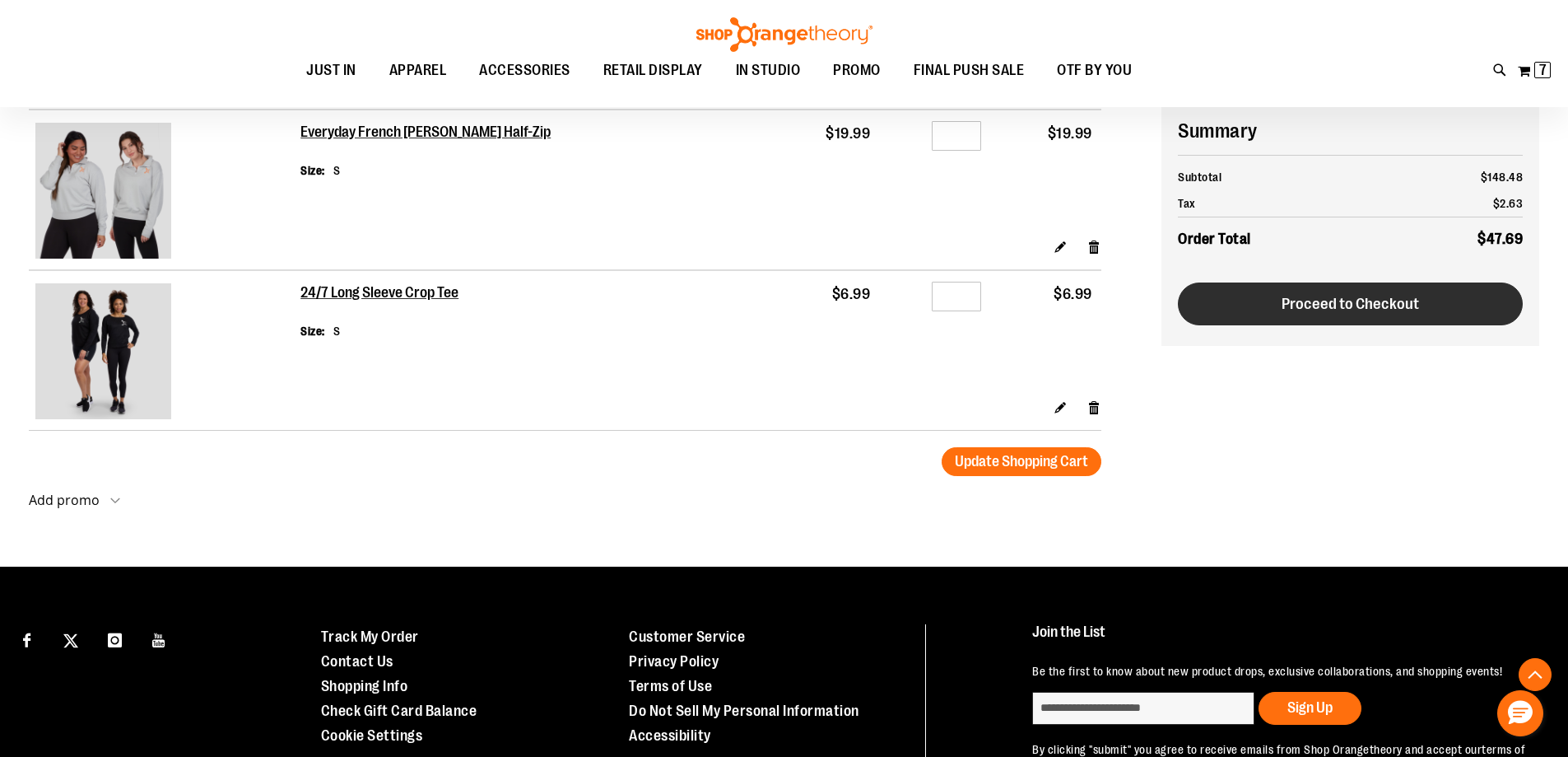
type input "**********"
click at [1316, 313] on span "Proceed to Checkout" at bounding box center [1350, 304] width 137 height 18
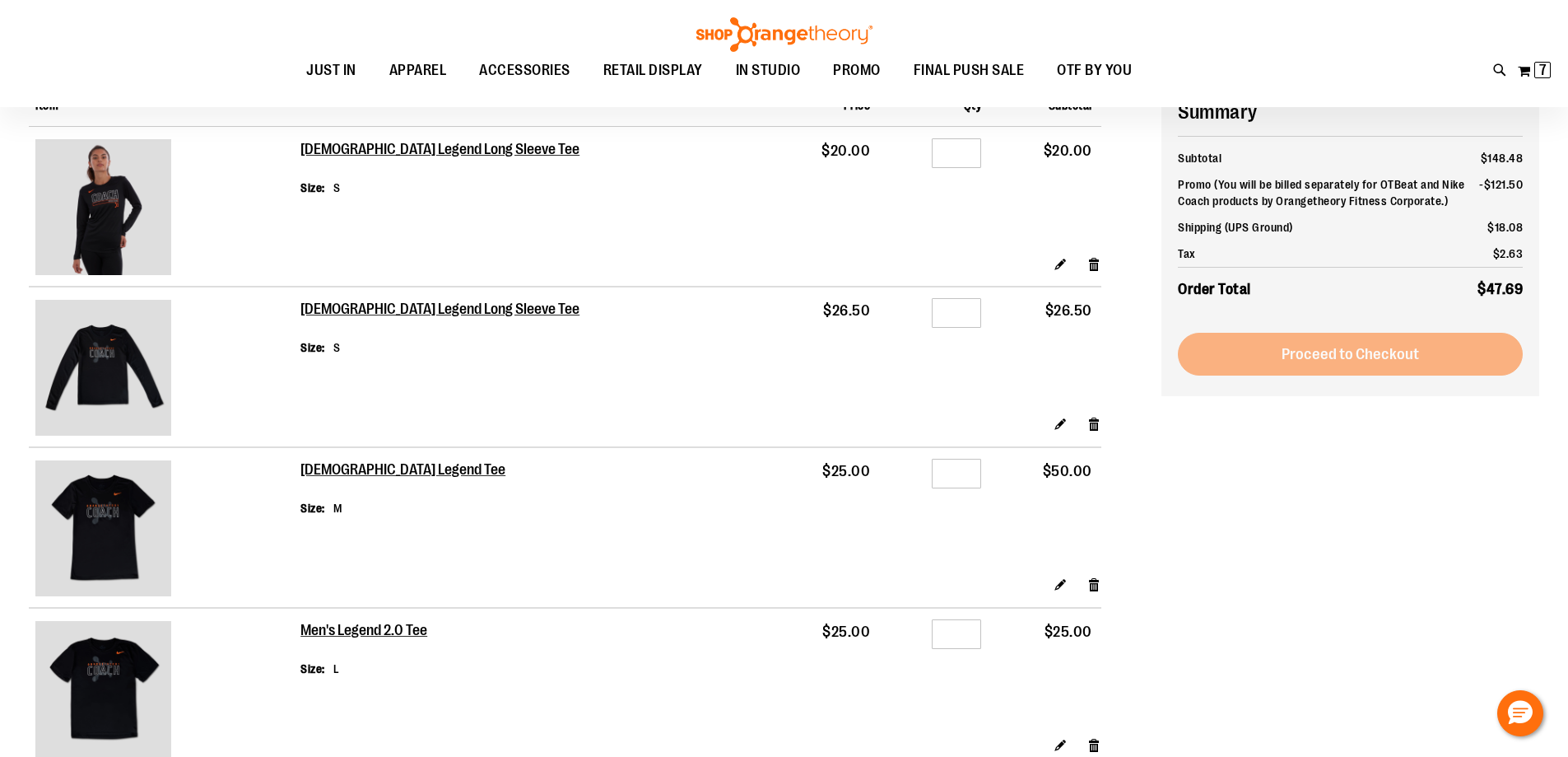
scroll to position [94, 0]
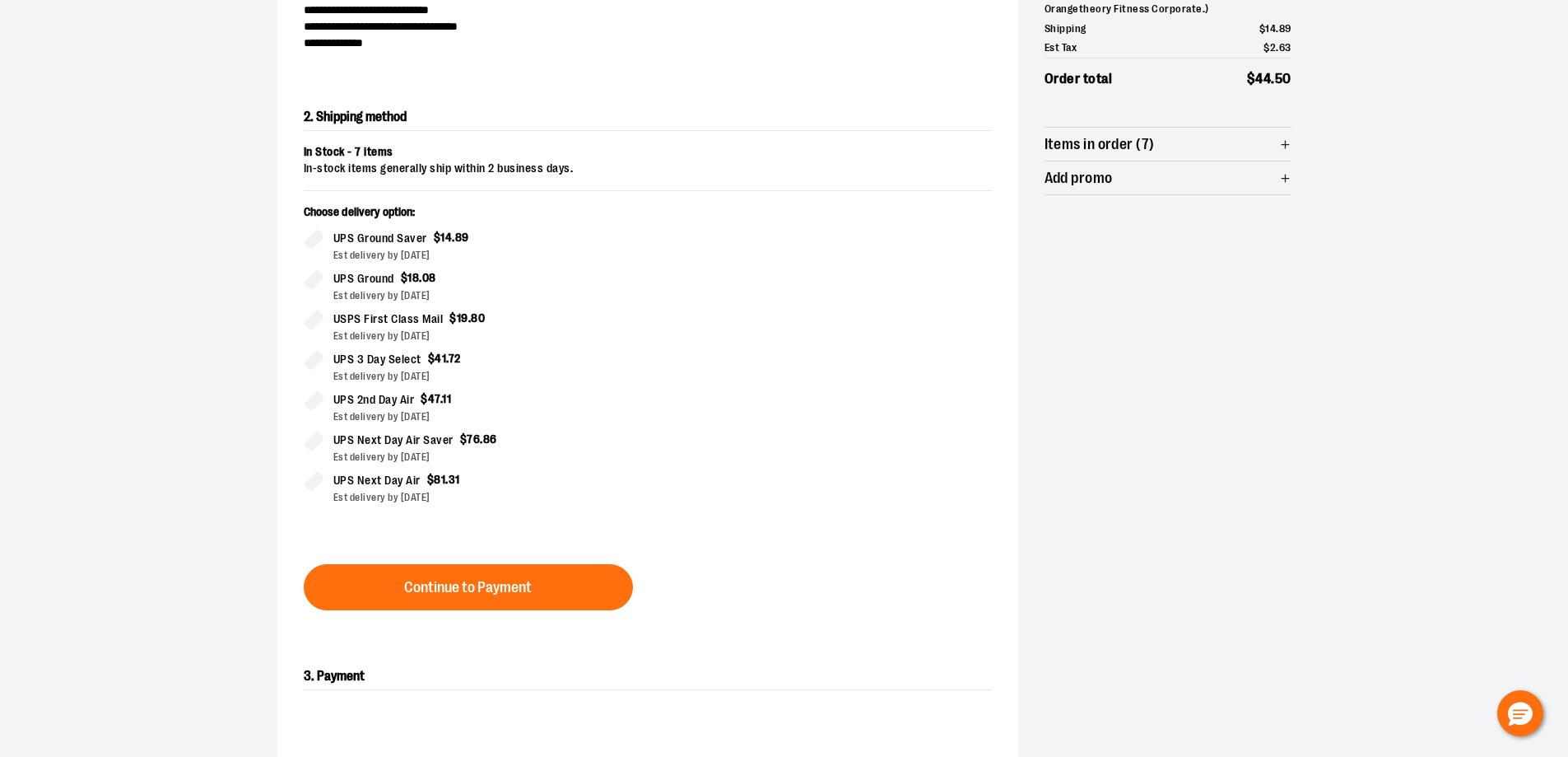
scroll to position [281, 0]
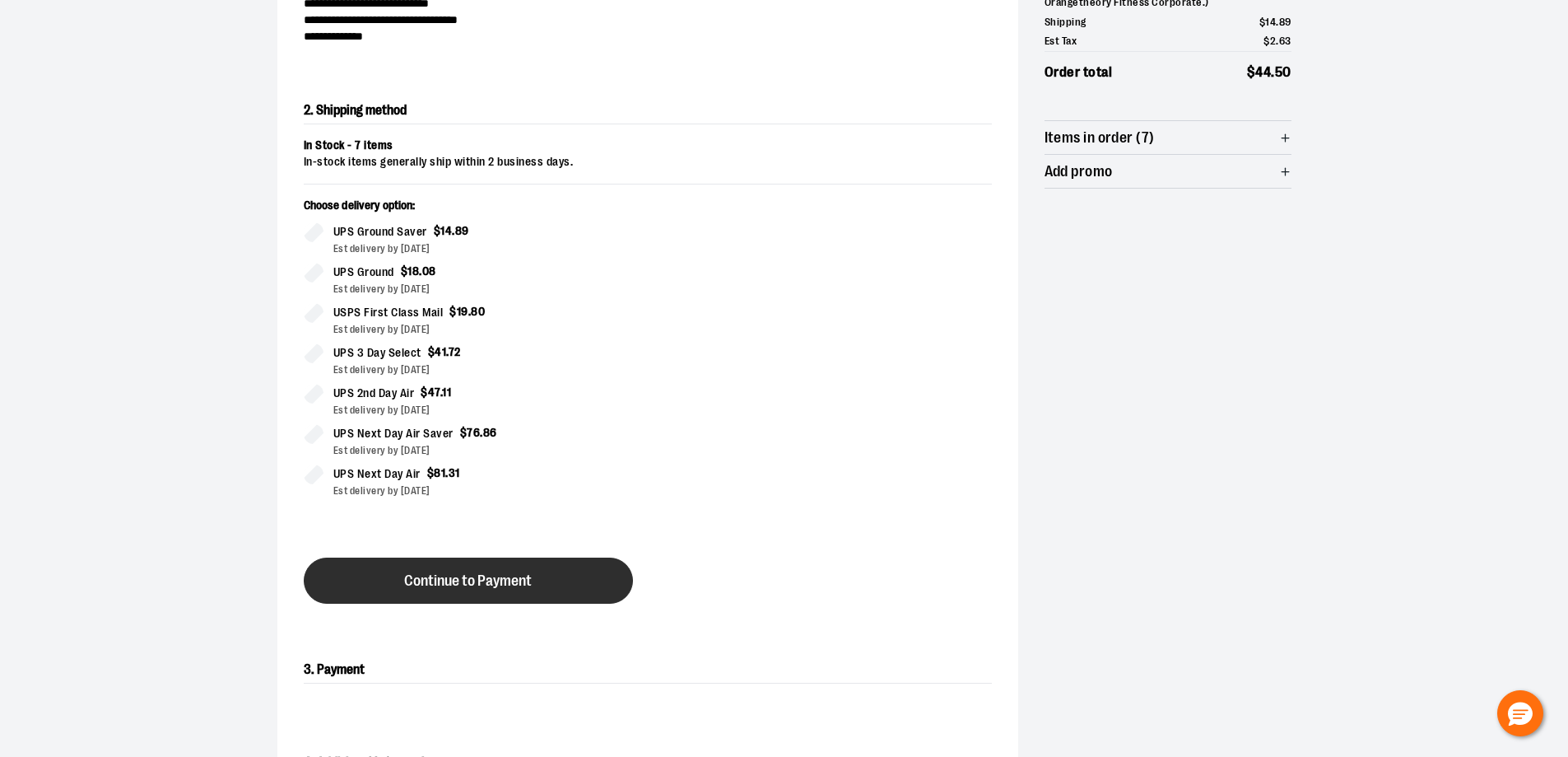
click at [535, 574] on button "Continue to Payment" at bounding box center [468, 581] width 329 height 46
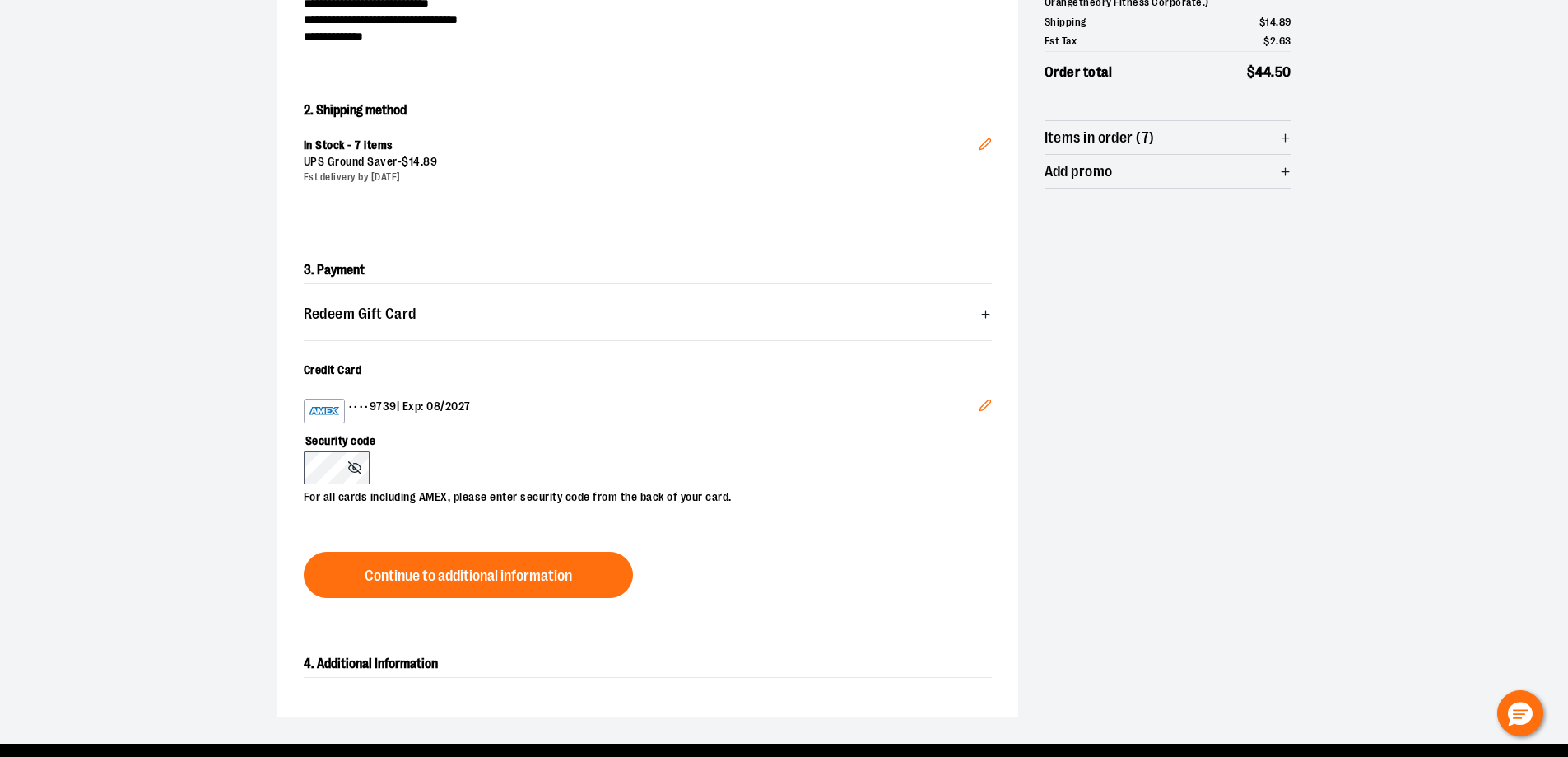
click at [984, 414] on button "Edit" at bounding box center [985, 408] width 40 height 44
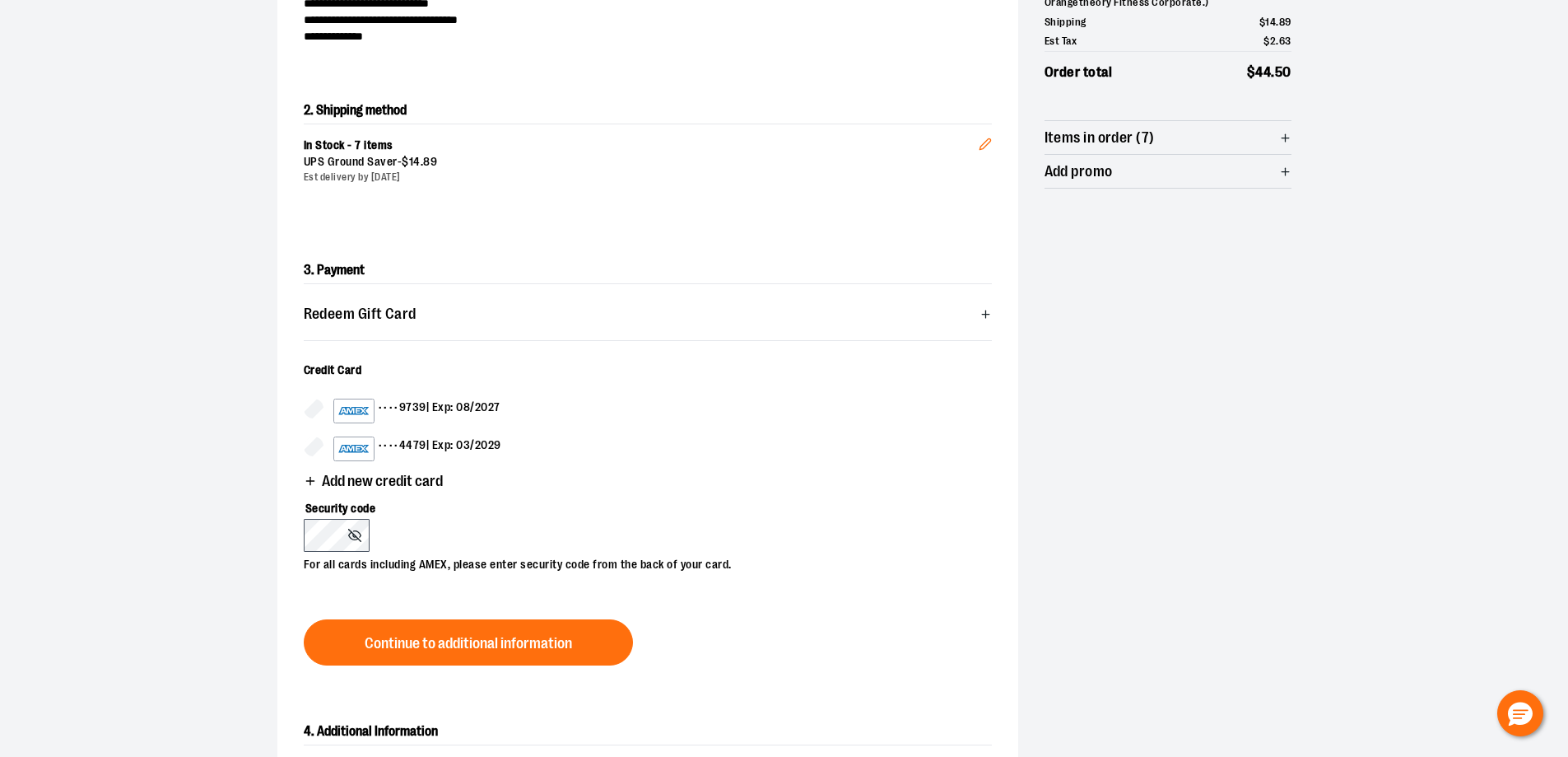
click at [292, 449] on div "3. Payment Redeem Gift Card Card number * Pin number * Apply gift card Cancel C…" at bounding box center [648, 461] width 741 height 461
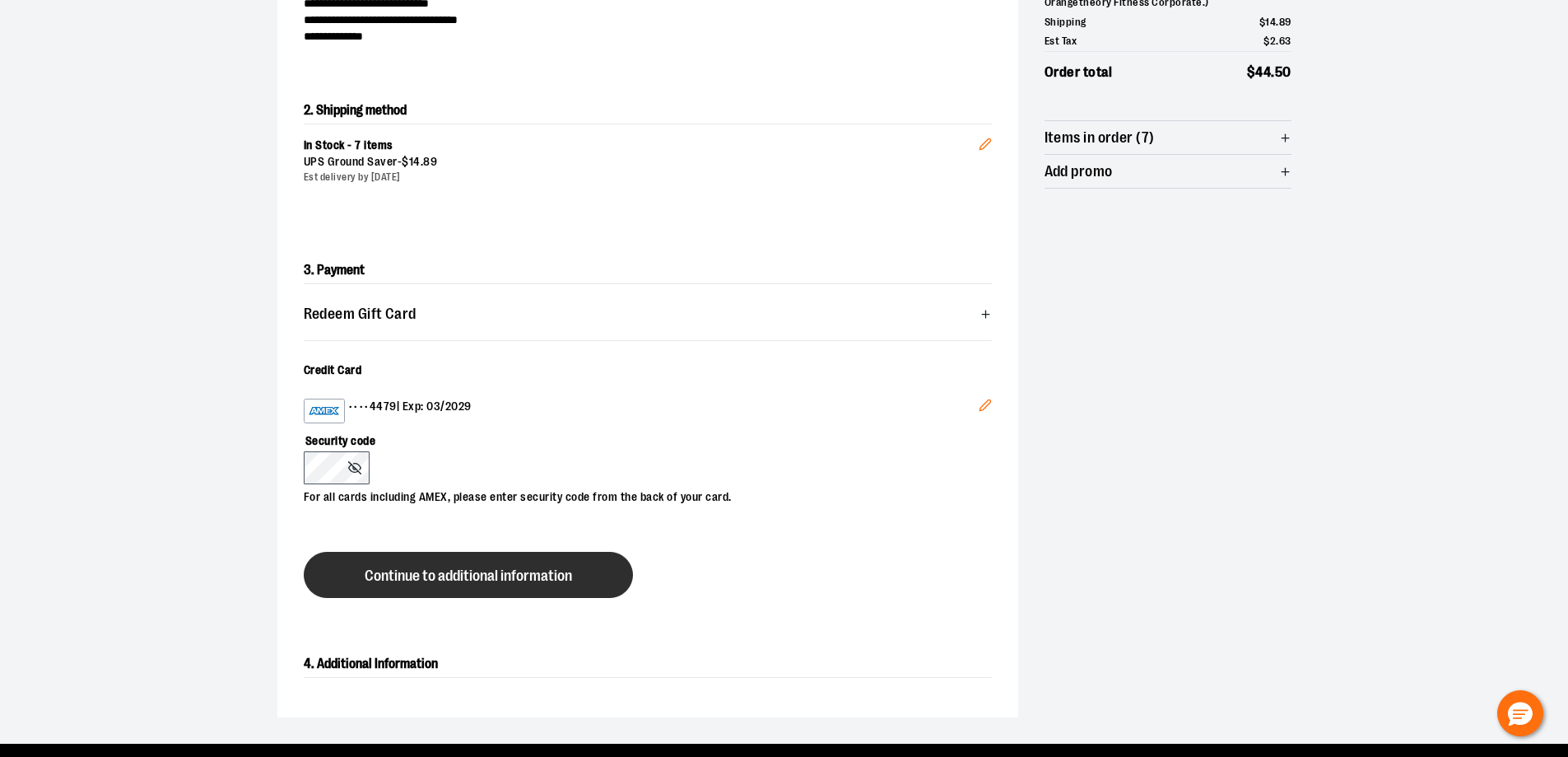
click at [436, 584] on button "Continue to additional information" at bounding box center [468, 574] width 329 height 46
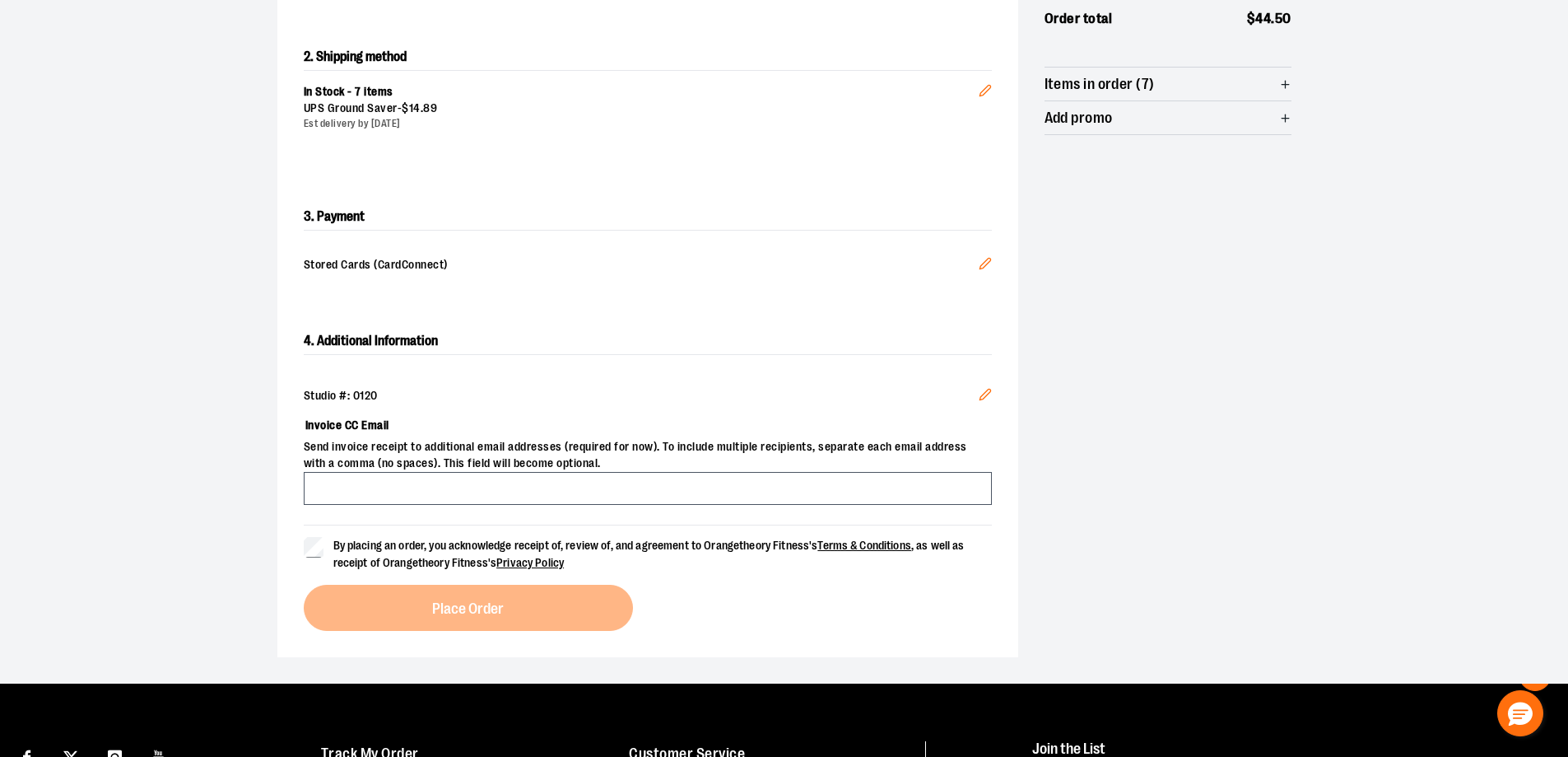
scroll to position [363, 0]
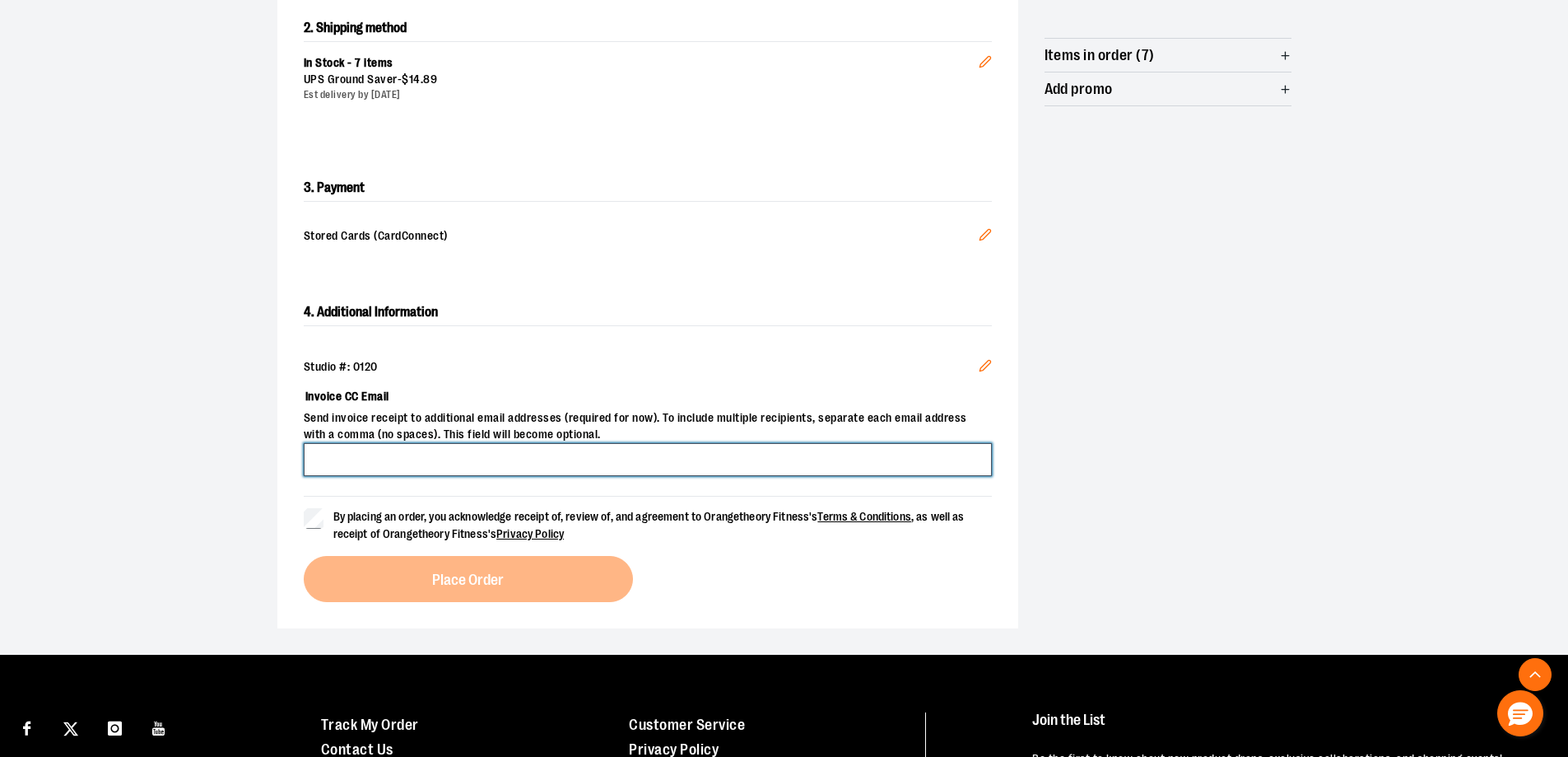
click at [308, 463] on input "Invoice CC Email" at bounding box center [648, 459] width 689 height 33
type input "**********"
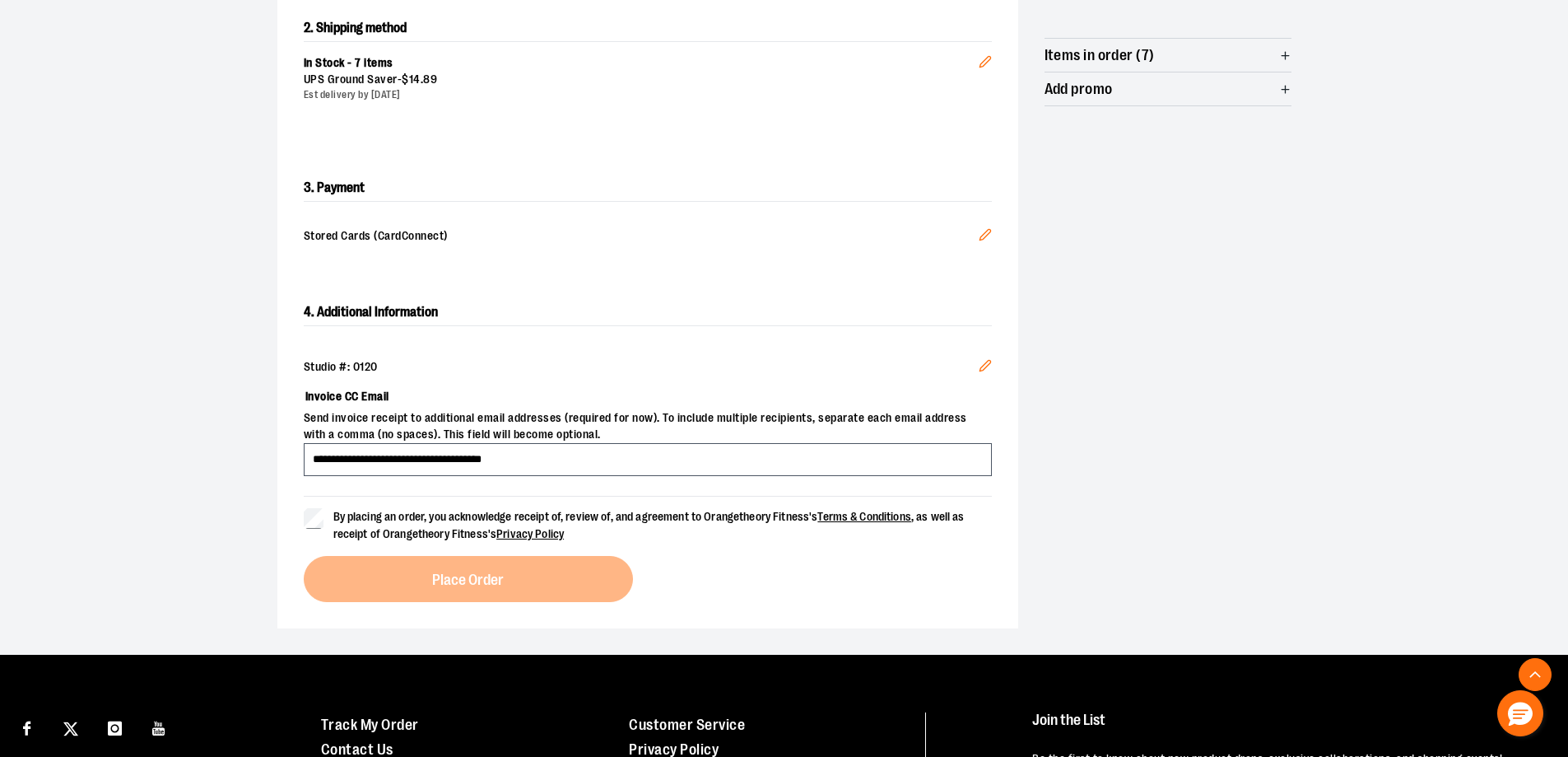
click at [301, 518] on div "**********" at bounding box center [648, 451] width 741 height 356
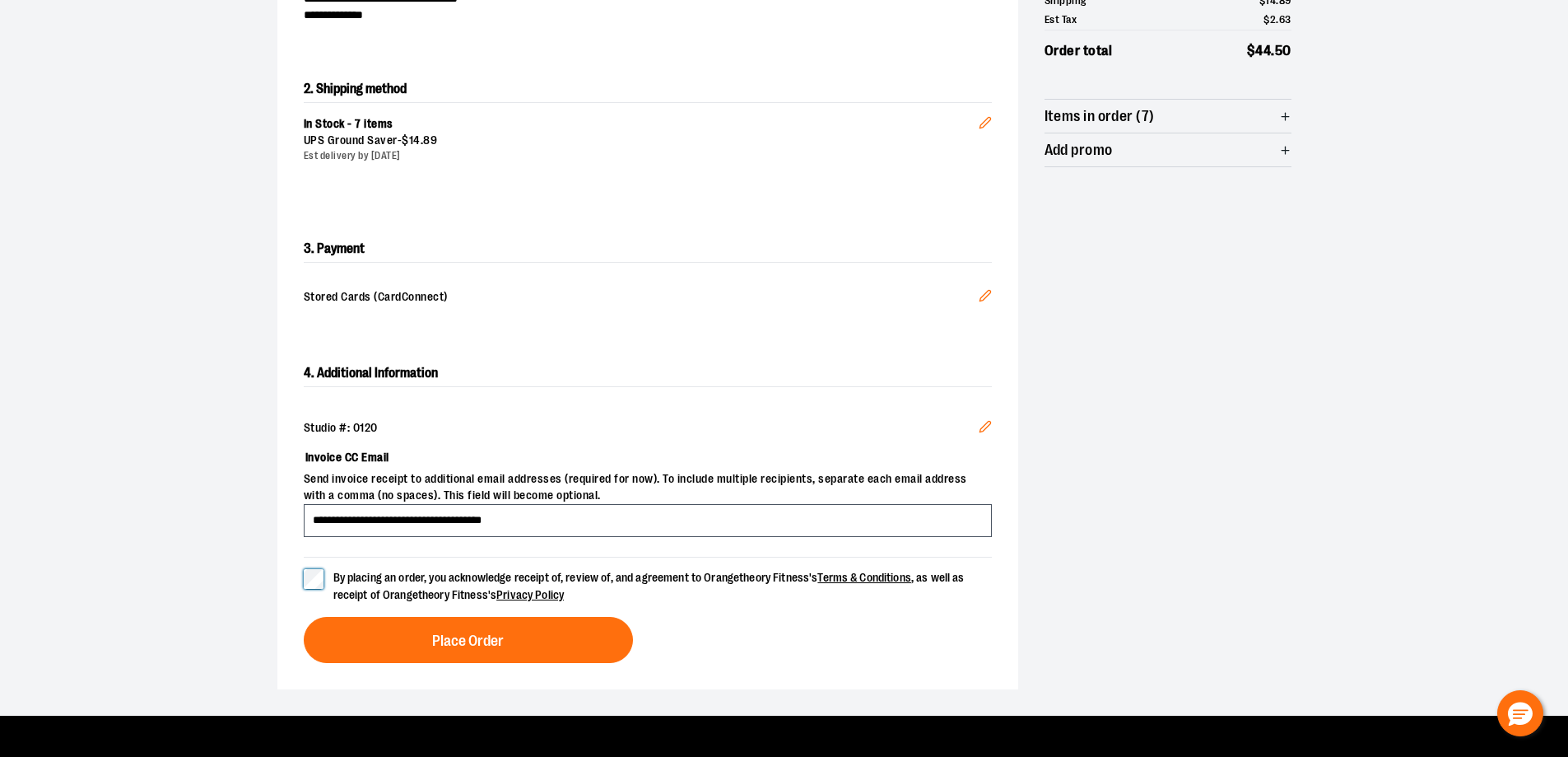
scroll to position [329, 0]
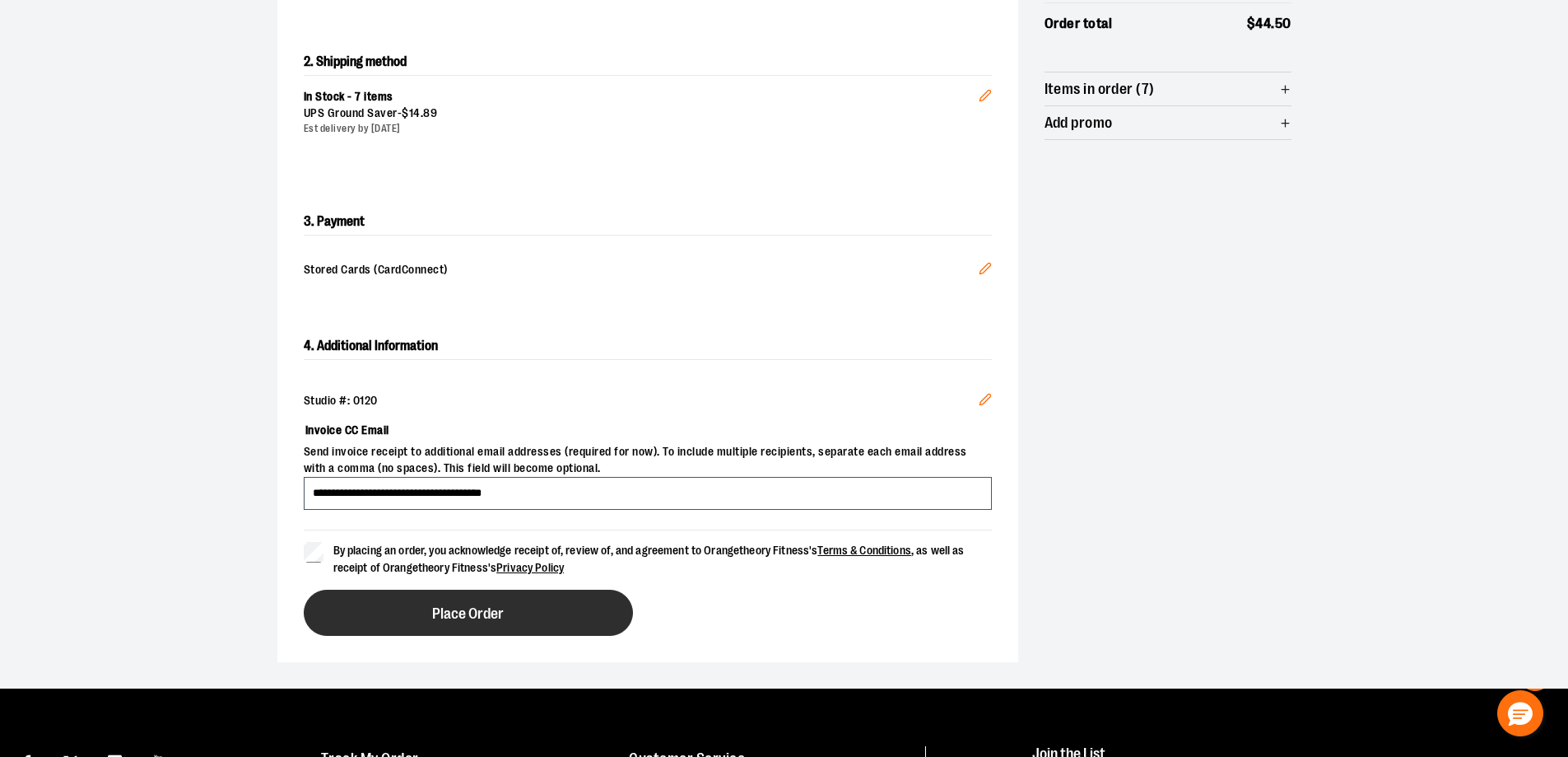
click at [501, 618] on span "Place Order" at bounding box center [468, 613] width 72 height 16
